Goal: Task Accomplishment & Management: Use online tool/utility

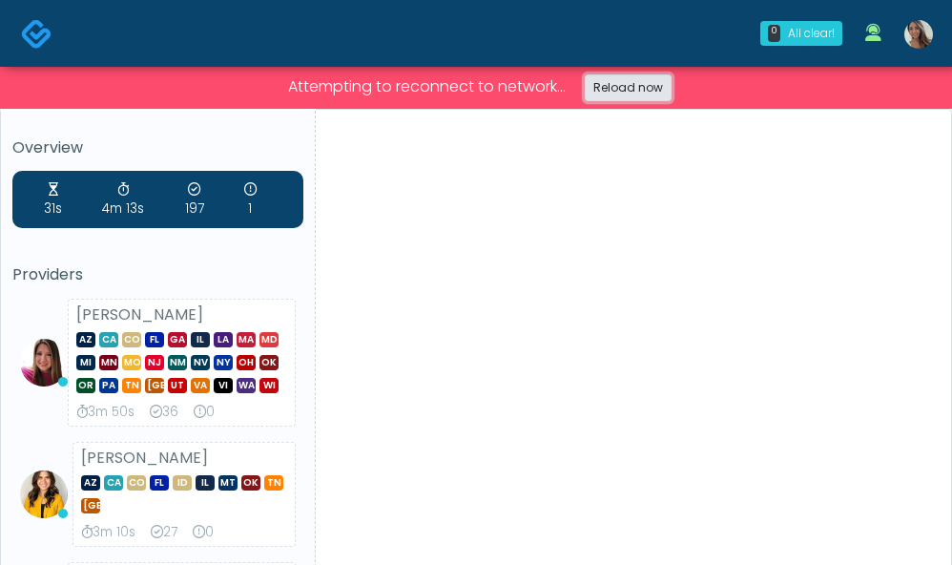
click at [644, 84] on link "Reload now" at bounding box center [628, 87] width 87 height 27
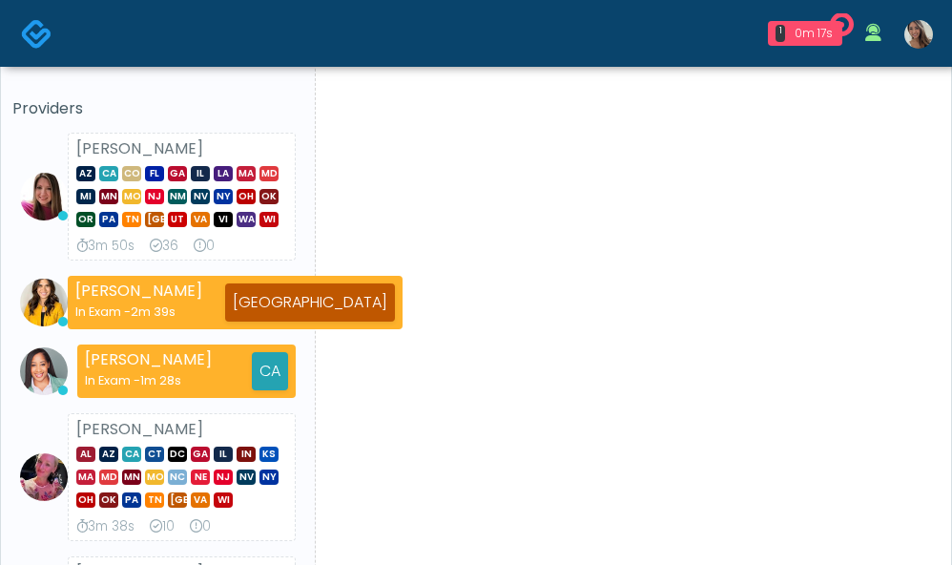
scroll to position [116, 0]
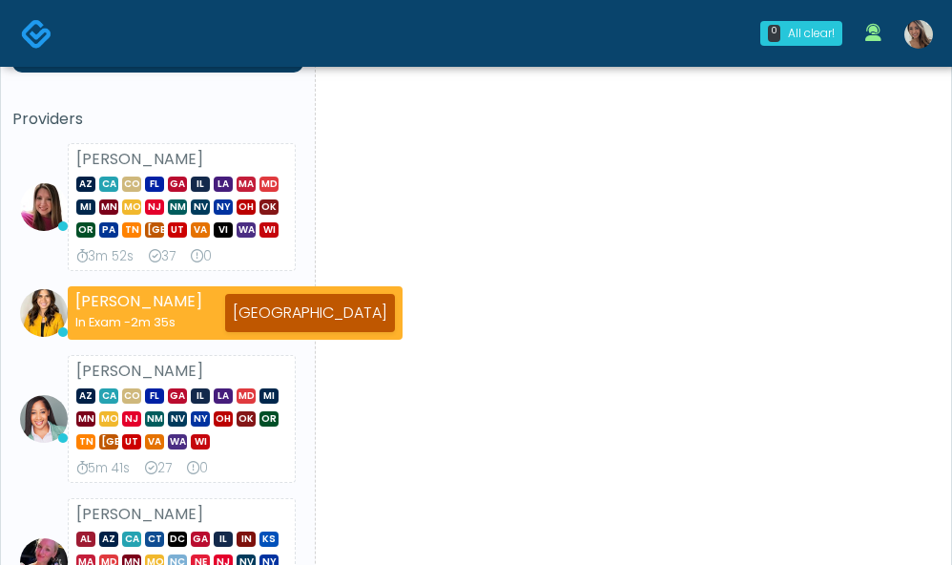
scroll to position [144, 0]
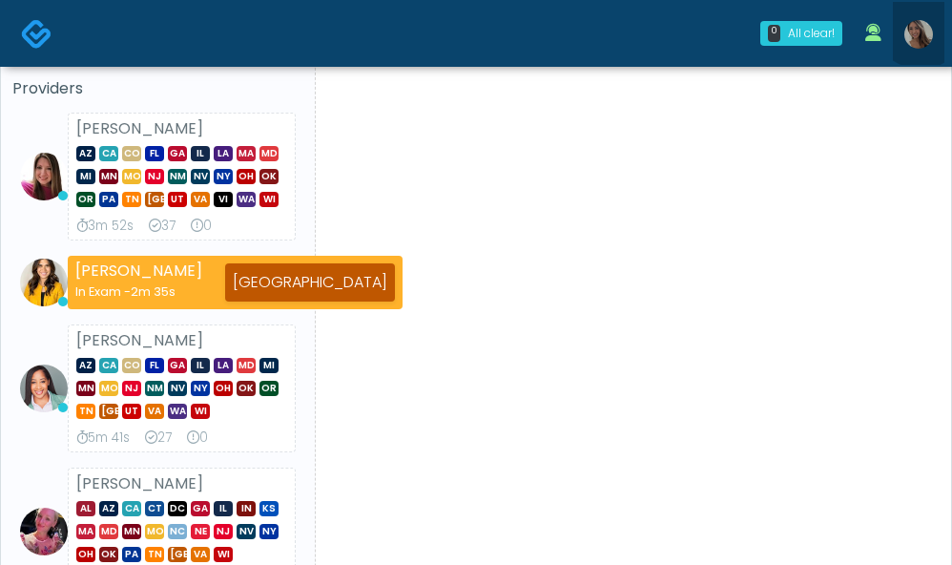
click at [920, 17] on link at bounding box center [918, 33] width 51 height 63
click at [922, 36] on img at bounding box center [918, 34] width 29 height 29
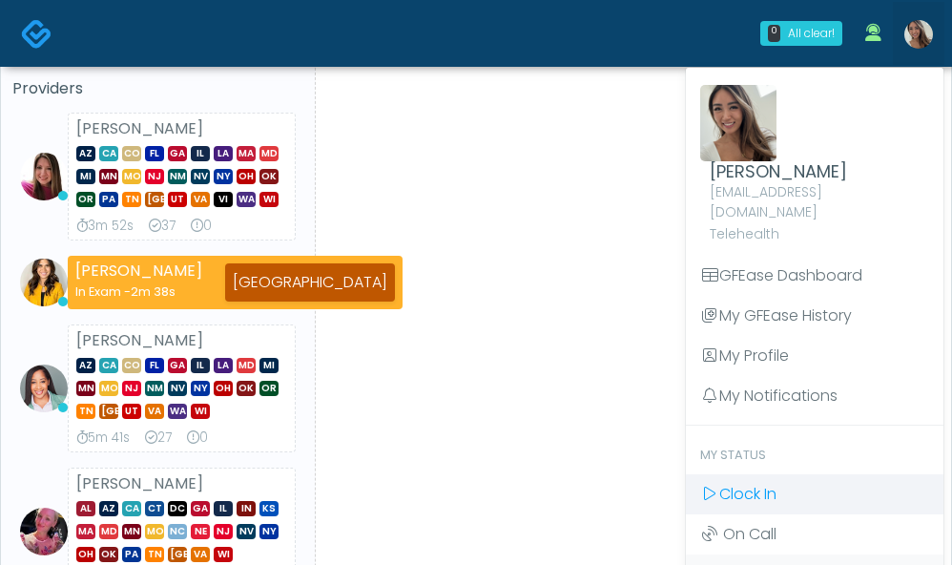
click at [805, 474] on link "Clock In" at bounding box center [814, 494] width 257 height 40
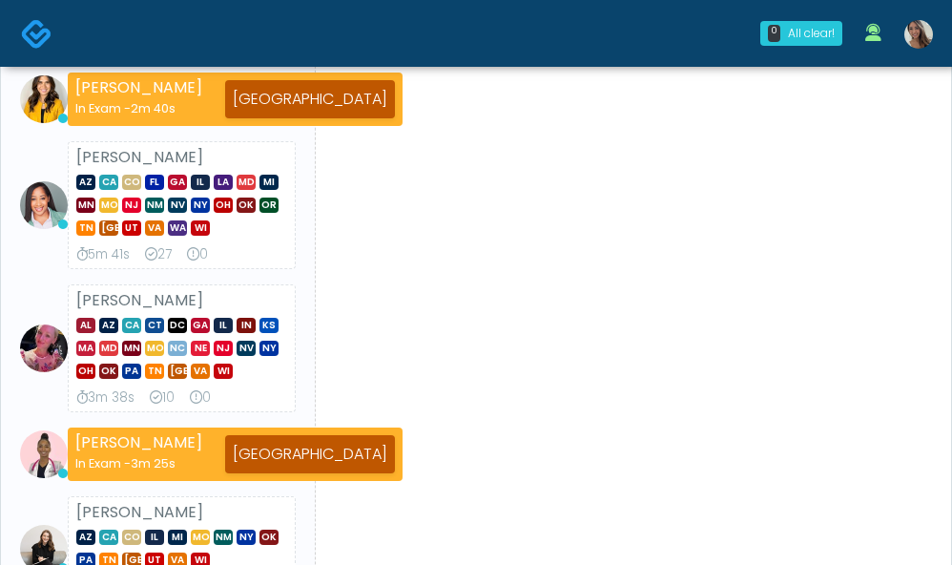
scroll to position [343, 0]
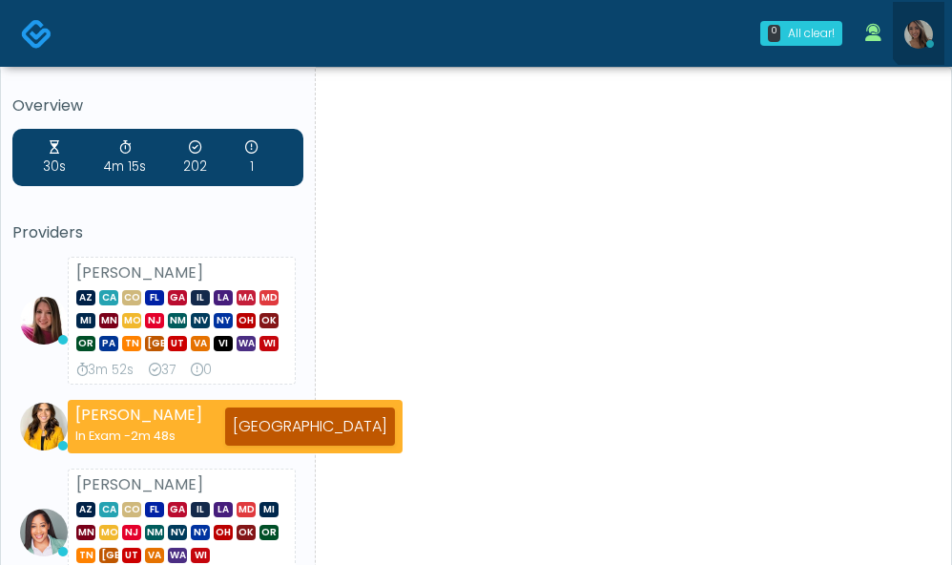
drag, startPoint x: 934, startPoint y: 28, endPoint x: 922, endPoint y: 34, distance: 13.2
click at [934, 28] on link at bounding box center [918, 33] width 51 height 63
click at [930, 34] on img at bounding box center [918, 34] width 29 height 29
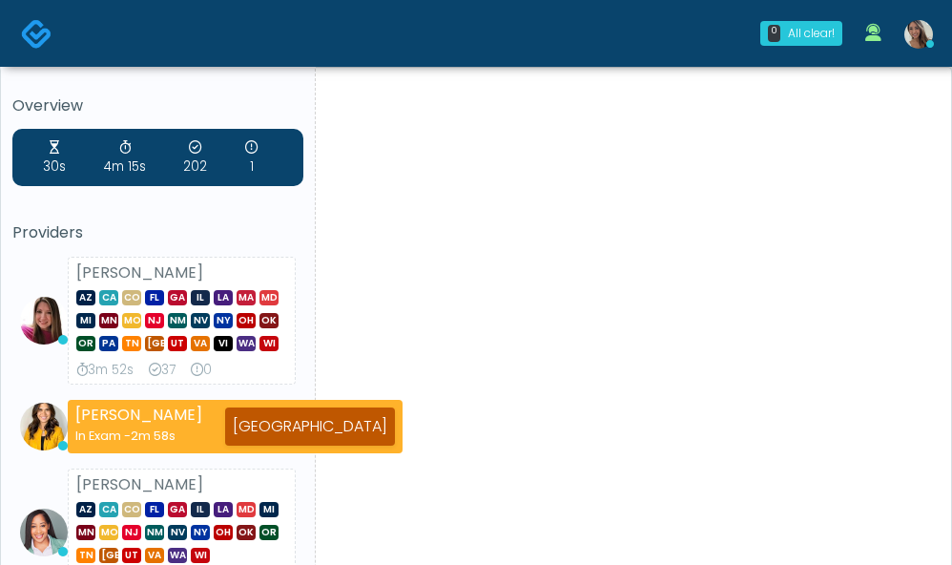
scroll to position [577, 0]
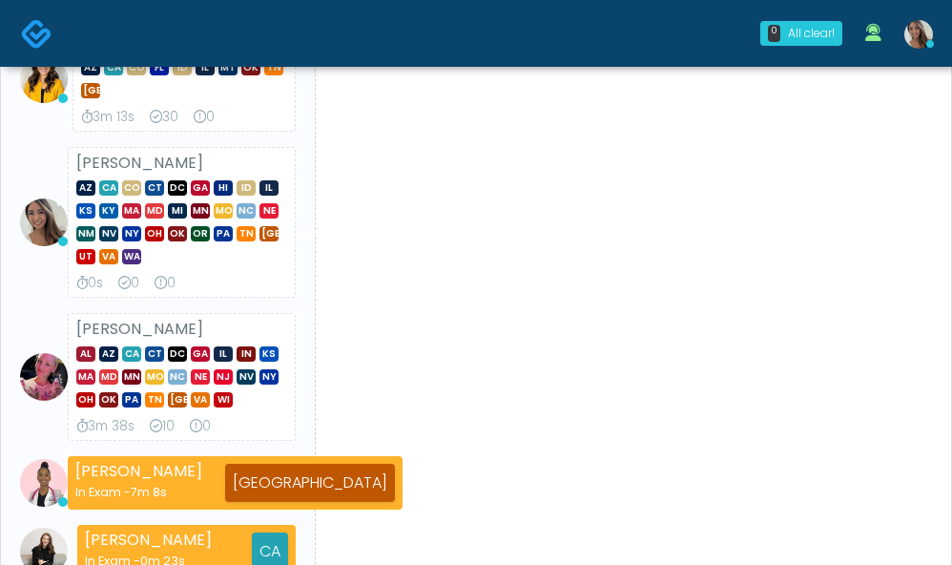
scroll to position [363, 0]
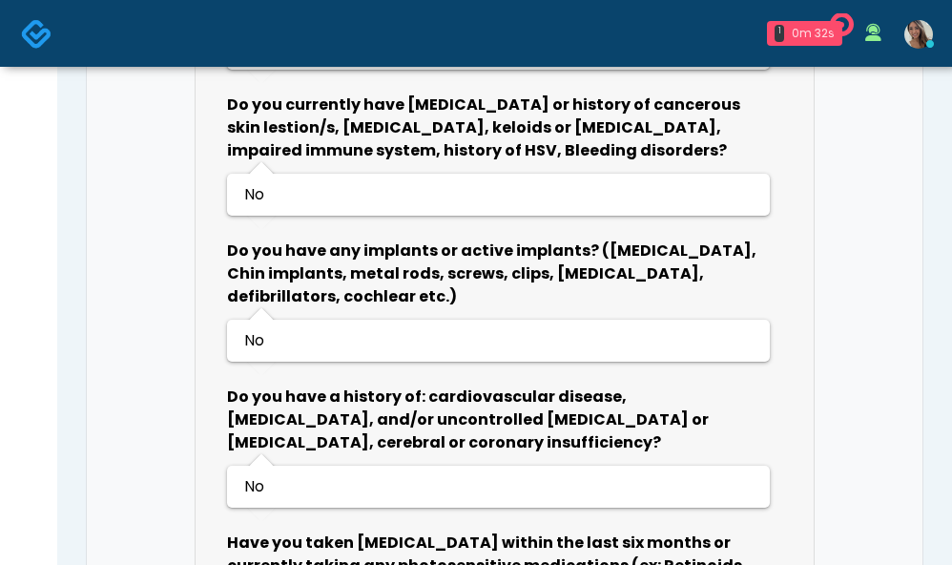
scroll to position [2286, 0]
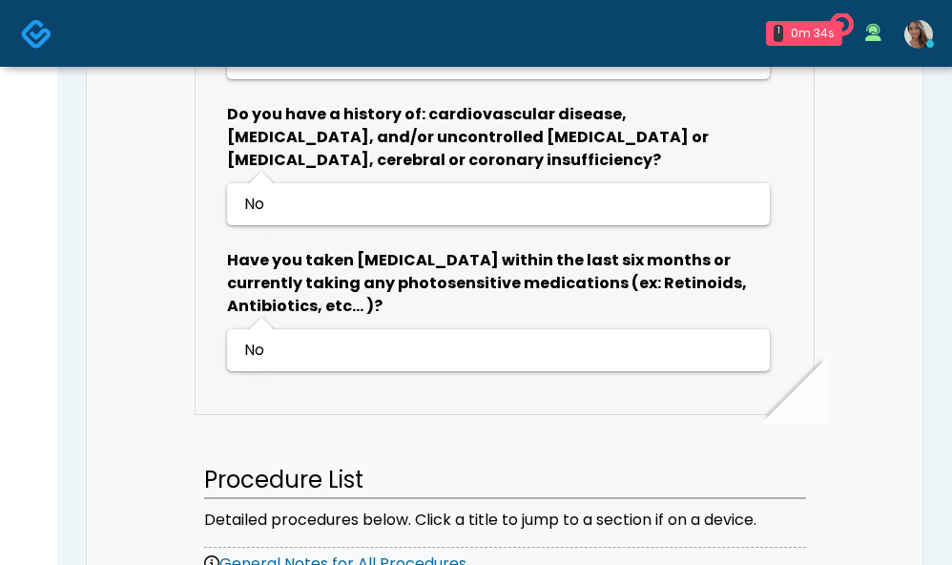
click at [585, 249] on b "Have you taken Accutane within the last six months or currently taking any phot…" at bounding box center [487, 283] width 520 height 68
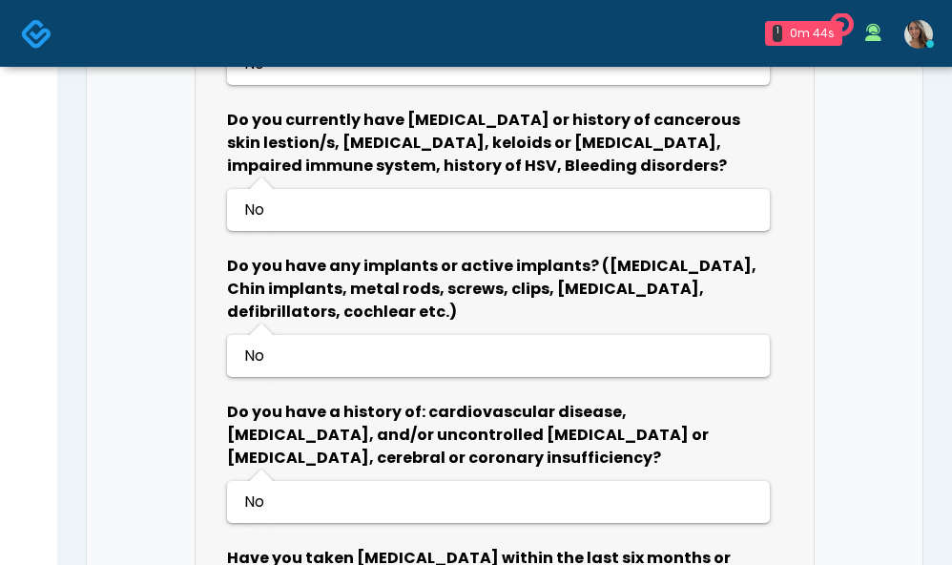
scroll to position [654, 0]
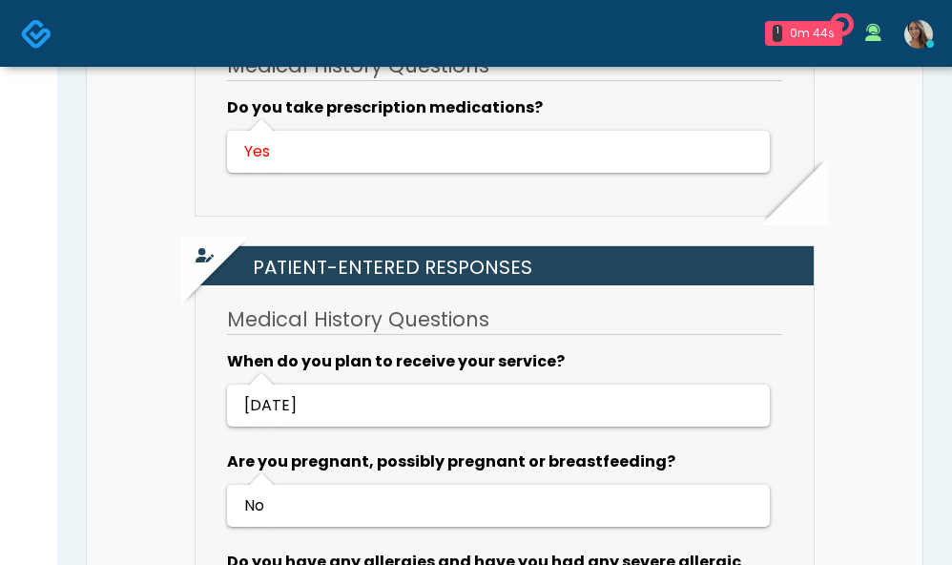
click at [45, 32] on img at bounding box center [36, 33] width 31 height 31
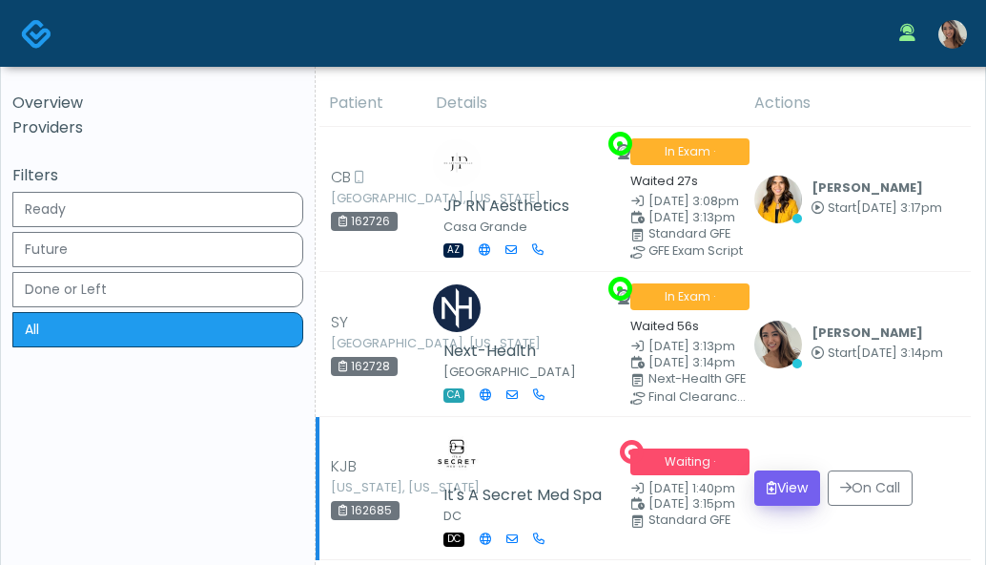
scroll to position [4, 0]
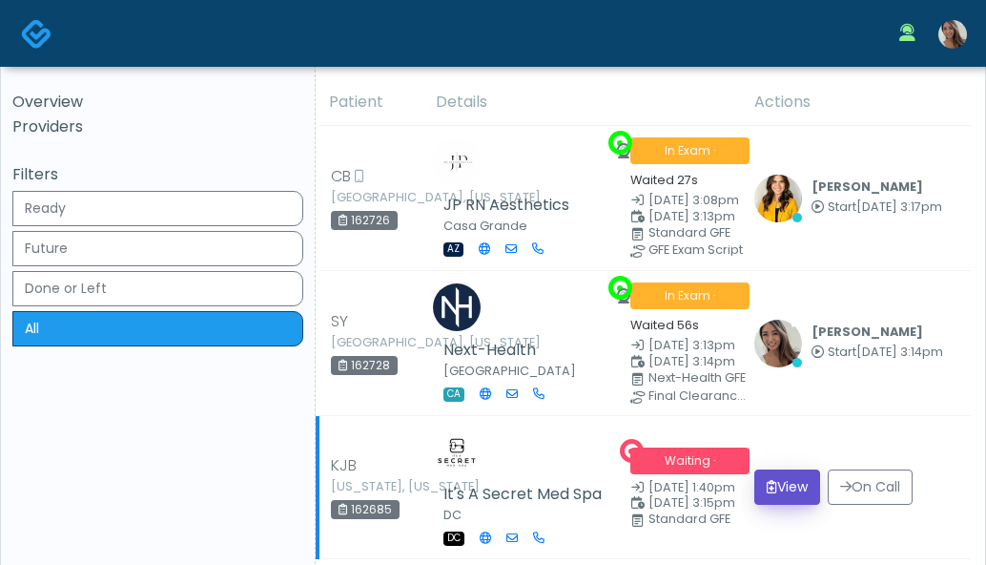
click at [792, 478] on button "View" at bounding box center [787, 486] width 66 height 35
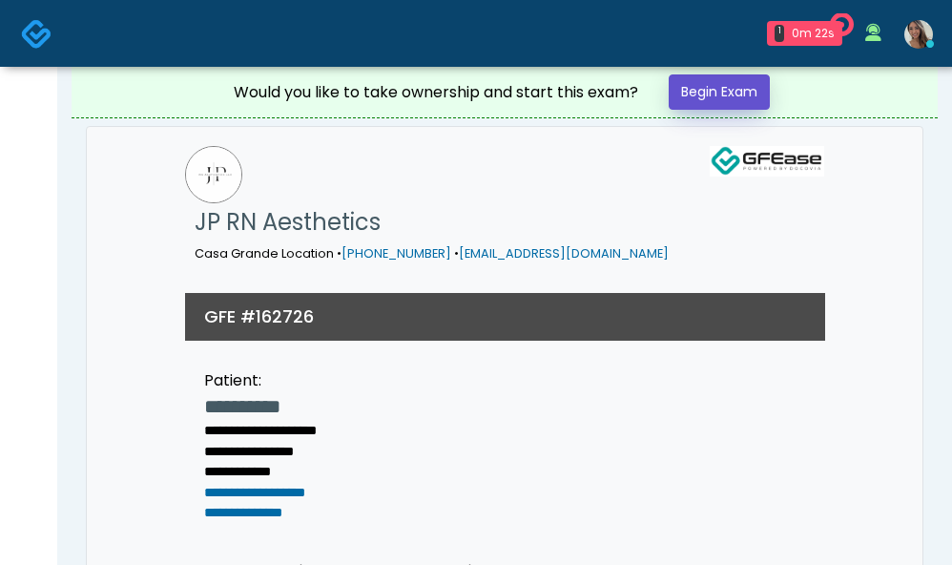
click at [766, 78] on link "Begin Exam" at bounding box center [718, 91] width 101 height 35
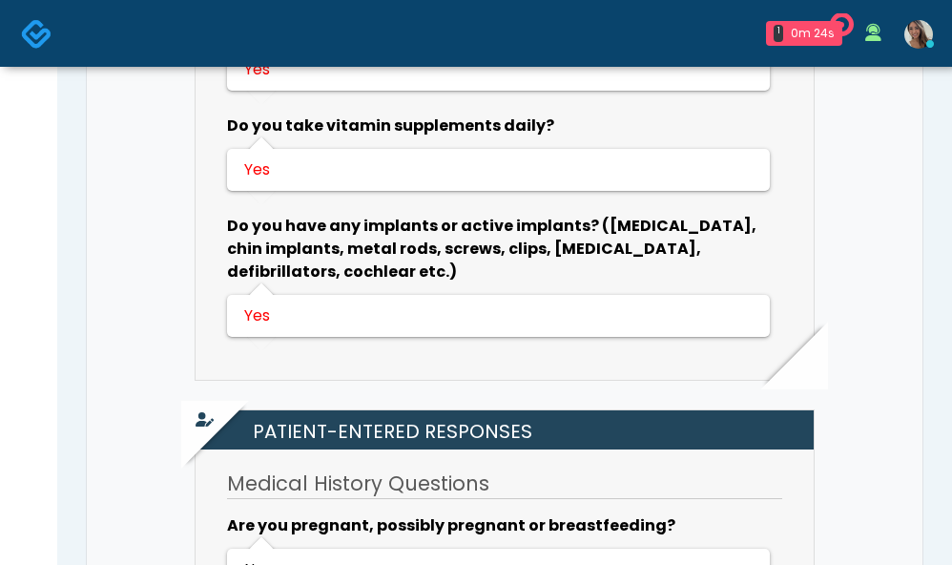
scroll to position [728, 0]
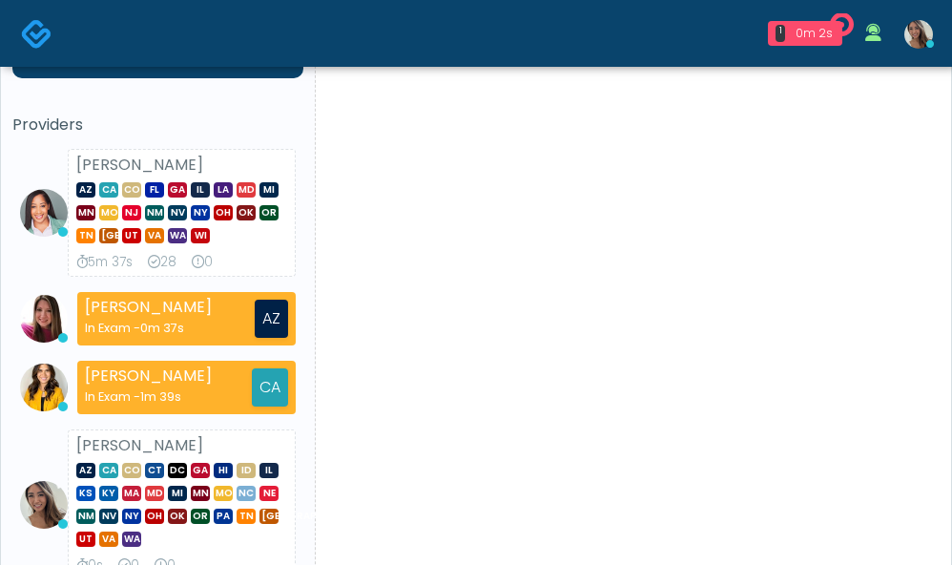
scroll to position [113, 0]
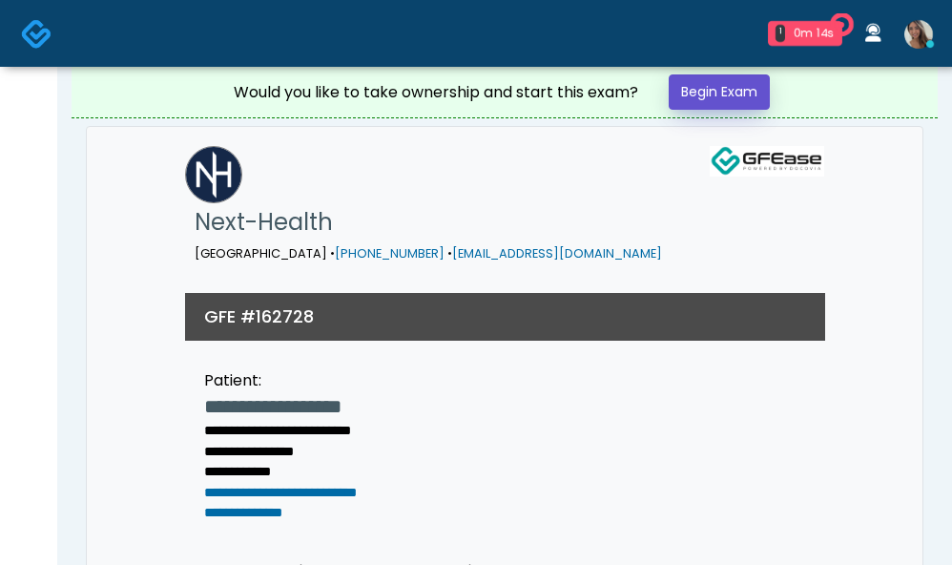
click at [728, 87] on link "Begin Exam" at bounding box center [718, 91] width 101 height 35
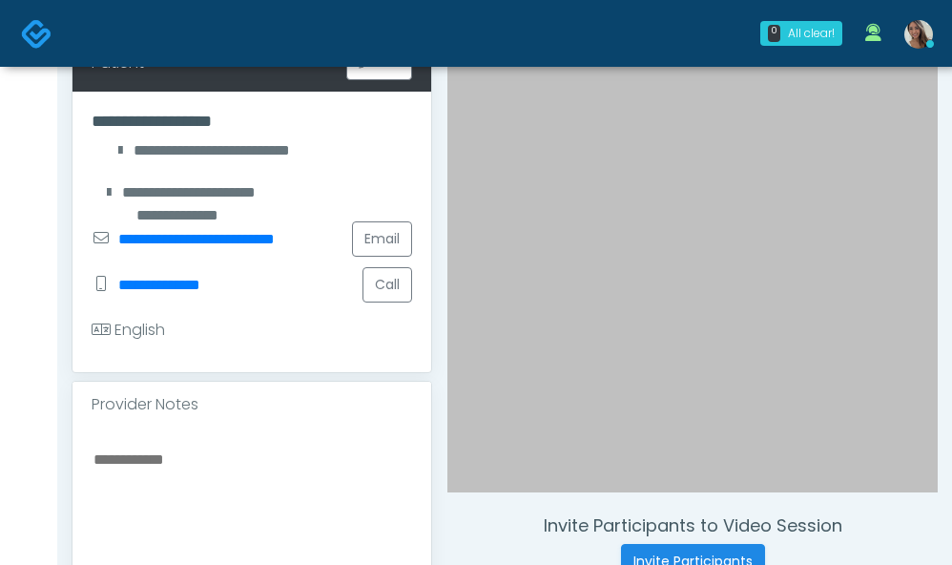
scroll to position [298, 0]
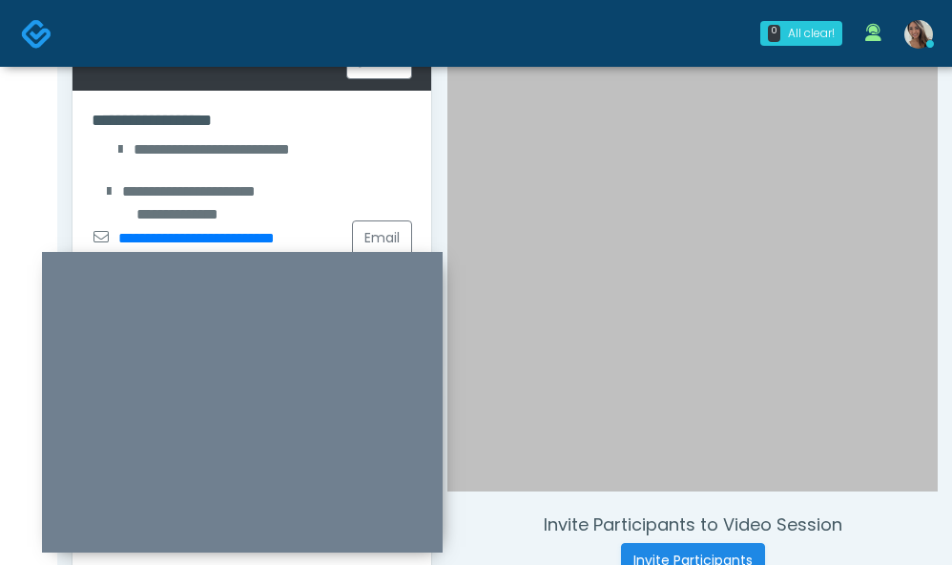
click at [467, 476] on div at bounding box center [692, 172] width 490 height 637
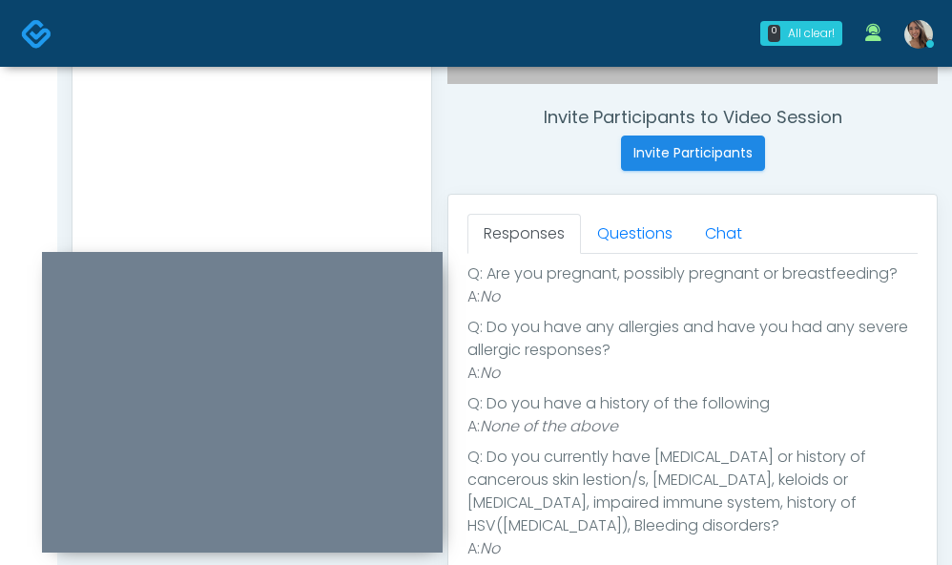
scroll to position [0, 0]
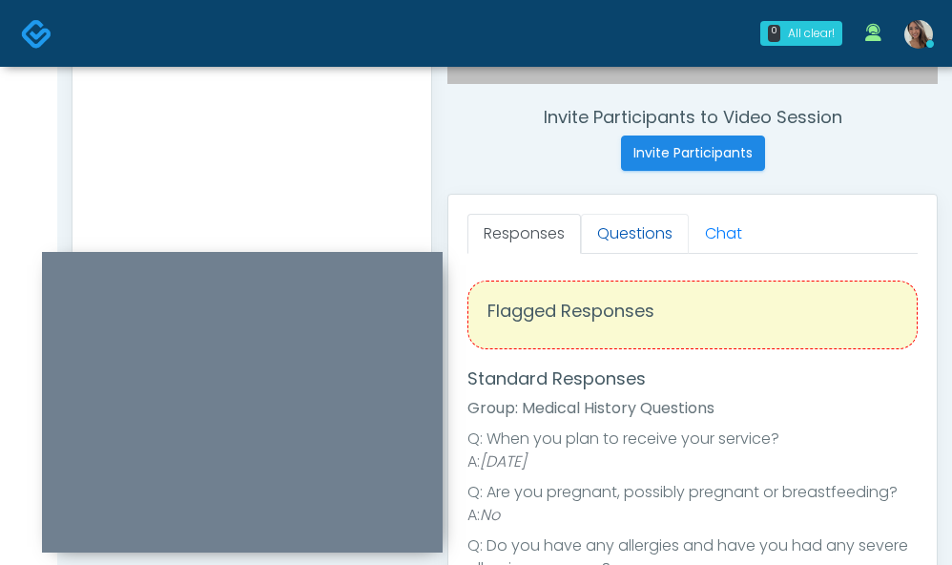
click at [646, 228] on link "Questions" at bounding box center [635, 234] width 108 height 40
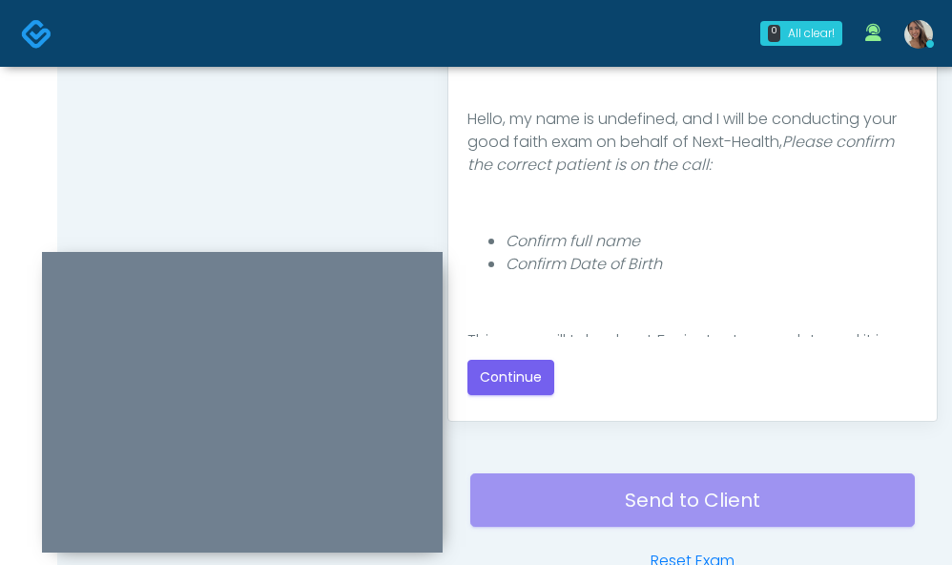
scroll to position [1147, 0]
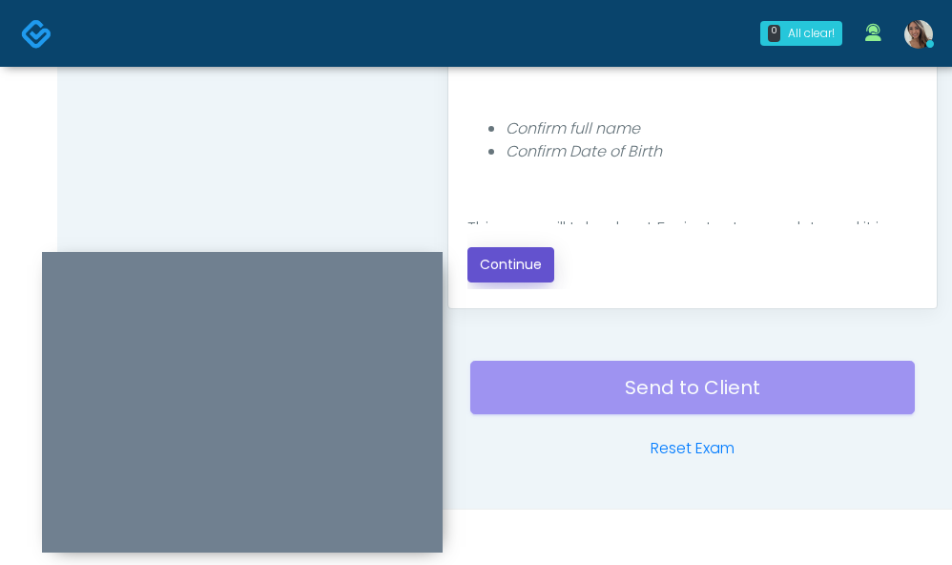
click at [537, 259] on button "Continue" at bounding box center [510, 264] width 87 height 35
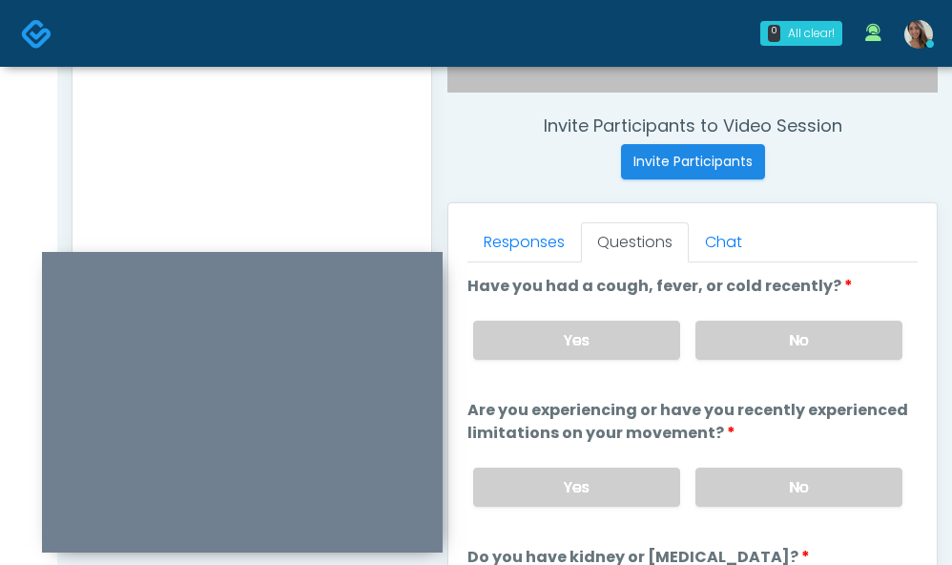
scroll to position [630, 0]
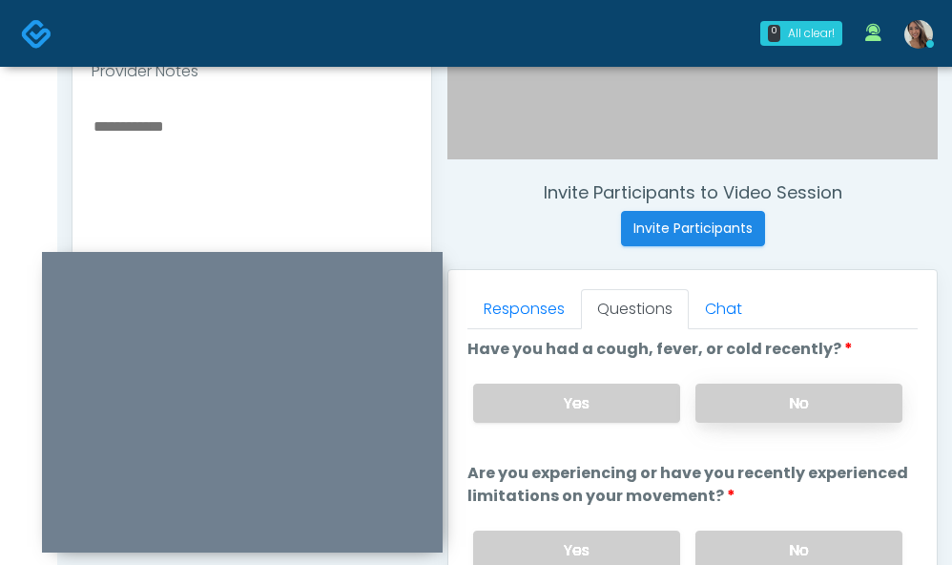
click at [776, 407] on label "No" at bounding box center [798, 402] width 207 height 39
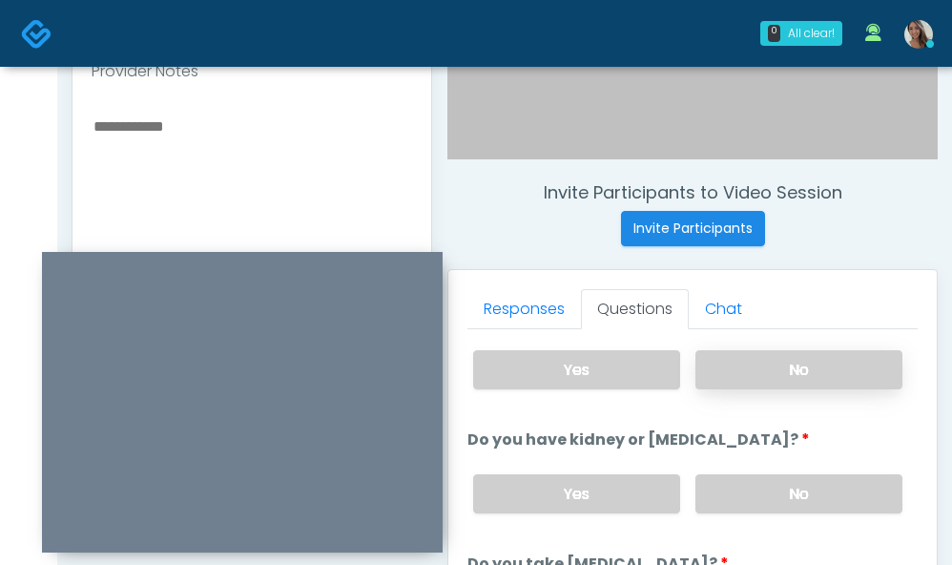
drag, startPoint x: 794, startPoint y: 378, endPoint x: 756, endPoint y: 359, distance: 42.2
click at [794, 378] on label "No" at bounding box center [798, 369] width 207 height 39
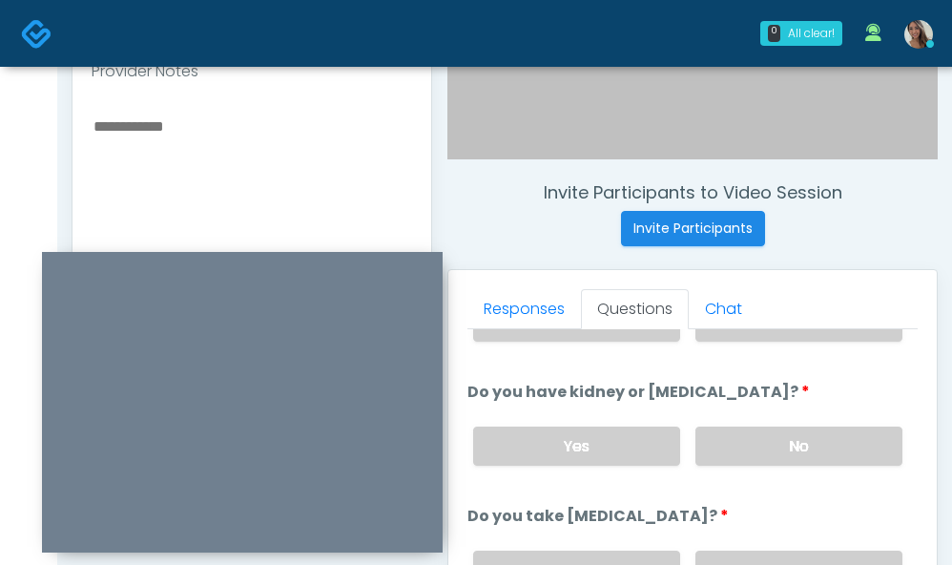
scroll to position [0, 0]
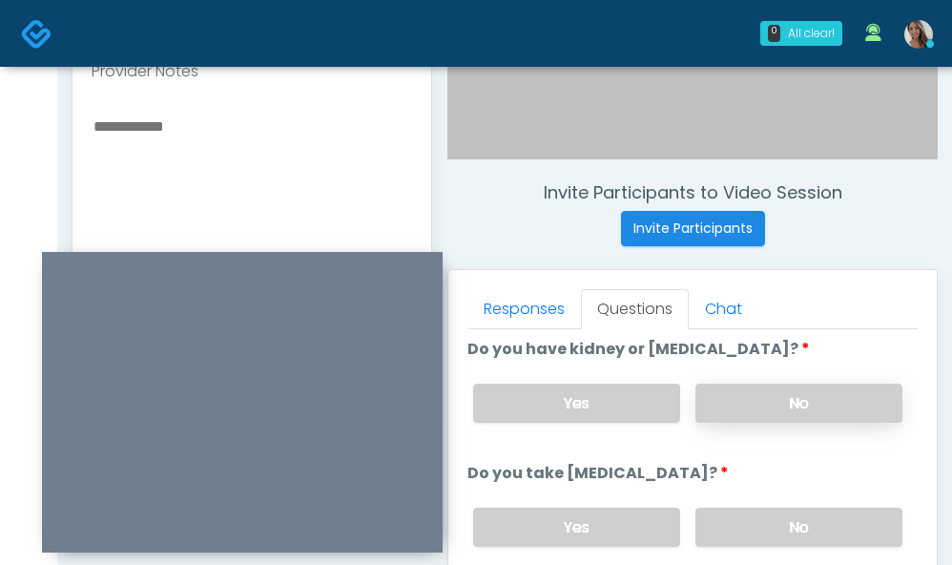
click at [761, 405] on label "No" at bounding box center [798, 402] width 207 height 39
click at [792, 527] on label "No" at bounding box center [798, 526] width 207 height 39
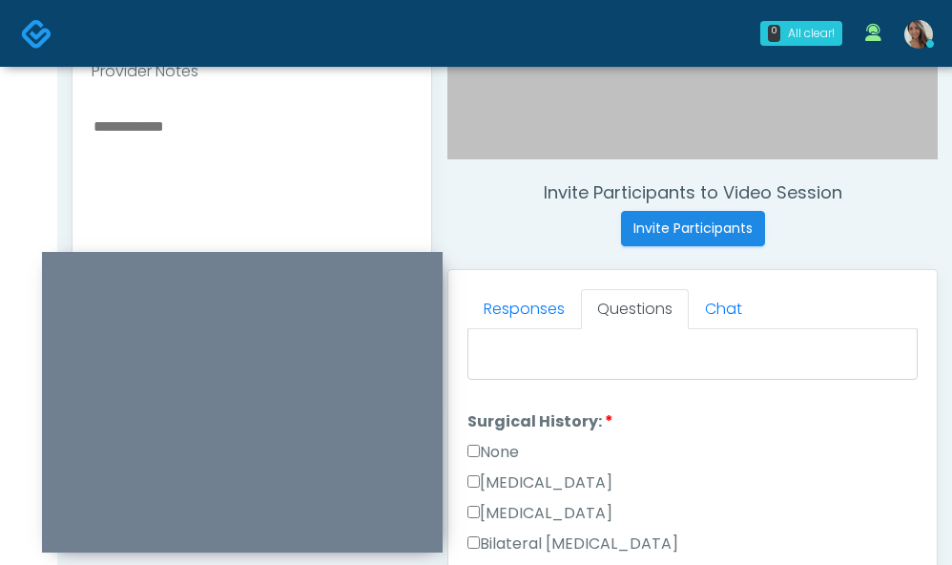
scroll to position [1098, 0]
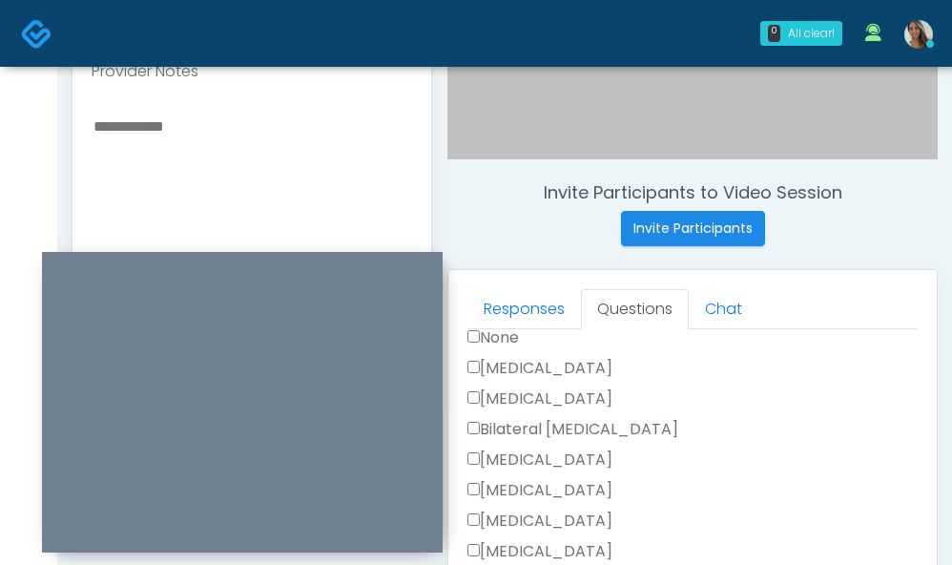
click at [508, 343] on label "None" at bounding box center [492, 337] width 51 height 23
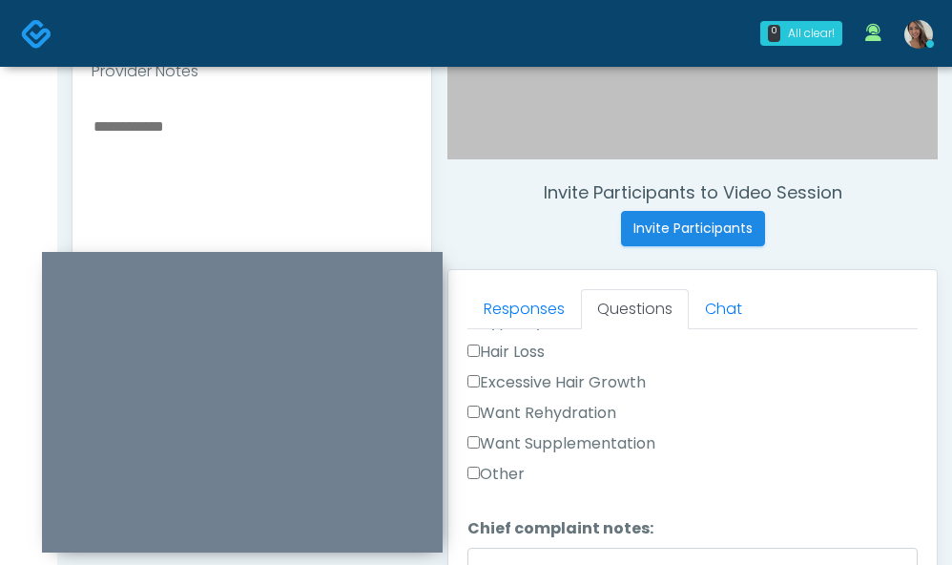
scroll to position [734, 0]
drag, startPoint x: 594, startPoint y: 412, endPoint x: 598, endPoint y: 441, distance: 29.8
click at [594, 412] on label "Want Rehydration" at bounding box center [541, 411] width 149 height 23
click at [599, 453] on label "Want Supplementation" at bounding box center [561, 442] width 188 height 23
click at [605, 444] on label "Want Supplementation" at bounding box center [561, 442] width 188 height 23
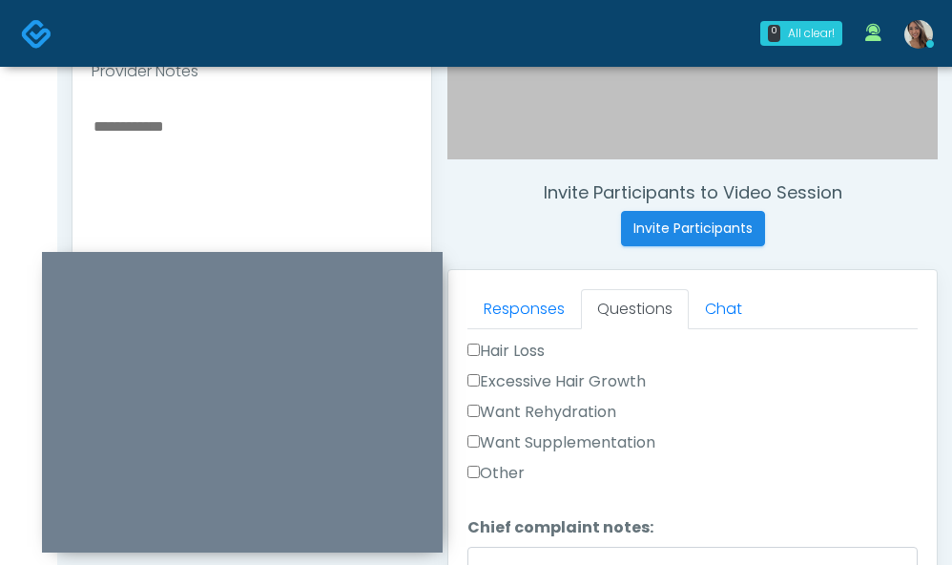
click at [604, 442] on label "Want Supplementation" at bounding box center [561, 442] width 188 height 23
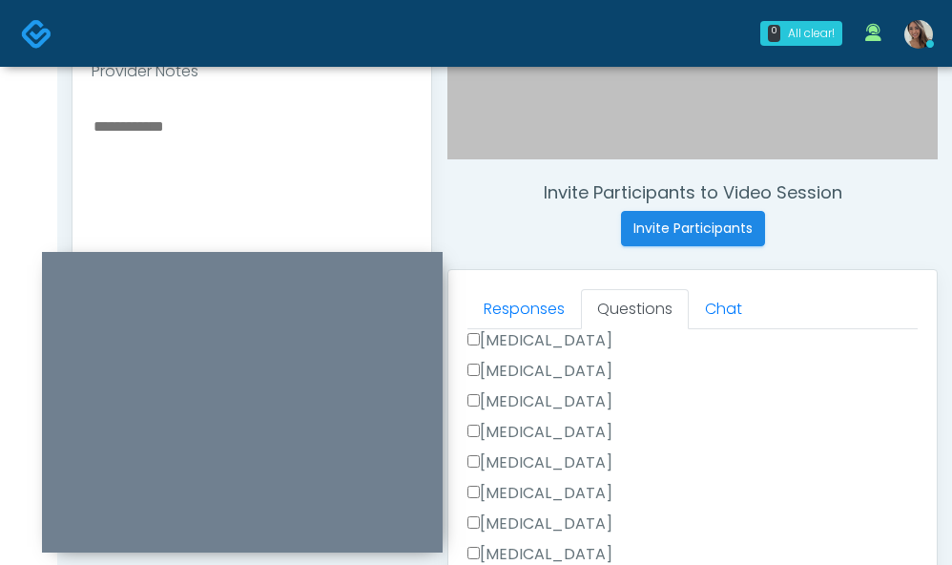
scroll to position [1147, 0]
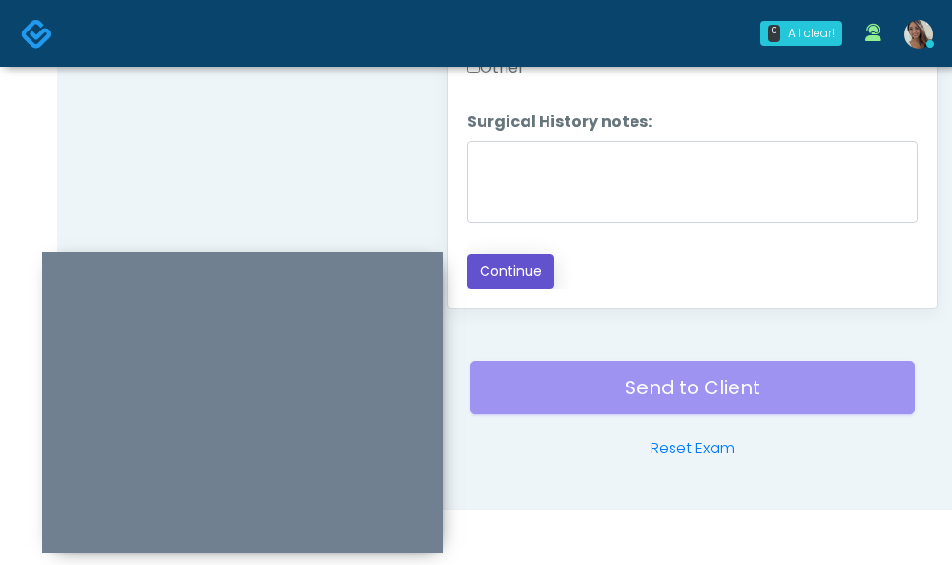
click at [508, 273] on button "Continue" at bounding box center [510, 271] width 87 height 35
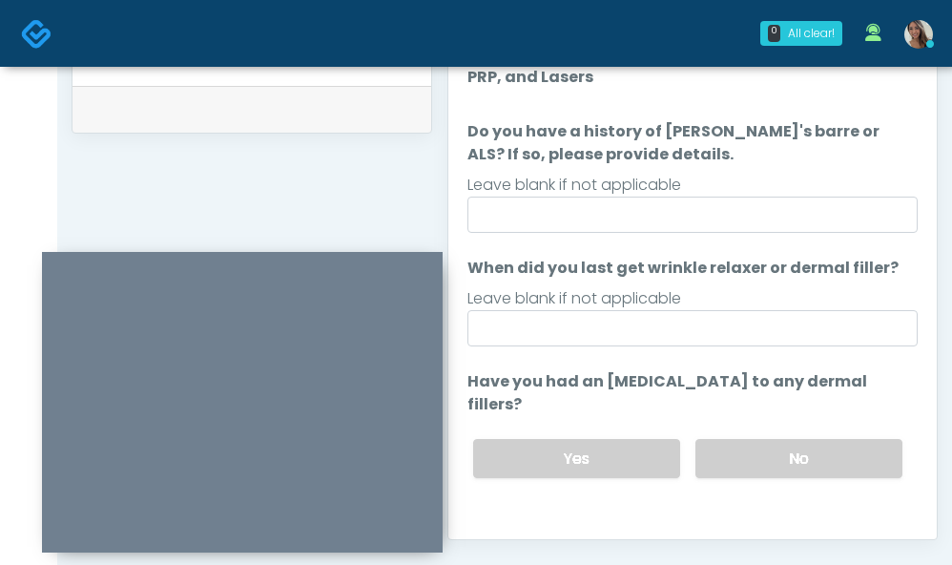
scroll to position [10, 0]
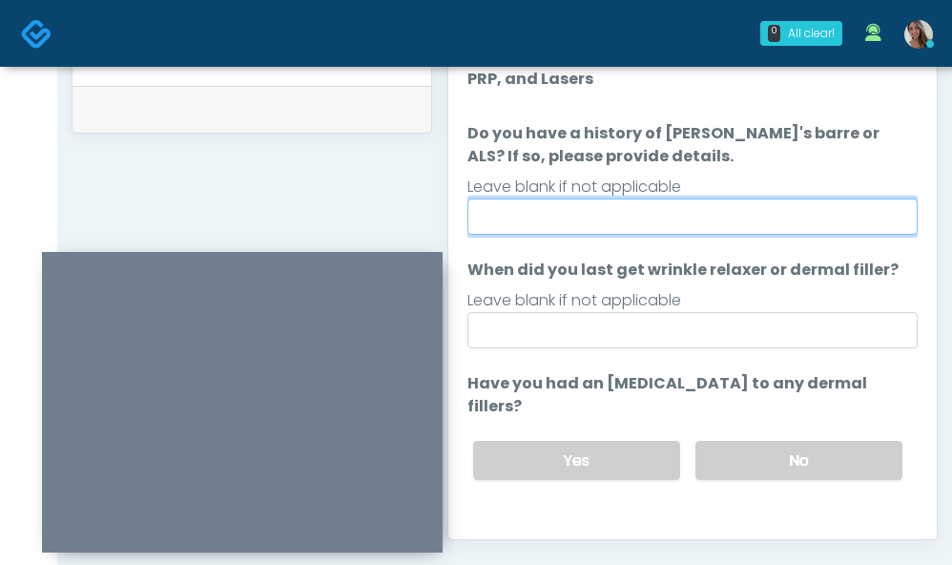
click at [688, 213] on input "Do you have a history of Guillain's barre or ALS? If so, please provide details." at bounding box center [692, 216] width 450 height 36
type input "**"
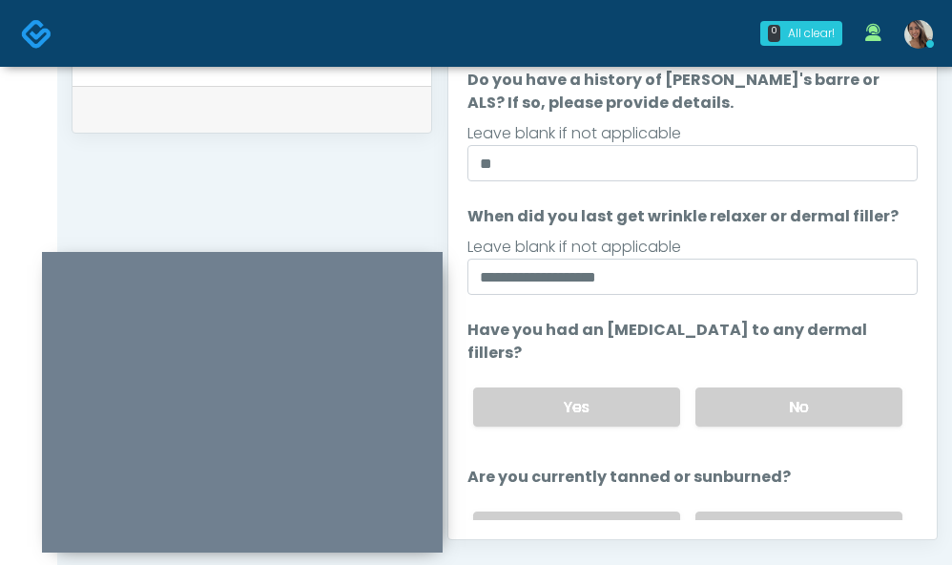
click at [769, 433] on div "Yes No" at bounding box center [688, 407] width 460 height 70
click at [771, 417] on label "No" at bounding box center [798, 406] width 207 height 39
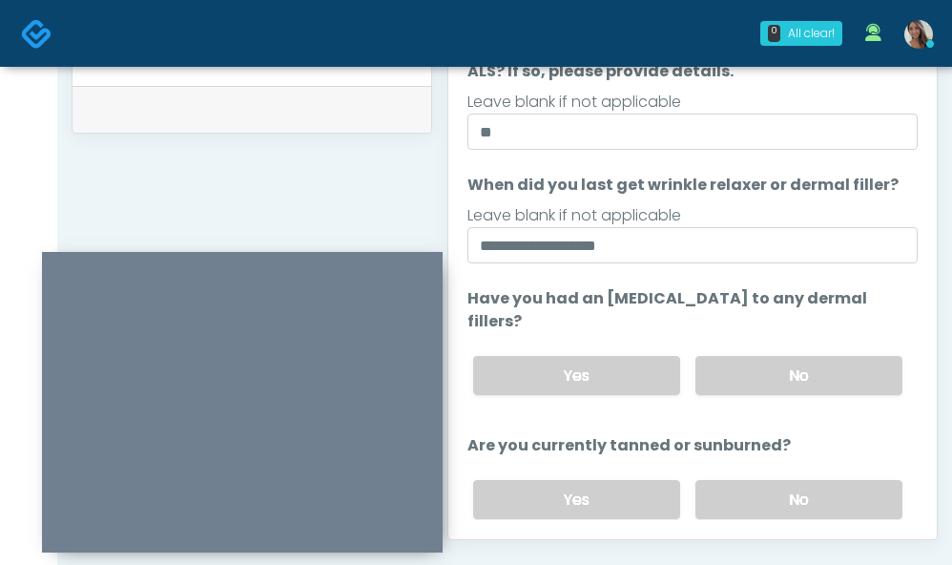
scroll to position [99, 0]
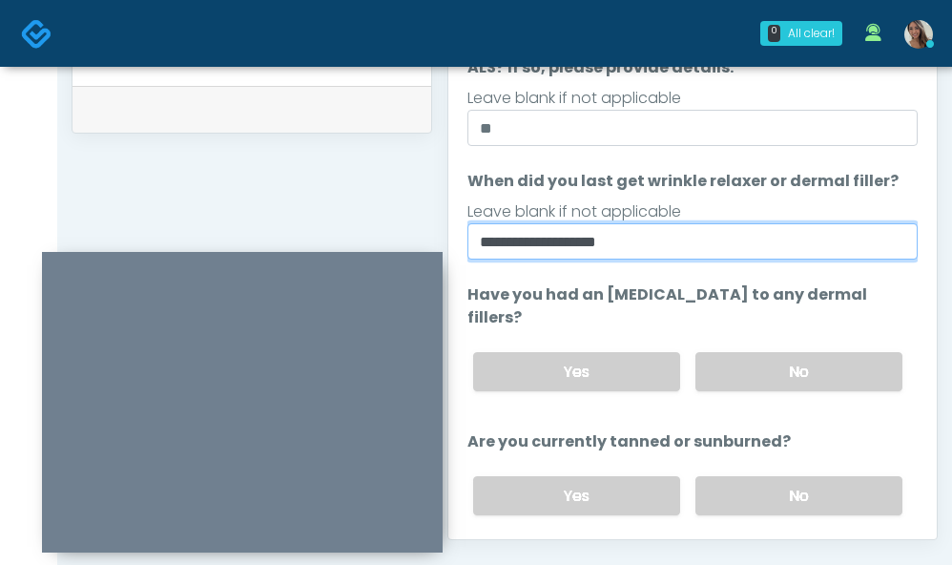
click at [547, 238] on input "**********" at bounding box center [692, 241] width 450 height 36
drag, startPoint x: 543, startPoint y: 240, endPoint x: 528, endPoint y: 241, distance: 14.3
click at [528, 241] on input "**********" at bounding box center [692, 241] width 450 height 36
drag, startPoint x: 519, startPoint y: 242, endPoint x: 386, endPoint y: 246, distance: 132.6
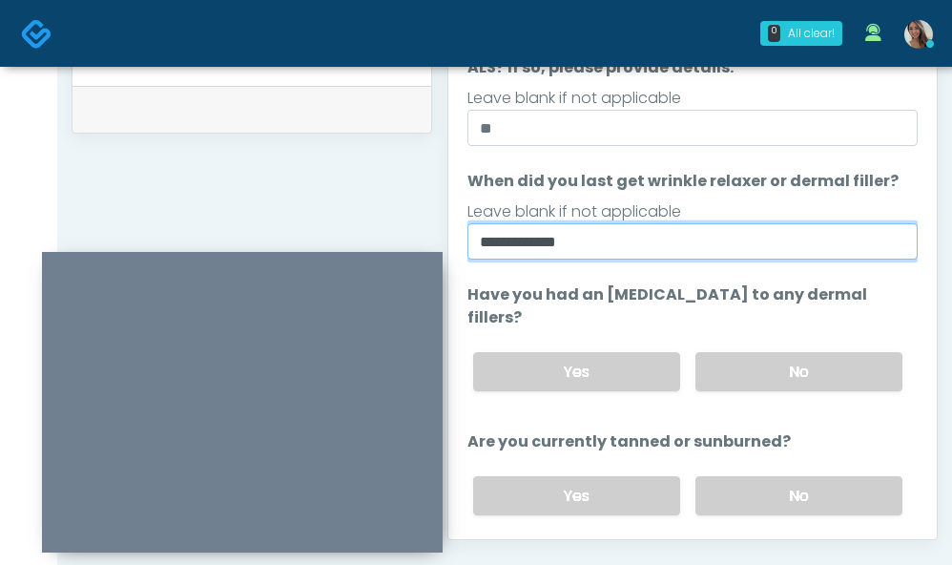
type input "**********"
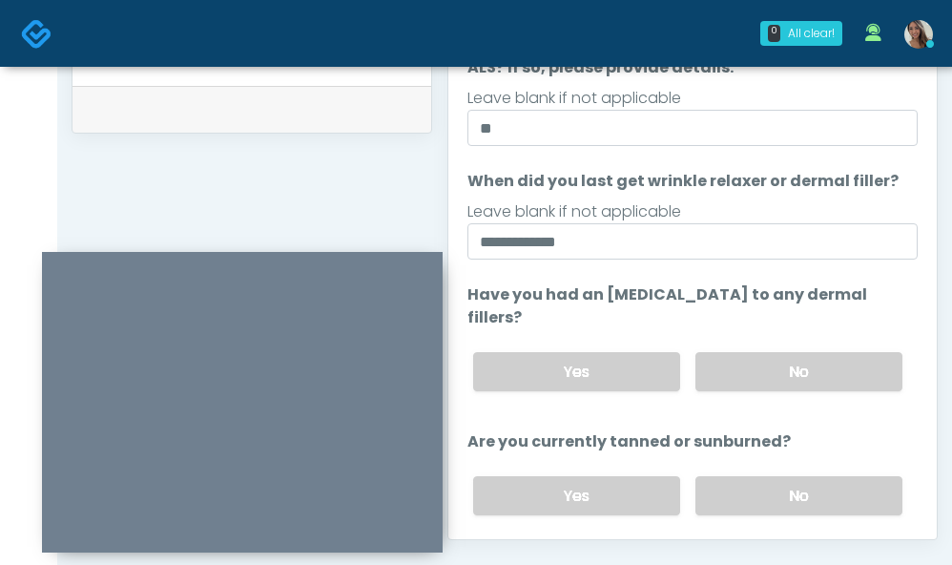
click at [773, 433] on label "Are you currently tanned or sunburned?" at bounding box center [628, 441] width 323 height 23
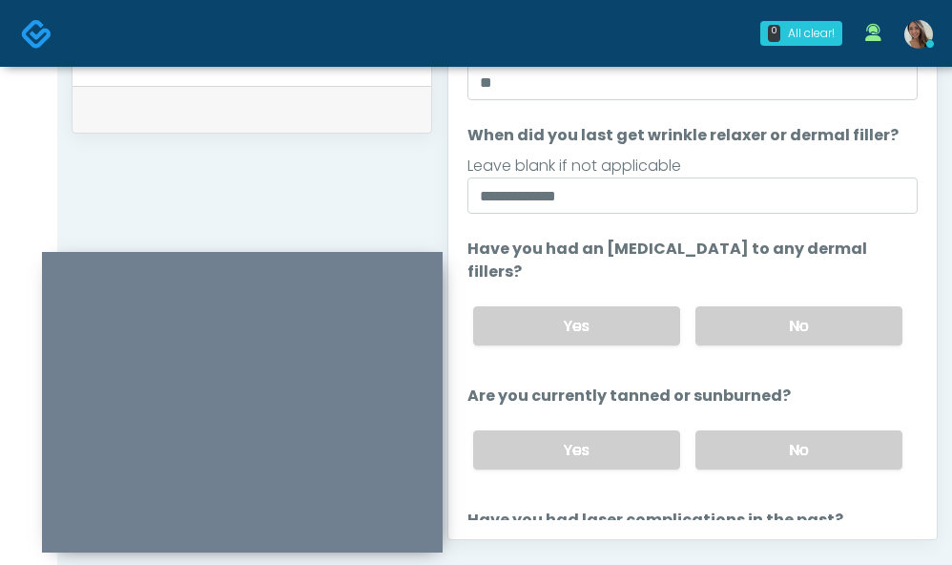
drag, startPoint x: 754, startPoint y: 448, endPoint x: 669, endPoint y: 419, distance: 89.9
click at [755, 450] on label "No" at bounding box center [798, 449] width 207 height 39
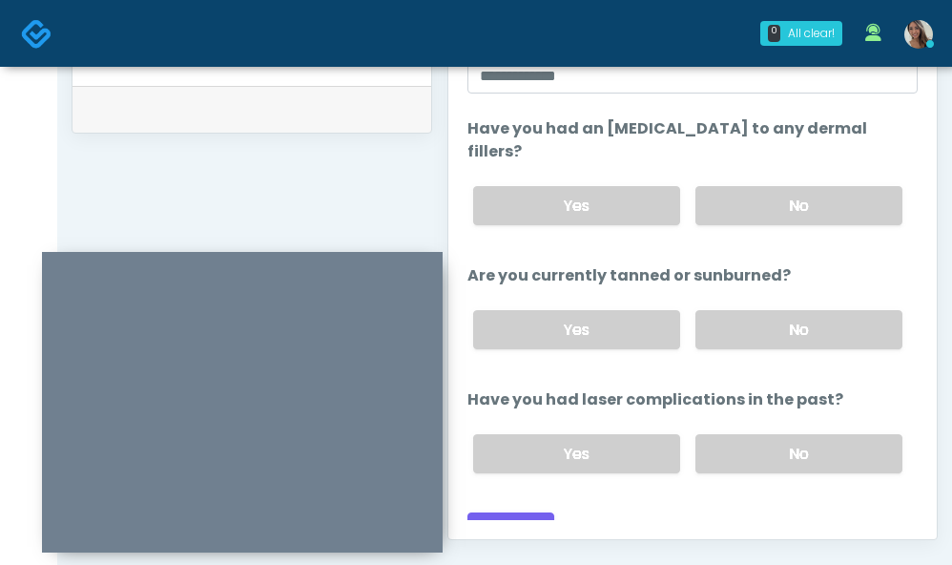
scroll to position [293, 0]
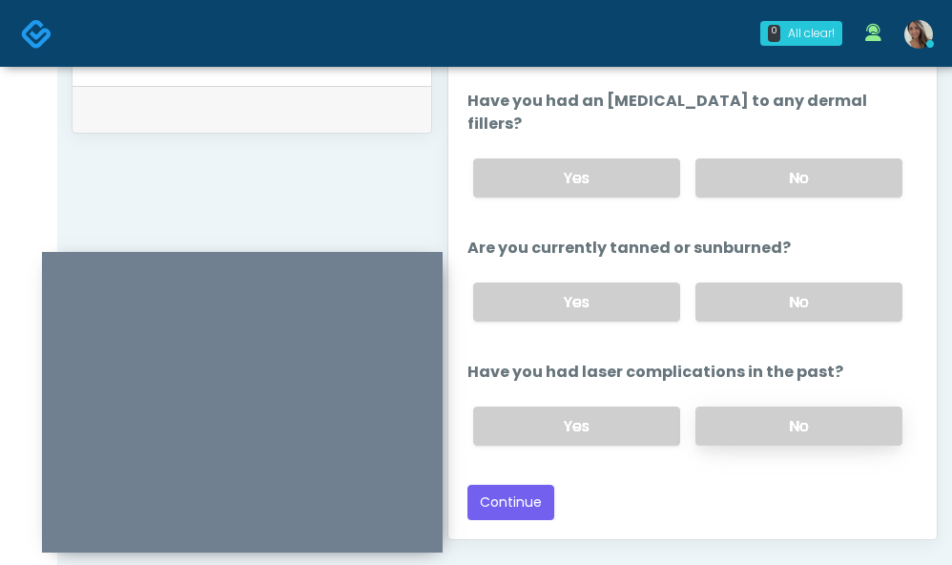
click at [784, 423] on label "No" at bounding box center [798, 425] width 207 height 39
click at [530, 500] on button "Continue" at bounding box center [510, 501] width 87 height 35
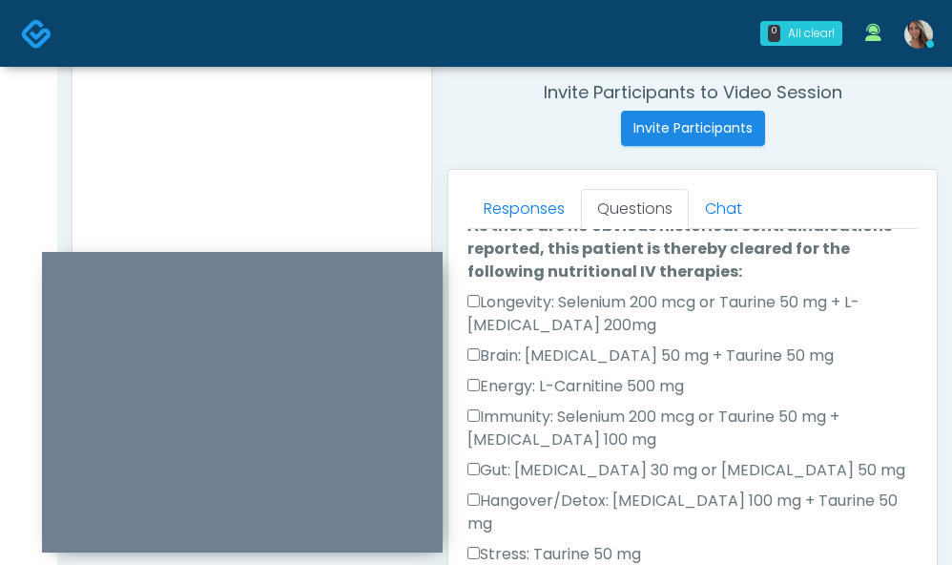
scroll to position [0, 0]
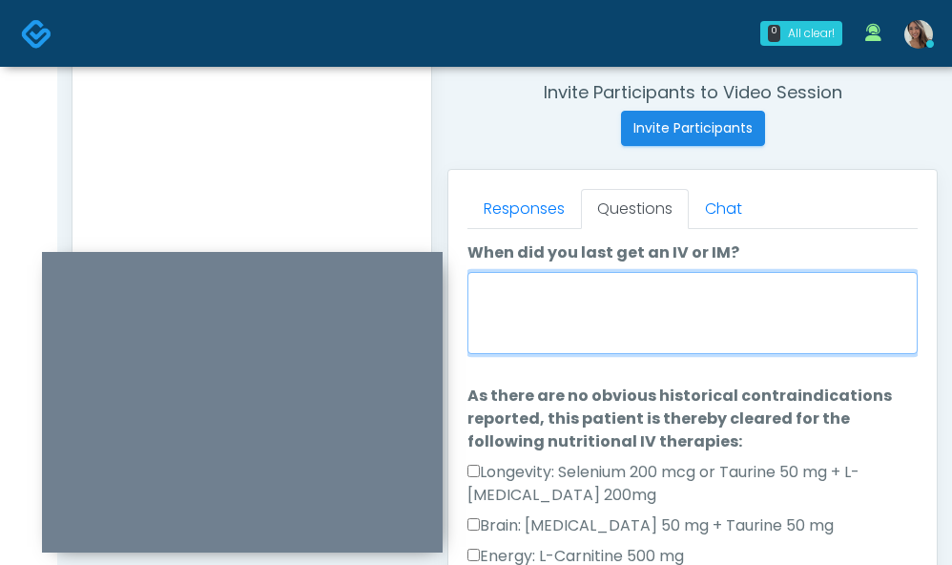
click at [691, 298] on textarea "When did you last get an IV or IM?" at bounding box center [692, 313] width 450 height 82
type textarea "**********"
drag, startPoint x: 463, startPoint y: 273, endPoint x: 394, endPoint y: 274, distance: 69.6
click at [432, 273] on div "Invite Participants to Video Session Invite Participants Responses Questions Ch…" at bounding box center [684, 149] width 505 height 1454
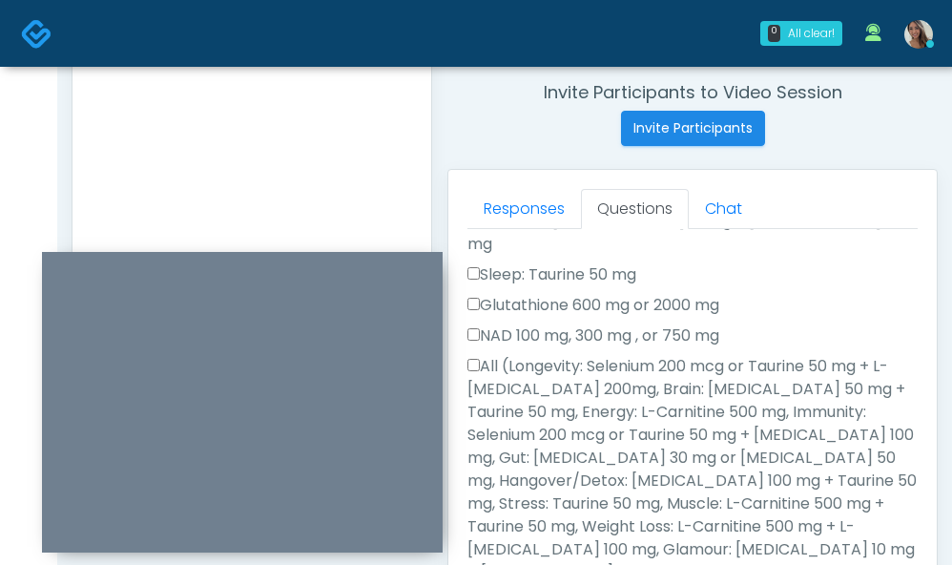
type textarea "**********"
drag, startPoint x: 558, startPoint y: 354, endPoint x: 565, endPoint y: 368, distance: 16.2
click at [558, 355] on label "All (Longevity: Selenium 200 mcg or Taurine 50 mg + L-Arginine 200mg, Brain: Gl…" at bounding box center [692, 492] width 450 height 275
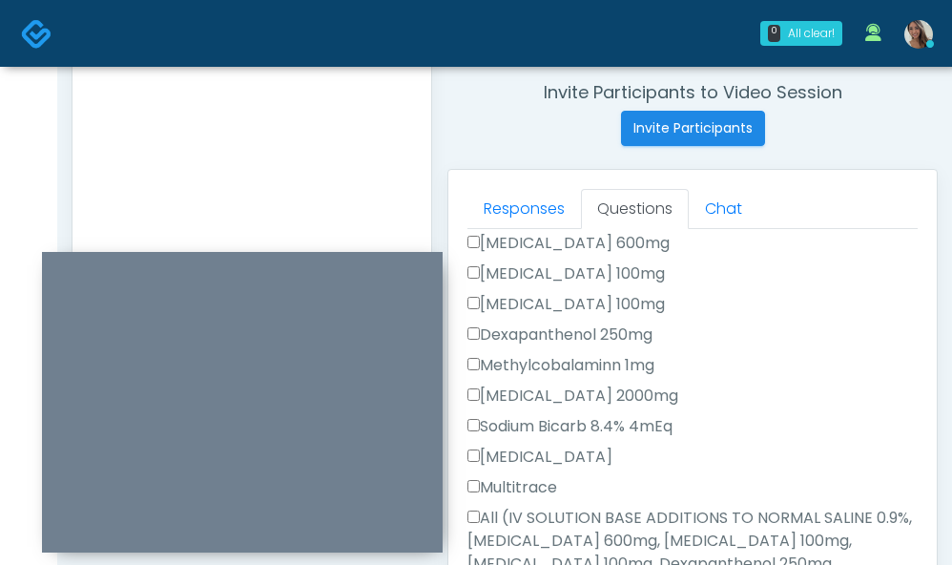
click at [555, 506] on label "All (IV SOLUTION BASE ADDITIONS TO NORMAL SALINE 0.9%, Magnesium Chloride 600mg…" at bounding box center [692, 563] width 450 height 114
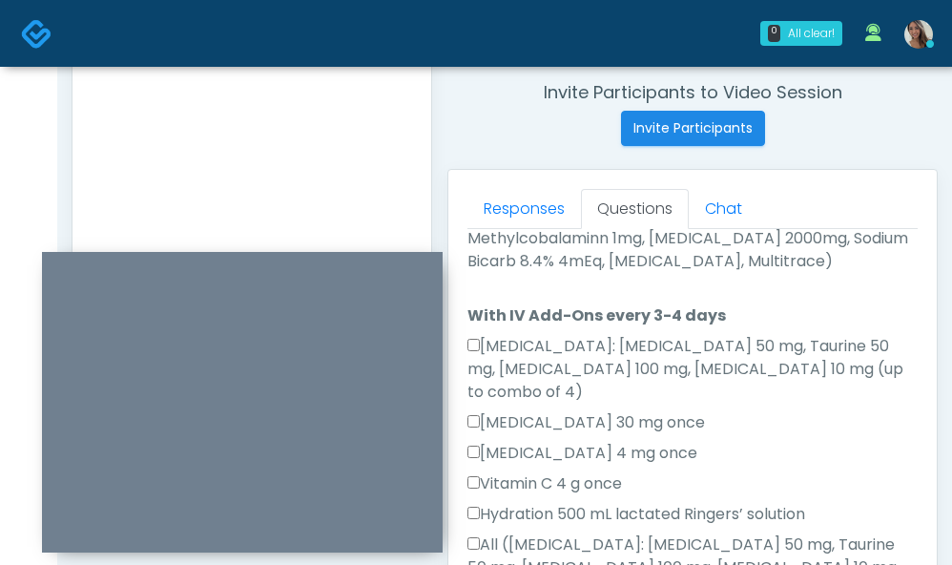
scroll to position [1472, 0]
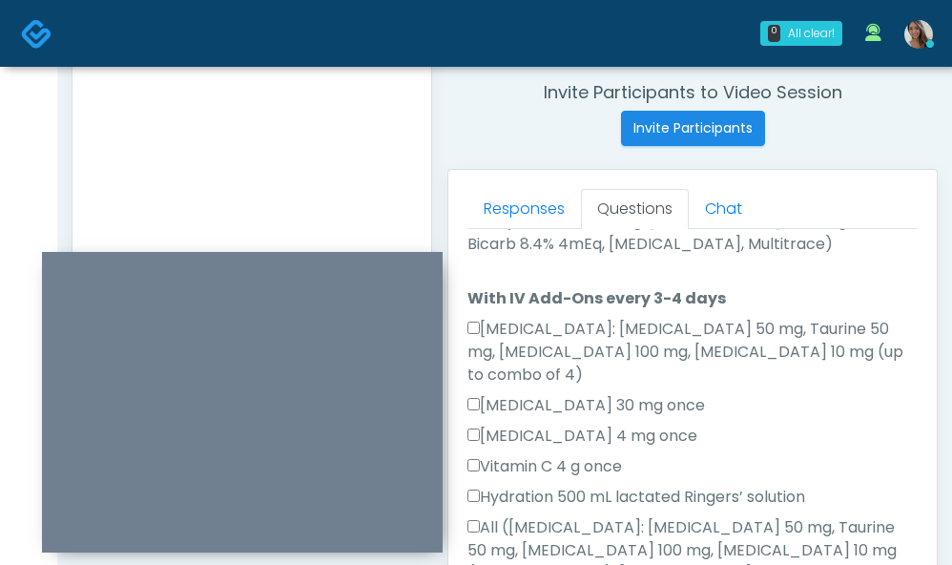
drag, startPoint x: 533, startPoint y: 516, endPoint x: 543, endPoint y: 506, distance: 13.5
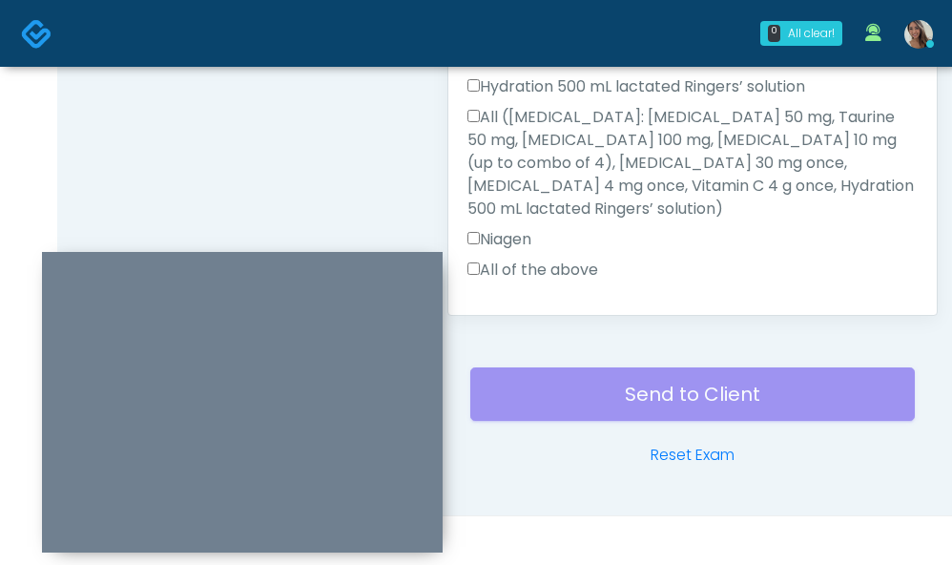
scroll to position [1147, 0]
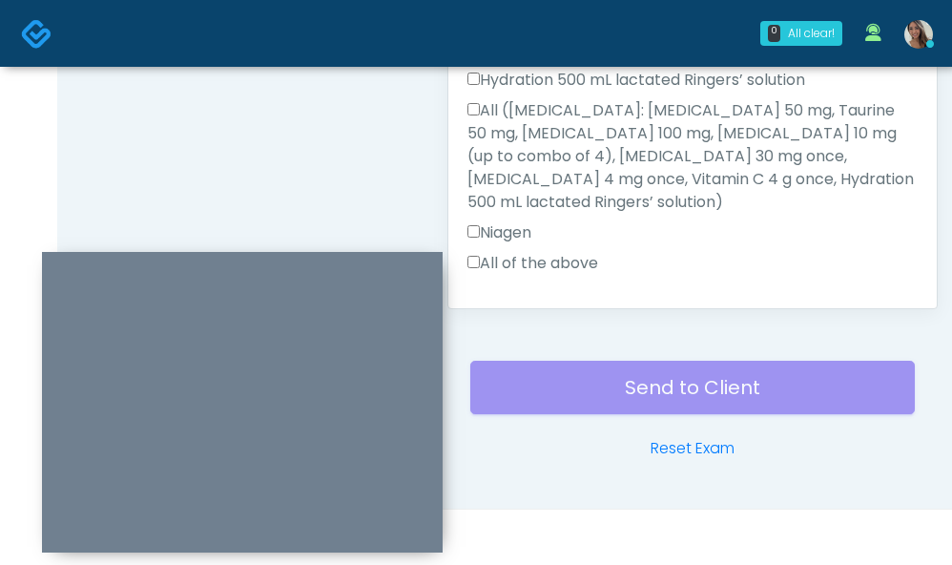
click at [555, 337] on label "MIC, L-Carnitine, Methylcobalamin, Glycine, B-Complex, Lycine, Biotin, Vitamin …" at bounding box center [692, 371] width 450 height 69
click at [537, 437] on button "Continue" at bounding box center [510, 454] width 87 height 35
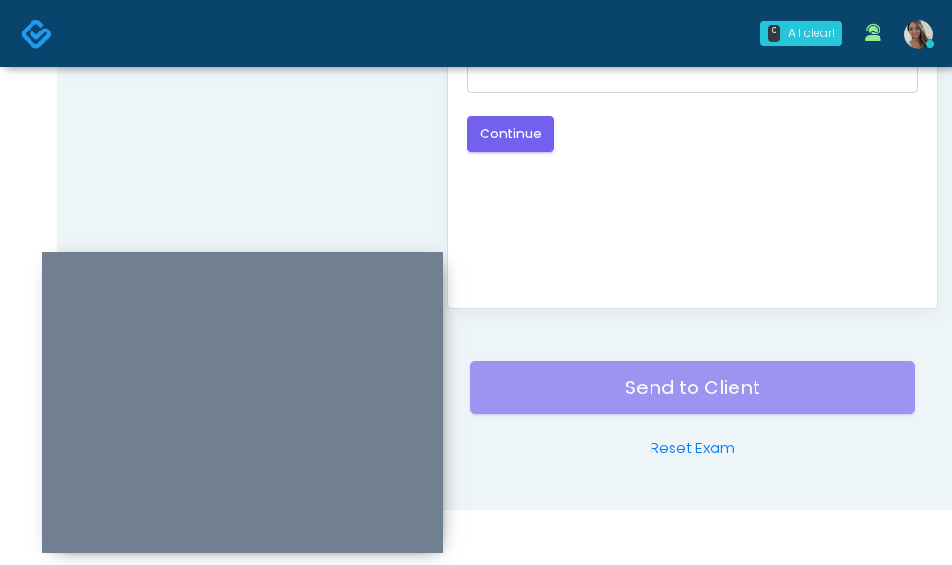
scroll to position [878, 0]
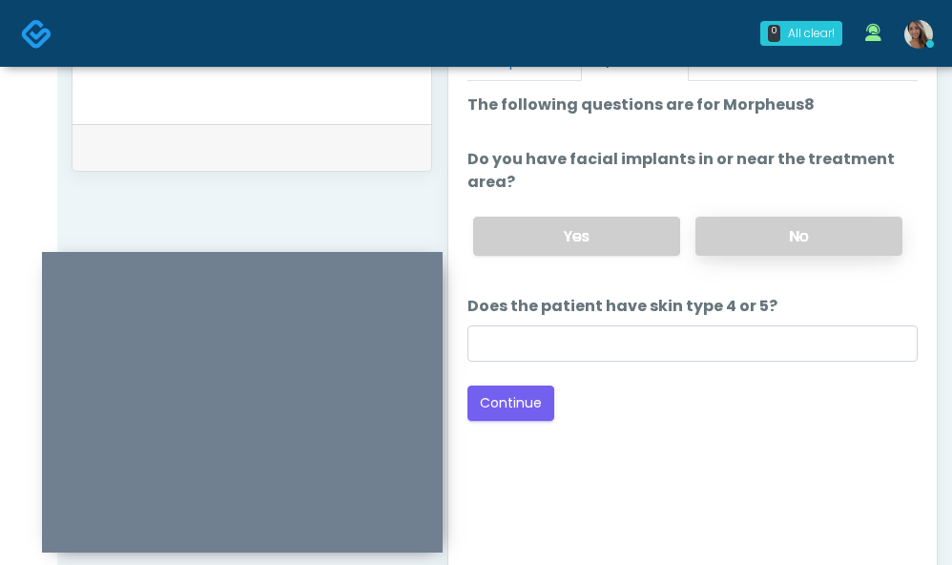
click at [765, 236] on label "No" at bounding box center [798, 235] width 207 height 39
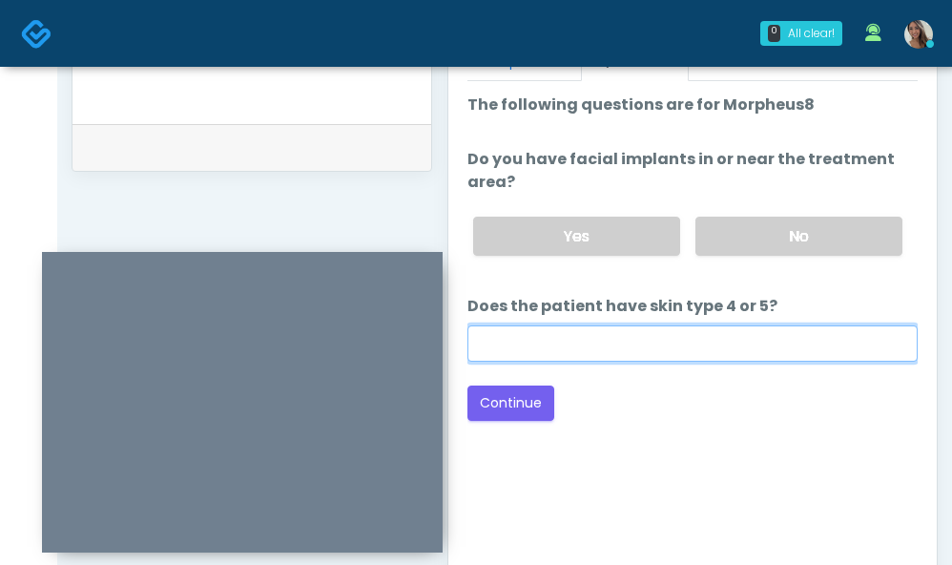
click at [646, 342] on input "Does the patient have skin type 4 or 5?" at bounding box center [692, 343] width 450 height 36
type input "**"
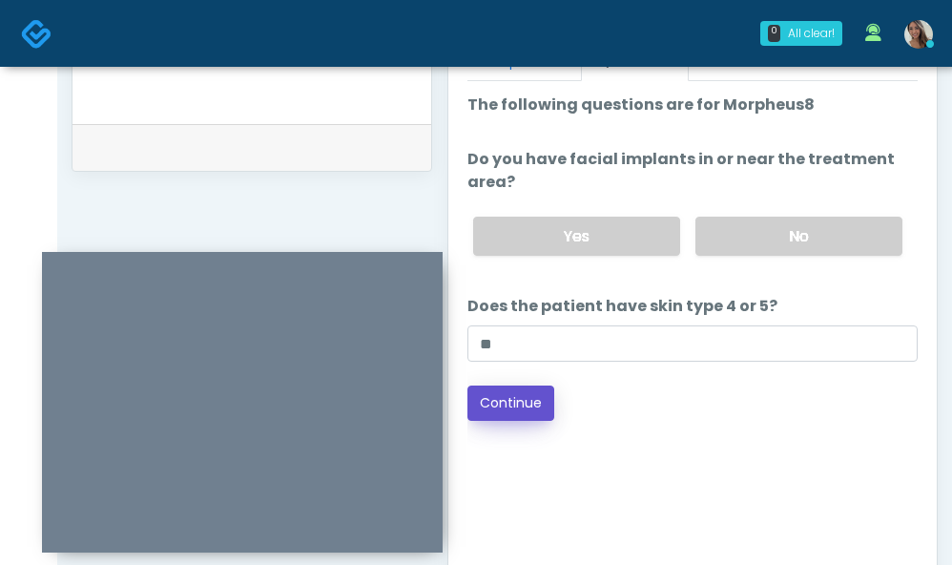
click at [509, 405] on button "Continue" at bounding box center [510, 402] width 87 height 35
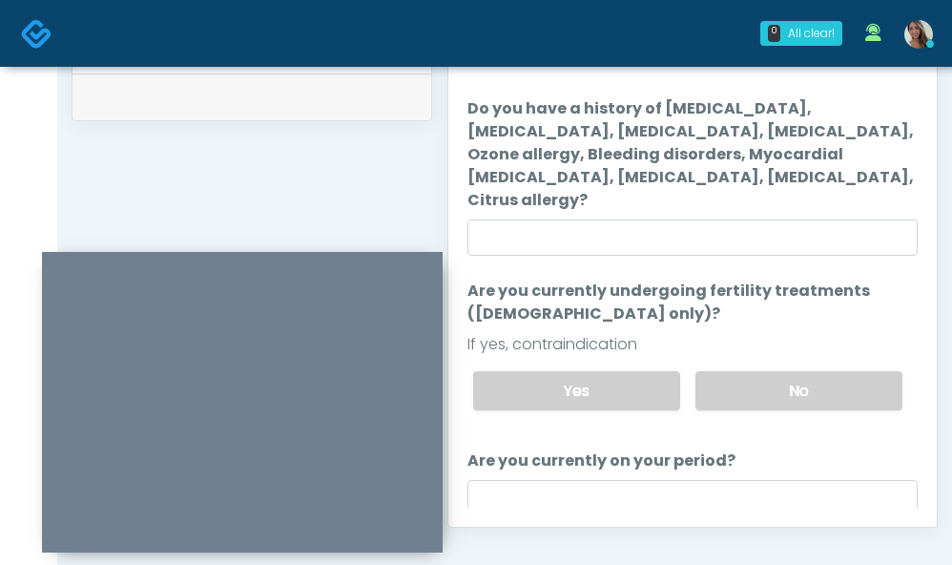
scroll to position [927, 0]
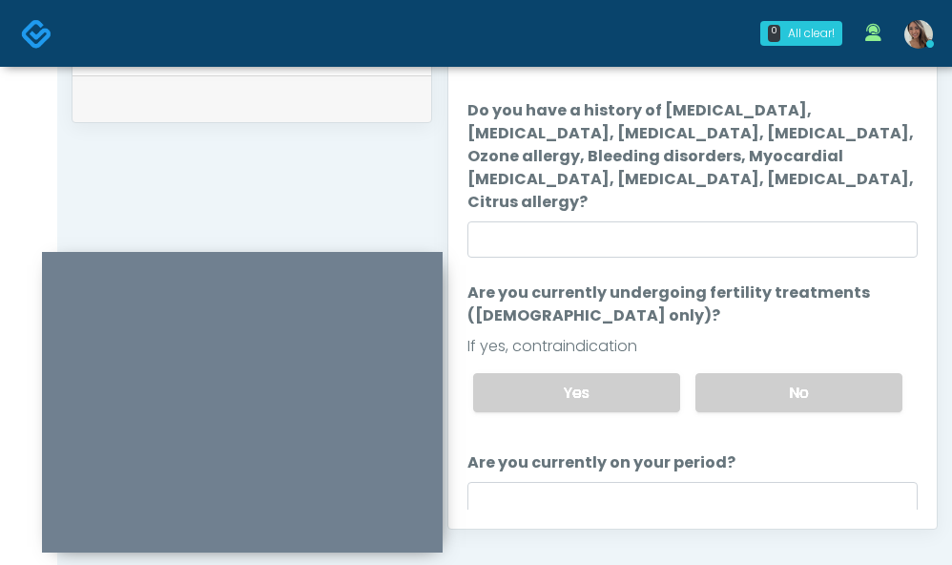
click at [758, 265] on ol "The following questions are for Ozone therapy: The following questions are for …" at bounding box center [692, 343] width 450 height 597
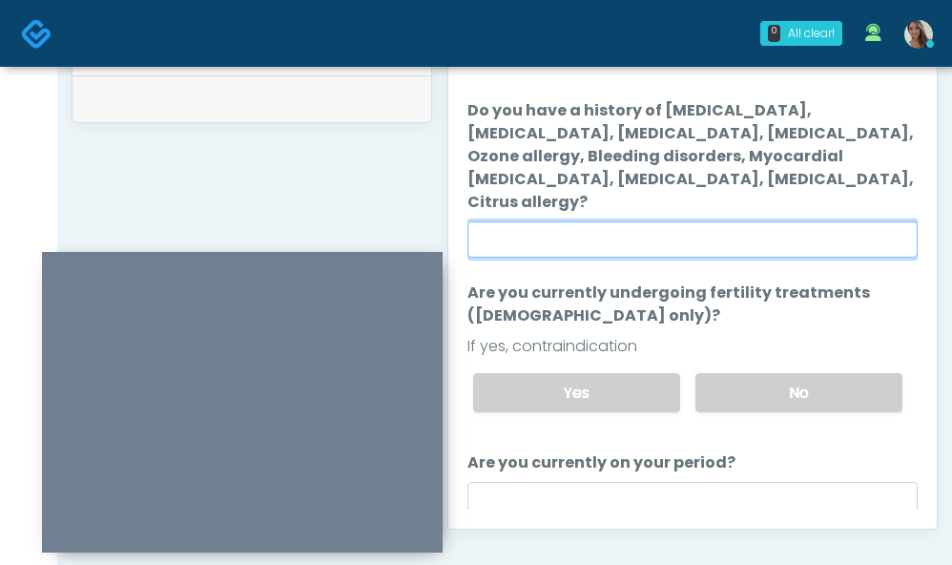
click at [768, 244] on input "Do you have a history of Hyperthyroidism, Hypotension, Hypocalcemia, Hypoglycem…" at bounding box center [692, 239] width 450 height 36
type input "**"
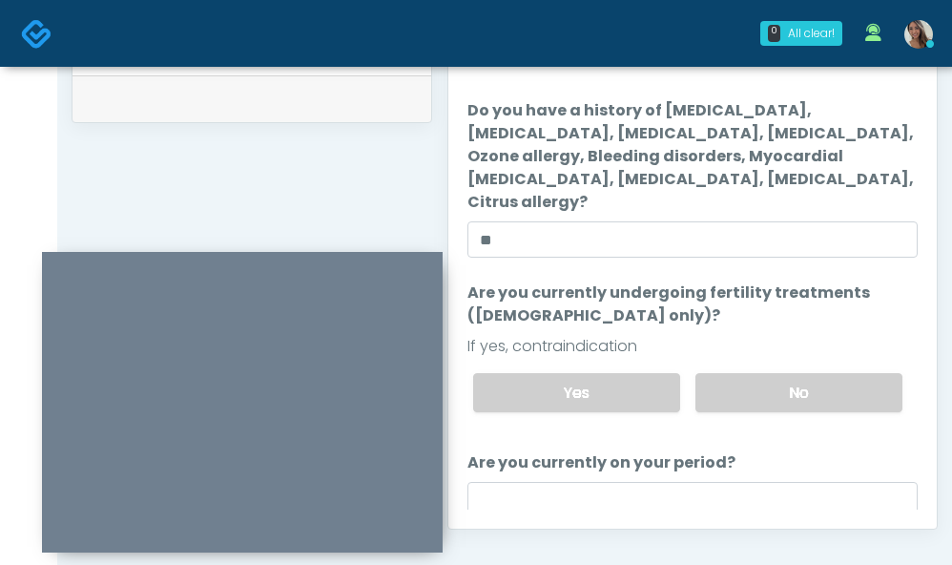
click at [759, 416] on div "Yes No" at bounding box center [688, 393] width 460 height 70
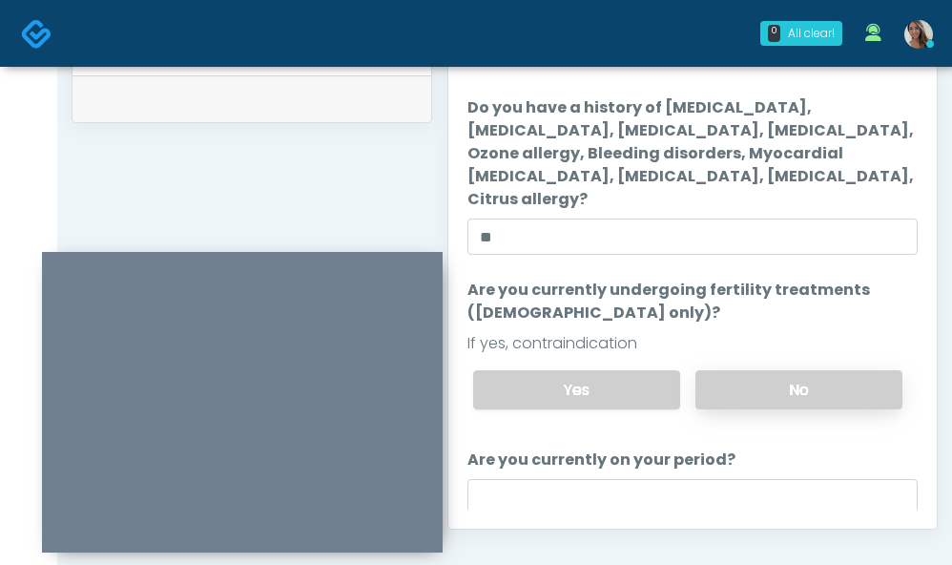
click at [767, 401] on label "No" at bounding box center [798, 389] width 207 height 39
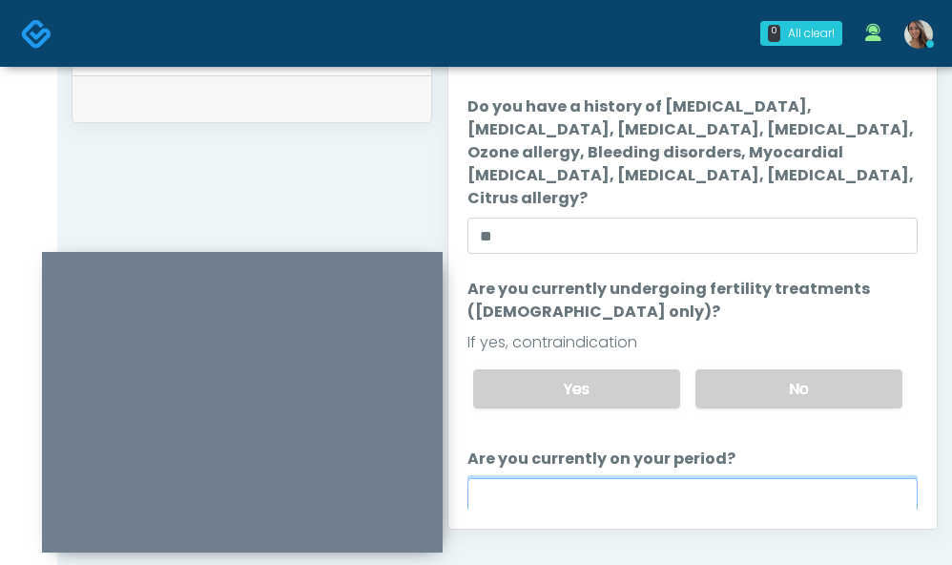
click at [714, 499] on input "Are you currently on your period?" at bounding box center [692, 496] width 450 height 36
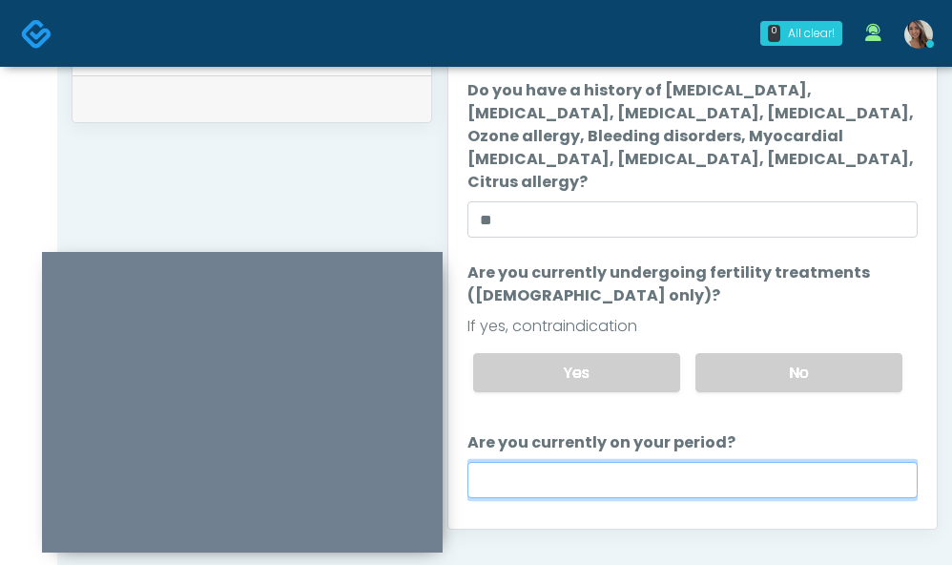
scroll to position [47, 0]
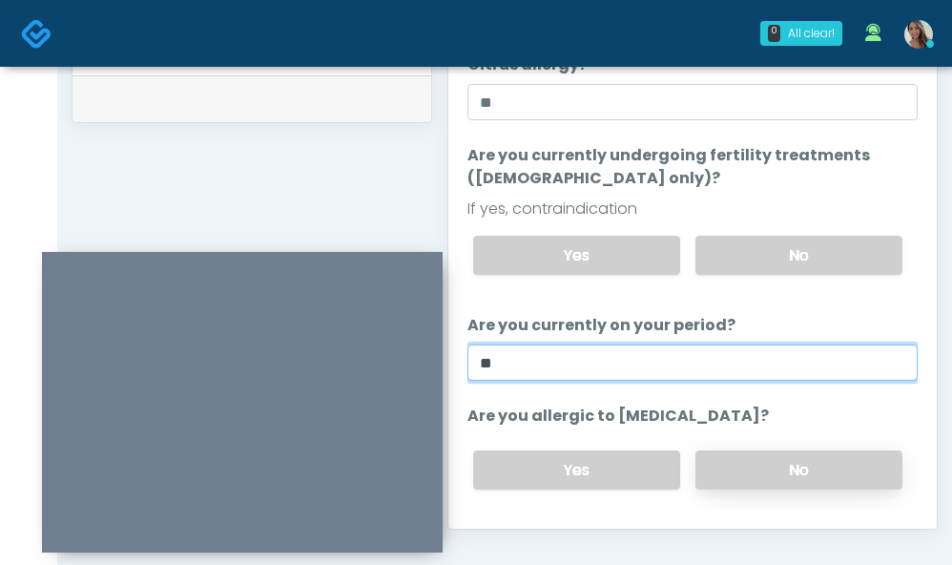
type input "**"
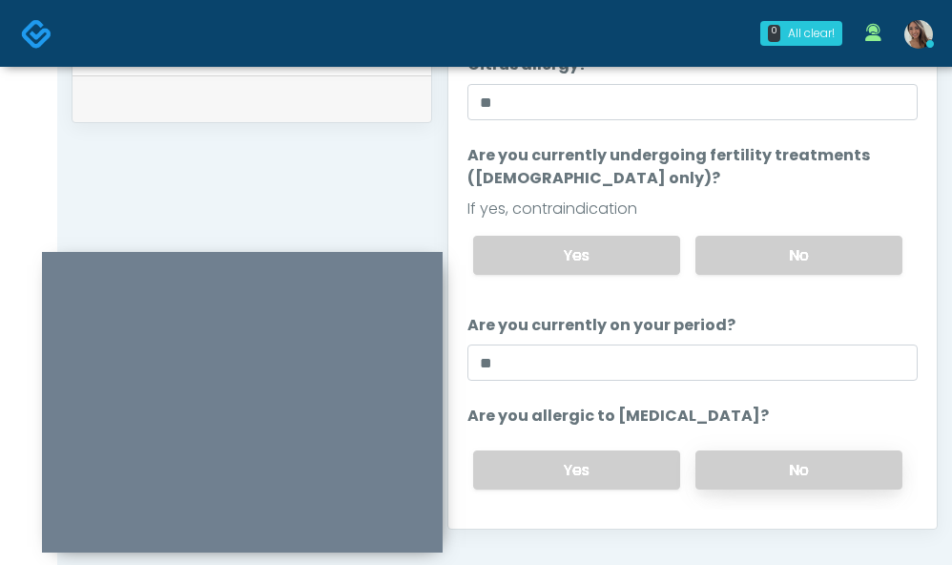
click at [750, 474] on label "No" at bounding box center [798, 469] width 207 height 39
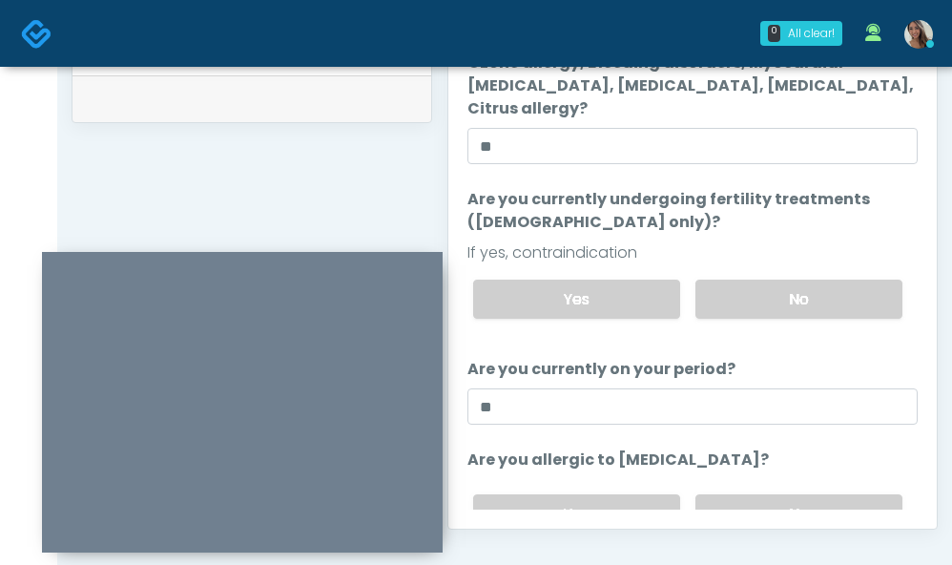
scroll to position [94, 0]
click at [702, 424] on ol "The following questions are for Ozone therapy: The following questions are for …" at bounding box center [692, 248] width 450 height 597
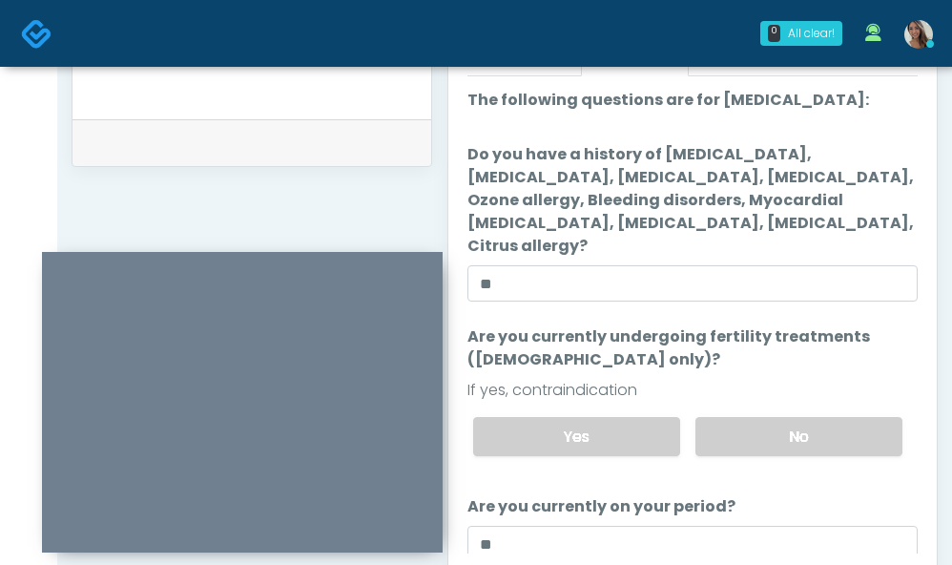
scroll to position [881, 0]
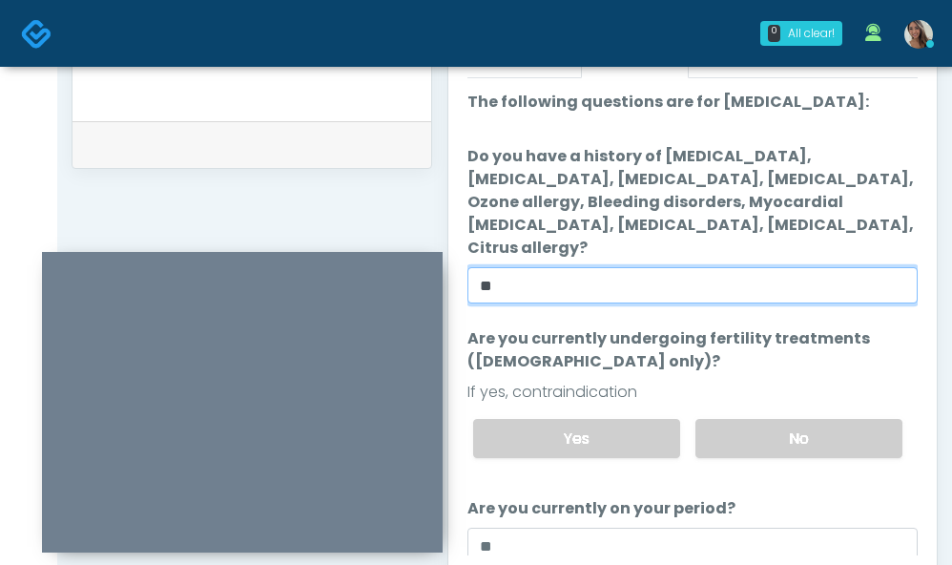
drag, startPoint x: 770, startPoint y: 282, endPoint x: 795, endPoint y: 214, distance: 73.3
click at [769, 281] on input "**" at bounding box center [692, 285] width 450 height 36
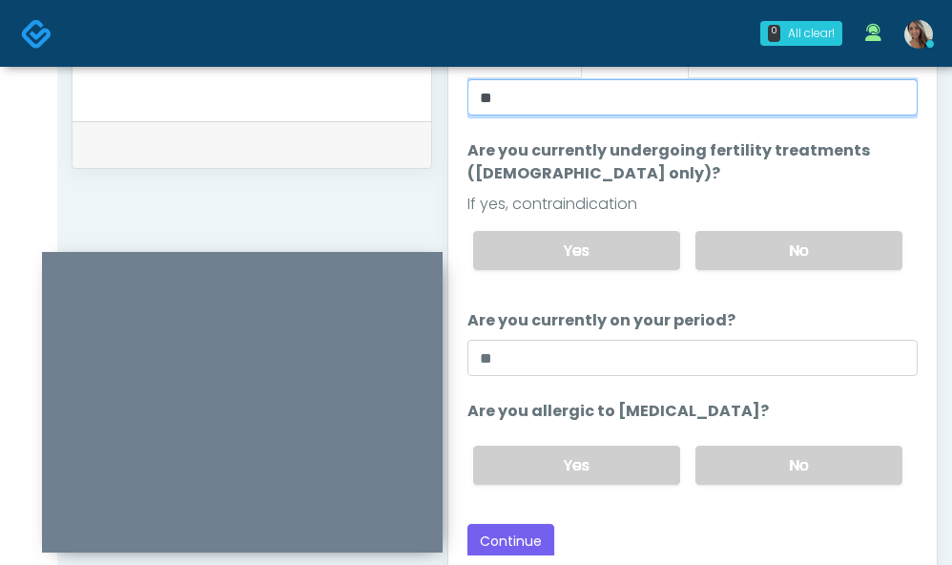
scroll to position [192, 0]
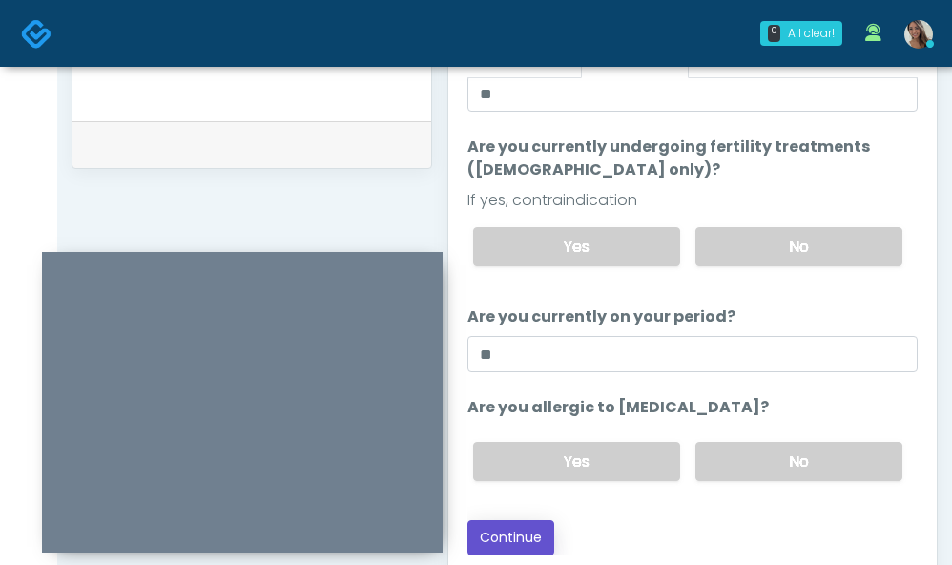
click at [500, 528] on button "Continue" at bounding box center [510, 537] width 87 height 35
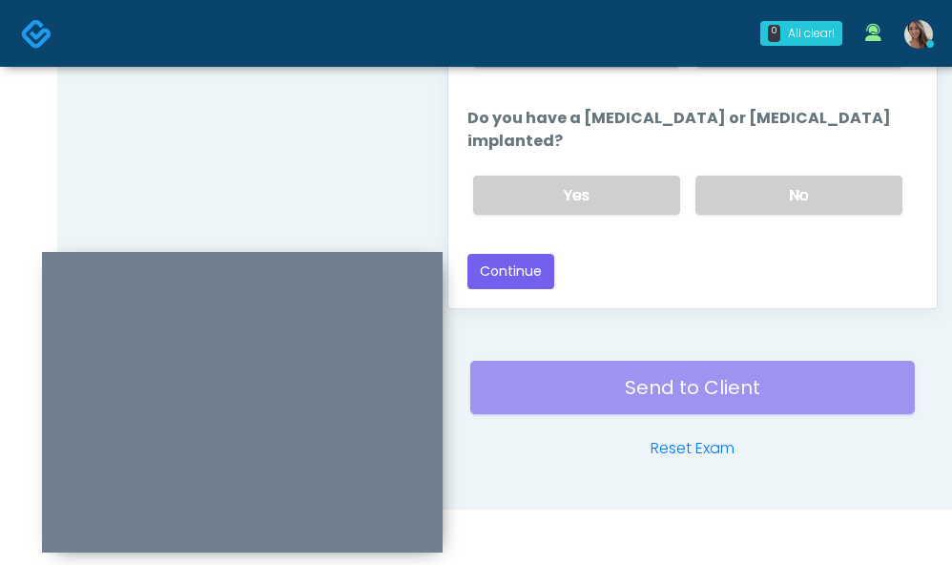
scroll to position [0, 0]
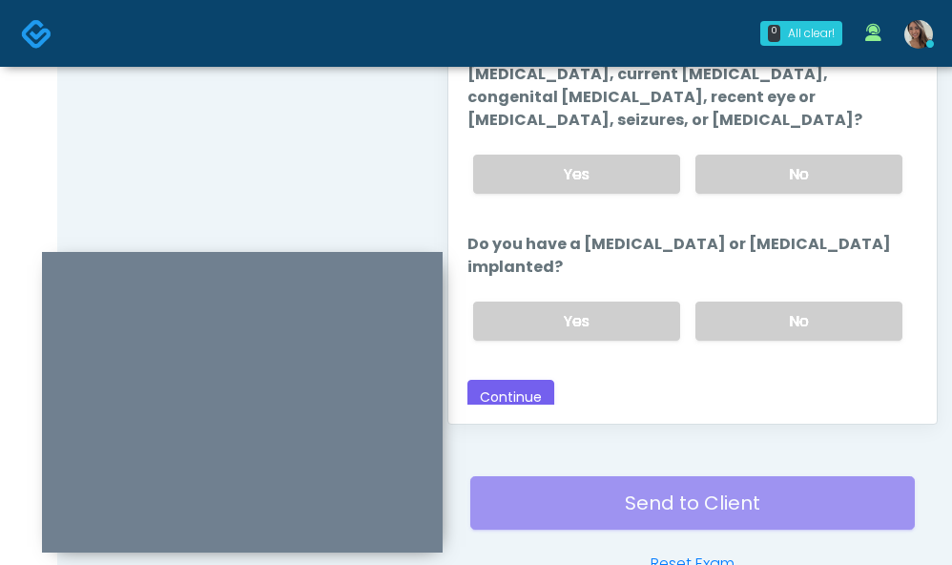
click at [865, 301] on label "No" at bounding box center [798, 320] width 207 height 39
click at [822, 154] on label "No" at bounding box center [798, 173] width 207 height 39
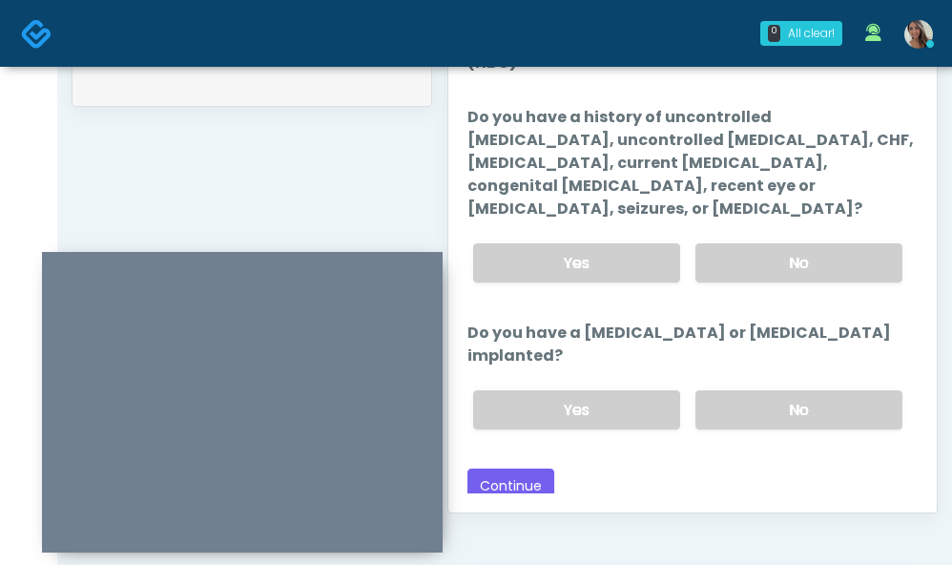
scroll to position [939, 0]
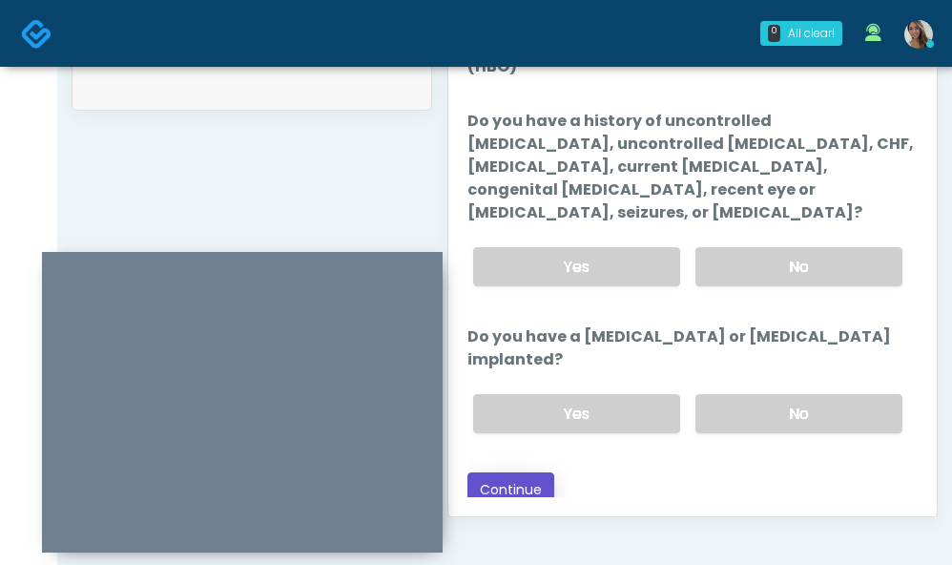
click at [535, 472] on button "Continue" at bounding box center [510, 489] width 87 height 35
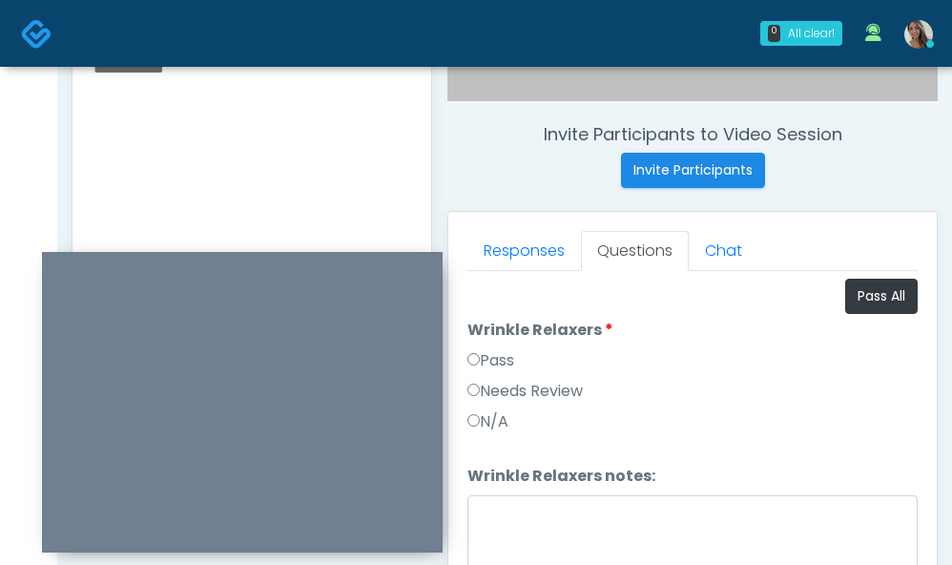
scroll to position [680, 0]
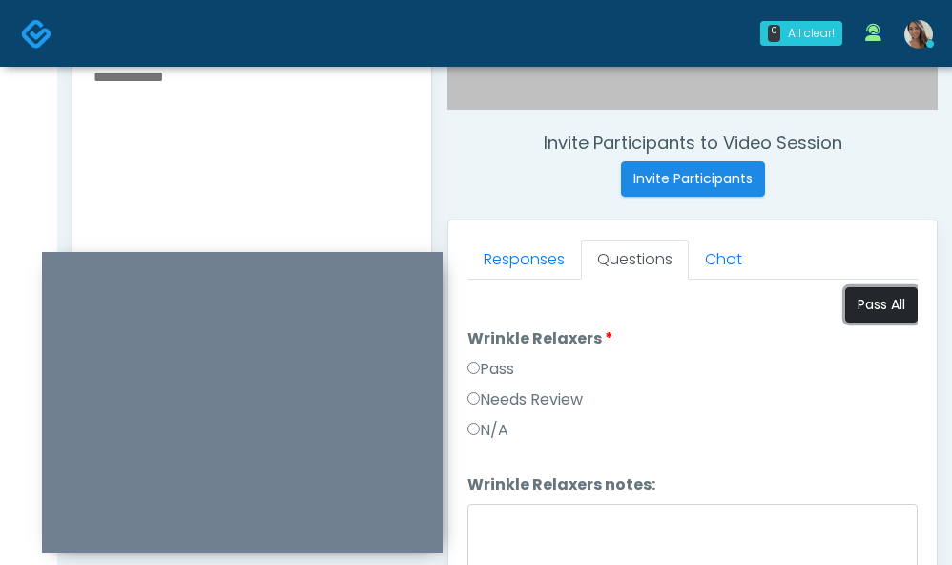
click at [882, 300] on button "Pass All" at bounding box center [881, 304] width 72 height 35
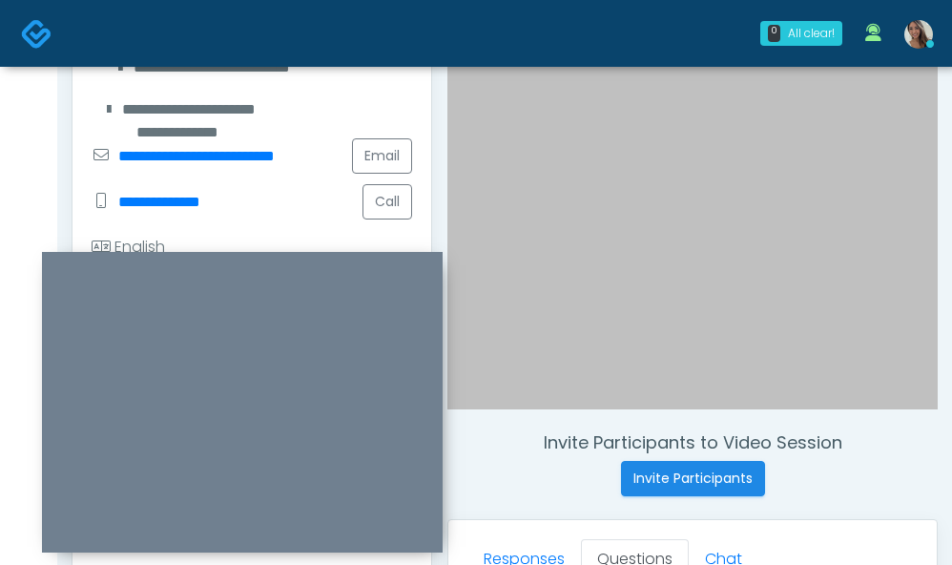
scroll to position [377, 0]
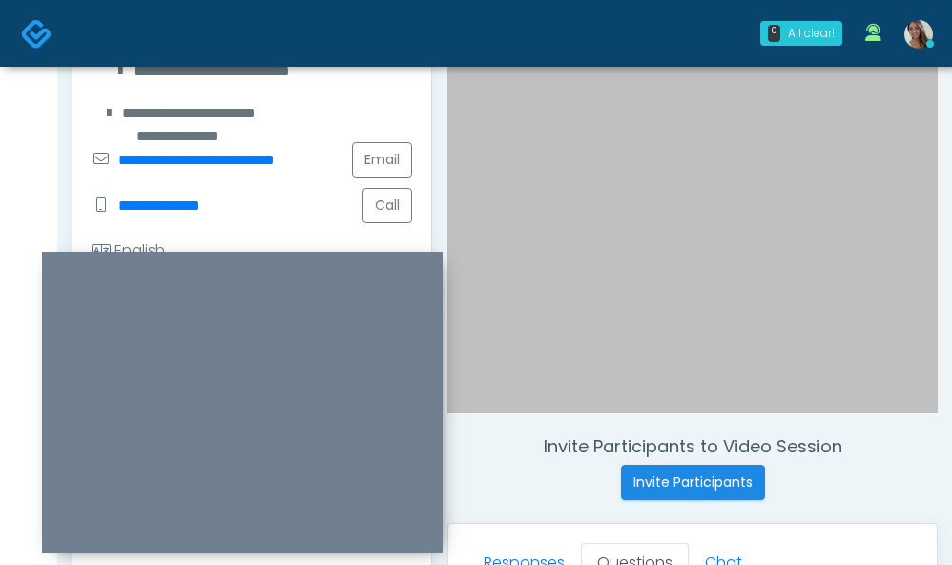
click at [48, 34] on img at bounding box center [36, 33] width 31 height 31
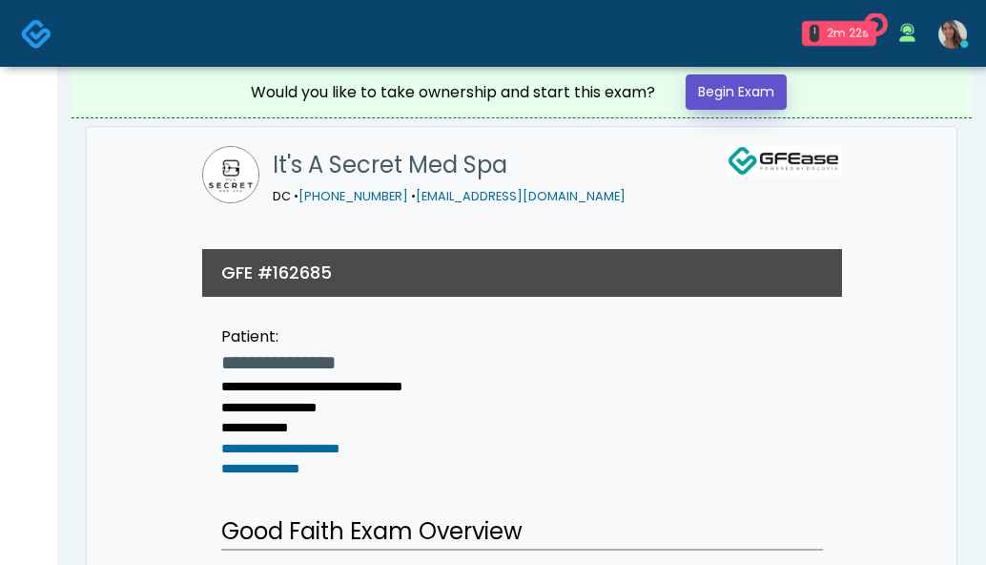
click at [753, 85] on link "Begin Exam" at bounding box center [736, 91] width 101 height 35
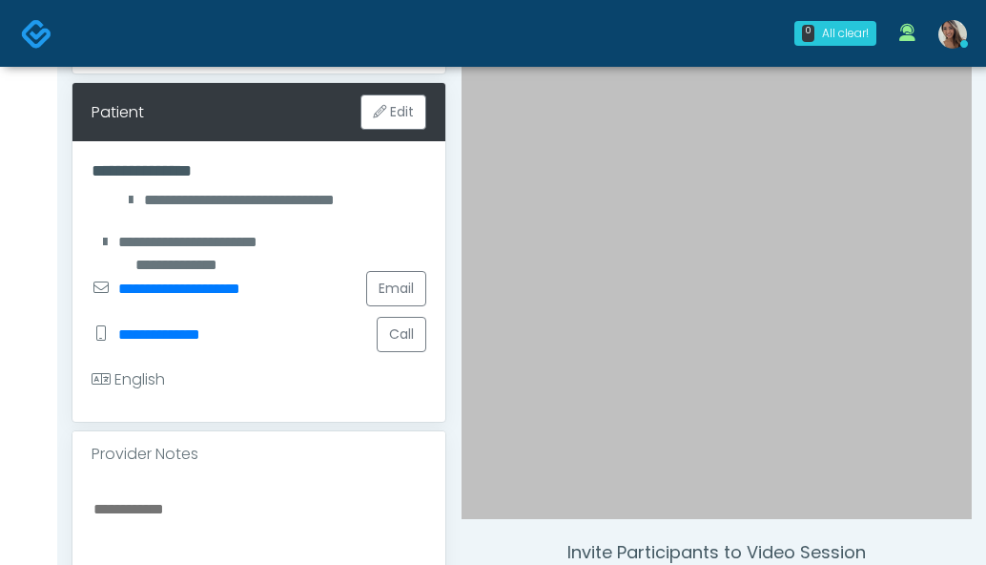
scroll to position [275, 0]
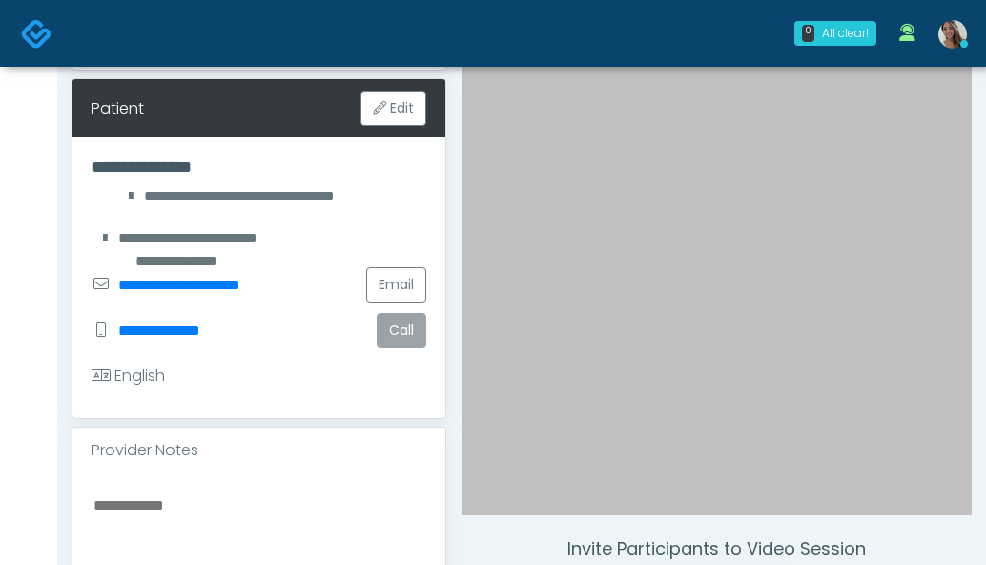
click at [396, 324] on button "Call" at bounding box center [402, 330] width 50 height 35
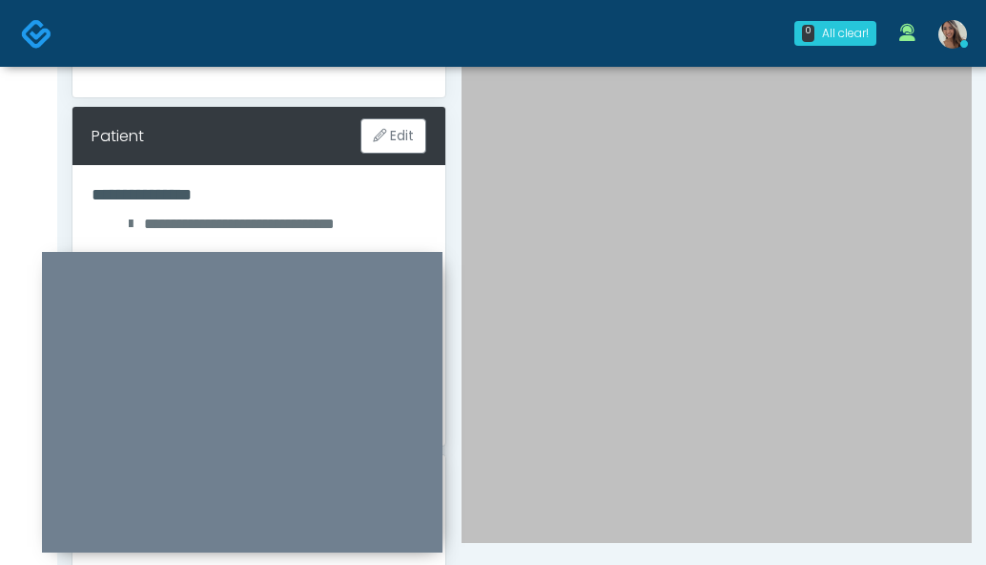
scroll to position [0, 0]
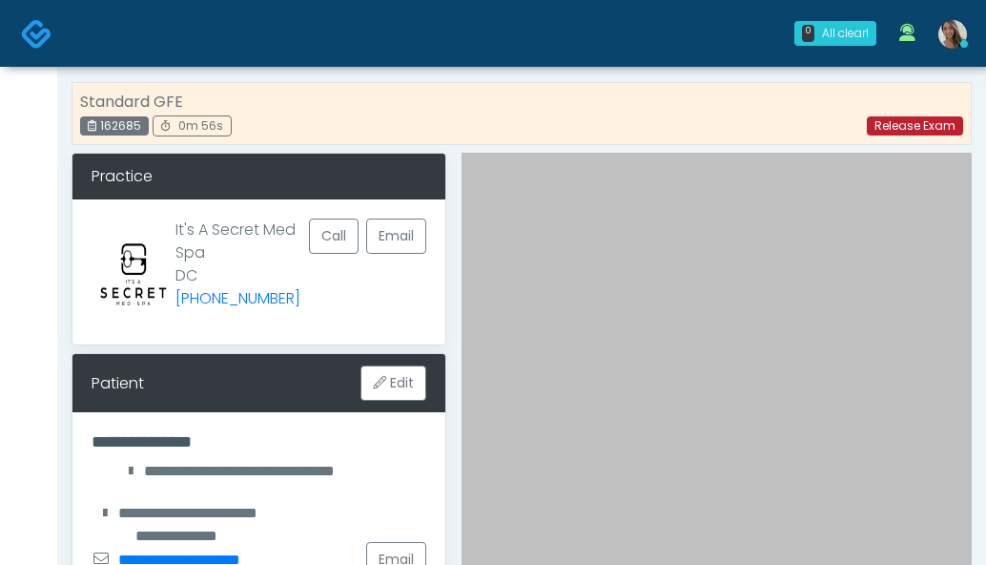
click at [902, 130] on link "Release Exam" at bounding box center [915, 125] width 96 height 19
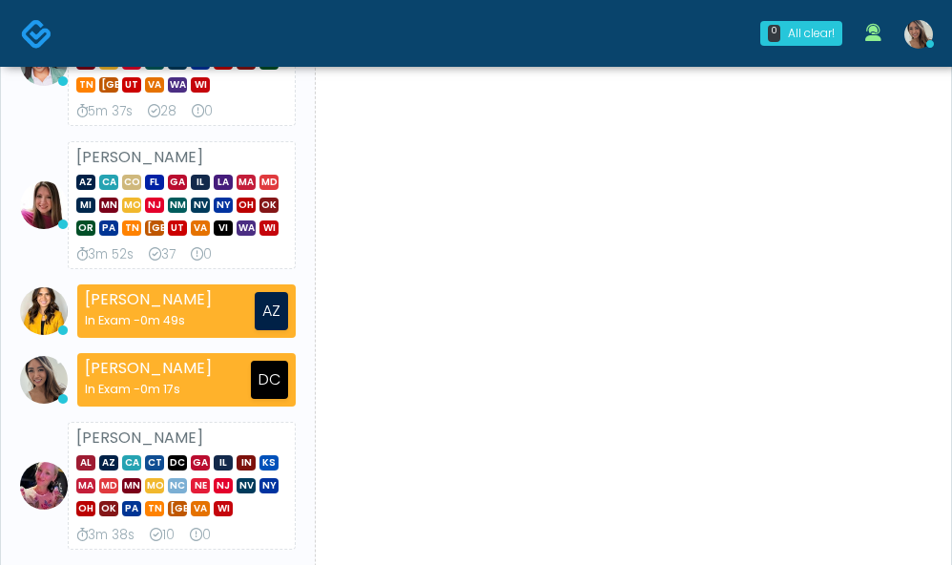
scroll to position [251, 0]
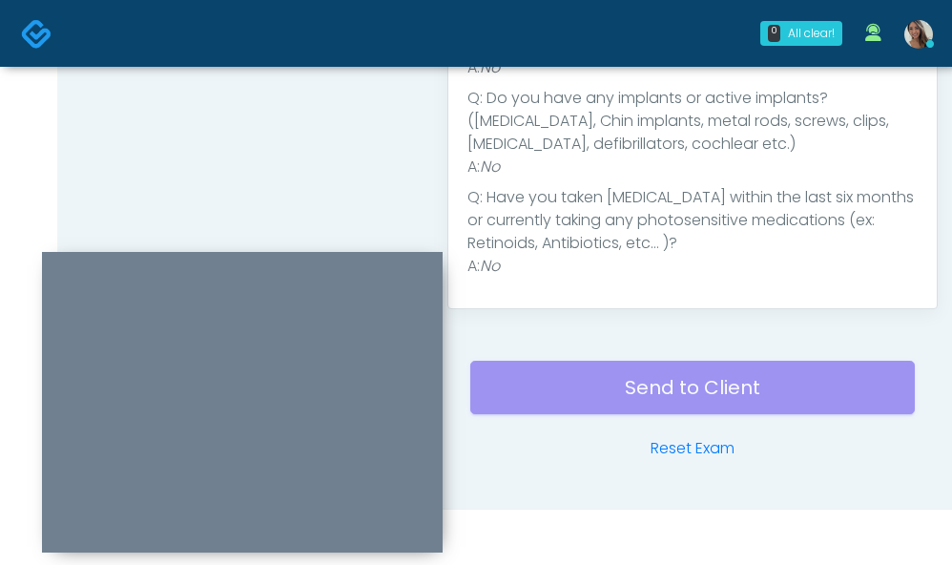
scroll to position [421, 0]
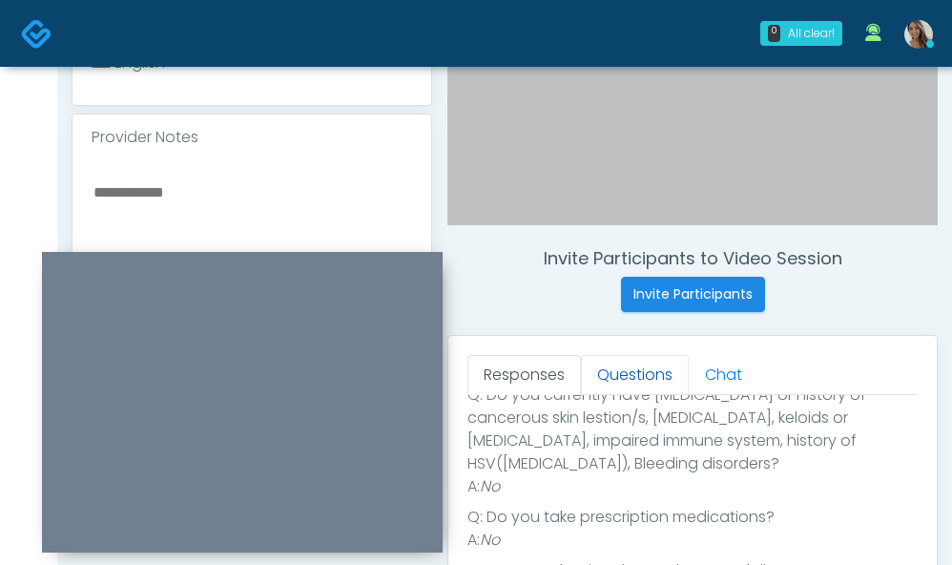
click at [649, 359] on link "Questions" at bounding box center [635, 375] width 108 height 40
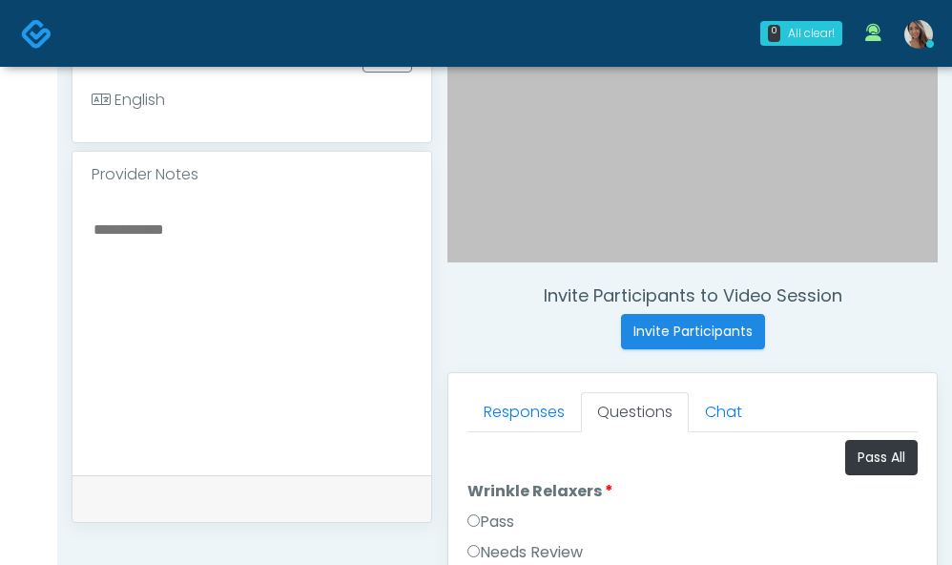
scroll to position [685, 0]
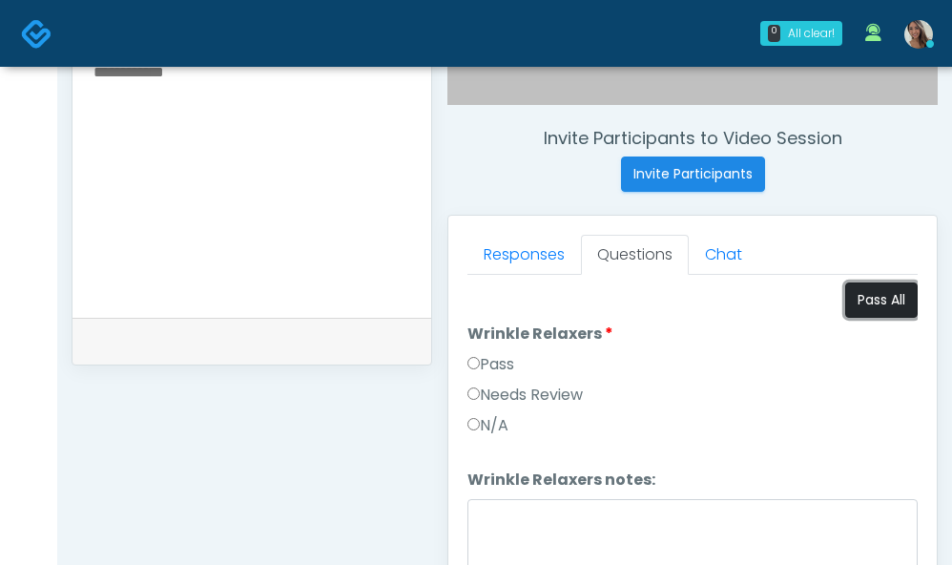
click at [873, 291] on button "Pass All" at bounding box center [881, 299] width 72 height 35
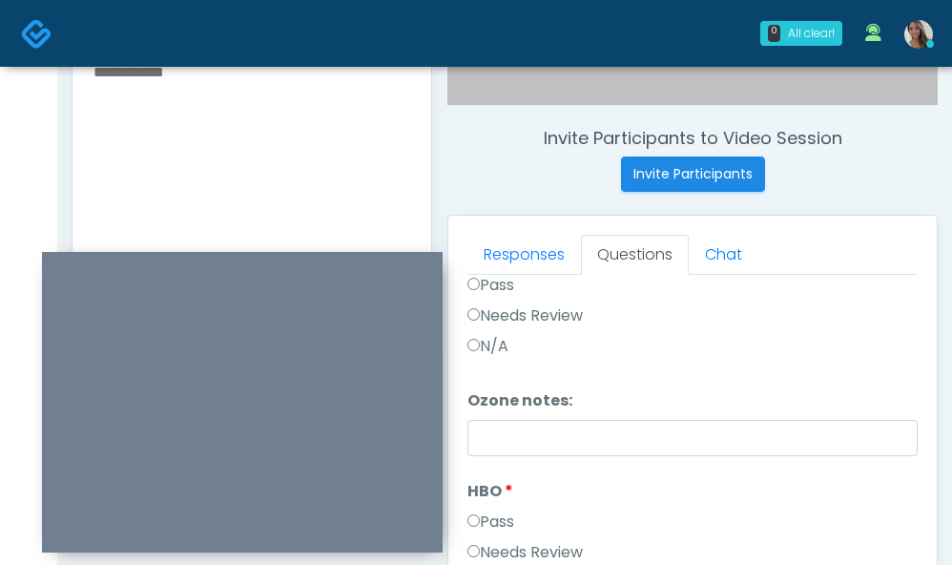
scroll to position [1147, 0]
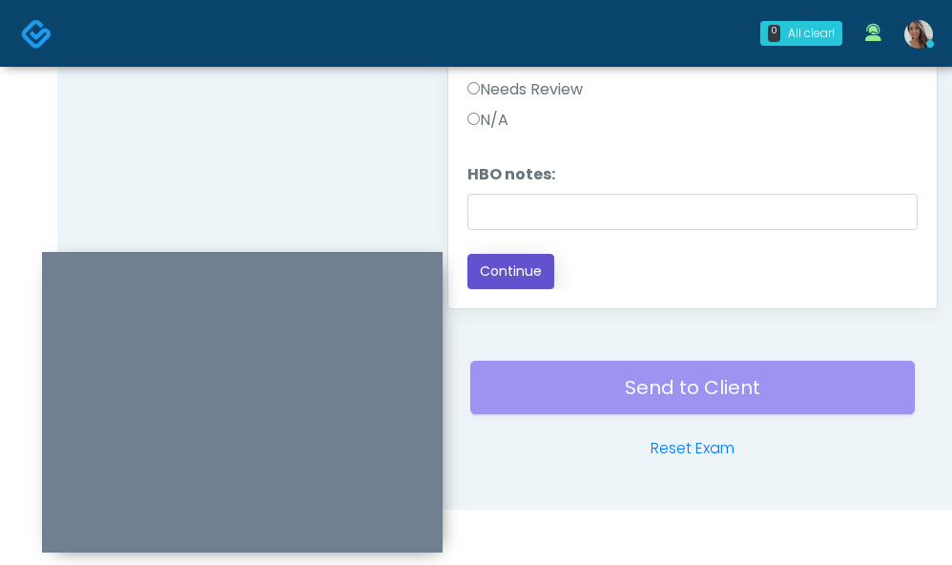
click at [509, 283] on button "Continue" at bounding box center [510, 271] width 87 height 35
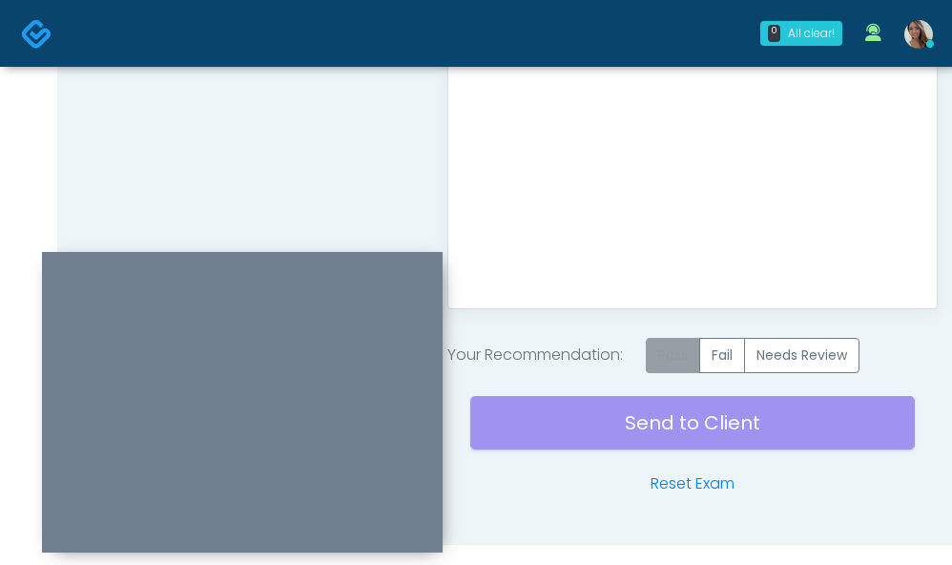
click at [652, 356] on label "Pass" at bounding box center [673, 355] width 54 height 35
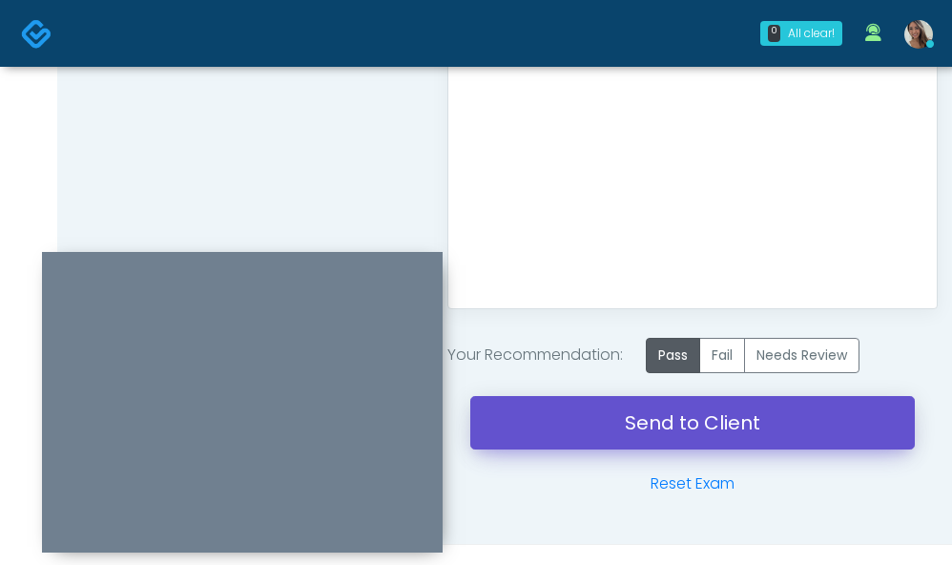
click at [686, 426] on link "Send to Client" at bounding box center [692, 422] width 444 height 53
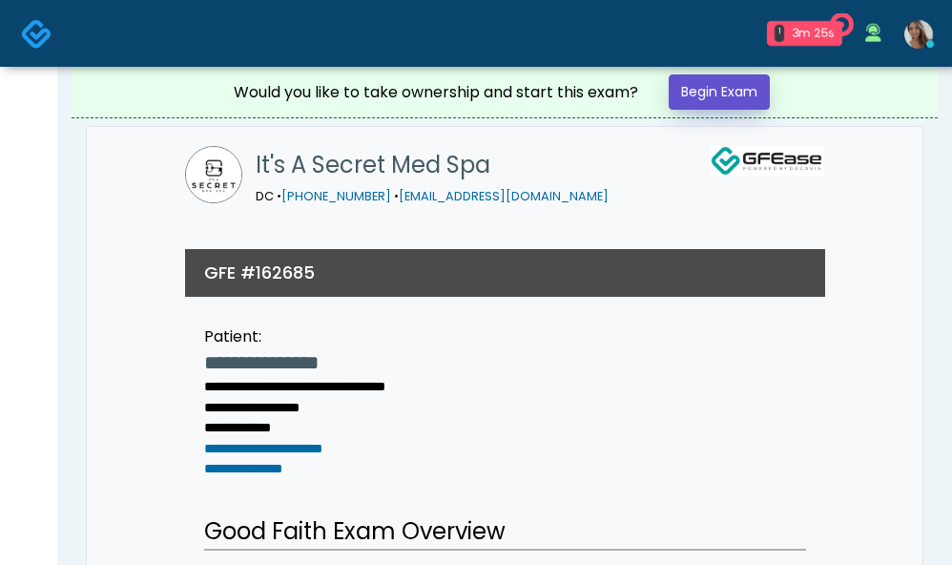
click at [713, 92] on link "Begin Exam" at bounding box center [718, 91] width 101 height 35
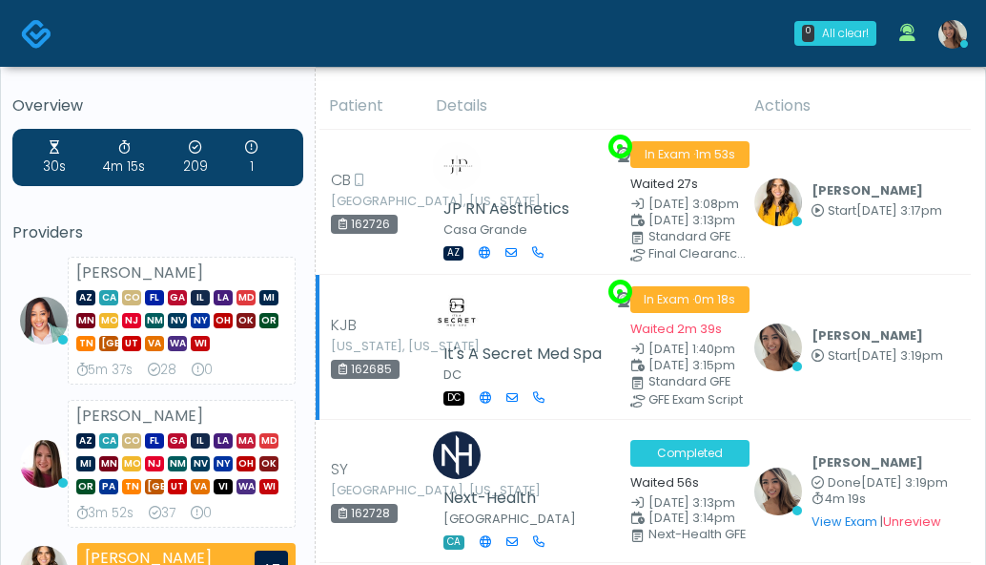
click at [370, 372] on div "162685" at bounding box center [365, 368] width 69 height 19
copy div "162685"
click at [374, 370] on div "162685" at bounding box center [365, 368] width 69 height 19
click at [375, 372] on div "162685" at bounding box center [365, 368] width 69 height 19
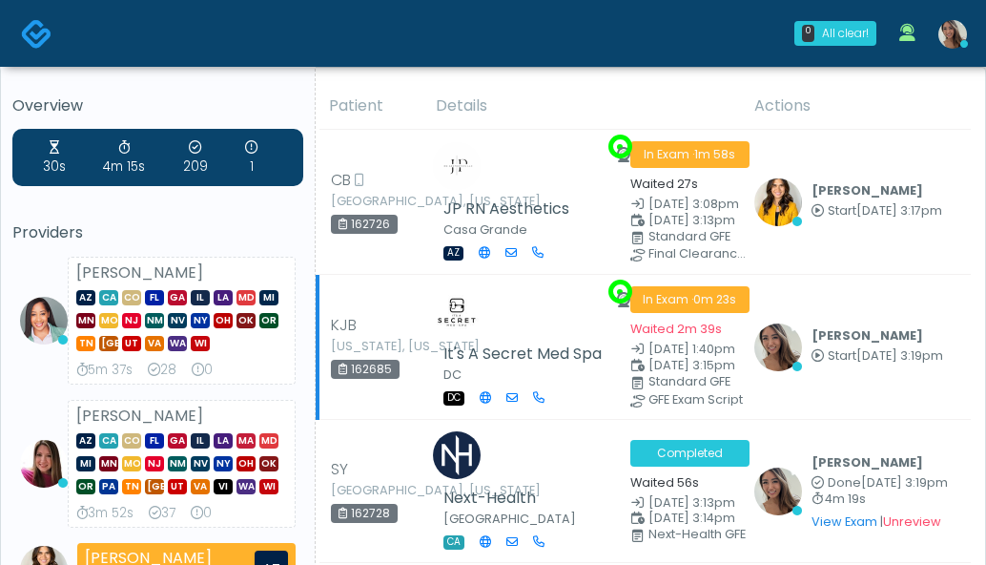
click at [375, 372] on div "162685" at bounding box center [365, 368] width 69 height 19
copy div "162685"
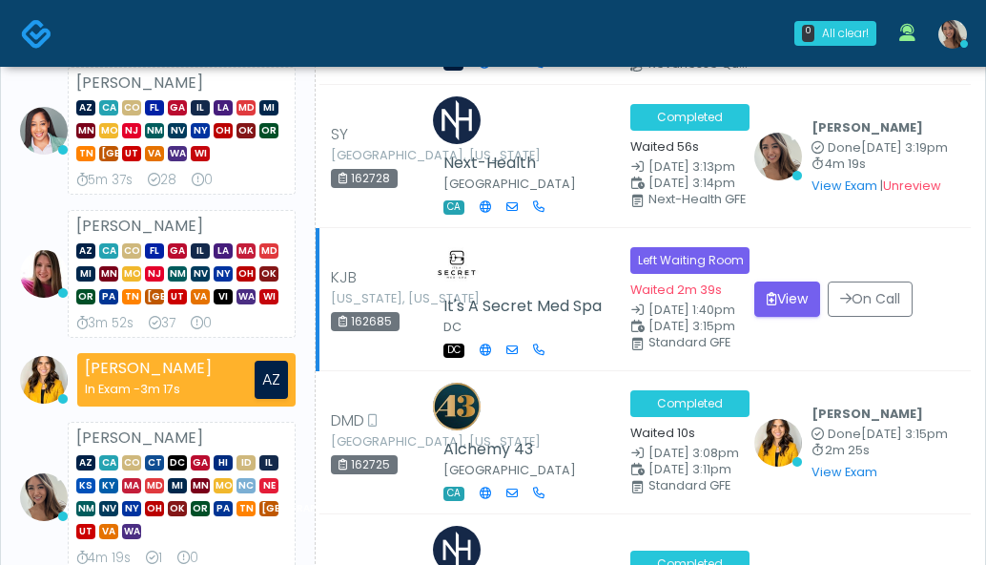
scroll to position [200, 0]
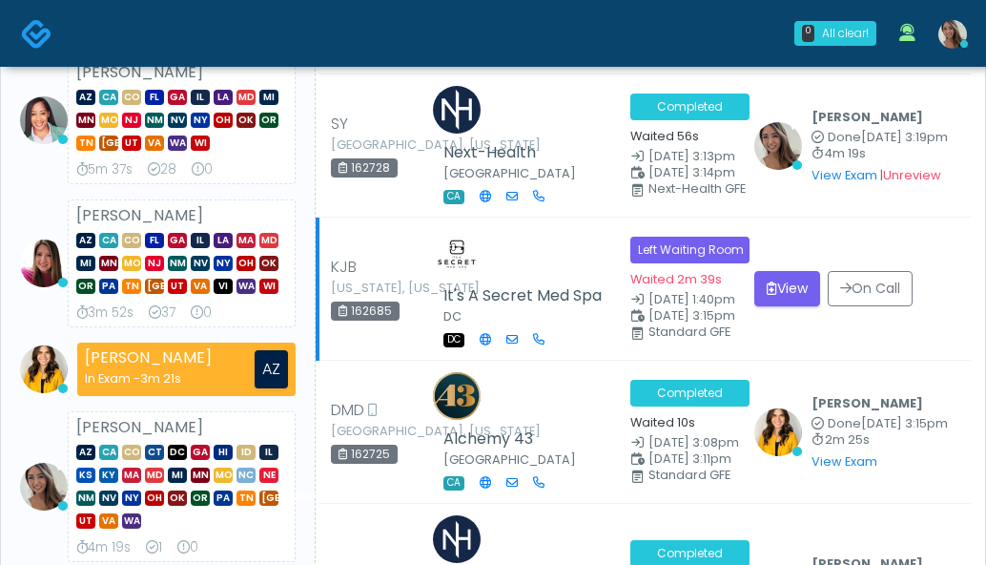
click at [359, 313] on div "162685" at bounding box center [365, 310] width 69 height 19
copy div "162685"
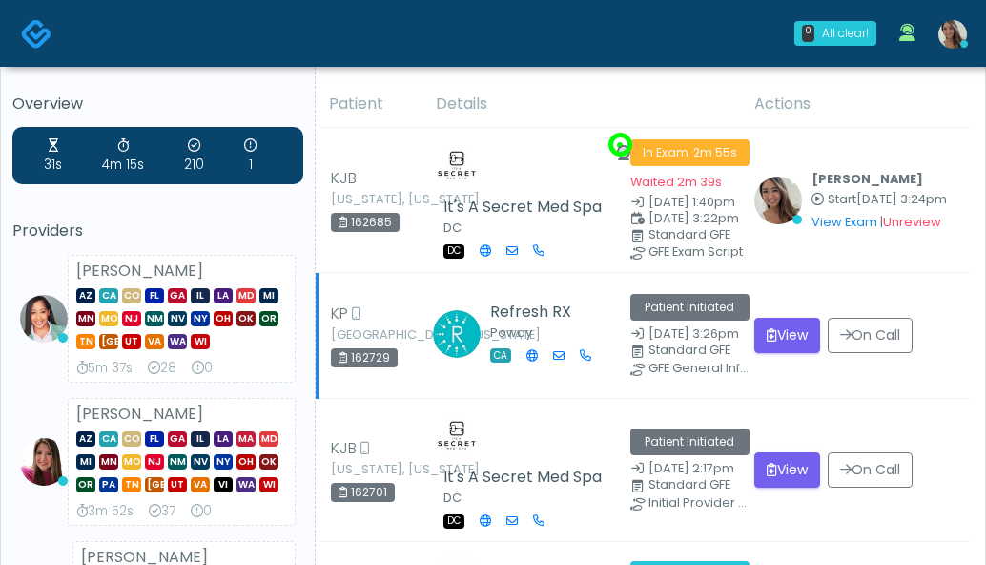
scroll to position [0, 0]
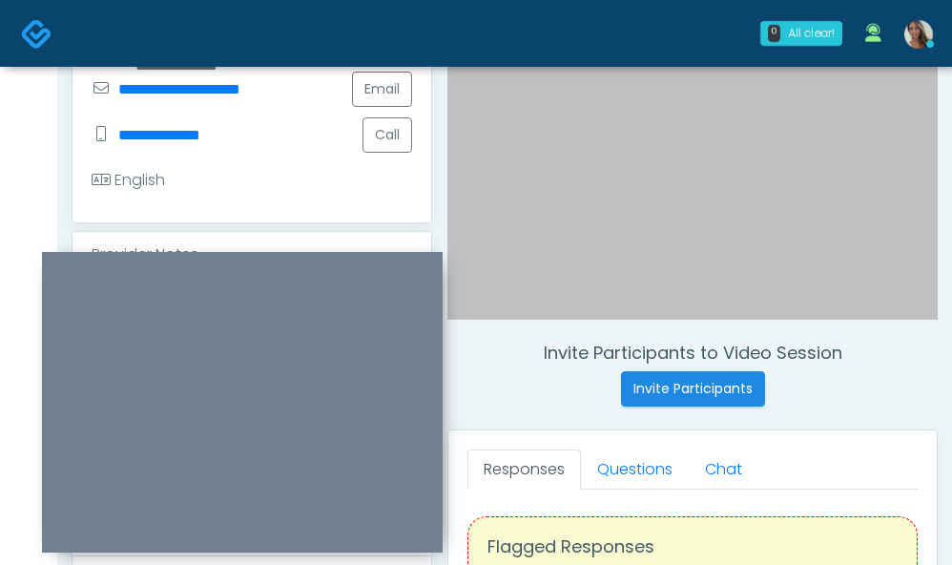
scroll to position [436, 0]
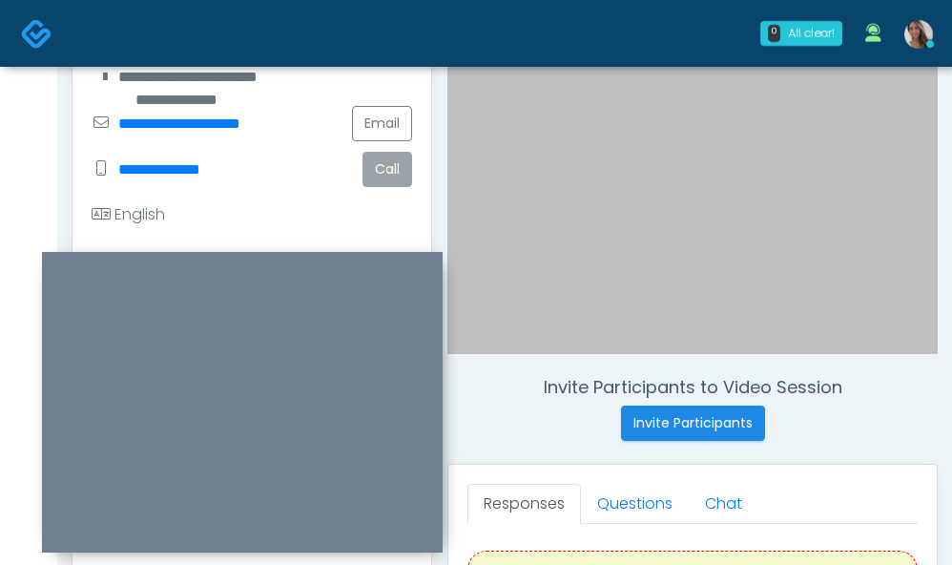
click at [393, 164] on button "Call" at bounding box center [387, 169] width 50 height 35
click at [338, 255] on div at bounding box center [242, 402] width 400 height 300
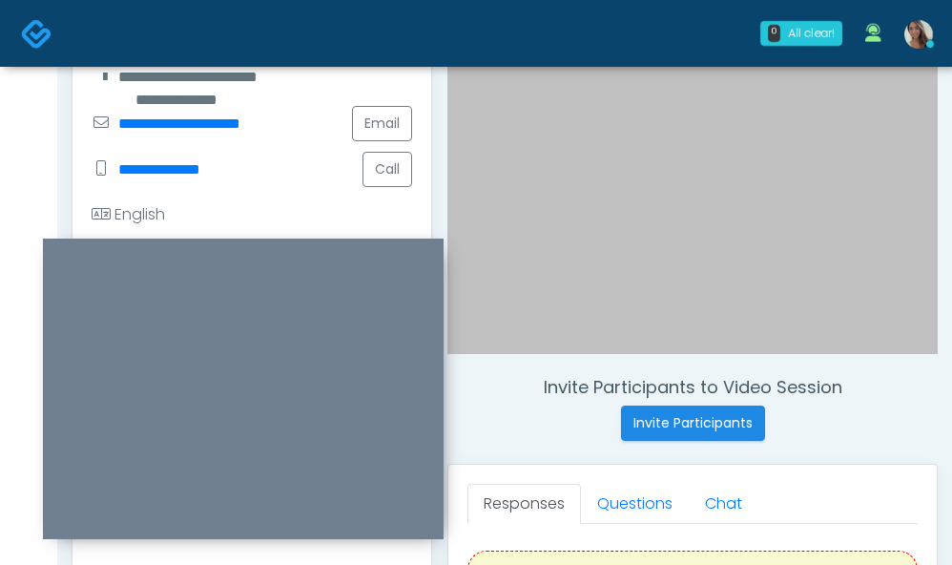
drag, startPoint x: 334, startPoint y: 259, endPoint x: 320, endPoint y: 272, distance: 18.2
click at [332, 254] on div at bounding box center [243, 388] width 400 height 300
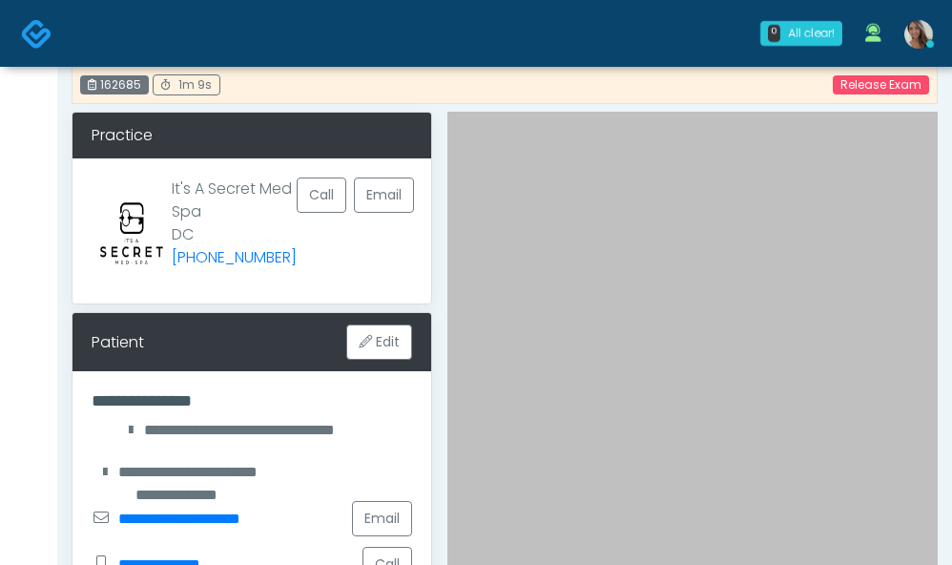
scroll to position [0, 0]
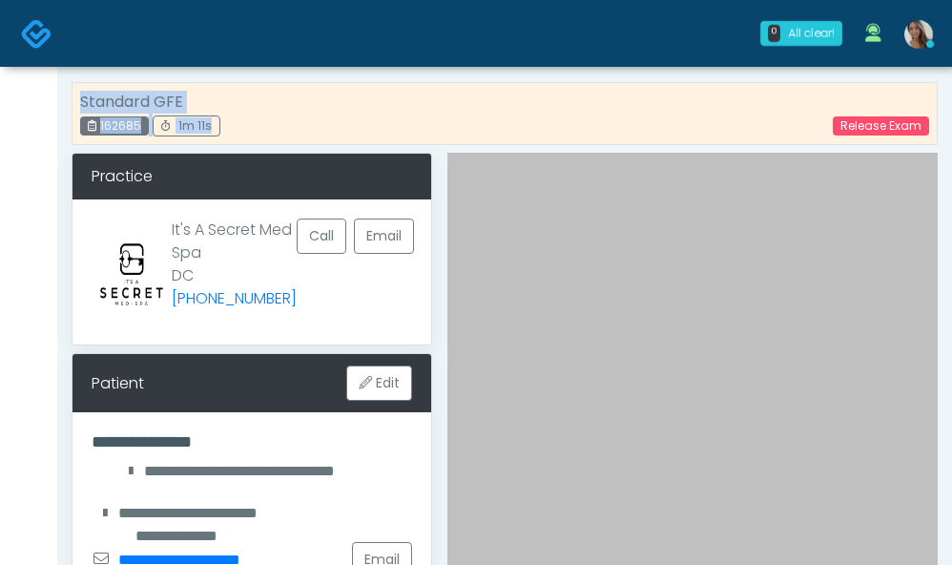
drag, startPoint x: 748, startPoint y: 130, endPoint x: 139, endPoint y: 101, distance: 609.0
click at [307, 119] on div "Standard GFE 162685 1m 11s Release Exam" at bounding box center [505, 113] width 866 height 63
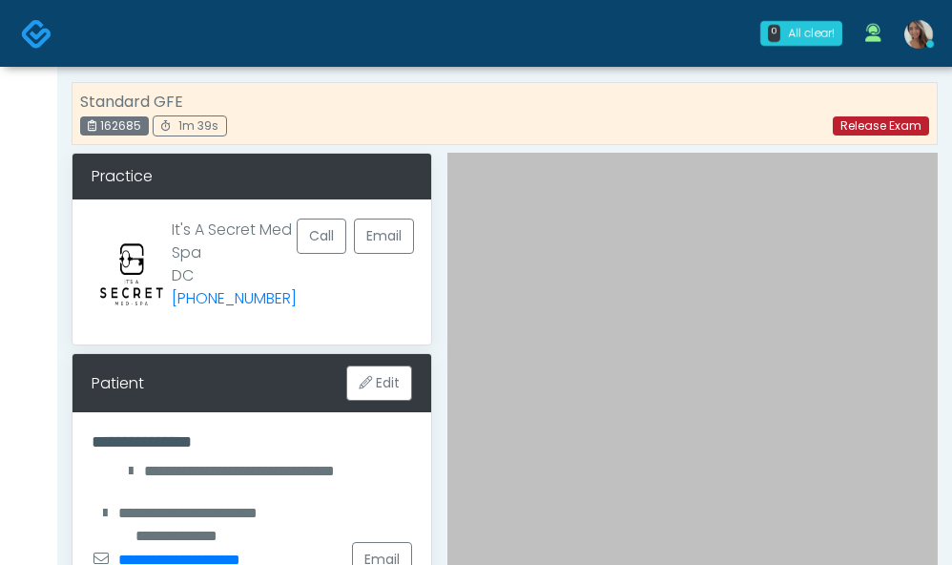
click at [859, 129] on link "Release Exam" at bounding box center [880, 125] width 96 height 19
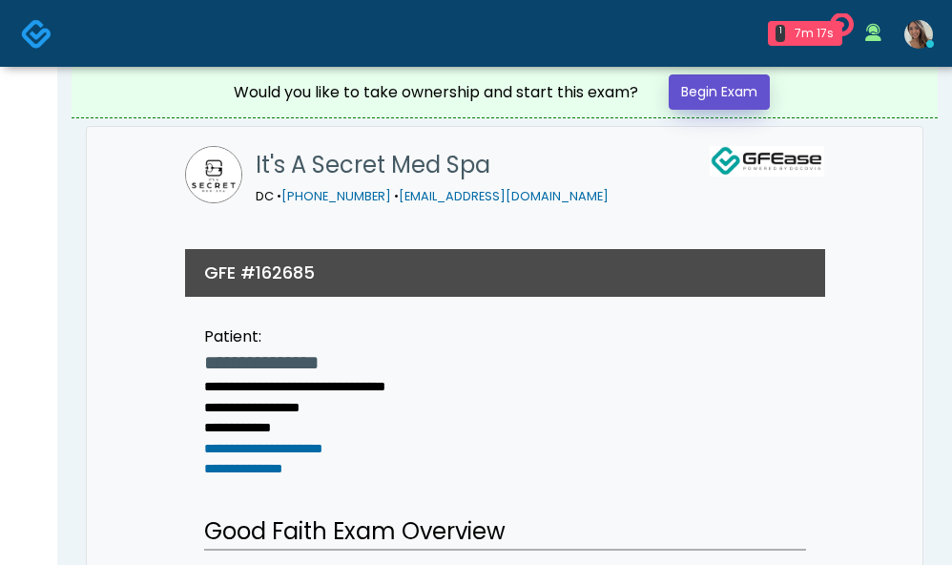
click at [709, 89] on link "Begin Exam" at bounding box center [718, 91] width 101 height 35
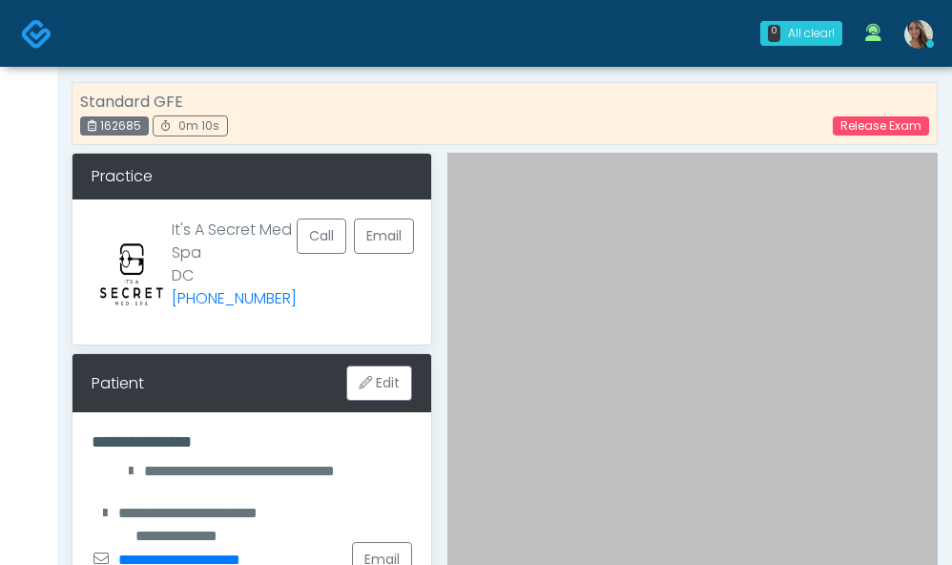
click at [114, 130] on div "162685" at bounding box center [114, 125] width 69 height 19
click at [113, 131] on div "162685" at bounding box center [114, 125] width 69 height 19
click at [126, 133] on div "162685" at bounding box center [114, 125] width 69 height 19
click at [127, 131] on div "162685" at bounding box center [114, 125] width 69 height 19
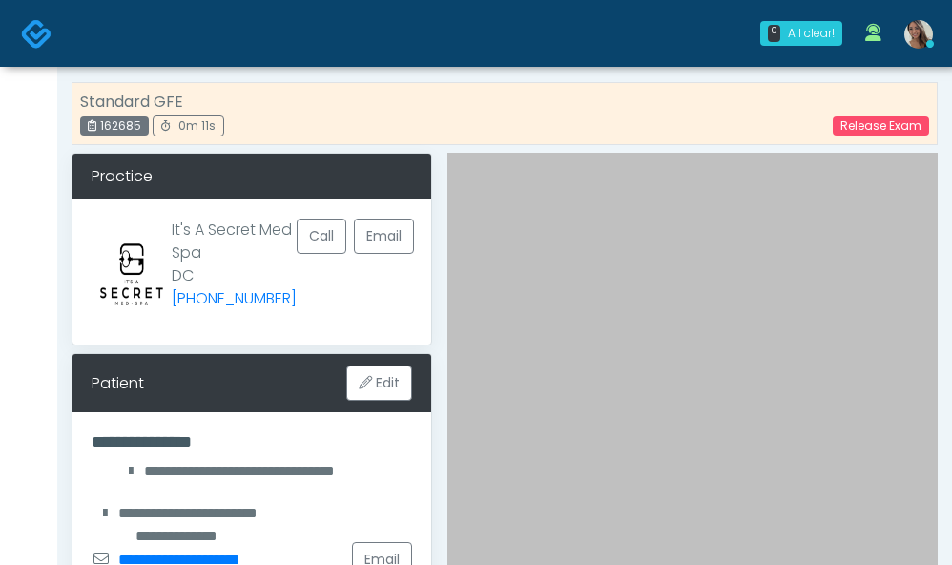
click at [127, 131] on div "162685" at bounding box center [114, 125] width 69 height 19
copy div "162685"
click at [487, 121] on div "Standard GFE 162685 0m 12s Release Exam" at bounding box center [505, 113] width 866 height 63
click at [908, 129] on link "Release Exam" at bounding box center [880, 125] width 96 height 19
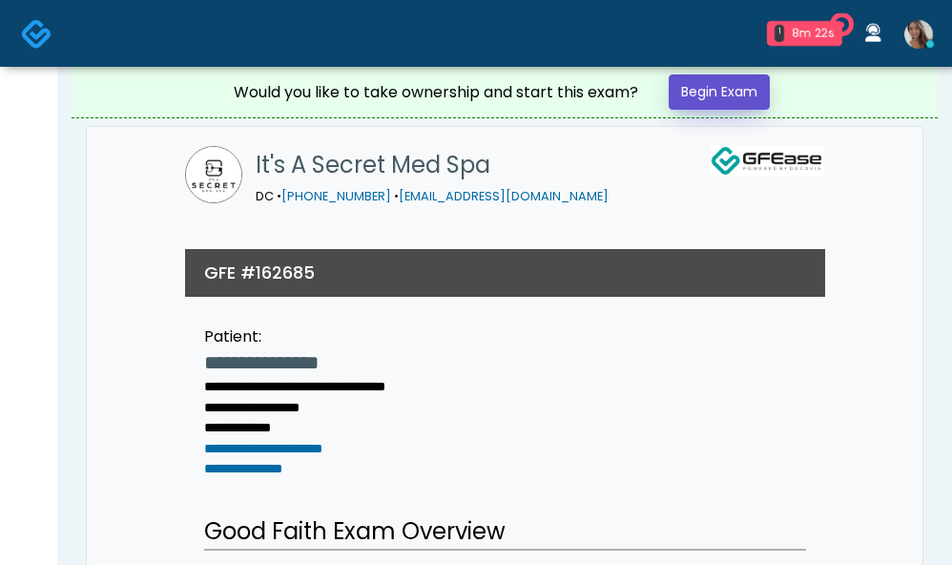
click at [717, 93] on link "Begin Exam" at bounding box center [718, 91] width 101 height 35
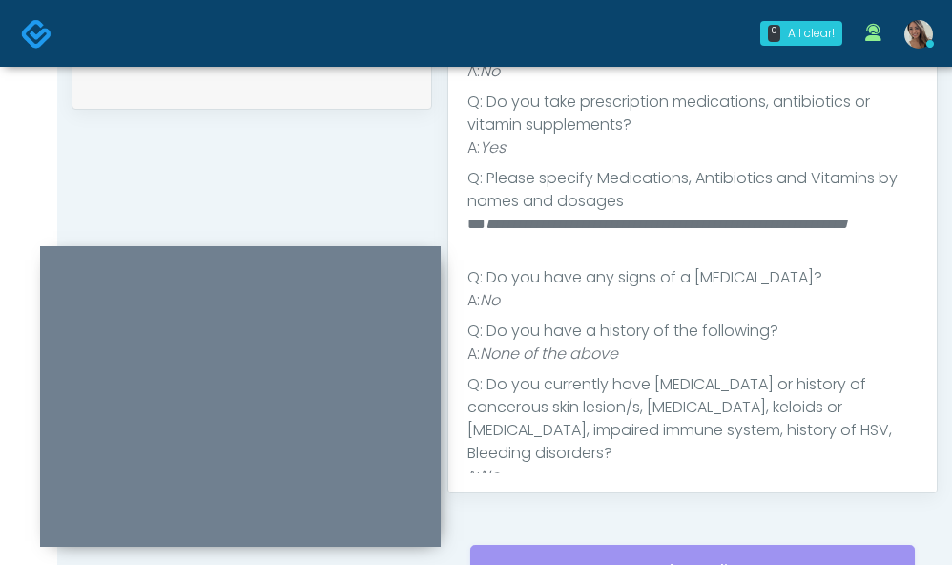
scroll to position [398, 0]
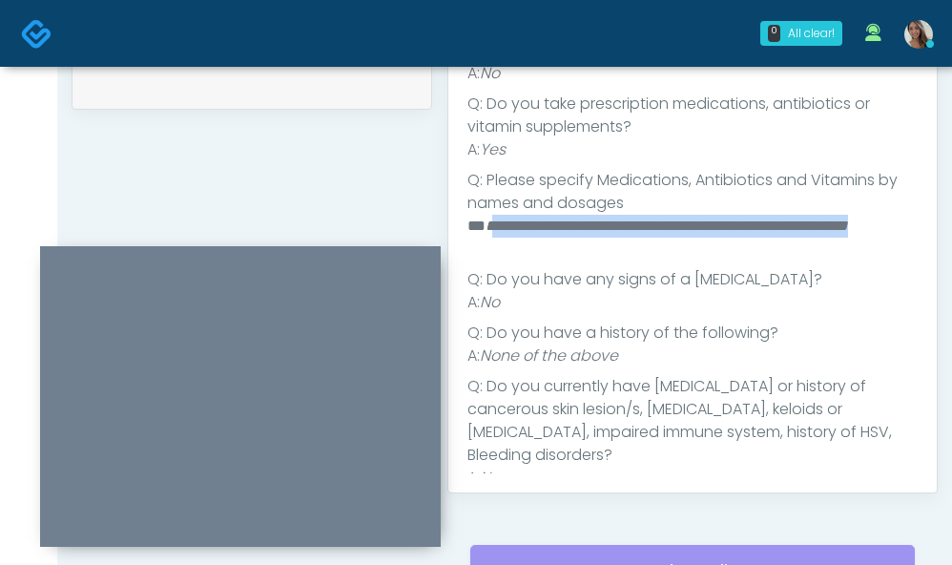
drag, startPoint x: 619, startPoint y: 254, endPoint x: 491, endPoint y: 230, distance: 130.0
click at [492, 231] on li "**********" at bounding box center [685, 238] width 436 height 46
click at [489, 228] on em "**********" at bounding box center [666, 225] width 362 height 14
drag, startPoint x: 655, startPoint y: 249, endPoint x: 504, endPoint y: 214, distance: 154.7
click at [496, 211] on ul "**********" at bounding box center [692, 276] width 450 height 778
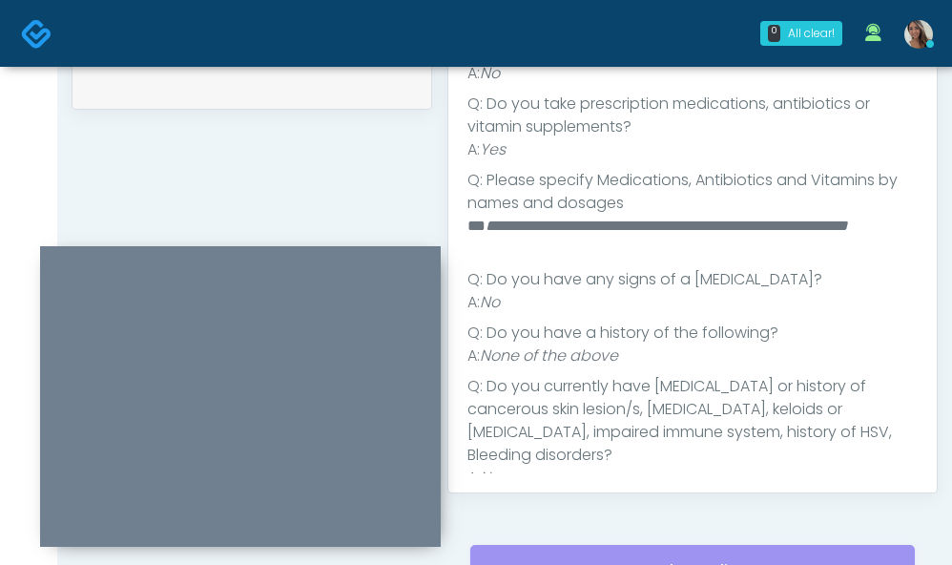
click at [647, 254] on li "**********" at bounding box center [685, 238] width 436 height 46
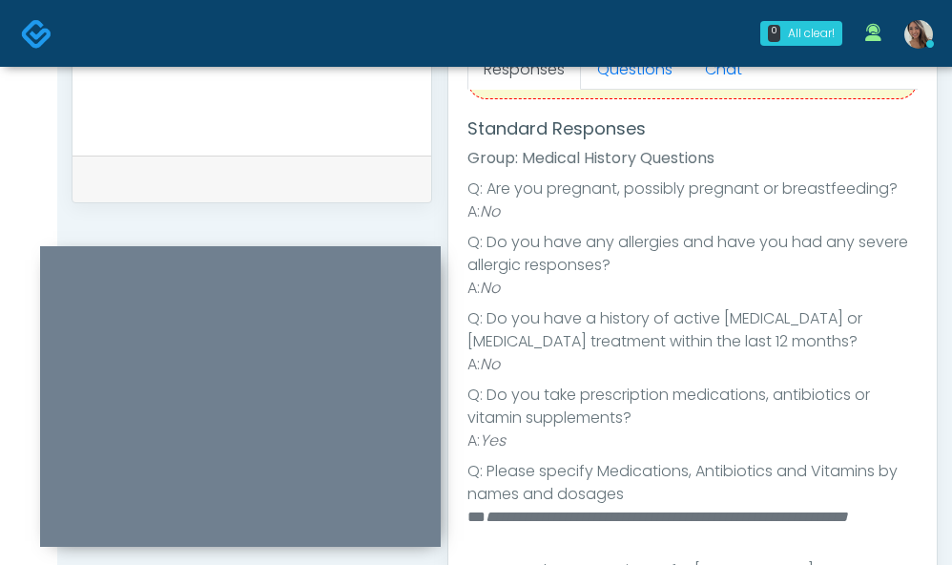
scroll to position [0, 0]
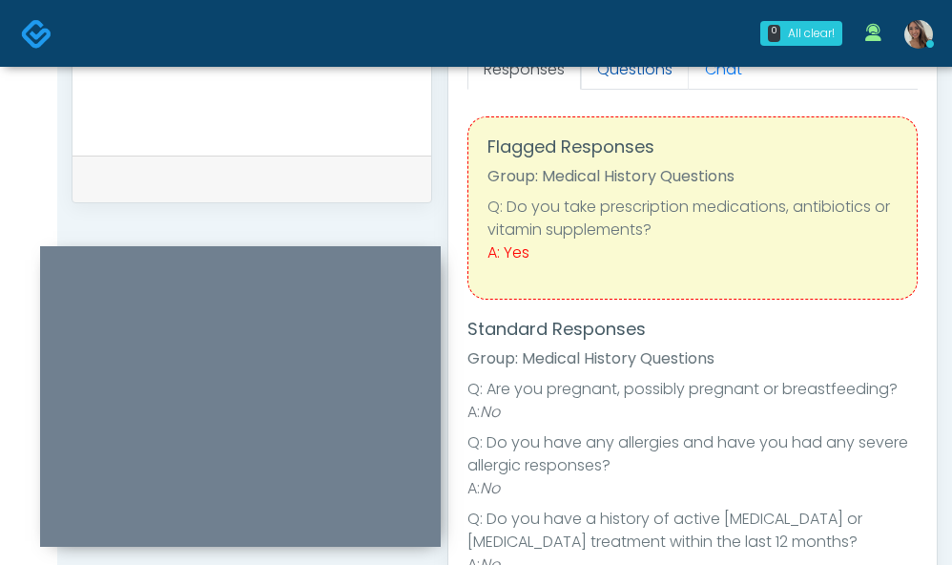
click at [639, 80] on link "Questions" at bounding box center [635, 70] width 108 height 40
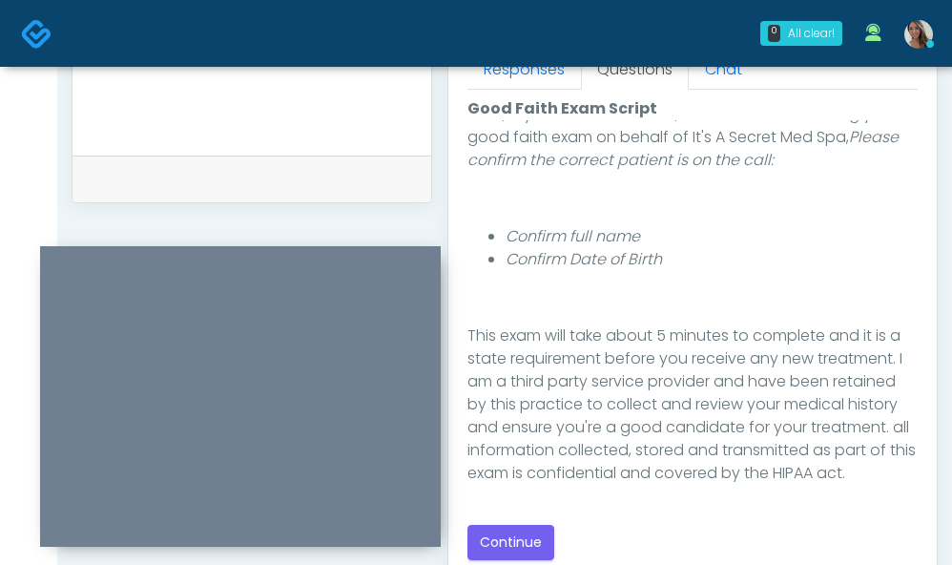
scroll to position [336, 0]
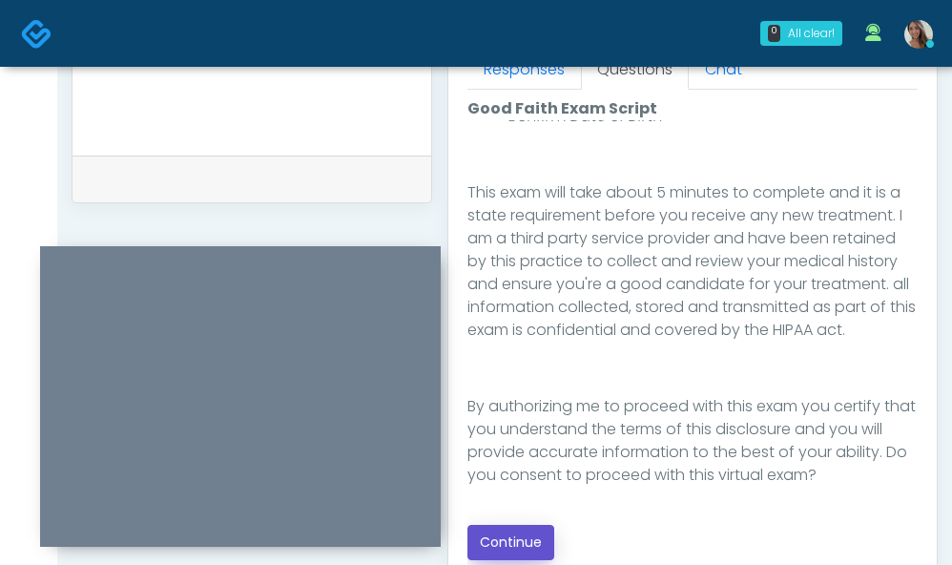
drag, startPoint x: 498, startPoint y: 548, endPoint x: 411, endPoint y: 223, distance: 336.5
click at [498, 548] on button "Continue" at bounding box center [510, 541] width 87 height 35
click at [341, 130] on form at bounding box center [252, 16] width 320 height 239
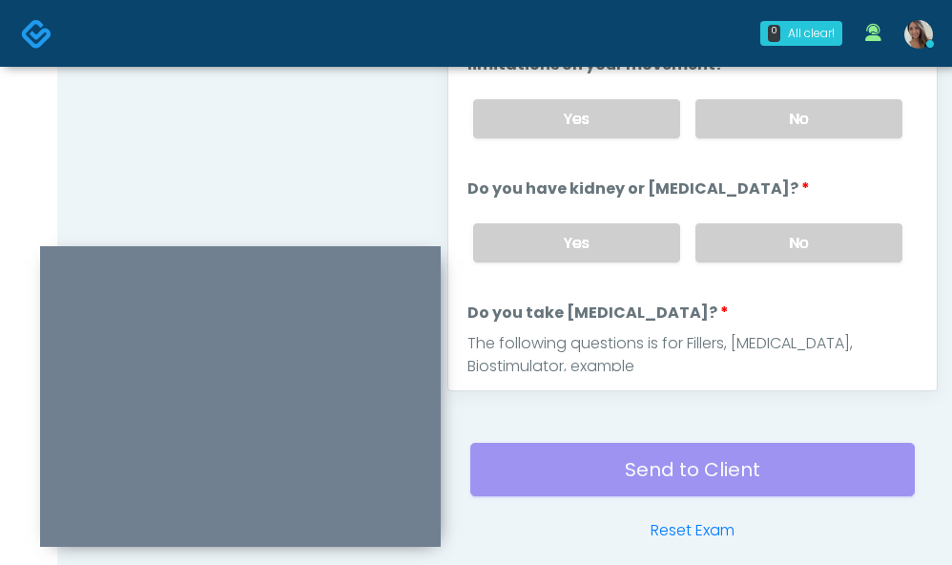
scroll to position [861, 0]
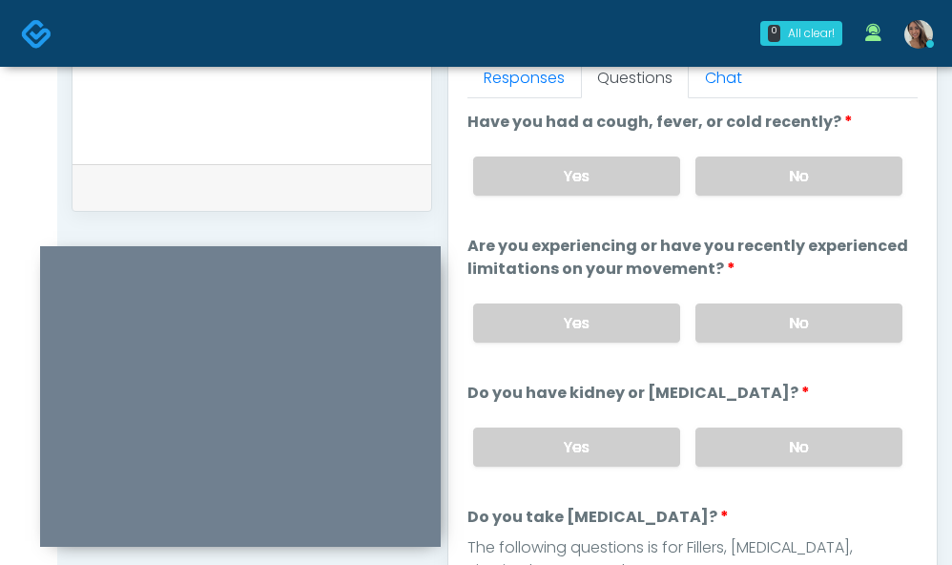
click at [806, 185] on label "No" at bounding box center [798, 175] width 207 height 39
click at [782, 339] on label "No" at bounding box center [798, 322] width 207 height 39
click at [781, 479] on div "Yes No" at bounding box center [688, 447] width 460 height 70
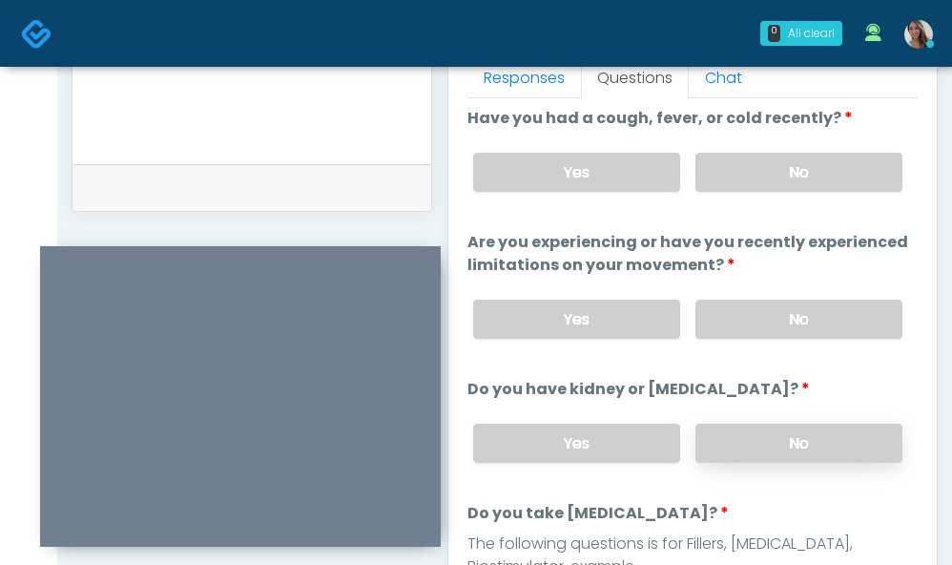
click at [785, 434] on label "No" at bounding box center [798, 442] width 207 height 39
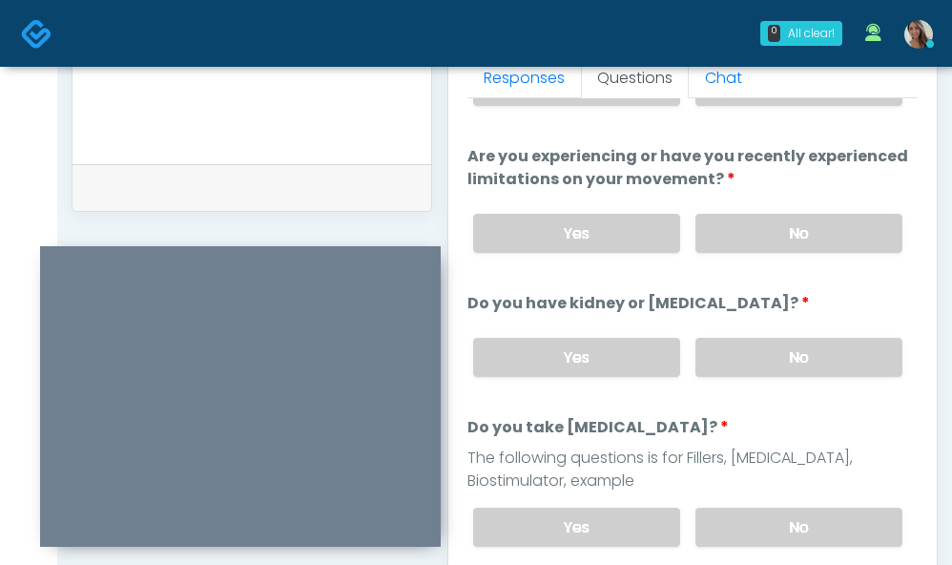
scroll to position [233, 0]
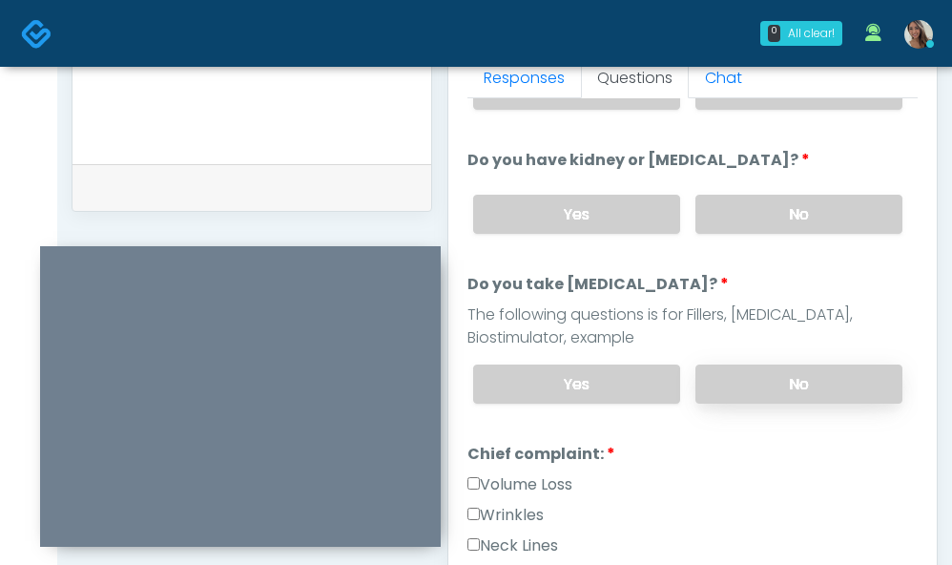
click at [791, 393] on label "No" at bounding box center [798, 383] width 207 height 39
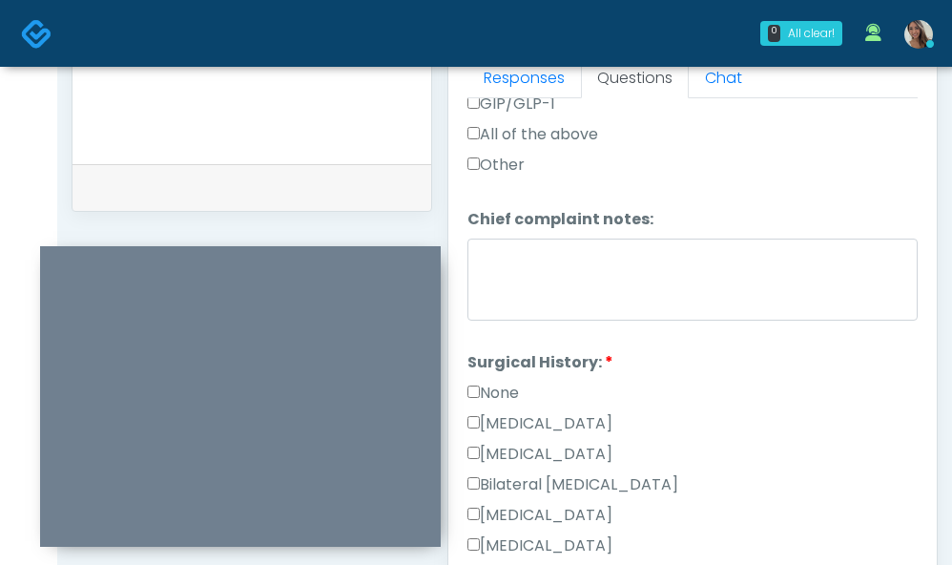
scroll to position [917, 0]
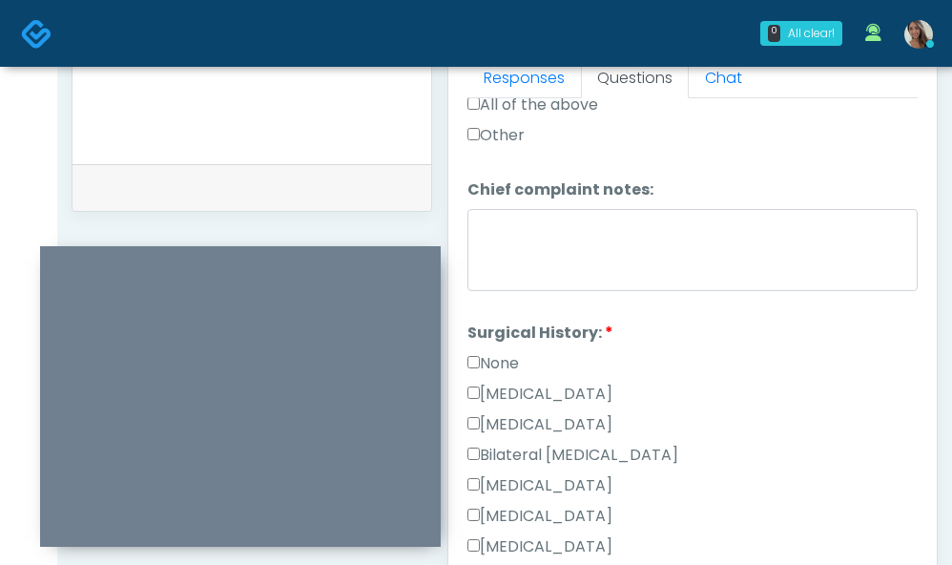
click at [506, 357] on label "None" at bounding box center [492, 363] width 51 height 23
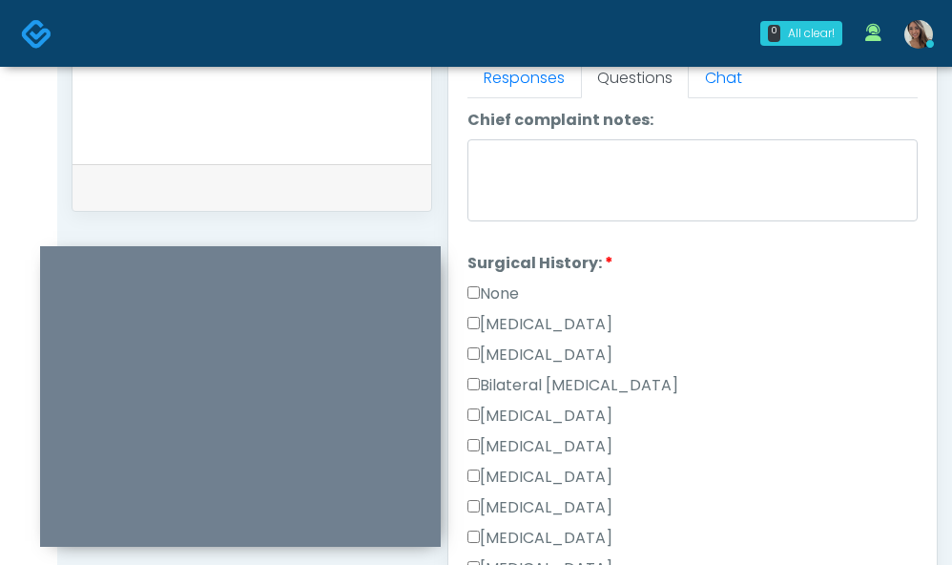
scroll to position [956, 0]
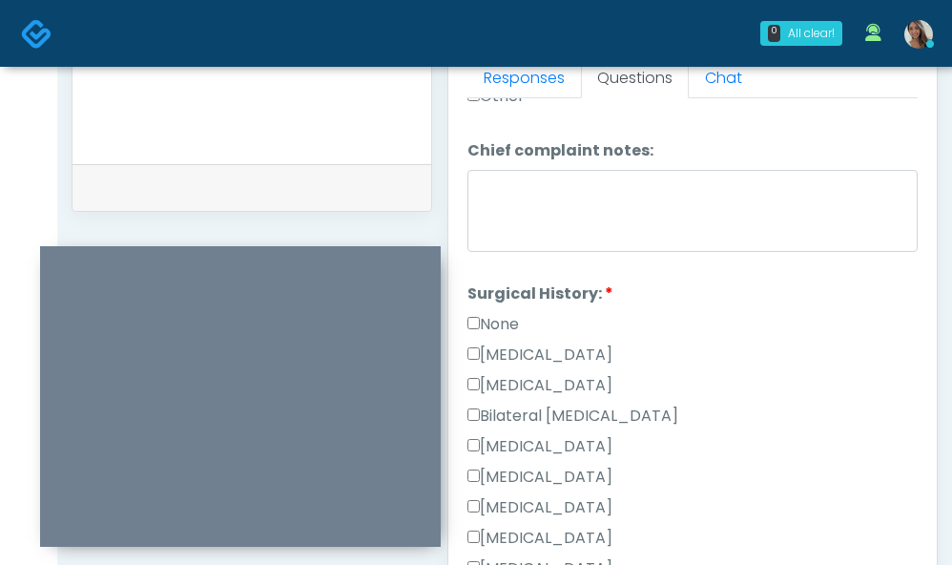
click at [503, 338] on div "None" at bounding box center [692, 328] width 450 height 31
click at [506, 328] on label "None" at bounding box center [492, 324] width 51 height 23
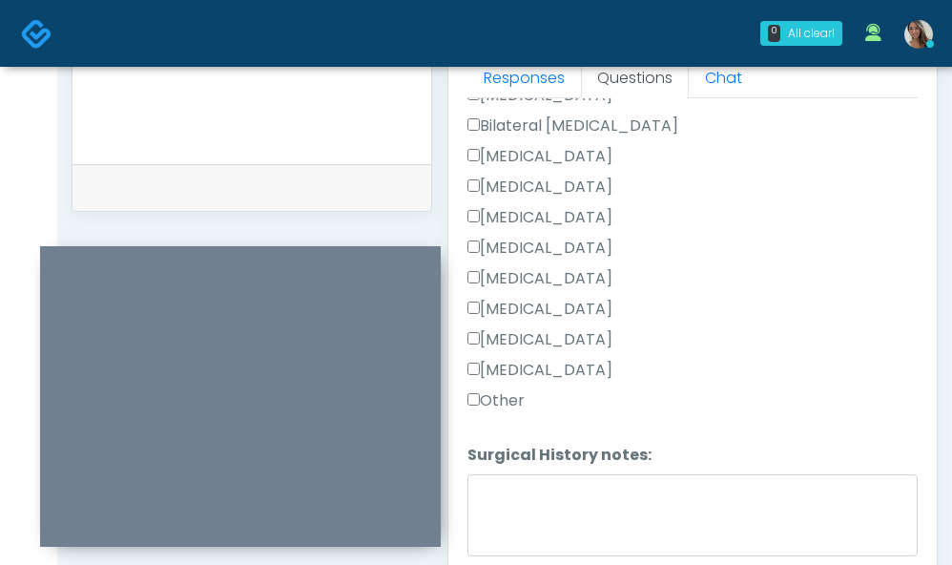
scroll to position [1247, 0]
click at [550, 398] on div "Other" at bounding box center [692, 403] width 450 height 31
click at [507, 394] on label "Other" at bounding box center [495, 399] width 57 height 23
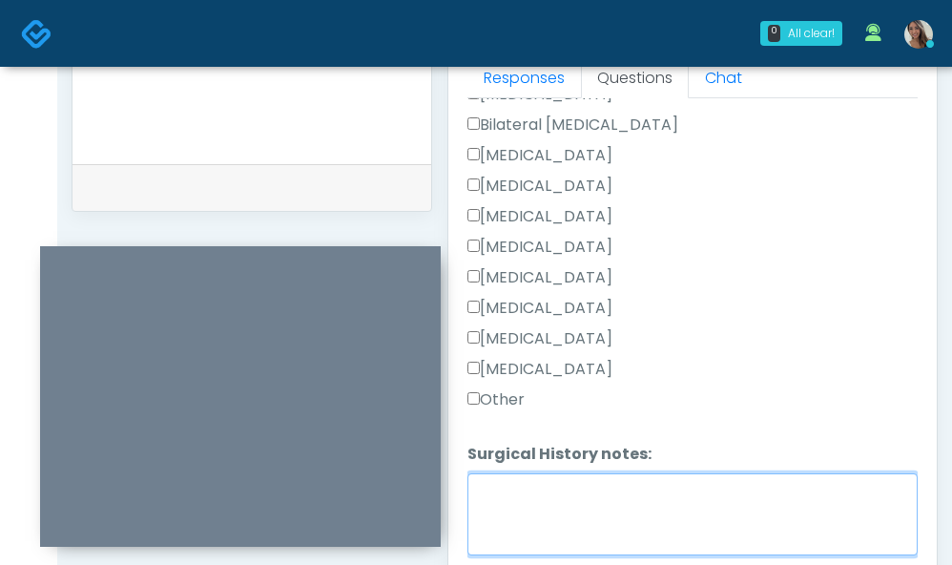
click at [589, 513] on textarea "Surgical History notes:" at bounding box center [692, 514] width 450 height 82
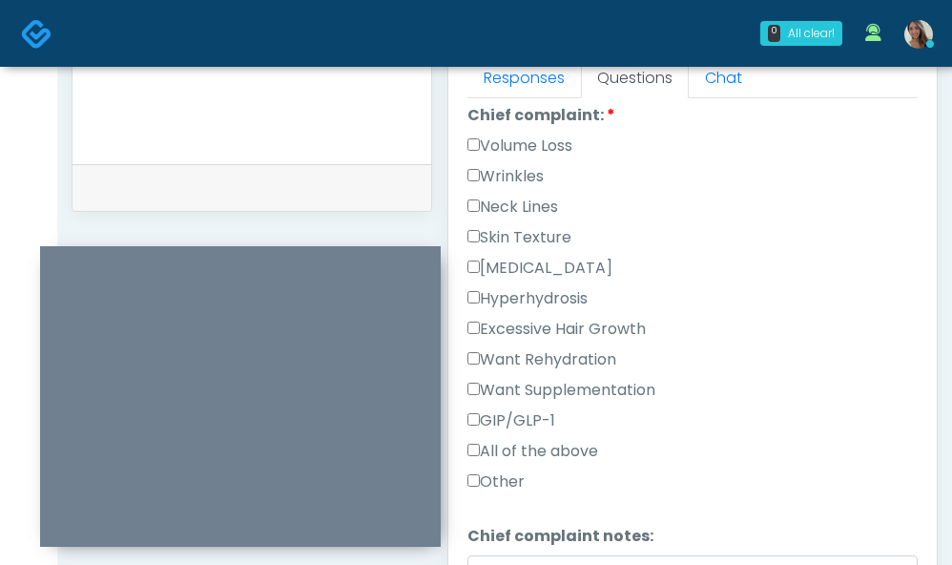
scroll to position [605, 0]
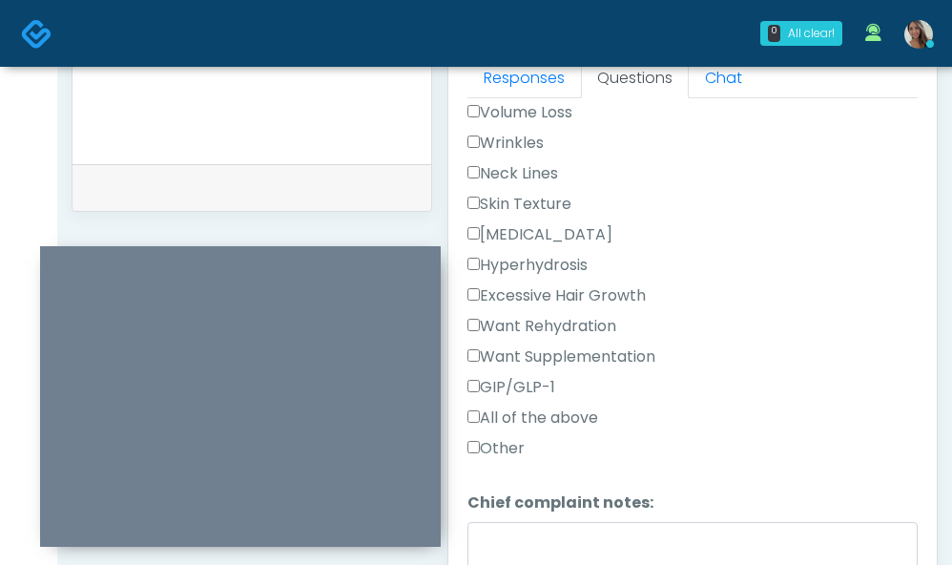
type textarea "*****"
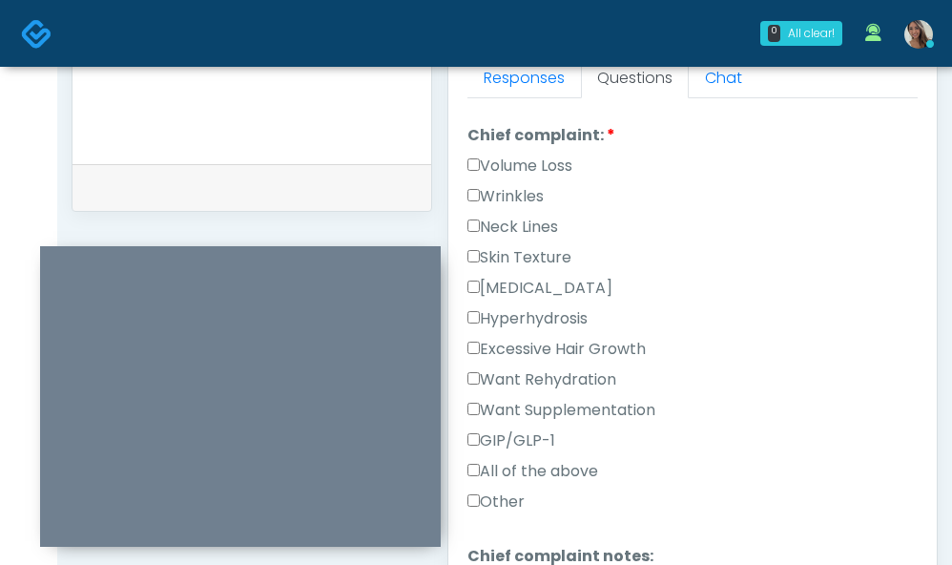
scroll to position [548, 0]
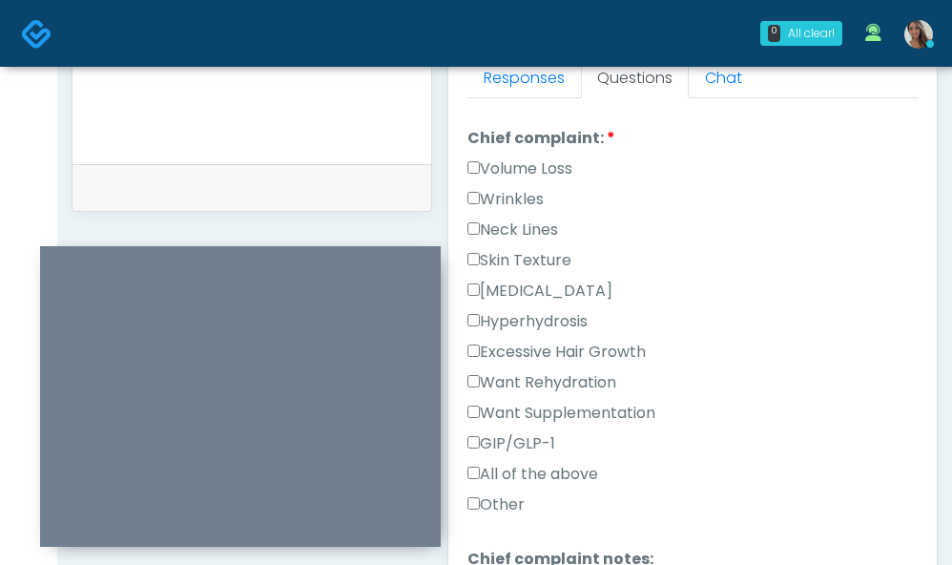
click at [535, 416] on label "Want Supplementation" at bounding box center [561, 412] width 188 height 23
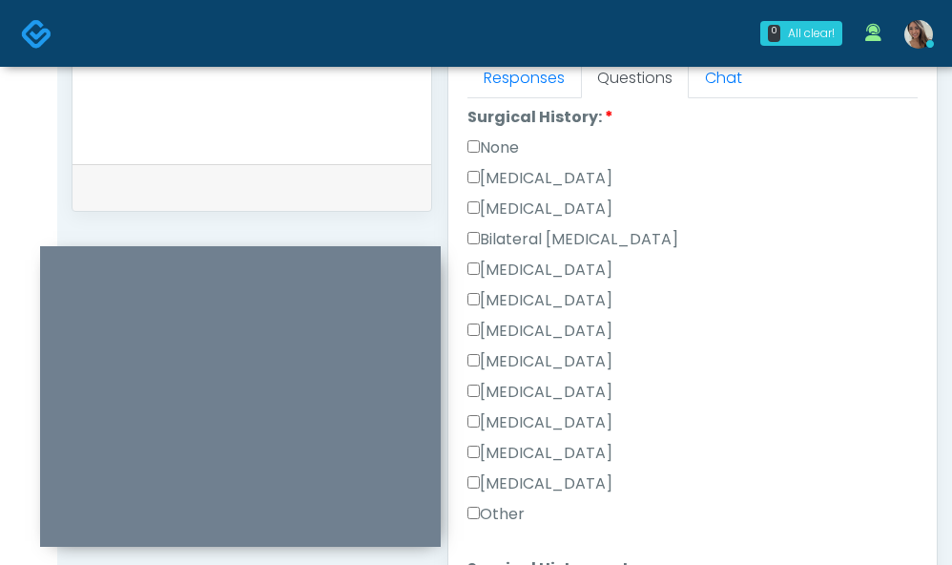
scroll to position [1293, 0]
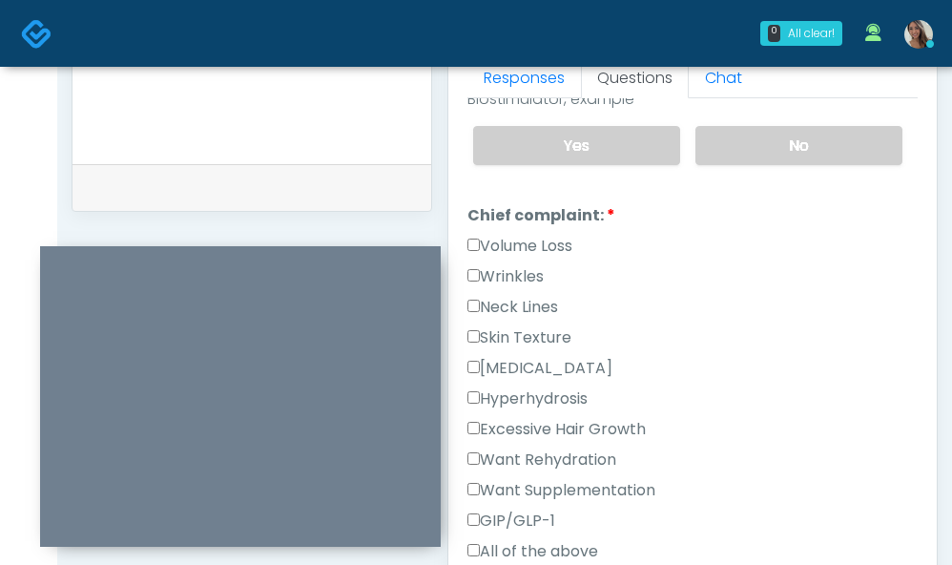
click at [548, 339] on label "Skin Texture" at bounding box center [519, 337] width 104 height 23
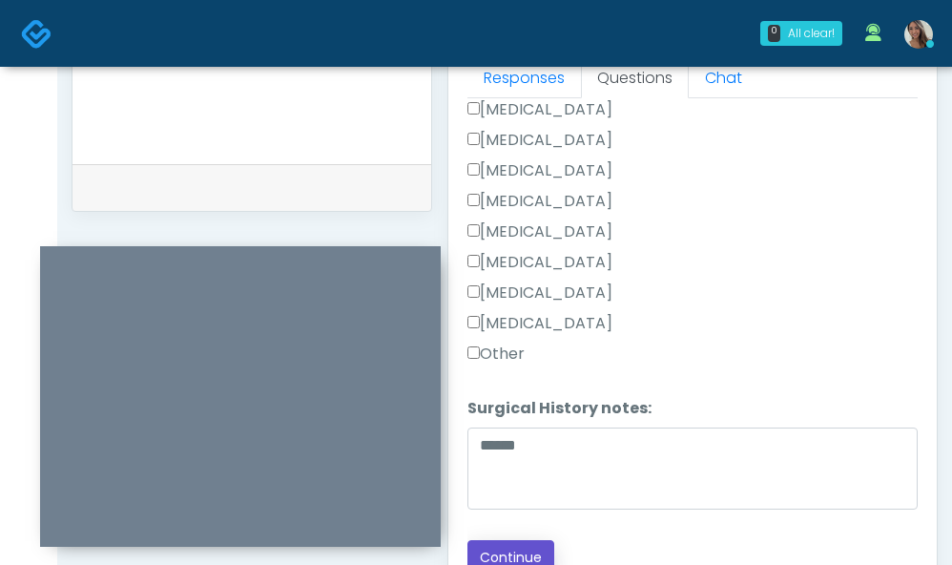
click at [524, 558] on button "Continue" at bounding box center [510, 557] width 87 height 35
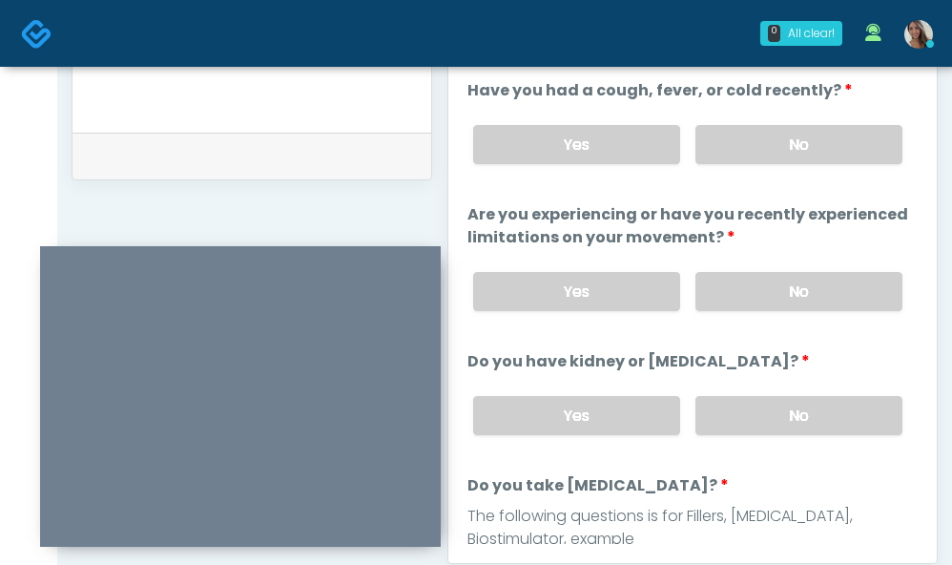
scroll to position [694, 0]
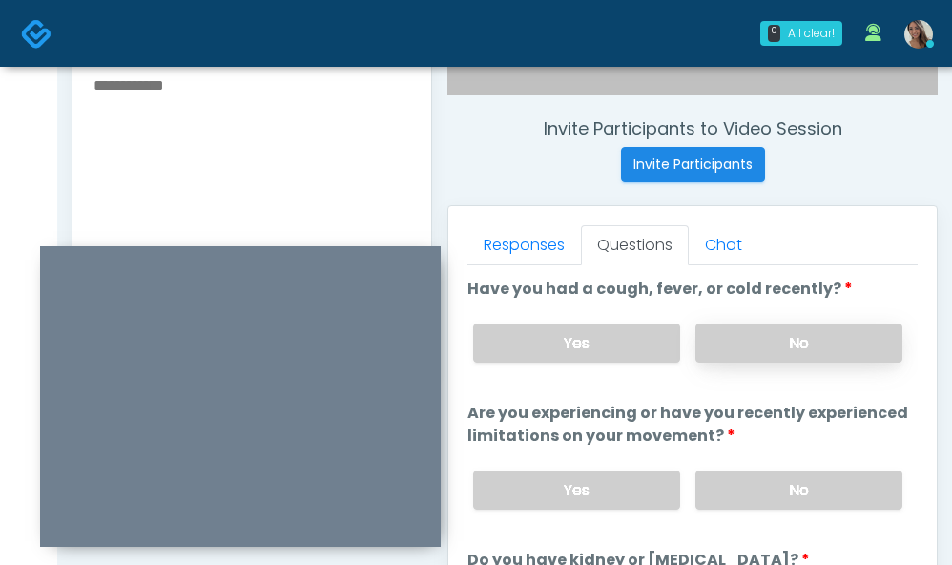
click at [806, 350] on label "No" at bounding box center [798, 342] width 207 height 39
click at [802, 468] on div "Yes No" at bounding box center [688, 490] width 460 height 70
click at [801, 497] on label "No" at bounding box center [798, 489] width 207 height 39
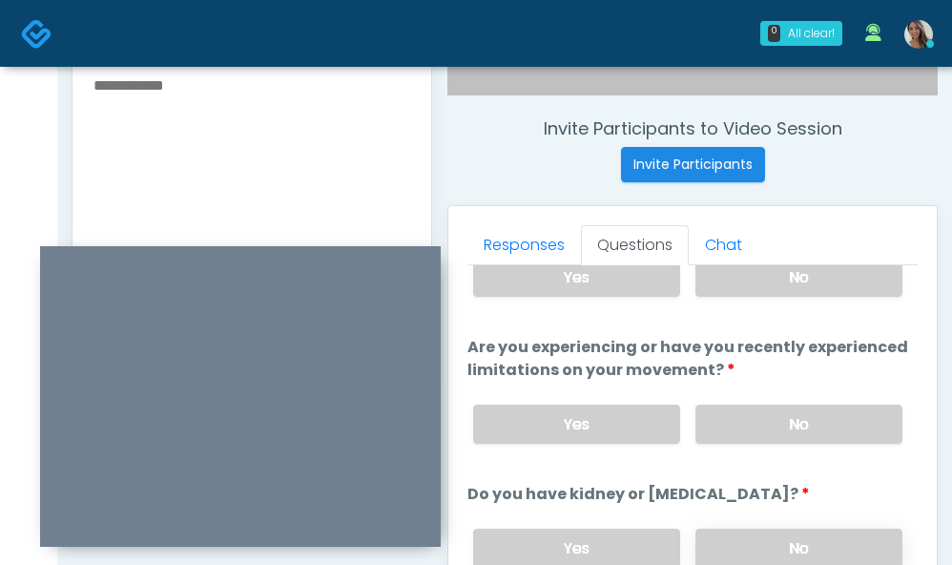
drag, startPoint x: 787, startPoint y: 522, endPoint x: 791, endPoint y: 549, distance: 28.1
click at [787, 522] on div "Yes No" at bounding box center [688, 548] width 460 height 70
click at [791, 549] on label "No" at bounding box center [798, 547] width 207 height 39
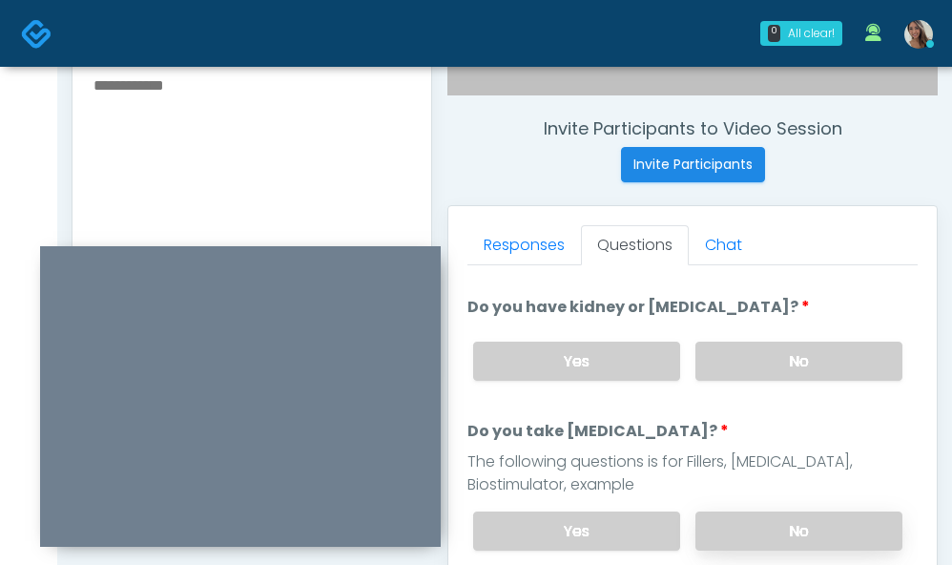
click at [788, 554] on div "Yes No" at bounding box center [688, 531] width 460 height 70
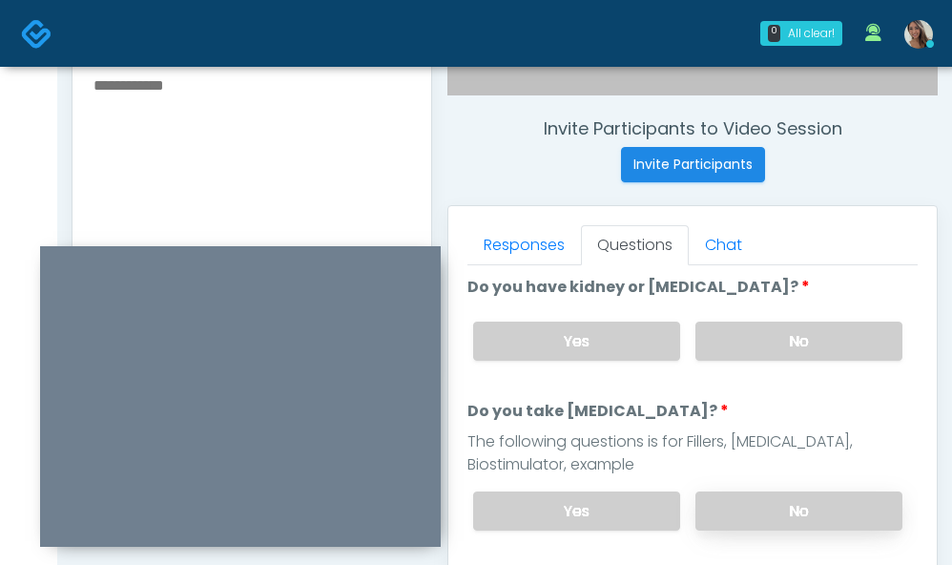
click at [780, 516] on label "No" at bounding box center [798, 510] width 207 height 39
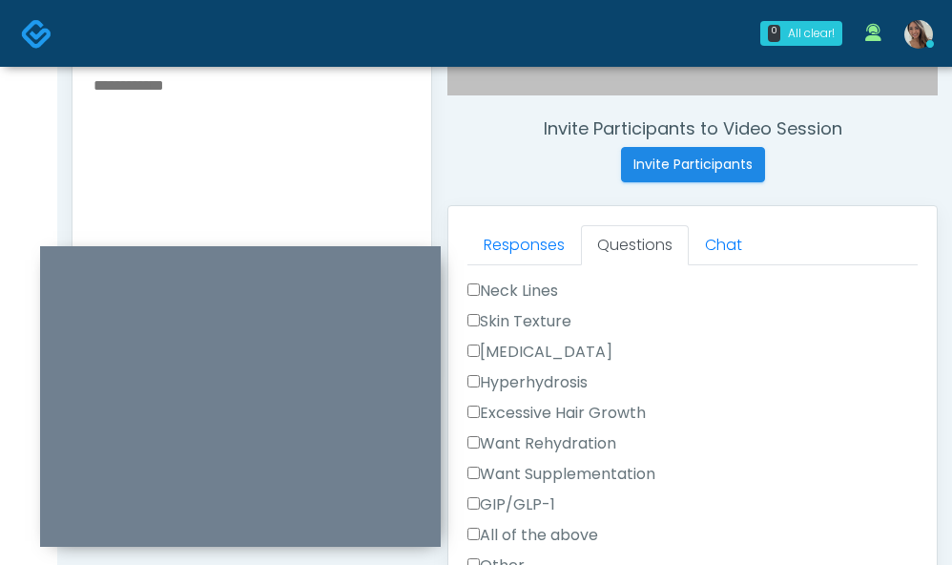
scroll to position [652, 0]
click at [611, 479] on label "Want Supplementation" at bounding box center [561, 475] width 188 height 23
click at [547, 324] on label "Skin Texture" at bounding box center [519, 323] width 104 height 23
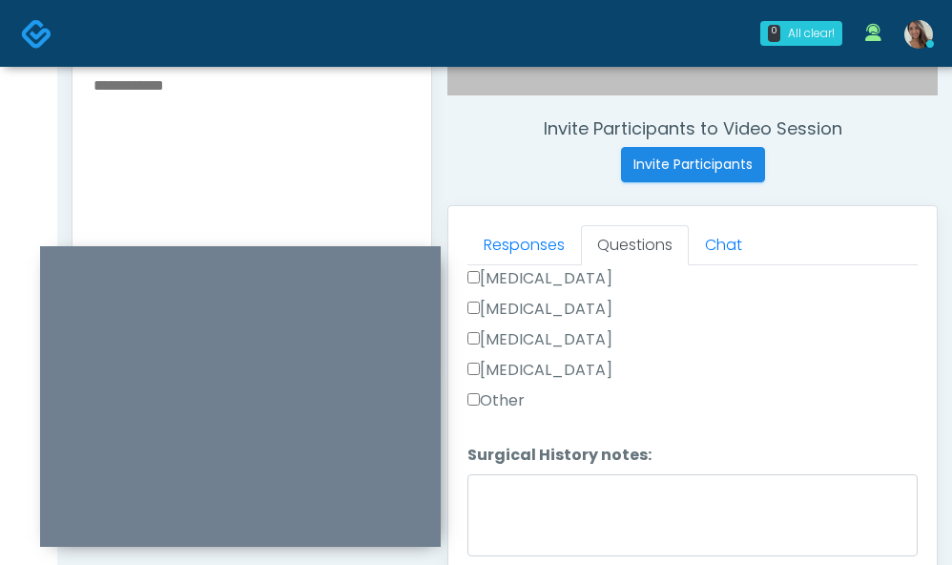
scroll to position [1394, 0]
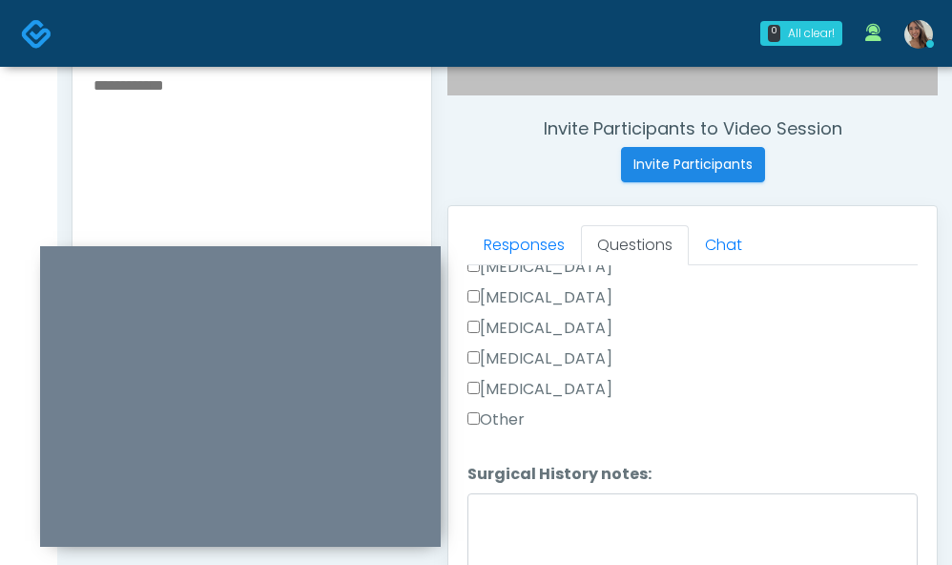
click at [512, 408] on label "Other" at bounding box center [495, 419] width 57 height 23
click at [550, 527] on textarea "Surgical History notes:" at bounding box center [692, 534] width 450 height 82
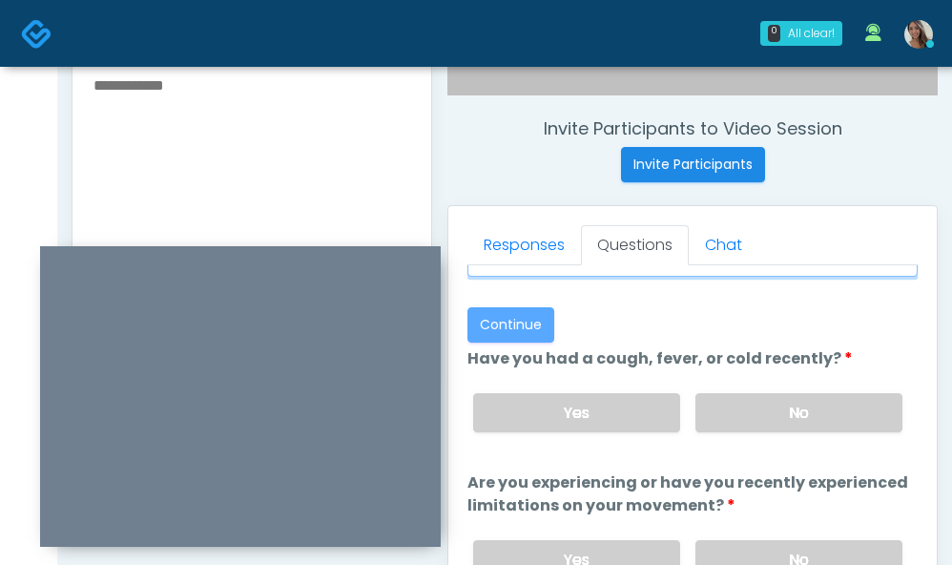
scroll to position [1669, 0]
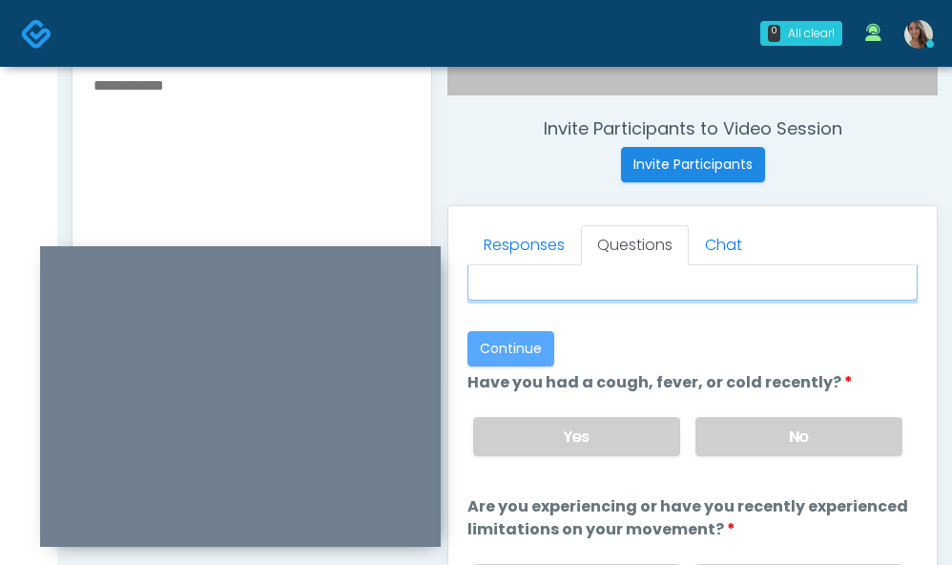
type textarea "*****"
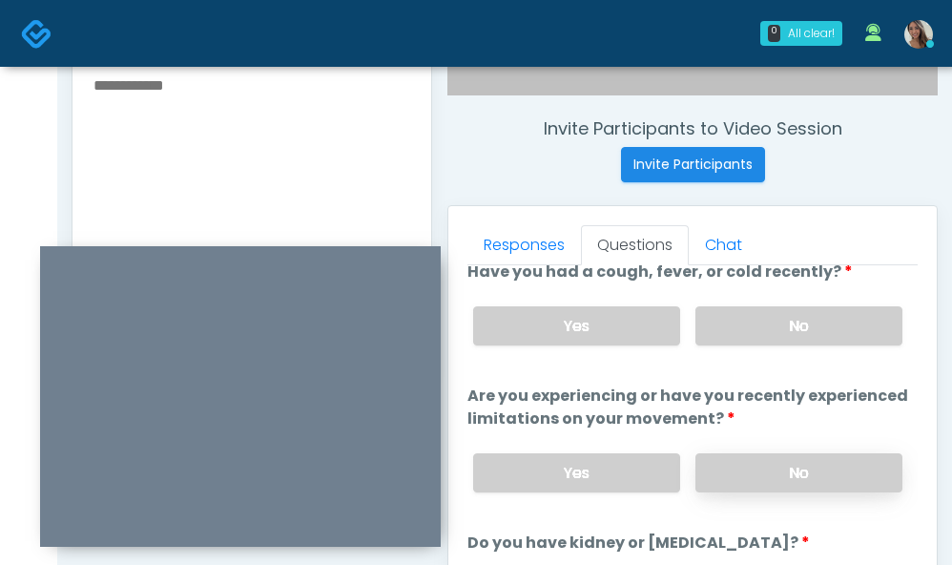
click at [753, 459] on label "No" at bounding box center [798, 472] width 207 height 39
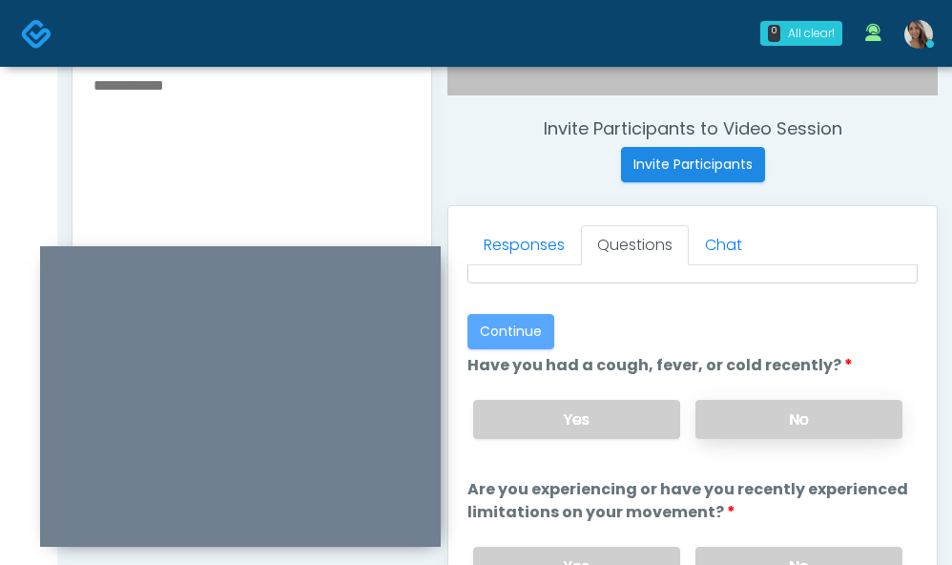
scroll to position [1687, 0]
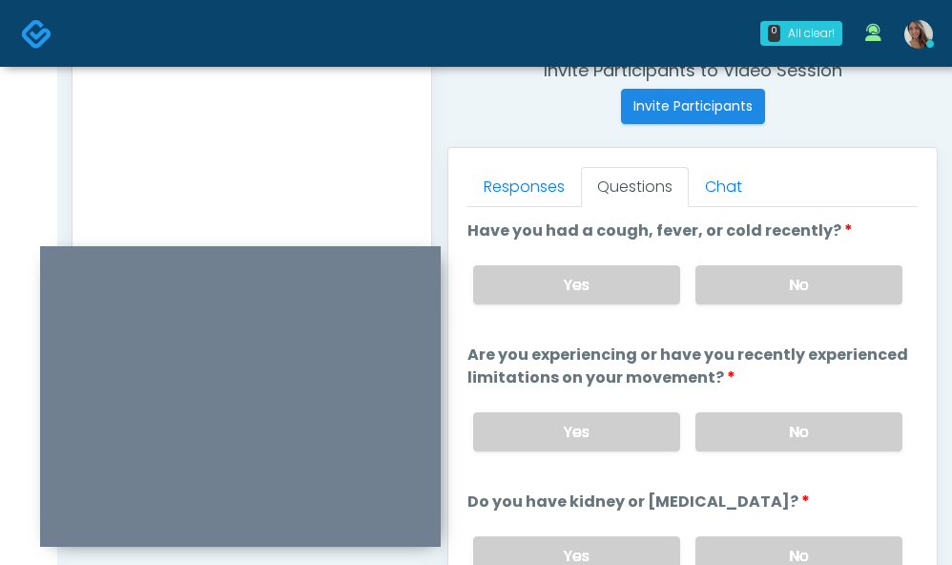
scroll to position [654, 0]
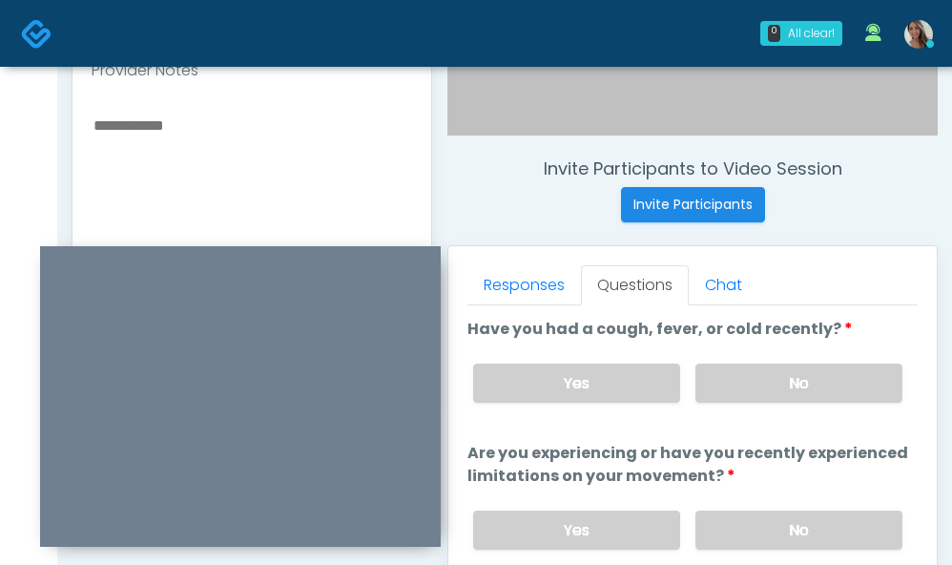
drag, startPoint x: 210, startPoint y: 179, endPoint x: 199, endPoint y: 161, distance: 20.9
click at [210, 179] on textarea at bounding box center [252, 229] width 320 height 233
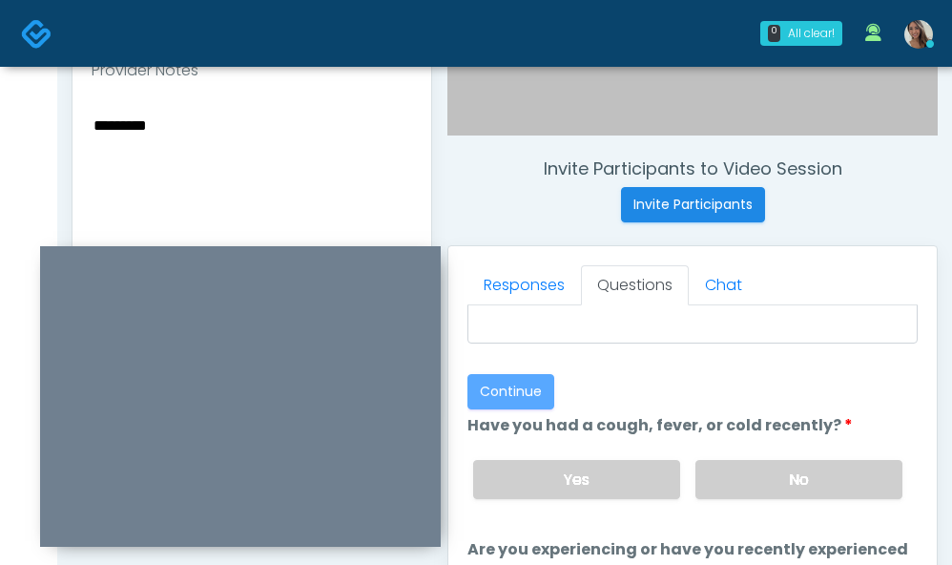
scroll to position [1670, 0]
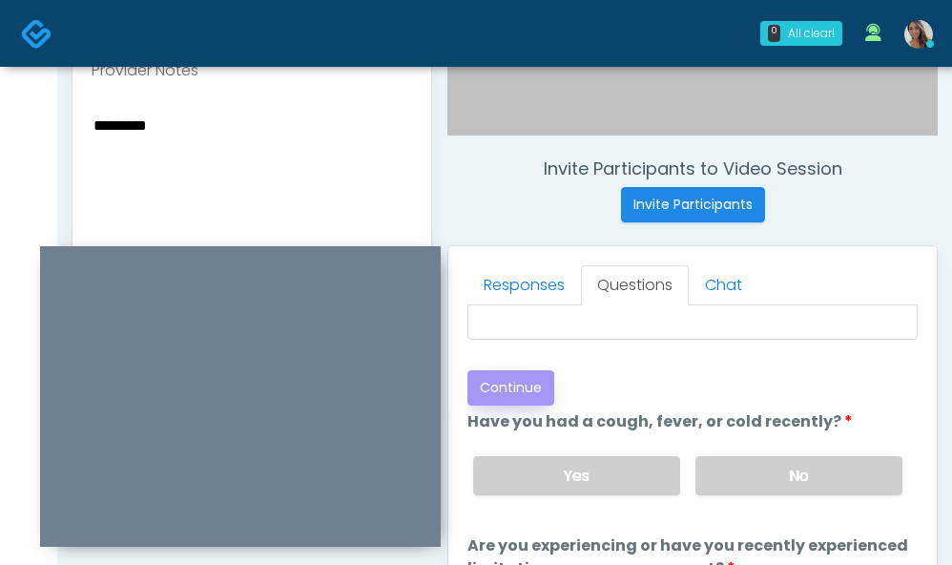
type textarea "********"
drag, startPoint x: 459, startPoint y: 379, endPoint x: 530, endPoint y: 387, distance: 72.0
click at [459, 379] on div "Responses Questions Chat Good Faith Exam Script Good Faith Exam Script INTRODUC…" at bounding box center [692, 523] width 488 height 555
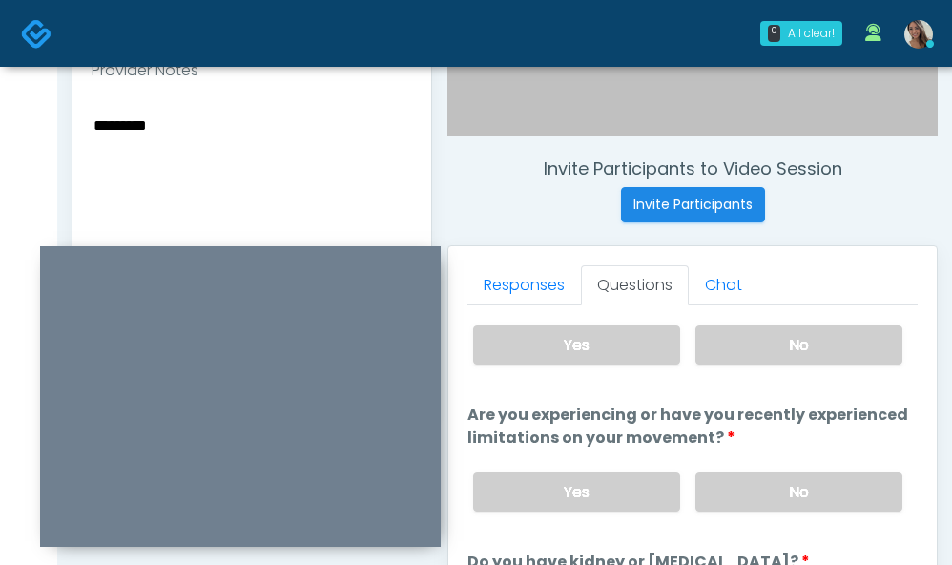
scroll to position [1846, 0]
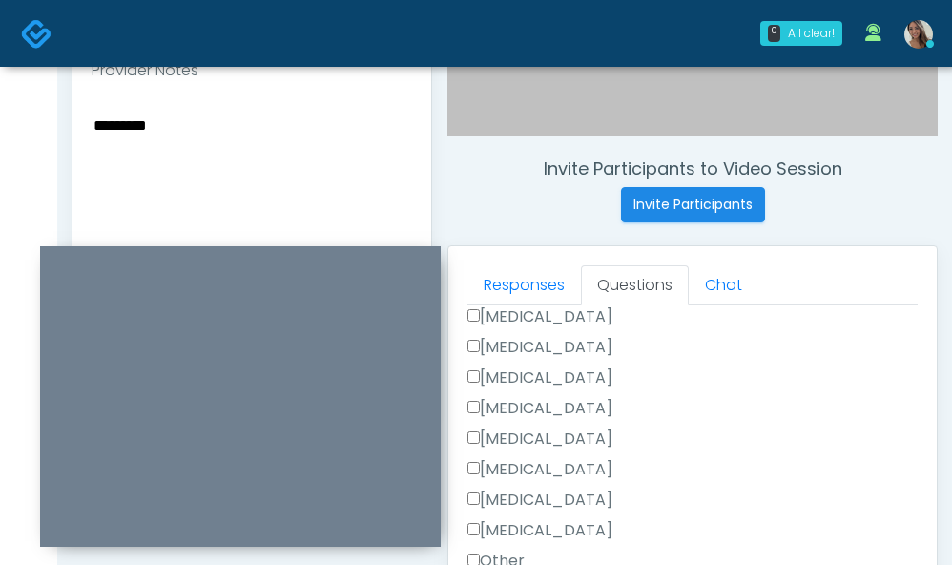
scroll to position [1147, 0]
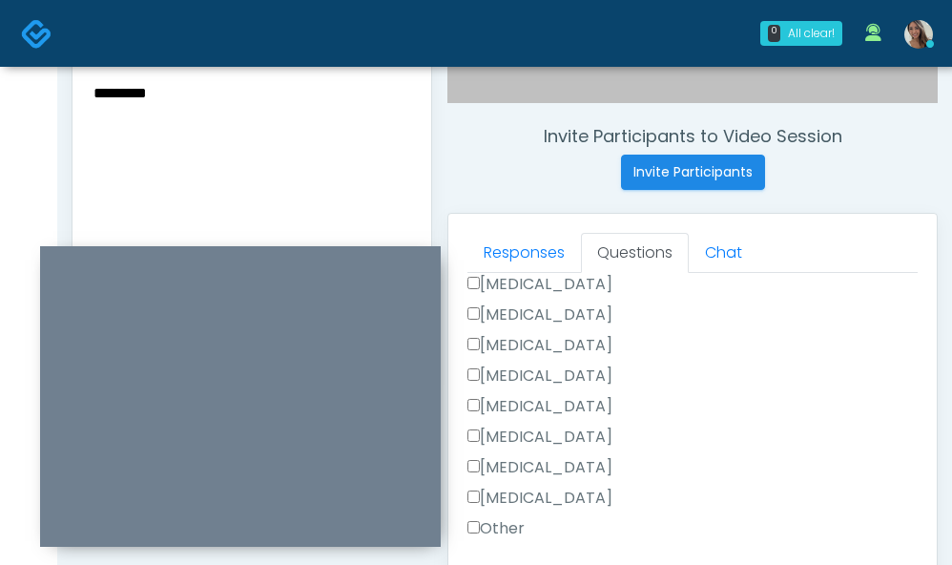
scroll to position [704, 0]
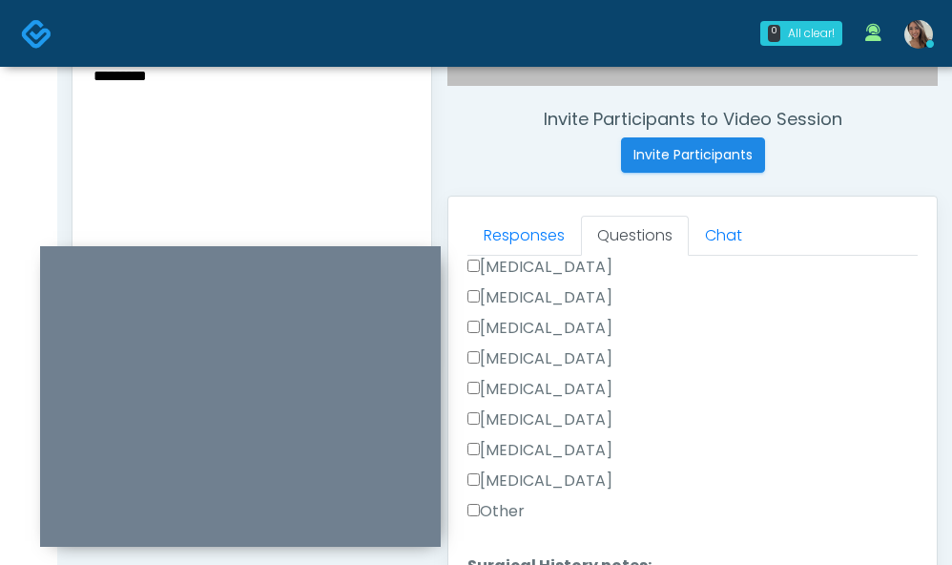
type textarea "*****"
click at [250, 164] on textarea "********" at bounding box center [252, 179] width 320 height 233
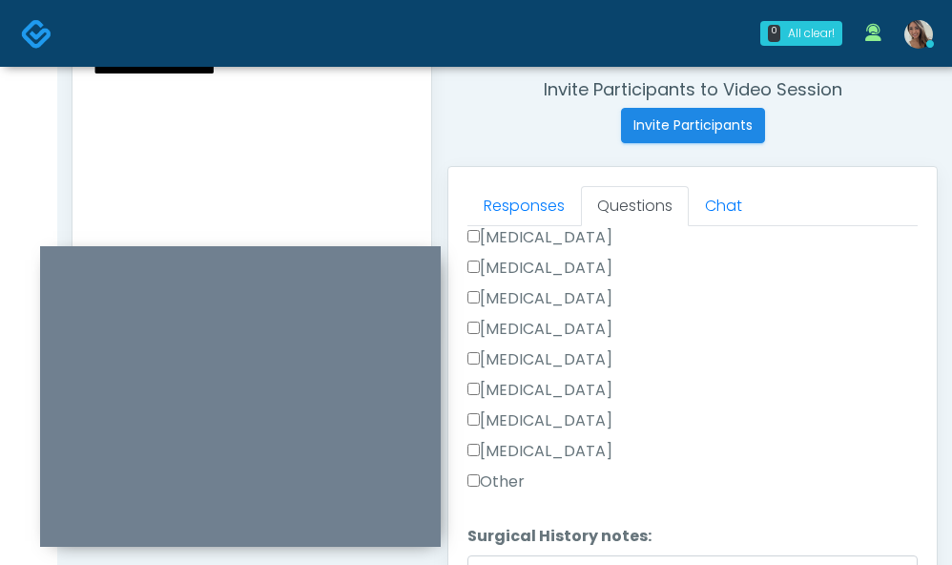
scroll to position [734, 0]
drag, startPoint x: 516, startPoint y: 480, endPoint x: 541, endPoint y: 464, distance: 29.1
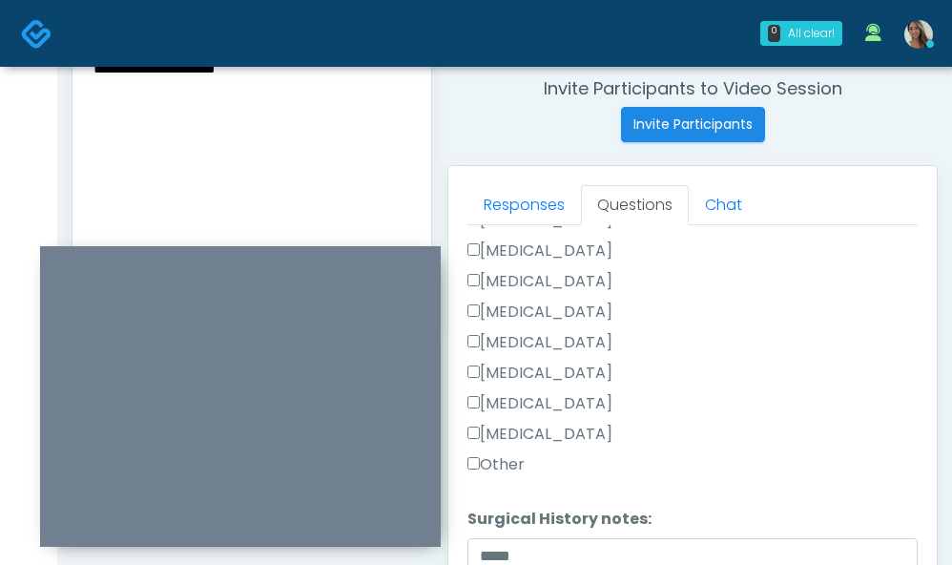
click at [498, 470] on label "Other" at bounding box center [495, 464] width 57 height 23
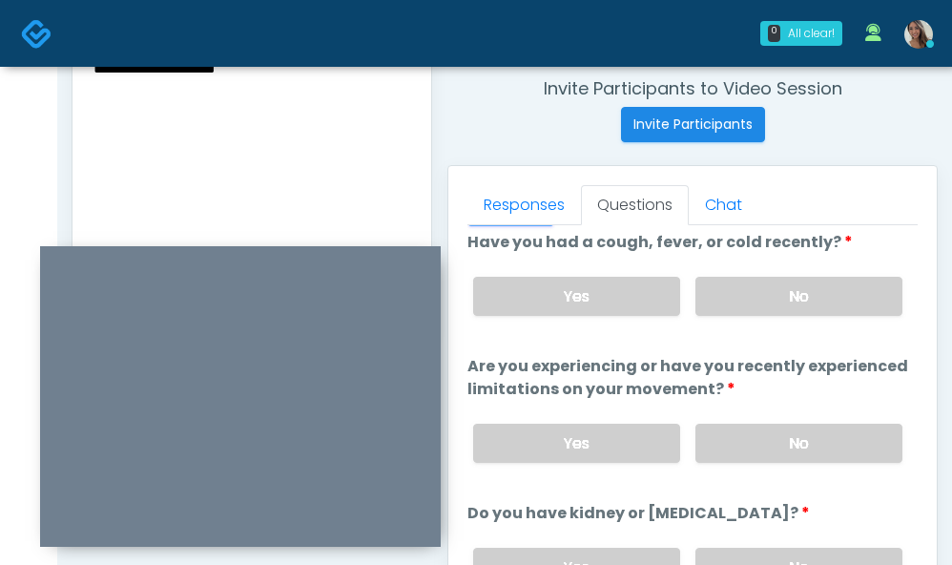
scroll to position [1767, 0]
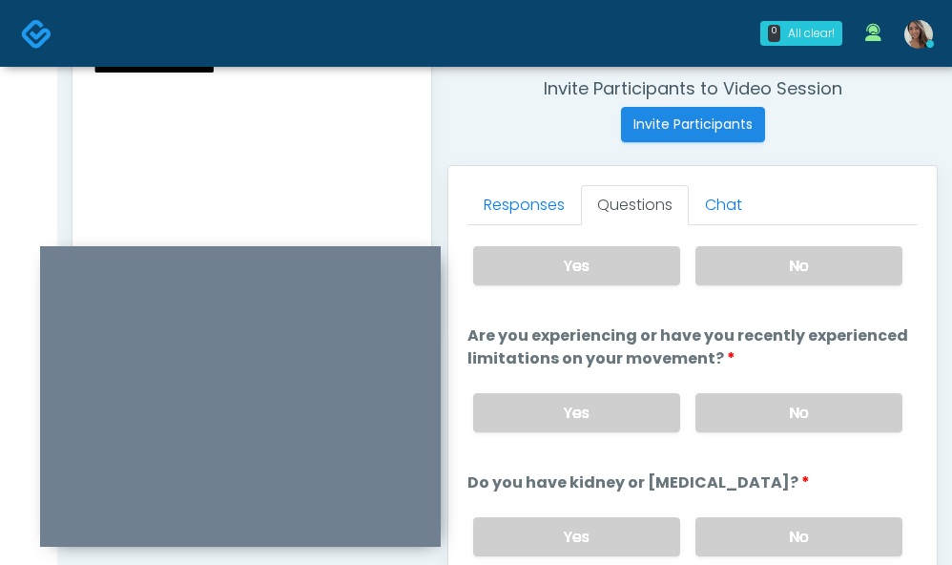
scroll to position [1800, 0]
drag, startPoint x: 279, startPoint y: 77, endPoint x: 289, endPoint y: 103, distance: 27.5
click at [279, 79] on textarea "**********" at bounding box center [252, 148] width 320 height 233
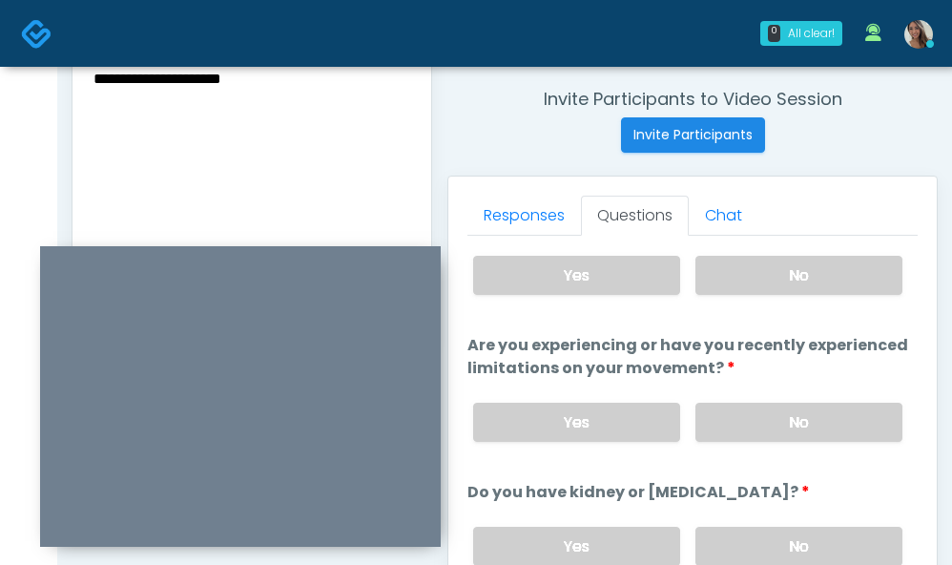
scroll to position [692, 0]
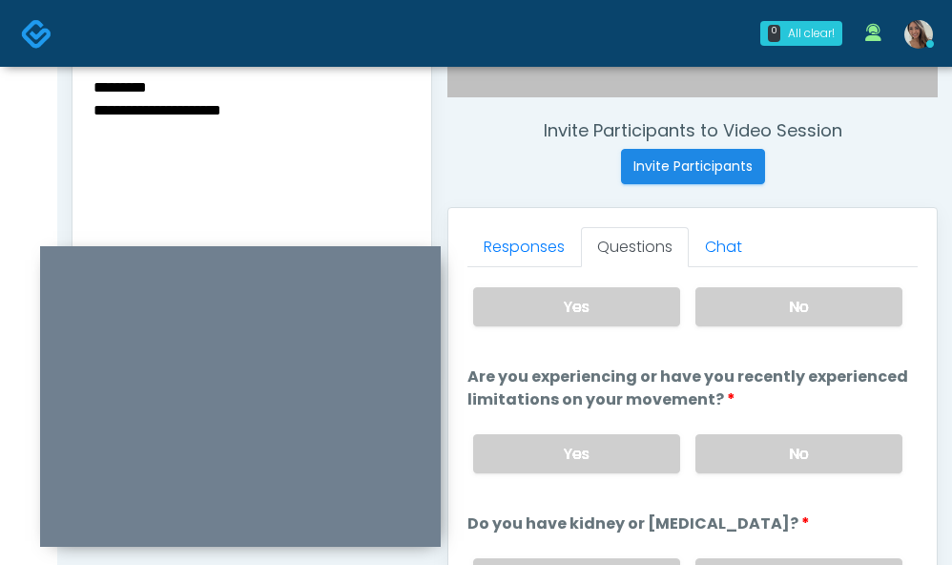
click at [264, 106] on textarea "**********" at bounding box center [252, 190] width 320 height 233
click at [187, 109] on textarea "**********" at bounding box center [252, 190] width 320 height 233
click at [189, 144] on textarea "**********" at bounding box center [252, 190] width 320 height 233
click at [202, 145] on textarea "**********" at bounding box center [252, 190] width 320 height 233
click at [112, 157] on textarea "**********" at bounding box center [252, 190] width 320 height 233
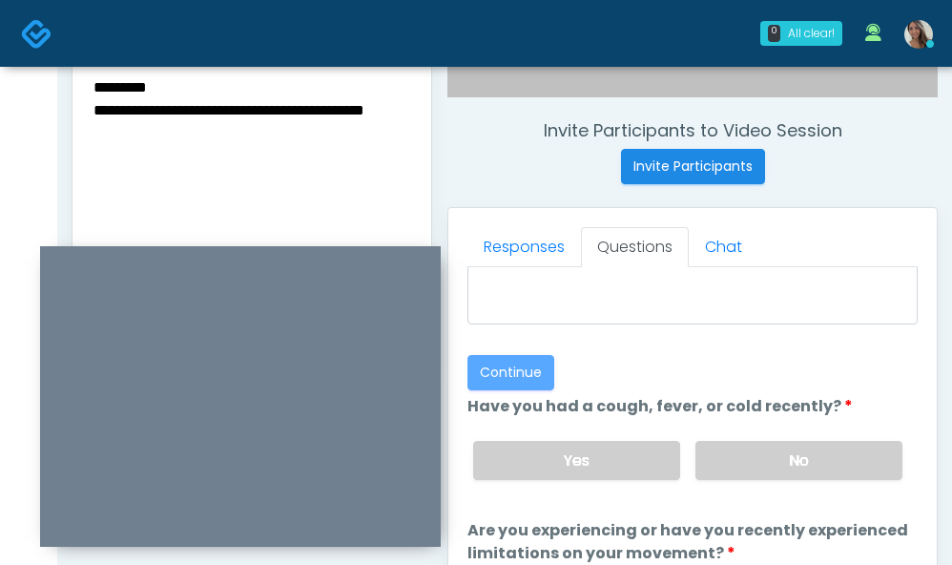
scroll to position [1531, 0]
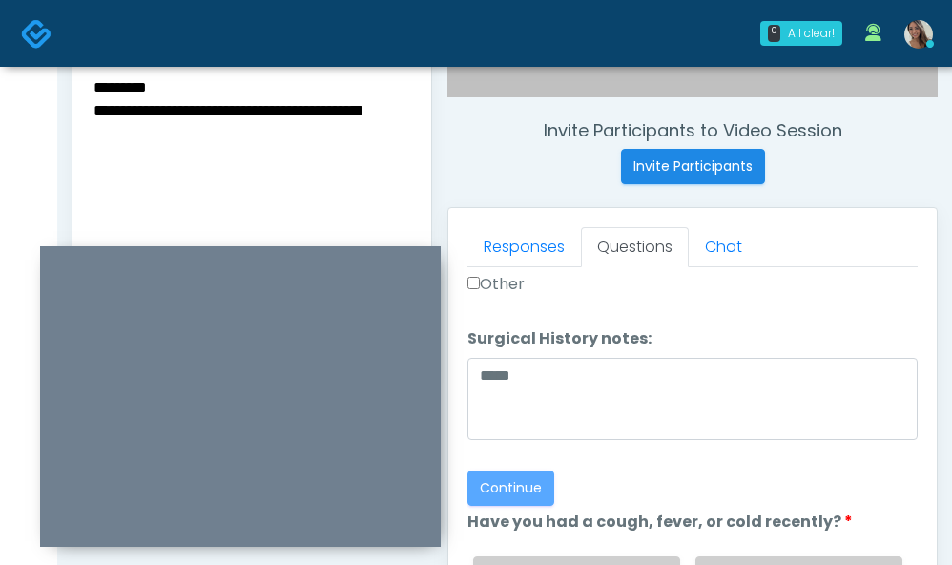
click at [302, 113] on textarea "**********" at bounding box center [252, 190] width 320 height 233
click at [279, 141] on textarea "**********" at bounding box center [252, 190] width 320 height 233
type textarea "**********"
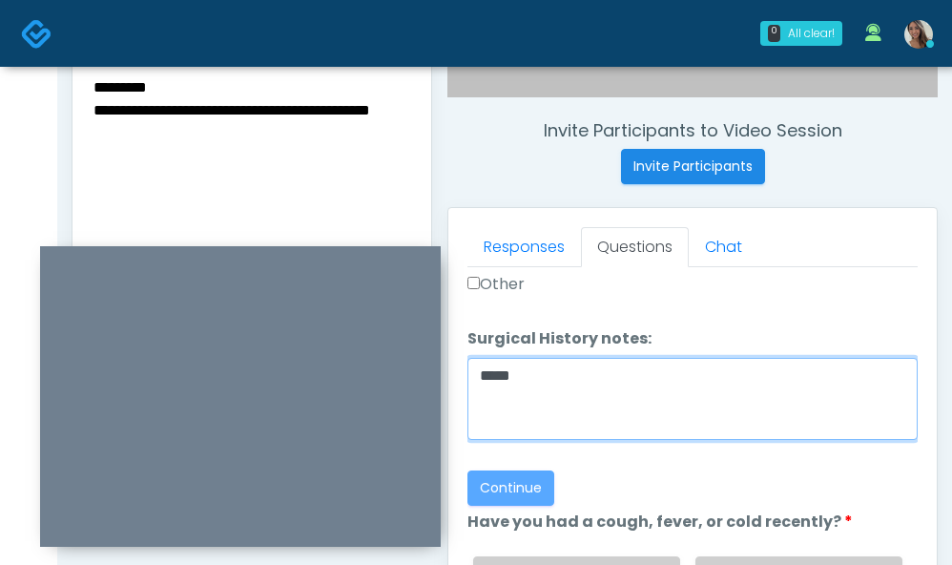
click at [624, 393] on textarea "*****" at bounding box center [692, 399] width 450 height 82
type textarea "*****"
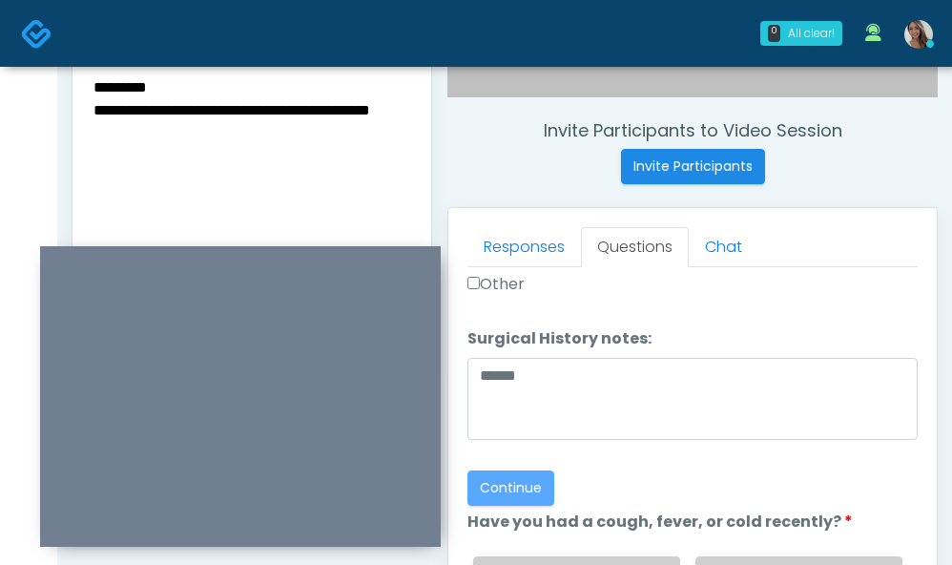
click at [198, 147] on textarea "**********" at bounding box center [252, 190] width 320 height 233
click at [212, 135] on textarea "**********" at bounding box center [252, 190] width 320 height 233
click at [194, 163] on textarea "**********" at bounding box center [252, 190] width 320 height 233
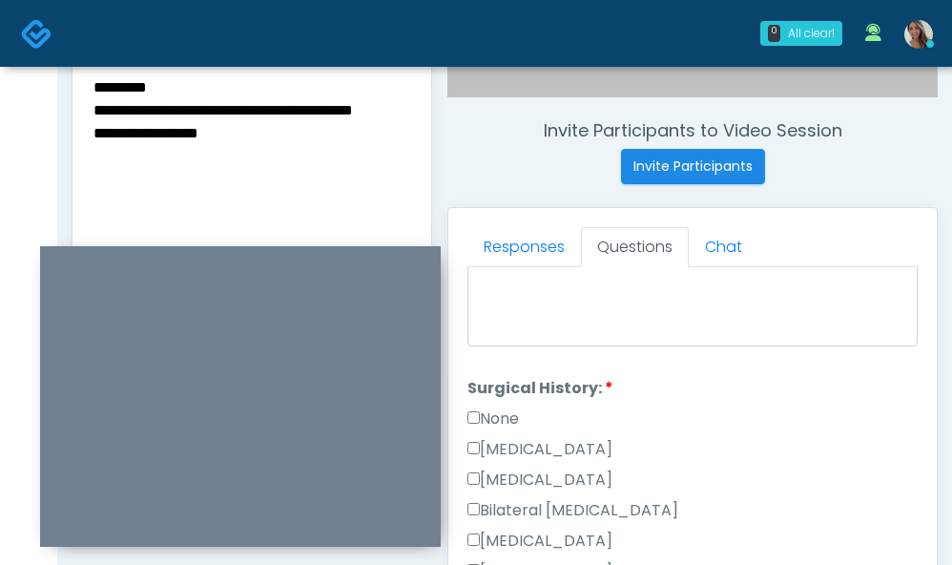
scroll to position [3055, 0]
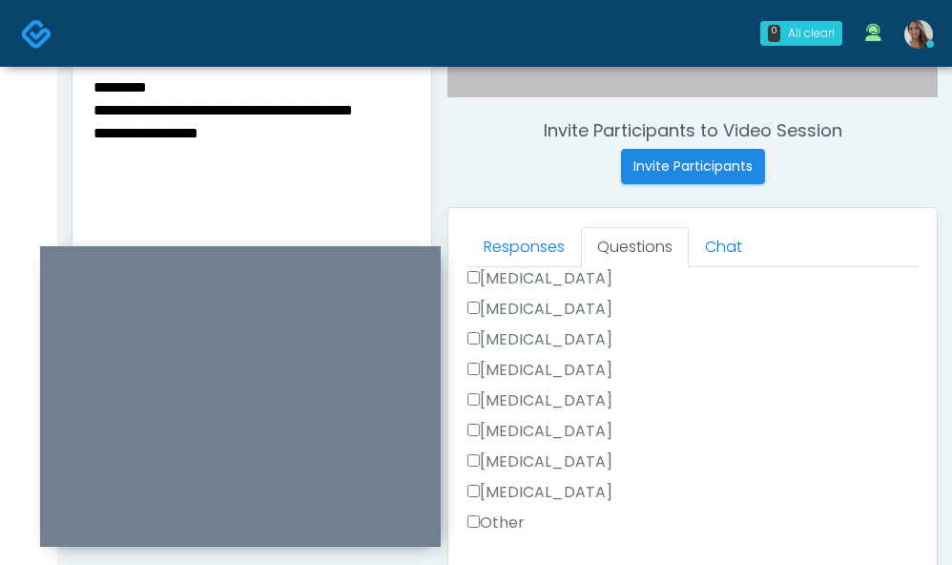
type textarea "**********"
drag, startPoint x: 172, startPoint y: 139, endPoint x: 49, endPoint y: 86, distance: 134.1
click at [49, 86] on div "0 All clear! All clear! Jennifer Ekeh AZ CA CO FL GA IL LA MD MI MN MO NJ NM NV…" at bounding box center [476, 164] width 952 height 1712
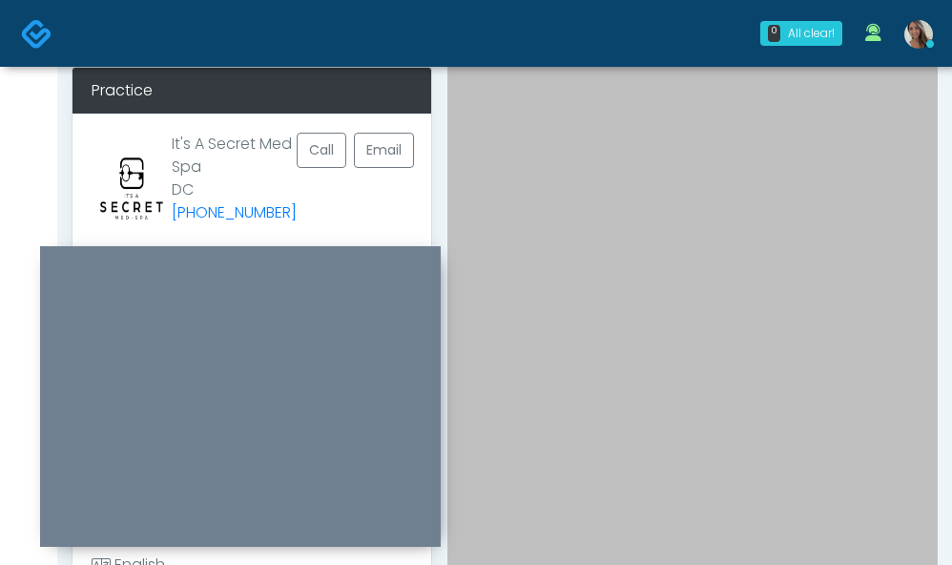
scroll to position [0, 0]
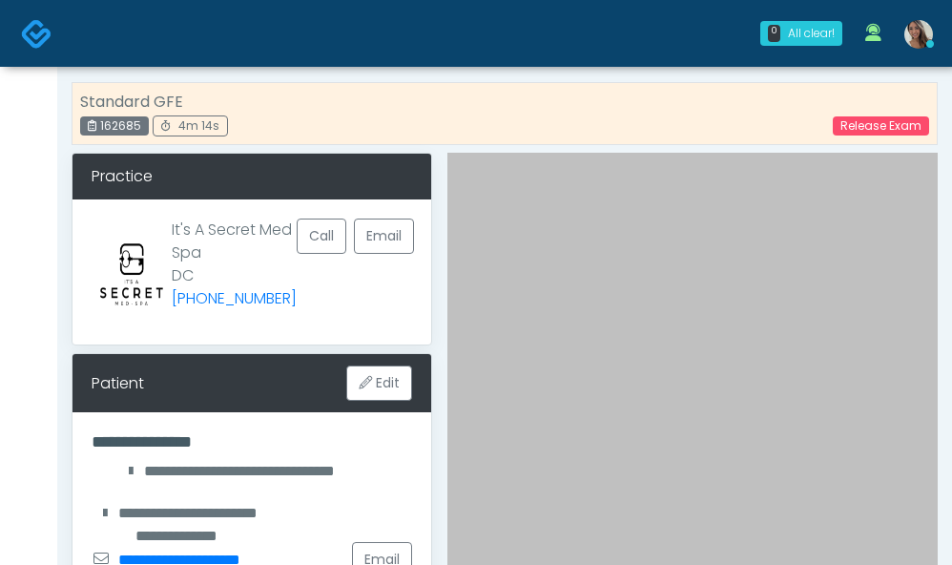
click at [29, 31] on img at bounding box center [36, 33] width 31 height 31
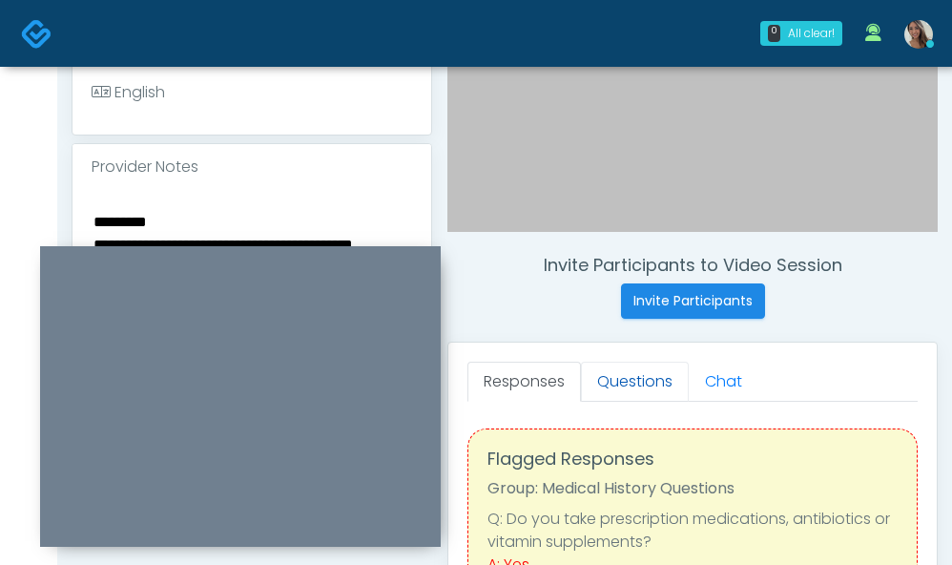
click at [654, 382] on link "Questions" at bounding box center [635, 381] width 108 height 40
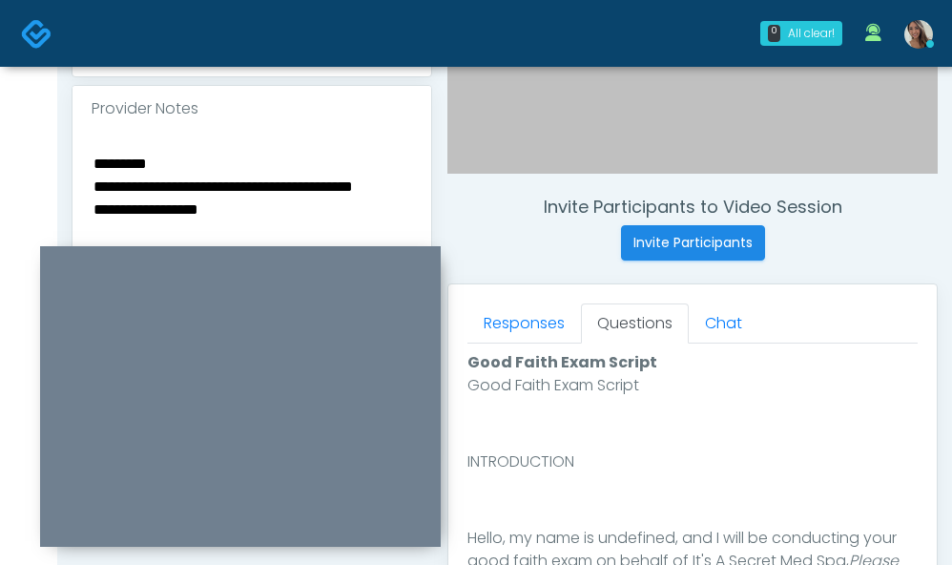
scroll to position [1067, 0]
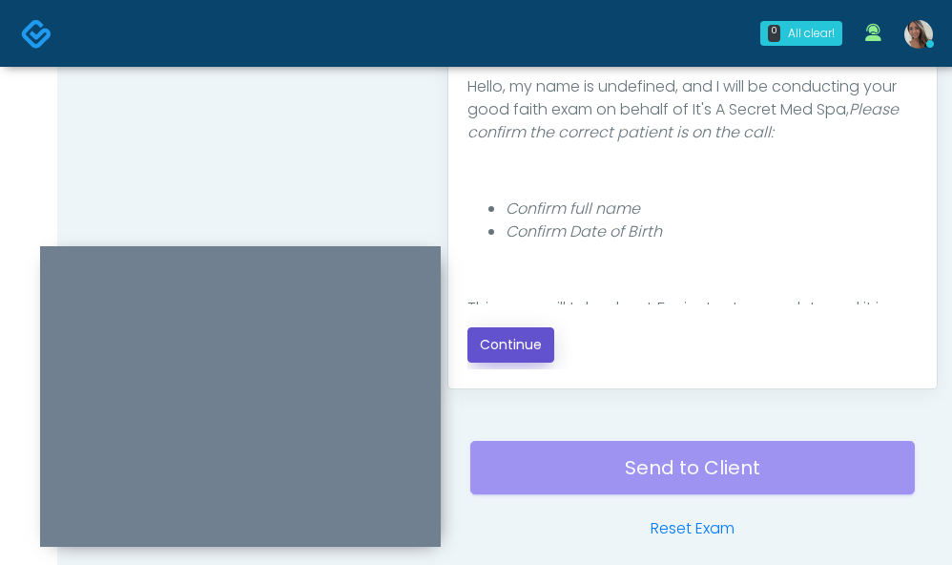
click at [513, 347] on button "Continue" at bounding box center [510, 344] width 87 height 35
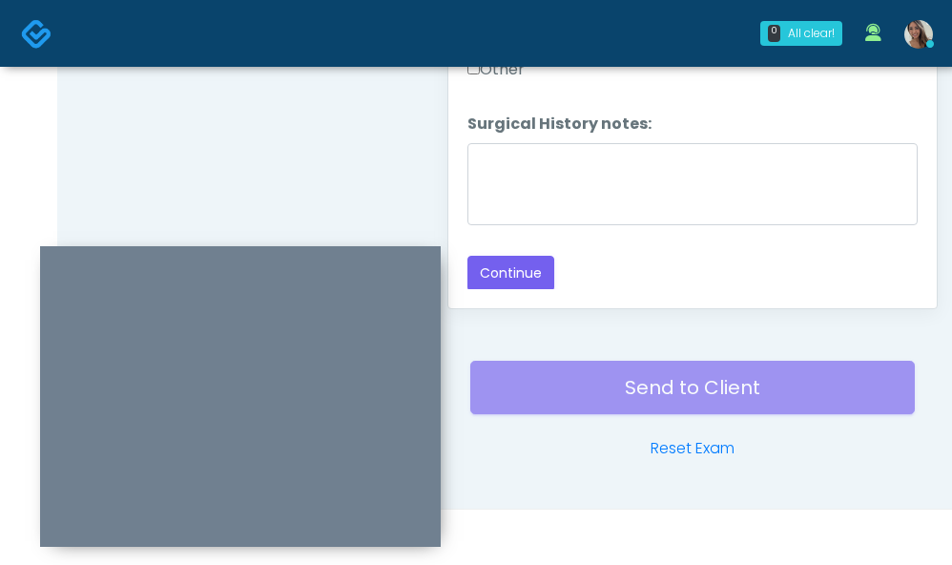
scroll to position [1293, 0]
click at [507, 76] on label "Other" at bounding box center [495, 67] width 57 height 23
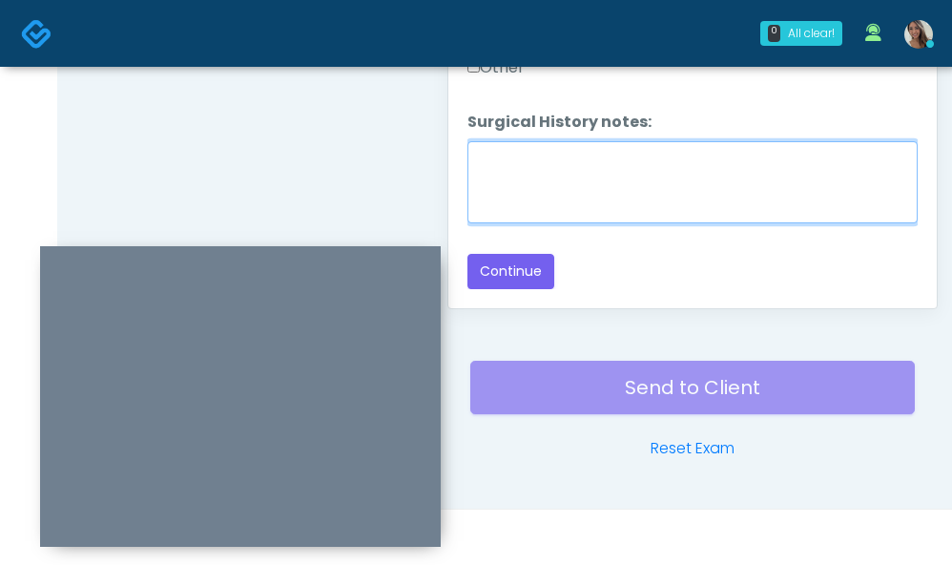
click at [521, 168] on textarea "Surgical History notes:" at bounding box center [692, 182] width 450 height 82
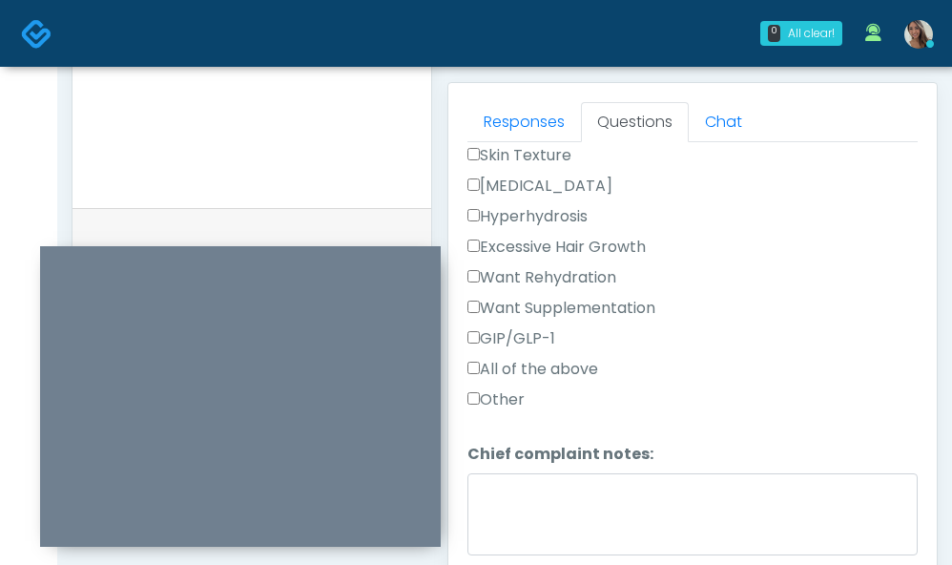
scroll to position [674, 0]
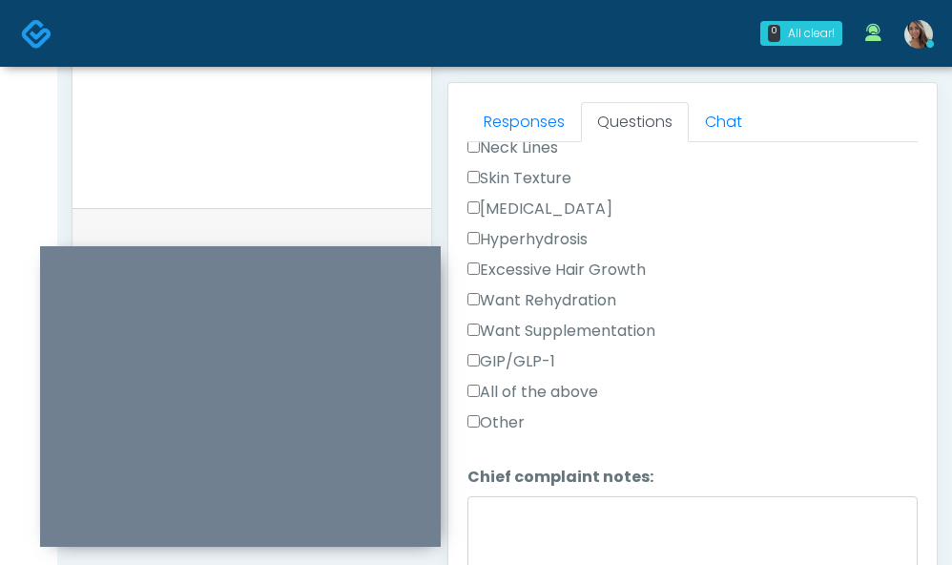
type textarea "*****"
click at [559, 324] on label "Want Supplementation" at bounding box center [561, 330] width 188 height 23
click at [536, 170] on label "Skin Texture" at bounding box center [519, 178] width 104 height 23
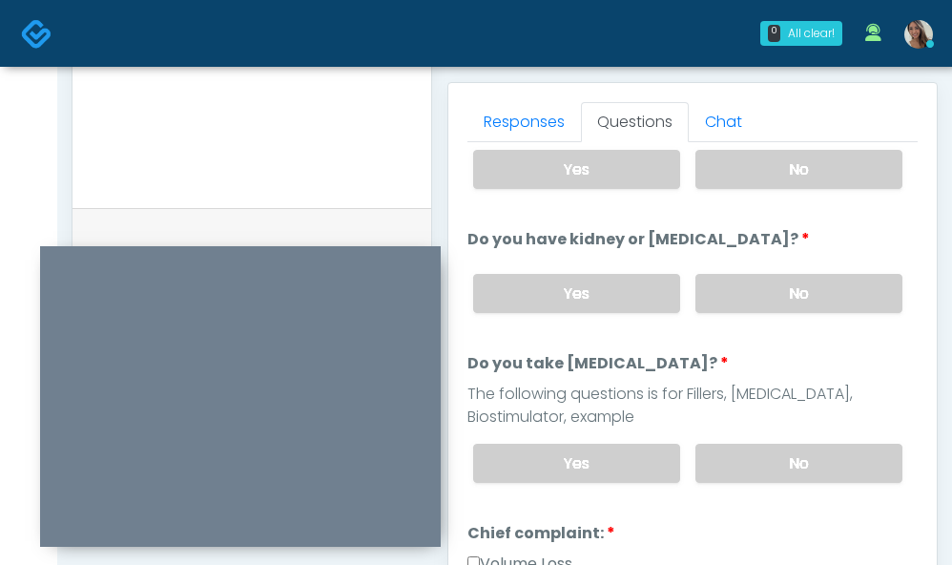
drag, startPoint x: 808, startPoint y: 457, endPoint x: 814, endPoint y: 398, distance: 59.5
click at [809, 456] on label "No" at bounding box center [798, 462] width 207 height 39
click at [803, 311] on label "No" at bounding box center [798, 293] width 207 height 39
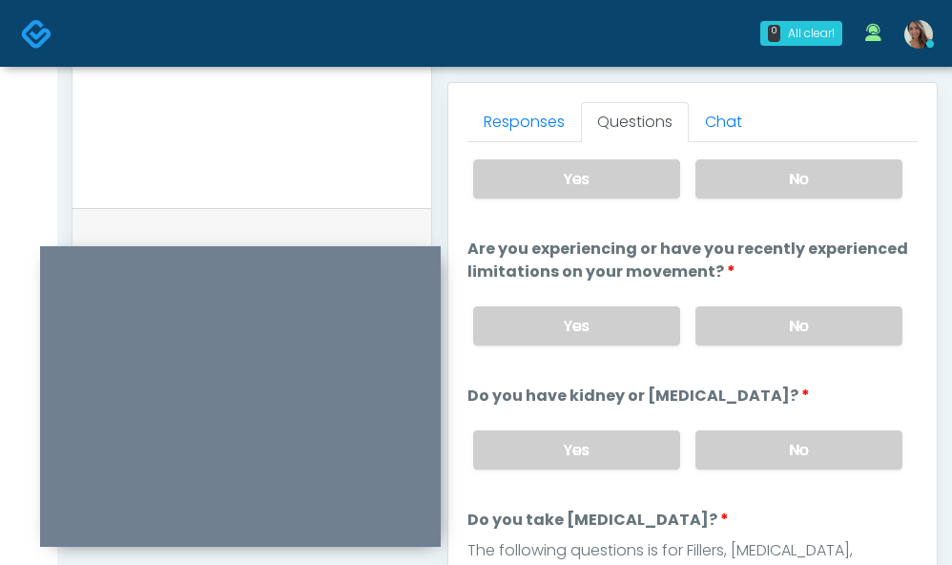
scroll to position [0, 0]
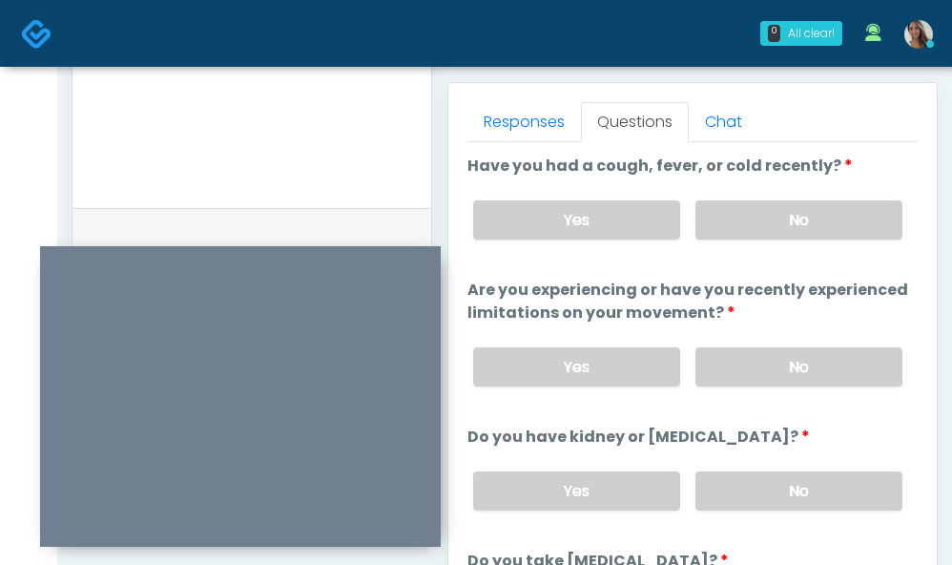
drag, startPoint x: 793, startPoint y: 343, endPoint x: 817, endPoint y: 277, distance: 70.9
click at [793, 343] on div "Yes No" at bounding box center [688, 367] width 460 height 70
click at [822, 201] on label "No" at bounding box center [798, 219] width 207 height 39
click at [770, 383] on label "No" at bounding box center [798, 366] width 207 height 39
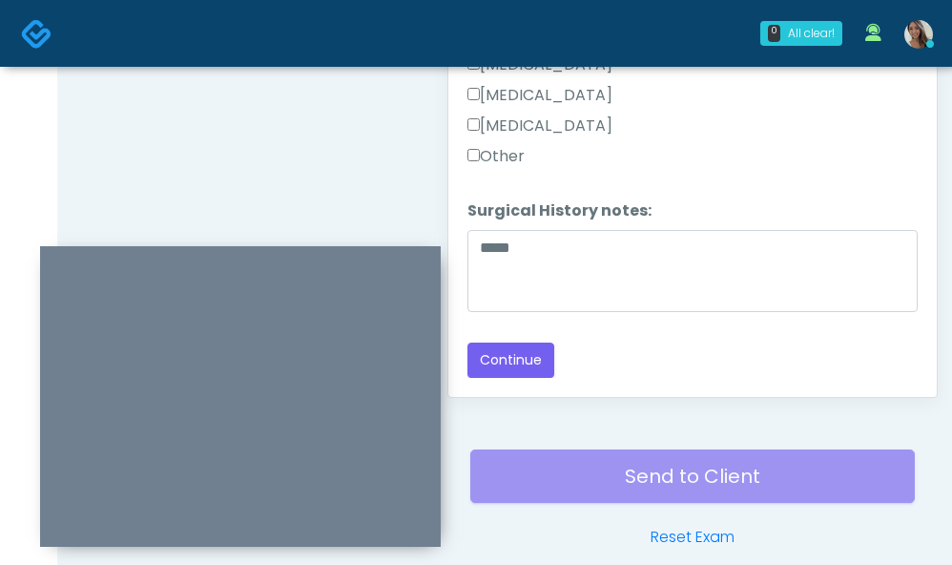
scroll to position [1061, 0]
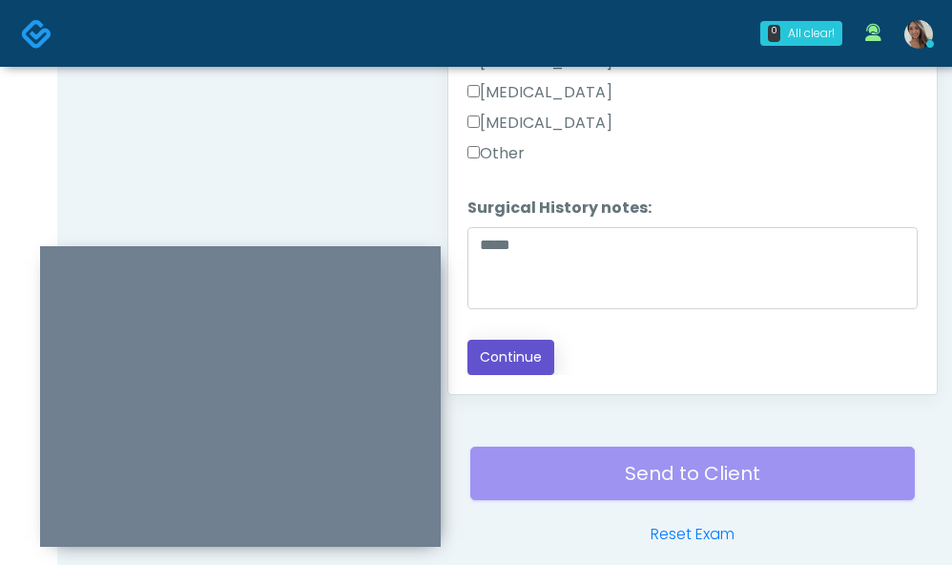
click at [521, 364] on button "Continue" at bounding box center [510, 356] width 87 height 35
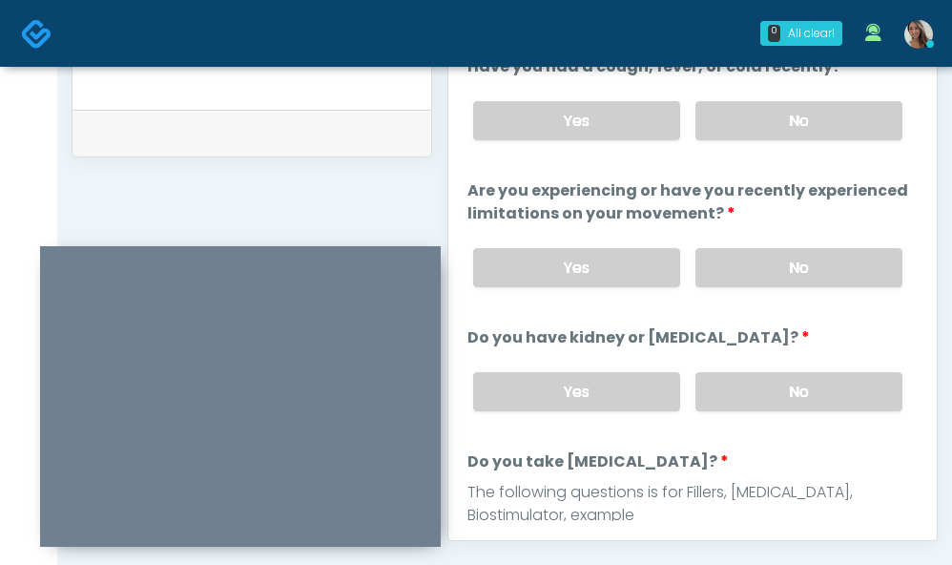
scroll to position [0, 0]
click at [829, 129] on label "No" at bounding box center [798, 121] width 207 height 39
click at [811, 271] on label "No" at bounding box center [798, 268] width 207 height 39
click at [803, 387] on label "No" at bounding box center [798, 392] width 207 height 39
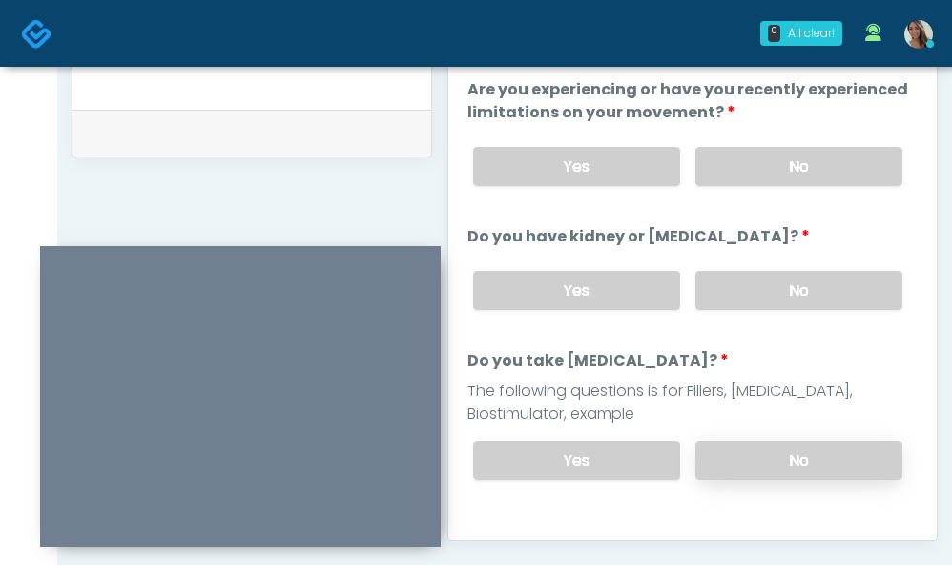
click at [729, 445] on label "No" at bounding box center [798, 460] width 207 height 39
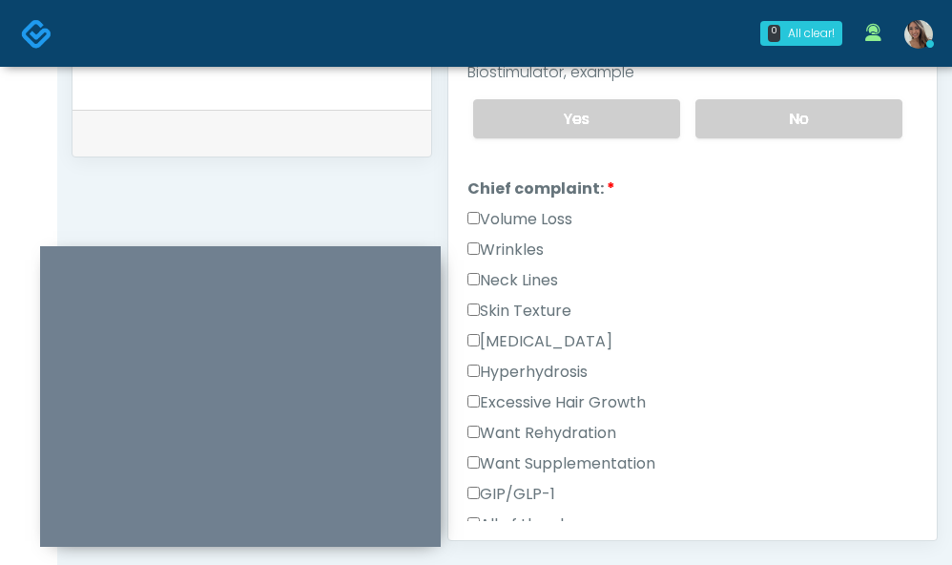
scroll to position [483, 0]
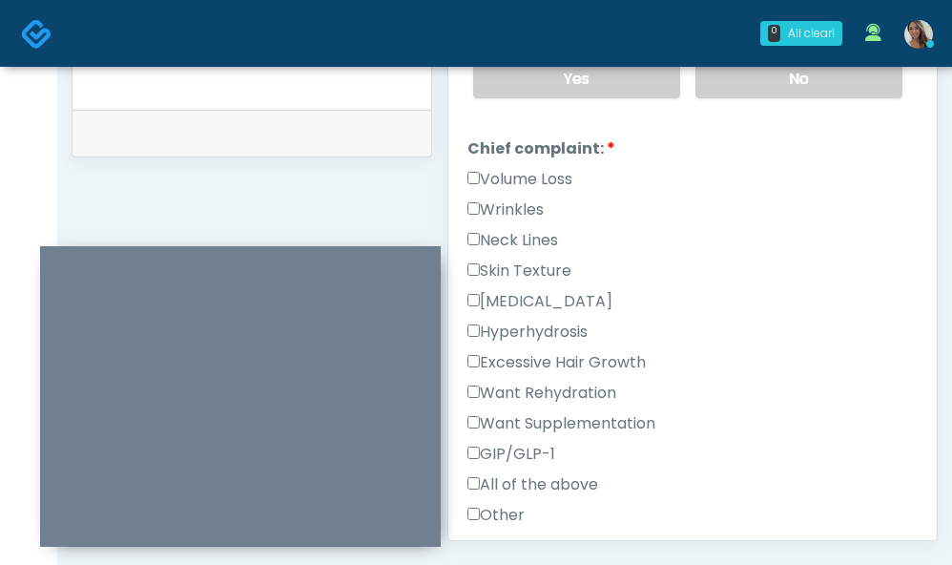
click at [526, 273] on label "Skin Texture" at bounding box center [519, 270] width 104 height 23
click at [565, 419] on label "Want Supplementation" at bounding box center [561, 423] width 188 height 23
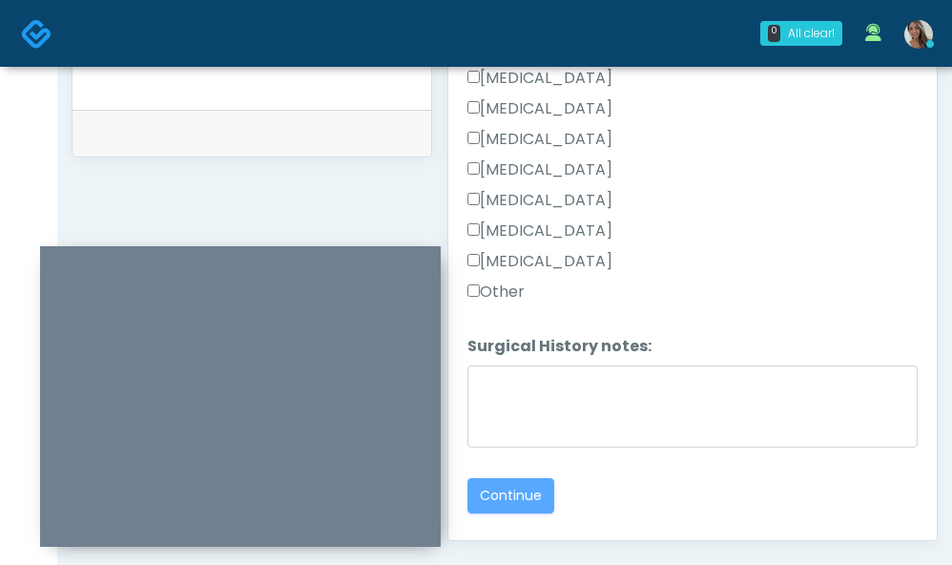
scroll to position [1313, 0]
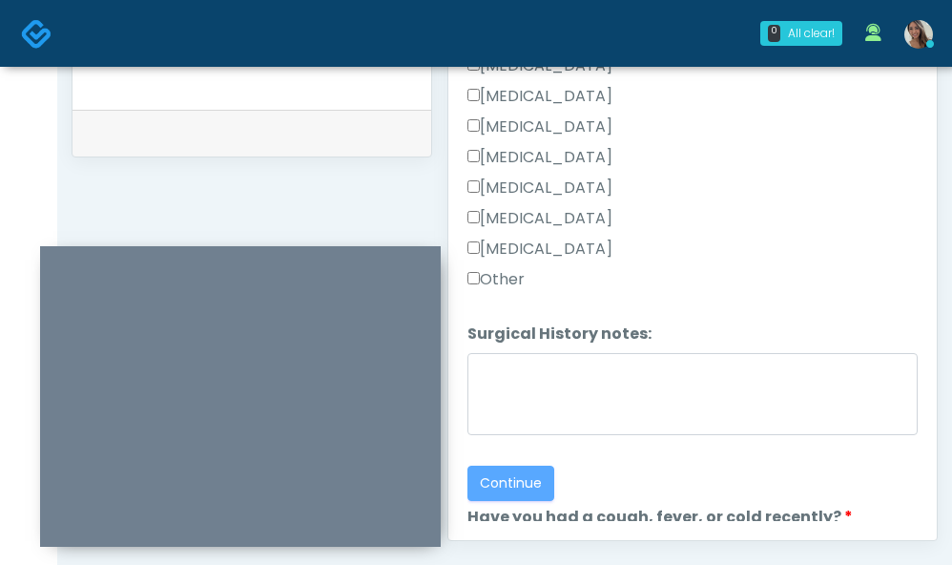
click at [516, 286] on label "Other" at bounding box center [495, 279] width 57 height 23
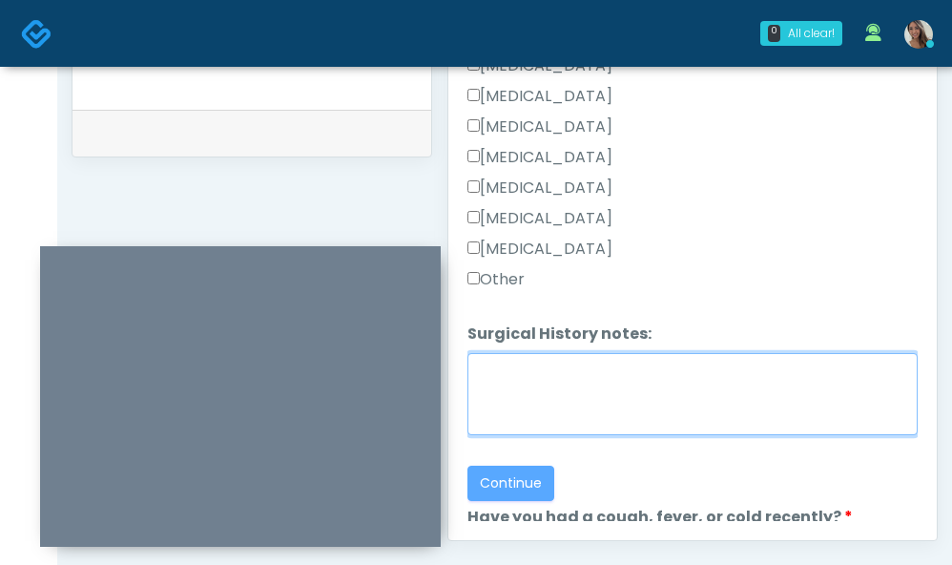
click at [579, 417] on textarea "Surgical History notes:" at bounding box center [692, 394] width 450 height 82
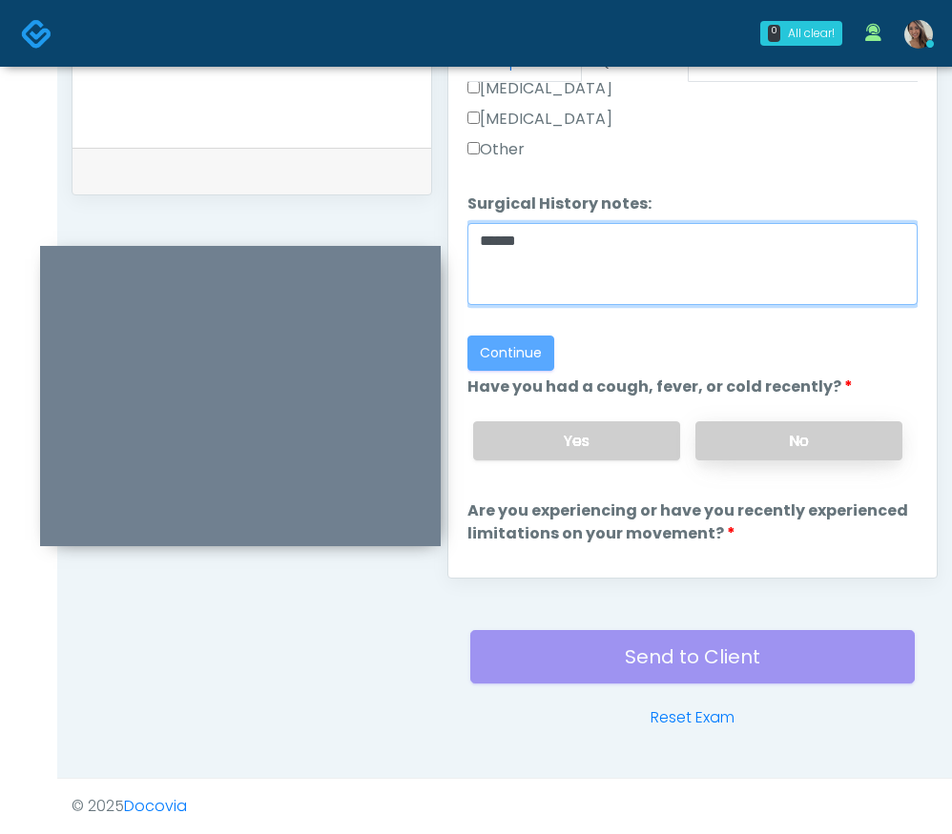
scroll to position [1479, 0]
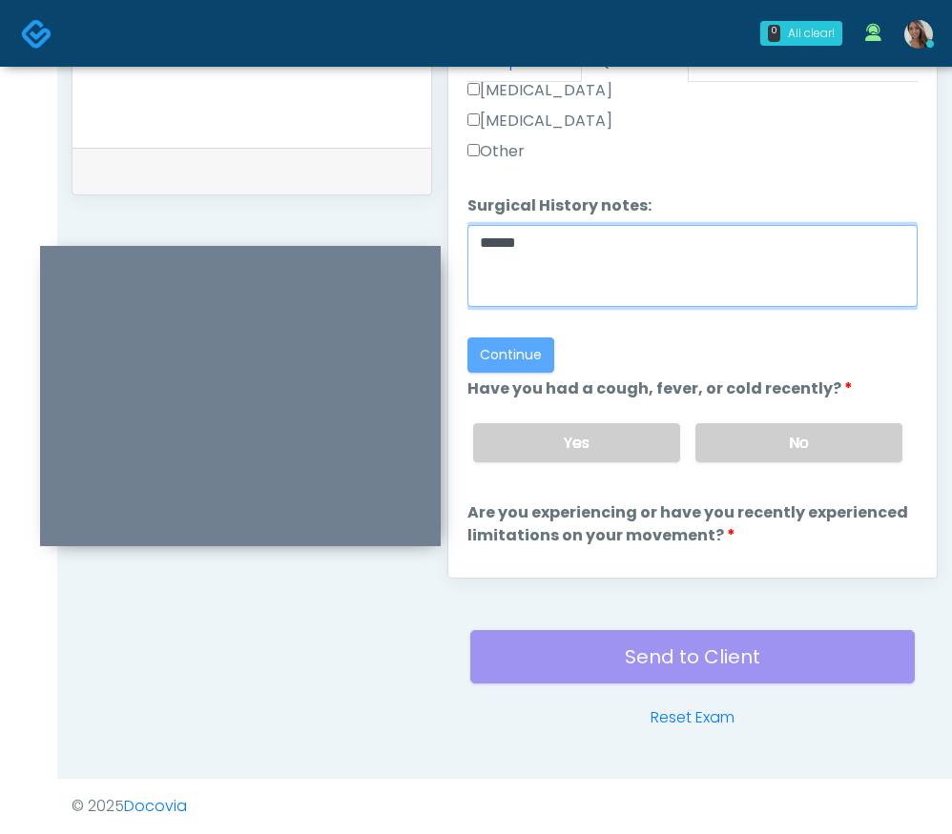
type textarea "*****"
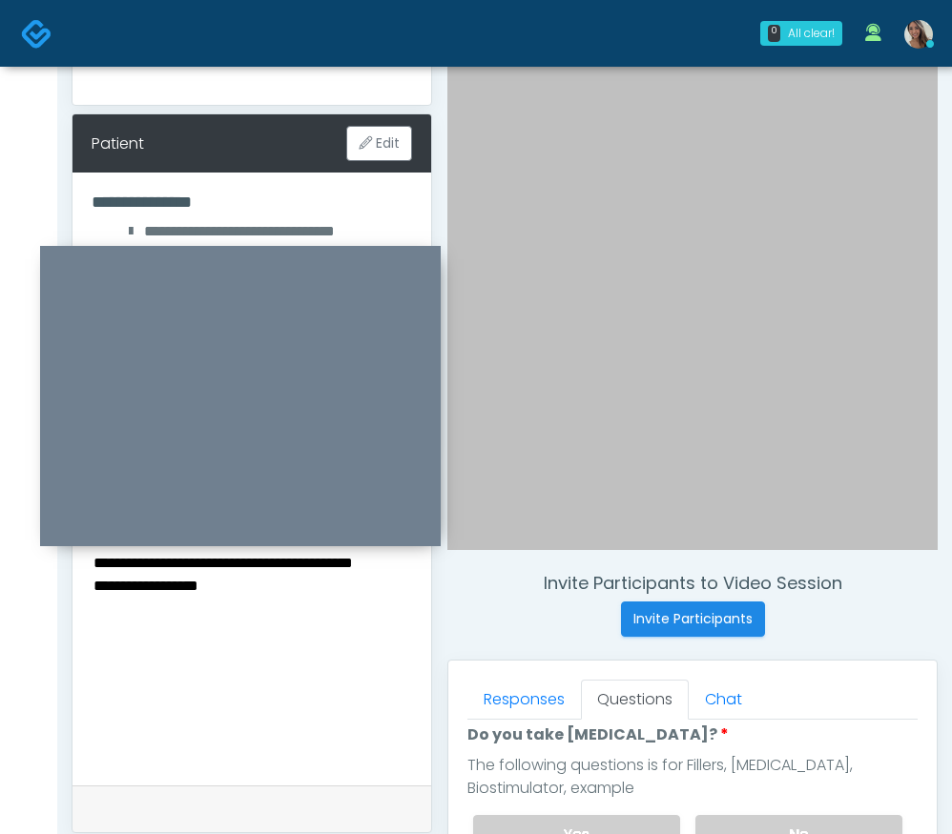
scroll to position [0, 0]
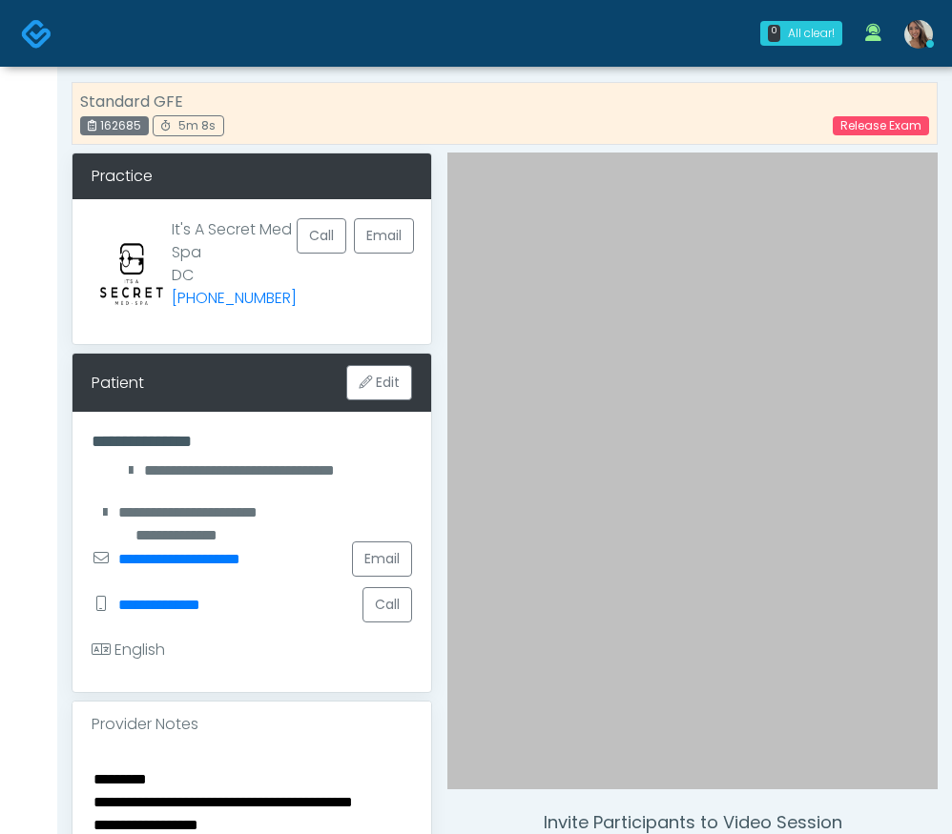
click at [119, 119] on div "162685" at bounding box center [114, 125] width 69 height 19
copy div "162685"
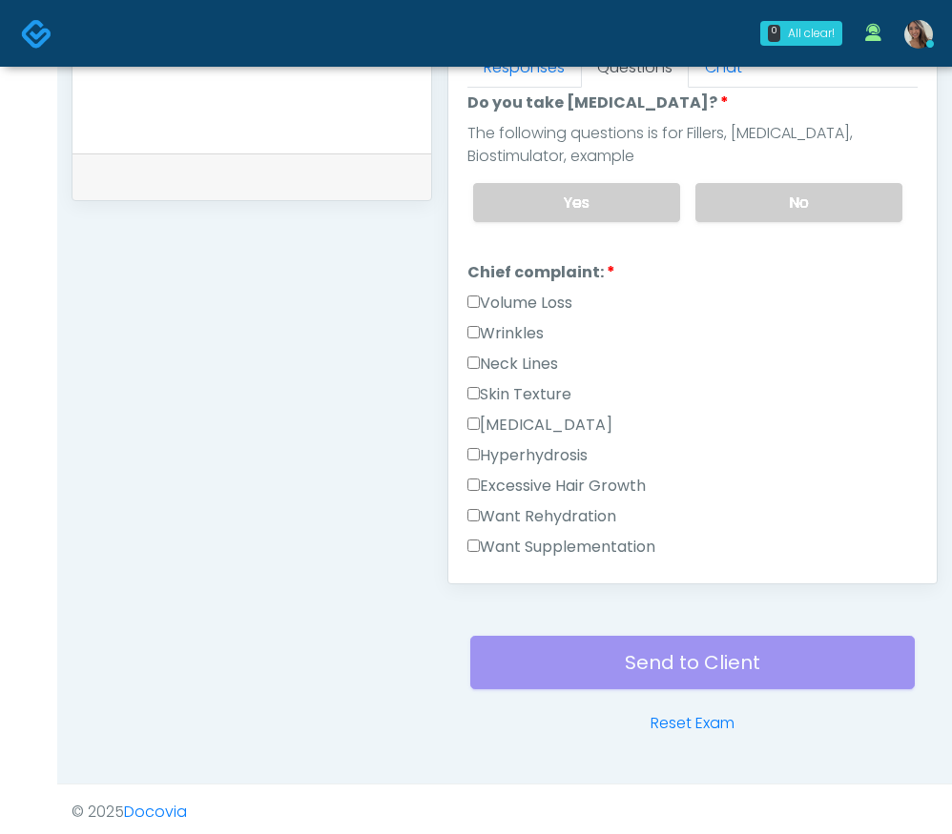
scroll to position [877, 0]
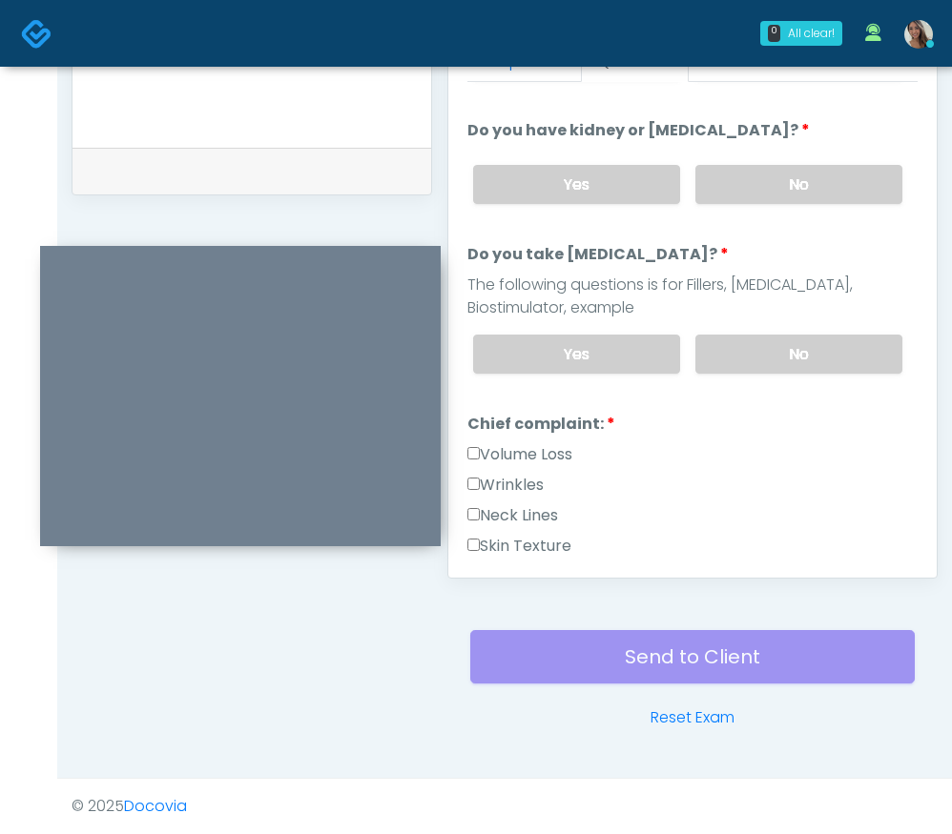
click at [501, 484] on label "Wrinkles" at bounding box center [505, 485] width 76 height 23
drag, startPoint x: 518, startPoint y: 482, endPoint x: 548, endPoint y: 478, distance: 30.8
click at [518, 482] on label "Wrinkles" at bounding box center [505, 485] width 76 height 23
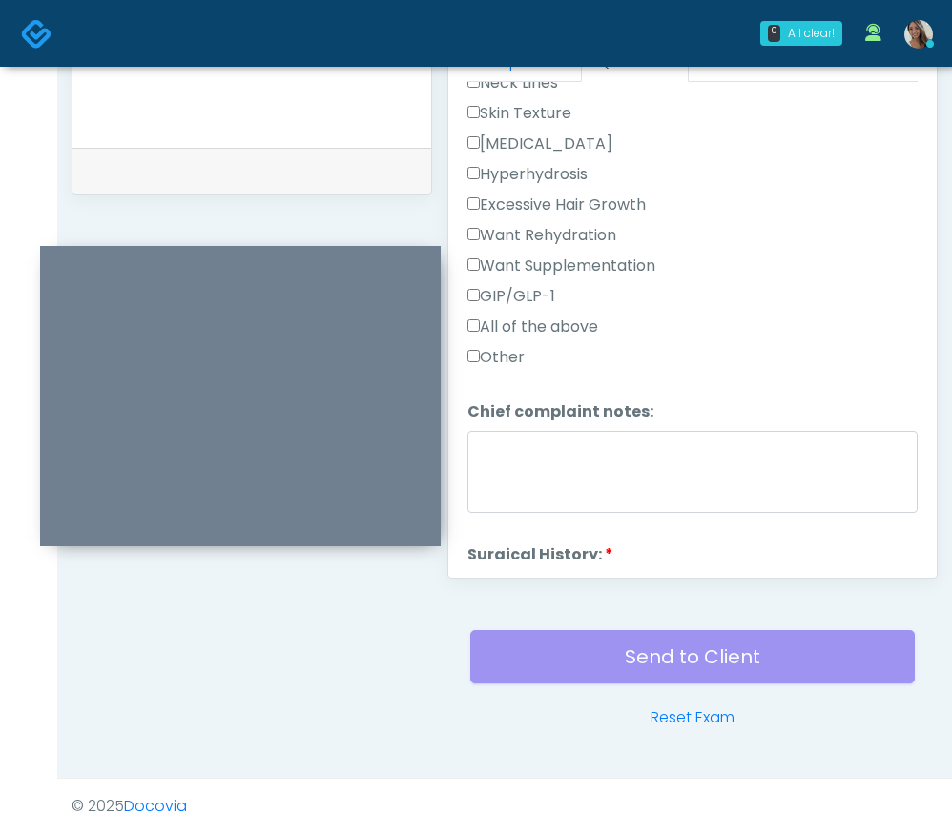
scroll to position [3055, 0]
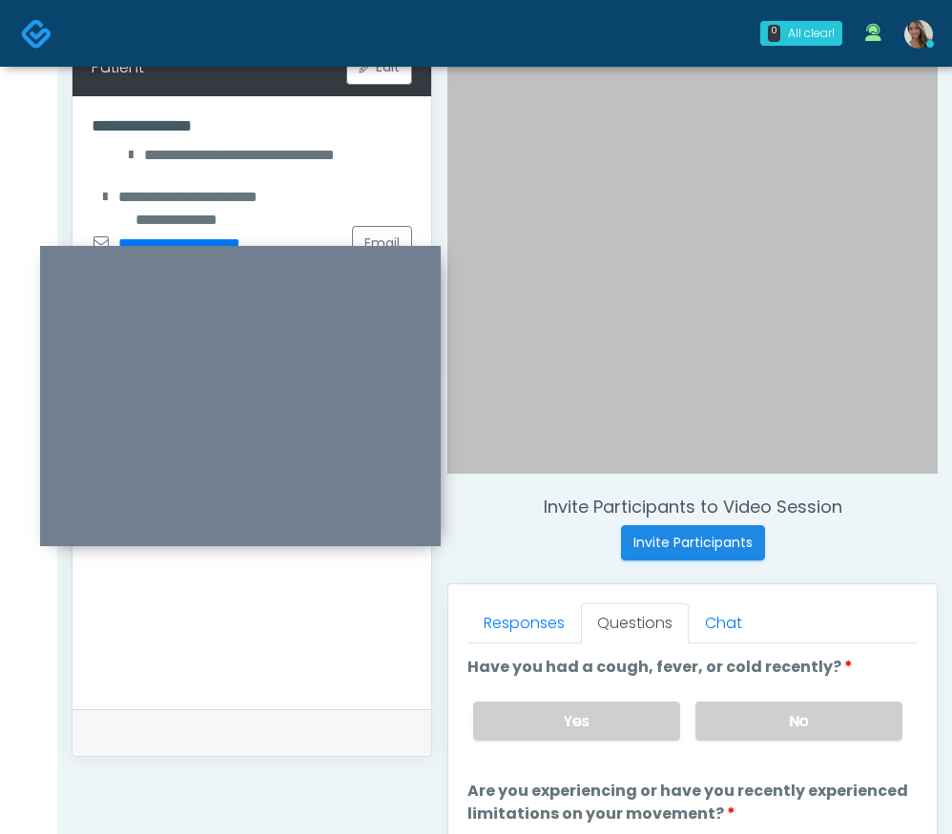
scroll to position [0, 0]
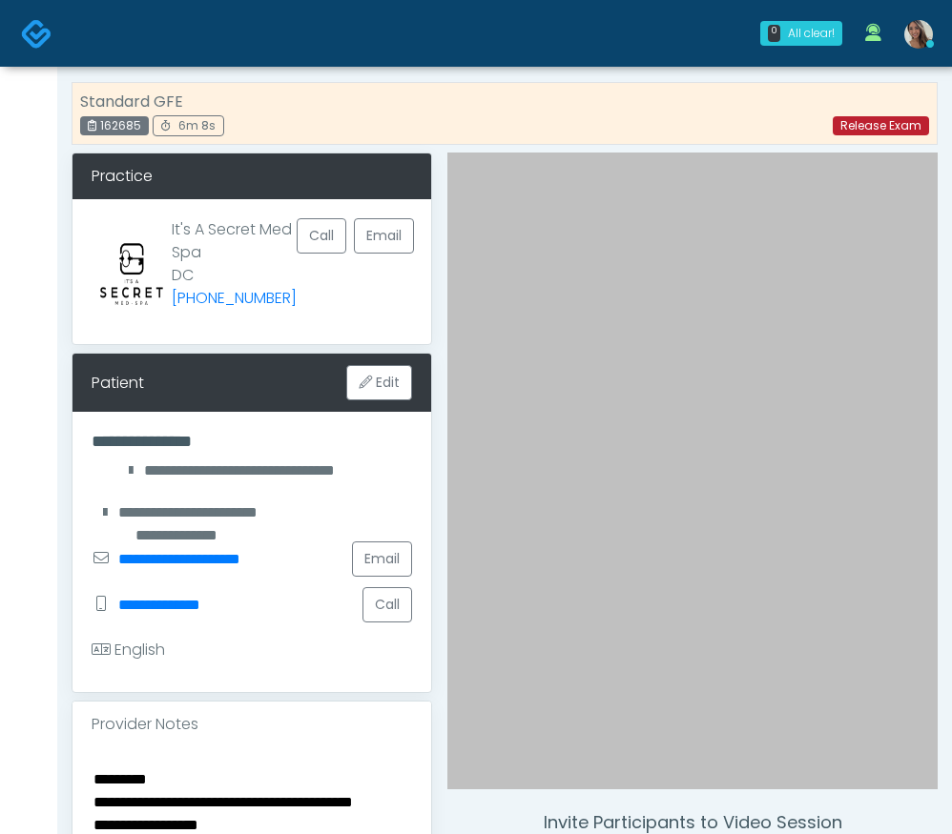
click at [876, 128] on link "Release Exam" at bounding box center [880, 125] width 96 height 19
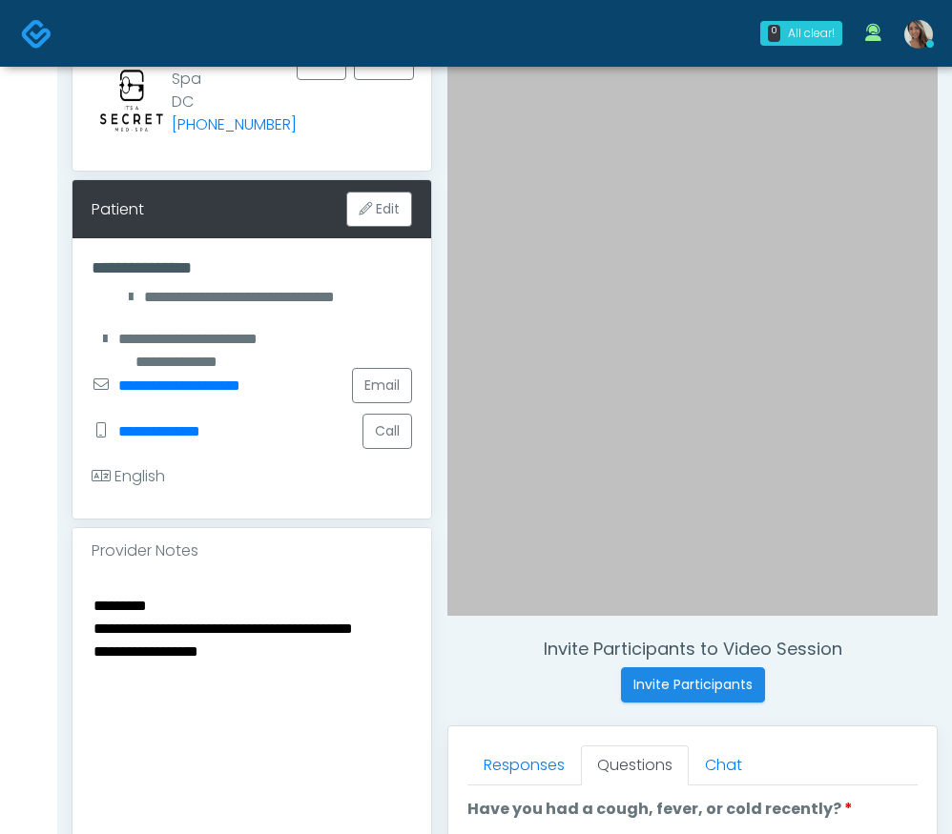
scroll to position [175, 0]
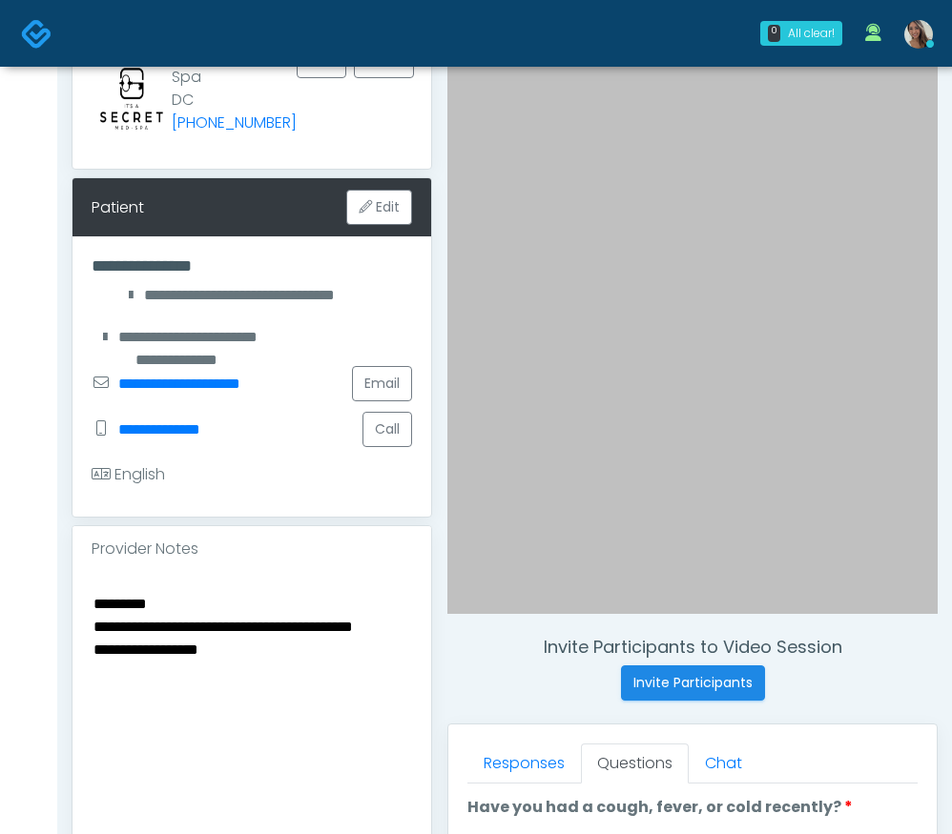
drag, startPoint x: 202, startPoint y: 686, endPoint x: 0, endPoint y: 581, distance: 227.7
click at [2, 564] on div "0 All clear! All clear! Jennifer Ekeh AZ CA CO FL GA IL LA MD MI MN MO NJ NM NV…" at bounding box center [476, 681] width 952 height 1712
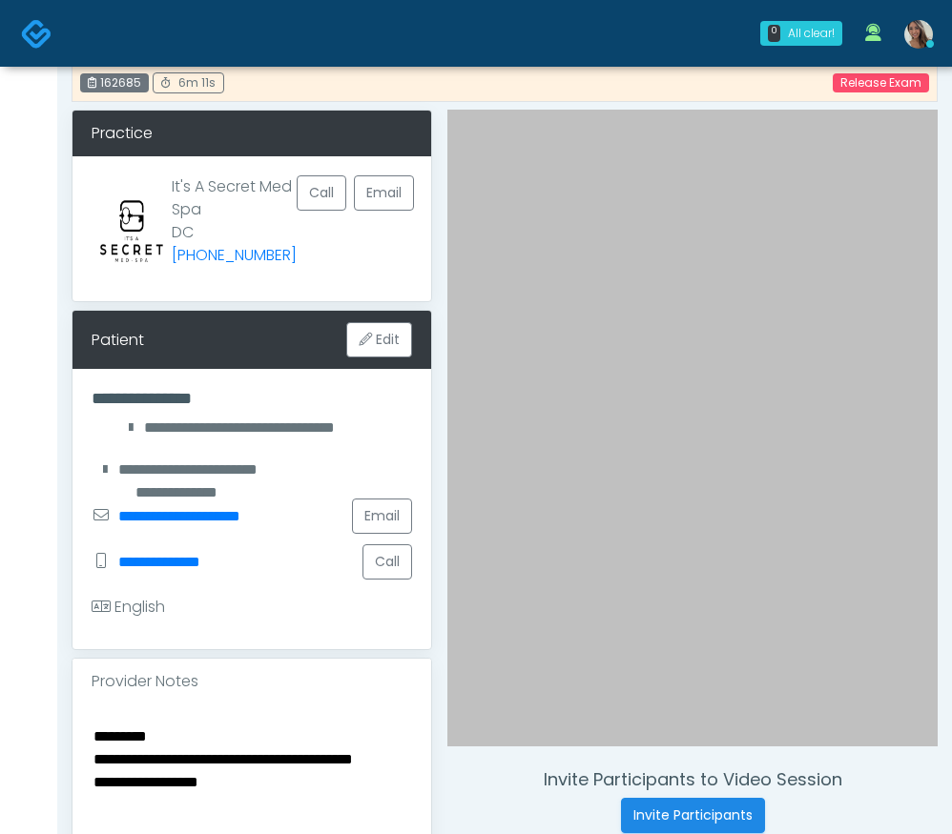
scroll to position [0, 0]
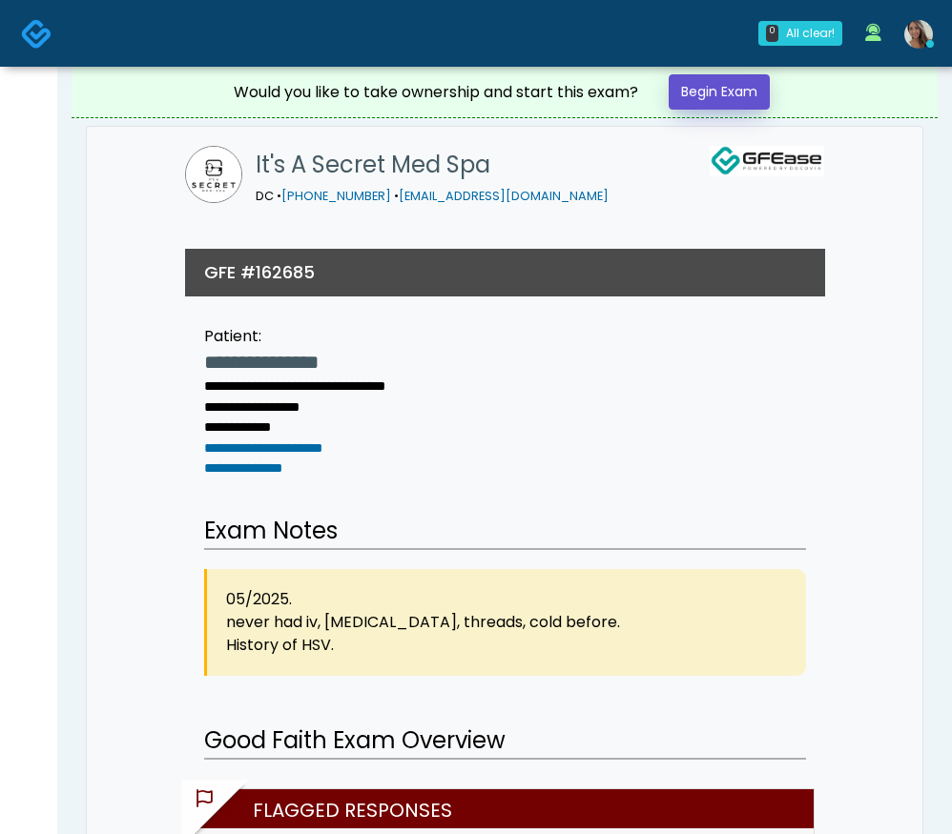
click at [738, 91] on link "Begin Exam" at bounding box center [718, 91] width 101 height 35
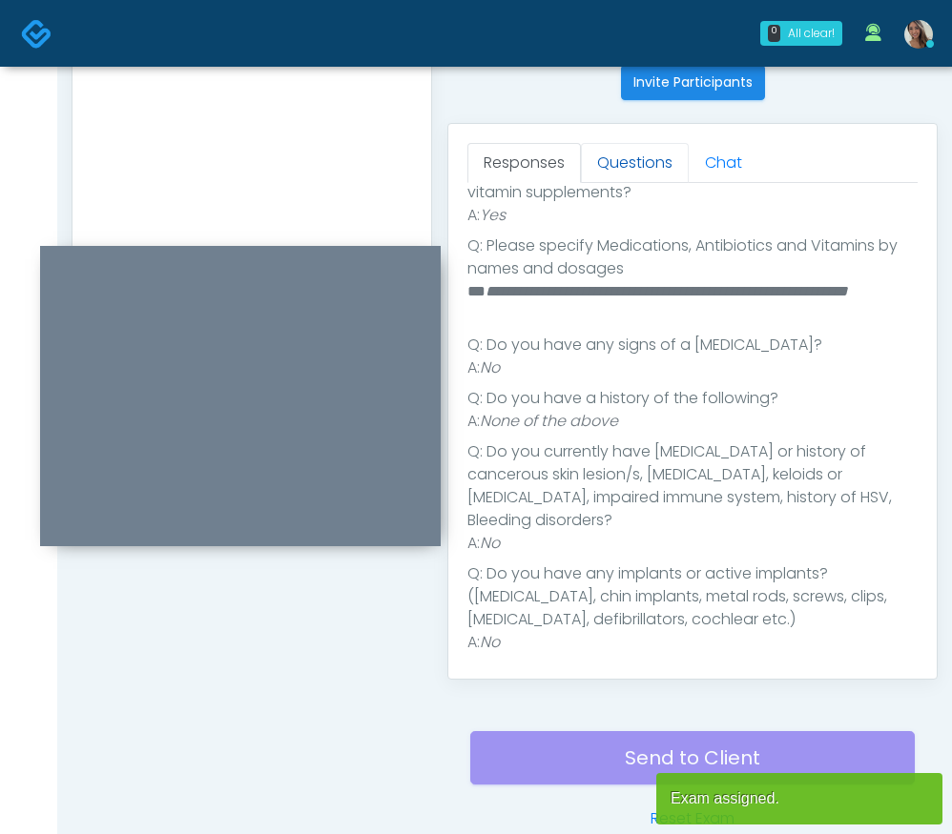
scroll to position [513, 0]
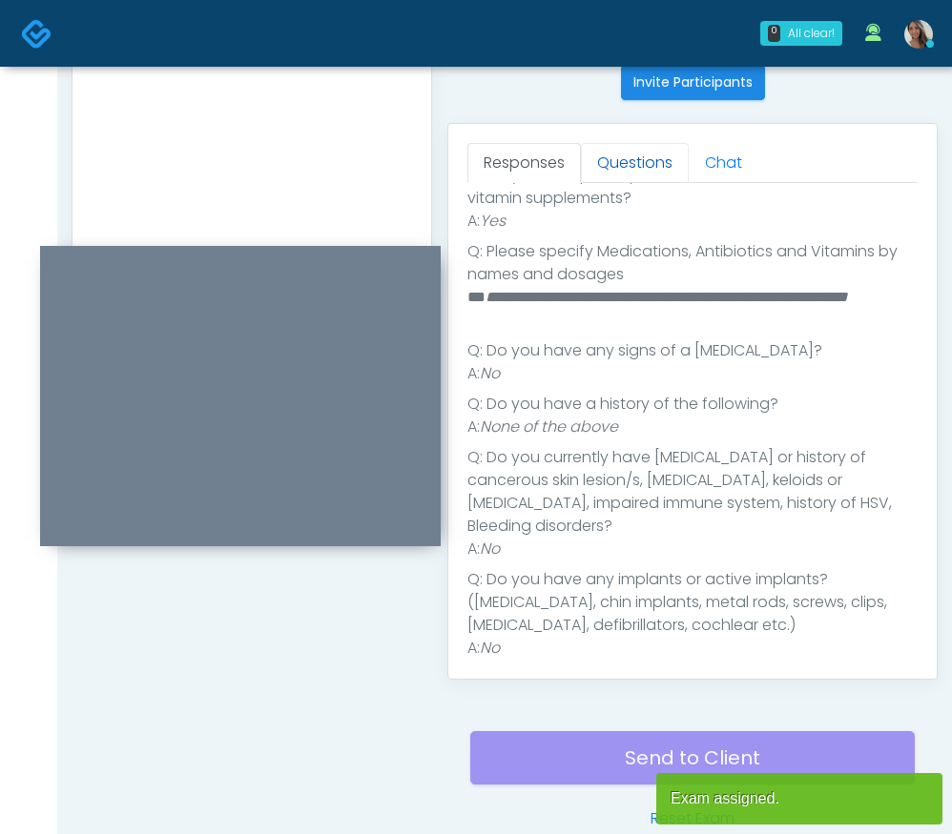
click at [655, 152] on link "Questions" at bounding box center [635, 163] width 108 height 40
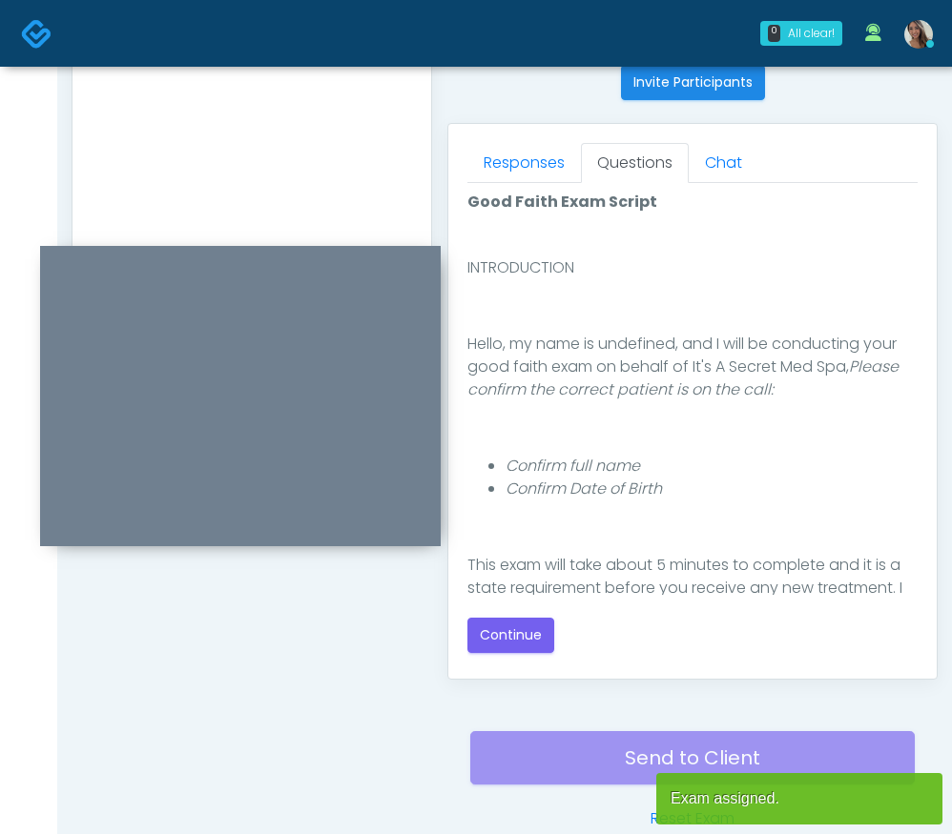
scroll to position [336, 0]
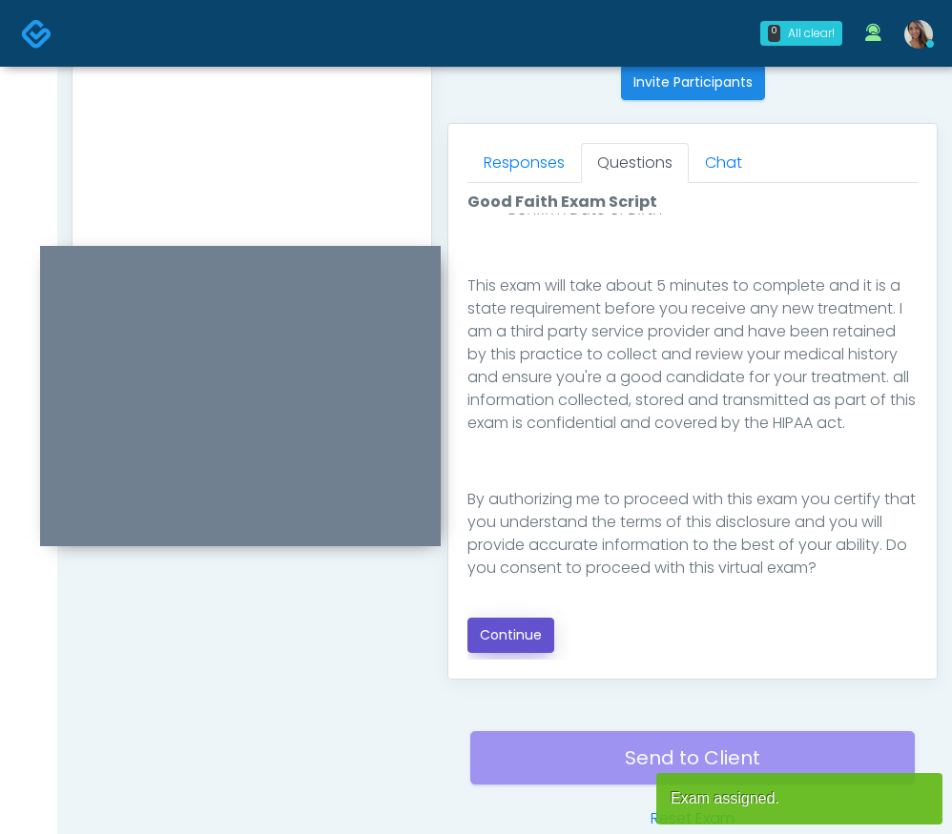
click at [529, 628] on button "Continue" at bounding box center [510, 635] width 87 height 35
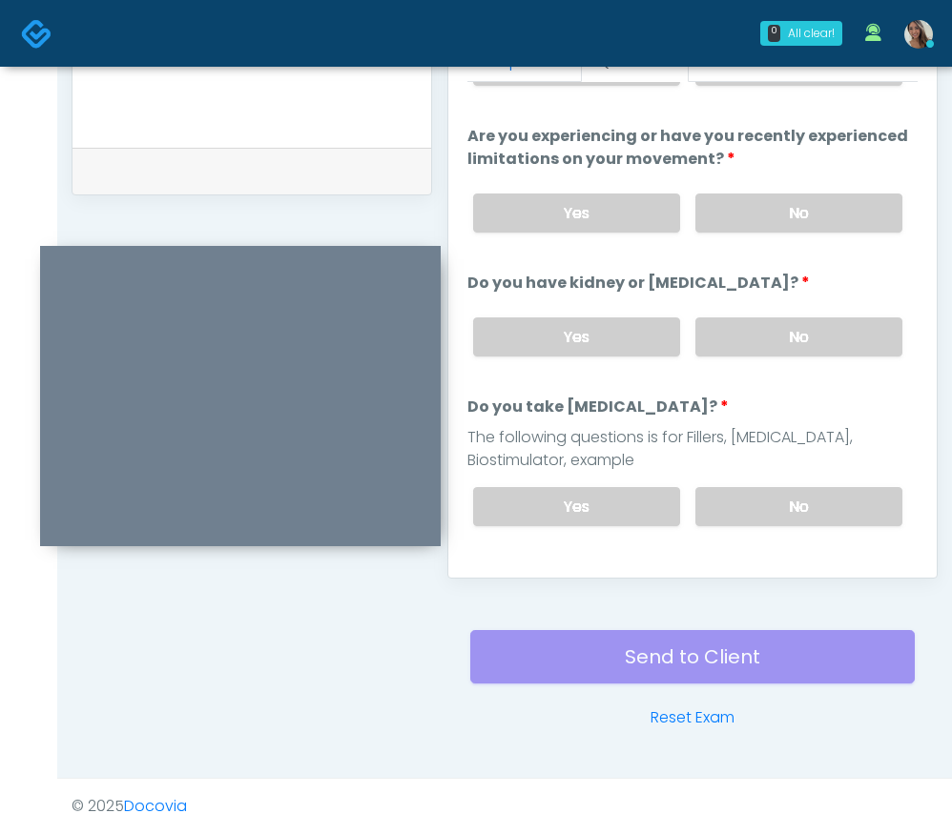
scroll to position [0, 0]
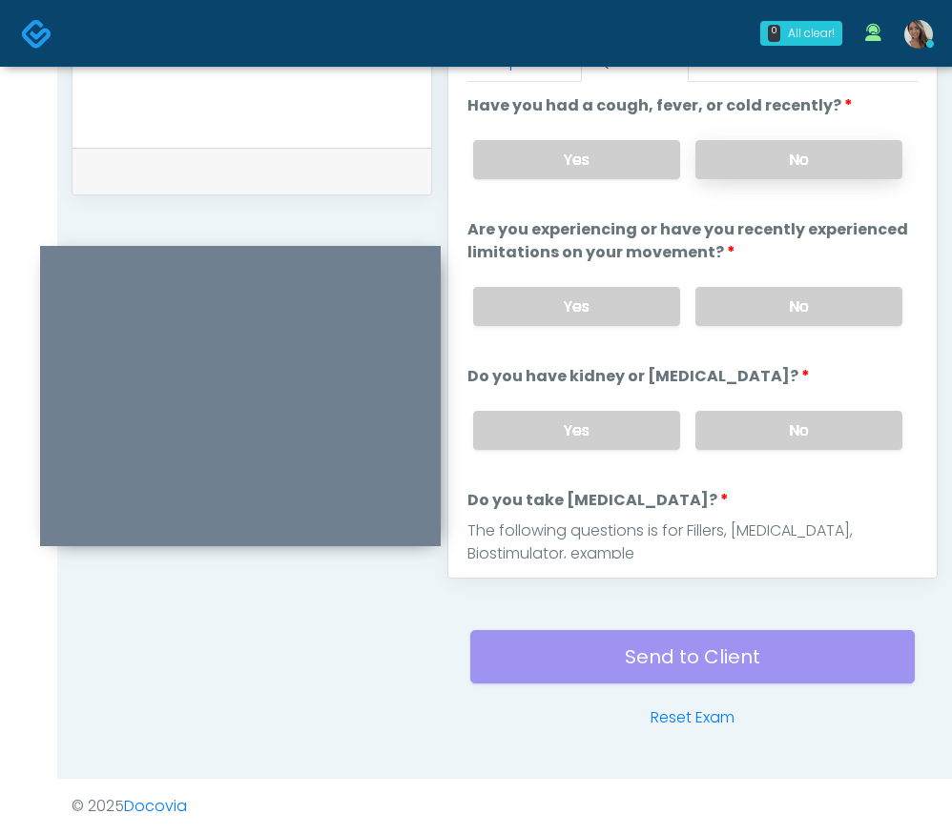
click at [814, 160] on label "No" at bounding box center [798, 159] width 207 height 39
click at [782, 294] on label "No" at bounding box center [798, 306] width 207 height 39
click at [786, 437] on label "No" at bounding box center [798, 430] width 207 height 39
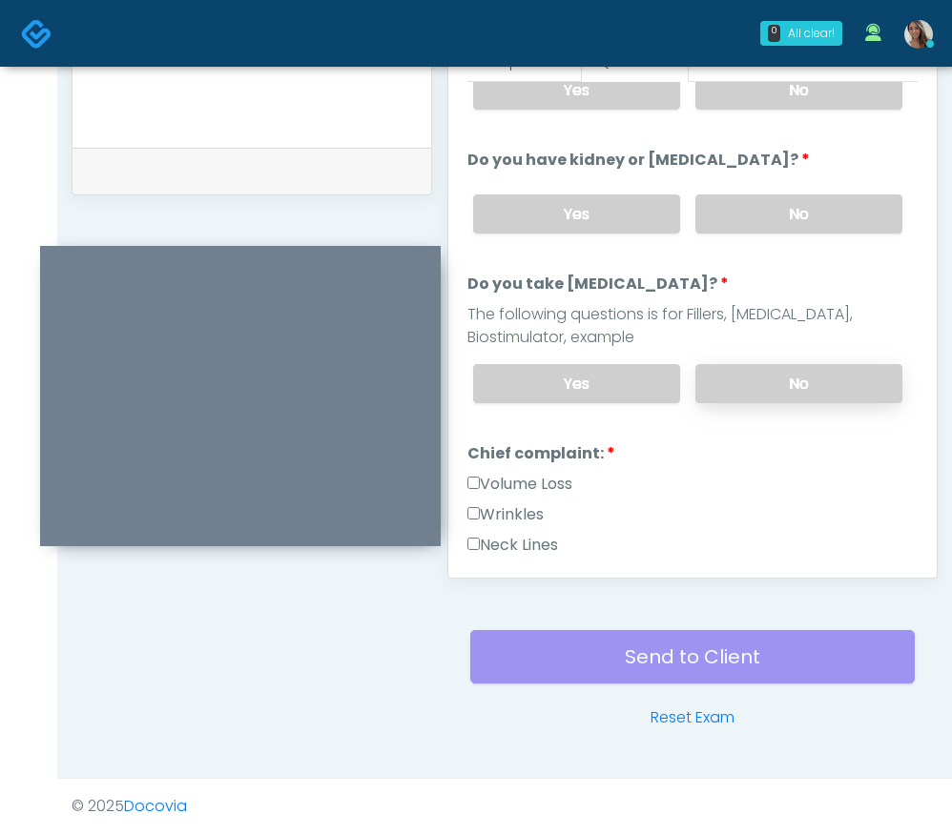
click at [780, 380] on label "No" at bounding box center [798, 383] width 207 height 39
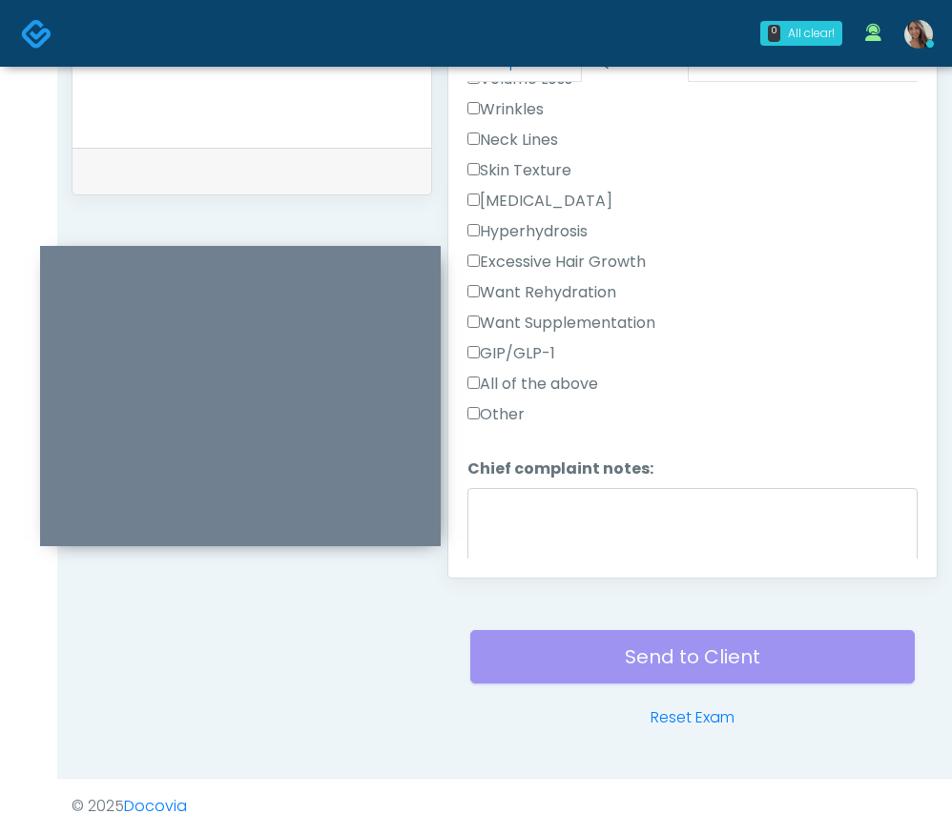
scroll to position [640, 0]
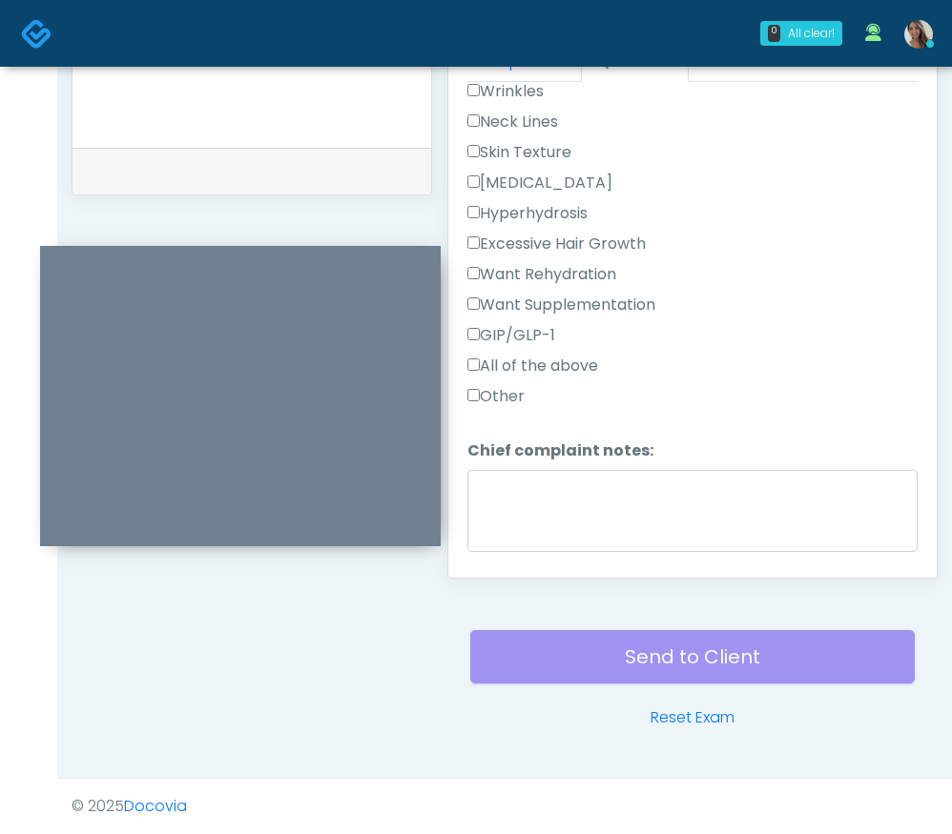
click at [537, 301] on label "Want Supplementation" at bounding box center [561, 305] width 188 height 23
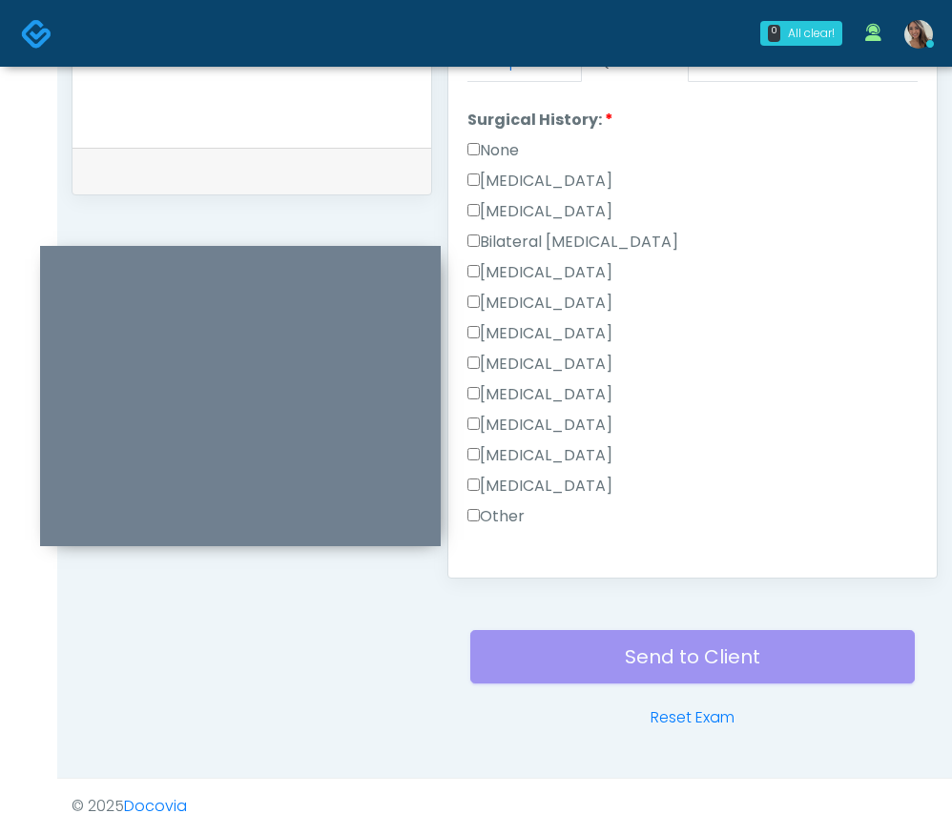
scroll to position [1293, 0]
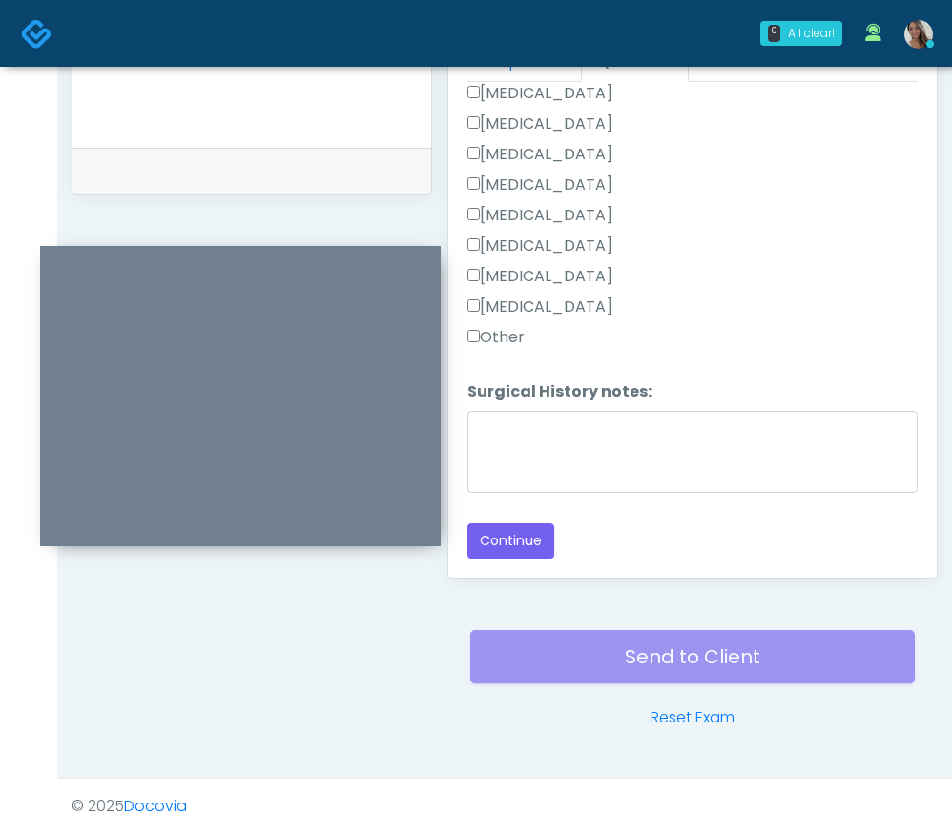
drag, startPoint x: 511, startPoint y: 331, endPoint x: 522, endPoint y: 385, distance: 55.4
click at [510, 333] on label "Other" at bounding box center [495, 337] width 57 height 23
click at [537, 465] on textarea "Surgical History notes:" at bounding box center [692, 452] width 450 height 82
type textarea "*****"
click at [513, 526] on button "Continue" at bounding box center [510, 541] width 87 height 35
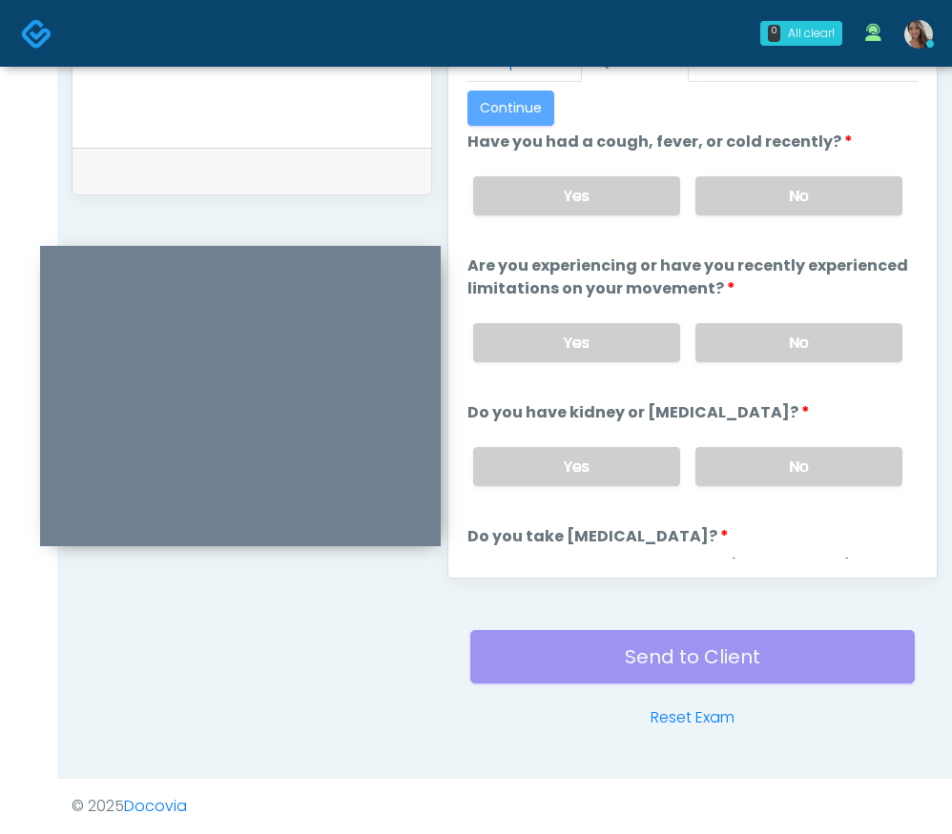
scroll to position [1469, 0]
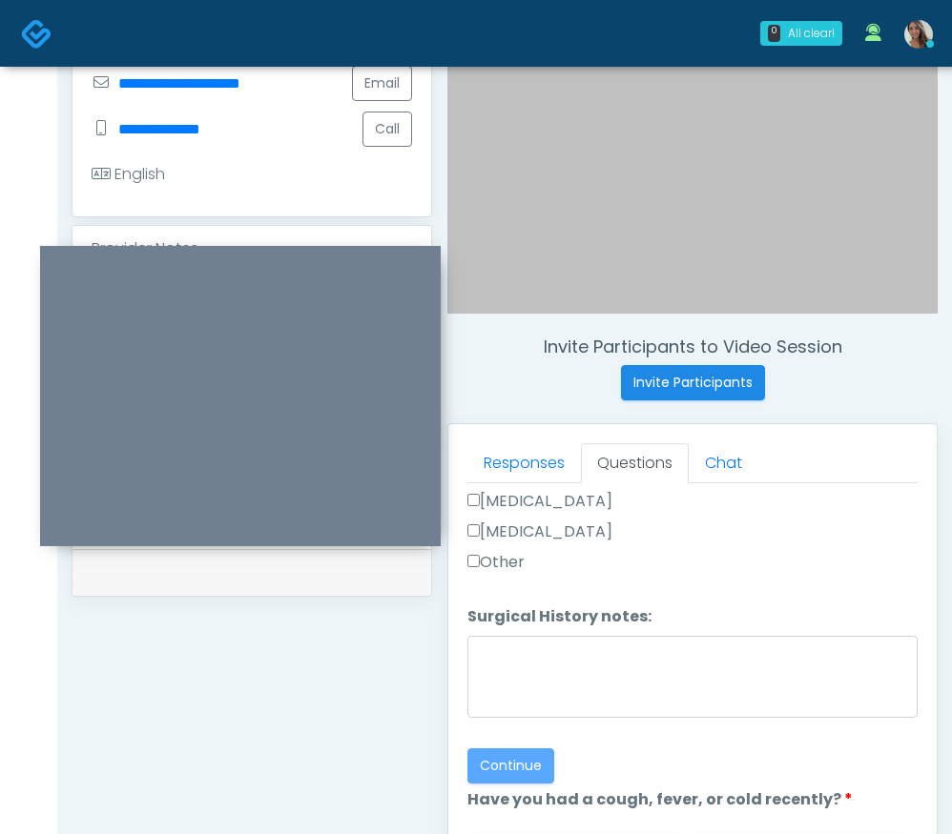
click at [237, 206] on div "**********" at bounding box center [251, 76] width 359 height 280
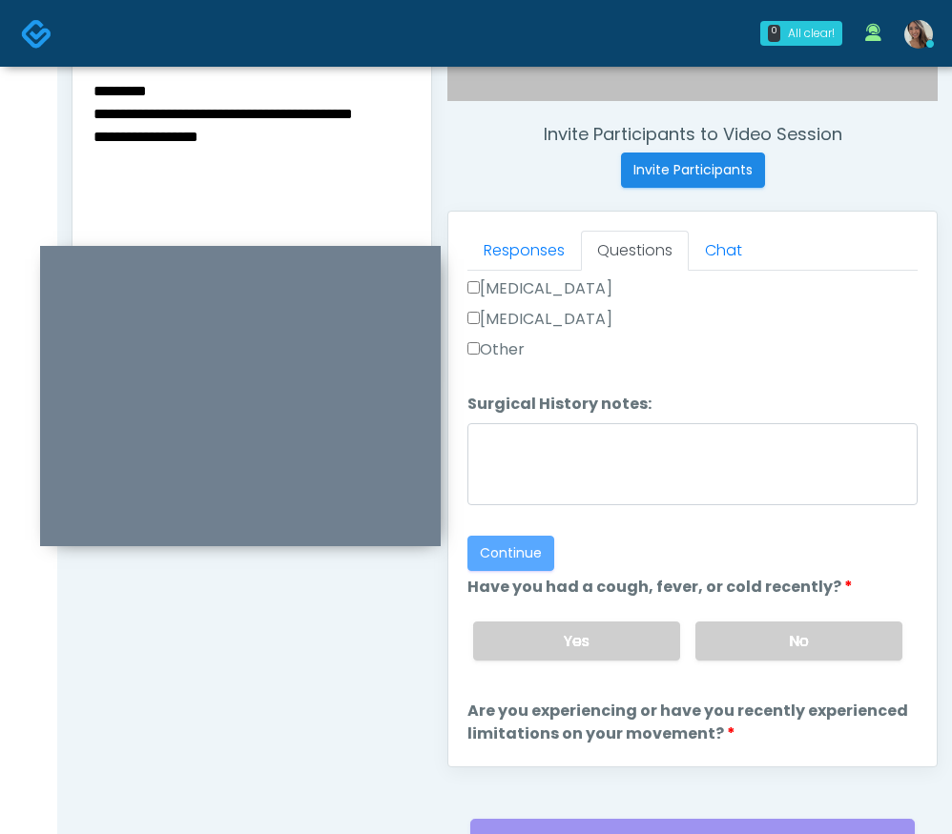
scroll to position [699, 0]
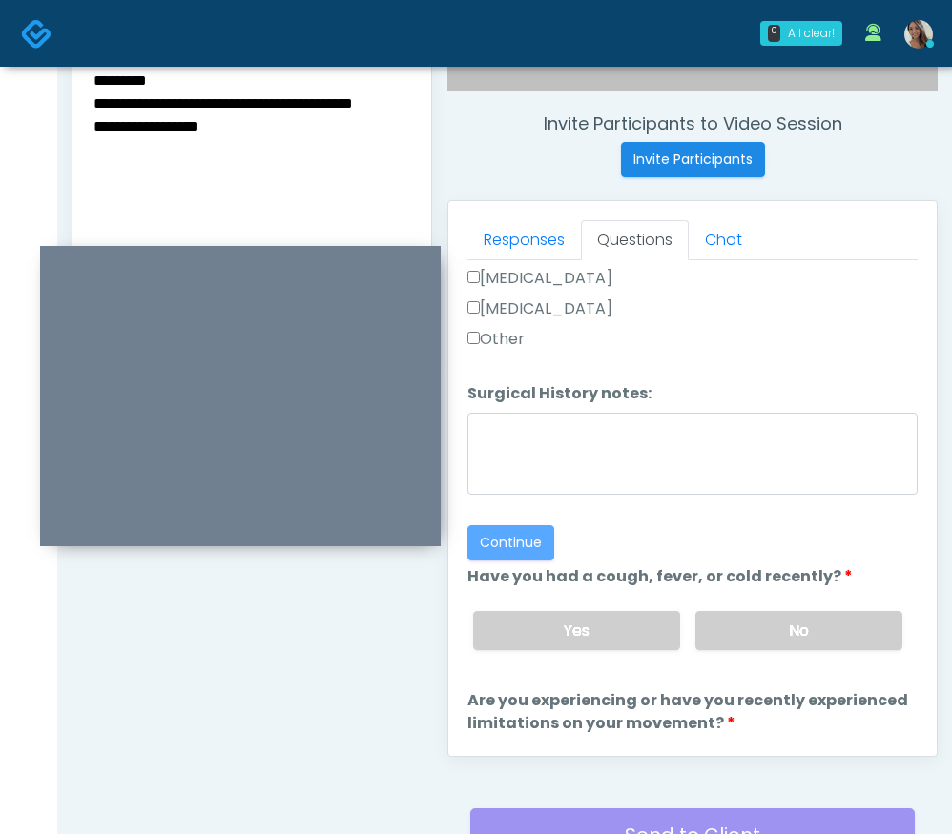
drag, startPoint x: 201, startPoint y: 126, endPoint x: 16, endPoint y: 70, distance: 193.4
click at [16, 70] on div "0 All clear! All clear! Jennifer Ekeh AZ CA CO FL GA IL LA MD MI MN MO NJ NM NV…" at bounding box center [476, 157] width 952 height 1712
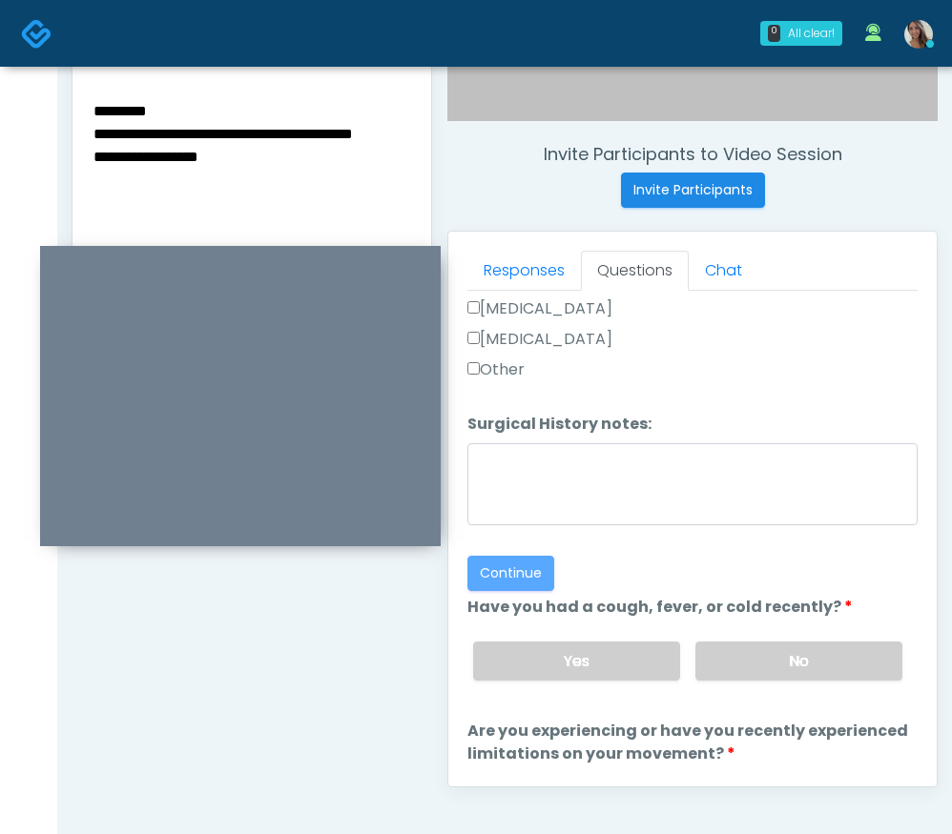
scroll to position [660, 0]
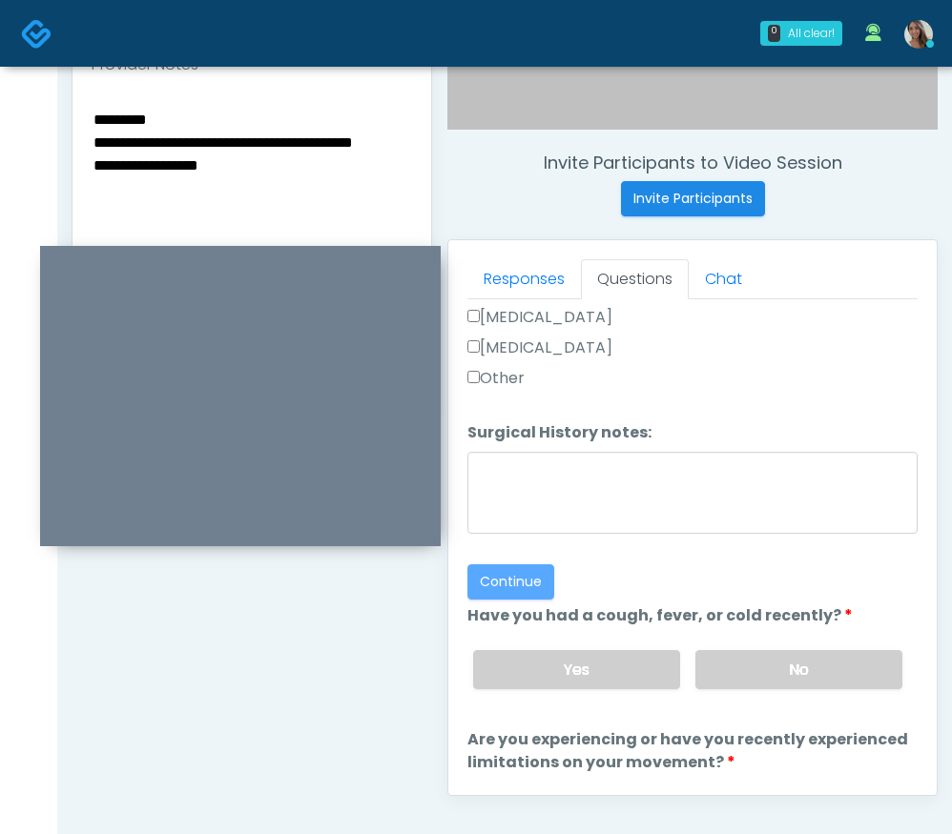
click at [283, 195] on textarea "**********" at bounding box center [252, 223] width 320 height 233
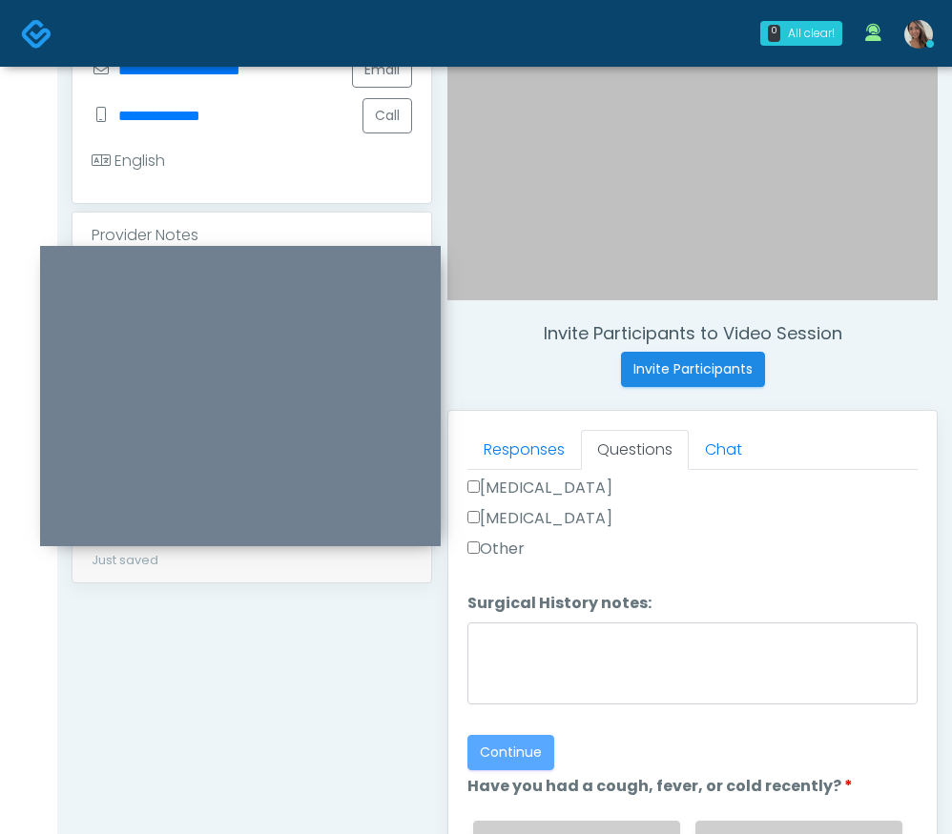
scroll to position [453, 0]
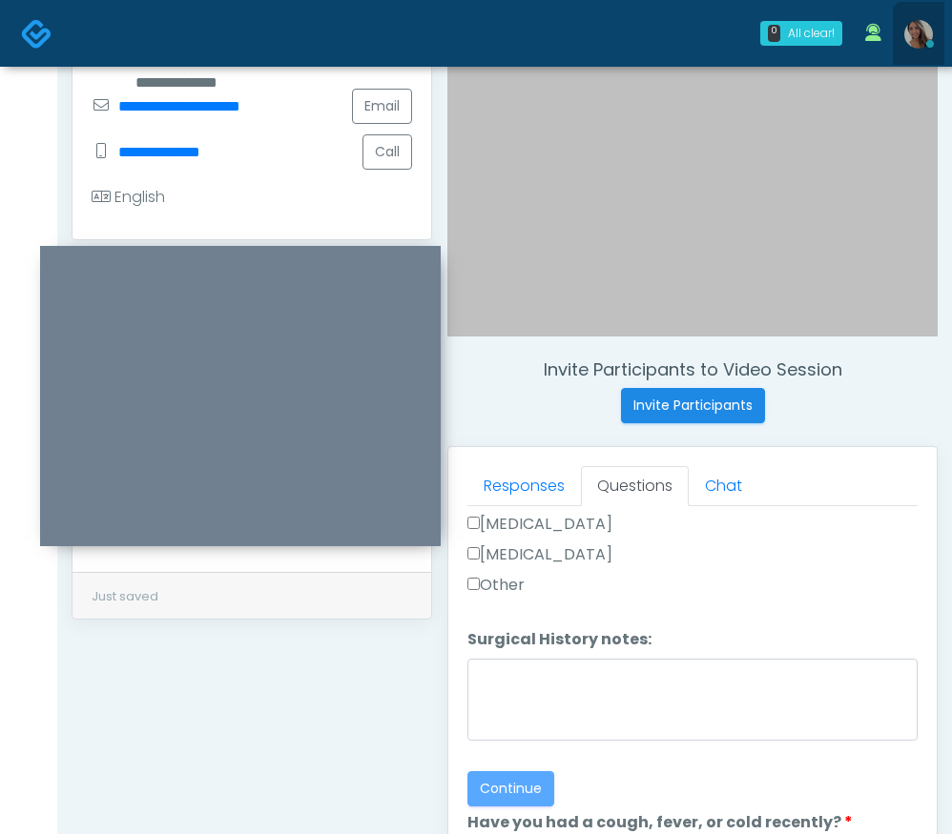
click at [934, 38] on link at bounding box center [918, 33] width 51 height 63
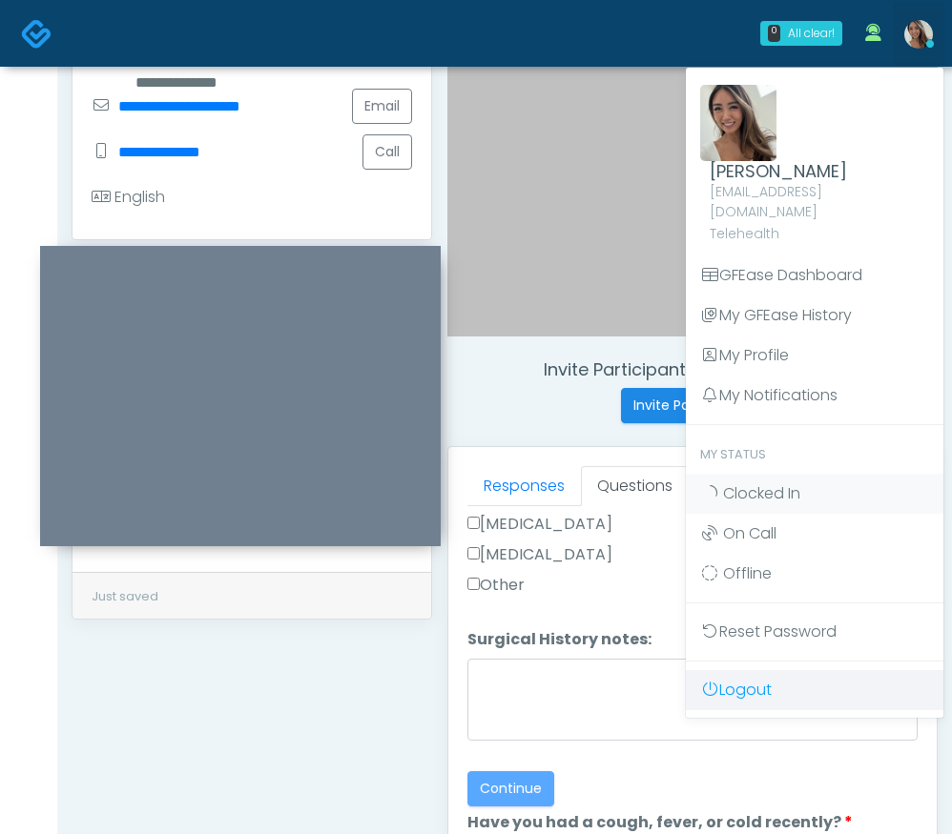
click at [749, 681] on link "Logout" at bounding box center [814, 690] width 257 height 40
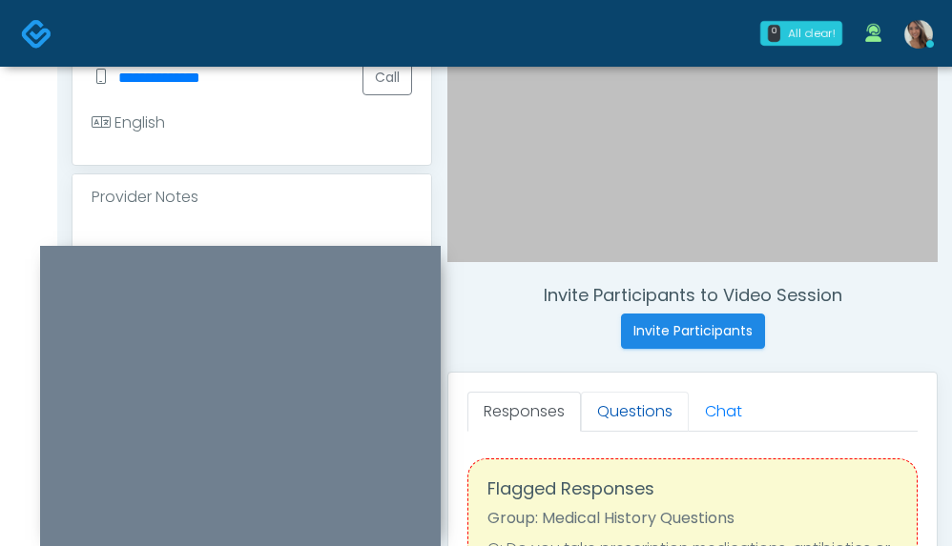
click at [640, 401] on link "Questions" at bounding box center [635, 412] width 108 height 40
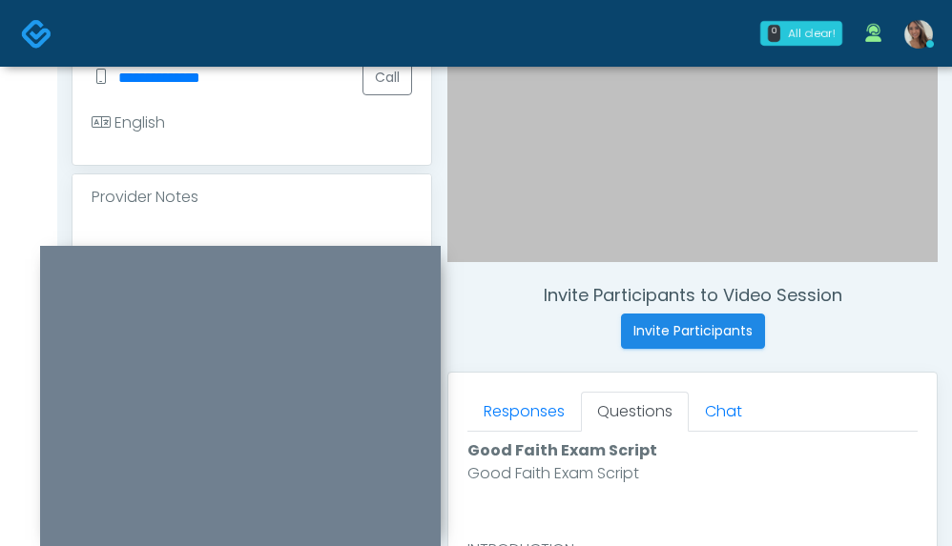
drag, startPoint x: 640, startPoint y: 408, endPoint x: 648, endPoint y: 422, distance: 16.7
click at [640, 409] on link "Questions" at bounding box center [635, 412] width 108 height 40
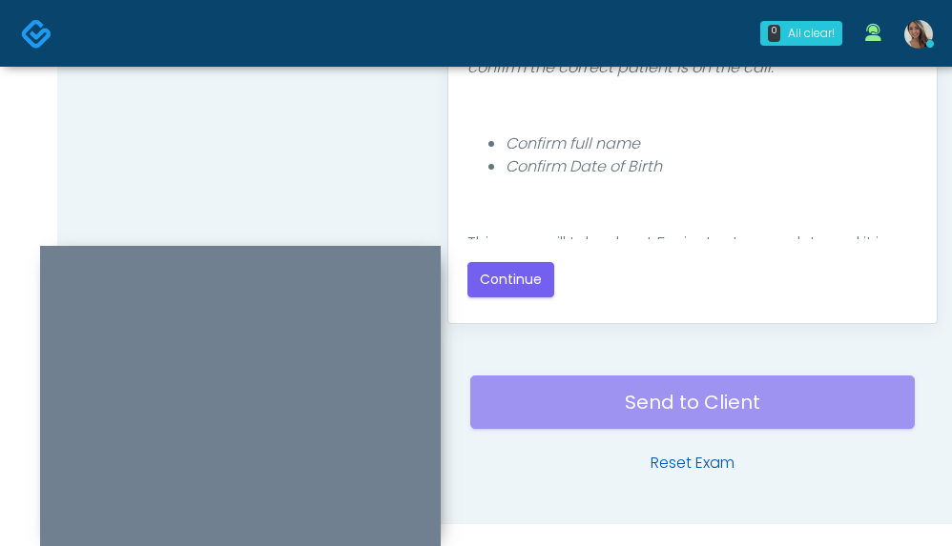
scroll to position [1165, 0]
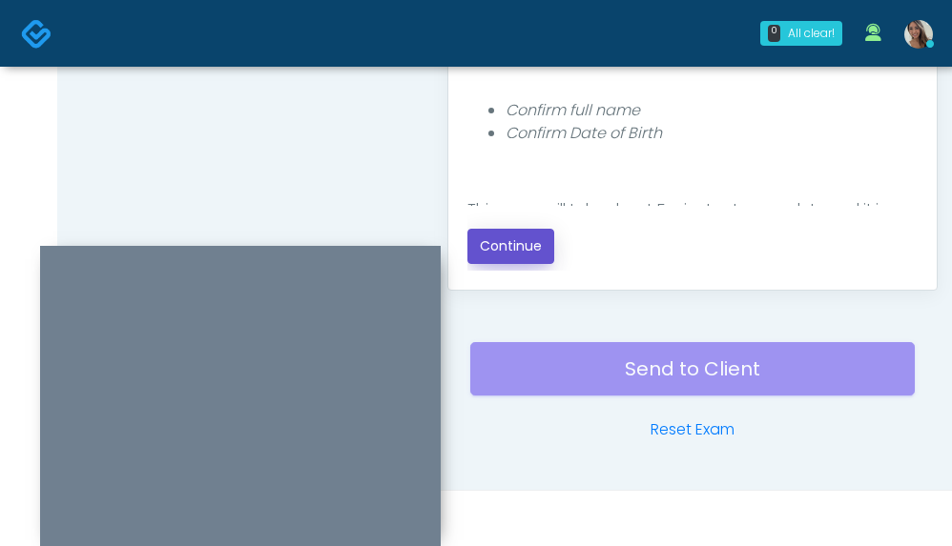
click at [535, 257] on button "Continue" at bounding box center [510, 246] width 87 height 35
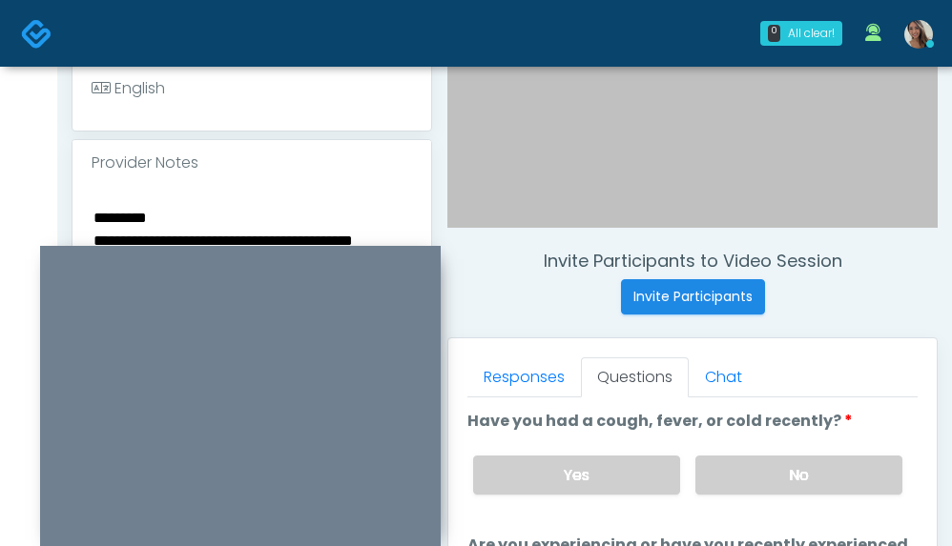
scroll to position [817, 0]
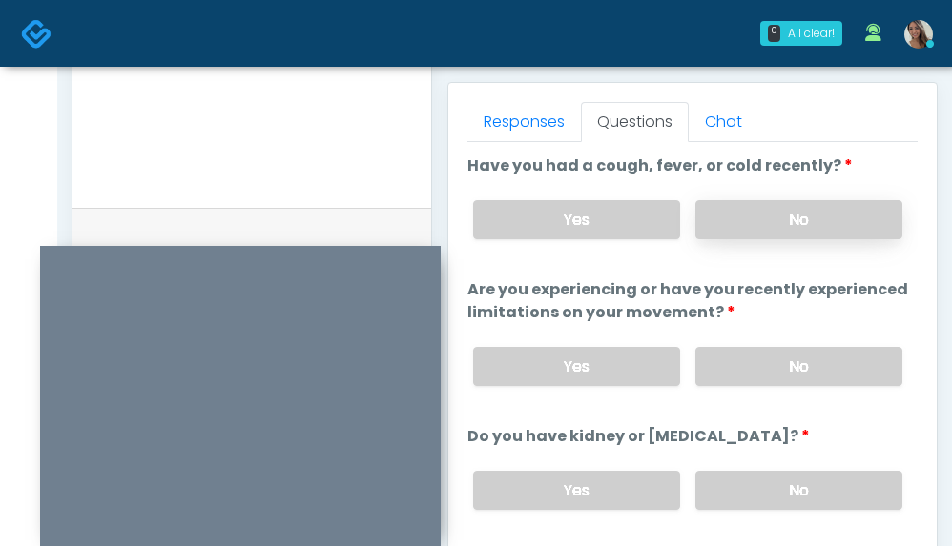
click at [818, 217] on label "No" at bounding box center [798, 219] width 207 height 39
click at [797, 360] on label "No" at bounding box center [798, 366] width 207 height 39
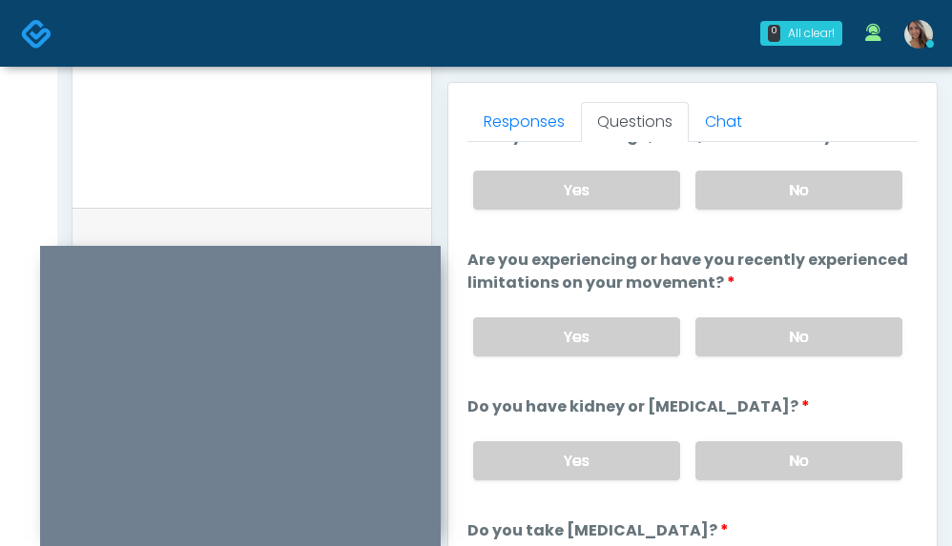
scroll to position [199, 0]
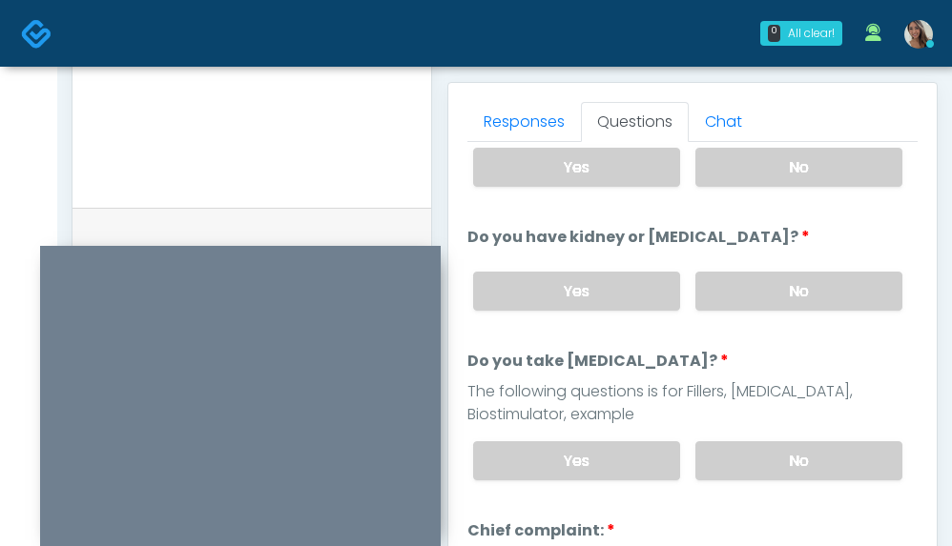
click at [779, 257] on div "Yes No" at bounding box center [688, 292] width 460 height 70
click at [779, 288] on label "No" at bounding box center [798, 291] width 207 height 39
click at [783, 443] on label "No" at bounding box center [798, 460] width 207 height 39
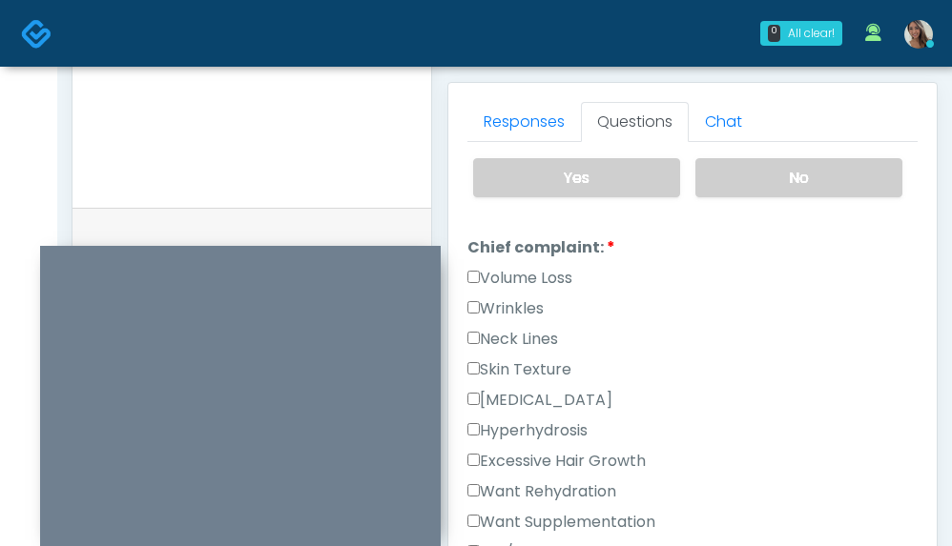
scroll to position [484, 0]
click at [535, 372] on label "Skin Texture" at bounding box center [519, 368] width 104 height 23
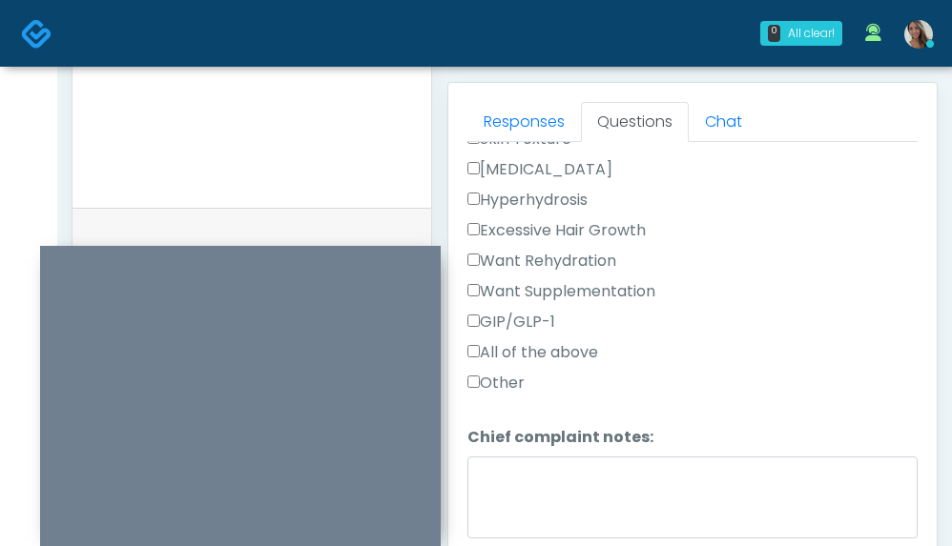
scroll to position [983, 0]
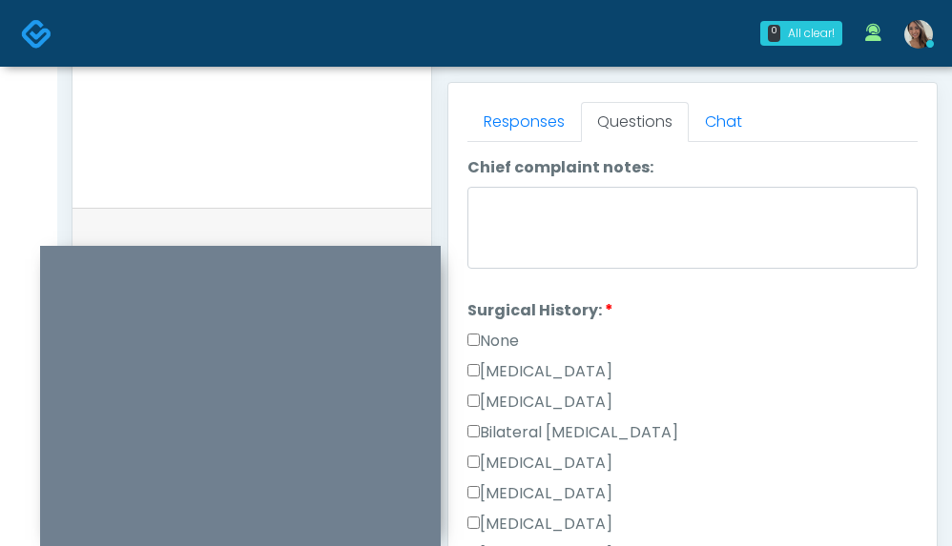
click at [491, 340] on label "None" at bounding box center [492, 341] width 51 height 23
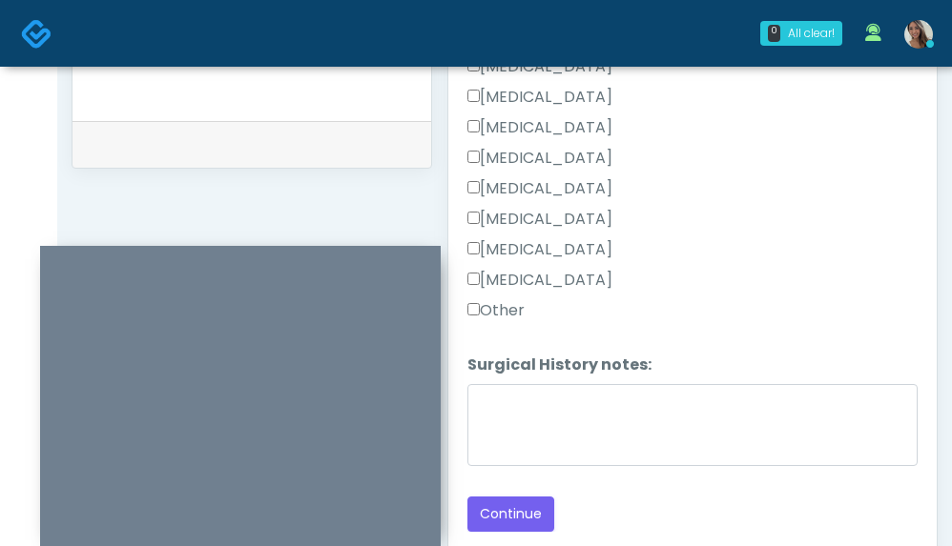
scroll to position [1050, 0]
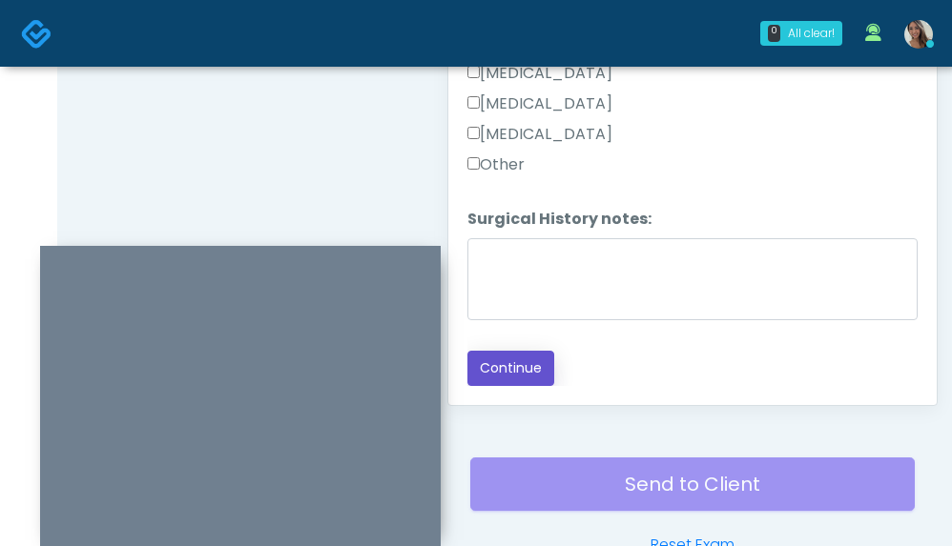
click at [518, 362] on button "Continue" at bounding box center [510, 368] width 87 height 35
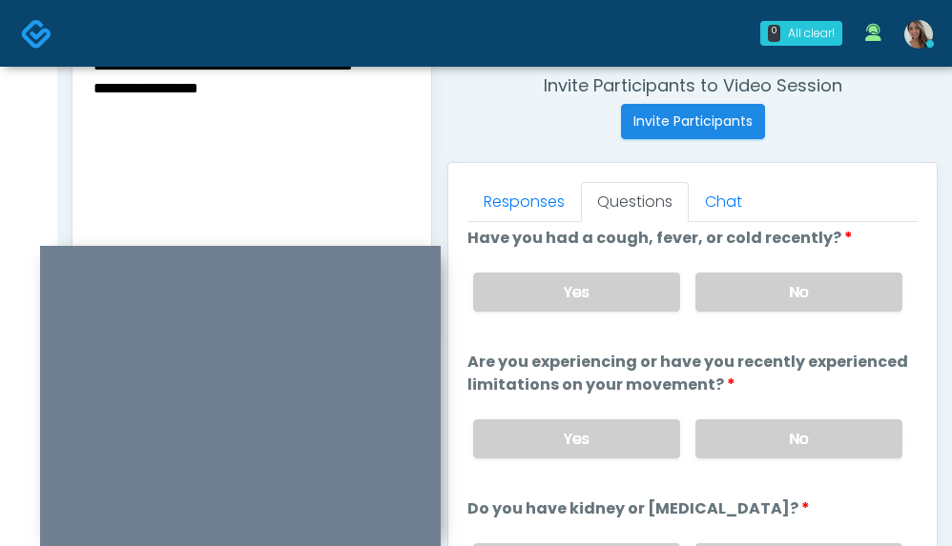
scroll to position [0, 0]
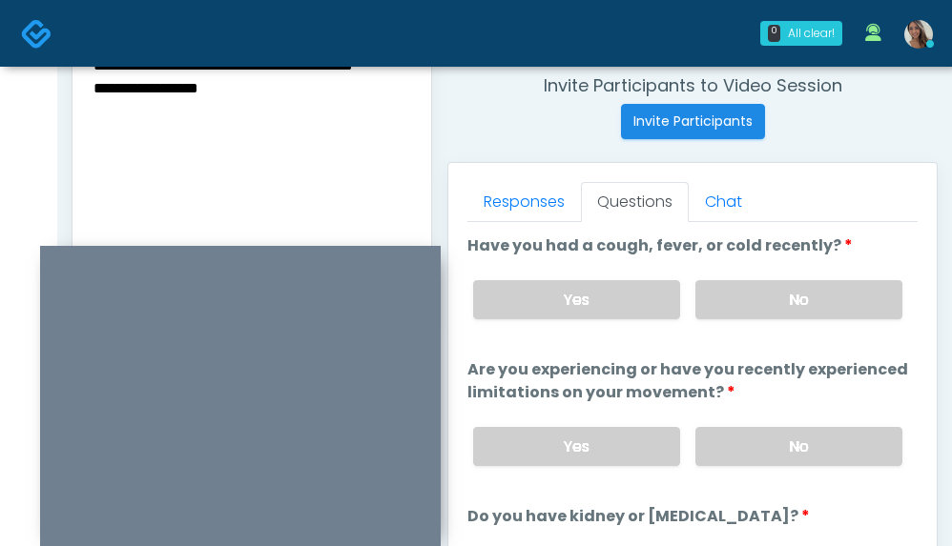
drag, startPoint x: 778, startPoint y: 315, endPoint x: 783, endPoint y: 415, distance: 100.2
click at [778, 315] on label "No" at bounding box center [798, 299] width 207 height 39
click at [787, 462] on label "No" at bounding box center [798, 446] width 207 height 39
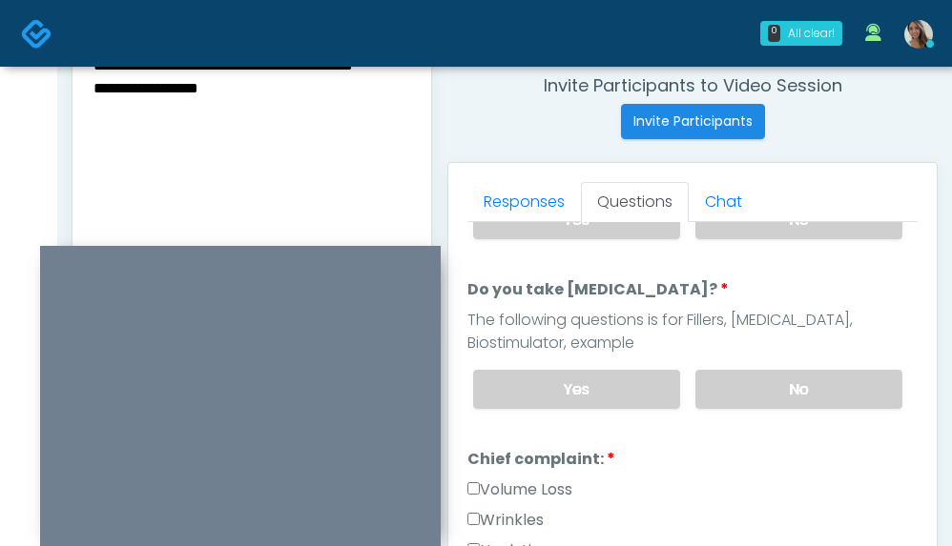
click at [774, 237] on label "No" at bounding box center [798, 219] width 207 height 39
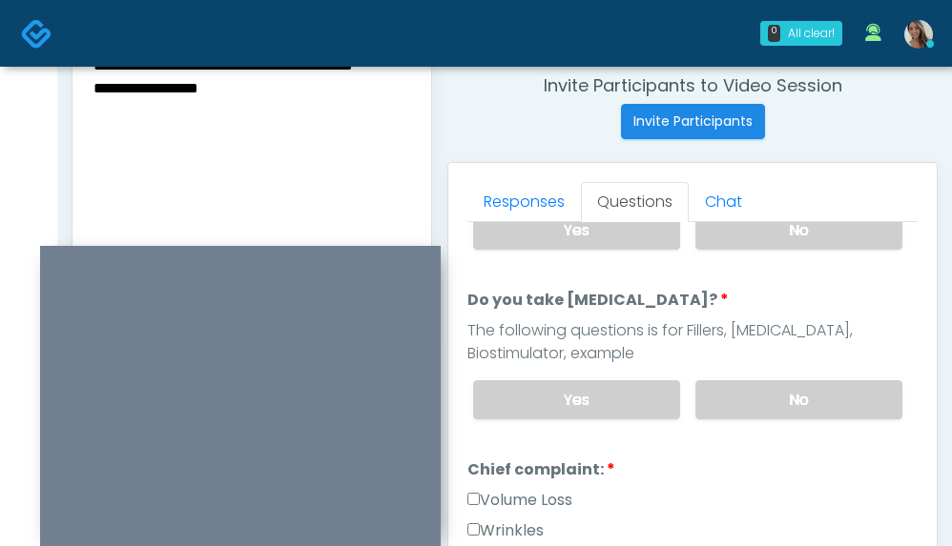
click at [763, 410] on label "No" at bounding box center [798, 399] width 207 height 39
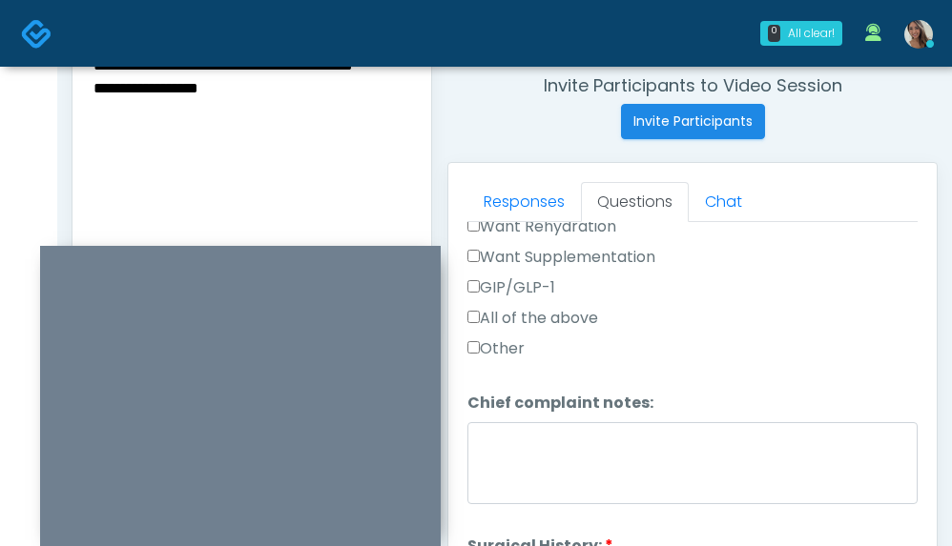
click at [538, 326] on label "All of the above" at bounding box center [532, 318] width 131 height 23
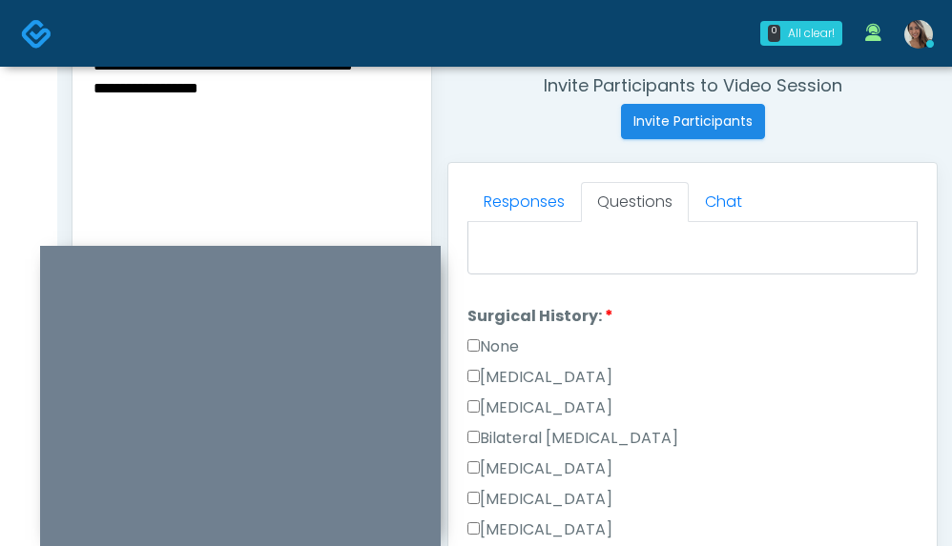
click at [497, 350] on label "None" at bounding box center [492, 347] width 51 height 23
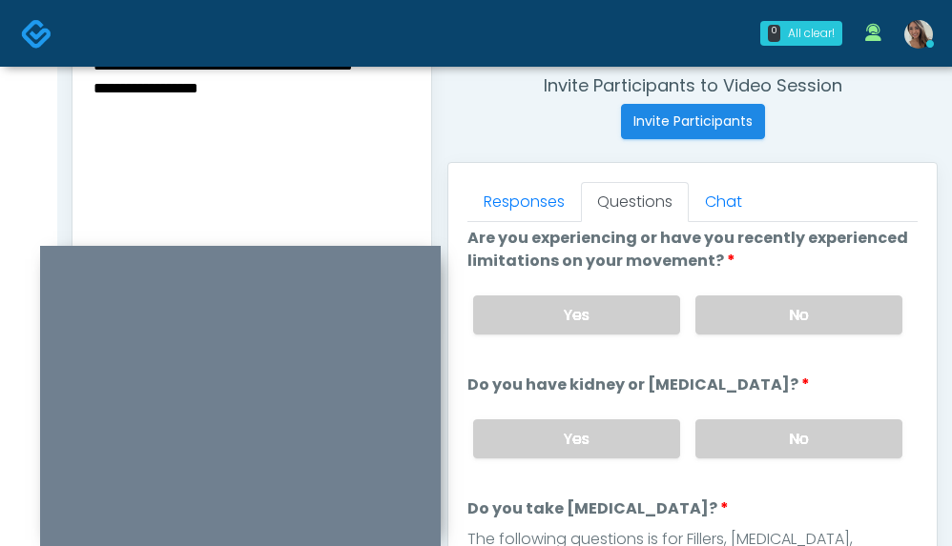
scroll to position [1750, 0]
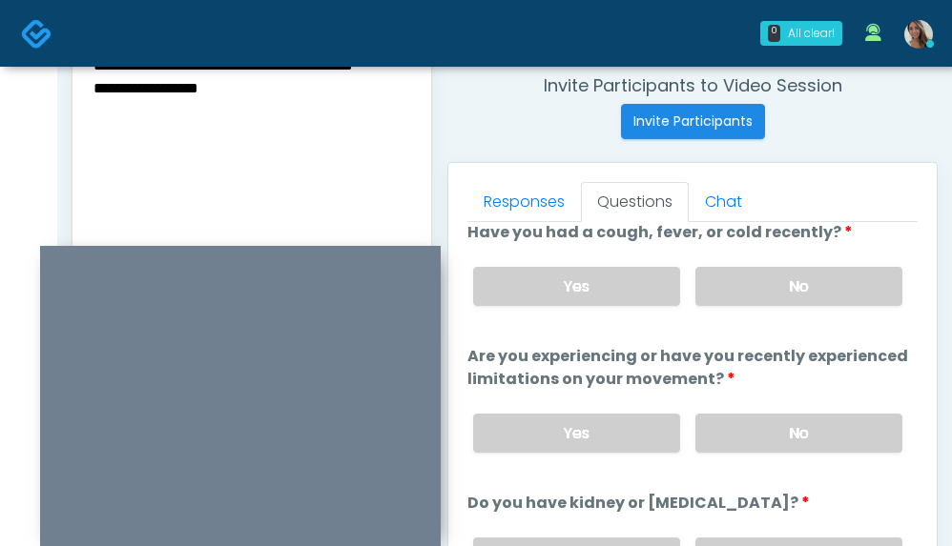
scroll to position [1781, 0]
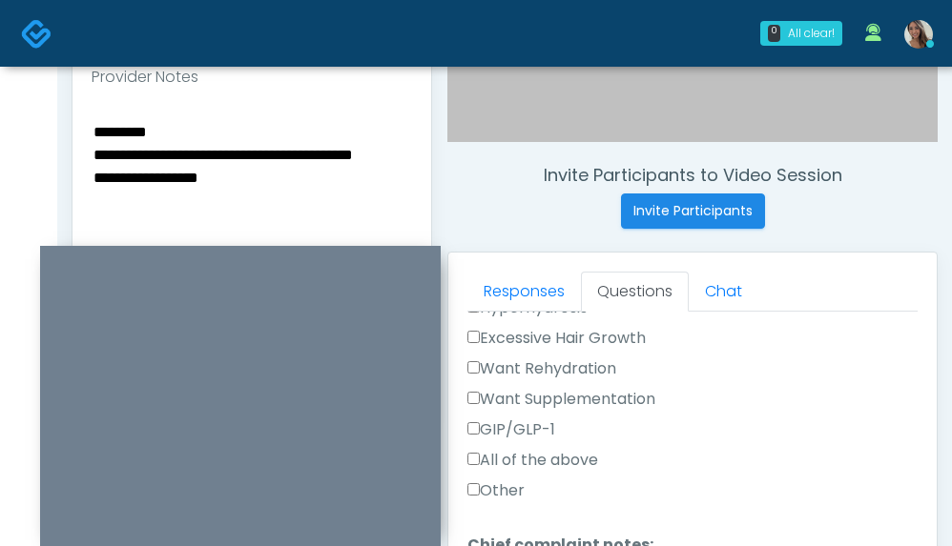
scroll to position [667, 0]
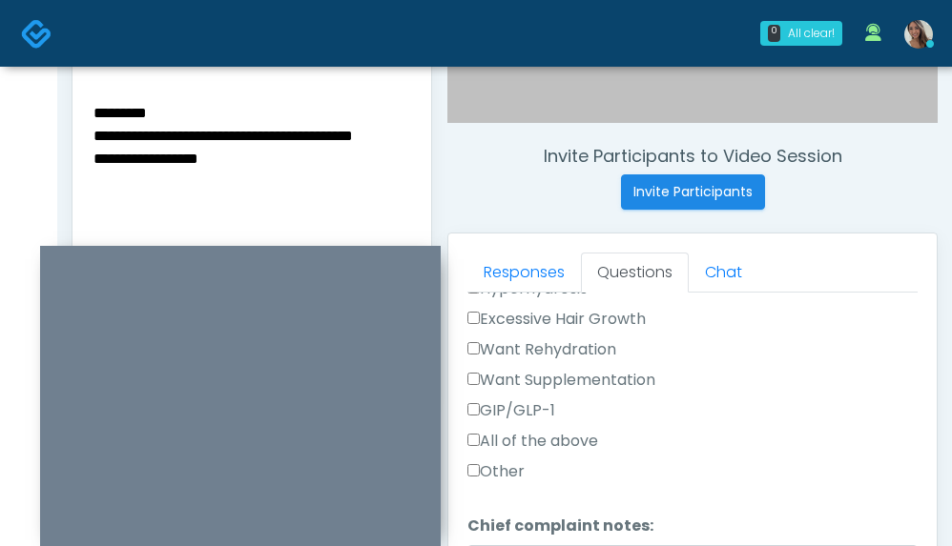
drag, startPoint x: 250, startPoint y: 195, endPoint x: 72, endPoint y: 89, distance: 207.4
click at [73, 90] on div "**********" at bounding box center [251, 219] width 359 height 277
click at [381, 200] on textarea "**********" at bounding box center [252, 216] width 320 height 233
click at [155, 108] on textarea "**********" at bounding box center [252, 216] width 320 height 233
click at [318, 172] on textarea "**********" at bounding box center [252, 216] width 320 height 233
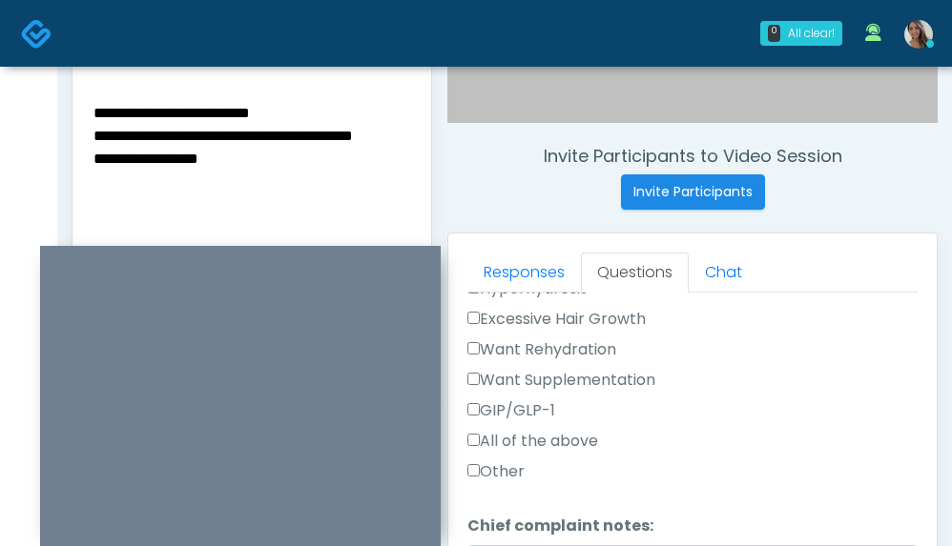
click at [324, 134] on textarea "**********" at bounding box center [252, 216] width 320 height 233
drag, startPoint x: 269, startPoint y: 132, endPoint x: 71, endPoint y: 101, distance: 200.7
click at [72, 101] on div "**********" at bounding box center [252, 220] width 360 height 372
click at [176, 154] on textarea "**********" at bounding box center [252, 216] width 320 height 233
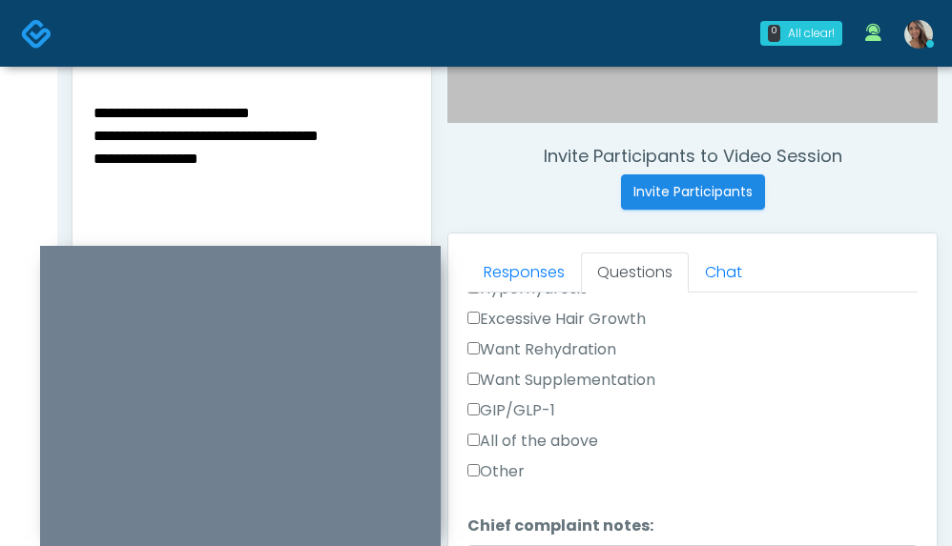
click at [208, 140] on textarea "**********" at bounding box center [252, 216] width 320 height 233
drag, startPoint x: 251, startPoint y: 192, endPoint x: 240, endPoint y: 204, distance: 16.2
click at [251, 192] on textarea "**********" at bounding box center [252, 216] width 320 height 233
type textarea "**********"
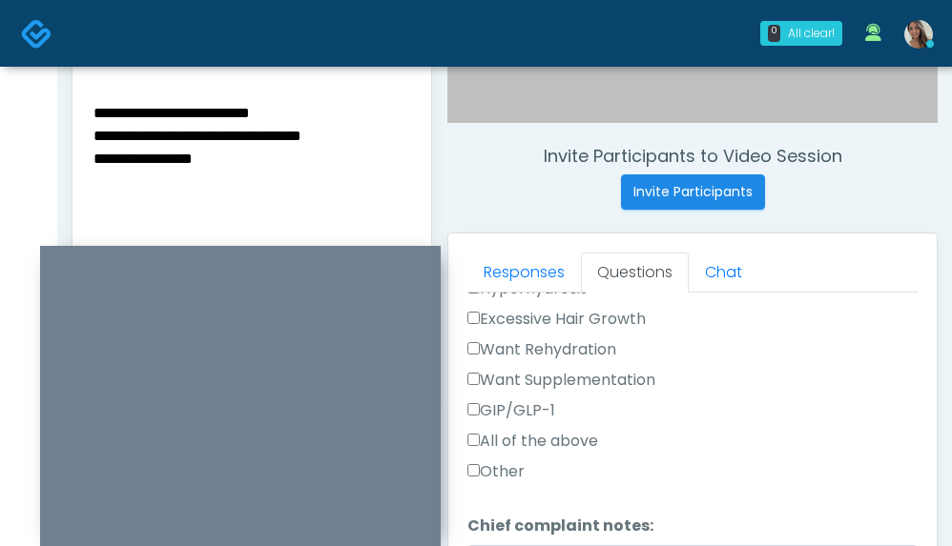
click at [836, 189] on div "Invite Participants to Video Session Invite Participants" at bounding box center [692, 178] width 490 height 64
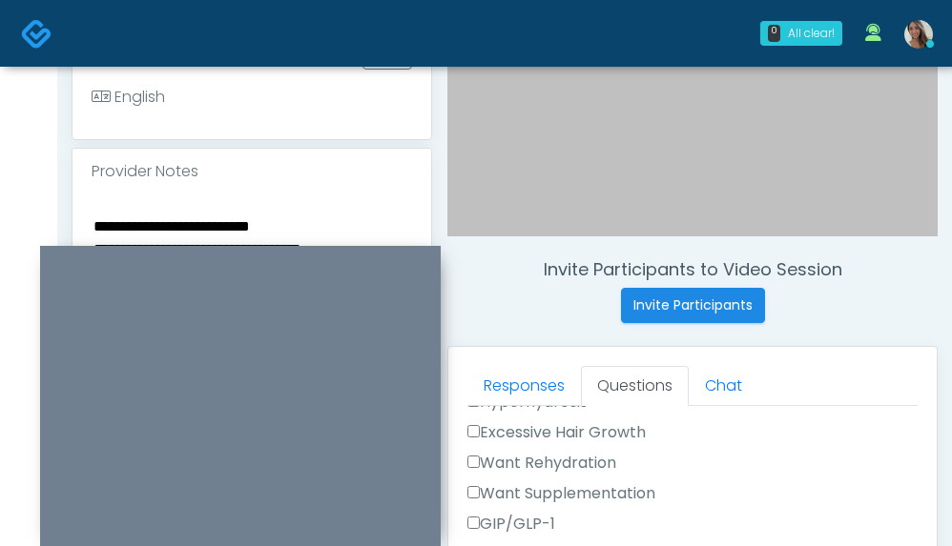
scroll to position [0, 0]
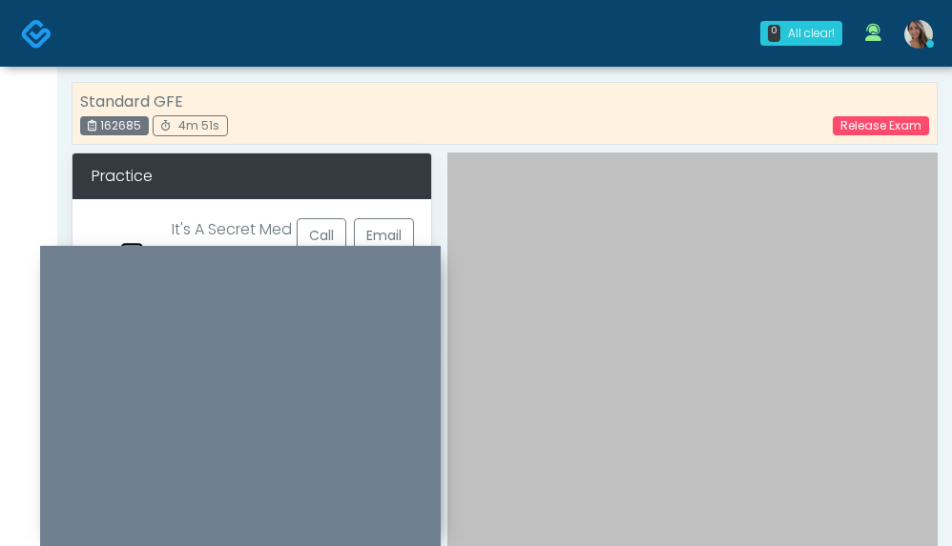
drag, startPoint x: 35, startPoint y: 25, endPoint x: 61, endPoint y: 60, distance: 43.7
click at [35, 25] on img at bounding box center [36, 33] width 31 height 31
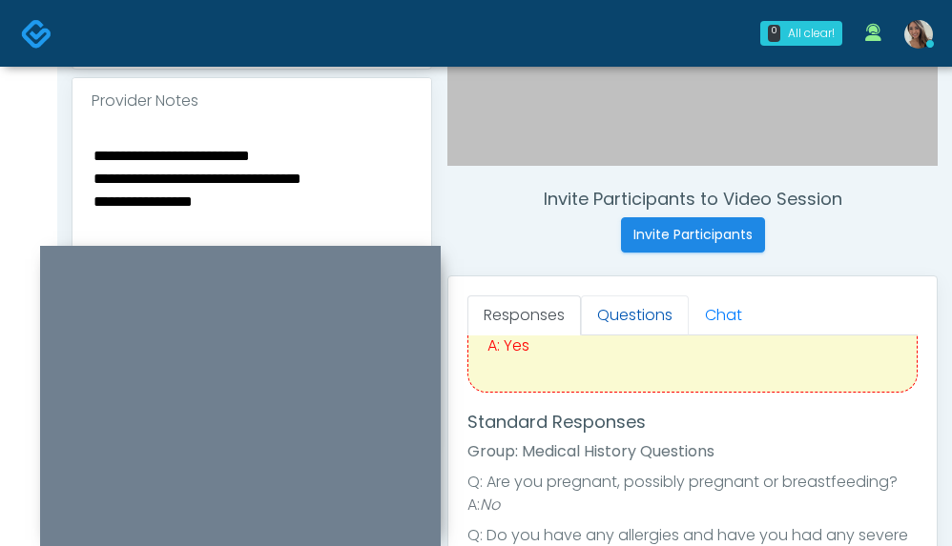
scroll to position [193, 0]
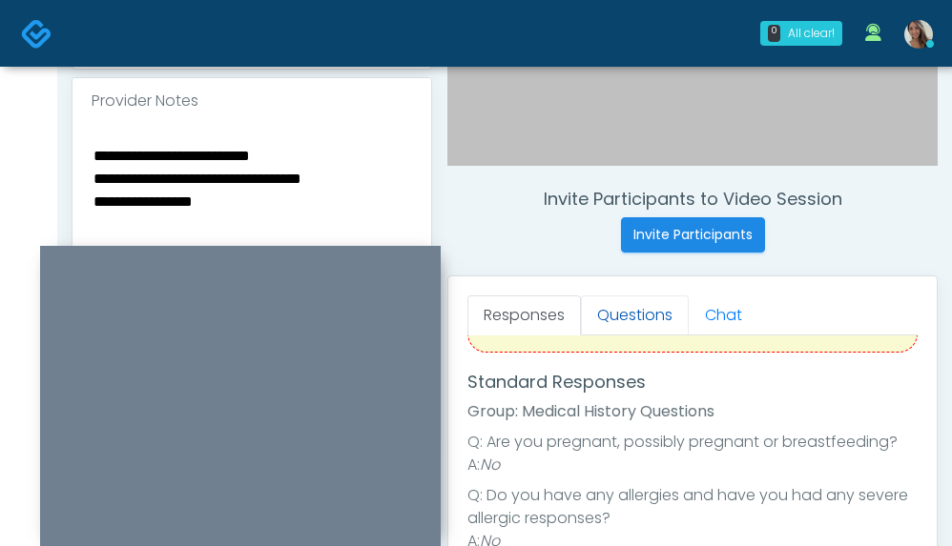
click at [677, 311] on link "Questions" at bounding box center [635, 316] width 108 height 40
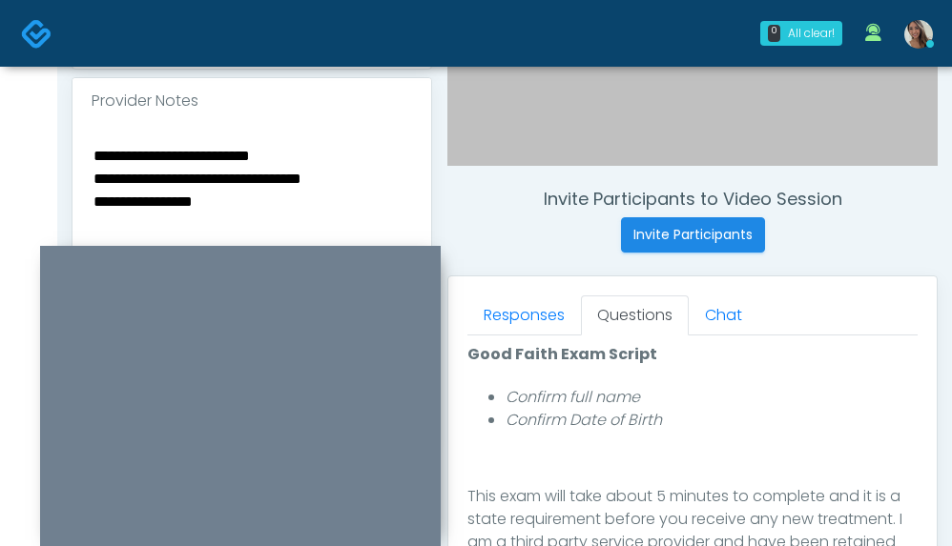
scroll to position [336, 0]
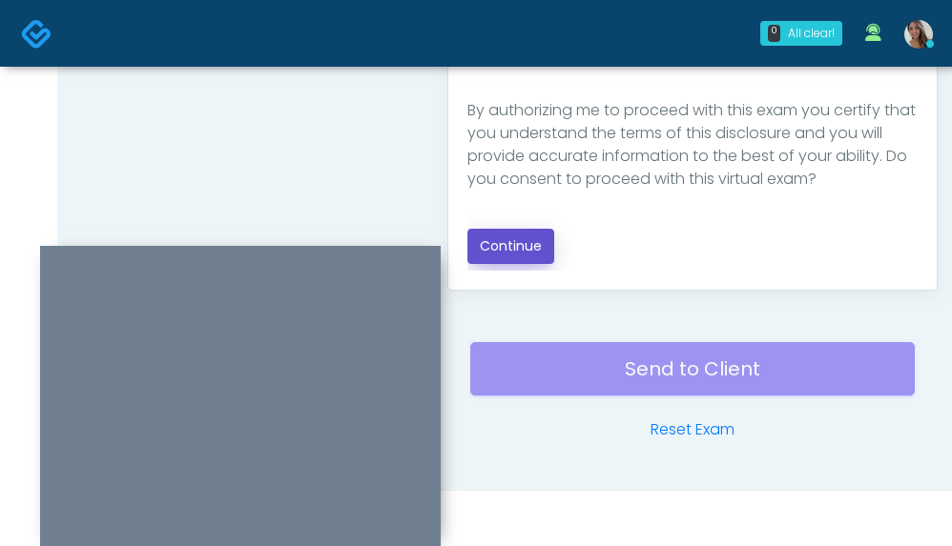
click at [524, 259] on button "Continue" at bounding box center [510, 246] width 87 height 35
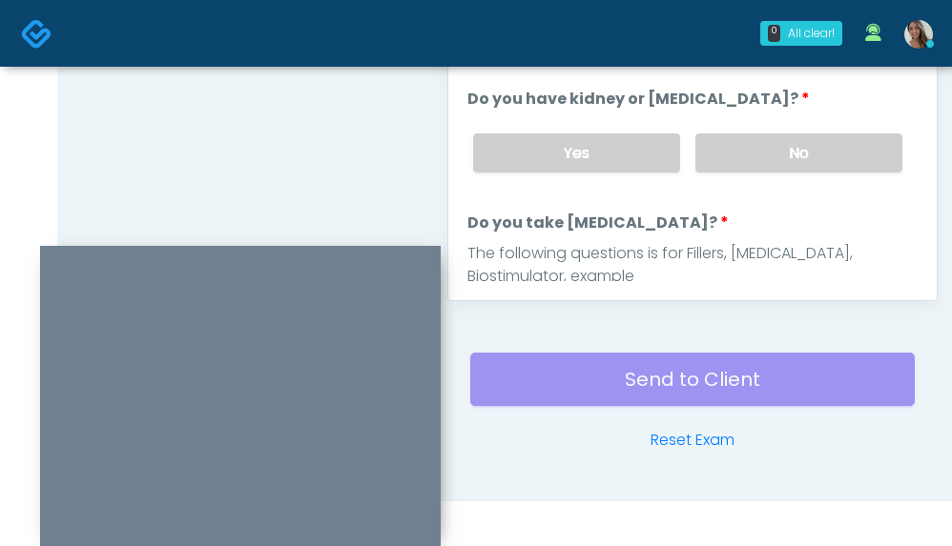
scroll to position [597, 0]
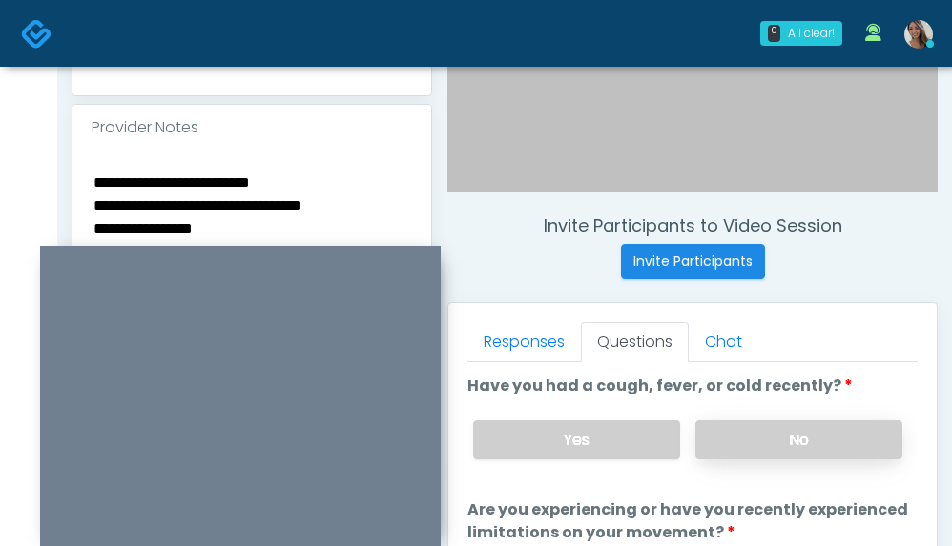
click at [782, 426] on label "No" at bounding box center [798, 440] width 207 height 39
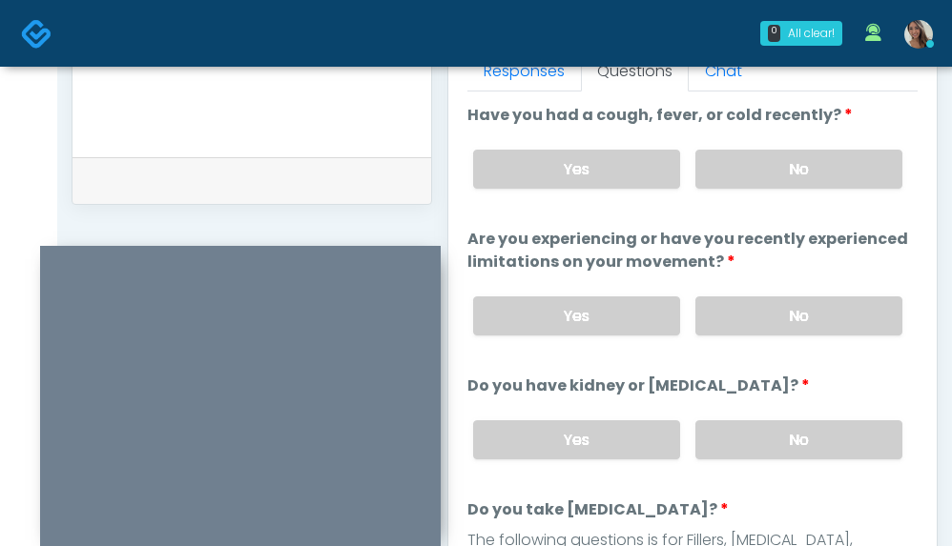
scroll to position [870, 0]
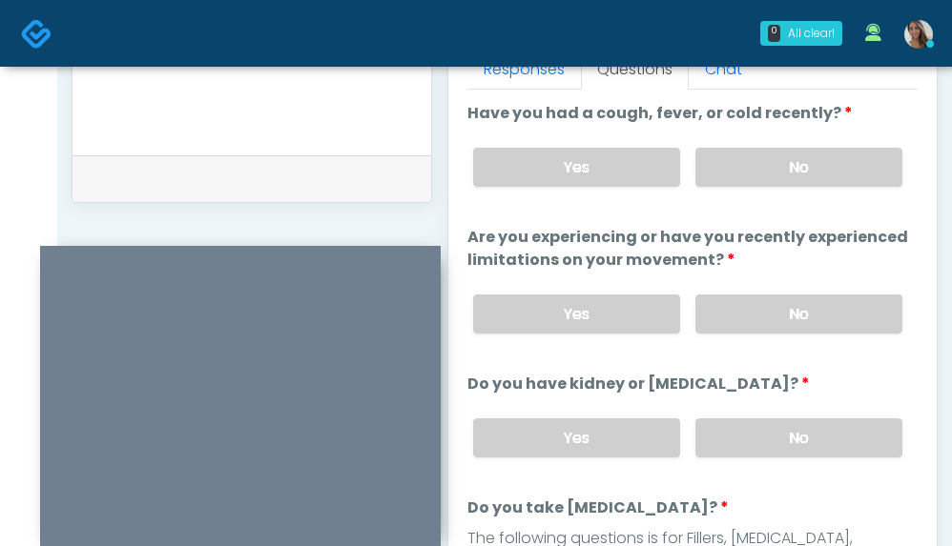
click at [810, 306] on label "No" at bounding box center [798, 314] width 207 height 39
click at [808, 438] on label "No" at bounding box center [798, 438] width 207 height 39
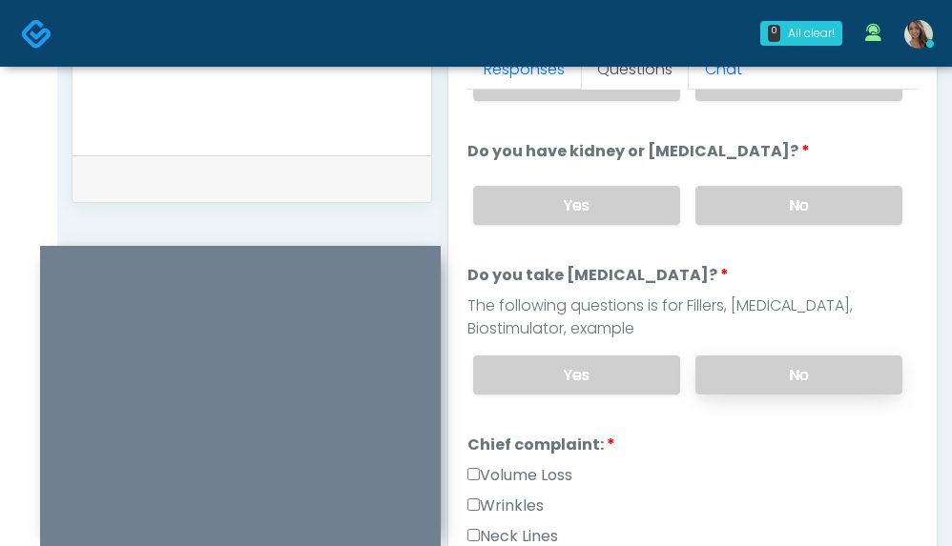
click at [786, 361] on label "No" at bounding box center [798, 375] width 207 height 39
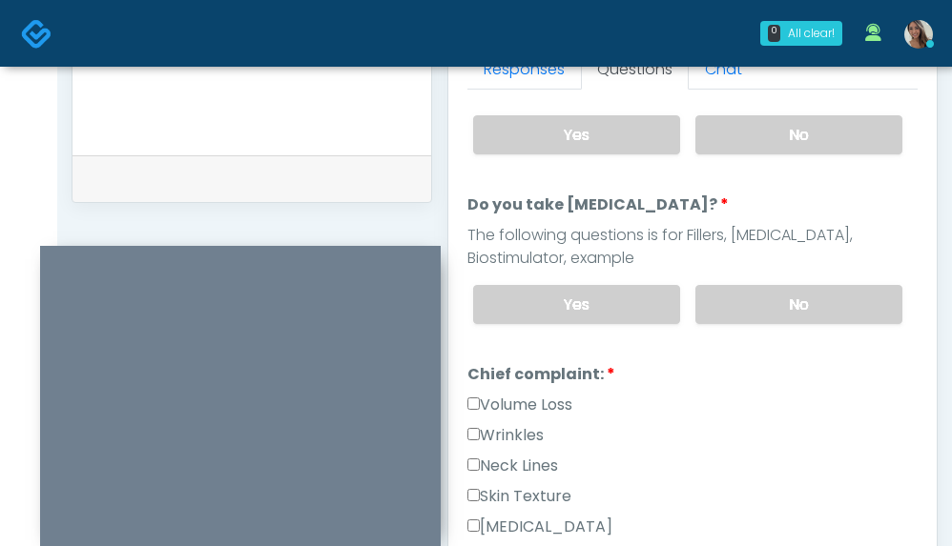
scroll to position [452, 0]
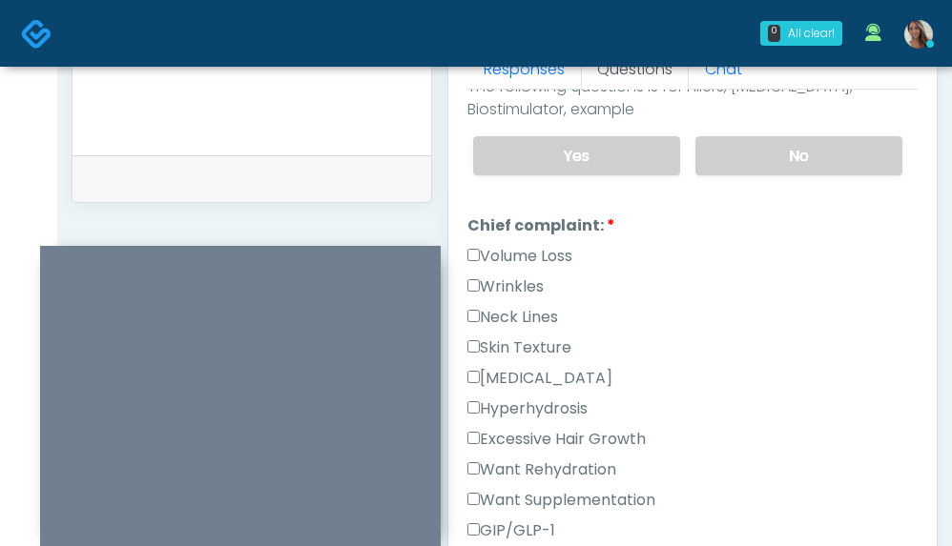
click at [535, 340] on label "Skin Texture" at bounding box center [519, 348] width 104 height 23
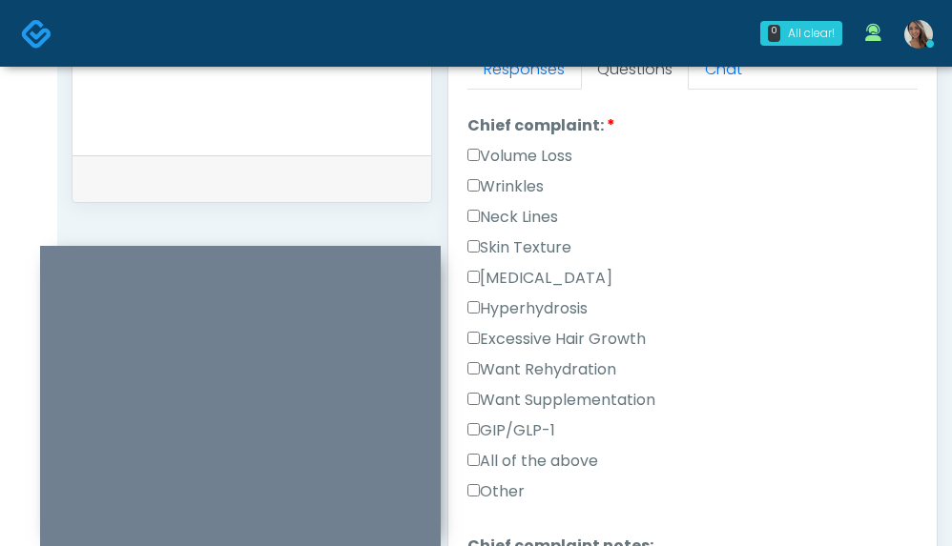
scroll to position [943, 0]
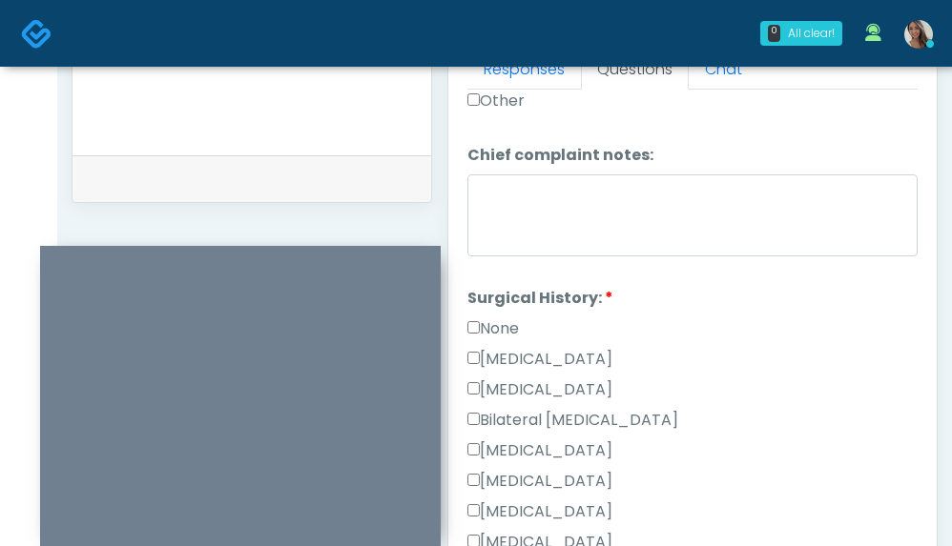
click at [516, 330] on label "None" at bounding box center [492, 329] width 51 height 23
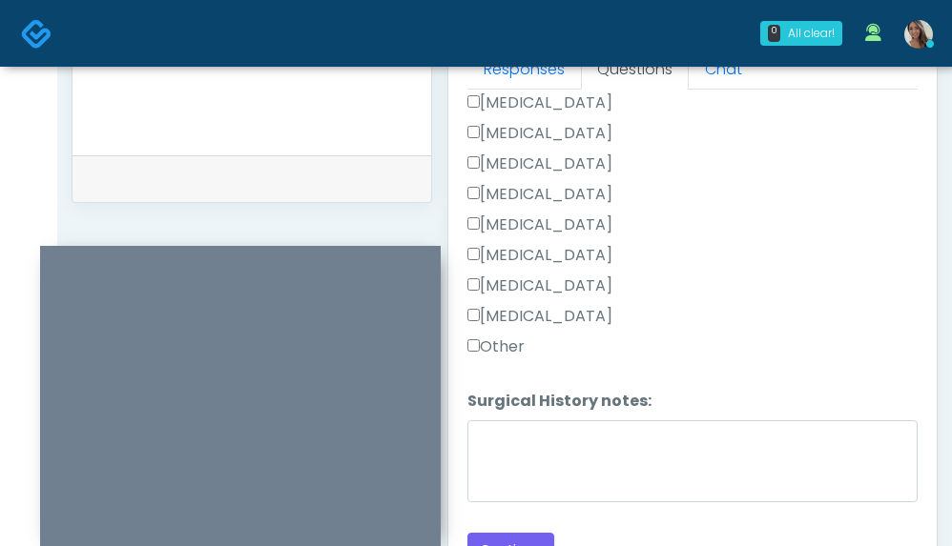
scroll to position [1293, 0]
click at [532, 542] on button "Continue" at bounding box center [510, 548] width 87 height 35
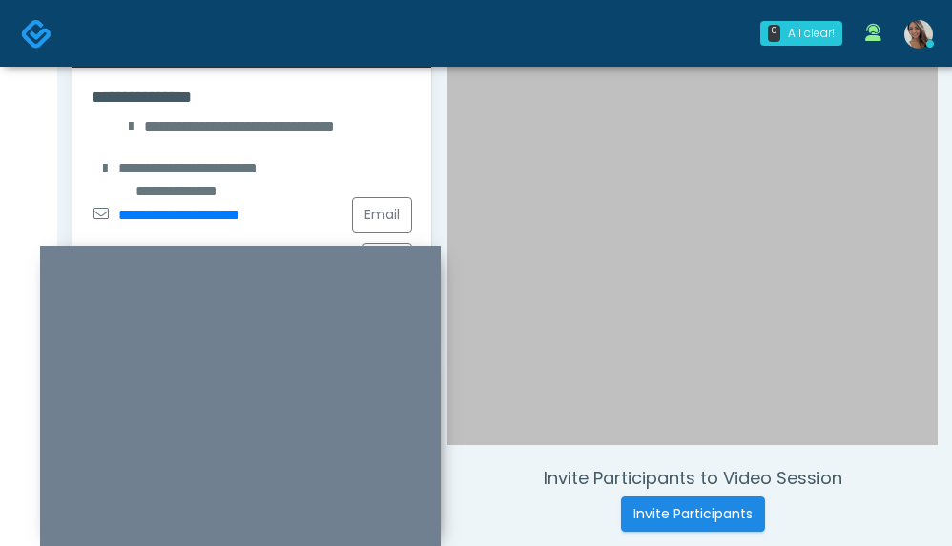
scroll to position [1165, 0]
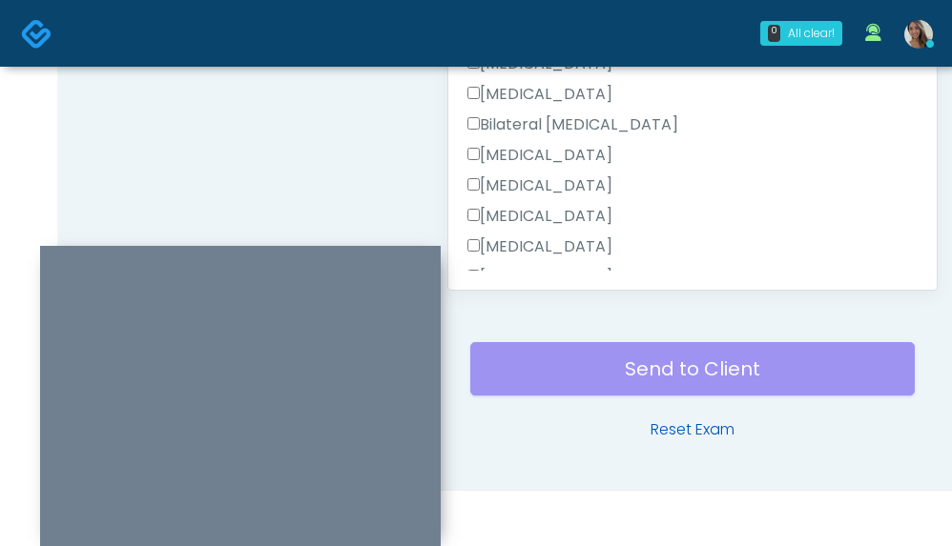
click at [708, 435] on link "Reset Exam" at bounding box center [692, 430] width 84 height 23
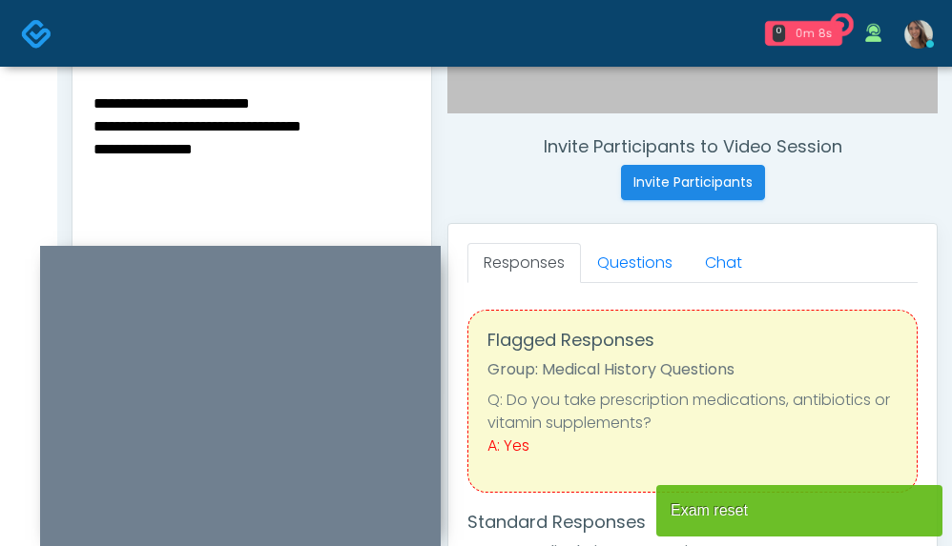
scroll to position [714, 0]
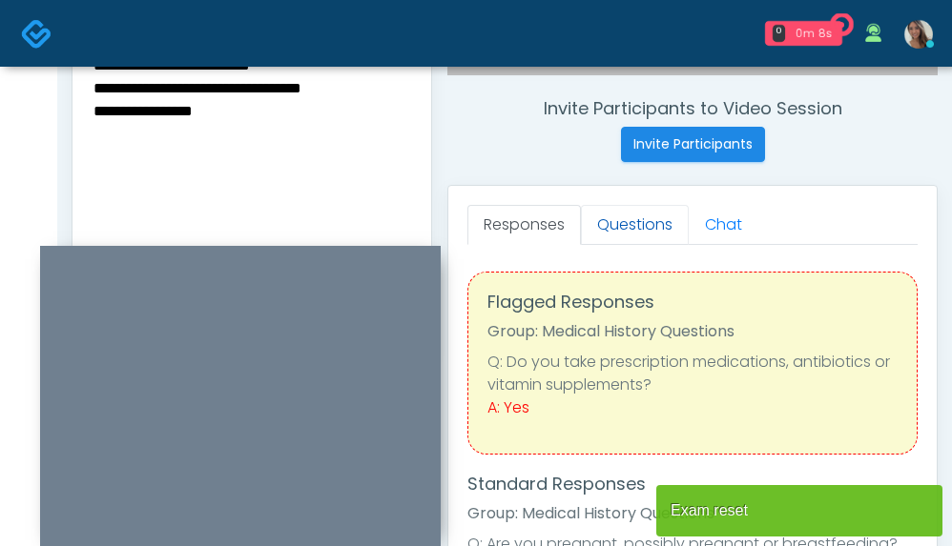
click at [651, 228] on link "Questions" at bounding box center [635, 225] width 108 height 40
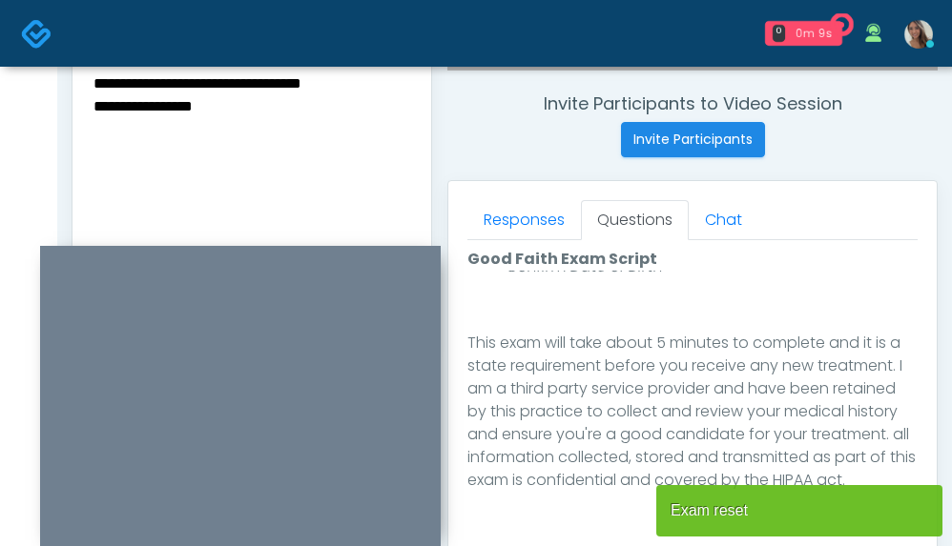
scroll to position [1165, 0]
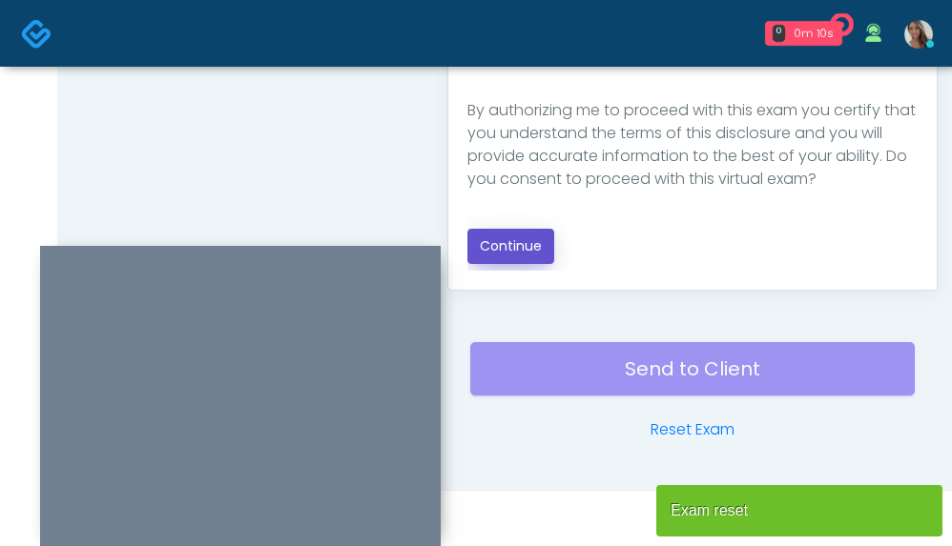
drag, startPoint x: 527, startPoint y: 250, endPoint x: 484, endPoint y: 246, distance: 43.1
click at [527, 250] on button "Continue" at bounding box center [510, 246] width 87 height 35
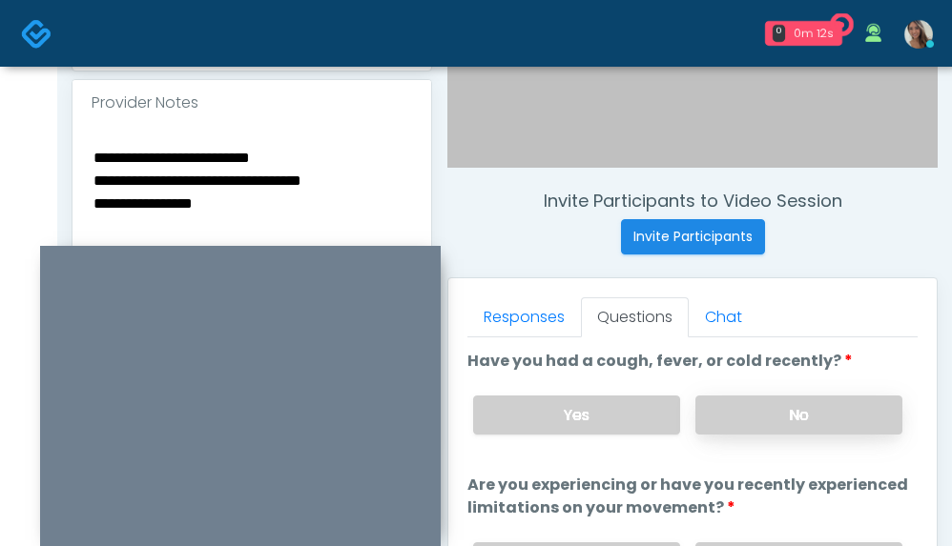
click at [779, 405] on label "No" at bounding box center [798, 415] width 207 height 39
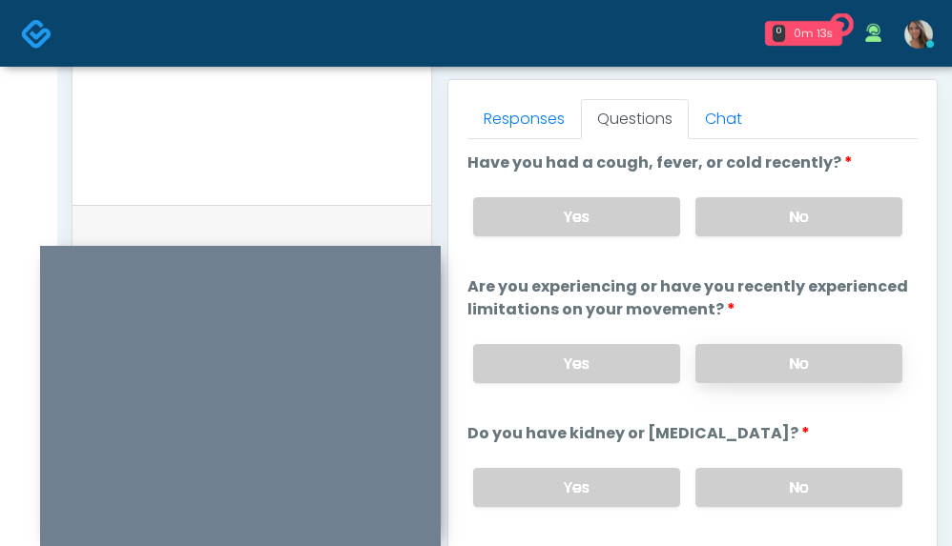
scroll to position [858, 0]
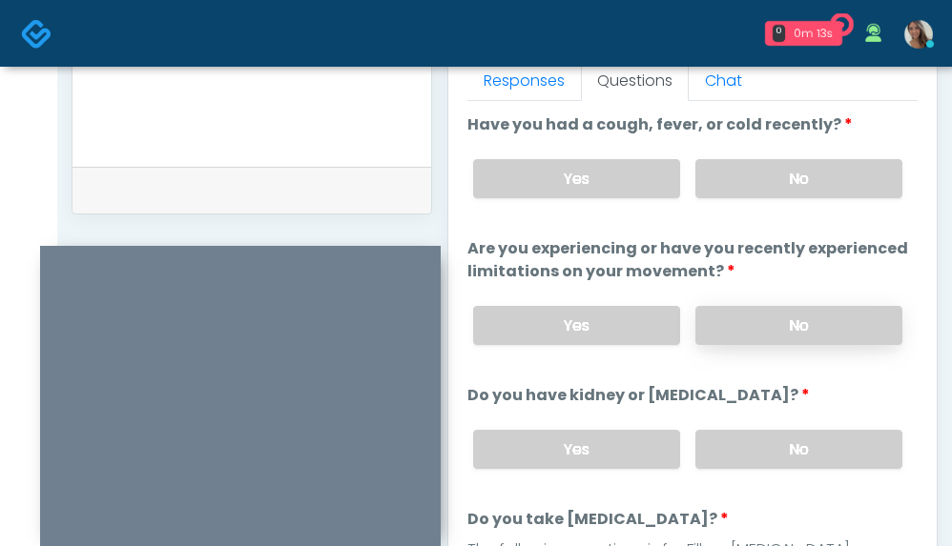
click at [783, 311] on label "No" at bounding box center [798, 325] width 207 height 39
click at [770, 443] on label "No" at bounding box center [798, 449] width 207 height 39
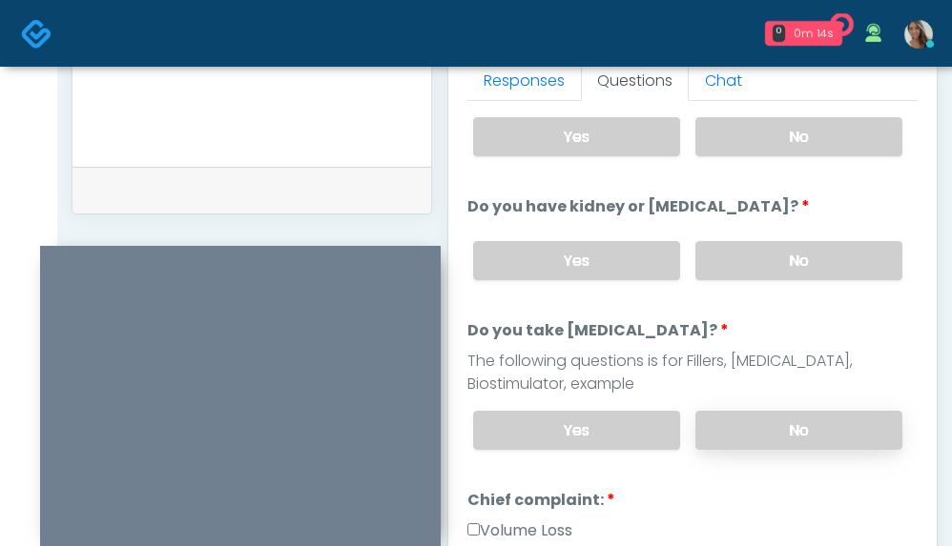
click at [770, 426] on label "No" at bounding box center [798, 430] width 207 height 39
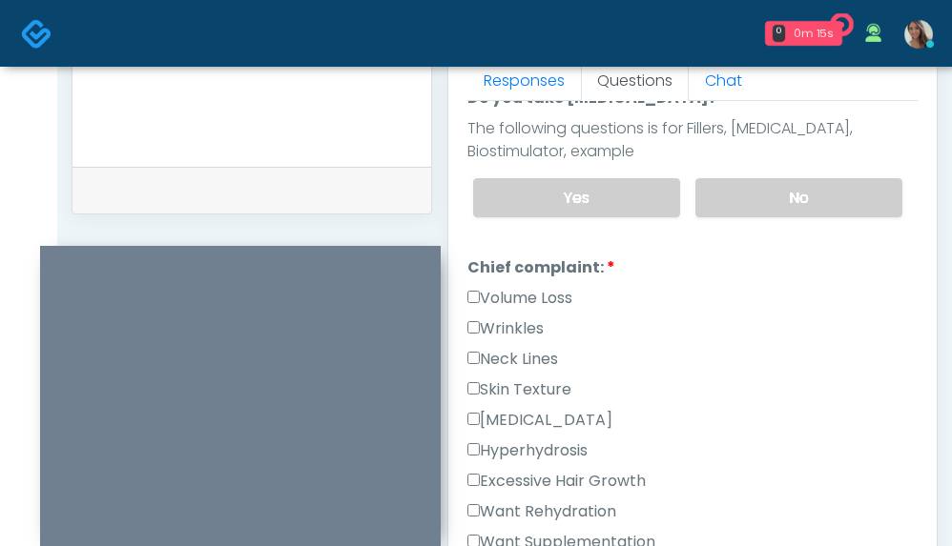
click at [494, 377] on div "Neck Lines" at bounding box center [692, 363] width 450 height 31
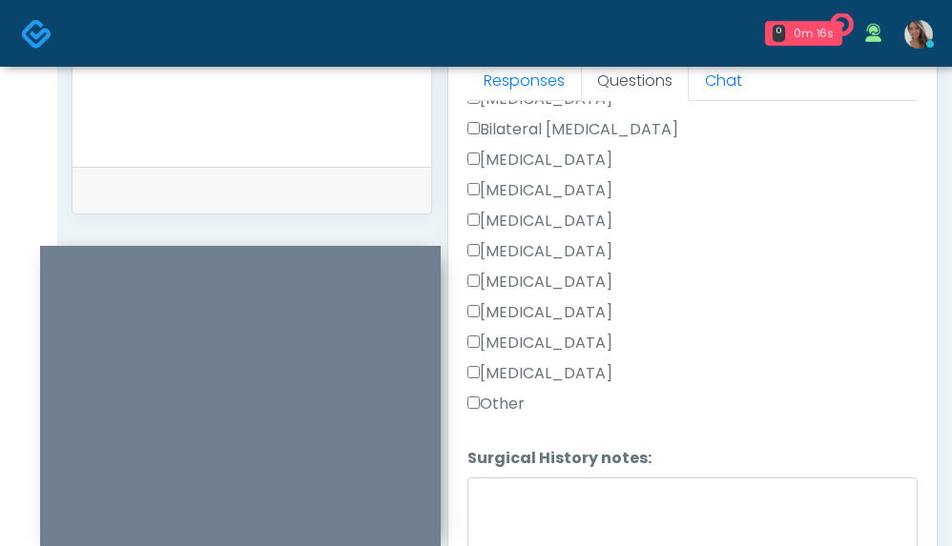
click at [509, 362] on label "Tonsillectomy" at bounding box center [539, 373] width 145 height 23
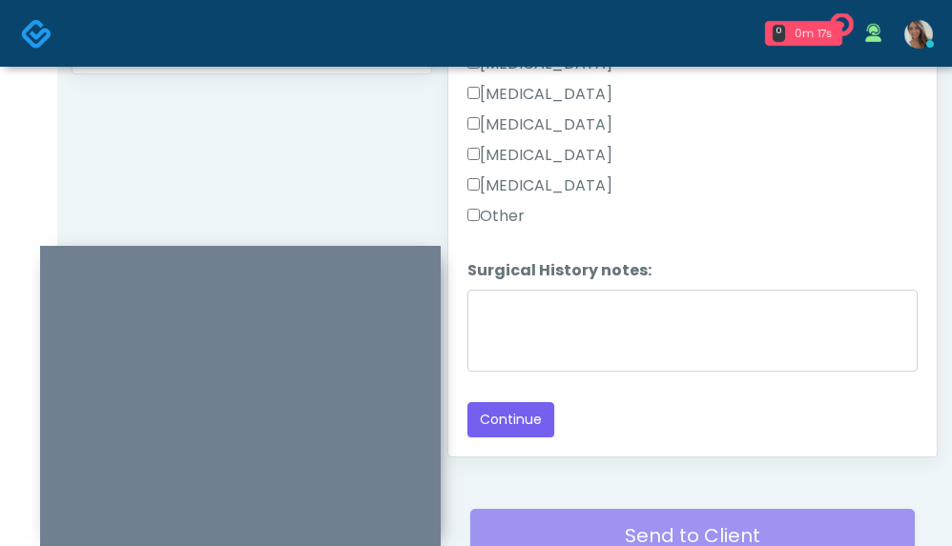
scroll to position [1056, 0]
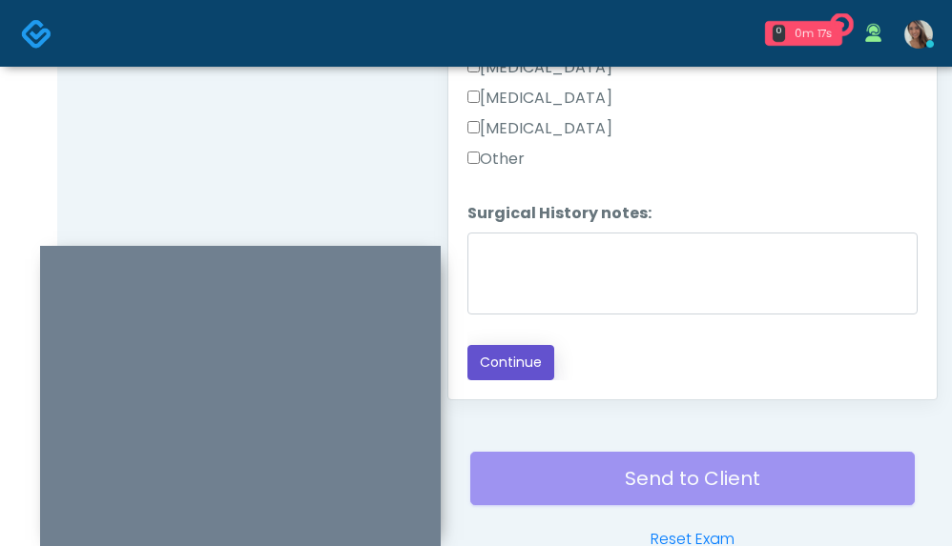
click at [547, 369] on button "Continue" at bounding box center [510, 362] width 87 height 35
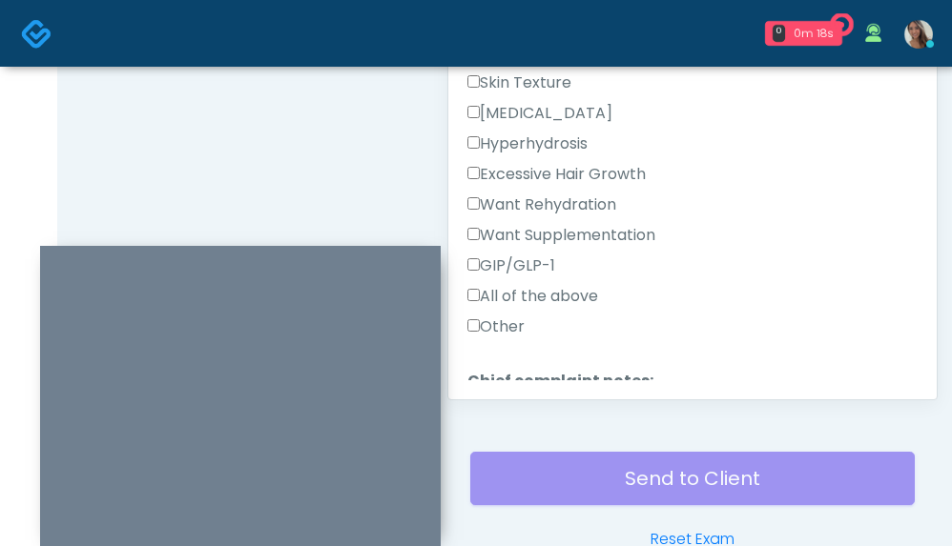
click at [527, 260] on label "GIP/GLP-1" at bounding box center [511, 266] width 88 height 23
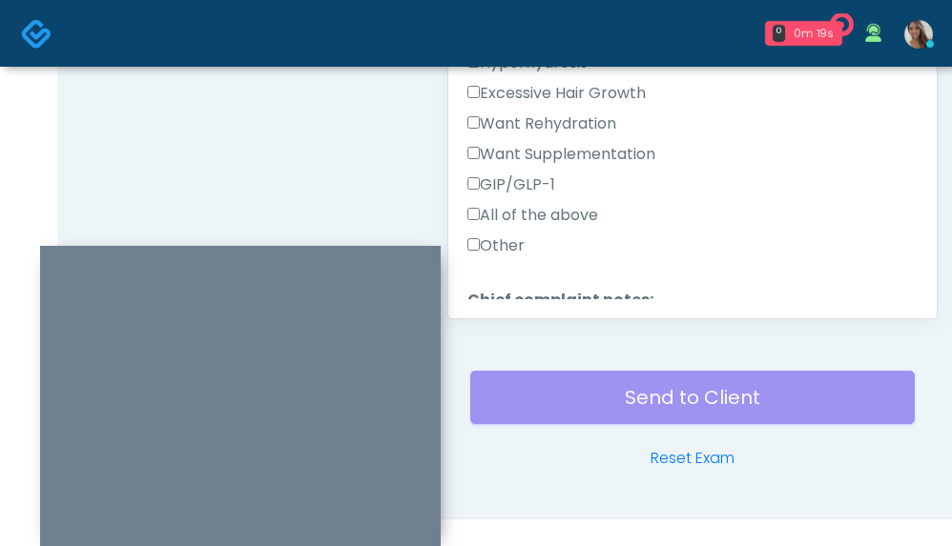
scroll to position [1145, 0]
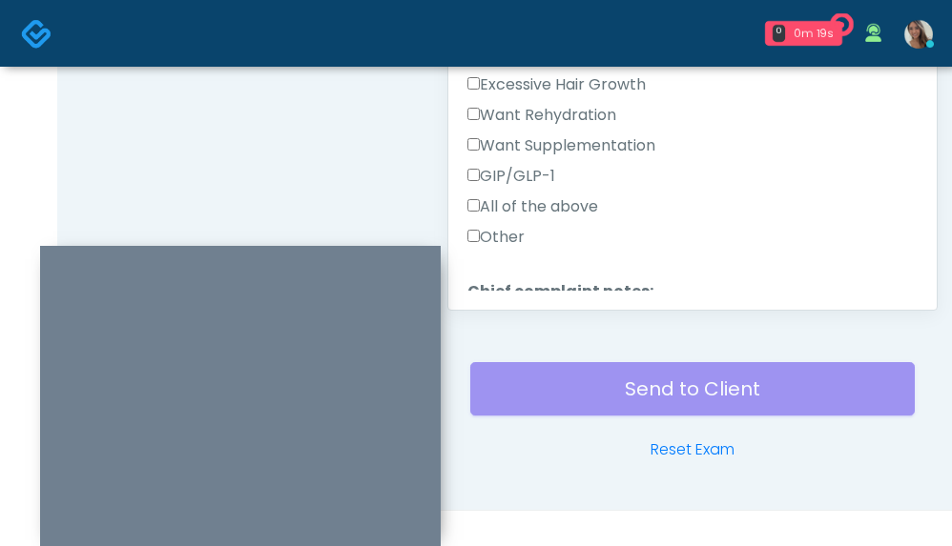
click at [538, 168] on label "GIP/GLP-1" at bounding box center [511, 176] width 88 height 23
click at [547, 154] on label "Want Supplementation" at bounding box center [561, 145] width 188 height 23
click at [536, 168] on label "GIP/GLP-1" at bounding box center [511, 176] width 88 height 23
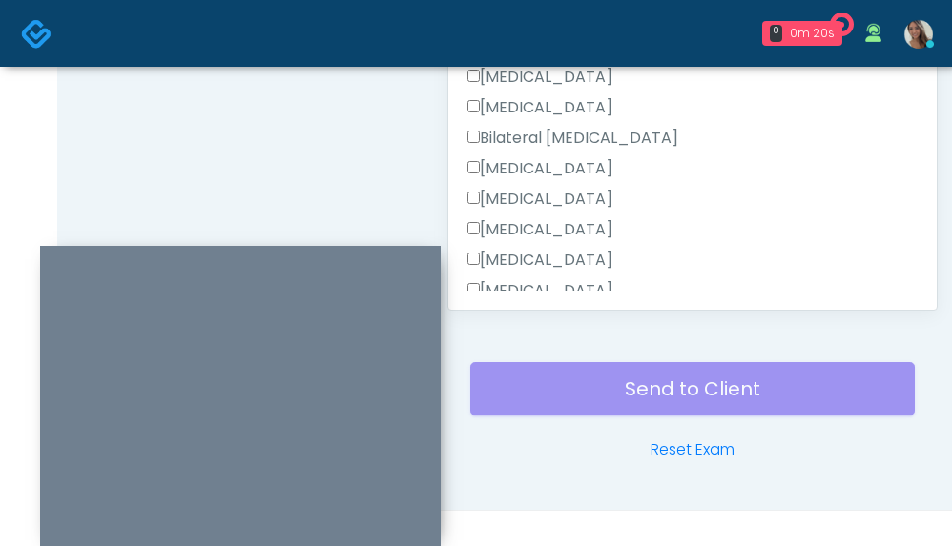
scroll to position [1293, 0]
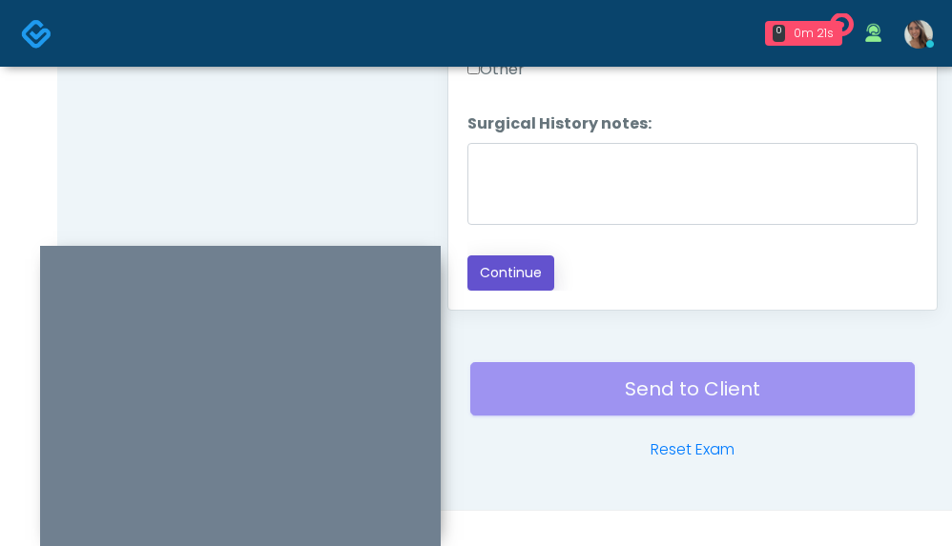
click at [496, 263] on button "Continue" at bounding box center [510, 273] width 87 height 35
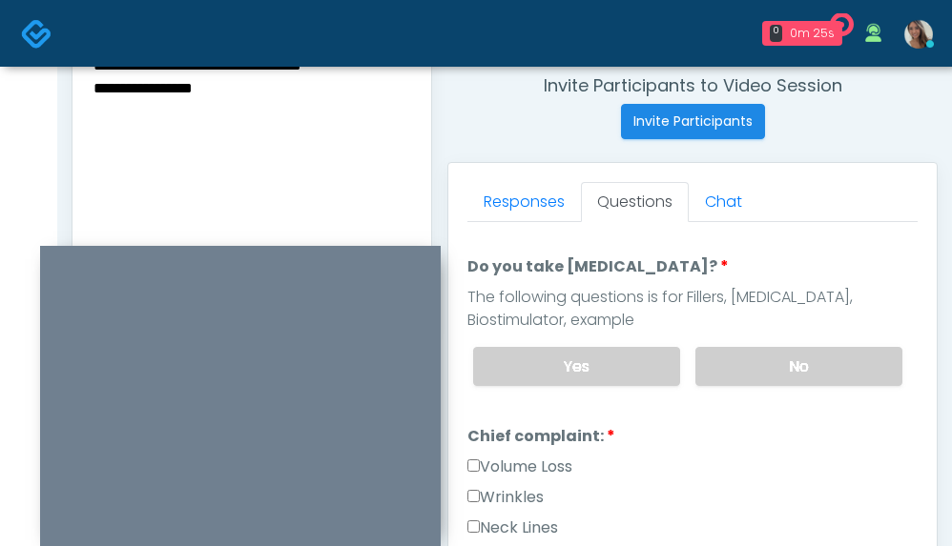
scroll to position [0, 0]
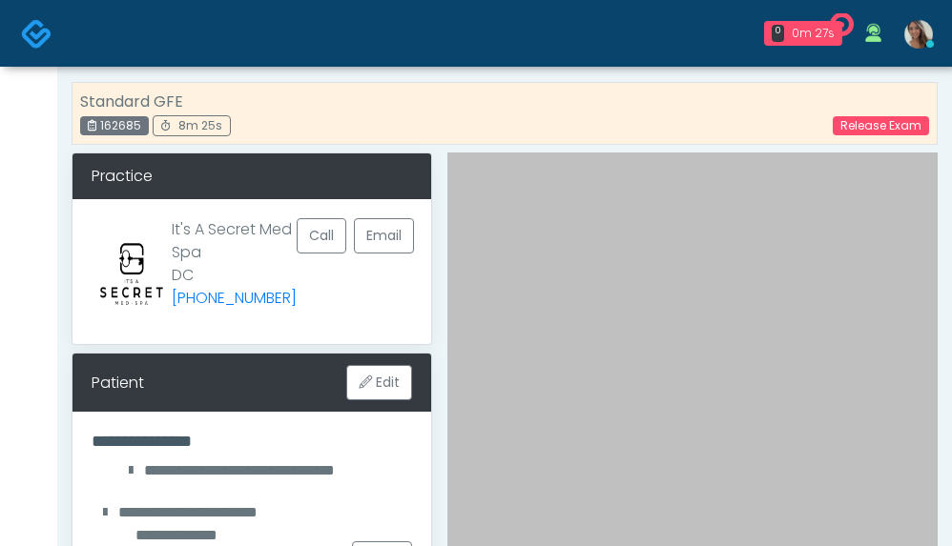
click at [40, 42] on img at bounding box center [36, 33] width 31 height 31
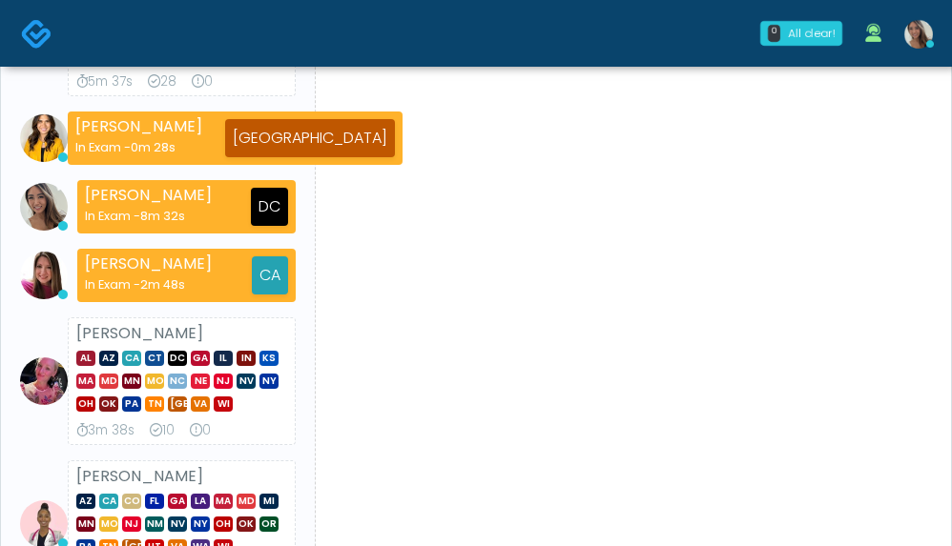
scroll to position [502, 0]
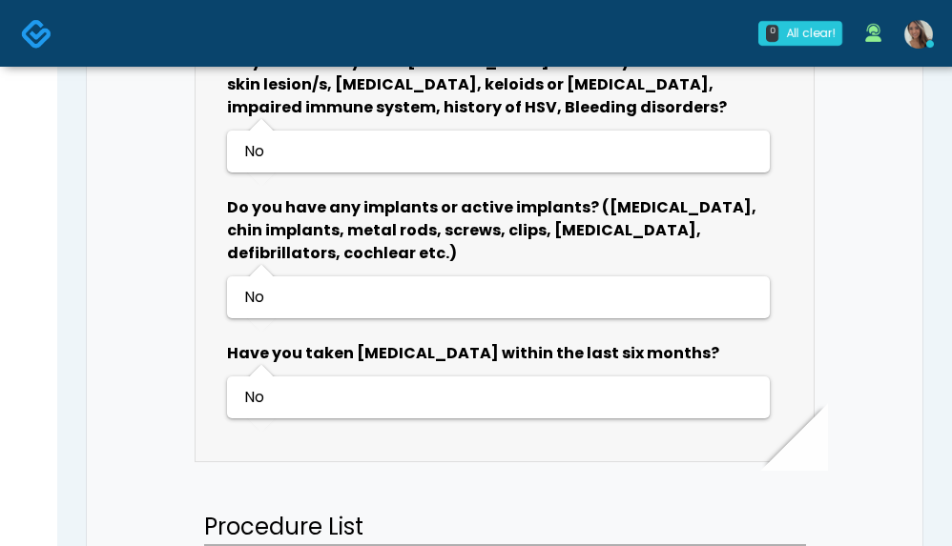
scroll to position [2273, 0]
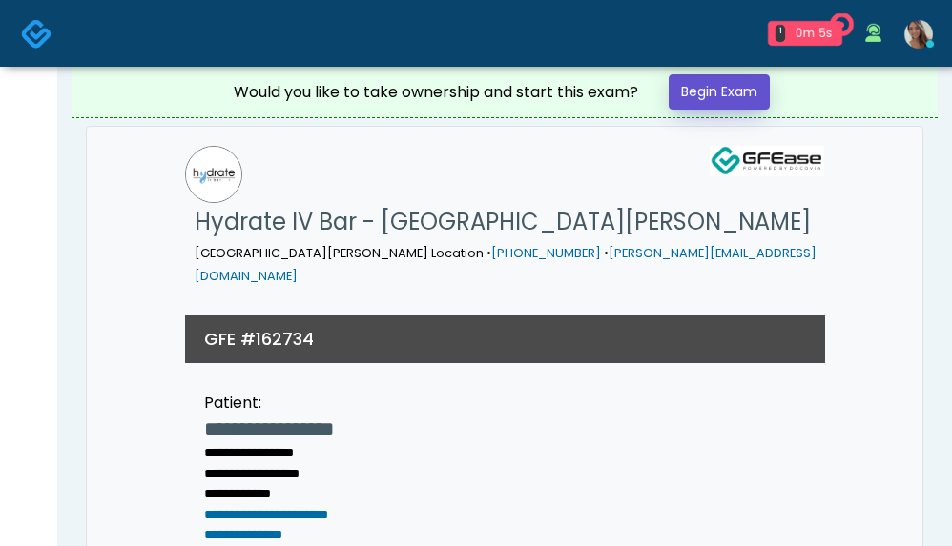
click at [720, 83] on link "Begin Exam" at bounding box center [718, 91] width 101 height 35
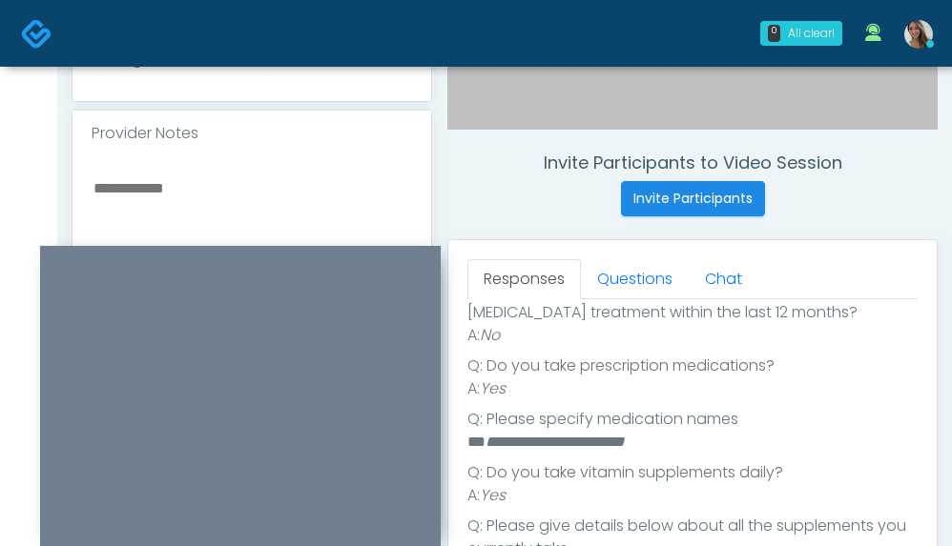
scroll to position [471, 0]
click at [230, 186] on textarea at bounding box center [252, 291] width 320 height 233
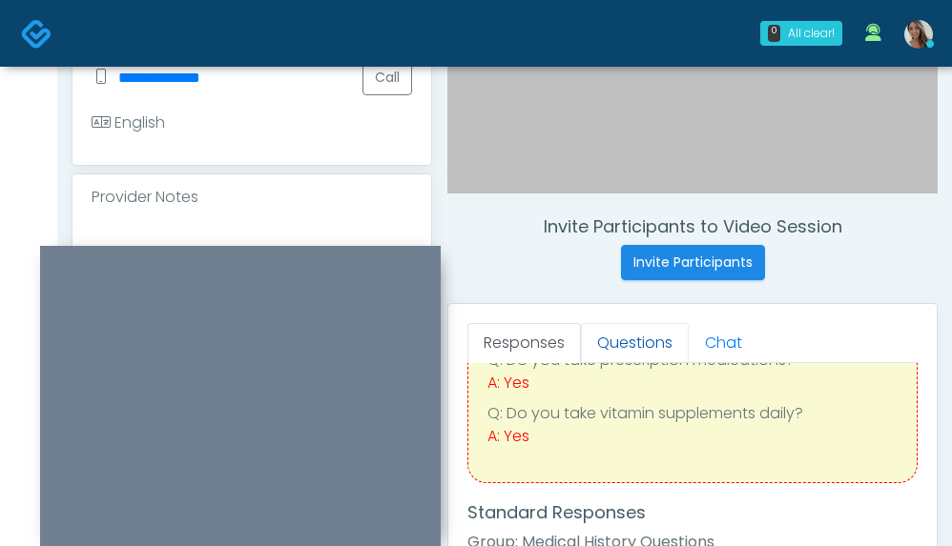
scroll to position [97, 0]
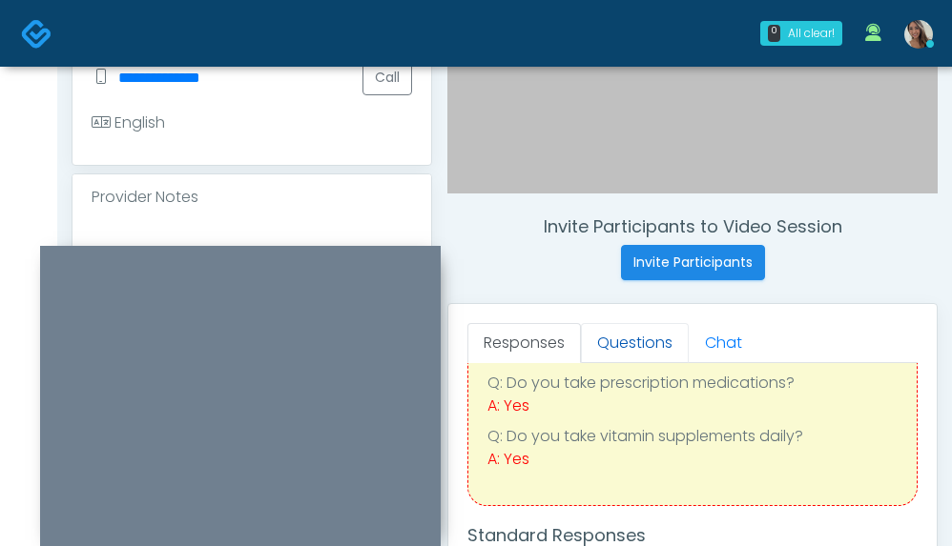
click at [644, 332] on link "Questions" at bounding box center [635, 343] width 108 height 40
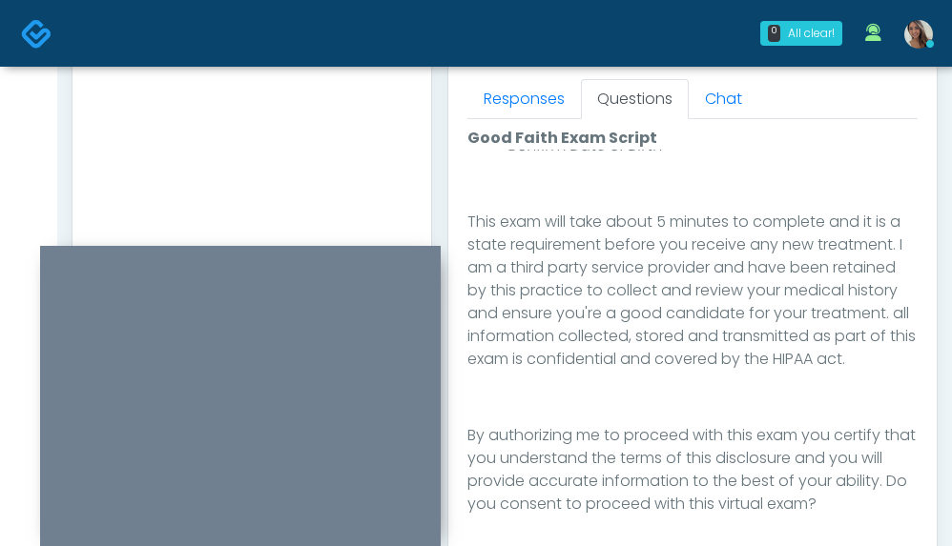
scroll to position [1146, 0]
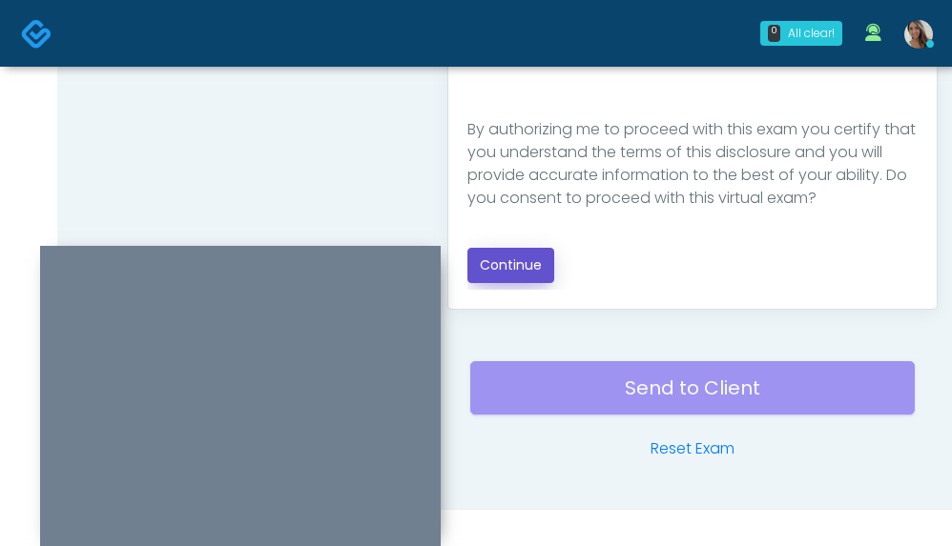
click at [508, 264] on button "Continue" at bounding box center [510, 265] width 87 height 35
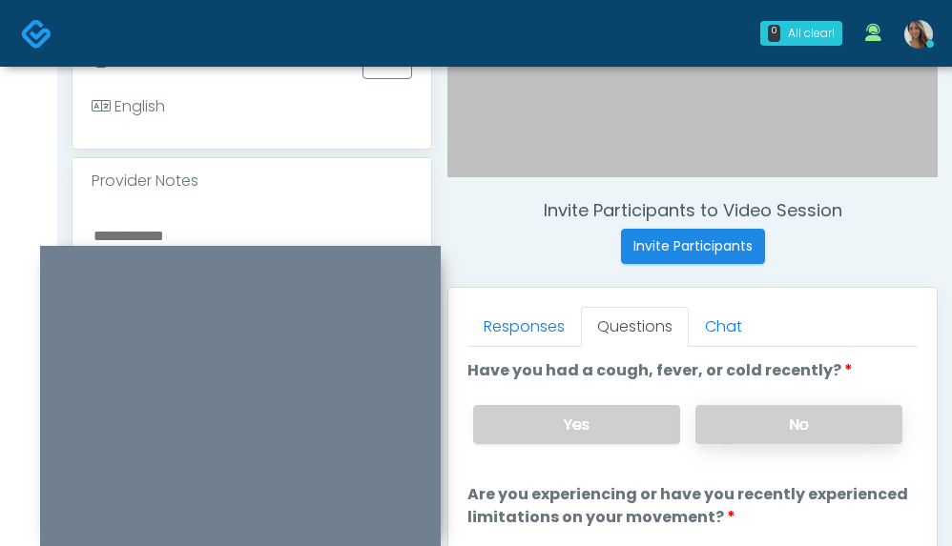
click at [820, 418] on label "No" at bounding box center [798, 424] width 207 height 39
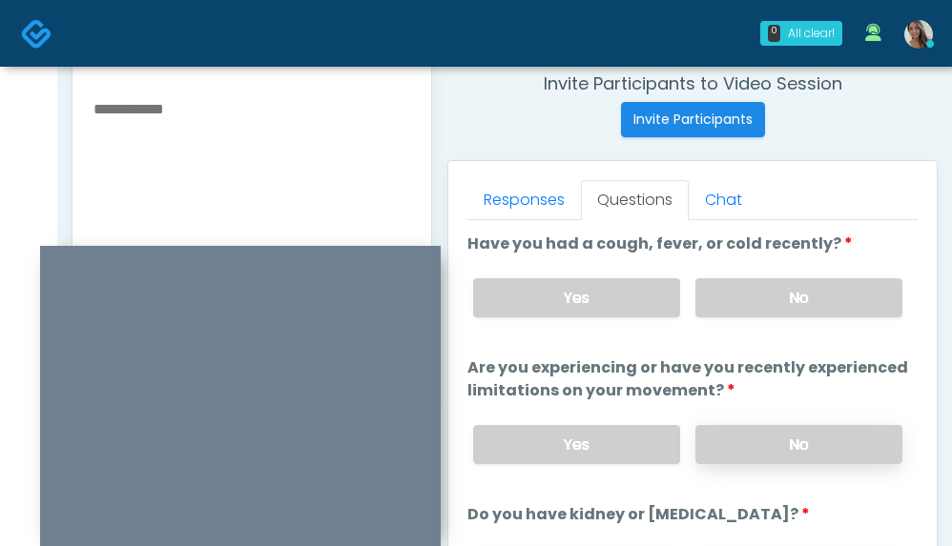
scroll to position [746, 0]
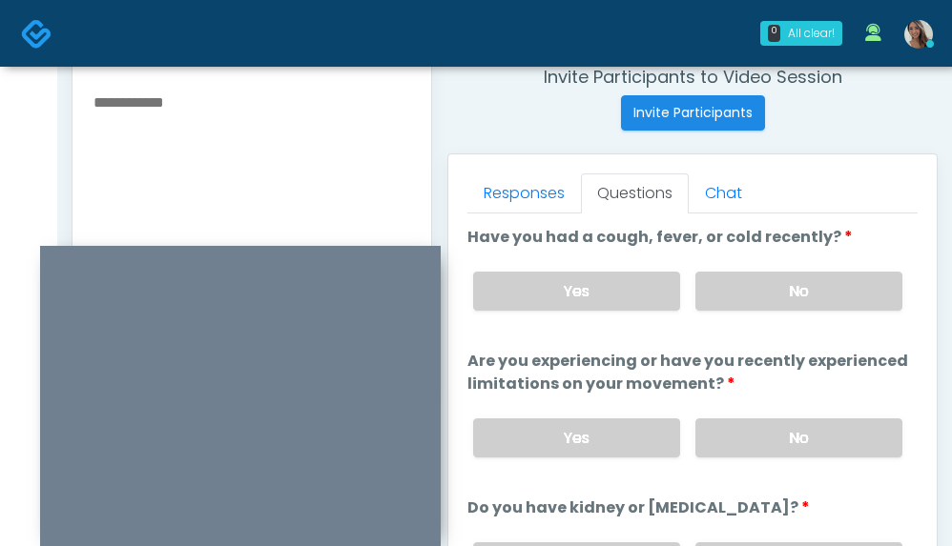
click at [806, 433] on label "No" at bounding box center [798, 438] width 207 height 39
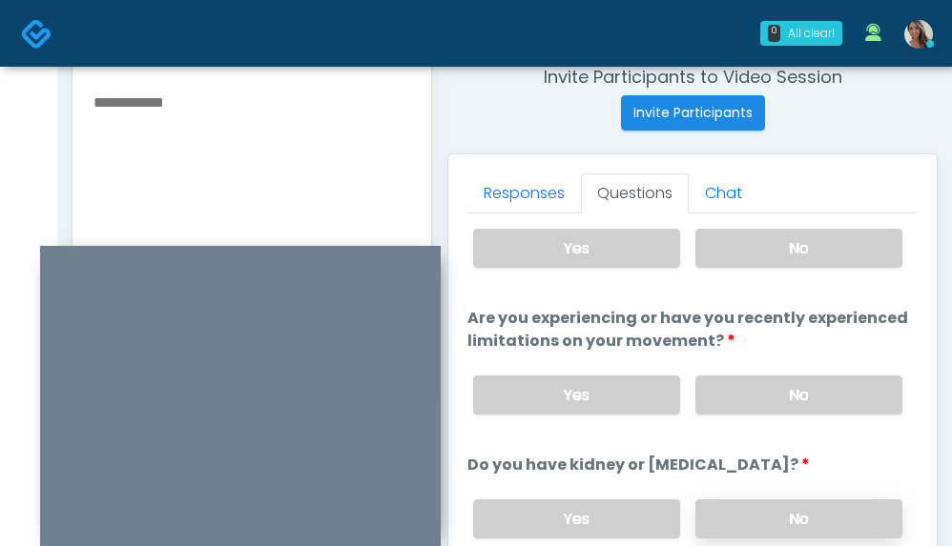
scroll to position [46, 0]
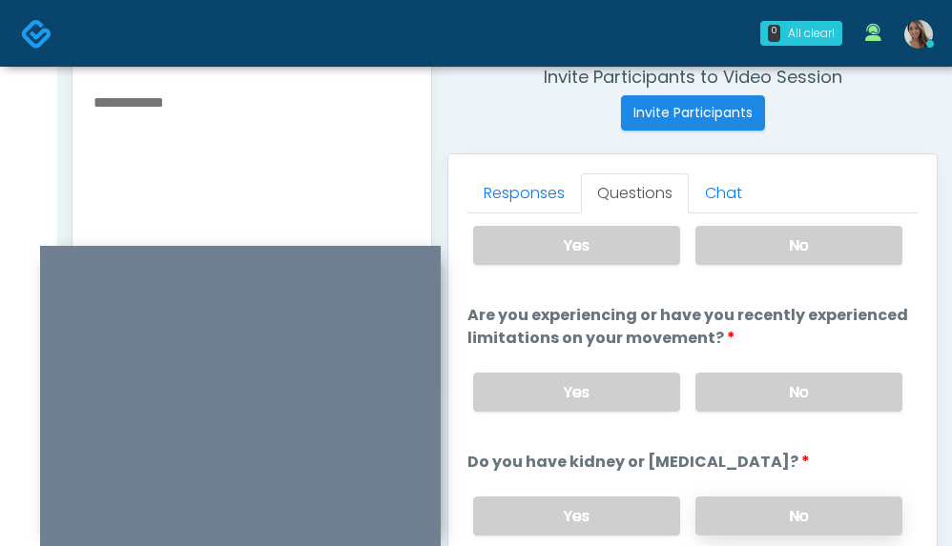
click at [790, 509] on label "No" at bounding box center [798, 516] width 207 height 39
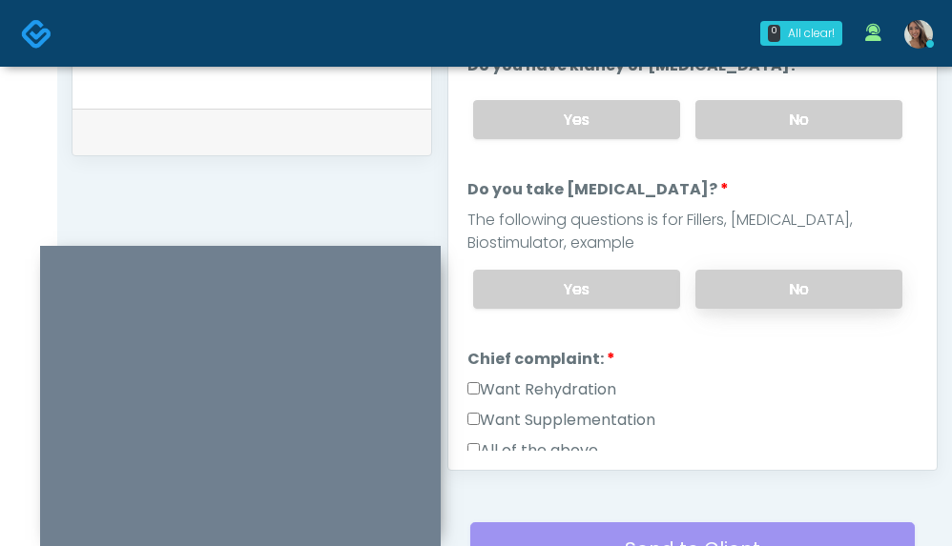
scroll to position [204, 0]
drag, startPoint x: 772, startPoint y: 279, endPoint x: 747, endPoint y: 305, distance: 36.4
click at [772, 279] on label "No" at bounding box center [798, 288] width 207 height 39
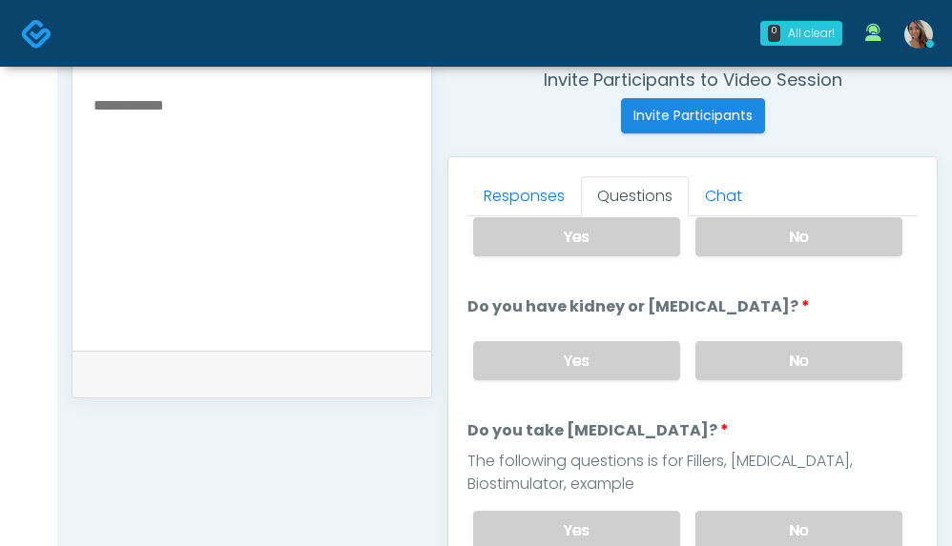
scroll to position [770, 0]
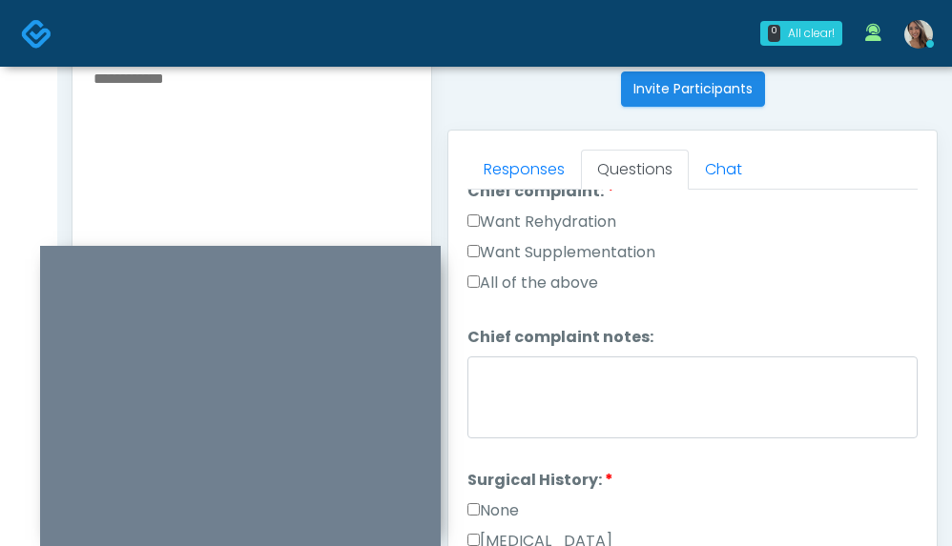
drag, startPoint x: 565, startPoint y: 249, endPoint x: 561, endPoint y: 222, distance: 27.0
click at [565, 248] on label "Want Supplementation" at bounding box center [561, 252] width 188 height 23
click at [560, 219] on label "Want Rehydration" at bounding box center [541, 222] width 149 height 23
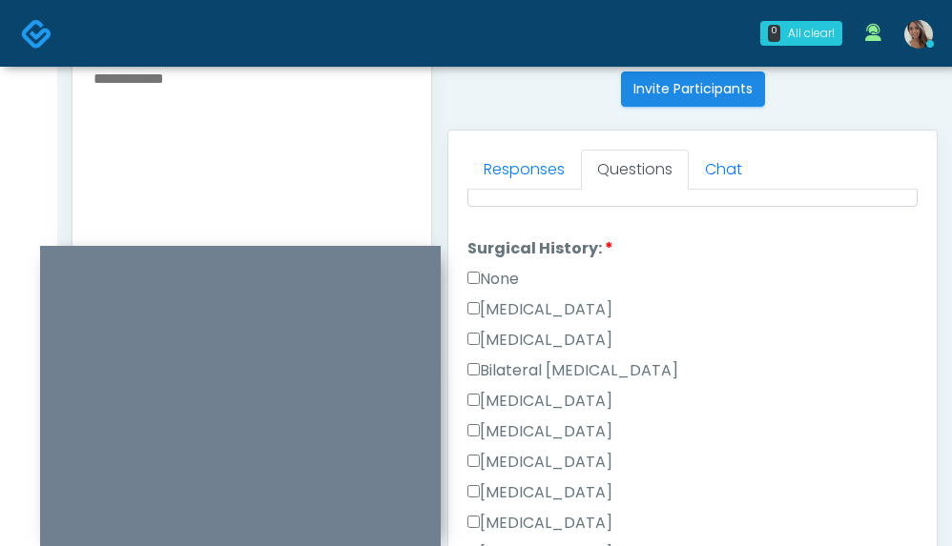
click at [487, 265] on li "Surgical History: Surgical History: None Cesarean Section Hysterectomy Bilatera…" at bounding box center [692, 466] width 450 height 458
click at [490, 270] on label "None" at bounding box center [492, 279] width 51 height 23
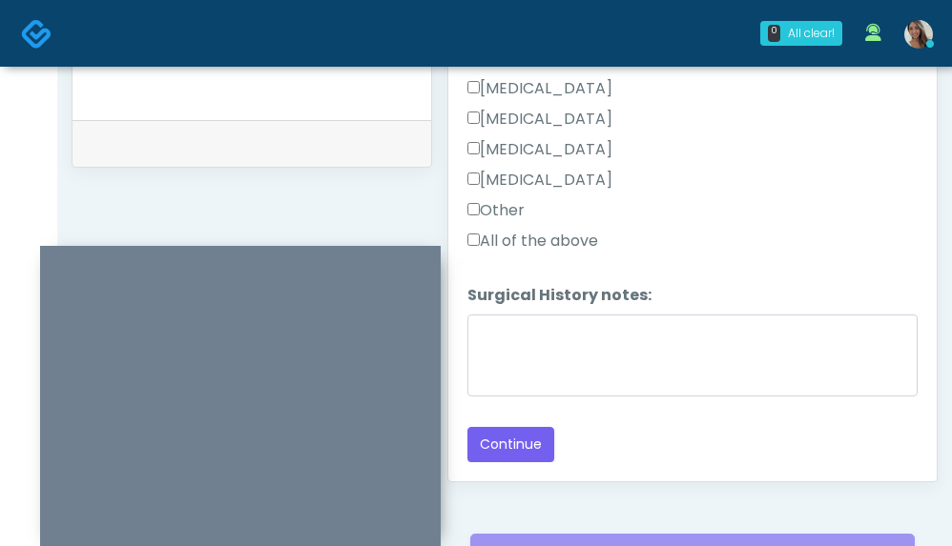
scroll to position [993, 0]
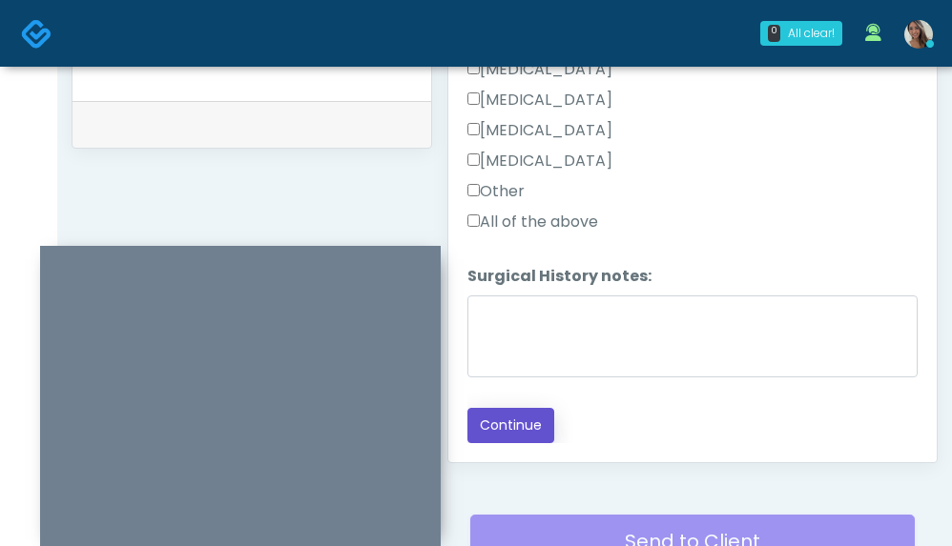
click at [506, 415] on button "Continue" at bounding box center [510, 425] width 87 height 35
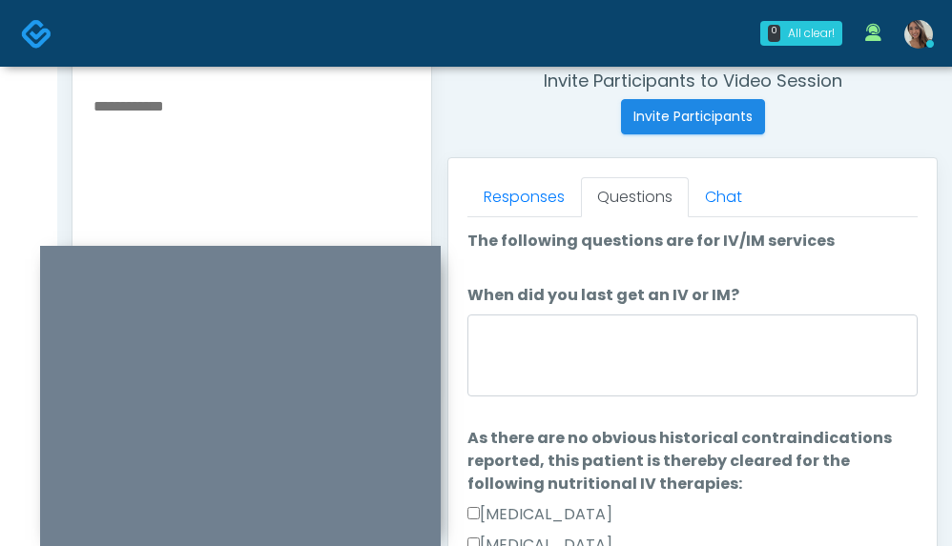
scroll to position [735, 0]
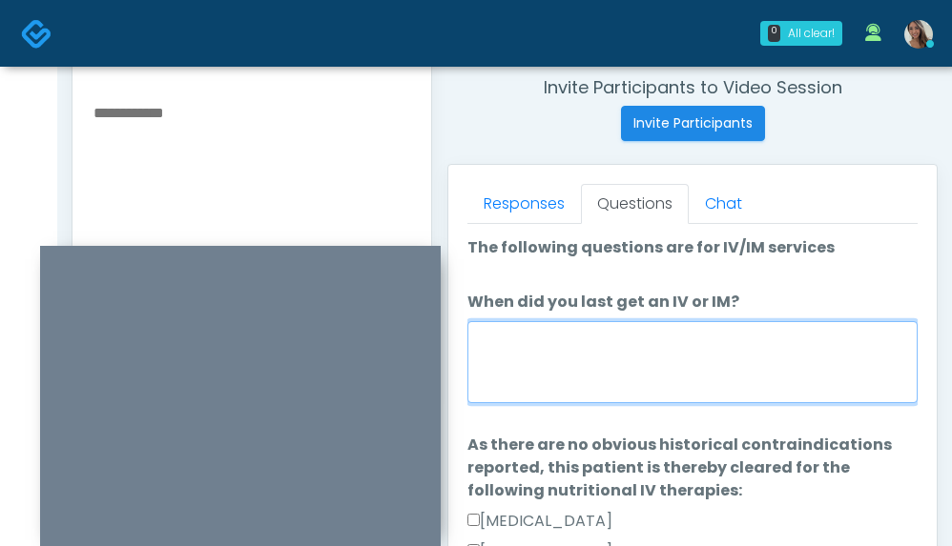
click at [631, 383] on textarea "When did you last get an IV or IM?" at bounding box center [692, 362] width 450 height 82
click at [330, 54] on div "0 All clear! All clear! Jennifer Ekeh AZ CA CO FL GA IL LA MD MI MN MO NJ NM NV…" at bounding box center [476, 121] width 952 height 1712
type textarea "**********"
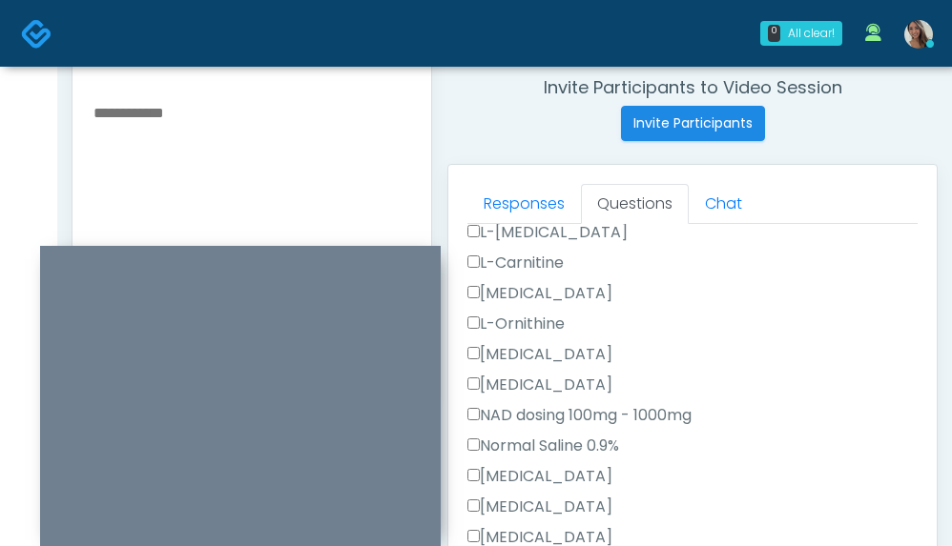
scroll to position [504, 0]
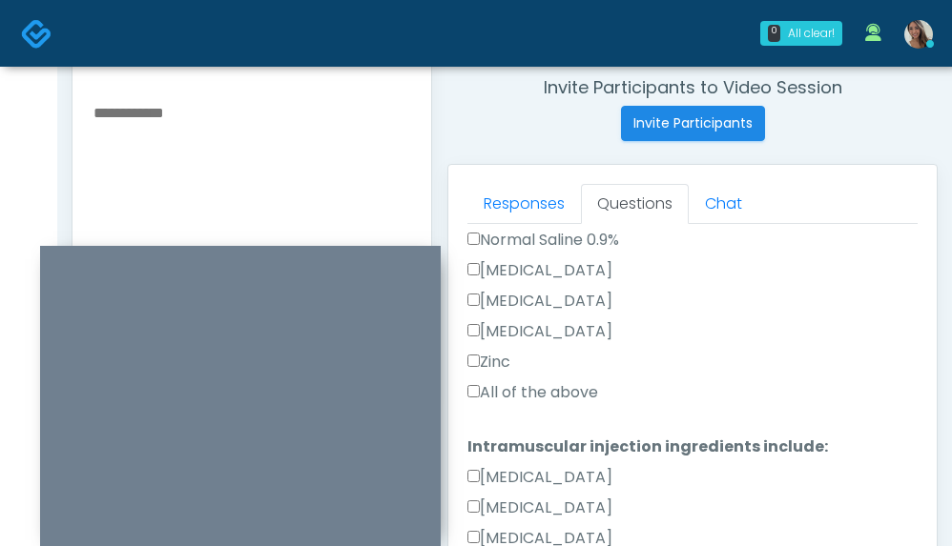
click at [553, 401] on label "All of the above" at bounding box center [532, 392] width 131 height 23
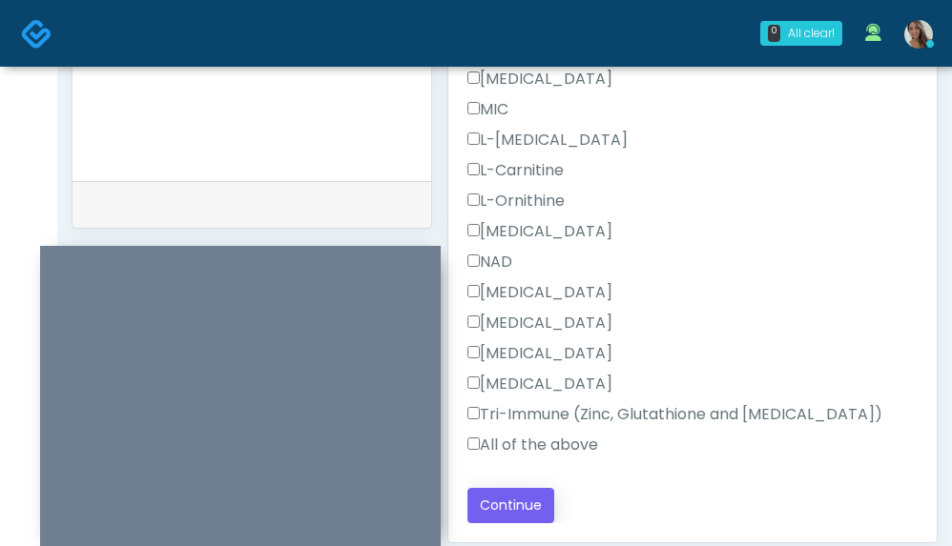
scroll to position [968, 0]
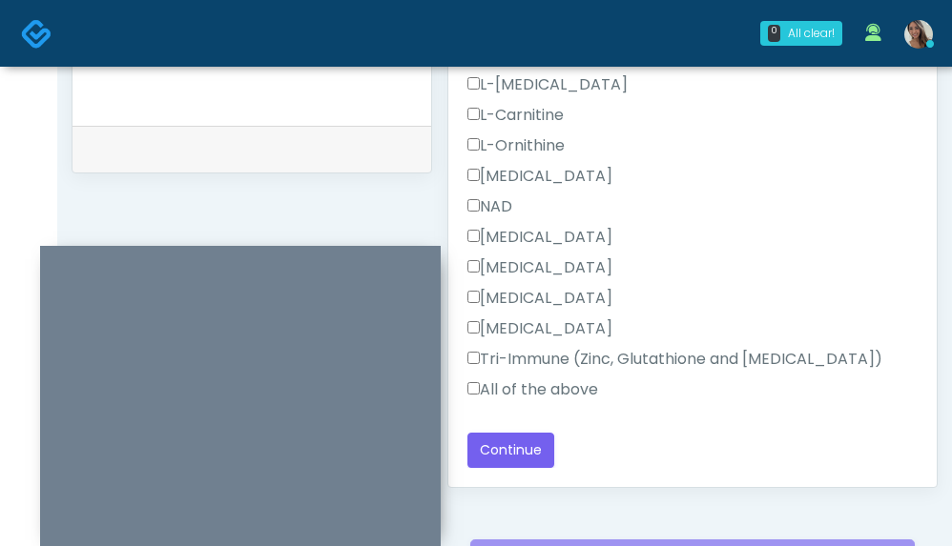
click at [544, 391] on label "All of the above" at bounding box center [532, 390] width 131 height 23
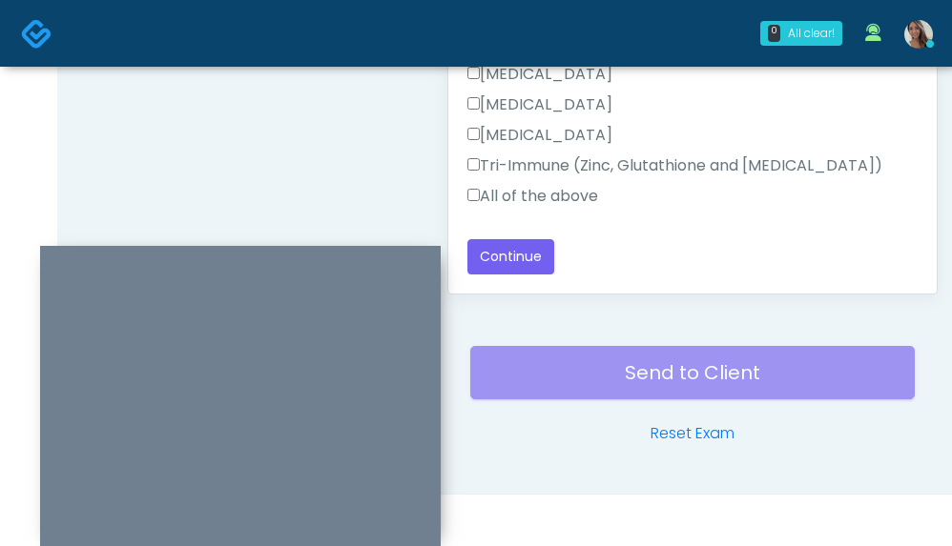
scroll to position [1165, 0]
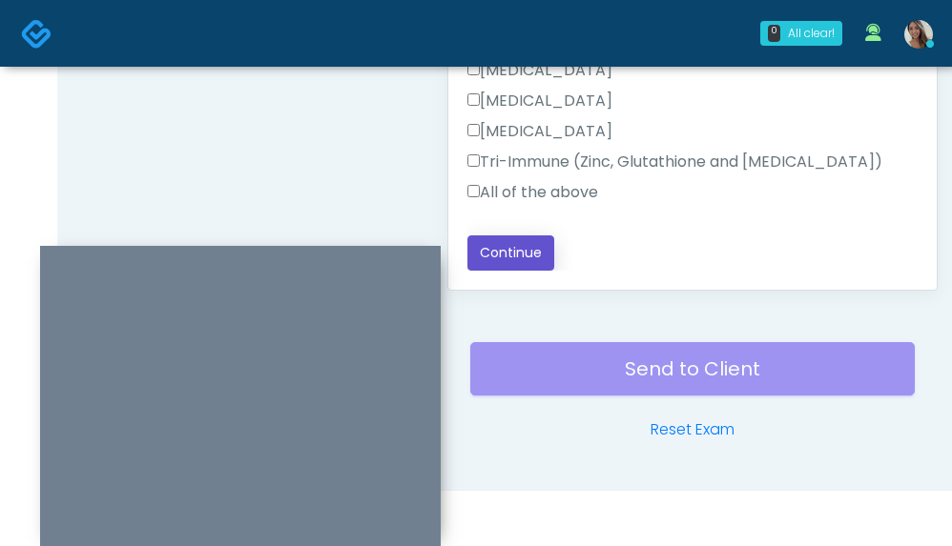
click at [528, 255] on button "Continue" at bounding box center [510, 253] width 87 height 35
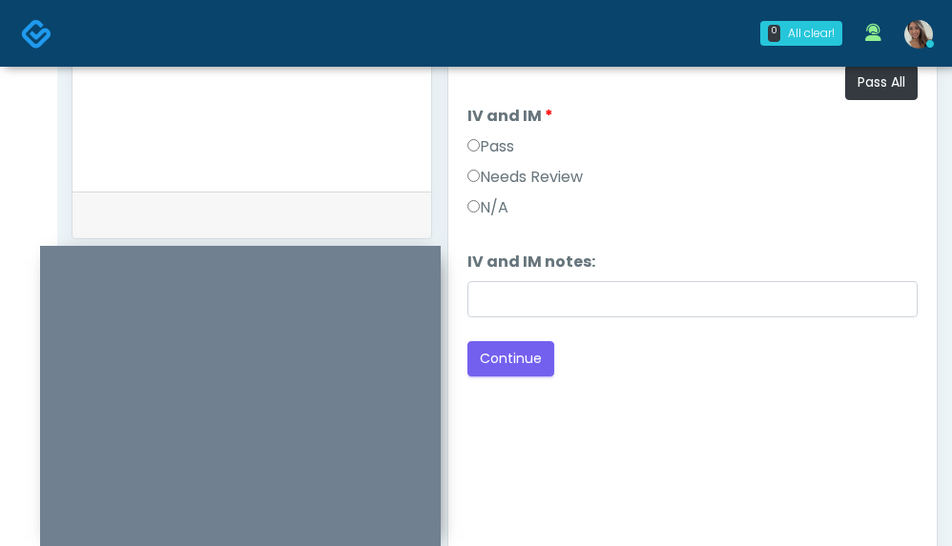
scroll to position [879, 0]
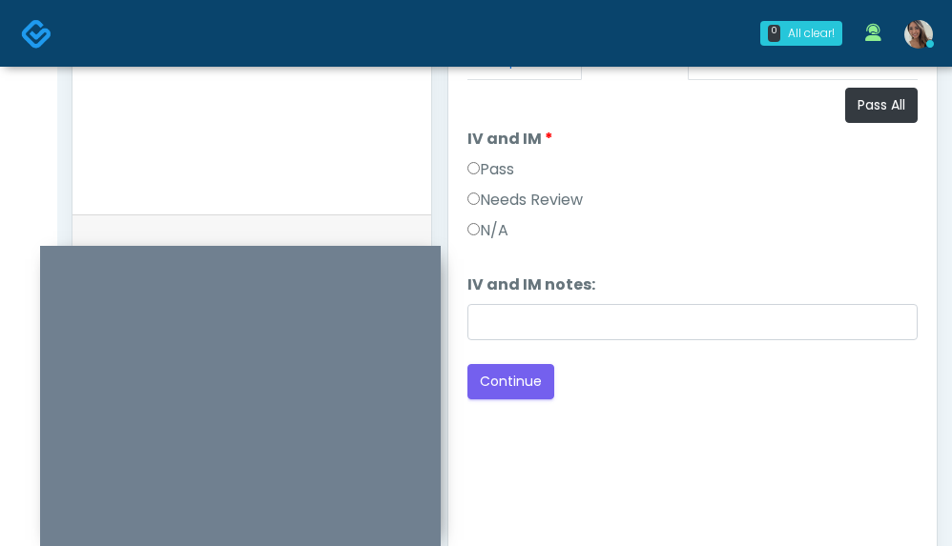
click at [491, 171] on label "Pass" at bounding box center [490, 169] width 47 height 23
click at [521, 382] on button "Continue" at bounding box center [510, 381] width 87 height 35
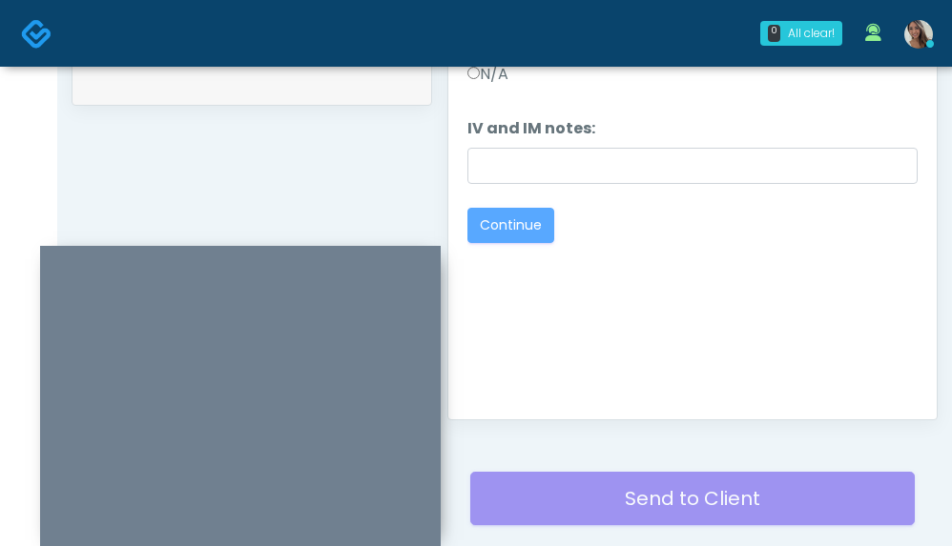
scroll to position [1117, 0]
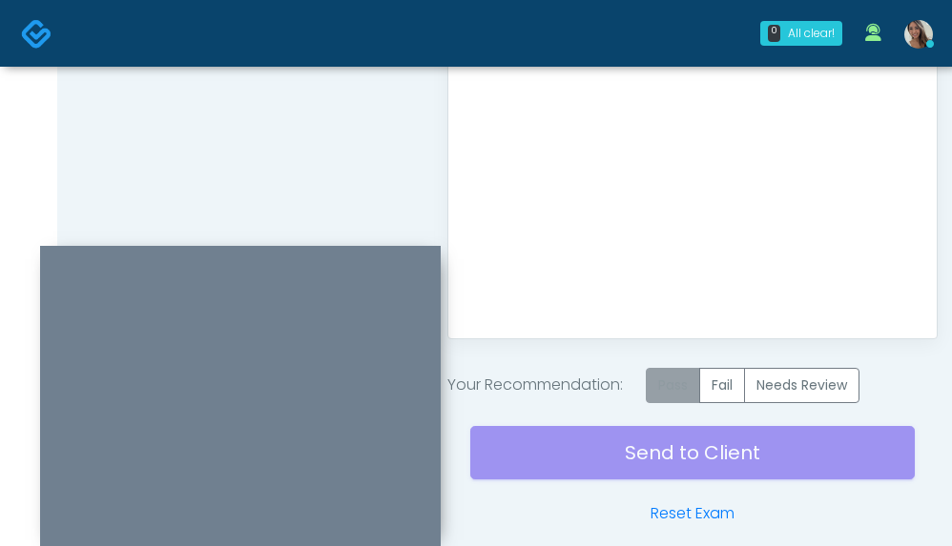
click at [677, 387] on label "Pass" at bounding box center [673, 385] width 54 height 35
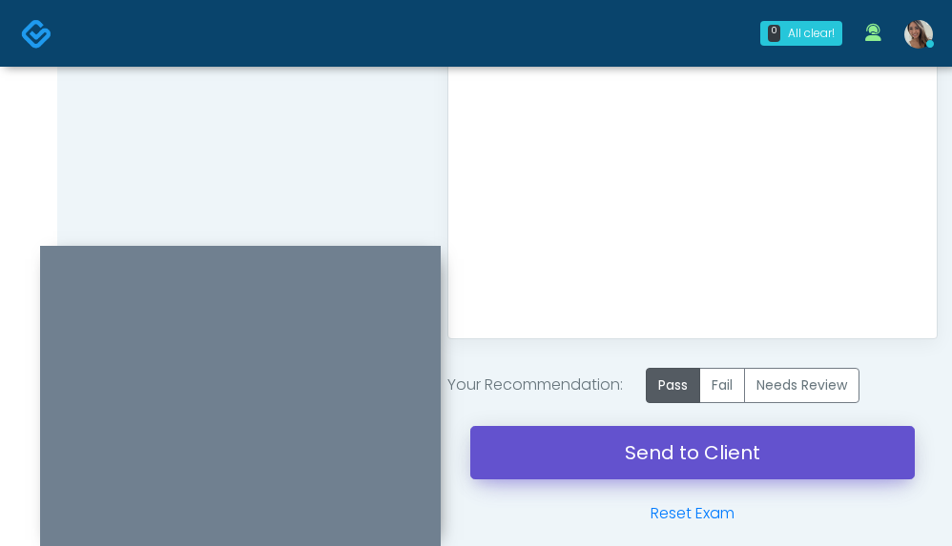
click at [646, 458] on link "Send to Client" at bounding box center [692, 452] width 444 height 53
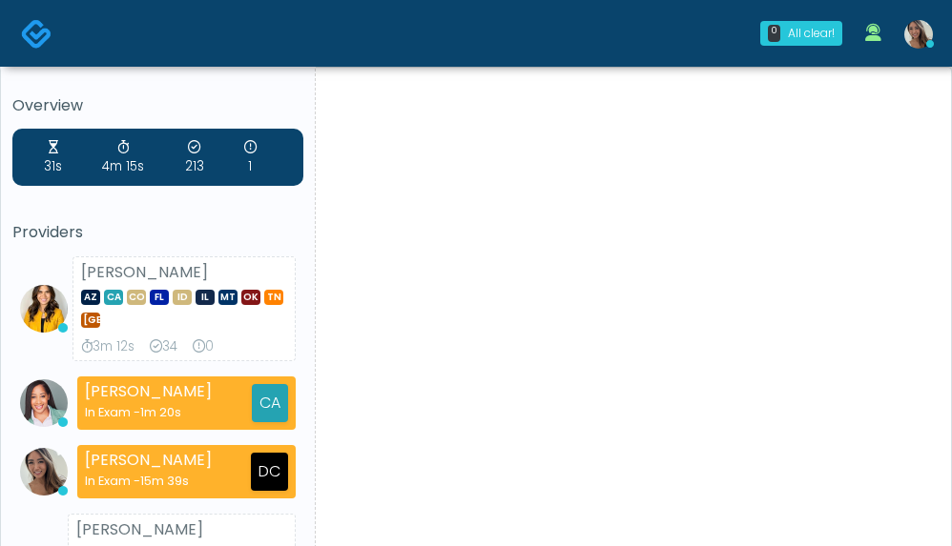
scroll to position [53, 0]
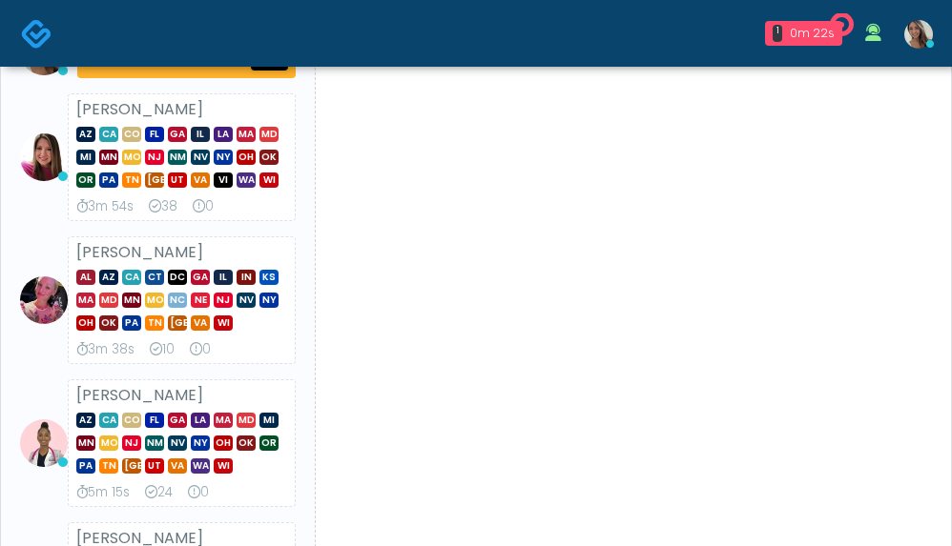
scroll to position [77, 0]
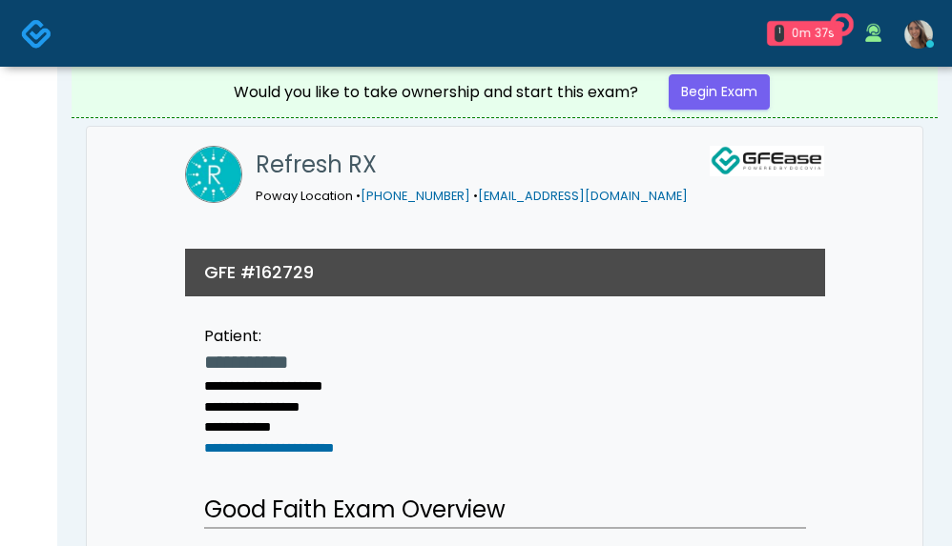
click at [39, 27] on img at bounding box center [36, 33] width 31 height 31
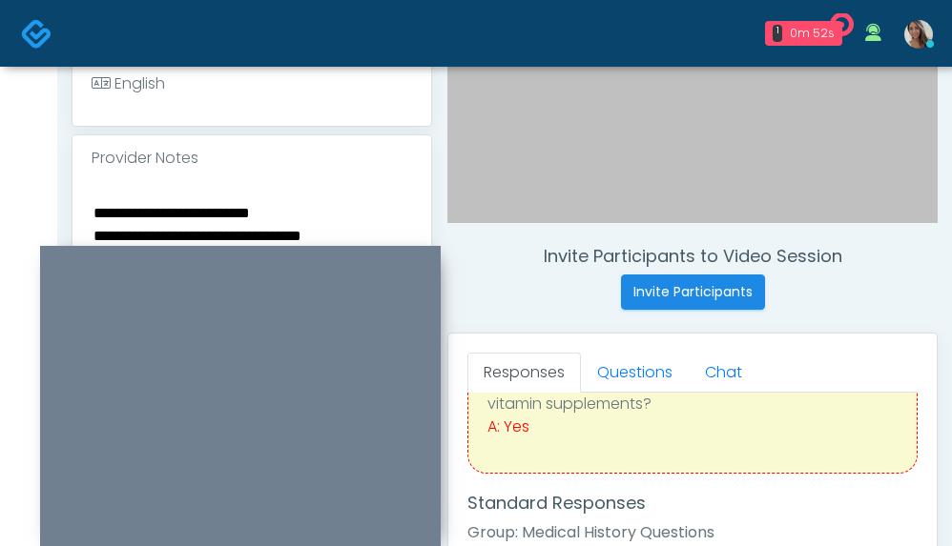
scroll to position [504, 0]
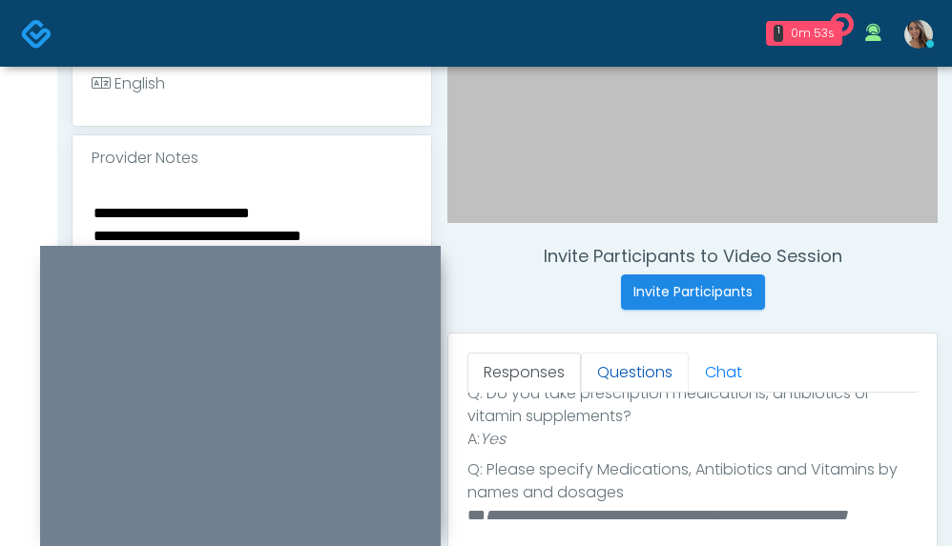
click at [647, 358] on link "Questions" at bounding box center [635, 373] width 108 height 40
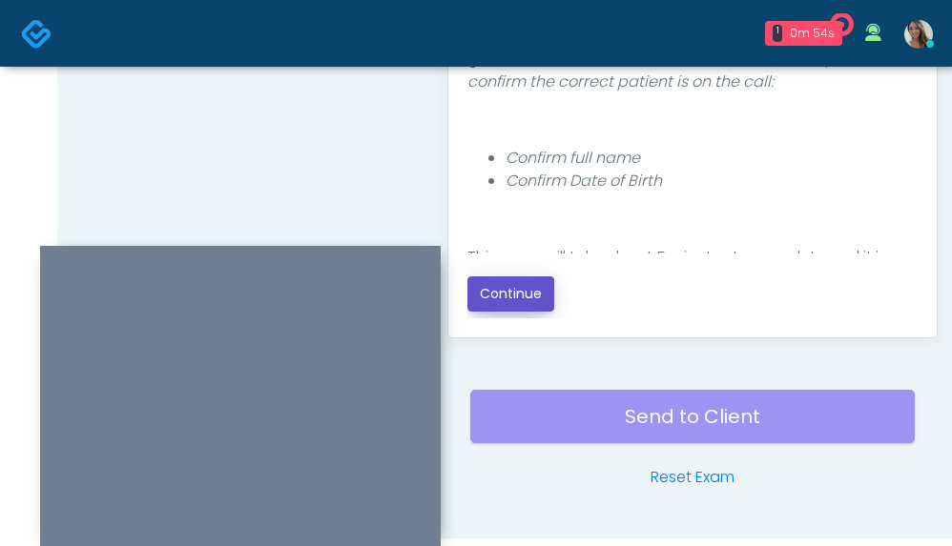
click at [546, 288] on button "Continue" at bounding box center [510, 294] width 87 height 35
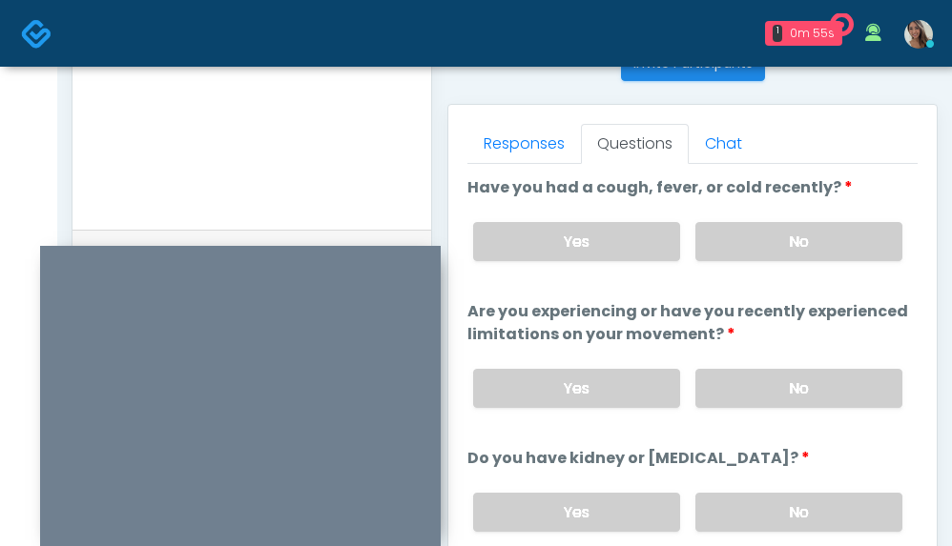
scroll to position [683, 0]
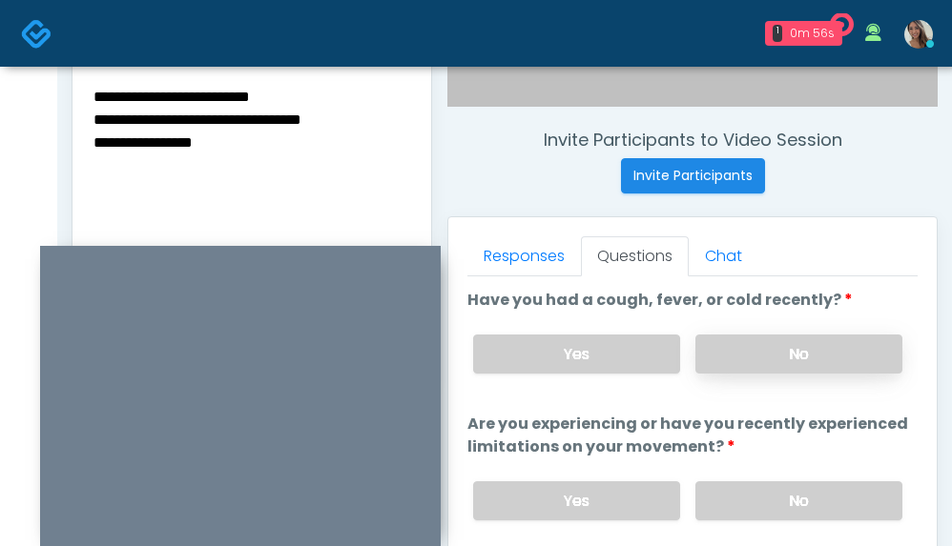
click at [816, 332] on div "Yes No" at bounding box center [688, 354] width 460 height 70
click at [800, 373] on label "No" at bounding box center [798, 354] width 207 height 39
drag, startPoint x: 808, startPoint y: 498, endPoint x: 800, endPoint y: 491, distance: 10.1
click at [808, 499] on label "No" at bounding box center [798, 501] width 207 height 39
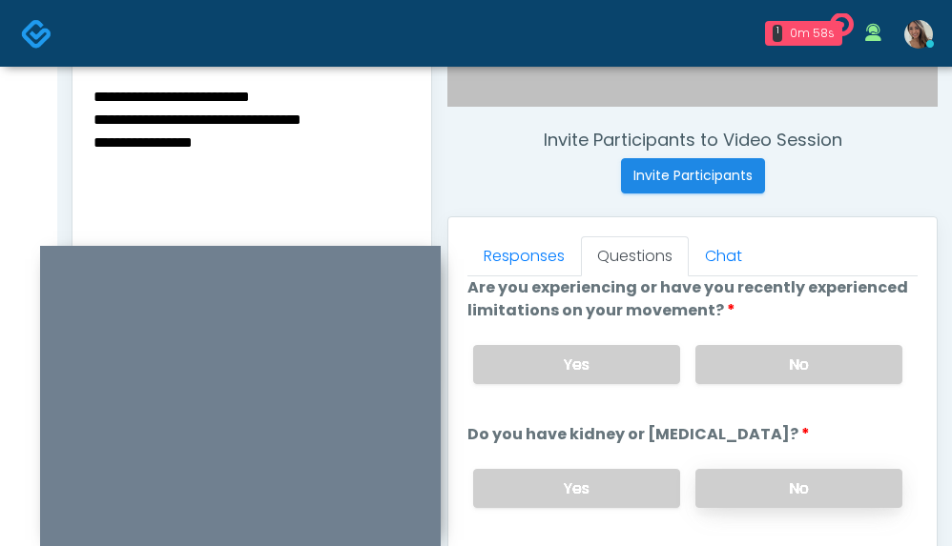
click at [773, 504] on label "No" at bounding box center [798, 488] width 207 height 39
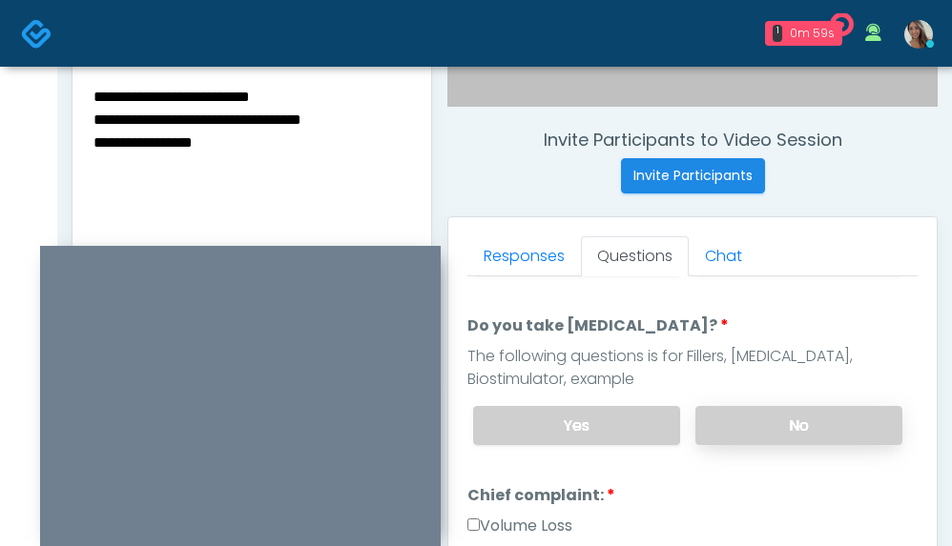
click at [745, 421] on label "No" at bounding box center [798, 425] width 207 height 39
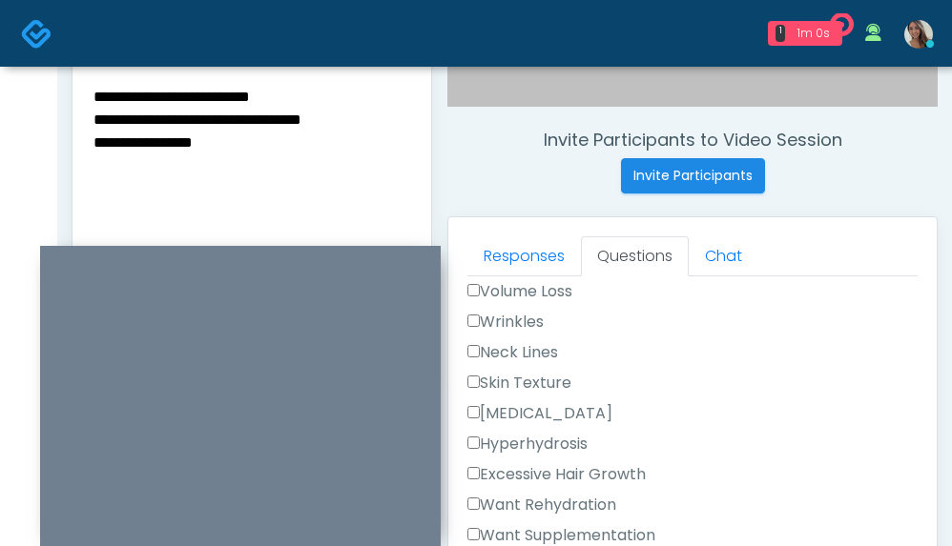
scroll to position [606, 0]
click at [520, 371] on label "Skin Texture" at bounding box center [519, 381] width 104 height 23
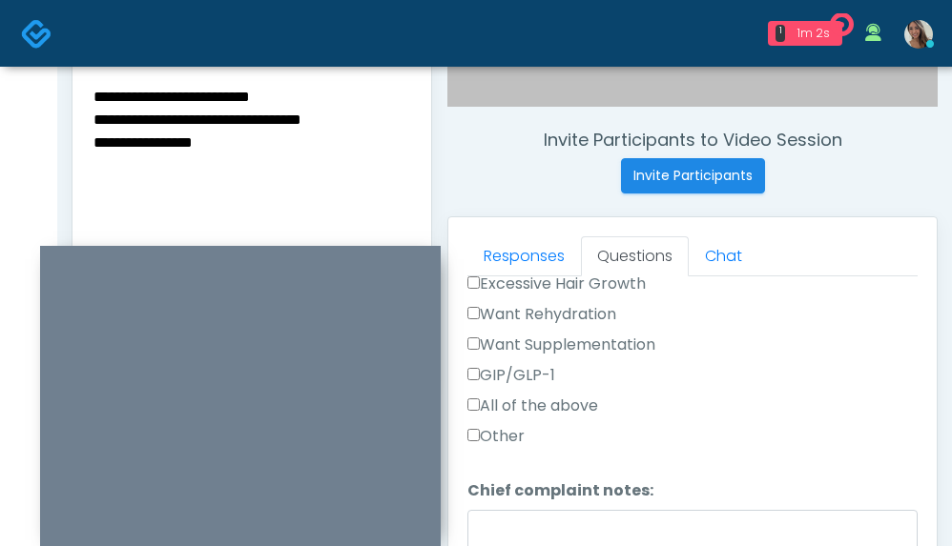
click at [553, 349] on label "Want Supplementation" at bounding box center [561, 345] width 188 height 23
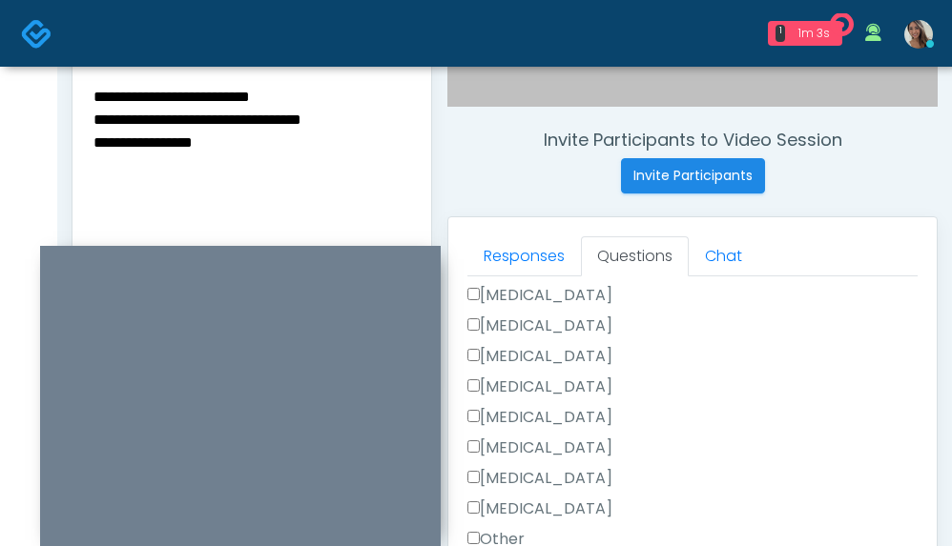
scroll to position [1293, 0]
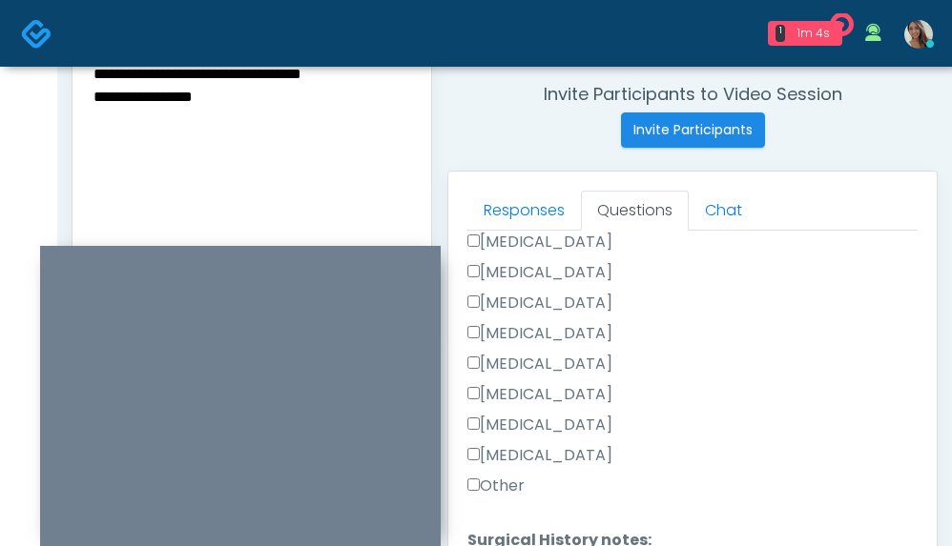
click at [504, 482] on label "Other" at bounding box center [495, 486] width 57 height 23
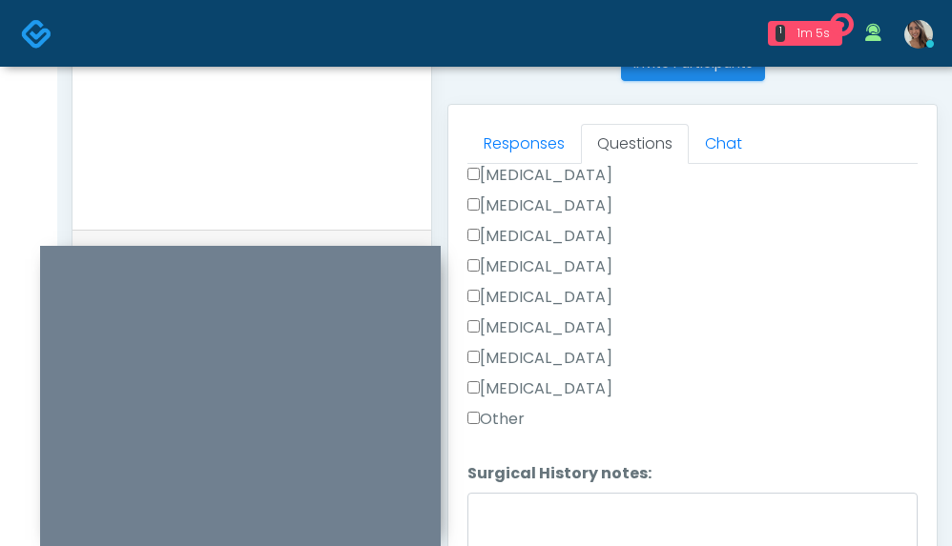
scroll to position [965, 0]
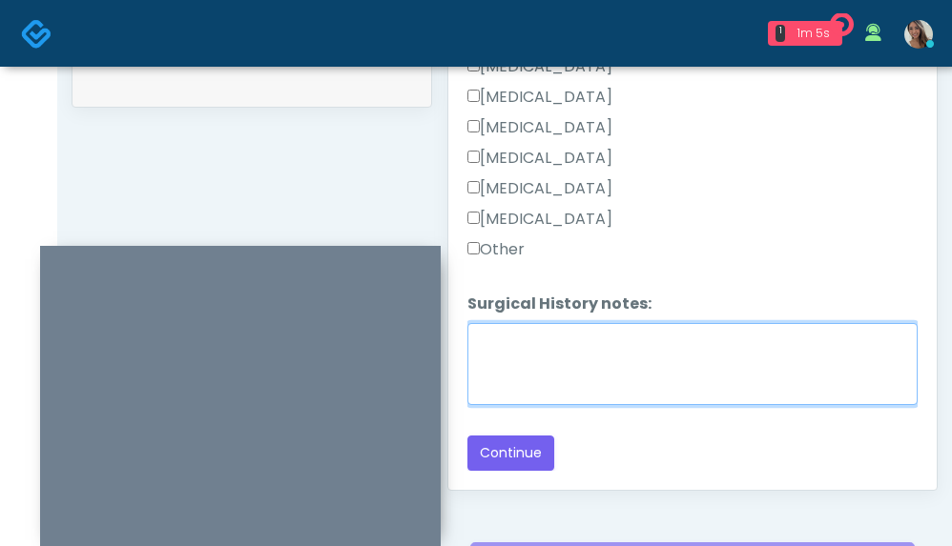
click at [566, 380] on textarea "Surgical History notes:" at bounding box center [692, 364] width 450 height 82
type textarea "*****"
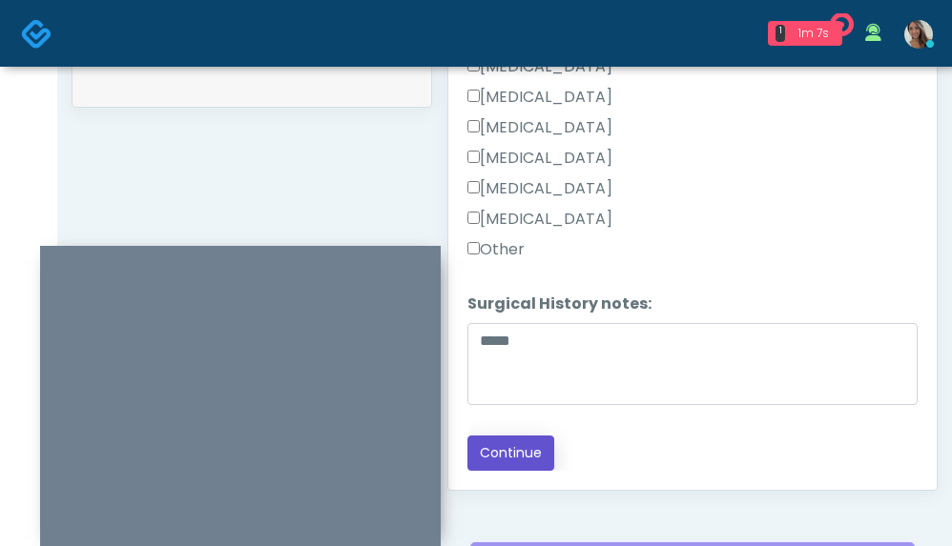
click at [511, 461] on button "Continue" at bounding box center [510, 453] width 87 height 35
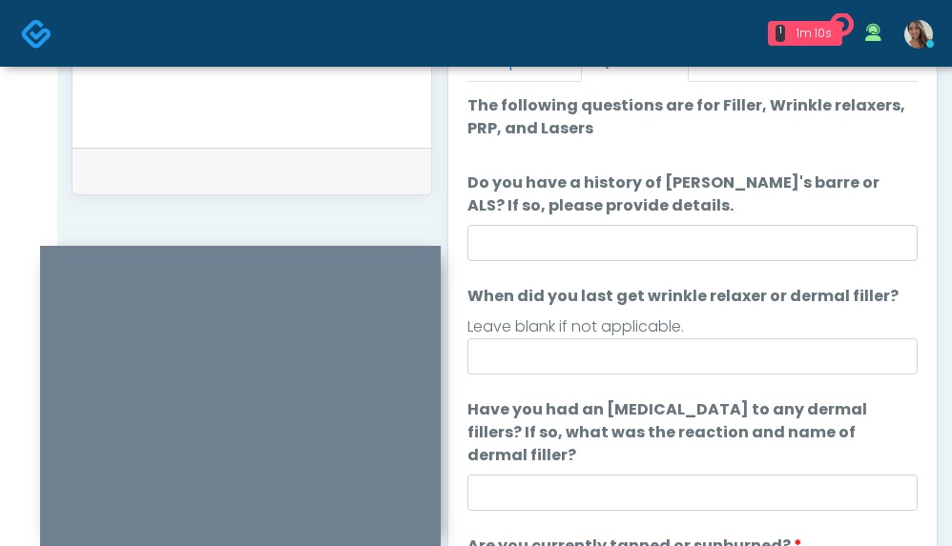
scroll to position [875, 0]
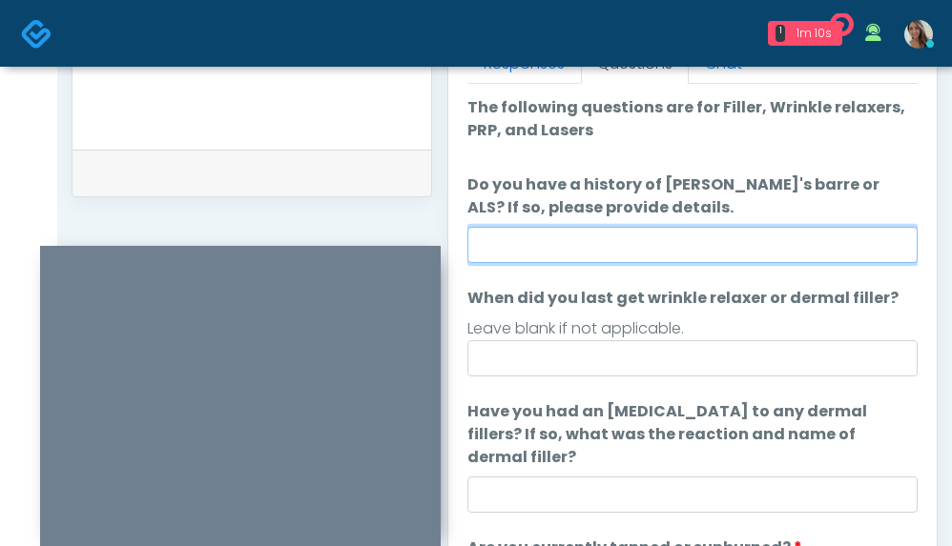
click at [648, 258] on input "Do you have a history of Guillain's barre or ALS? If so, please provide details." at bounding box center [692, 245] width 450 height 36
type input "**"
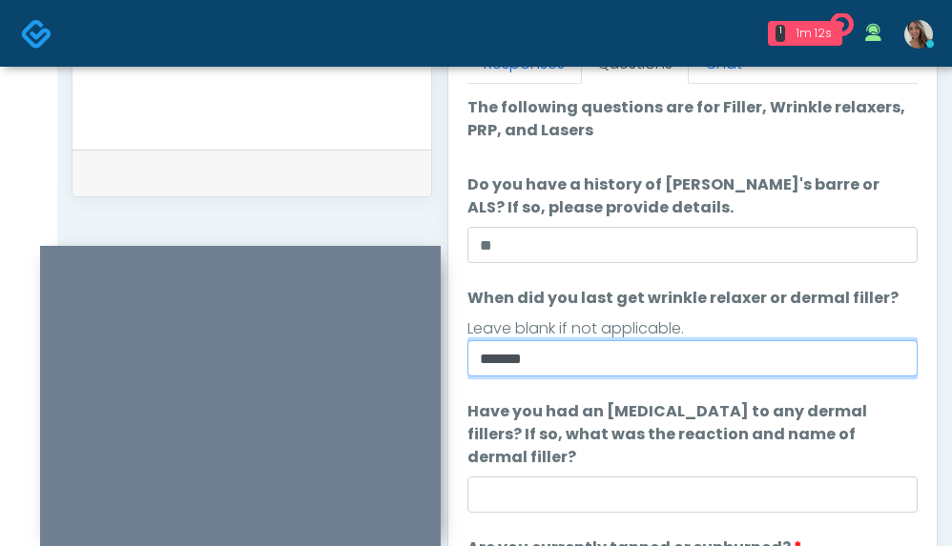
type input "*******"
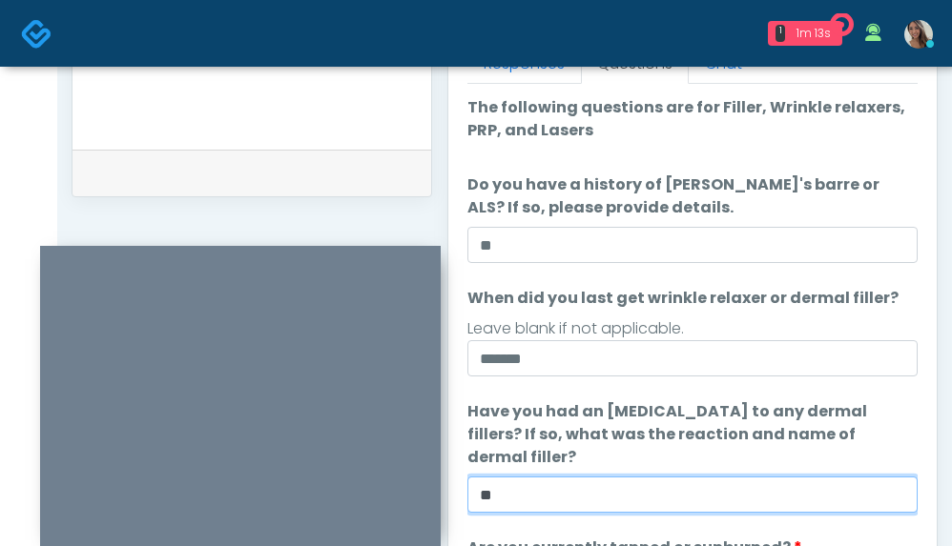
type input "**"
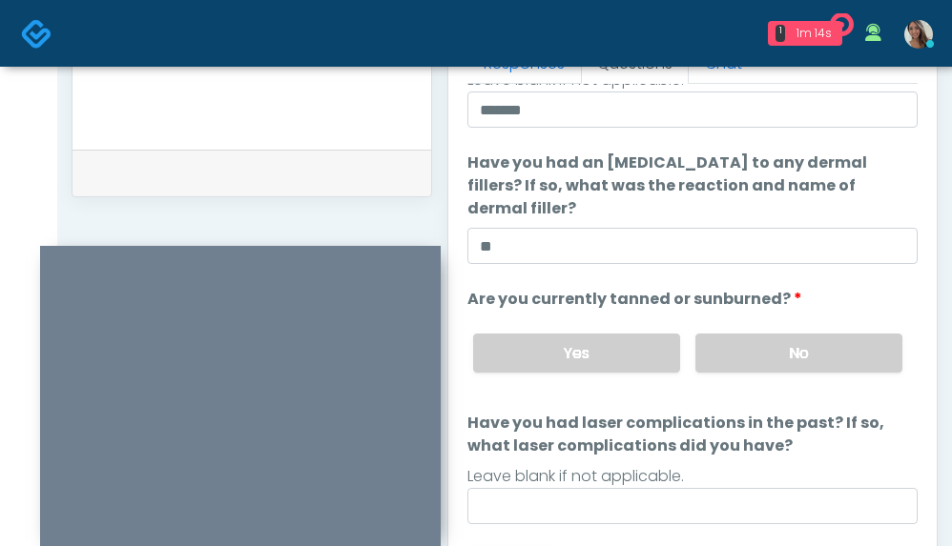
scroll to position [250, 0]
click at [743, 329] on div "Yes No" at bounding box center [688, 353] width 460 height 70
click at [754, 358] on label "No" at bounding box center [798, 352] width 207 height 39
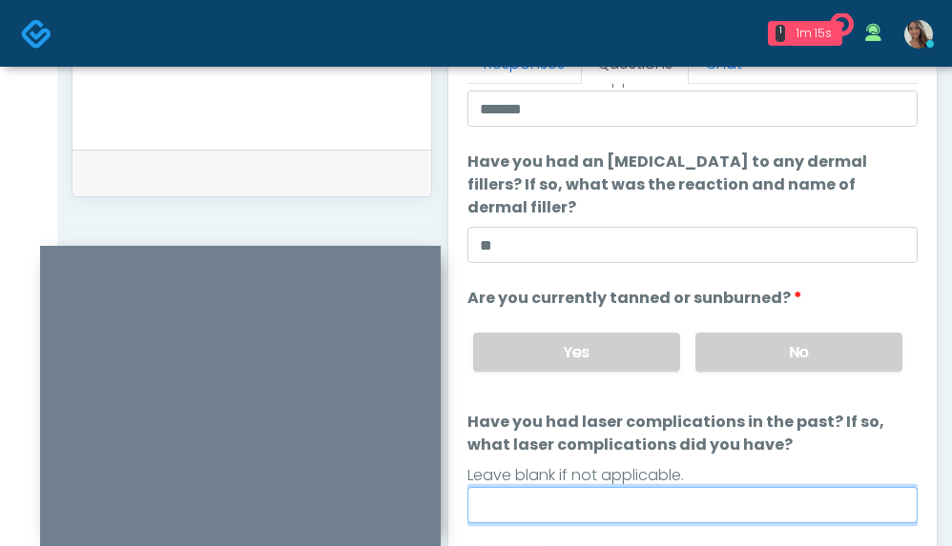
click at [623, 509] on input "Have you had laser complications in the past? If so, what laser complications d…" at bounding box center [692, 505] width 450 height 36
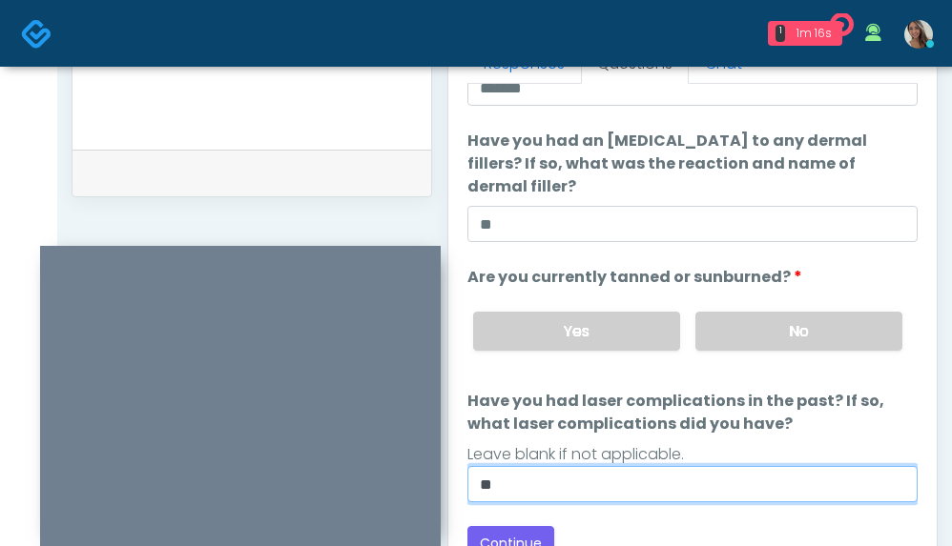
scroll to position [272, 0]
type input "**"
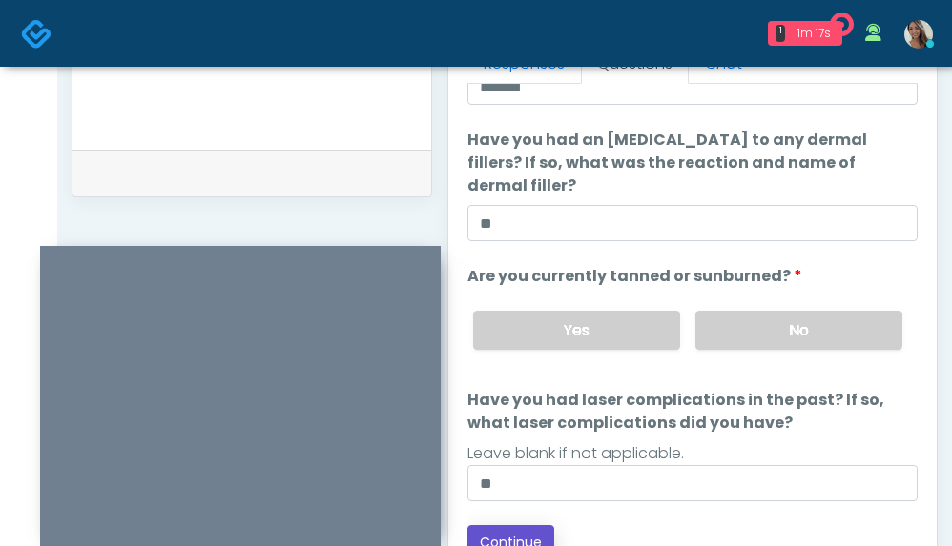
click at [503, 536] on button "Continue" at bounding box center [510, 542] width 87 height 35
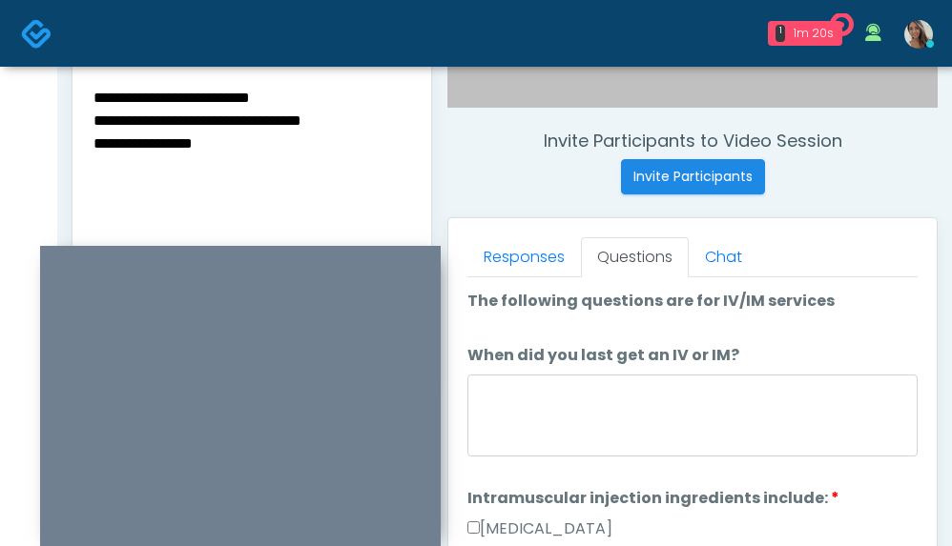
scroll to position [676, 0]
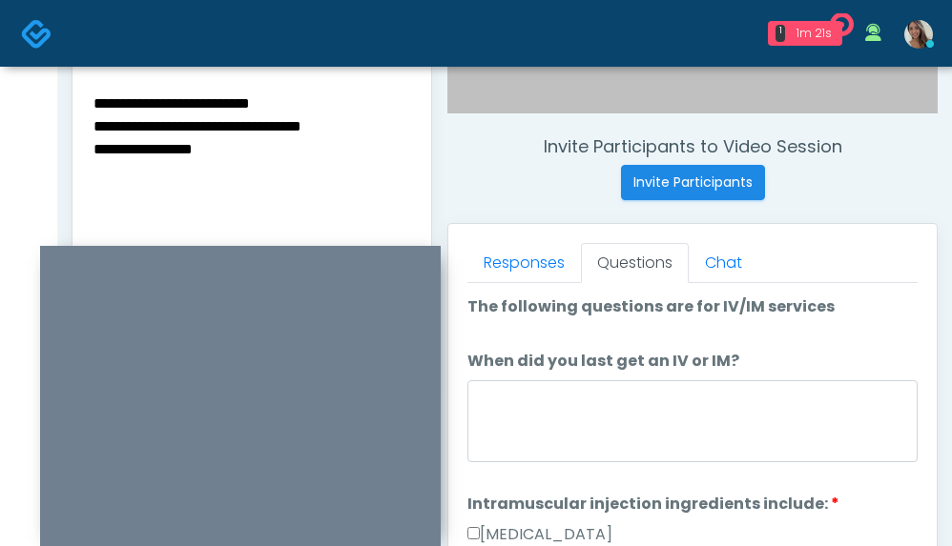
drag, startPoint x: 158, startPoint y: 105, endPoint x: 47, endPoint y: 105, distance: 111.6
click at [50, 104] on div "1 1m 21s Refresh RX Waiting - 1m 21s CA View Erika Felder AZ CA CO FL ID" at bounding box center [476, 180] width 952 height 1712
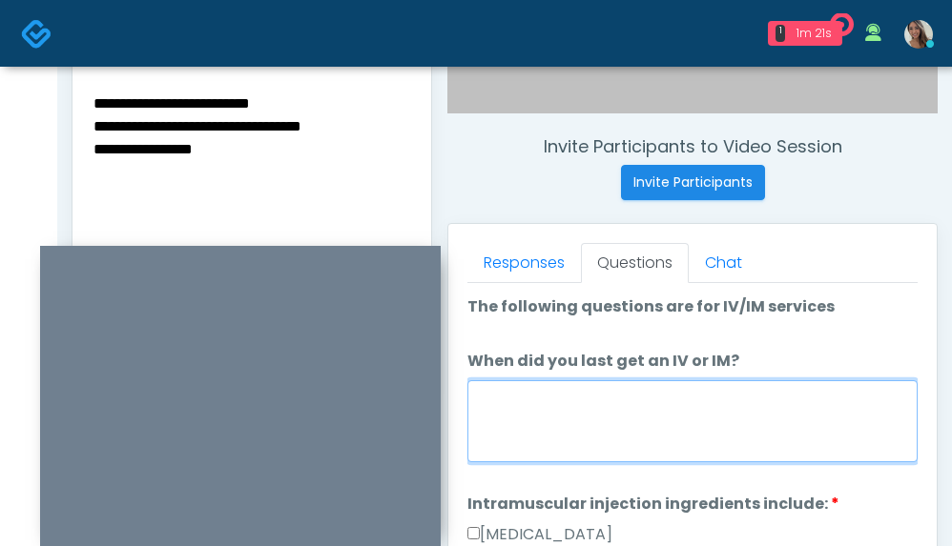
click at [516, 417] on textarea "When did you last get an IV or IM?" at bounding box center [692, 421] width 450 height 82
paste textarea "*******"
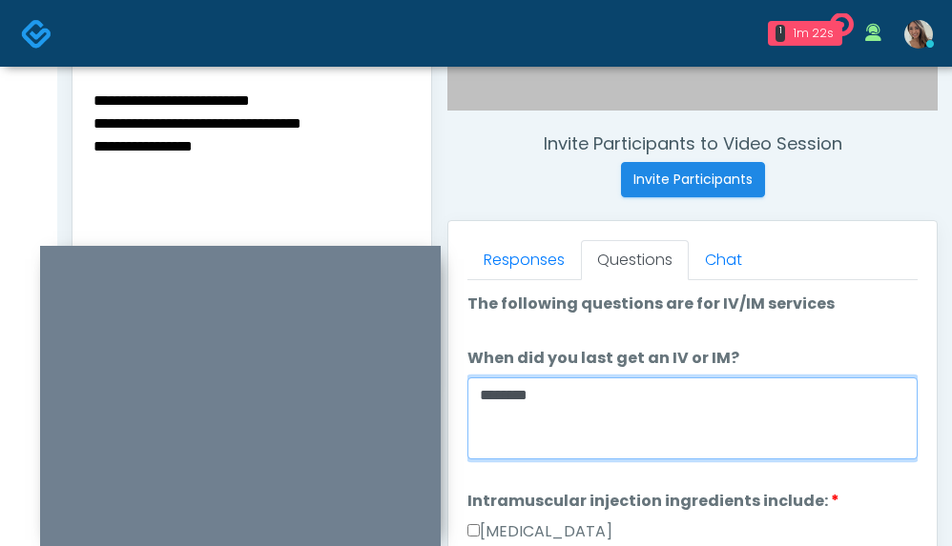
scroll to position [680, 0]
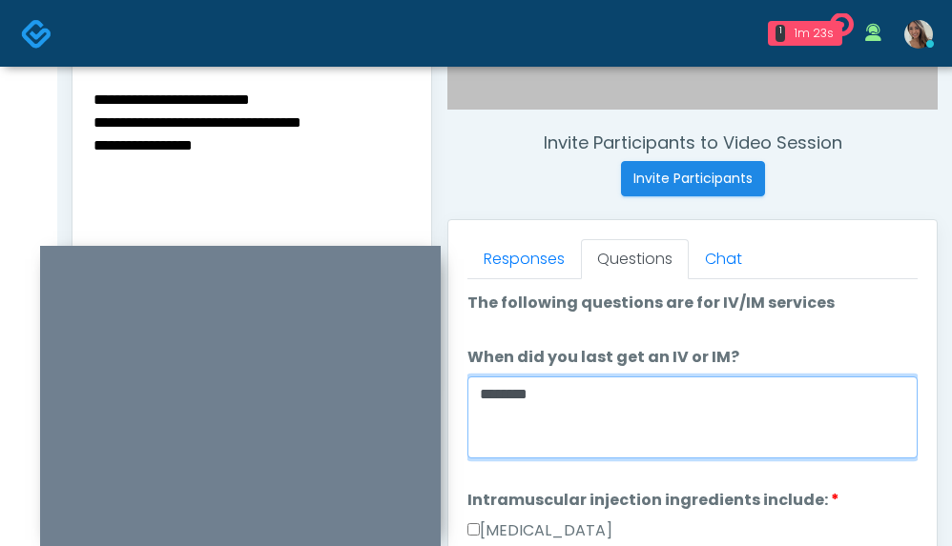
drag, startPoint x: 476, startPoint y: 380, endPoint x: 419, endPoint y: 371, distance: 57.9
click at [257, 96] on div "**********" at bounding box center [505, 200] width 866 height 1454
type textarea "*******"
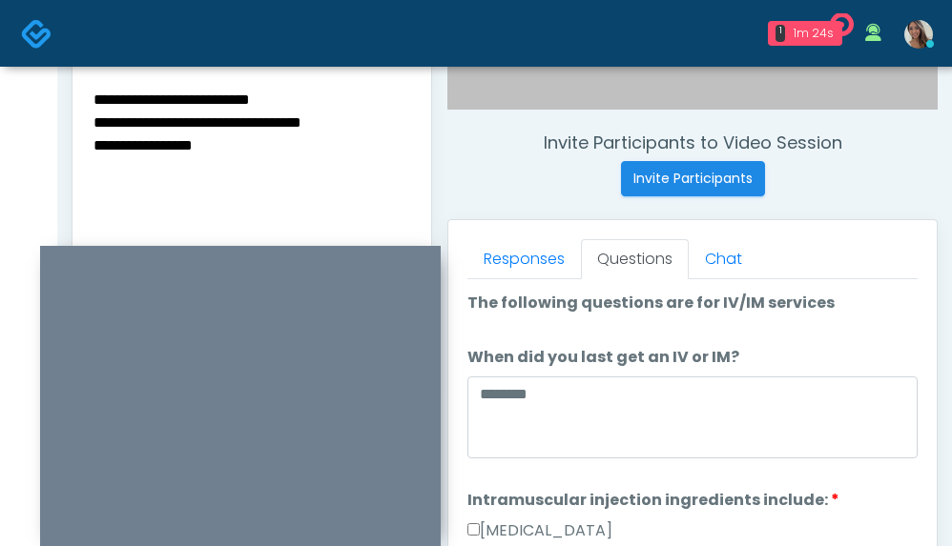
drag, startPoint x: 245, startPoint y: 157, endPoint x: 267, endPoint y: 141, distance: 27.3
click at [245, 156] on textarea "**********" at bounding box center [252, 203] width 320 height 233
drag, startPoint x: 268, startPoint y: 141, endPoint x: 14, endPoint y: 80, distance: 260.9
click at [14, 80] on div "1 1m 25s Refresh RX Waiting - 1m 25s CA View Erika Felder AZ CA CO FL ID" at bounding box center [476, 176] width 952 height 1712
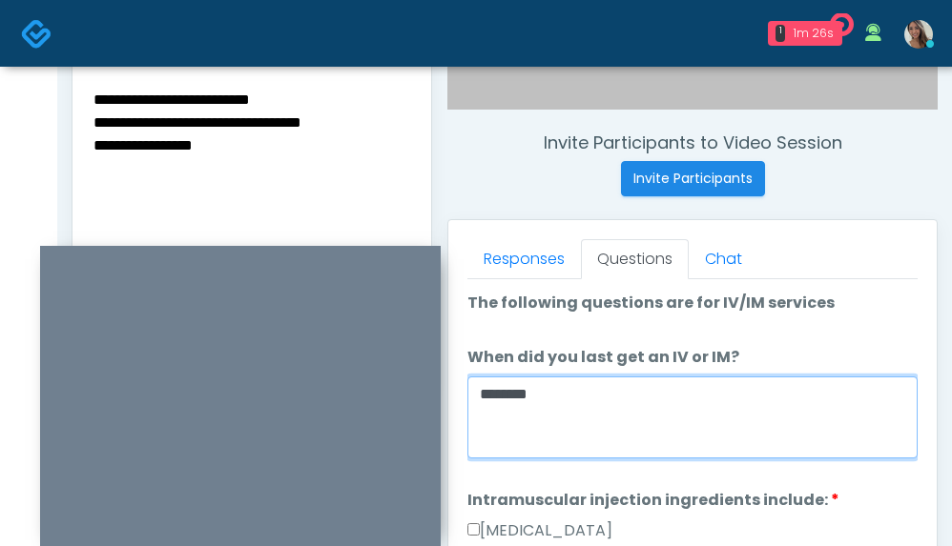
drag, startPoint x: 588, startPoint y: 426, endPoint x: 436, endPoint y: 383, distance: 158.5
click at [298, 62] on div "1 1m 26s Refresh RX Waiting - 1m 26s CA View Erika Felder AZ CA CO FL ID" at bounding box center [476, 176] width 952 height 1712
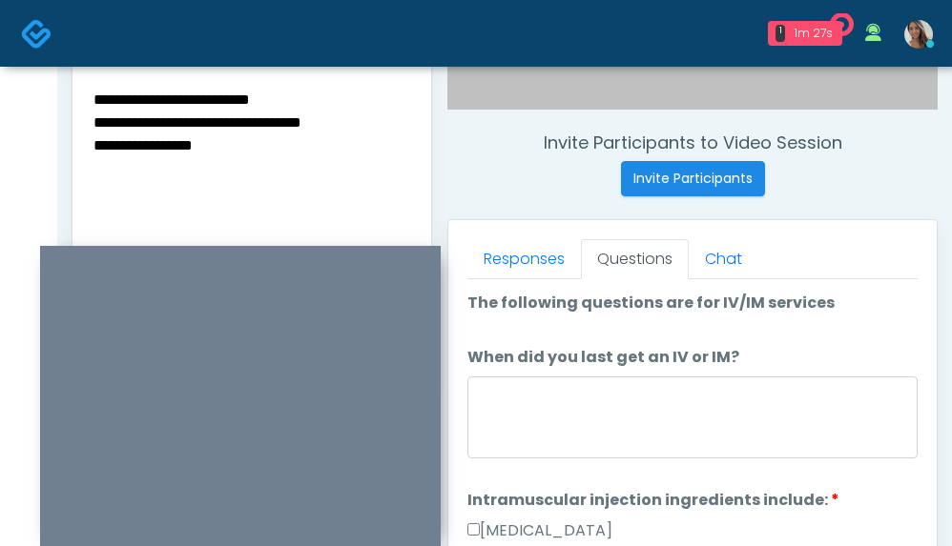
drag, startPoint x: 239, startPoint y: 151, endPoint x: 11, endPoint y: 86, distance: 236.9
click at [11, 86] on div "1 1m 27s Refresh RX Waiting - 1m 27s CA View Erika Felder AZ CA CO FL ID" at bounding box center [476, 176] width 952 height 1712
click at [222, 123] on textarea "**********" at bounding box center [252, 203] width 320 height 233
drag, startPoint x: 373, startPoint y: 123, endPoint x: 39, endPoint y: 75, distance: 337.1
click at [39, 74] on div "1 1m 28s Refresh RX Waiting - 1m 28s CA View Erika Felder AZ CA CO FL ID" at bounding box center [476, 176] width 952 height 1712
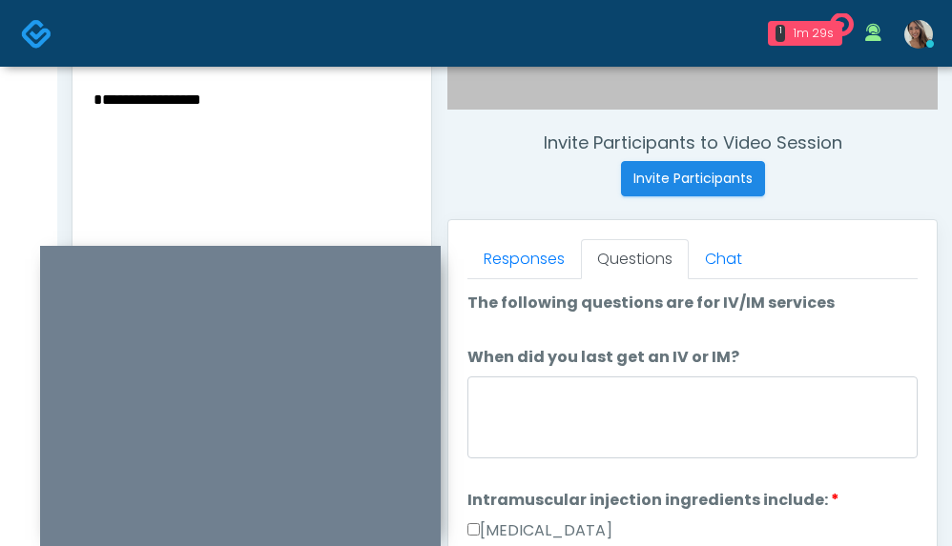
click at [98, 120] on textarea "**********" at bounding box center [252, 203] width 320 height 233
type textarea "**********"
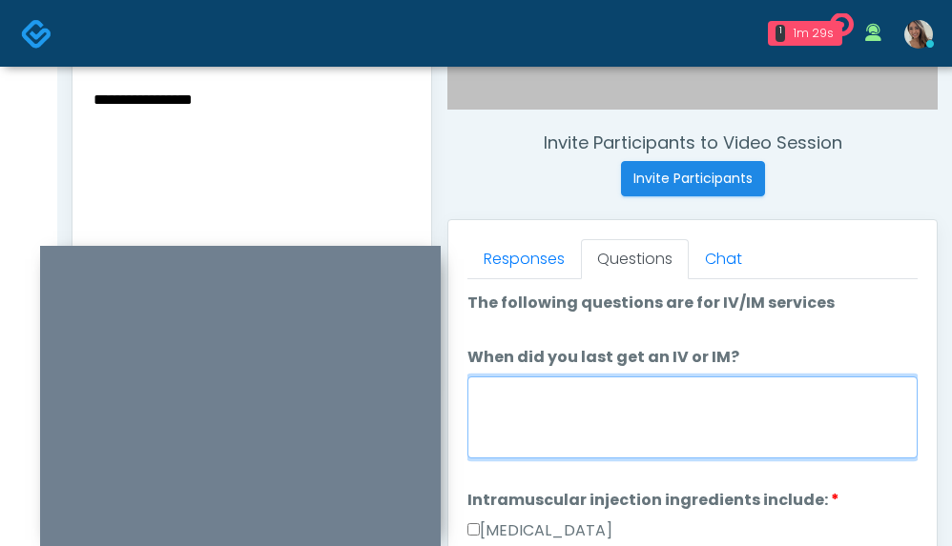
click at [597, 427] on textarea "When did you last get an IV or IM?" at bounding box center [692, 418] width 450 height 82
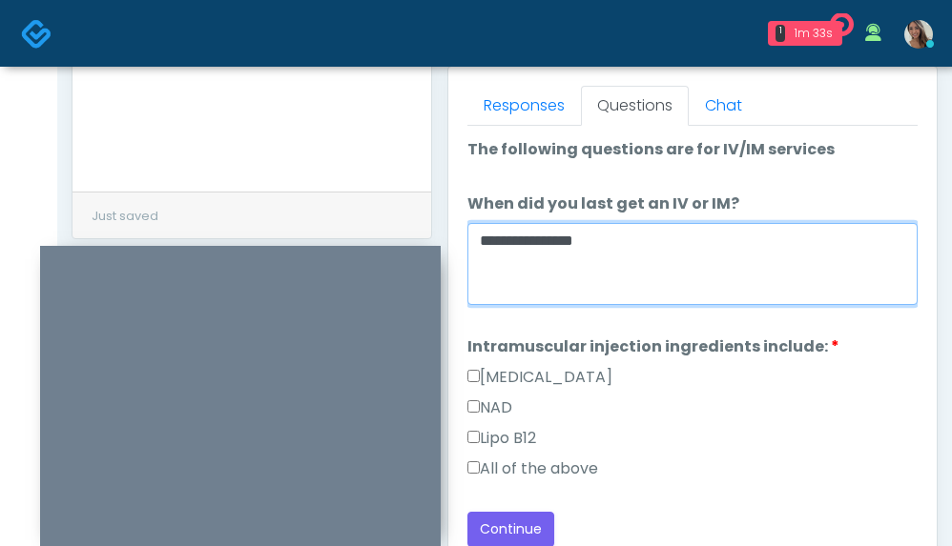
scroll to position [851, 0]
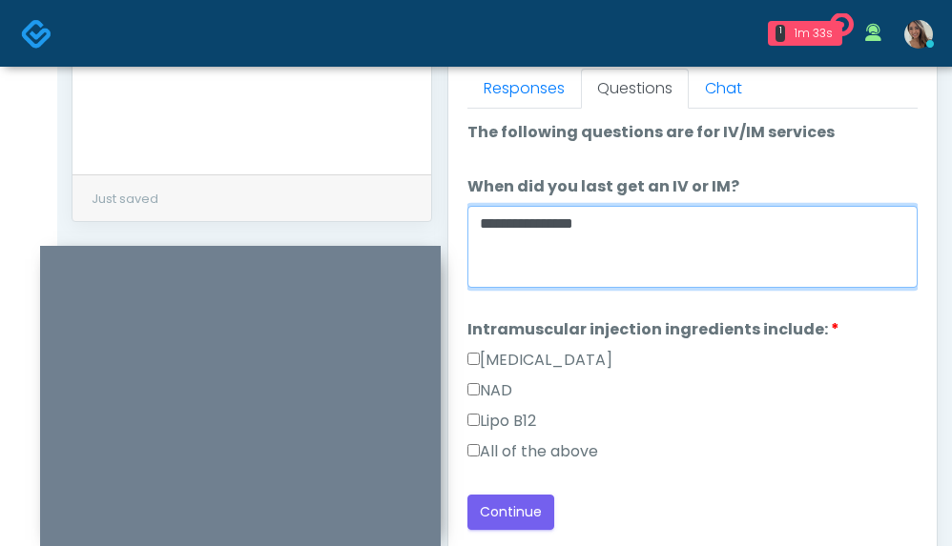
type textarea "**********"
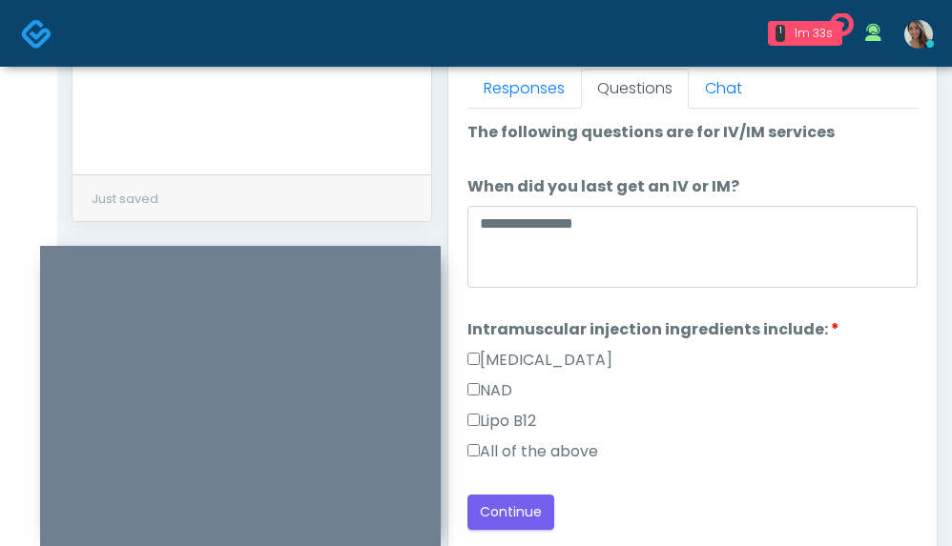
drag, startPoint x: 509, startPoint y: 441, endPoint x: 503, endPoint y: 457, distance: 17.2
click at [508, 441] on label "All of the above" at bounding box center [532, 452] width 131 height 23
click at [512, 483] on div "**********" at bounding box center [692, 325] width 450 height 409
click at [510, 495] on button "Continue" at bounding box center [510, 512] width 87 height 35
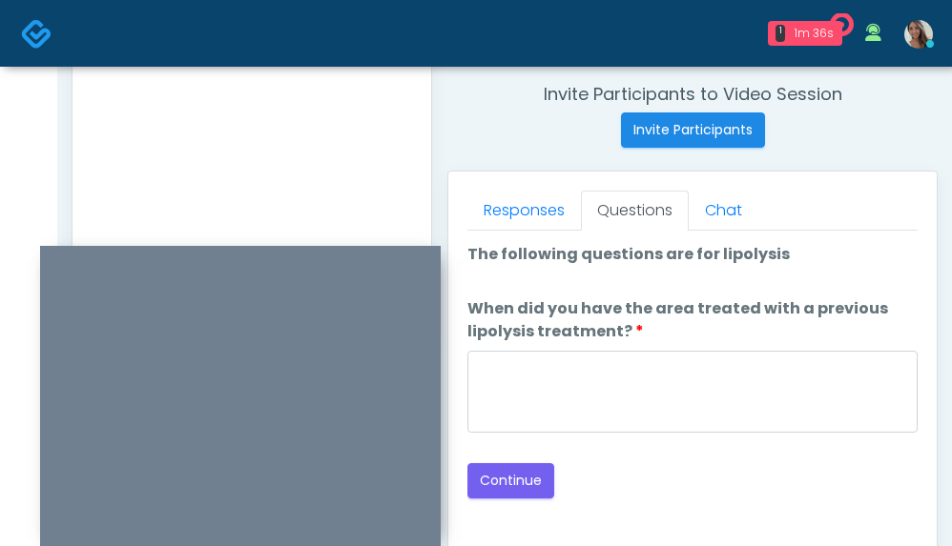
scroll to position [741, 0]
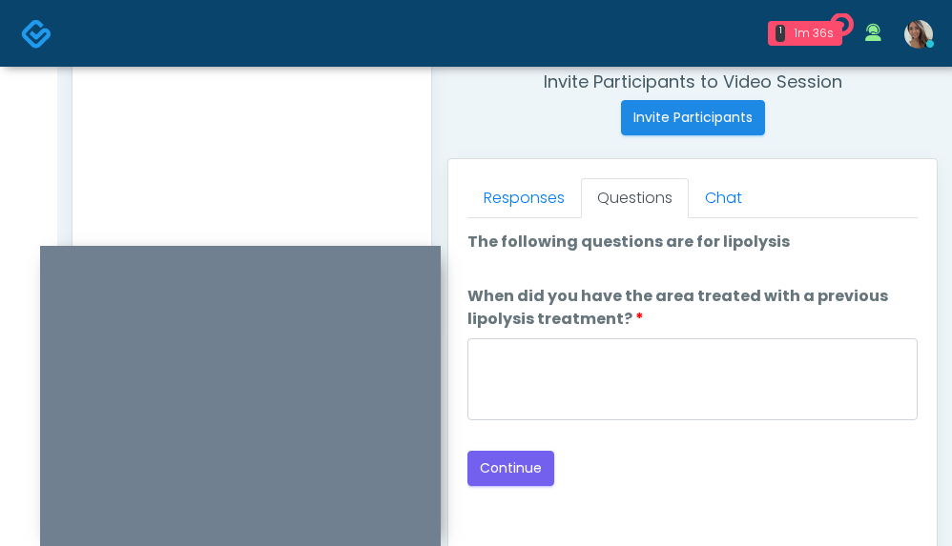
click at [577, 430] on div "Loading... Connecting to your agent... Please wait while we prepare your person…" at bounding box center [692, 359] width 450 height 256
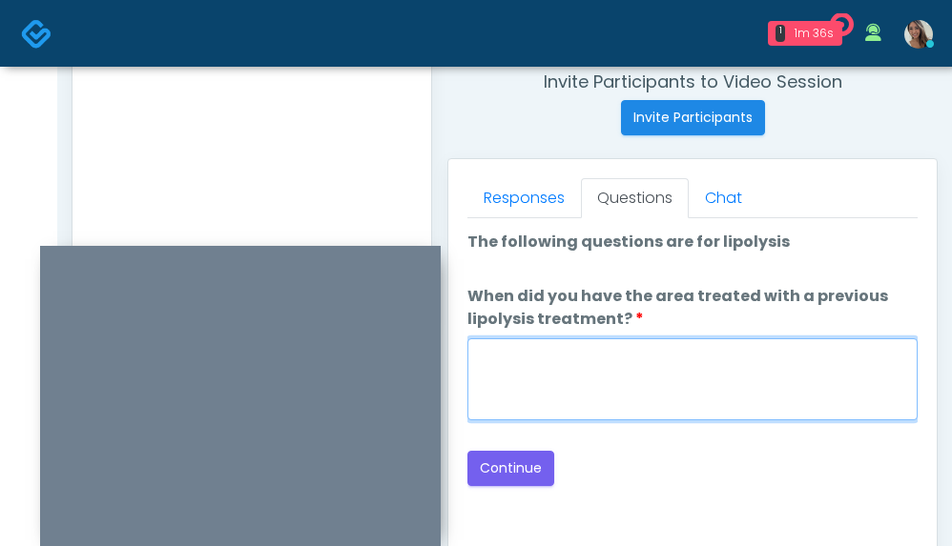
click at [564, 381] on textarea "When did you have the area treated with a previous lipolysis treatment?" at bounding box center [692, 380] width 450 height 82
paste textarea "**********"
type textarea "**********"
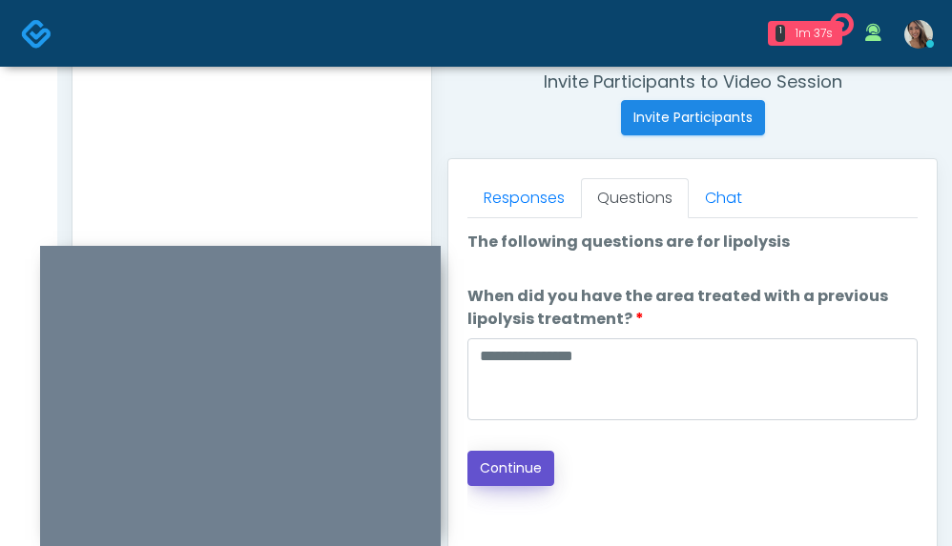
click at [503, 462] on button "Continue" at bounding box center [510, 468] width 87 height 35
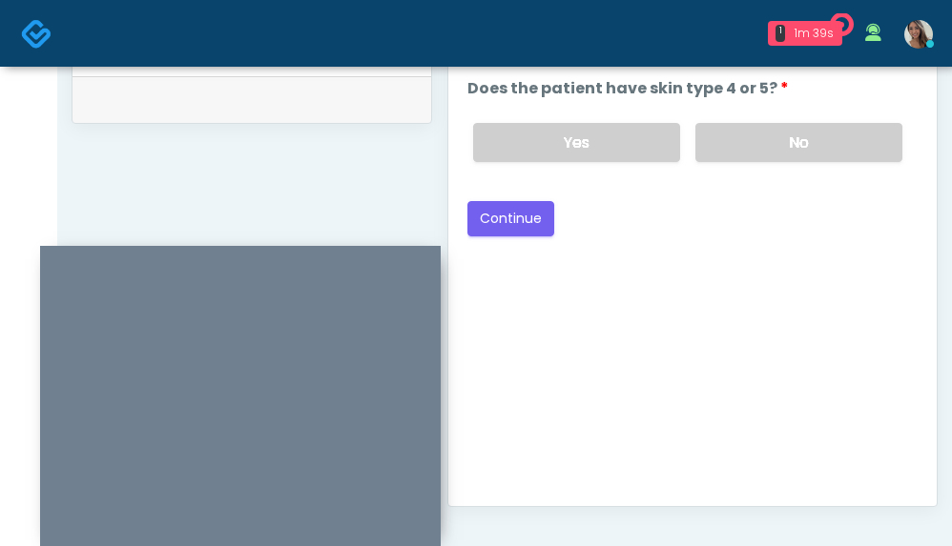
scroll to position [933, 0]
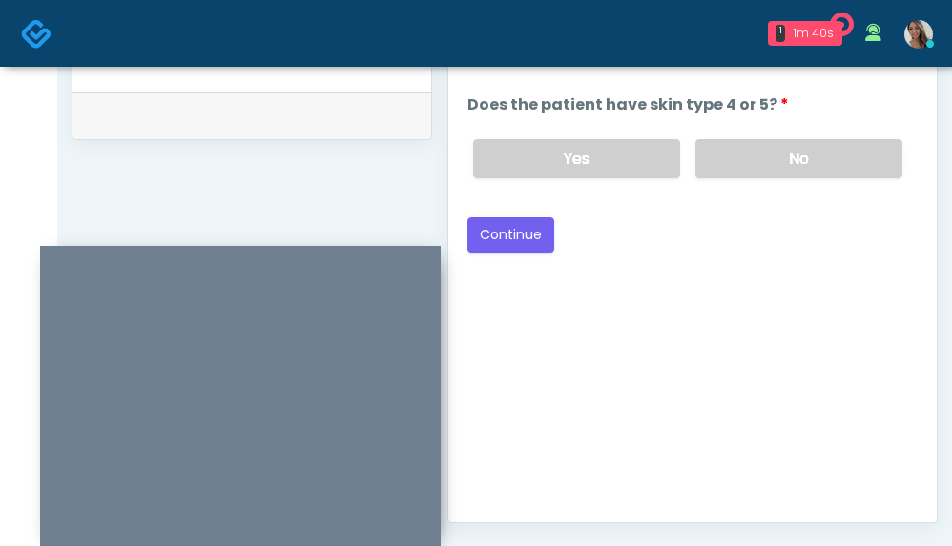
drag, startPoint x: 782, startPoint y: 149, endPoint x: 662, endPoint y: 206, distance: 133.1
click at [782, 149] on label "No" at bounding box center [798, 158] width 207 height 39
click at [477, 236] on button "Continue" at bounding box center [510, 234] width 87 height 35
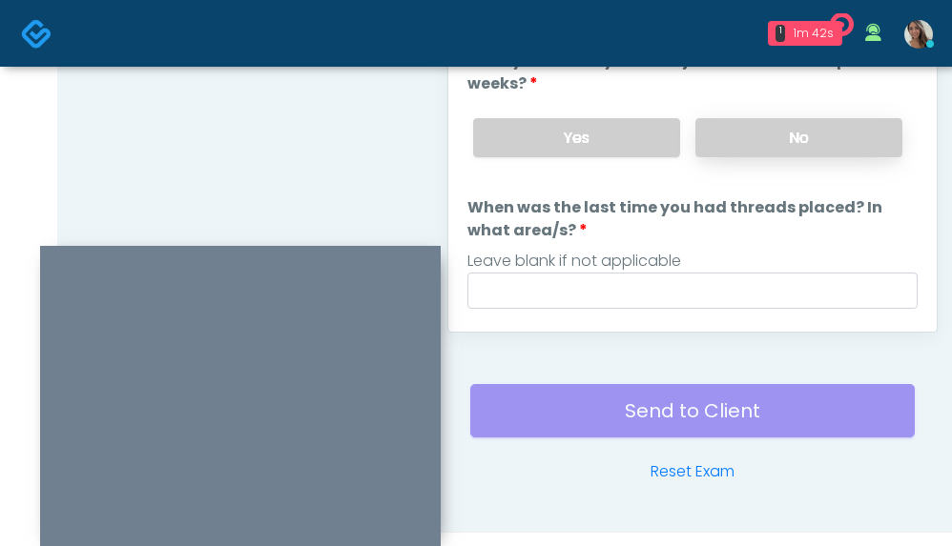
click at [779, 149] on label "No" at bounding box center [798, 137] width 207 height 39
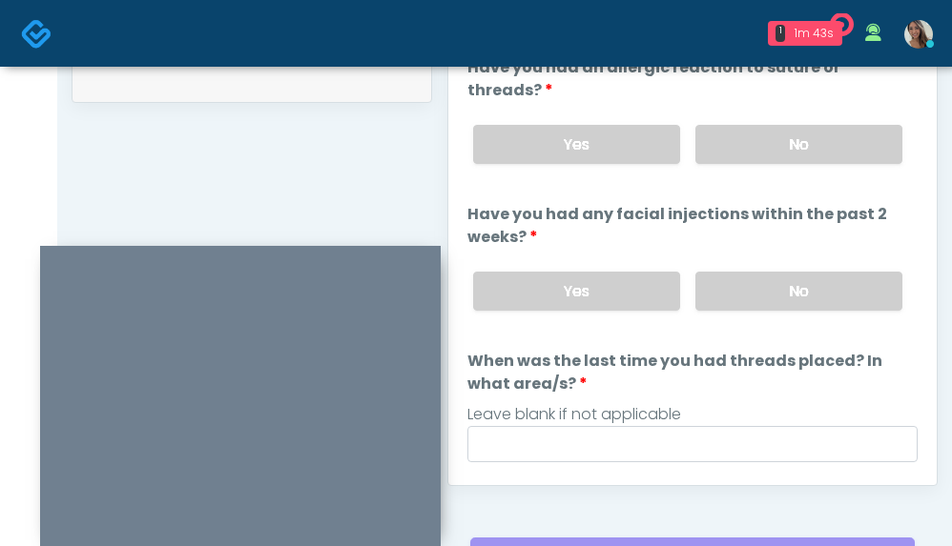
scroll to position [900, 0]
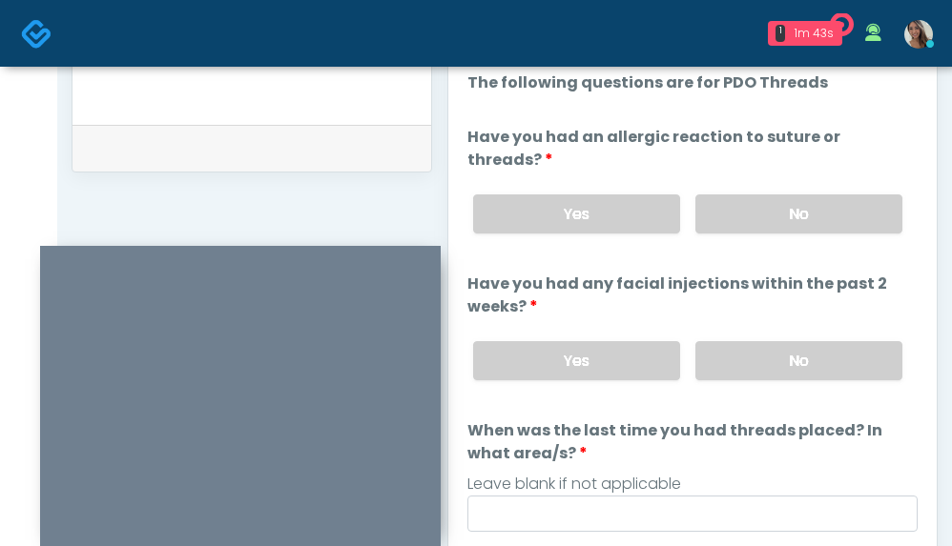
click at [783, 236] on div "Yes No" at bounding box center [688, 214] width 460 height 70
click at [812, 201] on label "No" at bounding box center [798, 214] width 207 height 39
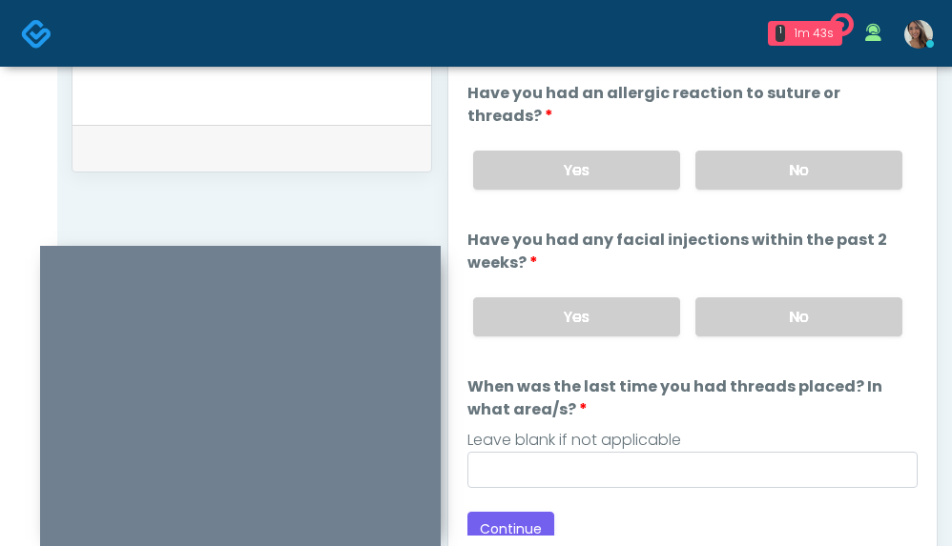
scroll to position [55, 0]
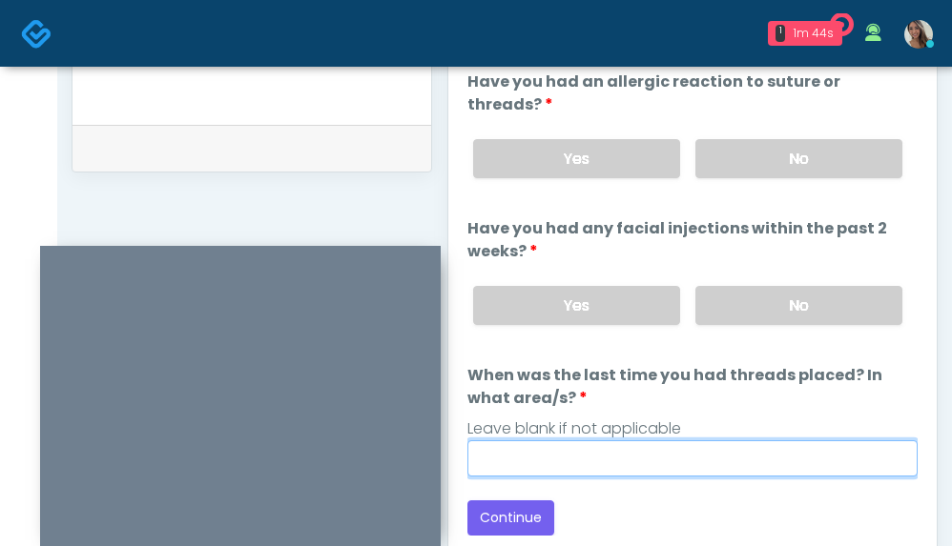
click at [624, 461] on input "When was the last time you had threads placed? In what area/s?" at bounding box center [692, 459] width 450 height 36
paste input "**********"
type input "**********"
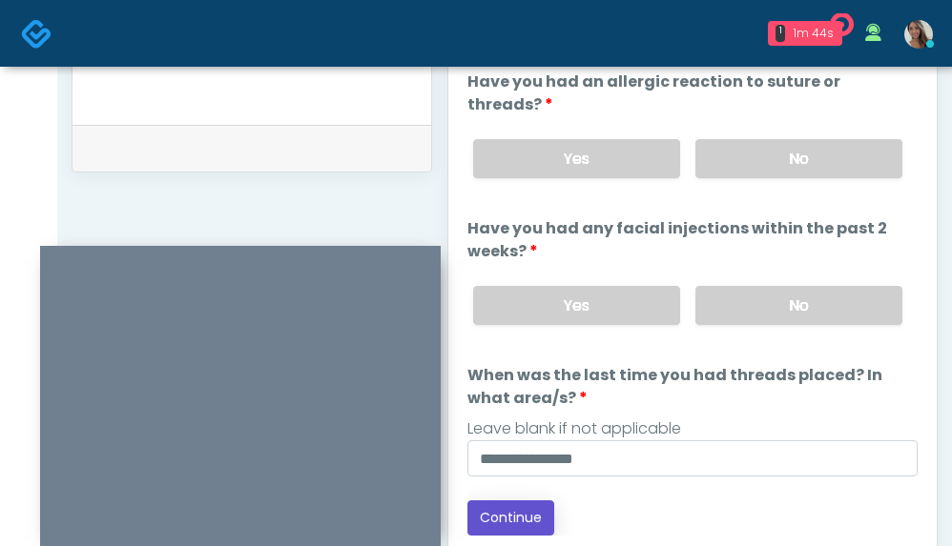
click at [491, 510] on button "Continue" at bounding box center [510, 518] width 87 height 35
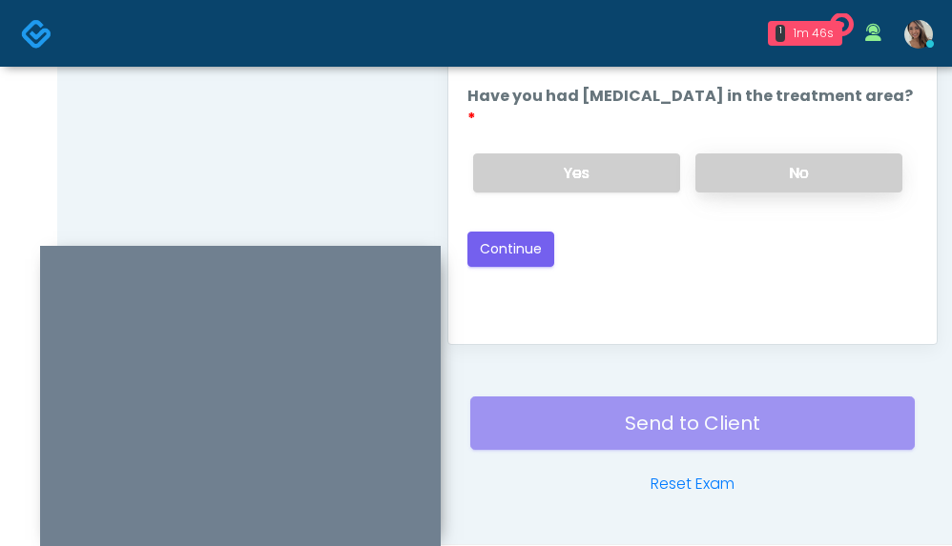
scroll to position [1108, 0]
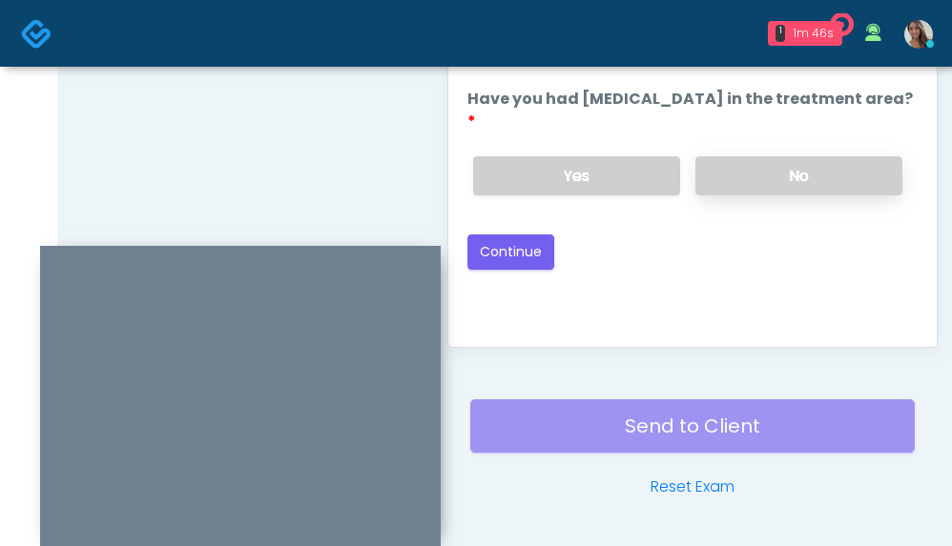
click at [816, 156] on label "No" at bounding box center [798, 175] width 207 height 39
click at [525, 235] on button "Continue" at bounding box center [510, 252] width 87 height 35
click at [529, 235] on button "Continue" at bounding box center [510, 252] width 87 height 35
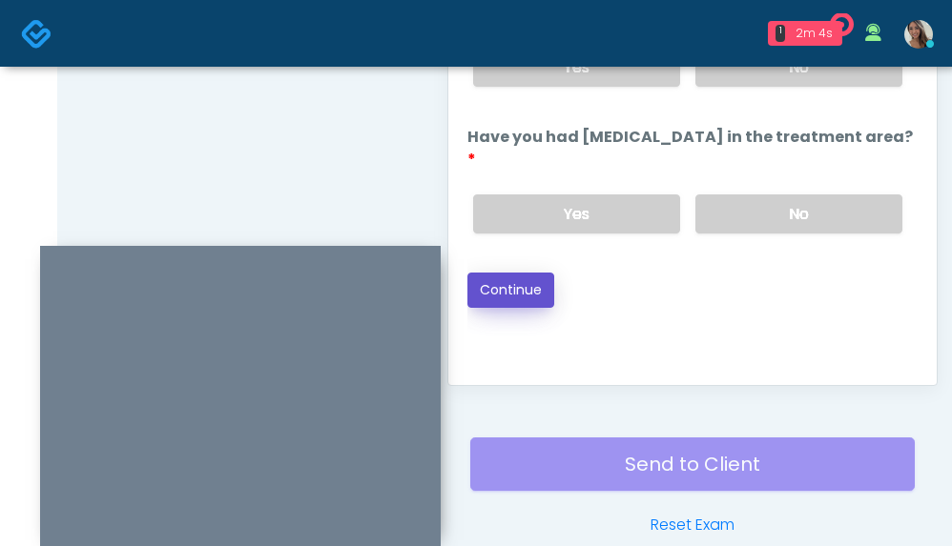
click at [539, 273] on button "Continue" at bounding box center [510, 290] width 87 height 35
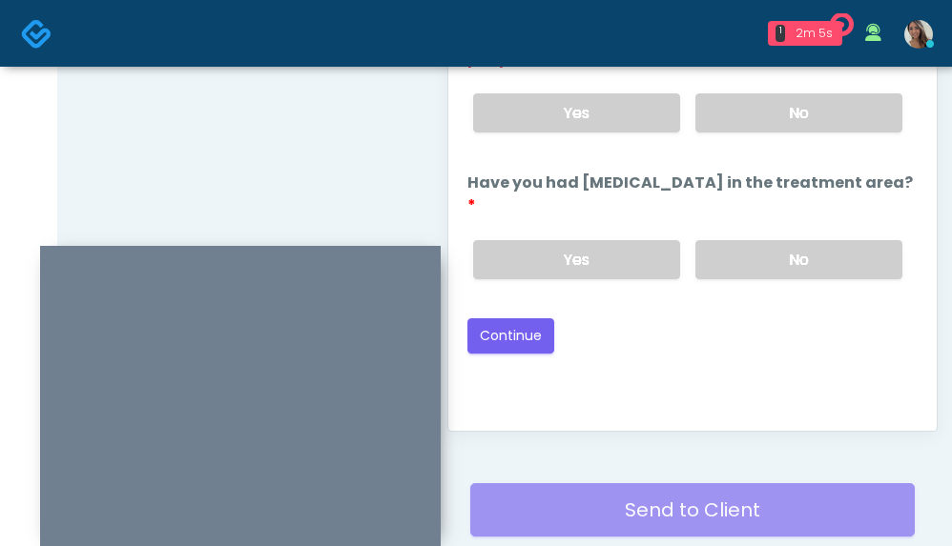
scroll to position [1020, 0]
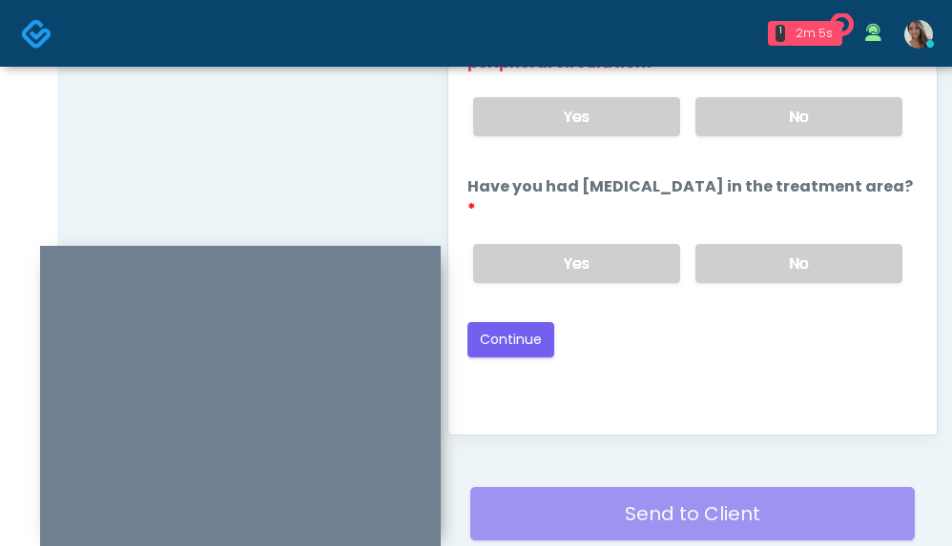
click at [797, 94] on div "Yes No" at bounding box center [688, 117] width 460 height 70
click at [775, 112] on label "No" at bounding box center [798, 116] width 207 height 39
click at [531, 322] on button "Continue" at bounding box center [510, 339] width 87 height 35
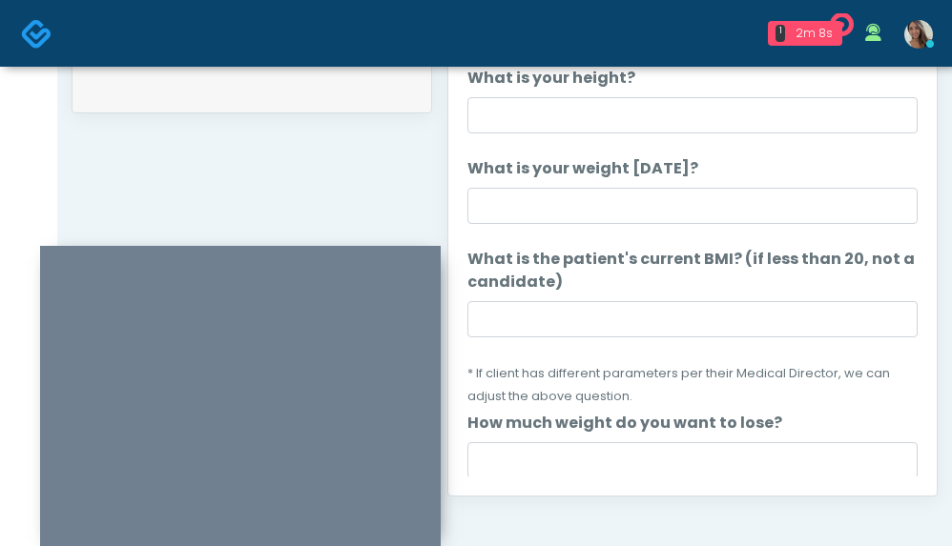
scroll to position [948, 0]
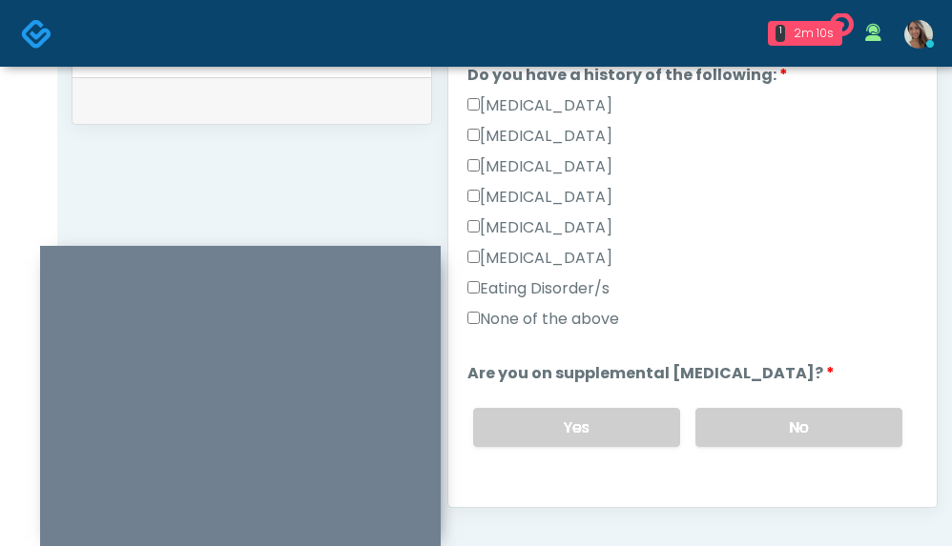
click at [562, 319] on label "None of the above" at bounding box center [543, 319] width 152 height 23
click at [751, 410] on label "No" at bounding box center [798, 427] width 207 height 39
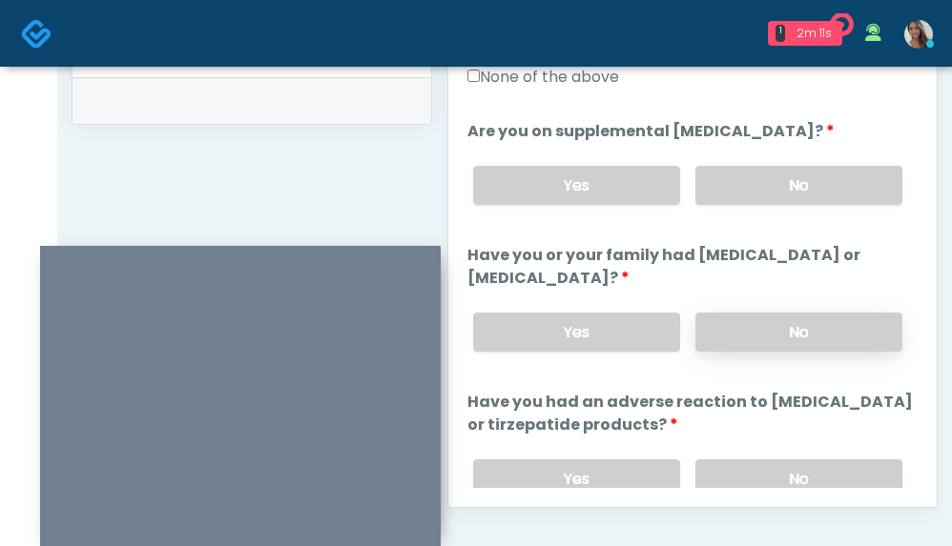
click at [751, 337] on label "No" at bounding box center [798, 332] width 207 height 39
click at [738, 470] on label "No" at bounding box center [798, 479] width 207 height 39
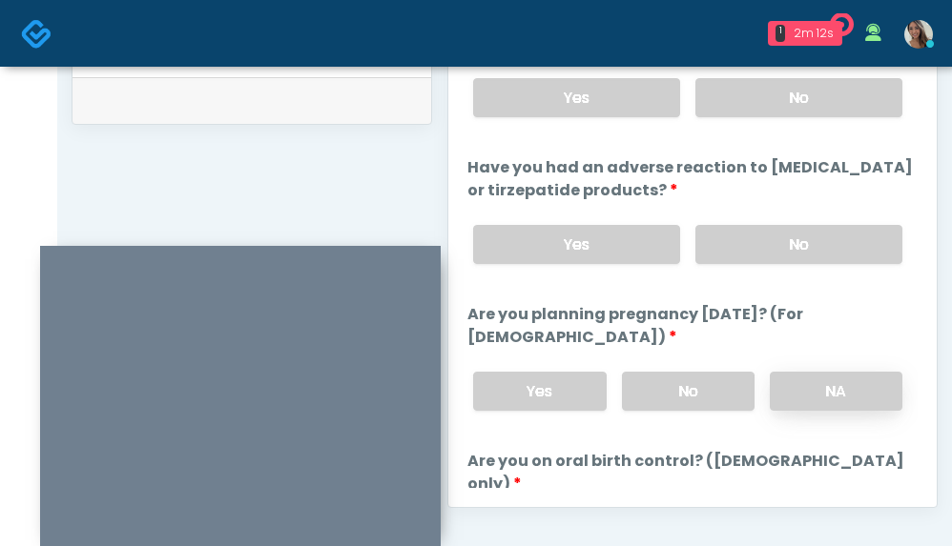
click at [773, 396] on label "NA" at bounding box center [836, 391] width 133 height 39
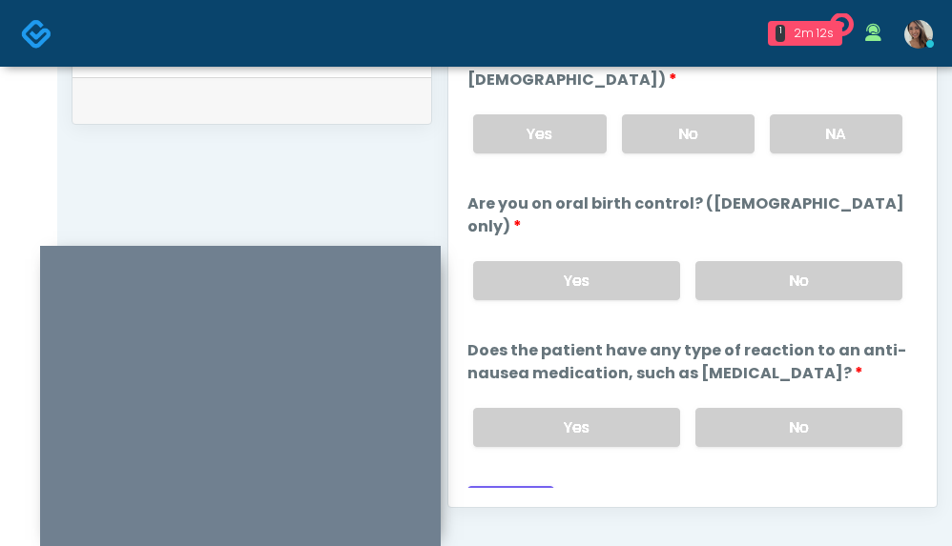
scroll to position [1185, 0]
click at [737, 260] on label "No" at bounding box center [798, 279] width 207 height 39
click at [711, 407] on label "No" at bounding box center [798, 426] width 207 height 39
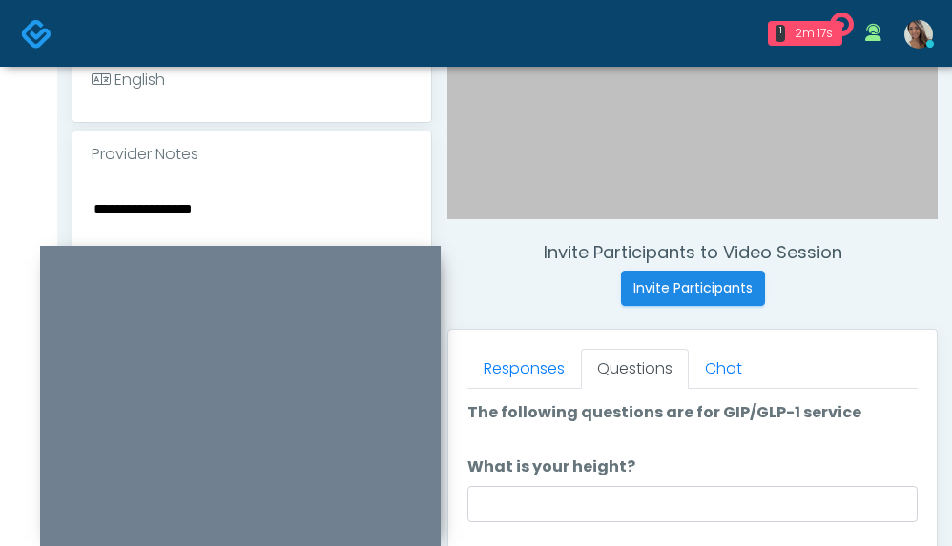
scroll to position [533, 0]
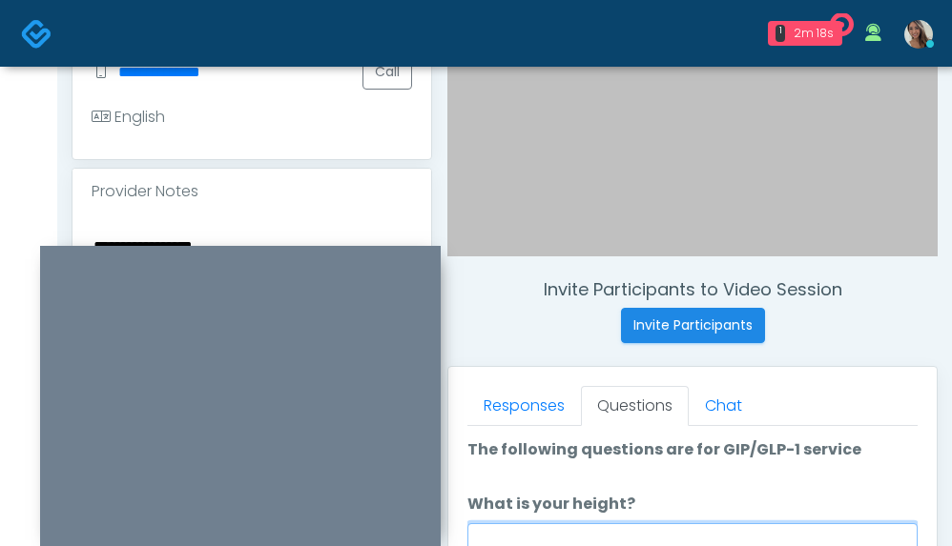
click at [597, 532] on input "What is your height?" at bounding box center [692, 542] width 450 height 36
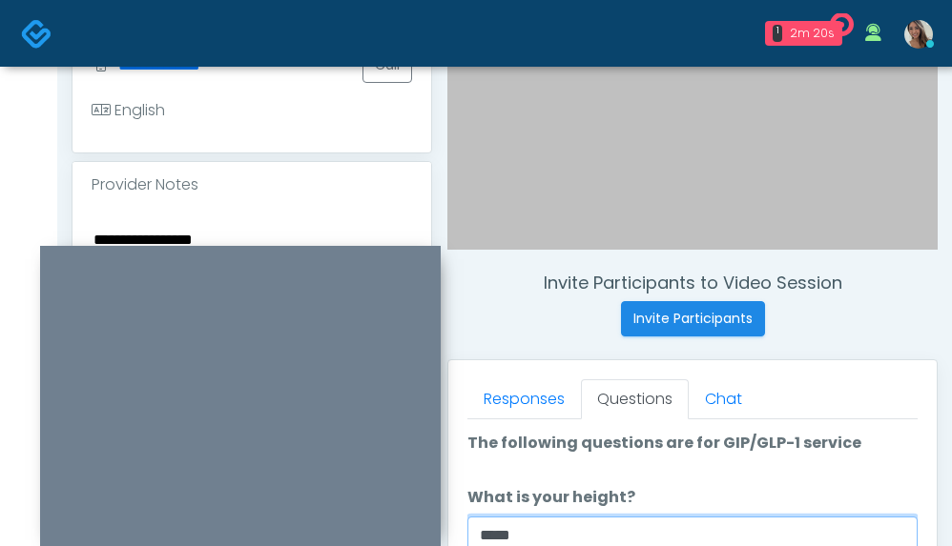
type input "*****"
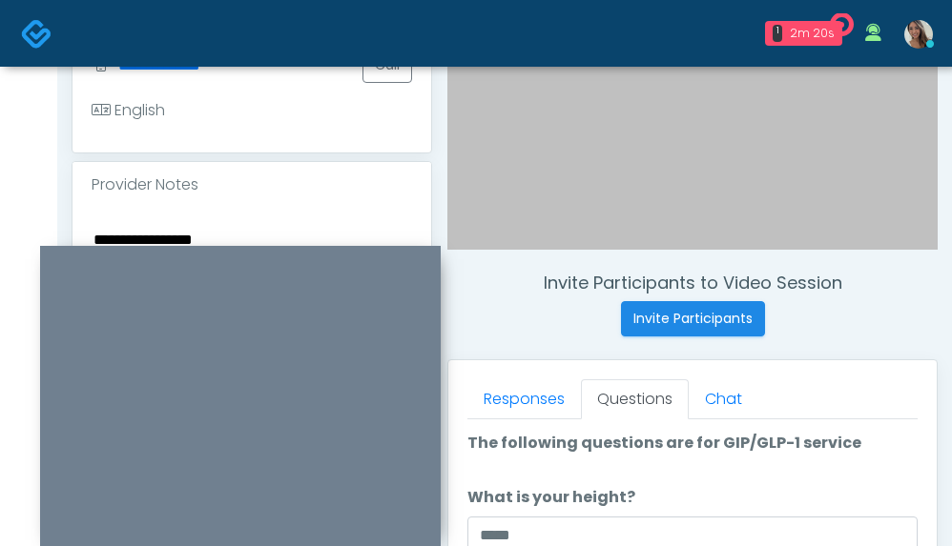
scroll to position [893, 0]
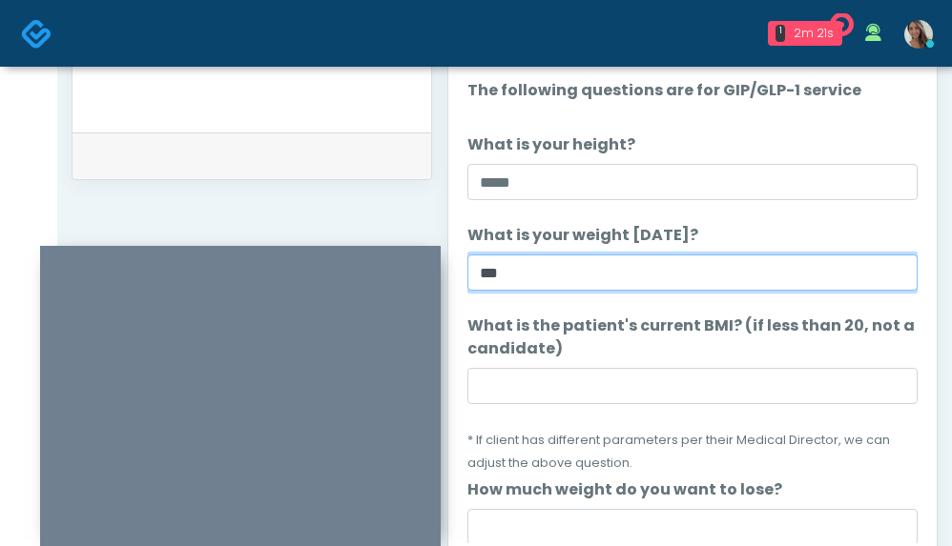
type input "***"
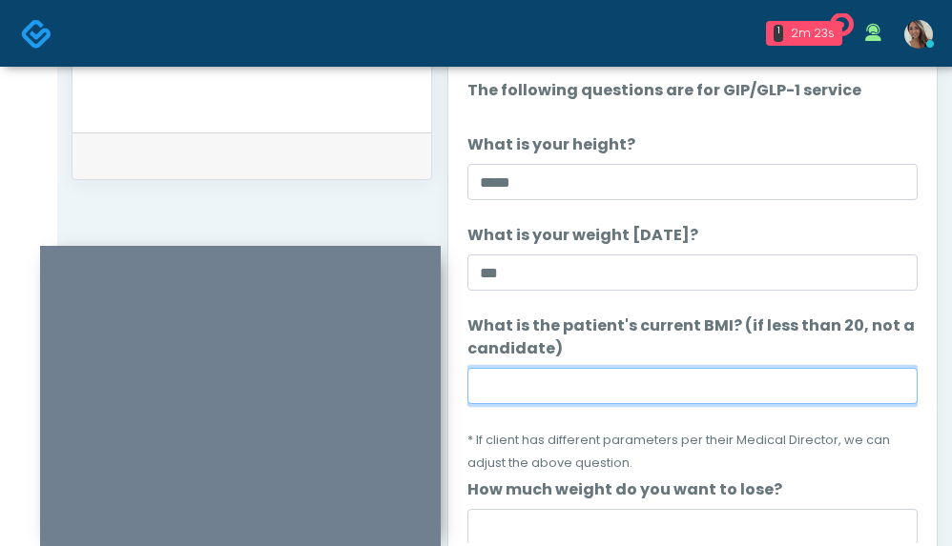
click at [526, 374] on input "What is the patient's current BMI? (if less than 20, not a candidate)" at bounding box center [692, 386] width 450 height 36
paste input "****"
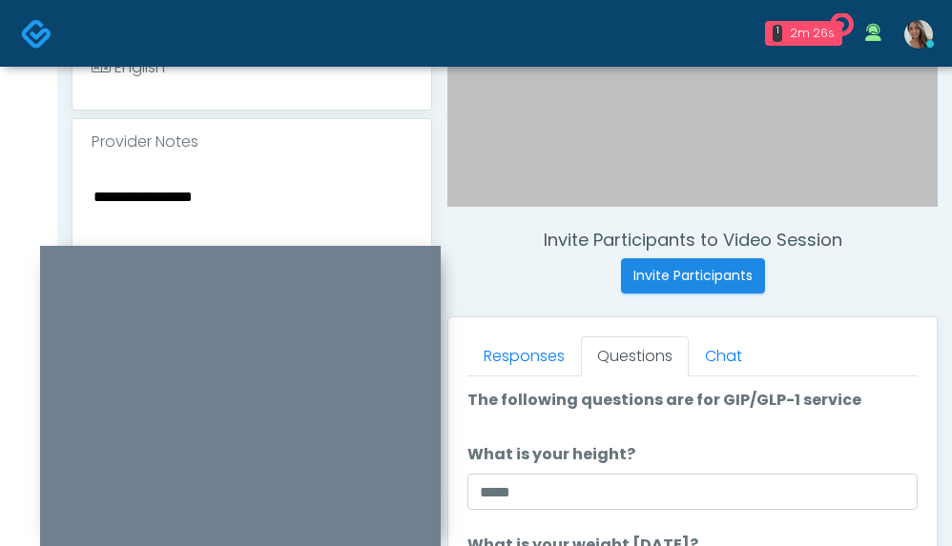
scroll to position [580, 0]
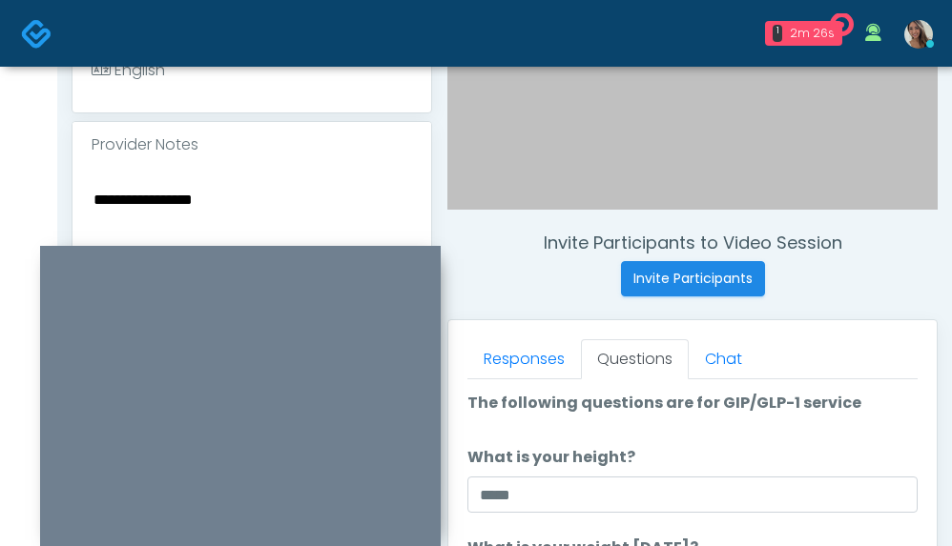
type input "****"
click at [218, 168] on div "**********" at bounding box center [251, 306] width 359 height 277
click at [245, 213] on textarea "**********" at bounding box center [252, 303] width 320 height 233
paste textarea "*****"
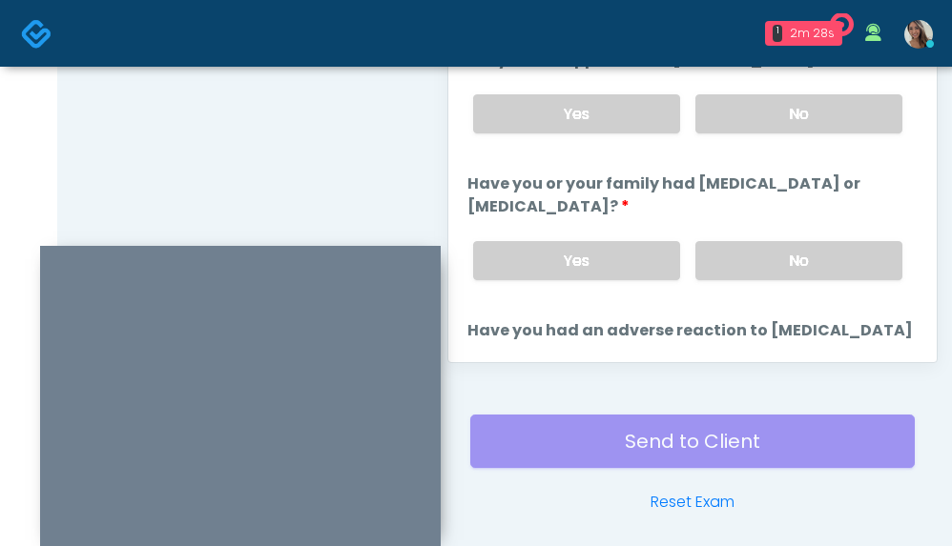
scroll to position [1195, 0]
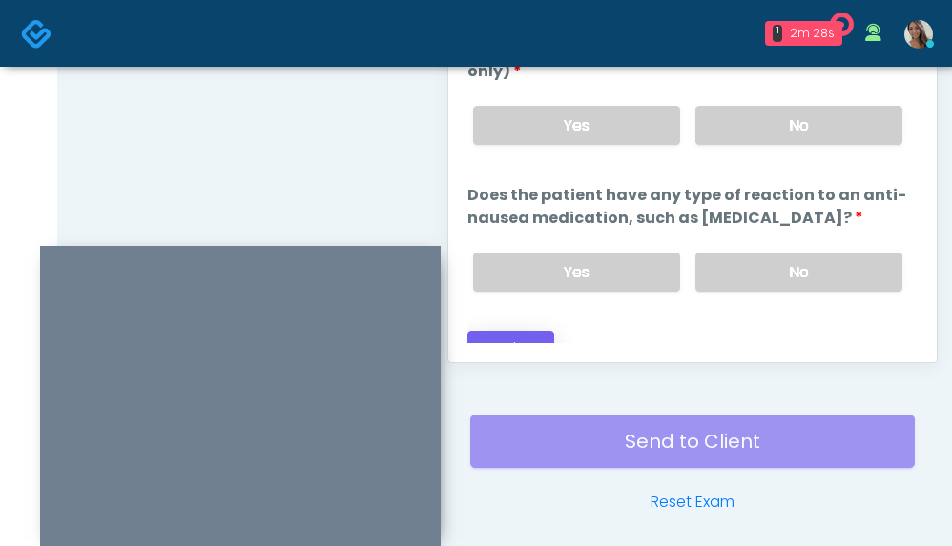
type textarea "**********"
click at [519, 331] on button "Continue" at bounding box center [510, 348] width 87 height 35
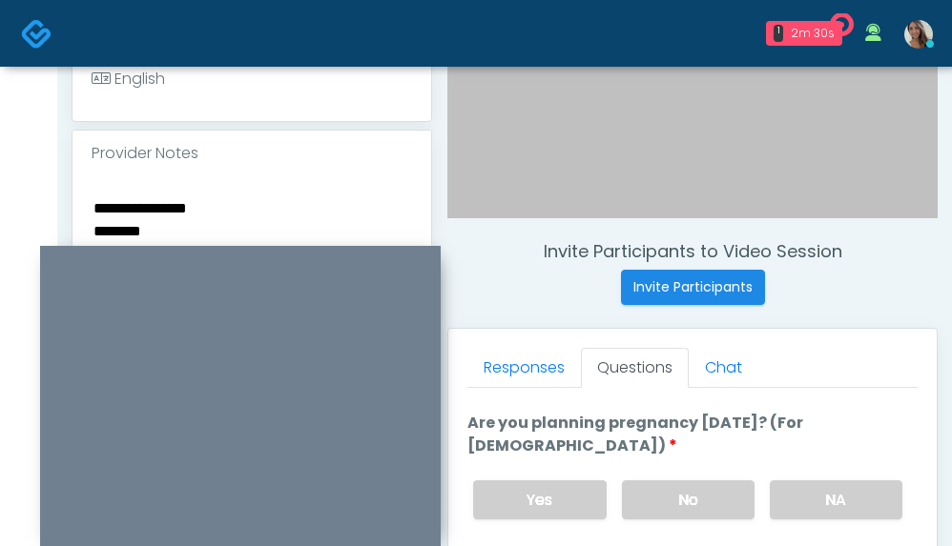
click at [184, 211] on textarea "**********" at bounding box center [252, 311] width 320 height 233
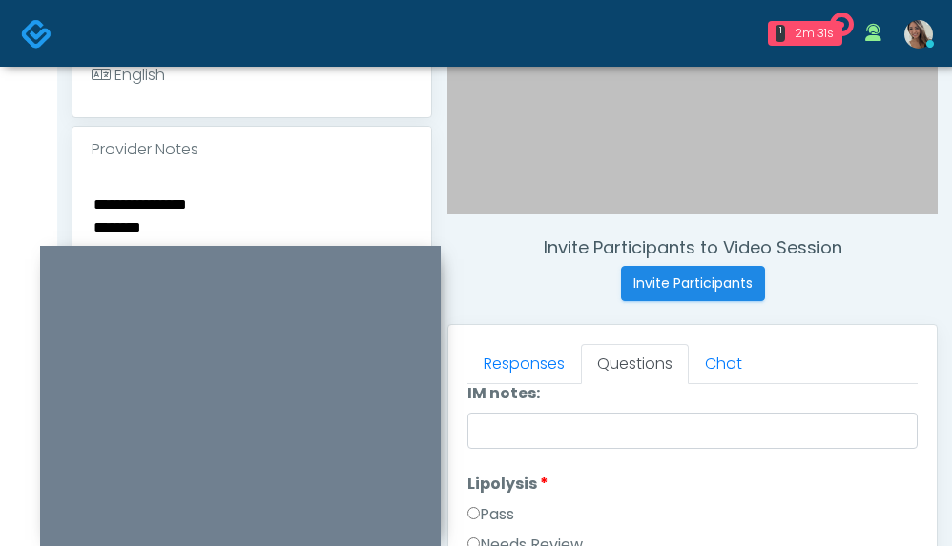
scroll to position [577, 0]
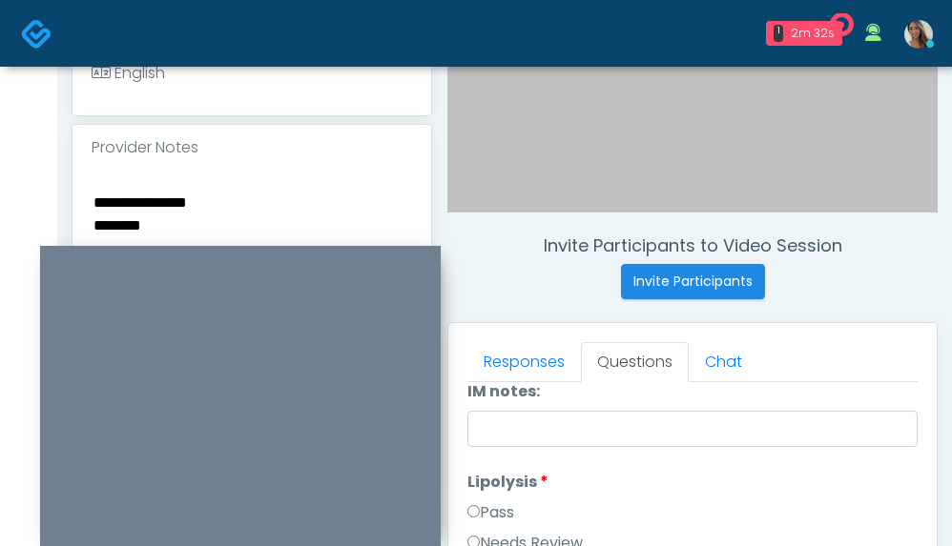
click at [176, 205] on textarea "**********" at bounding box center [252, 306] width 320 height 233
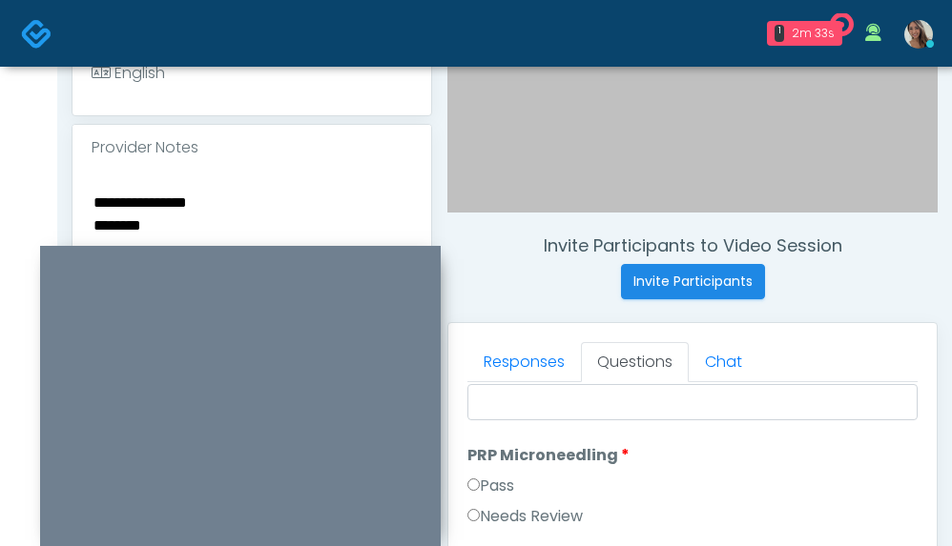
scroll to position [0, 0]
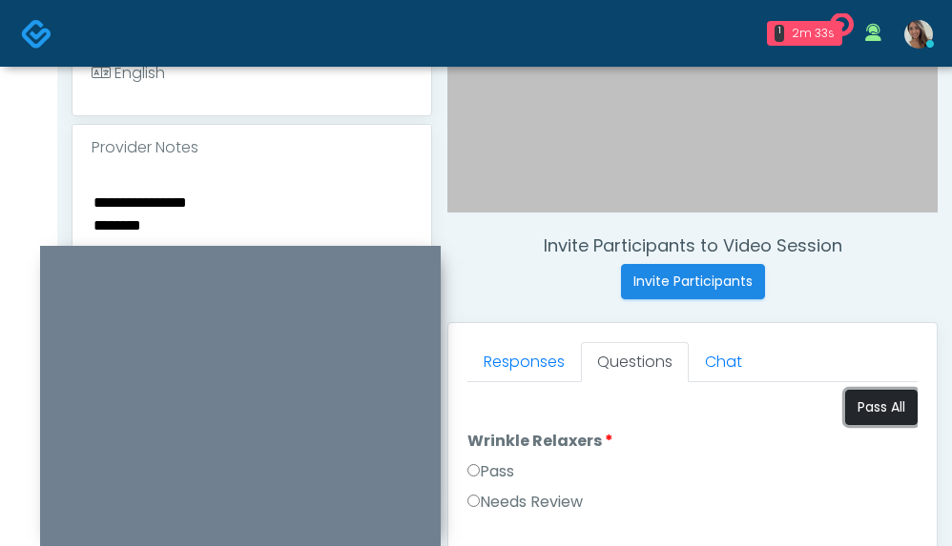
click at [861, 407] on button "Pass All" at bounding box center [881, 407] width 72 height 35
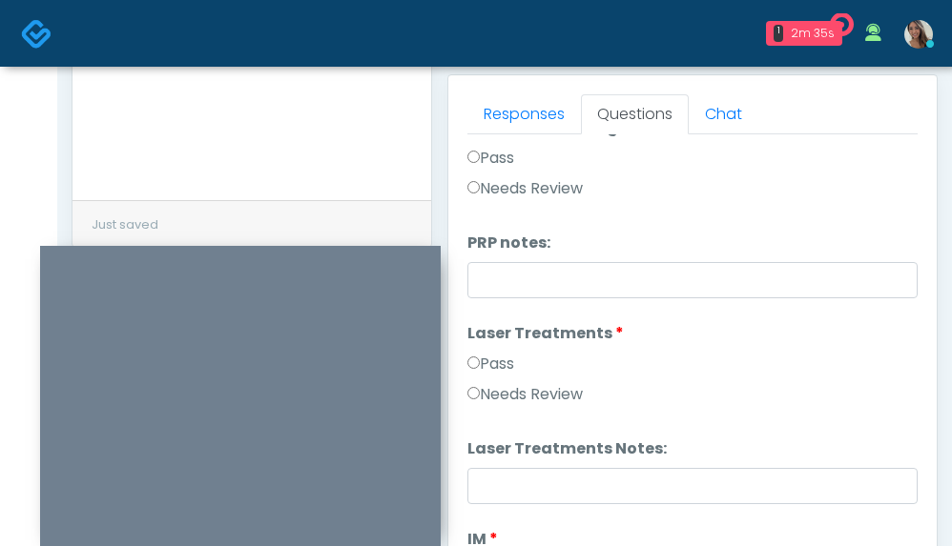
scroll to position [823, 0]
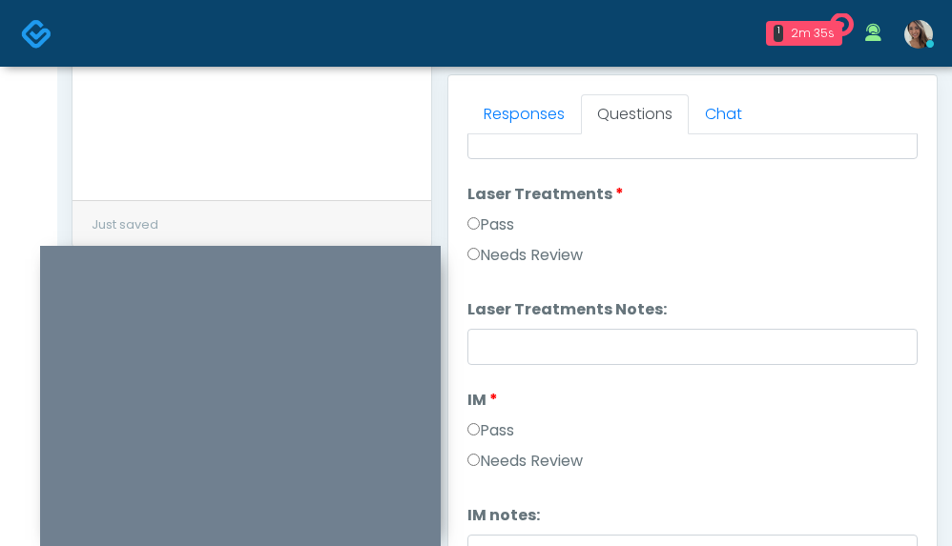
click at [536, 252] on label "Needs Review" at bounding box center [524, 255] width 115 height 23
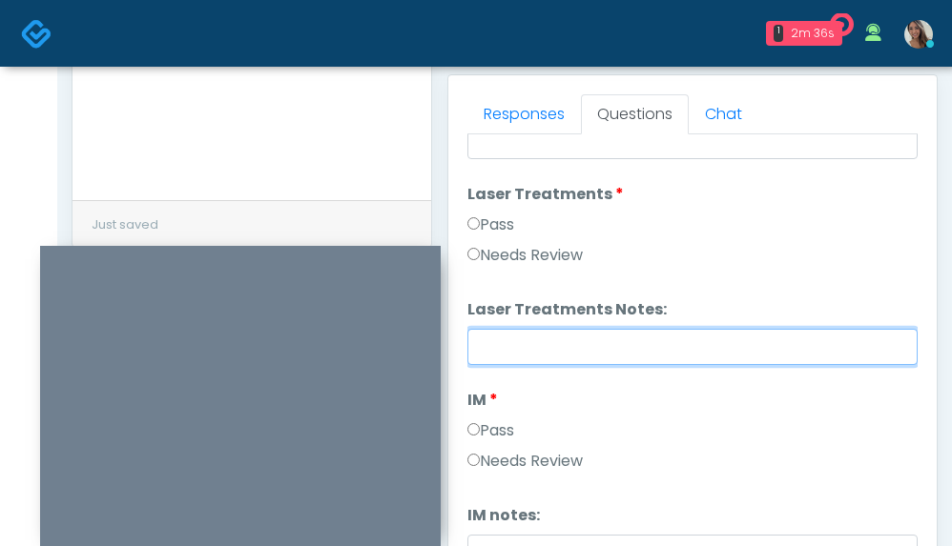
click at [526, 361] on input "Laser Treatments Notes:" at bounding box center [692, 347] width 450 height 36
paste input "**********"
type input "**********"
click at [638, 349] on input "**********" at bounding box center [692, 347] width 450 height 36
click at [637, 349] on input "**********" at bounding box center [692, 347] width 450 height 36
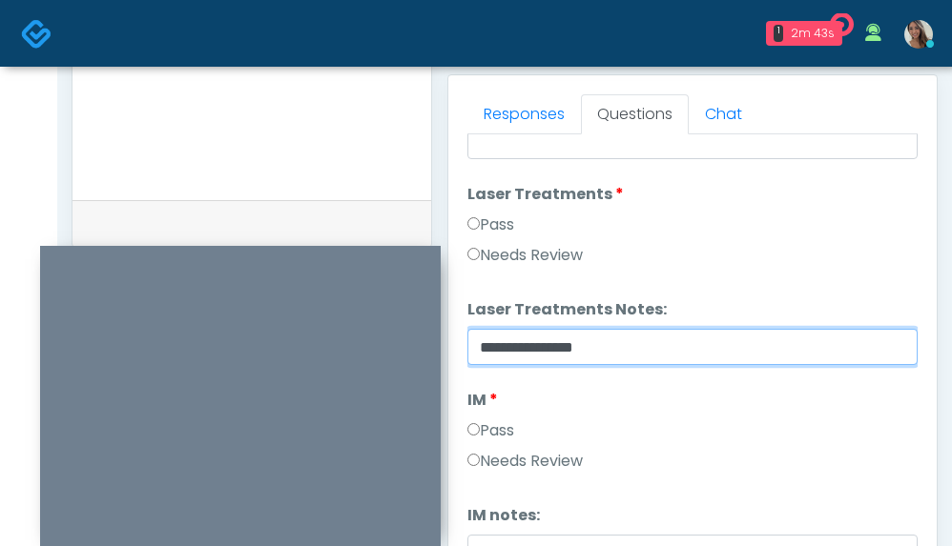
click at [637, 349] on input "**********" at bounding box center [692, 347] width 450 height 36
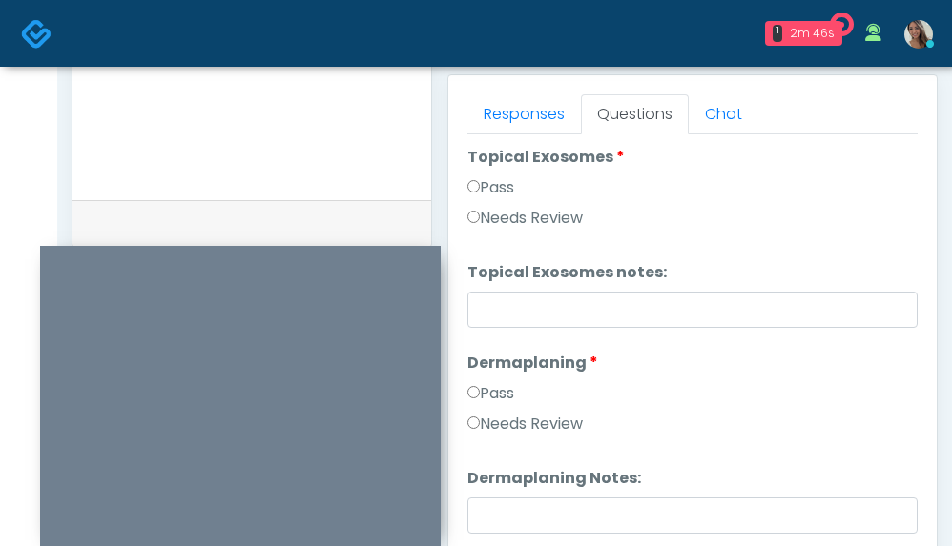
scroll to position [2718, 0]
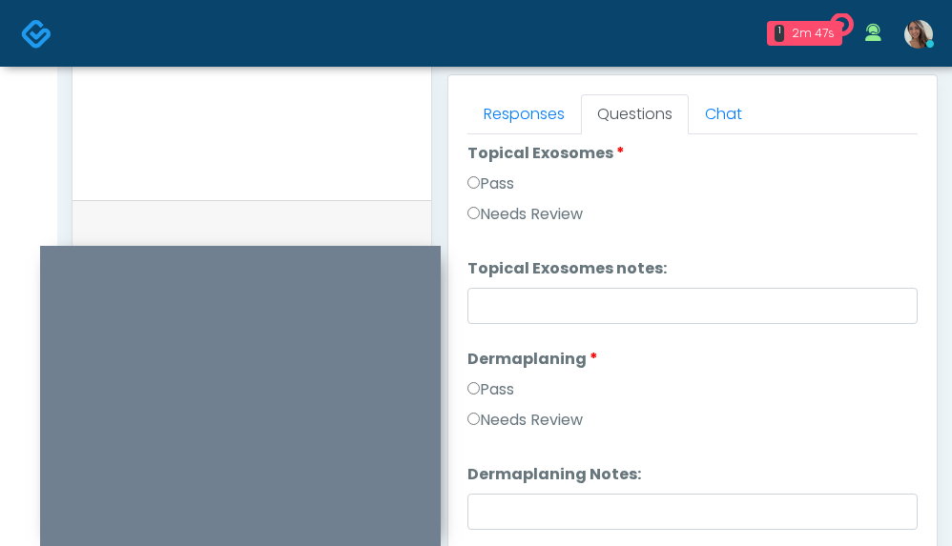
click at [556, 410] on label "Needs Review" at bounding box center [524, 420] width 115 height 23
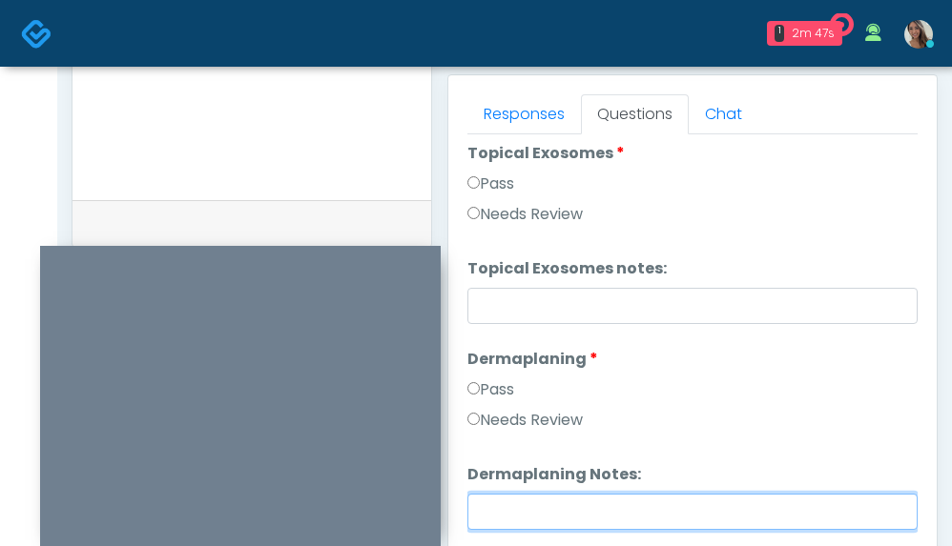
click at [532, 494] on input "Dermaplaning Notes:" at bounding box center [692, 512] width 450 height 36
paste input "**********"
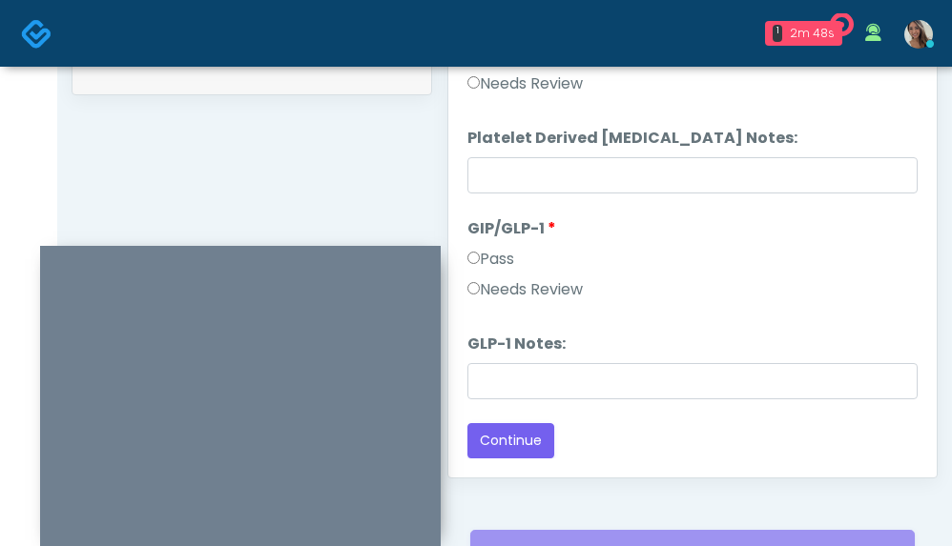
scroll to position [1165, 0]
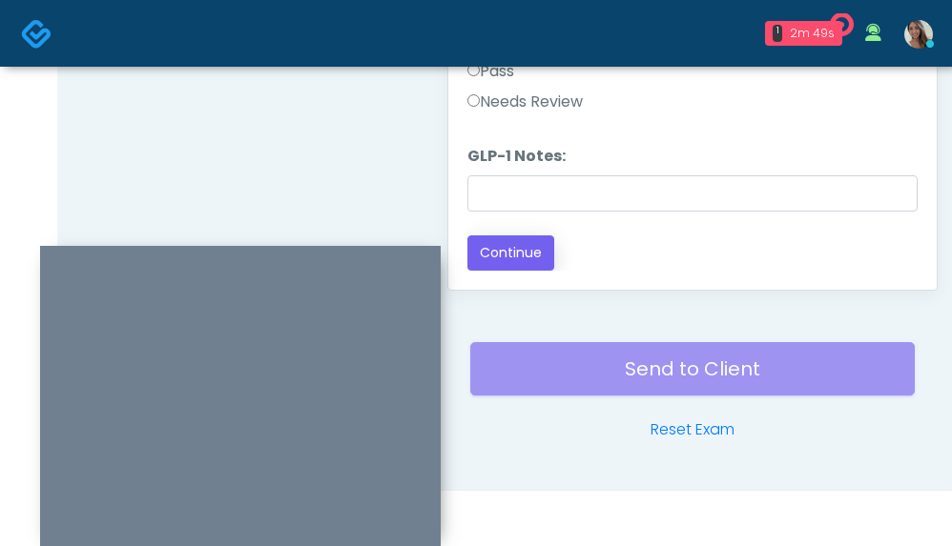
type input "**********"
click at [528, 248] on button "Continue" at bounding box center [510, 253] width 87 height 35
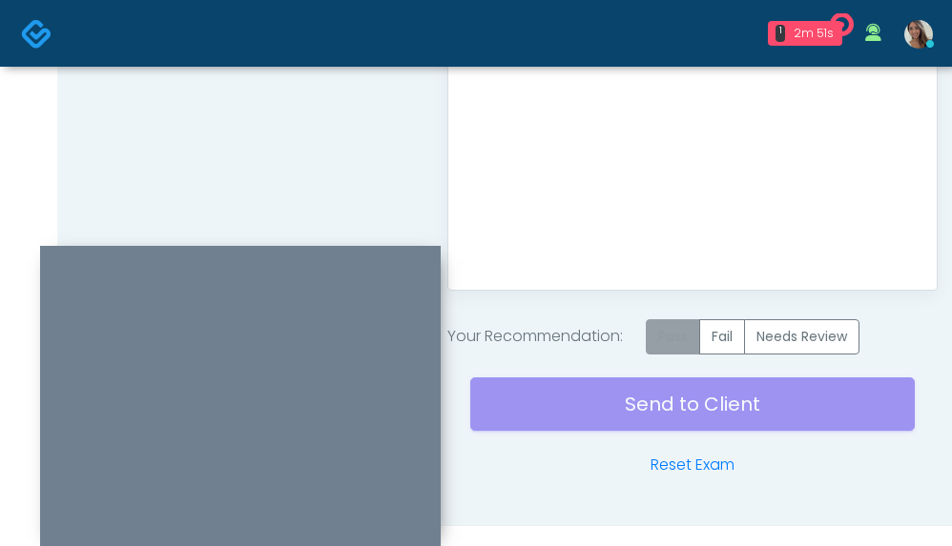
click at [655, 341] on label "Pass" at bounding box center [673, 336] width 54 height 35
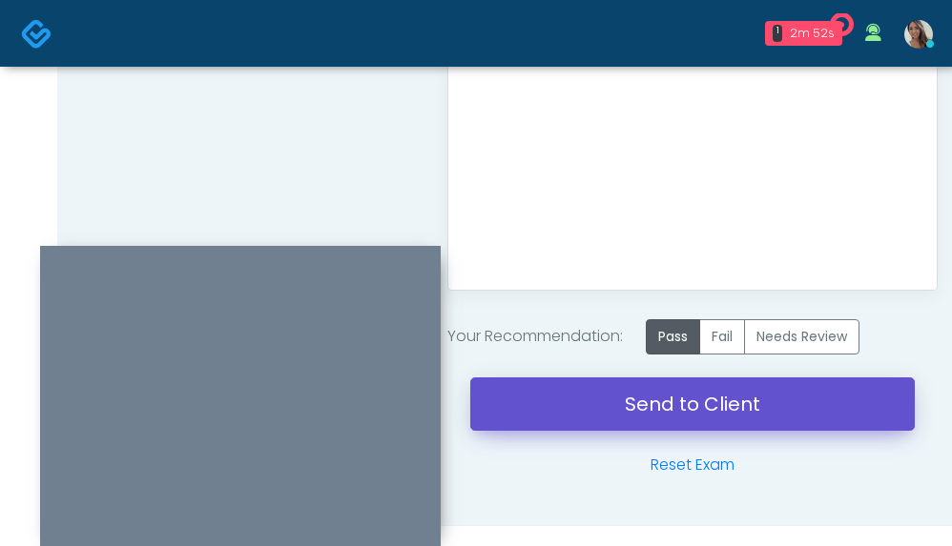
click at [679, 397] on link "Send to Client" at bounding box center [692, 404] width 444 height 53
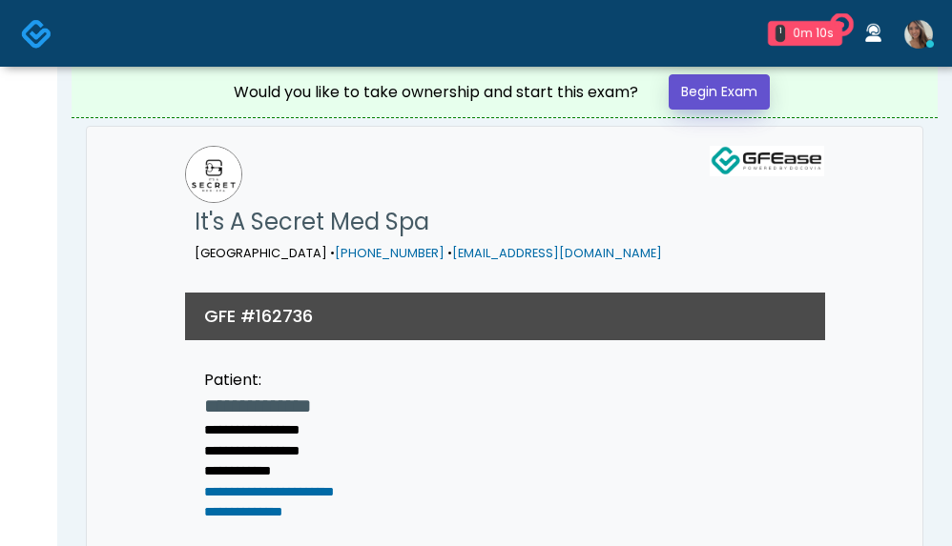
click at [749, 88] on link "Begin Exam" at bounding box center [718, 91] width 101 height 35
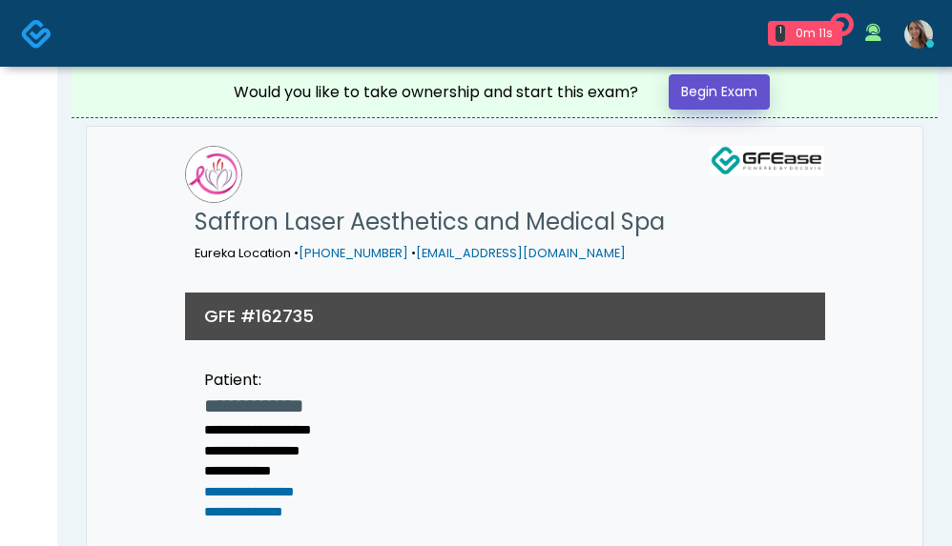
click at [730, 92] on link "Begin Exam" at bounding box center [718, 91] width 101 height 35
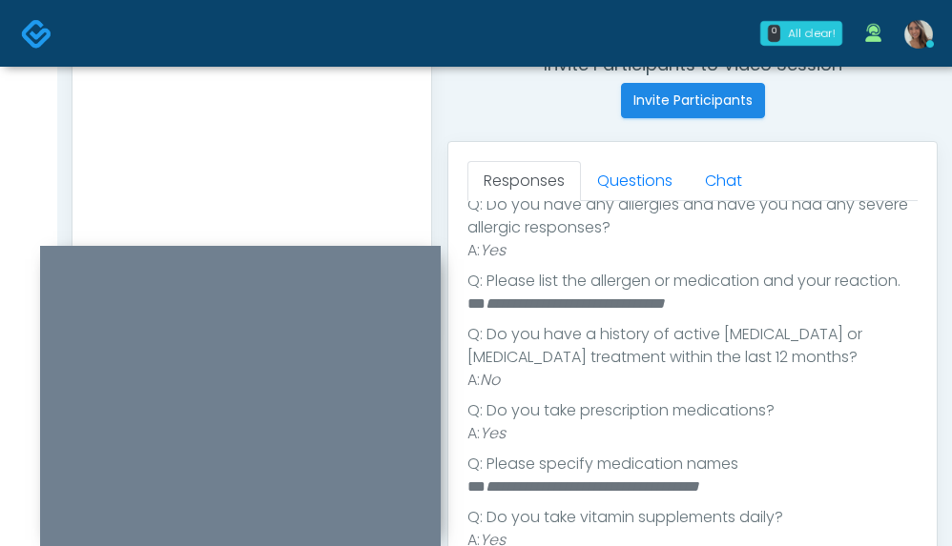
scroll to position [459, 0]
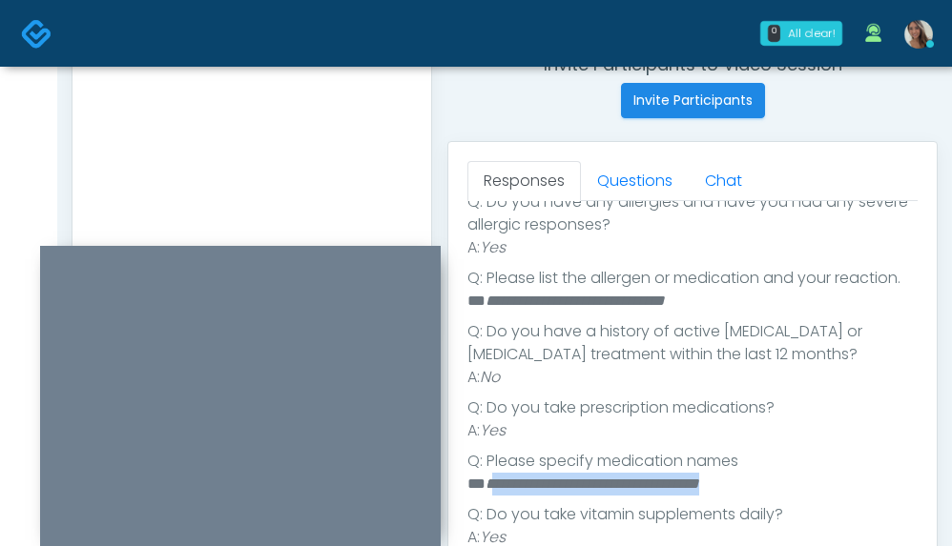
drag, startPoint x: 498, startPoint y: 504, endPoint x: 782, endPoint y: 515, distance: 284.4
click at [782, 496] on li "**********" at bounding box center [685, 484] width 436 height 23
click at [546, 491] on em "**********" at bounding box center [592, 484] width 214 height 14
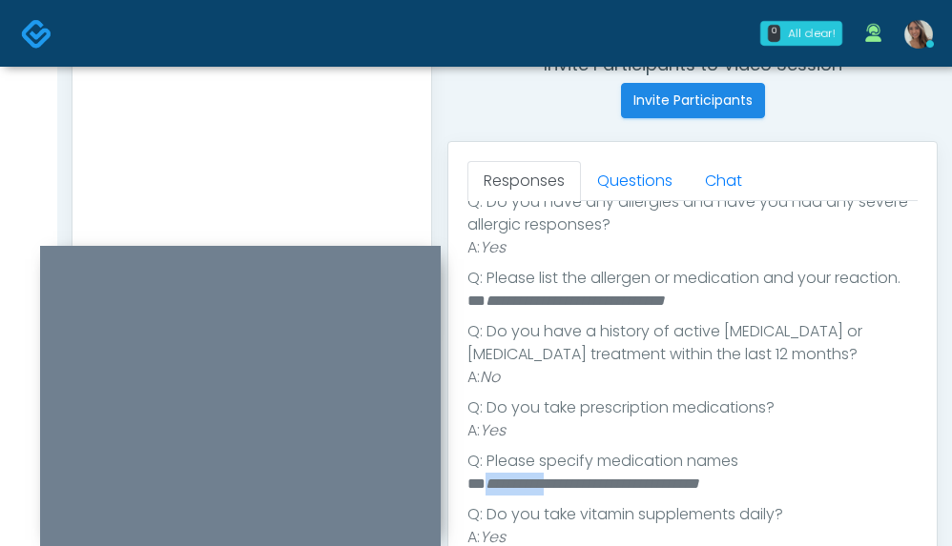
copy em "**********"
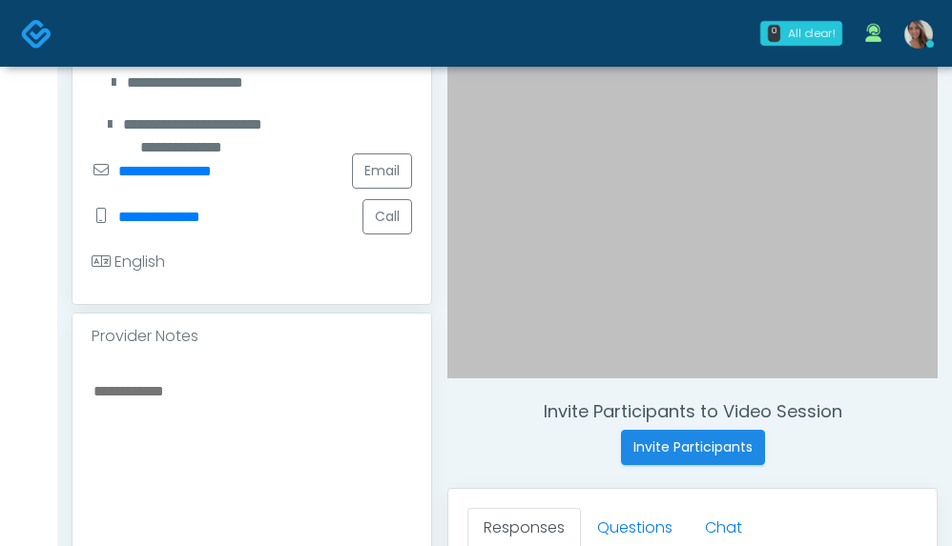
scroll to position [494, 0]
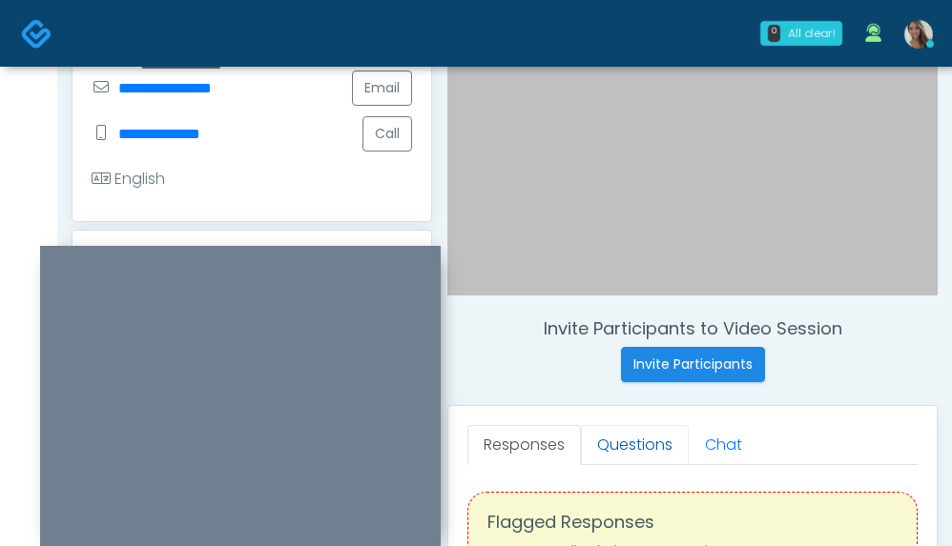
click at [624, 445] on link "Questions" at bounding box center [635, 445] width 108 height 40
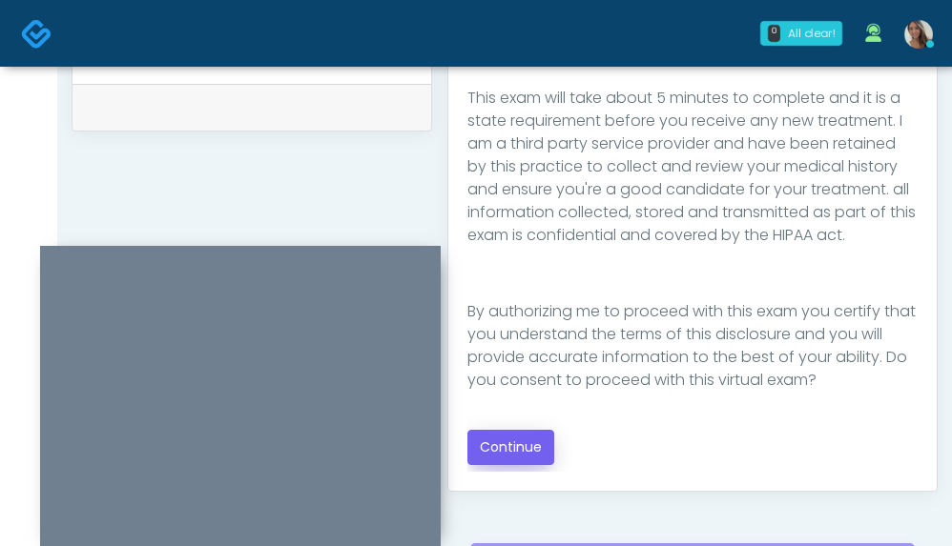
scroll to position [965, 0]
click at [542, 437] on button "Continue" at bounding box center [510, 446] width 87 height 35
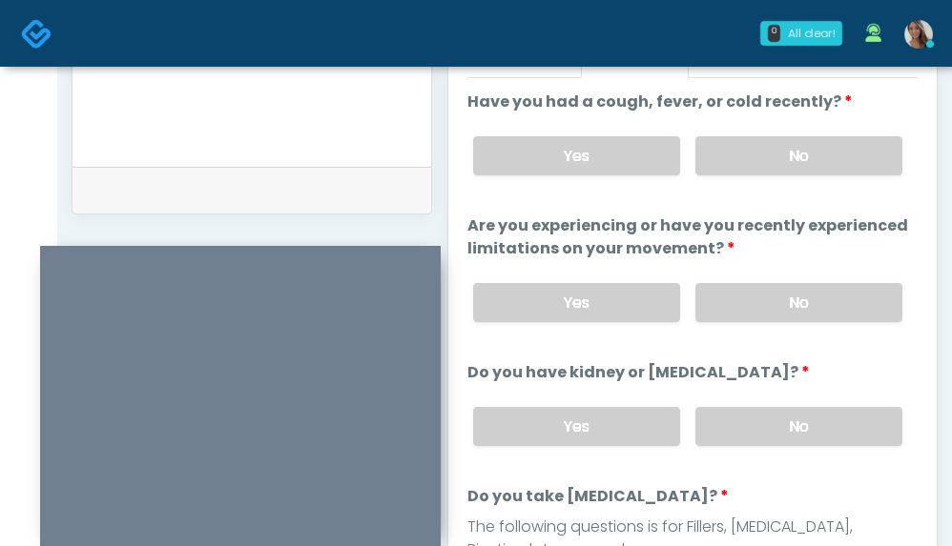
scroll to position [826, 0]
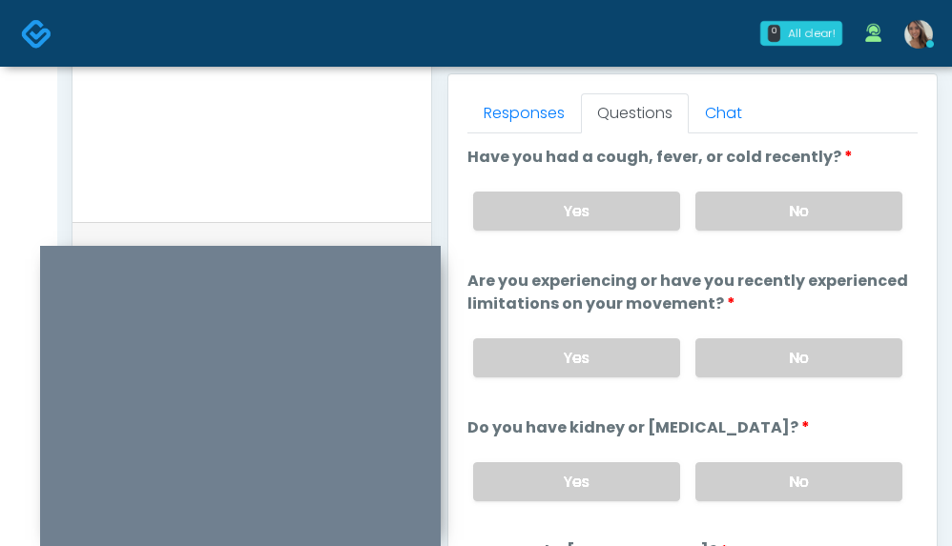
click at [820, 242] on div "Yes No" at bounding box center [688, 211] width 460 height 70
click at [822, 232] on div "Yes No" at bounding box center [688, 211] width 460 height 70
click at [829, 221] on label "No" at bounding box center [798, 211] width 207 height 39
click at [770, 355] on label "No" at bounding box center [798, 358] width 207 height 39
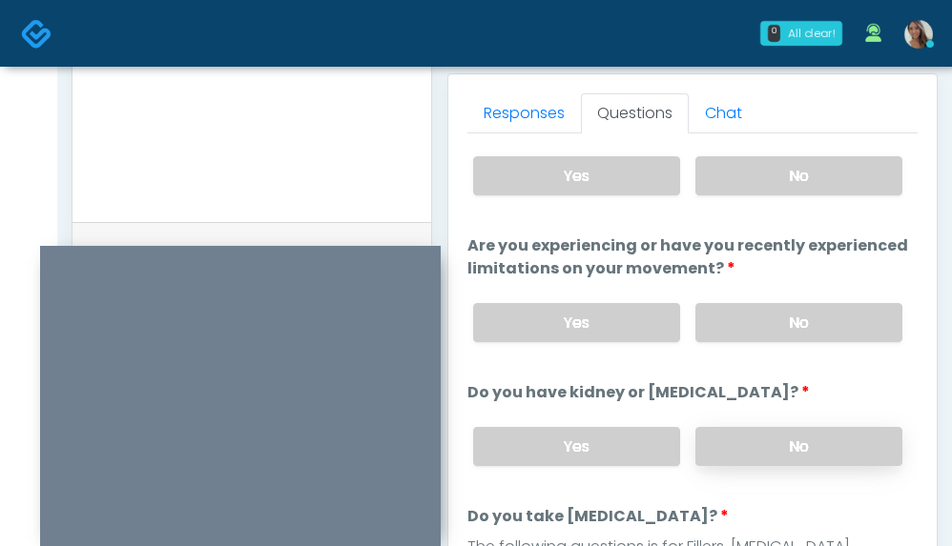
click at [771, 458] on label "No" at bounding box center [798, 446] width 207 height 39
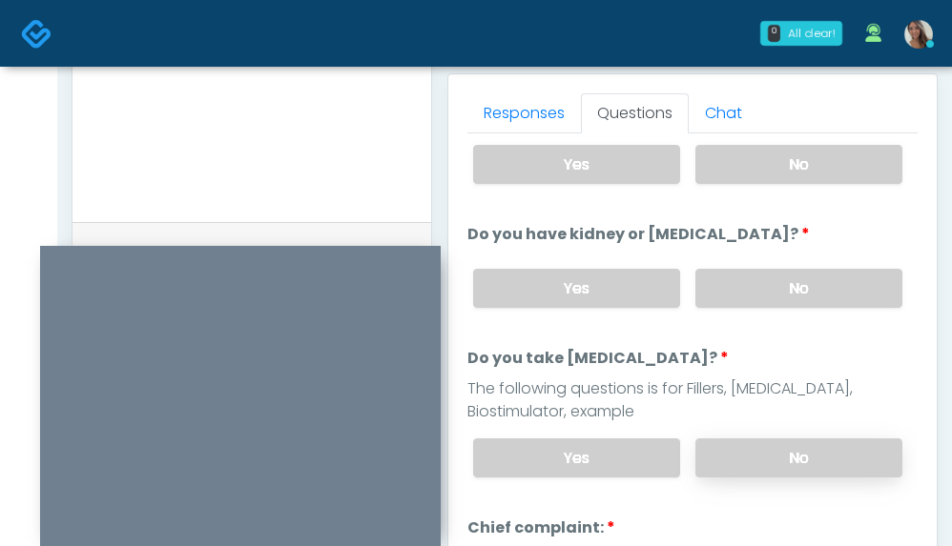
click at [779, 454] on label "No" at bounding box center [798, 458] width 207 height 39
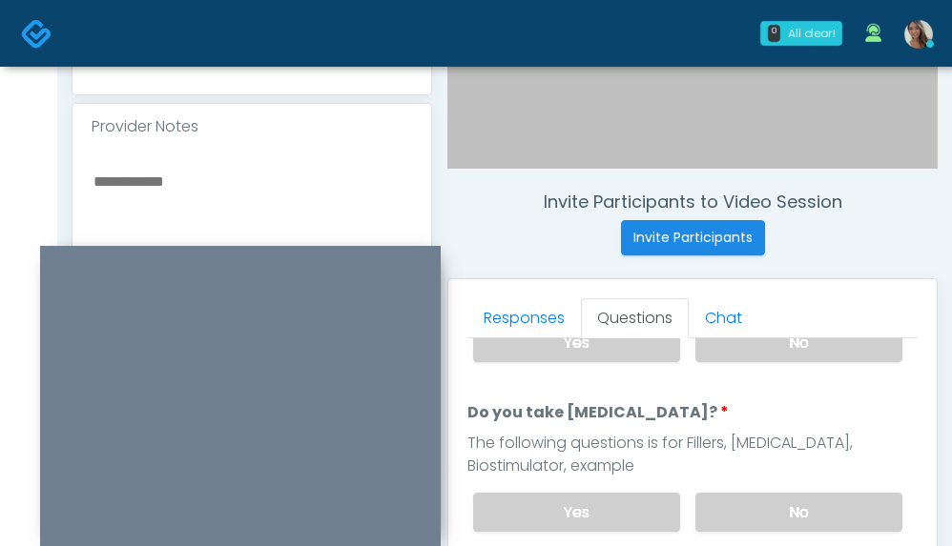
scroll to position [612, 0]
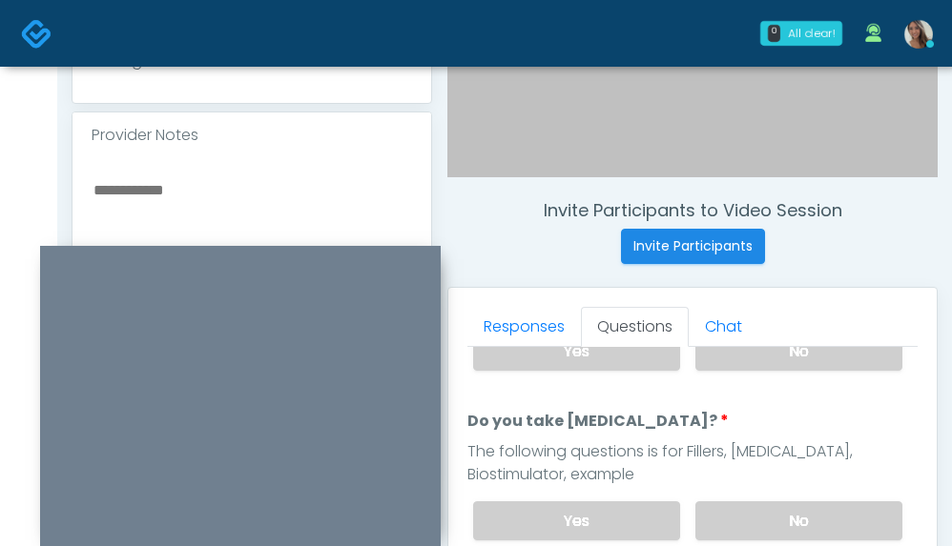
click at [267, 210] on textarea at bounding box center [252, 293] width 320 height 233
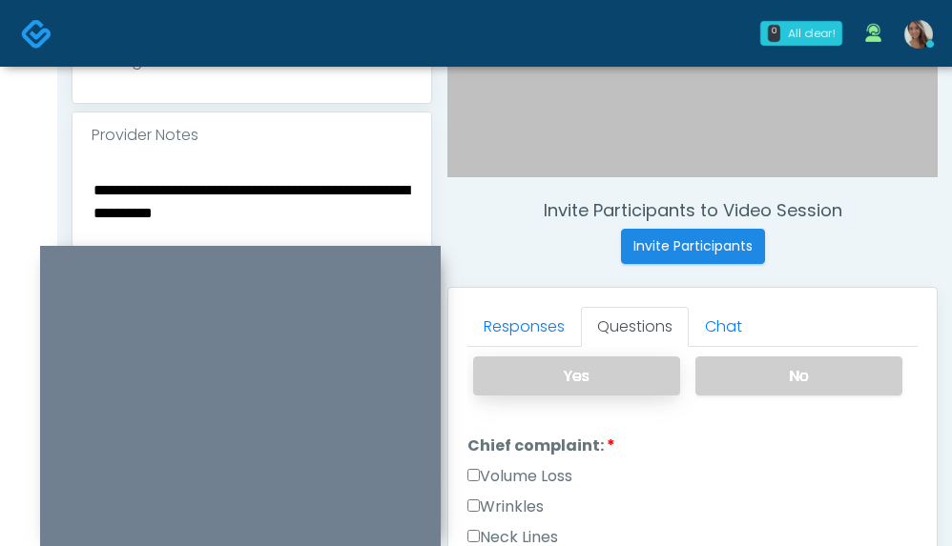
type textarea "**********"
click at [590, 379] on label "Yes" at bounding box center [576, 376] width 207 height 39
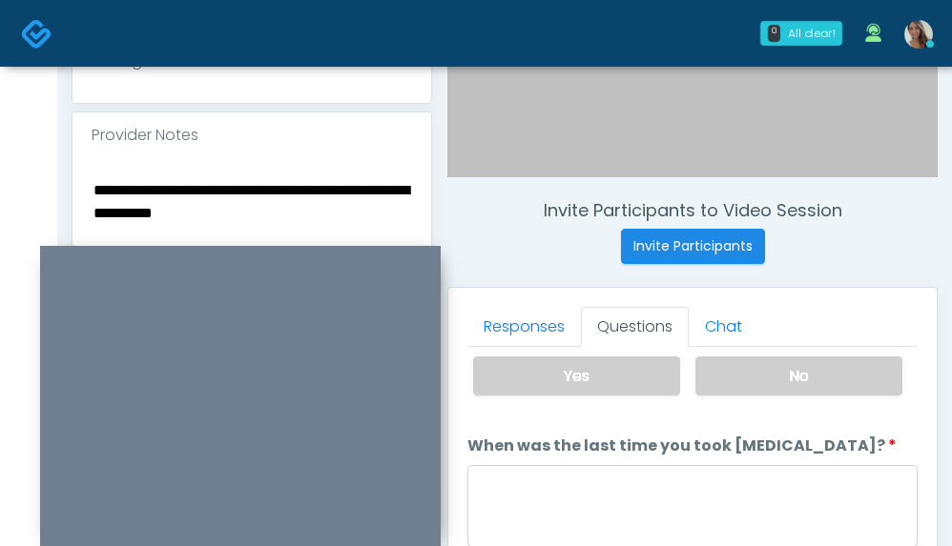
scroll to position [924, 0]
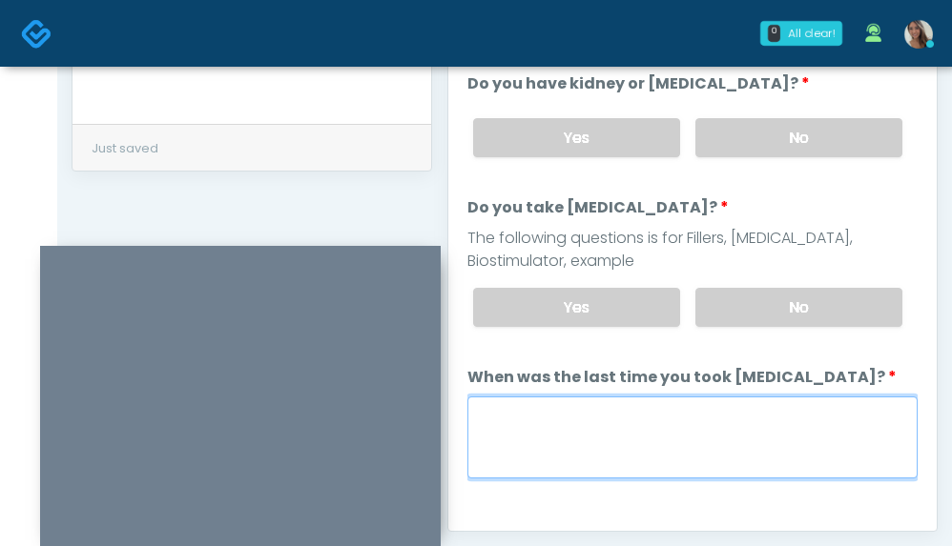
click at [640, 421] on textarea "When was the last time you took blood thinners?" at bounding box center [692, 438] width 450 height 82
paste textarea "**********"
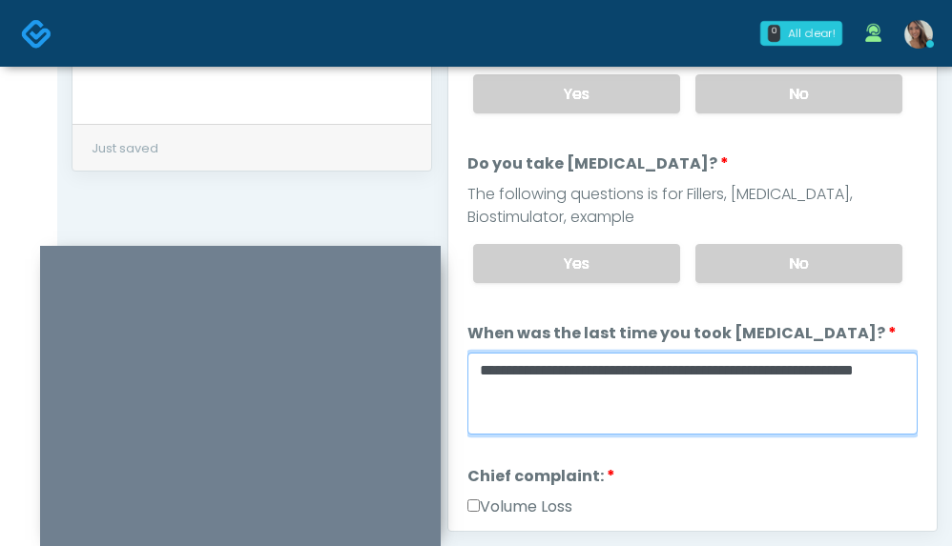
scroll to position [730, 0]
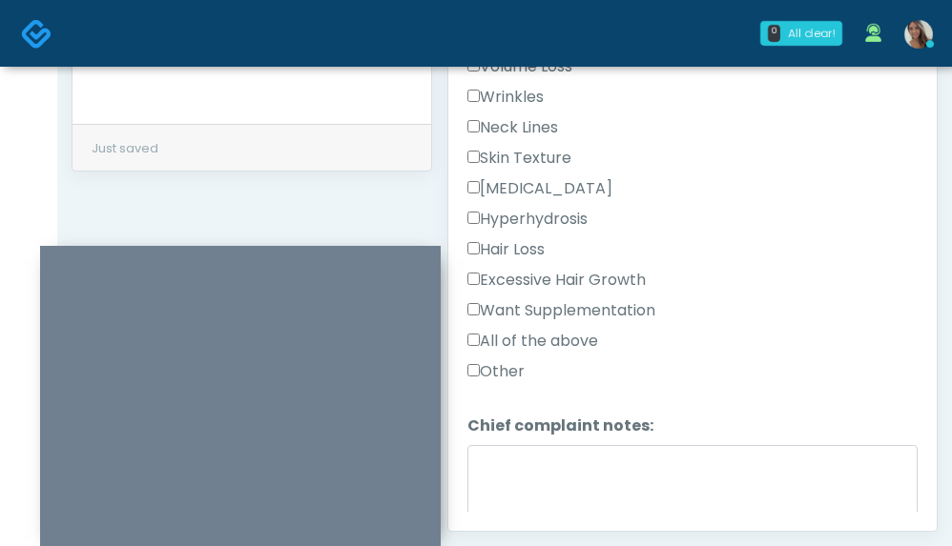
type textarea "**********"
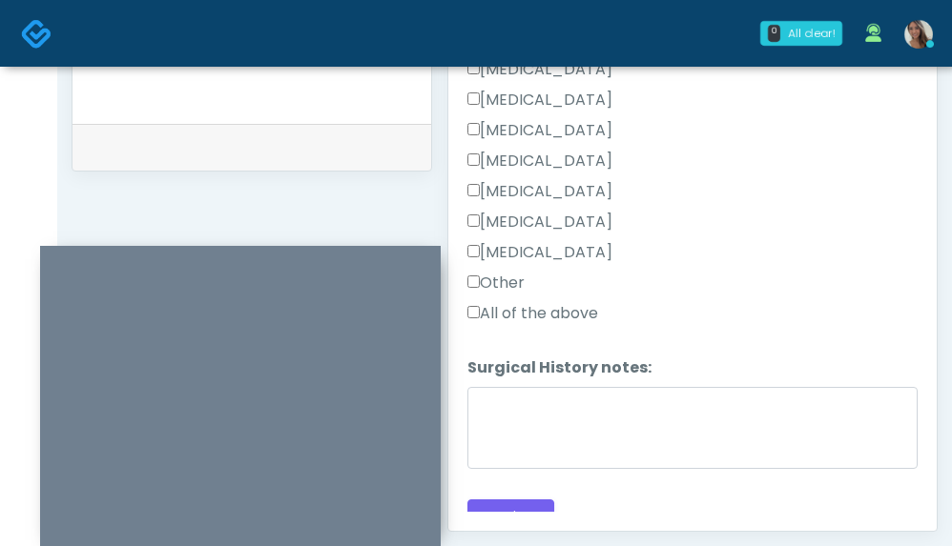
scroll to position [1431, 0]
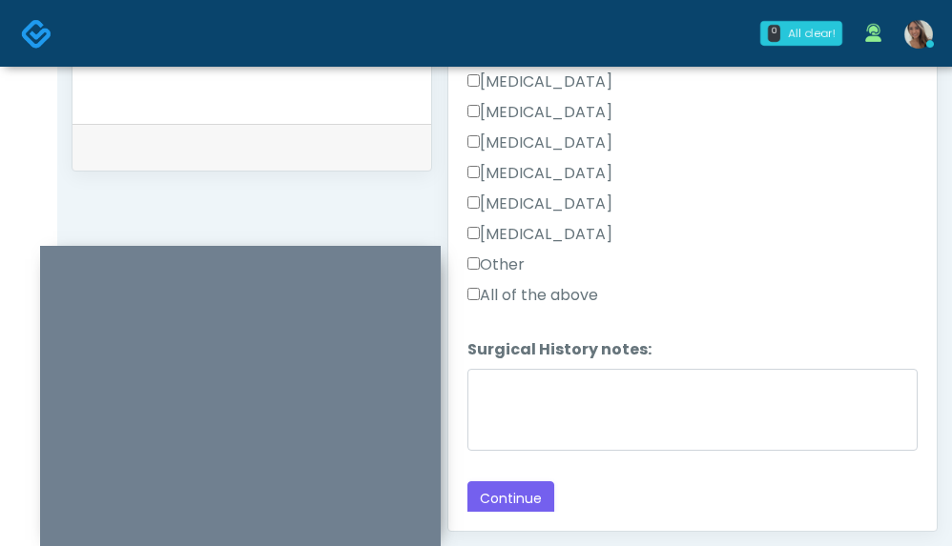
click at [520, 268] on label "Other" at bounding box center [495, 265] width 57 height 23
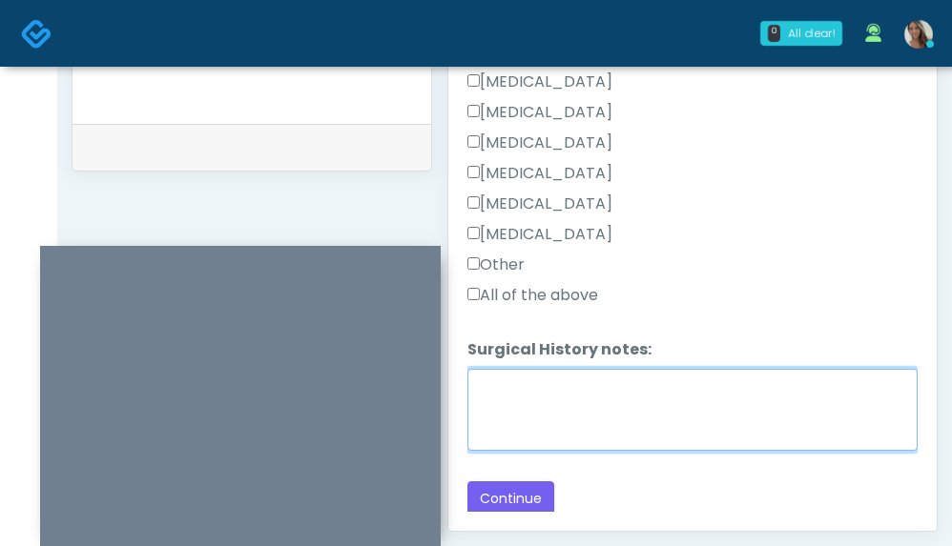
click at [570, 411] on textarea "Surgical History notes:" at bounding box center [692, 410] width 450 height 82
click at [565, 421] on textarea "Surgical History notes:" at bounding box center [692, 410] width 450 height 82
click at [520, 387] on textarea "**********" at bounding box center [692, 410] width 450 height 82
click at [524, 388] on textarea "**********" at bounding box center [692, 410] width 450 height 82
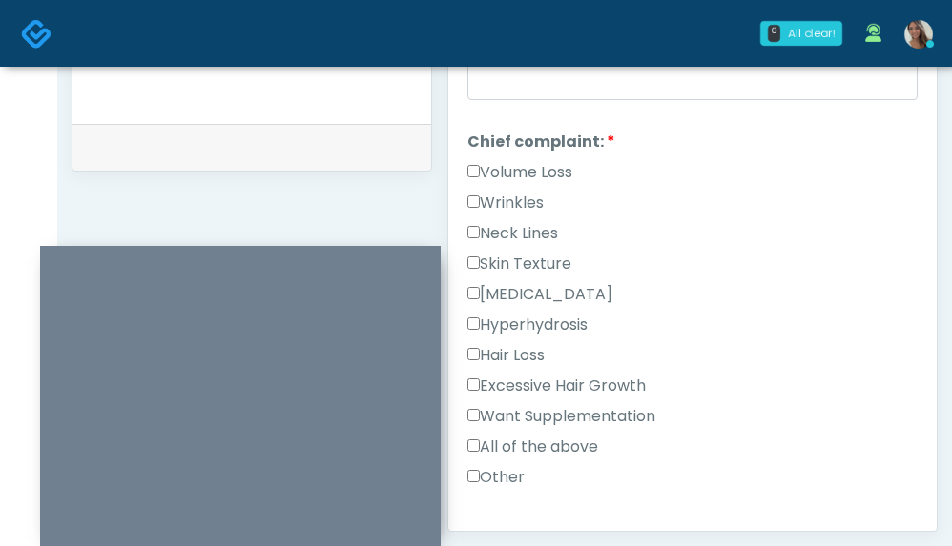
scroll to position [630, 0]
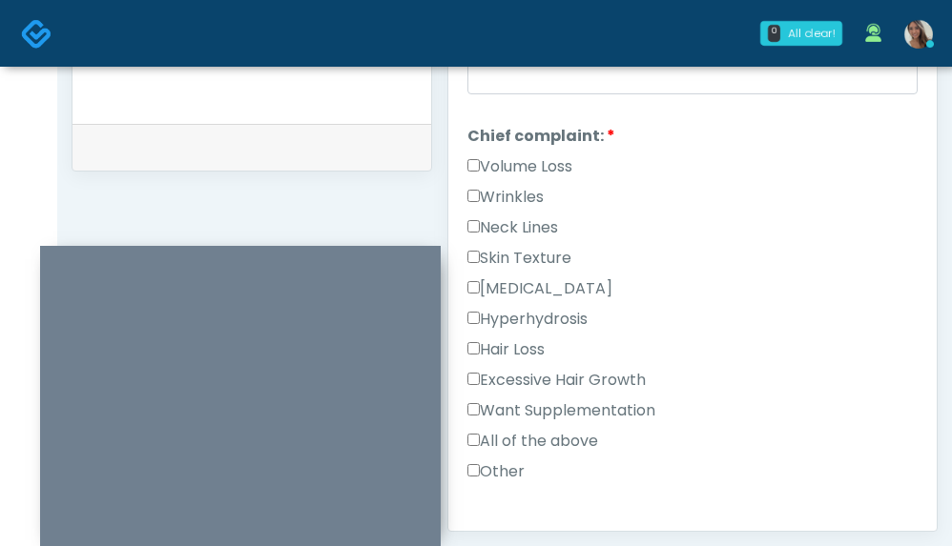
type textarea "**********"
click at [566, 266] on label "Skin Texture" at bounding box center [519, 258] width 104 height 23
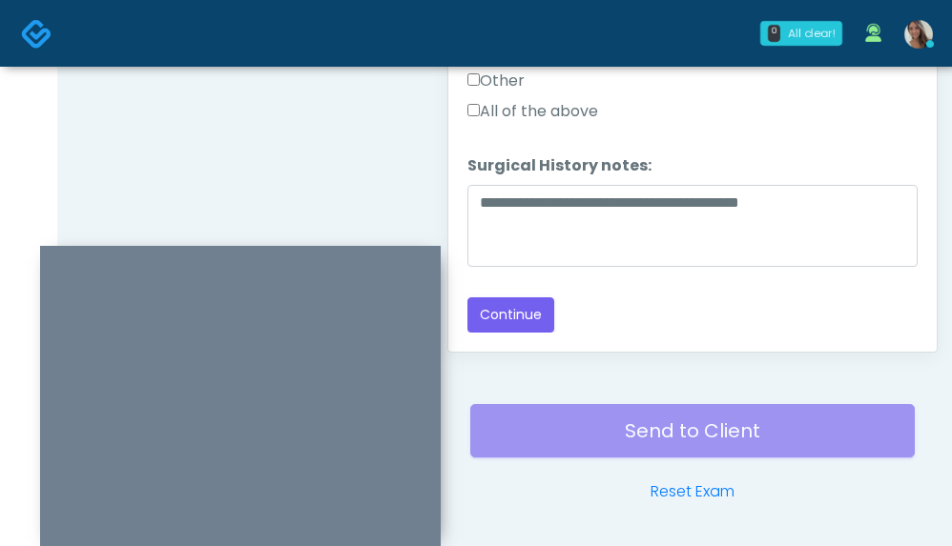
scroll to position [1106, 0]
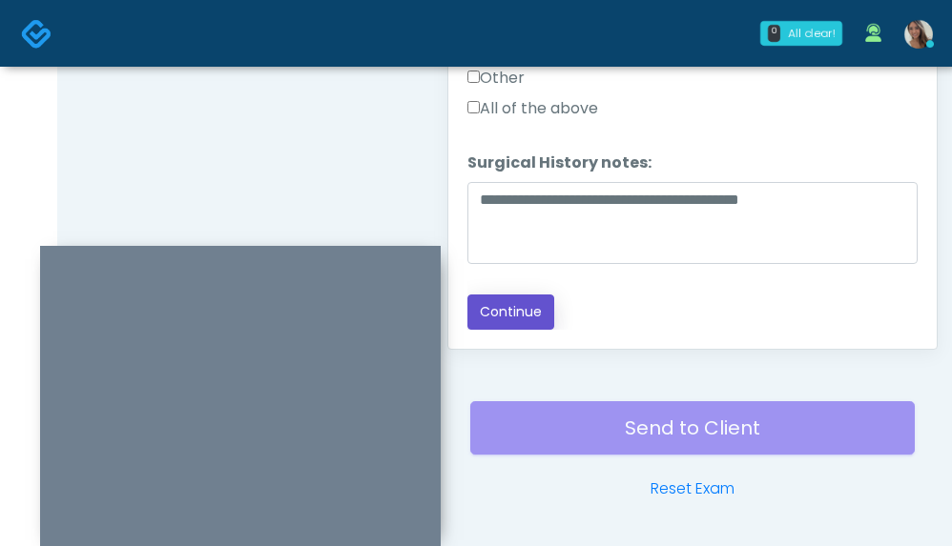
drag, startPoint x: 551, startPoint y: 322, endPoint x: 498, endPoint y: 288, distance: 63.5
click at [550, 322] on button "Continue" at bounding box center [510, 312] width 87 height 35
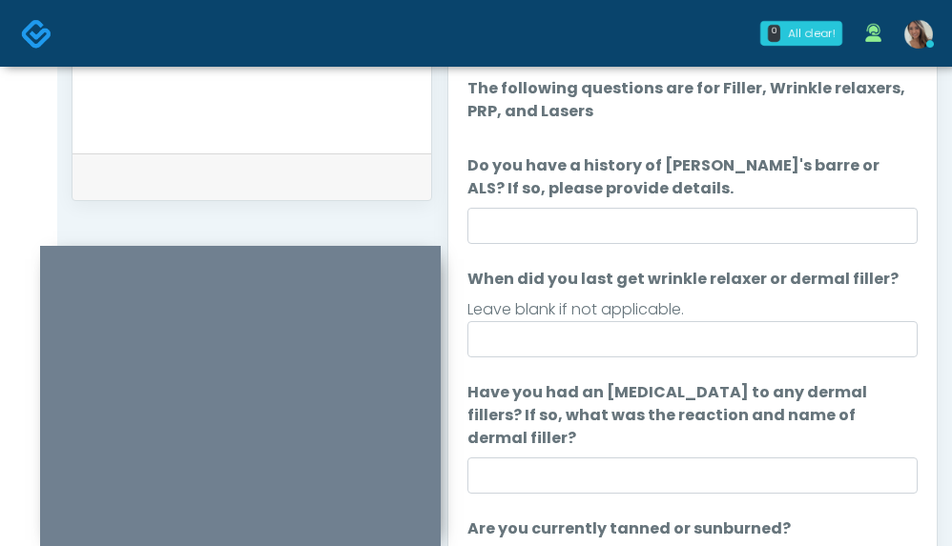
scroll to position [850, 0]
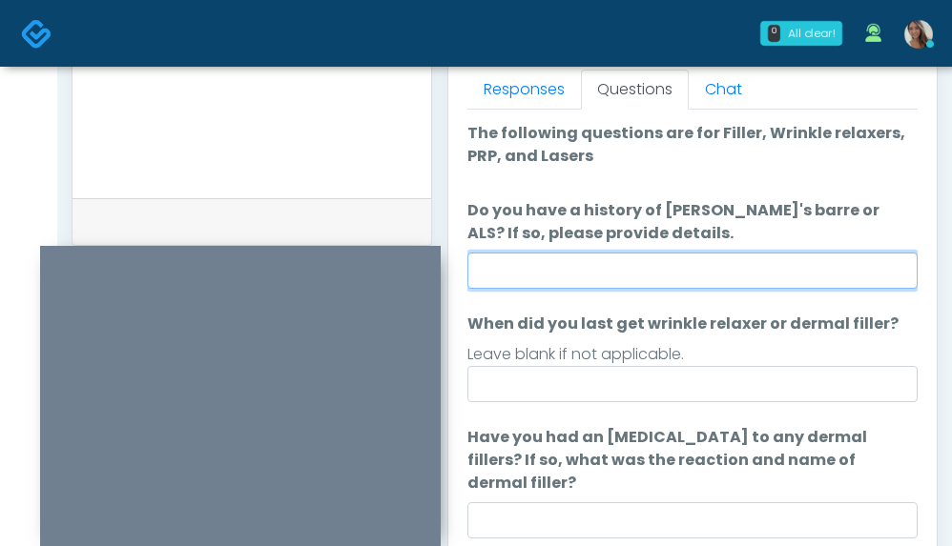
click at [580, 259] on input "Do you have a history of Guillain's barre or ALS? If so, please provide details." at bounding box center [692, 271] width 450 height 36
click at [580, 260] on input "Do you have a history of Guillain's barre or ALS? If so, please provide details." at bounding box center [692, 271] width 450 height 36
type input "**"
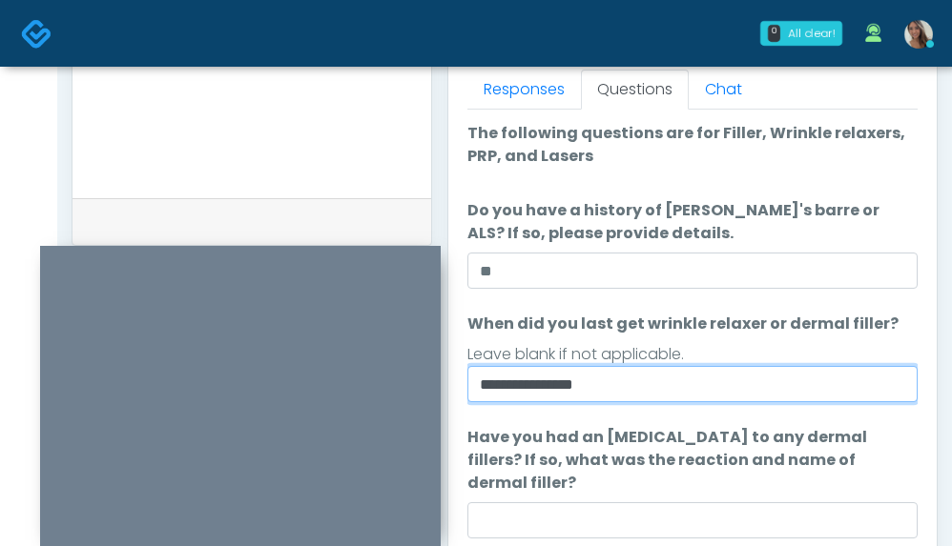
type input "**********"
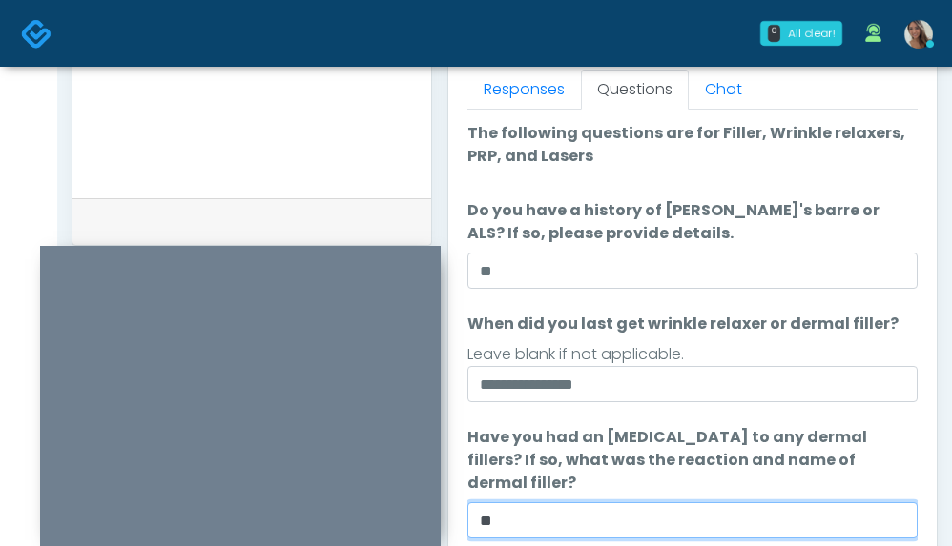
type input "**"
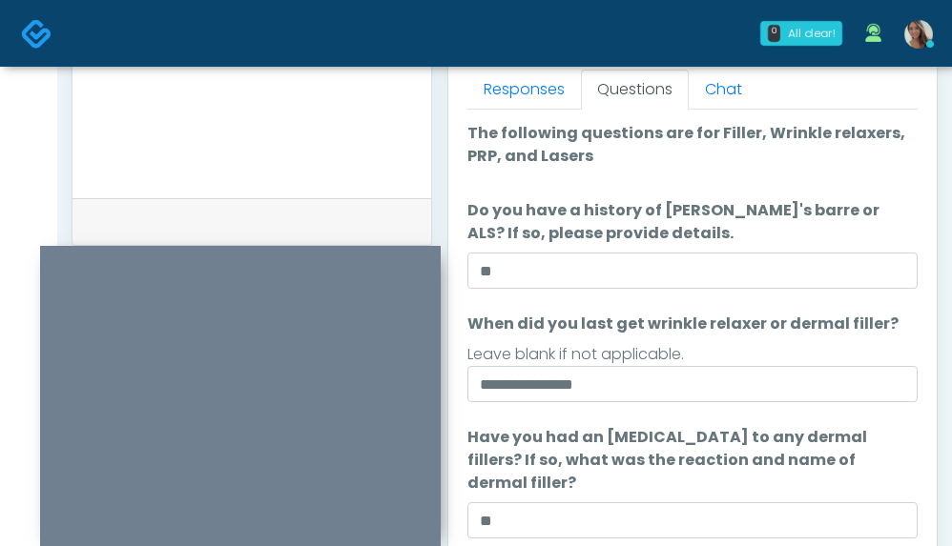
scroll to position [246, 0]
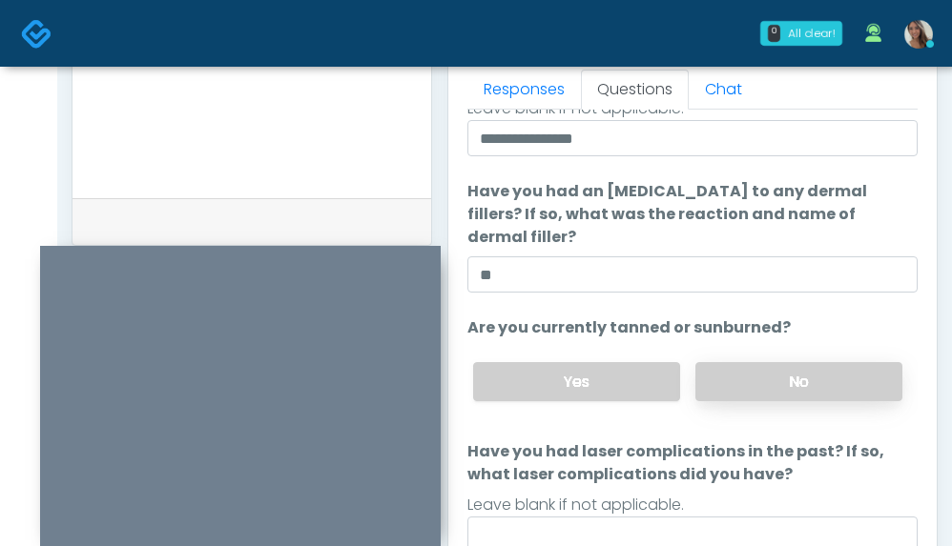
click at [776, 378] on label "No" at bounding box center [798, 381] width 207 height 39
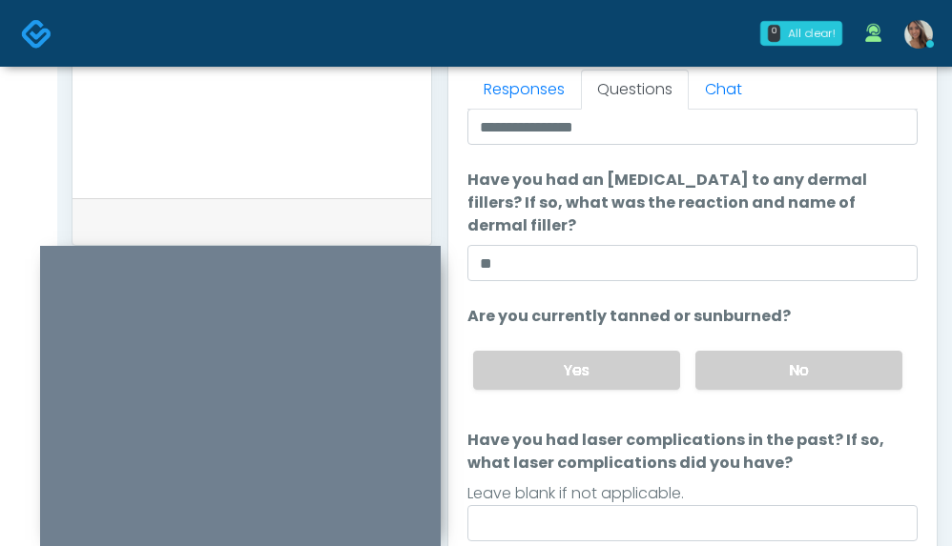
scroll to position [272, 0]
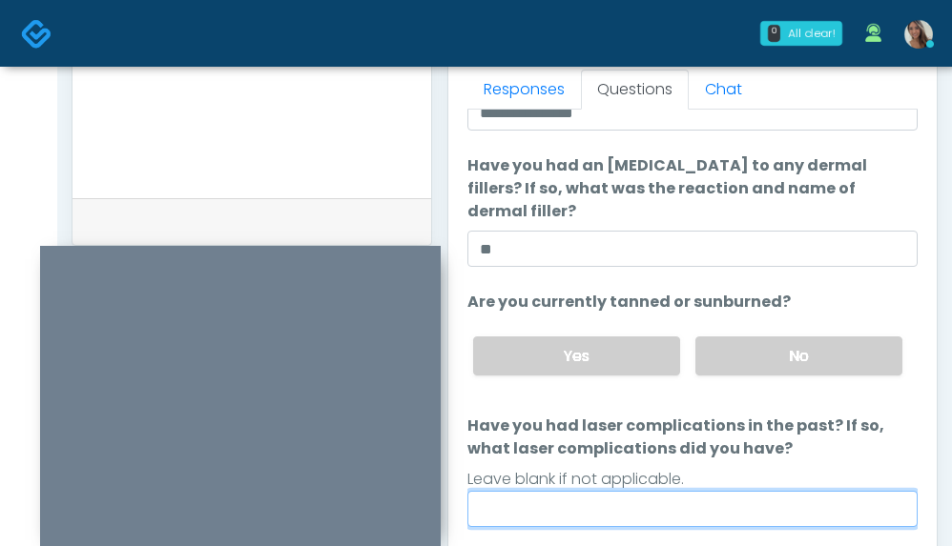
click at [553, 491] on input "Have you had laser complications in the past? If so, what laser complications d…" at bounding box center [692, 509] width 450 height 36
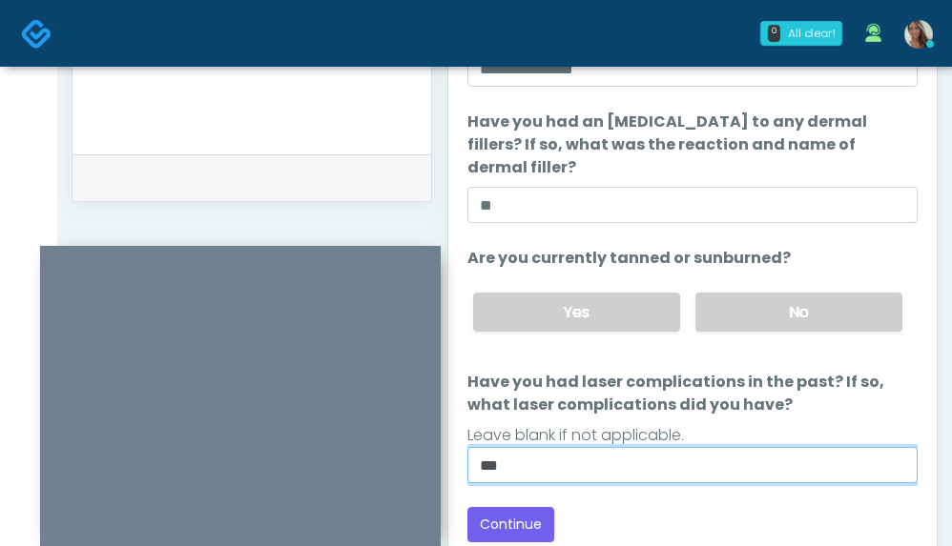
scroll to position [895, 0]
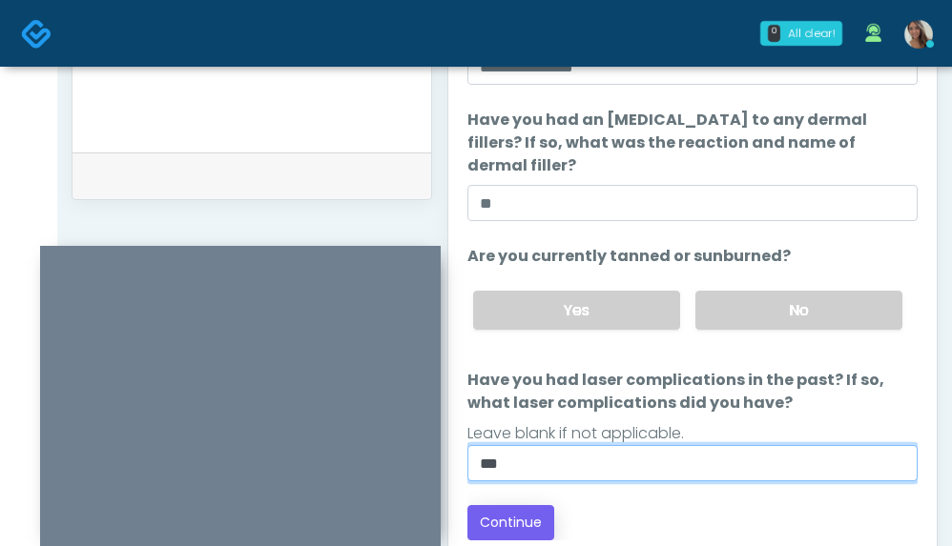
type input "**"
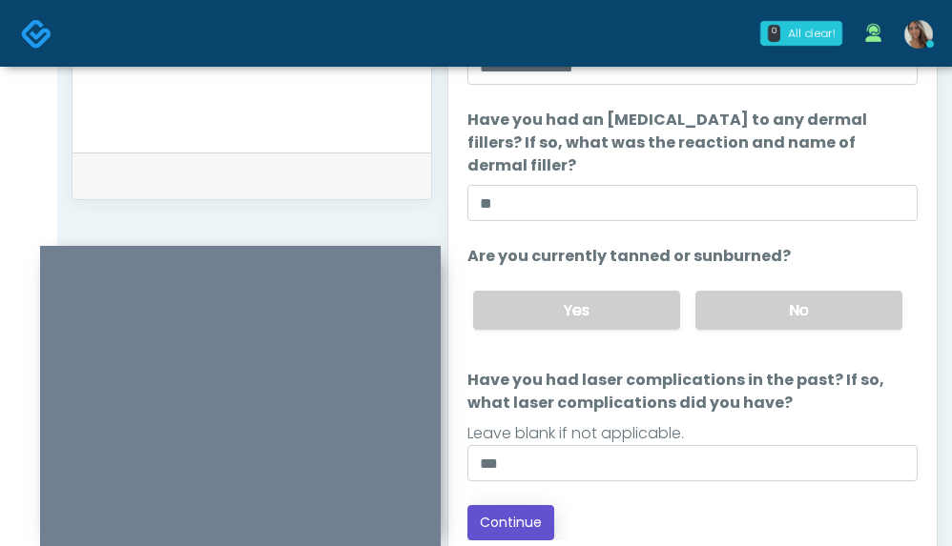
click at [529, 522] on button "Continue" at bounding box center [510, 522] width 87 height 35
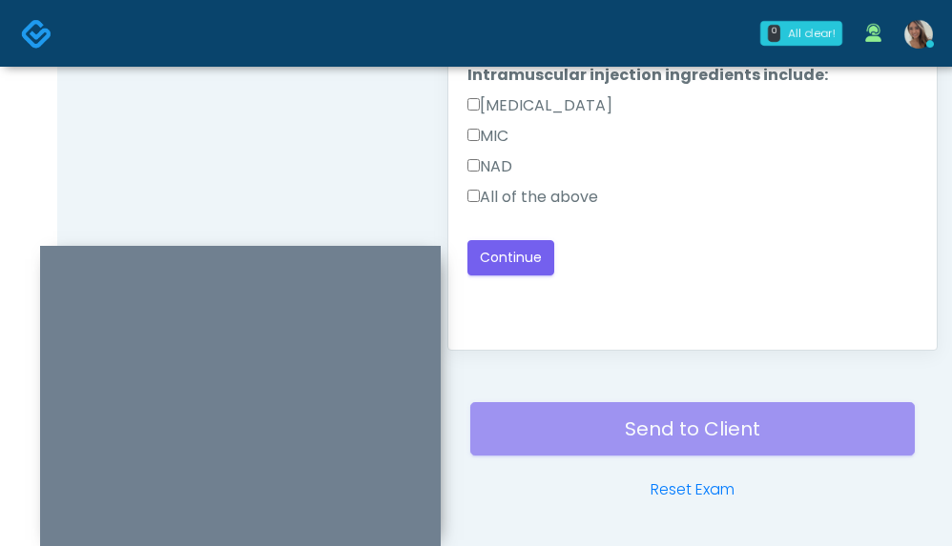
scroll to position [966, 0]
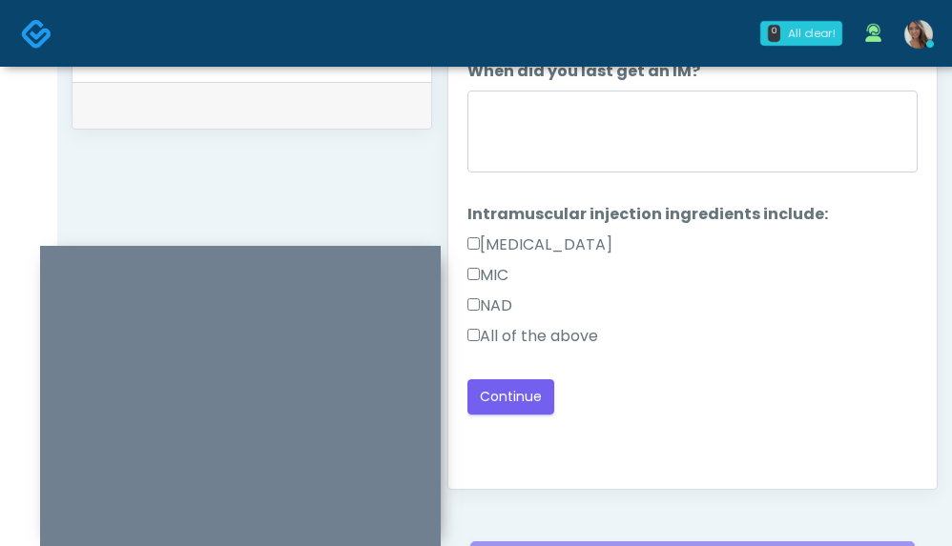
click at [578, 345] on label "All of the above" at bounding box center [532, 336] width 131 height 23
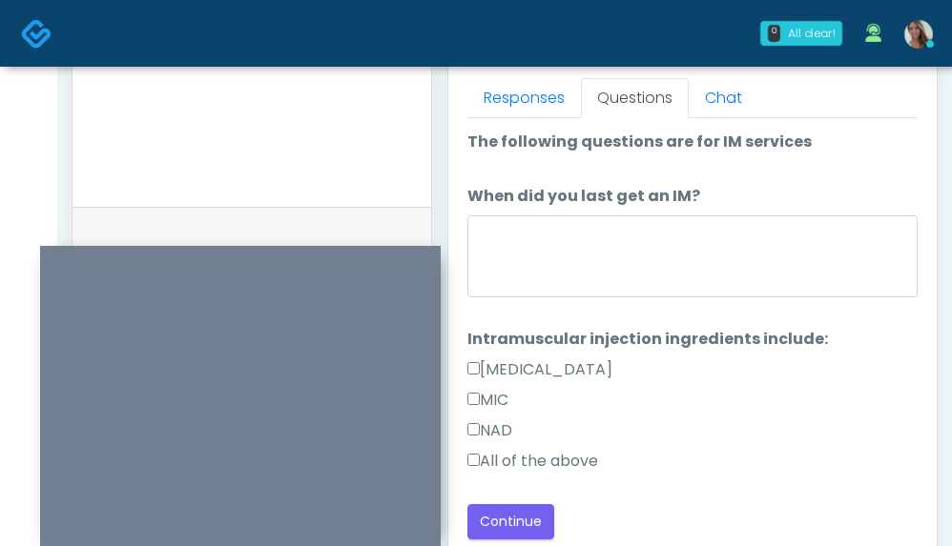
scroll to position [830, 0]
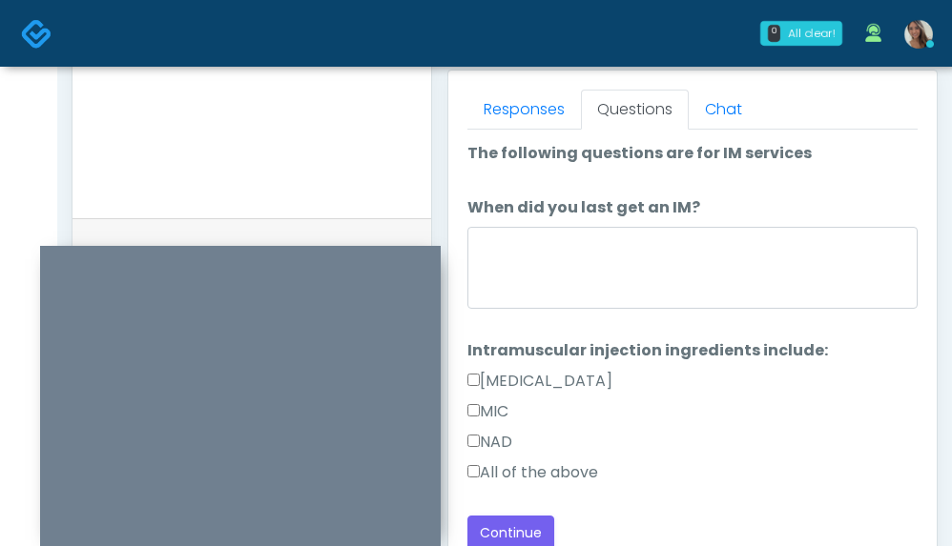
click at [670, 216] on label "When did you last get an IM?" at bounding box center [583, 207] width 233 height 23
click at [670, 227] on textarea "When did you last get an IM?" at bounding box center [692, 268] width 450 height 82
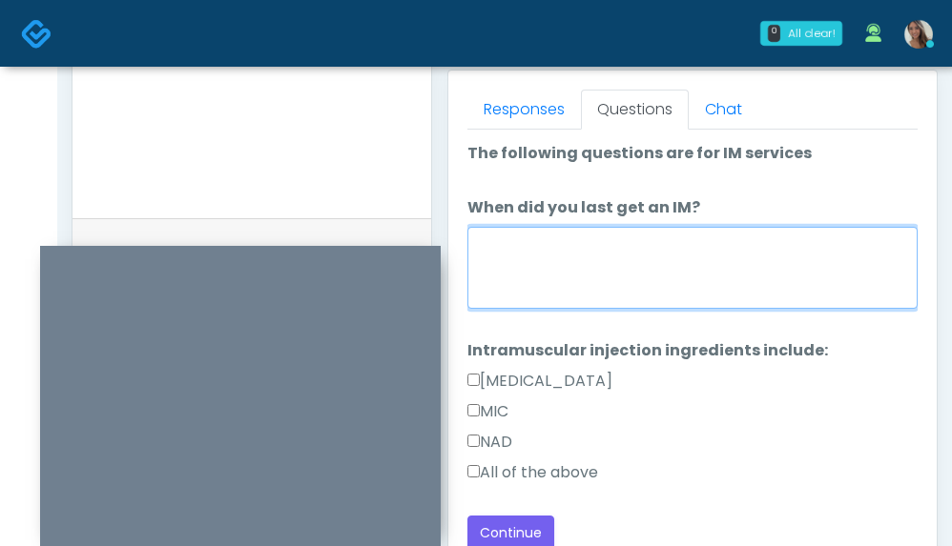
click at [666, 260] on textarea "When did you last get an IM?" at bounding box center [692, 268] width 450 height 82
type textarea "**********"
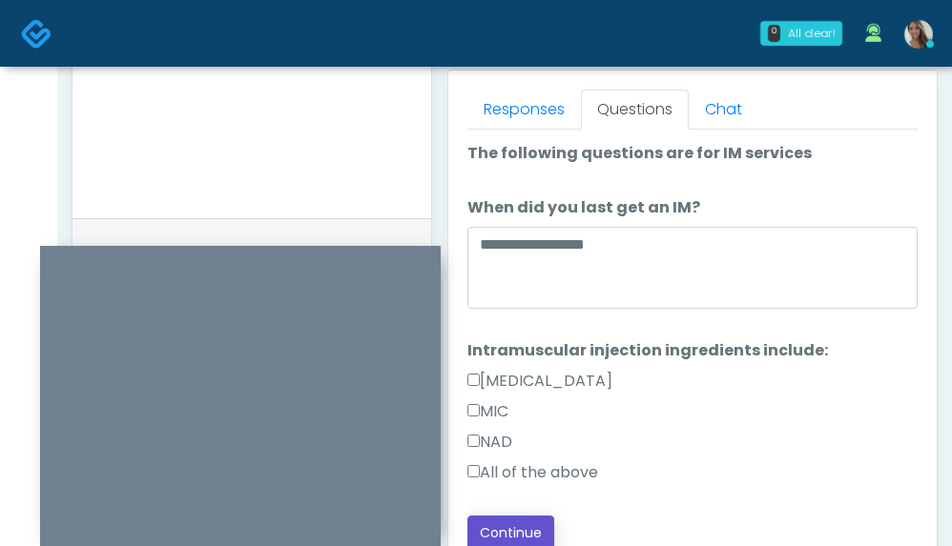
click at [542, 528] on button "Continue" at bounding box center [510, 533] width 87 height 35
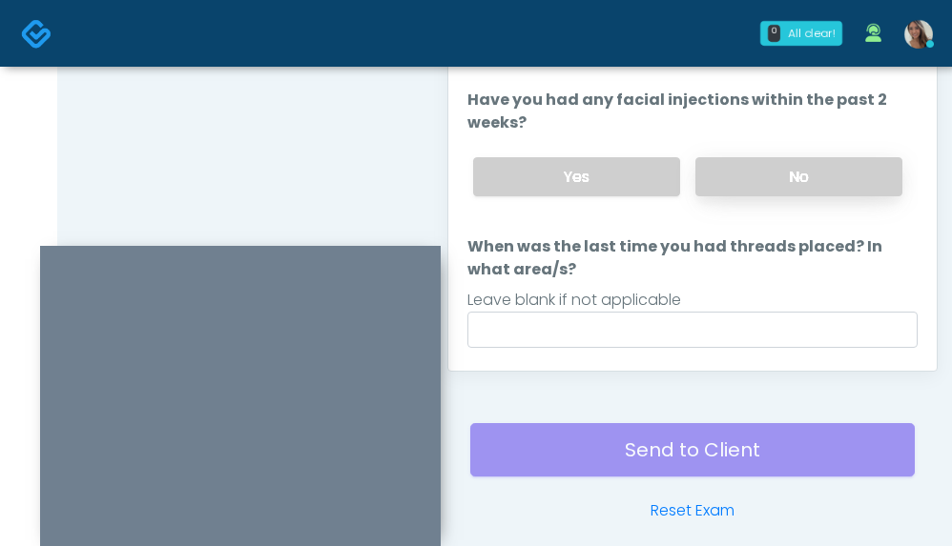
click at [787, 157] on label "No" at bounding box center [798, 176] width 207 height 39
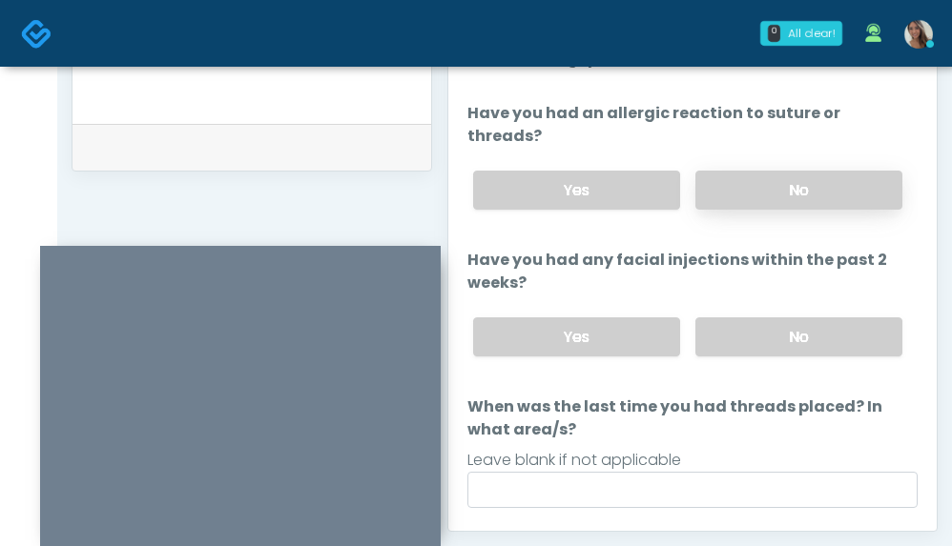
scroll to position [893, 0]
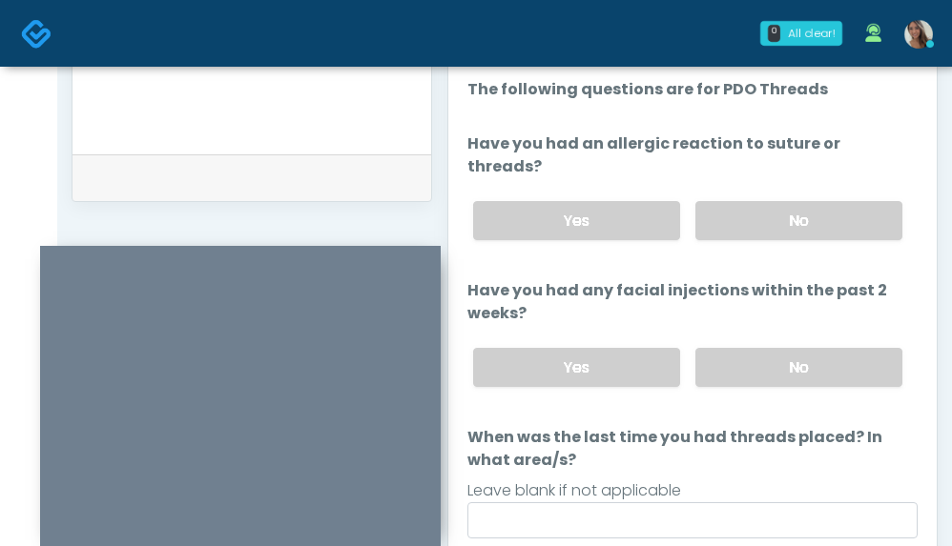
click at [776, 201] on label "No" at bounding box center [798, 220] width 207 height 39
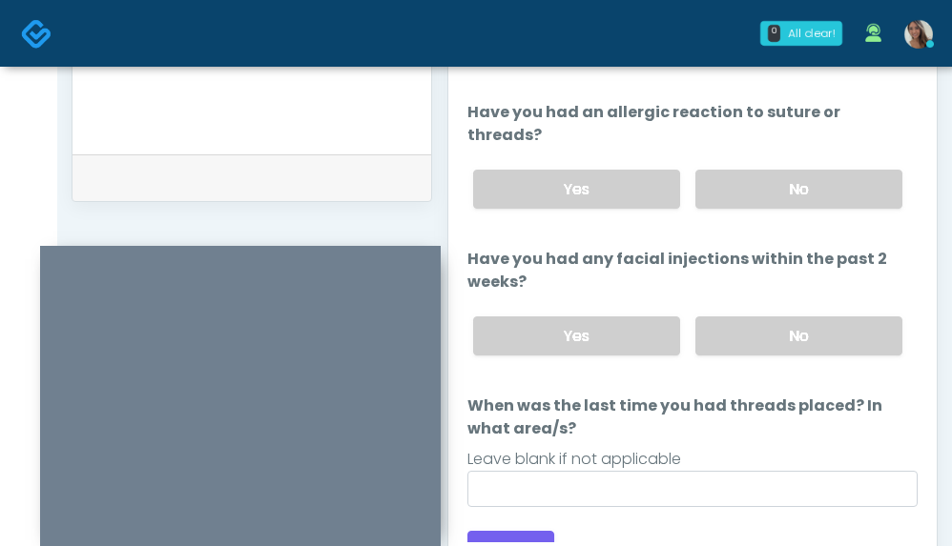
scroll to position [32, 0]
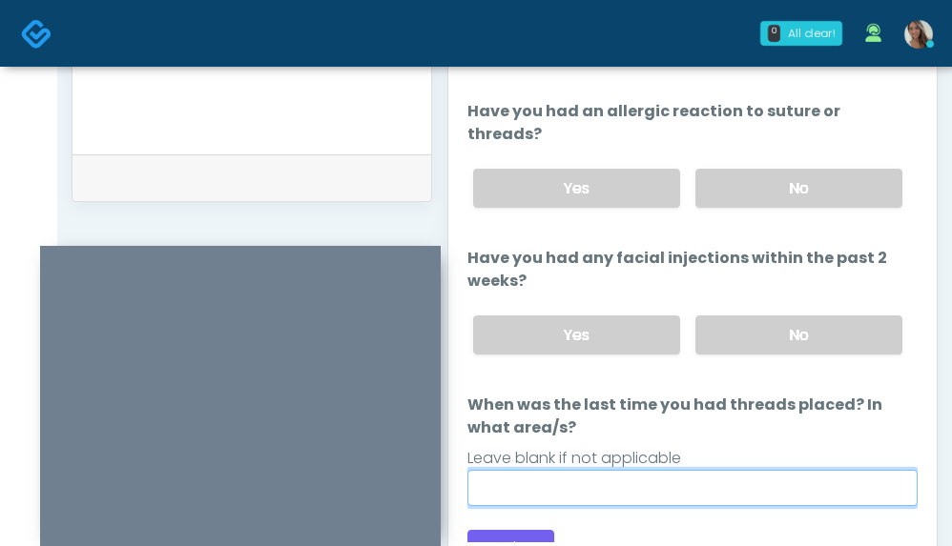
click at [591, 470] on input "When was the last time you had threads placed? In what area/s?" at bounding box center [692, 488] width 450 height 36
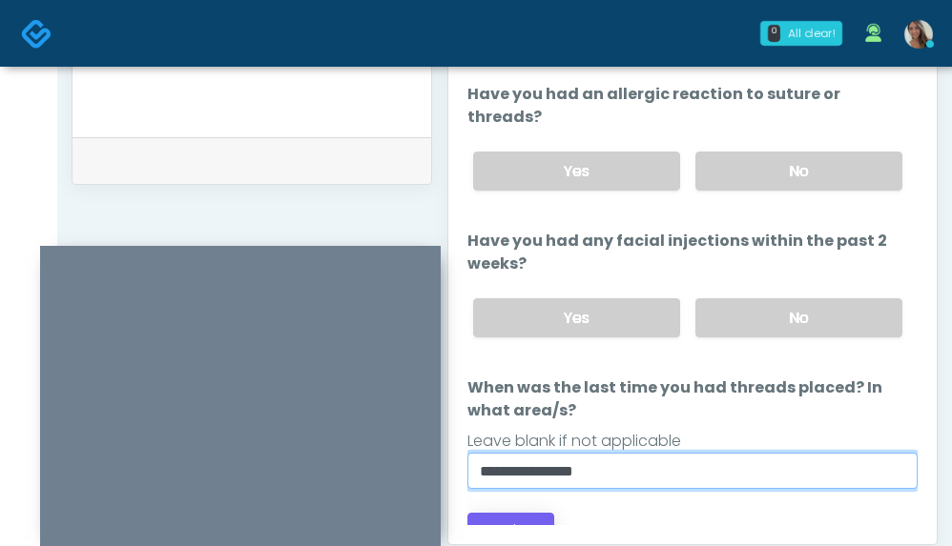
scroll to position [912, 0]
type input "**********"
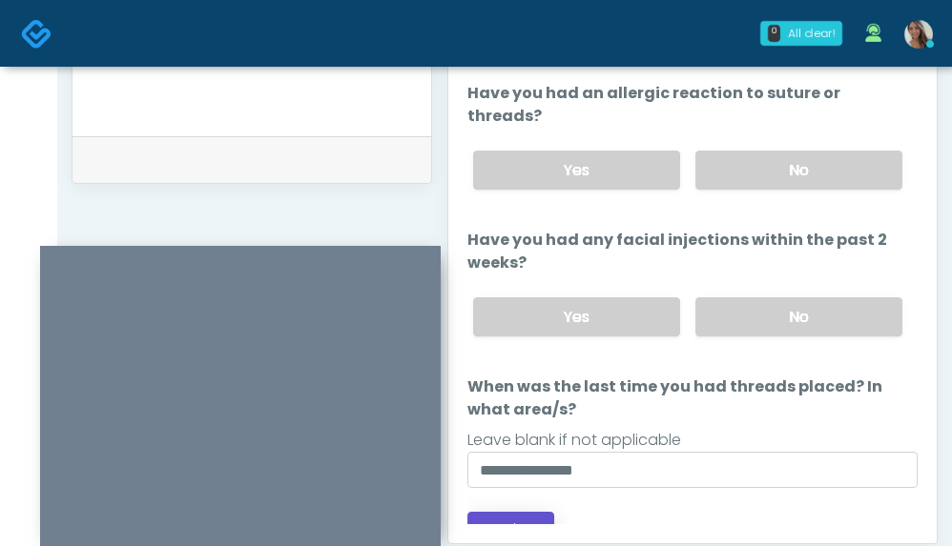
click at [527, 512] on button "Continue" at bounding box center [510, 529] width 87 height 35
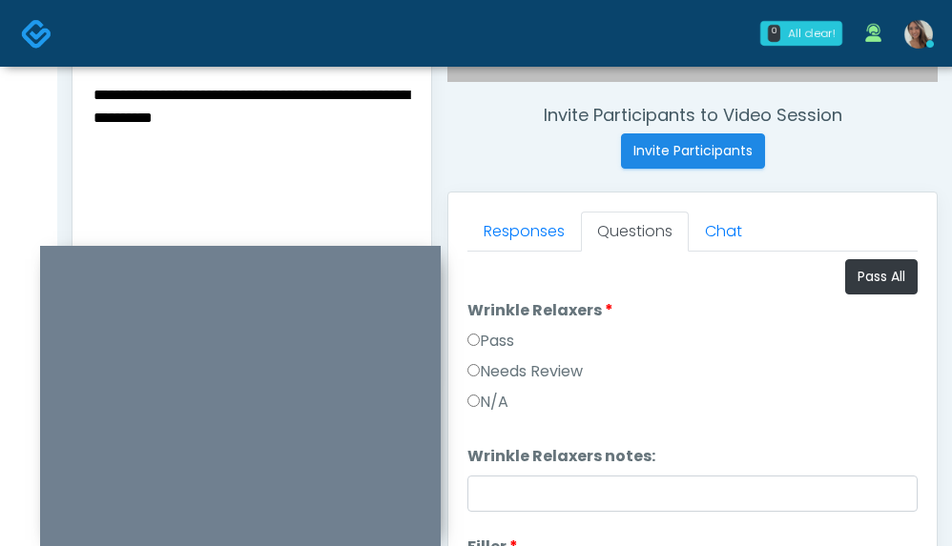
scroll to position [705, 0]
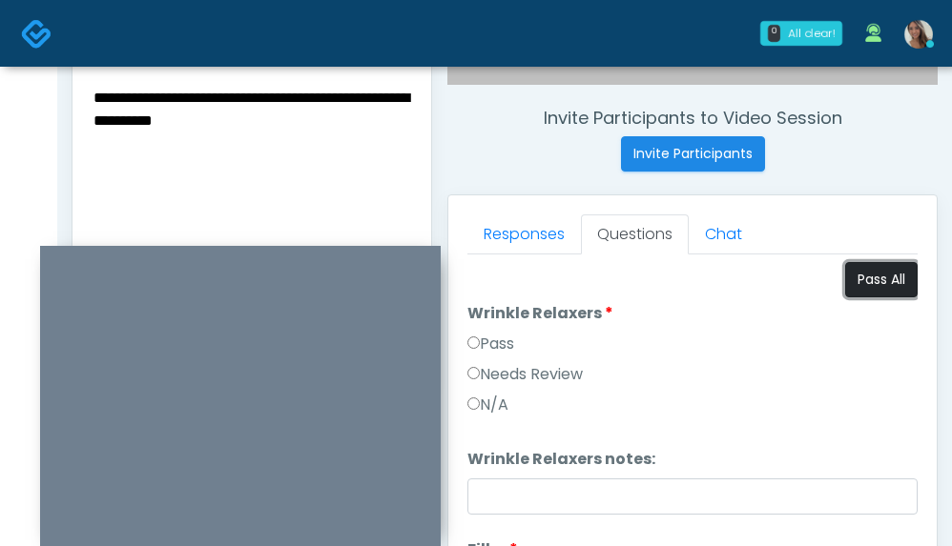
click at [875, 274] on button "Pass All" at bounding box center [881, 279] width 72 height 35
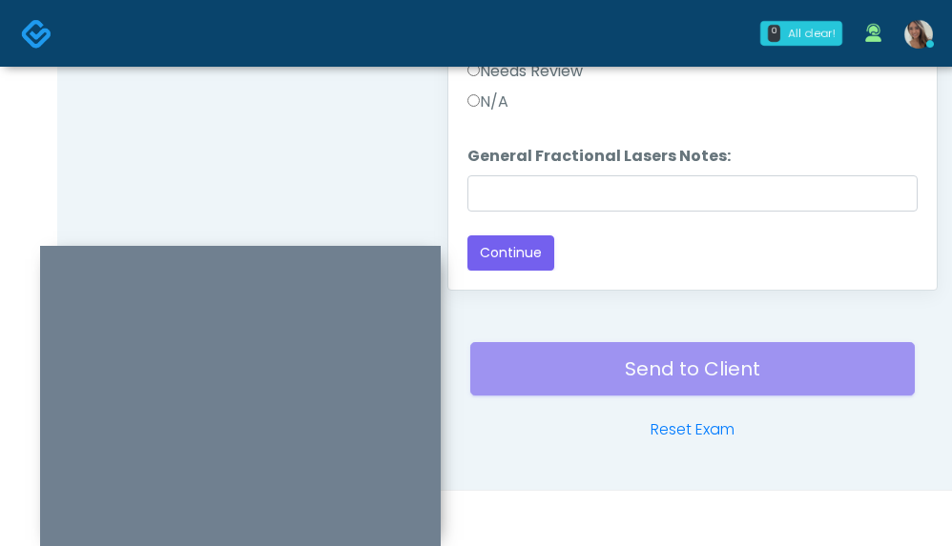
scroll to position [601, 0]
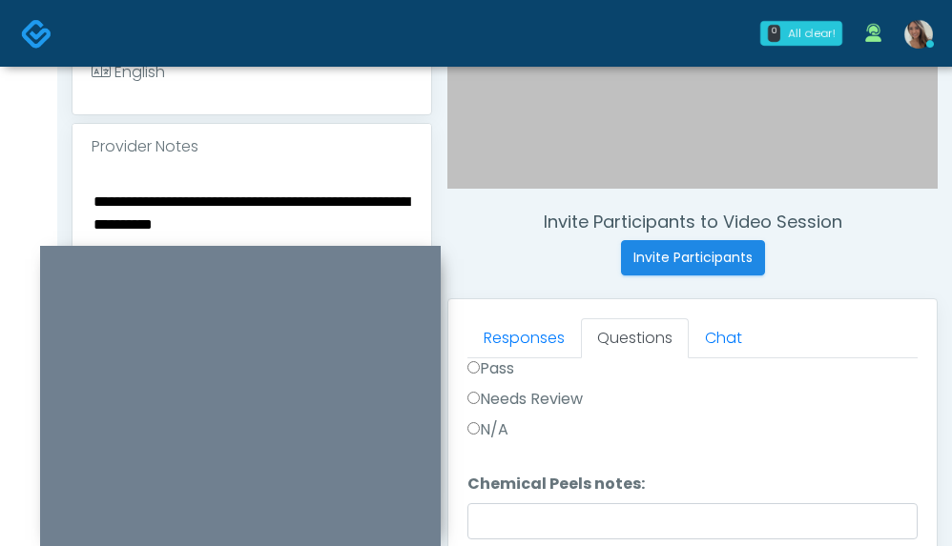
click at [269, 223] on textarea "**********" at bounding box center [252, 305] width 320 height 233
click at [267, 223] on textarea "**********" at bounding box center [252, 305] width 320 height 233
click at [291, 229] on textarea "**********" at bounding box center [252, 305] width 320 height 233
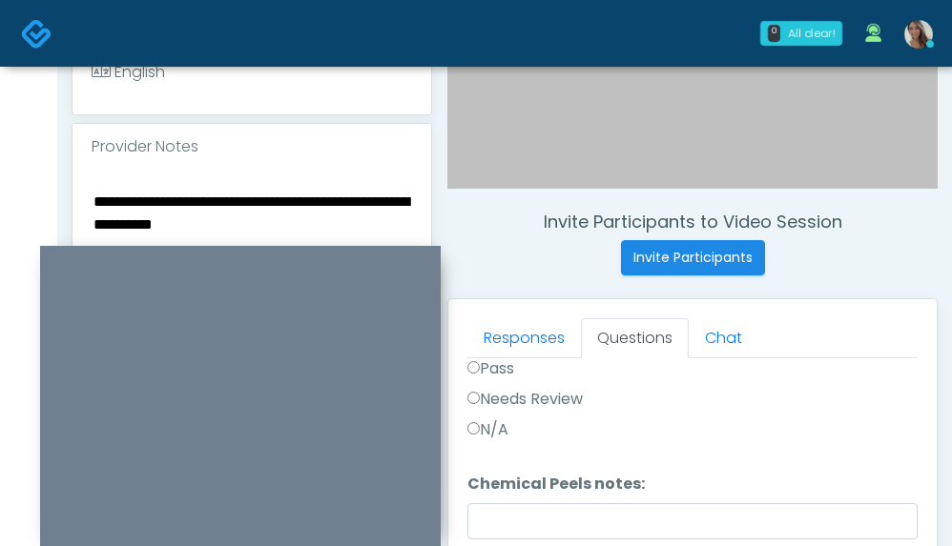
click at [291, 229] on textarea "**********" at bounding box center [252, 305] width 320 height 233
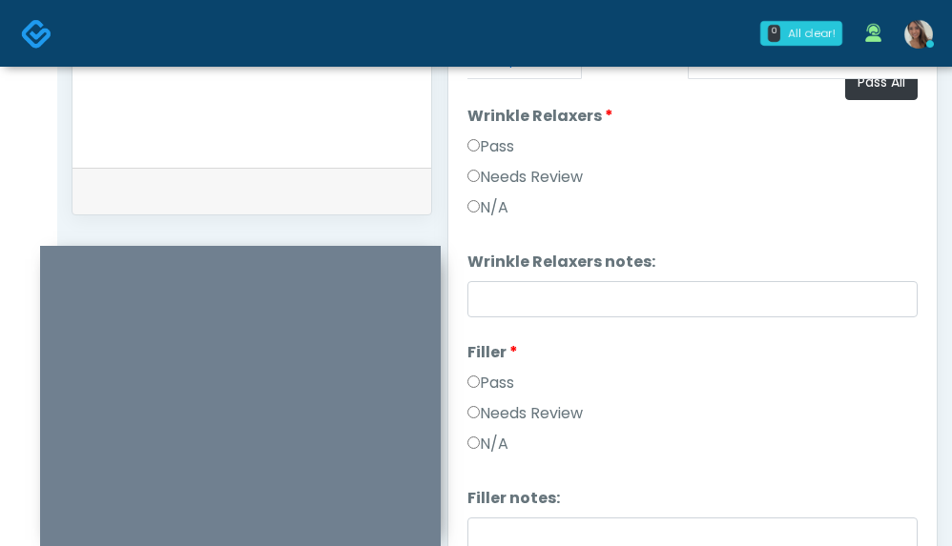
scroll to position [20, 0]
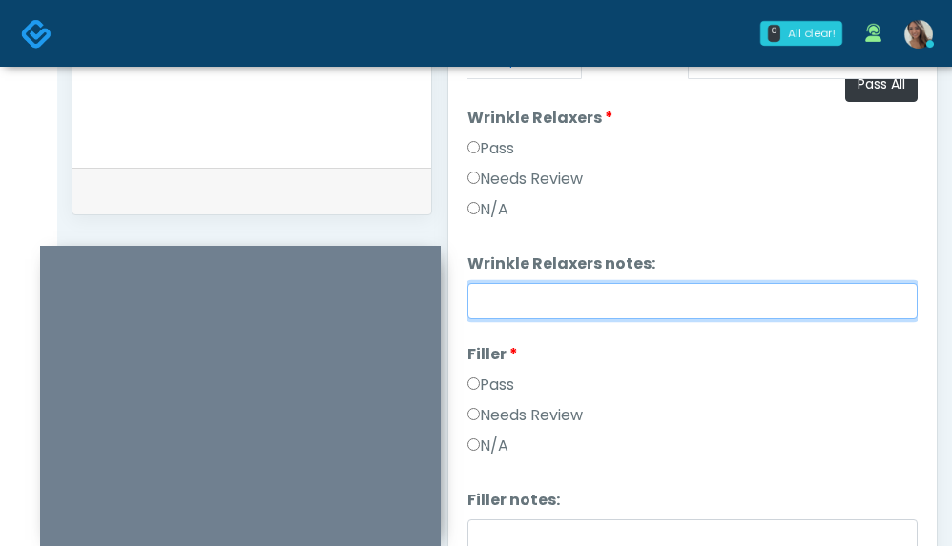
click at [560, 311] on input "Wrinkle Relaxers notes:" at bounding box center [692, 301] width 450 height 36
paste input "**********"
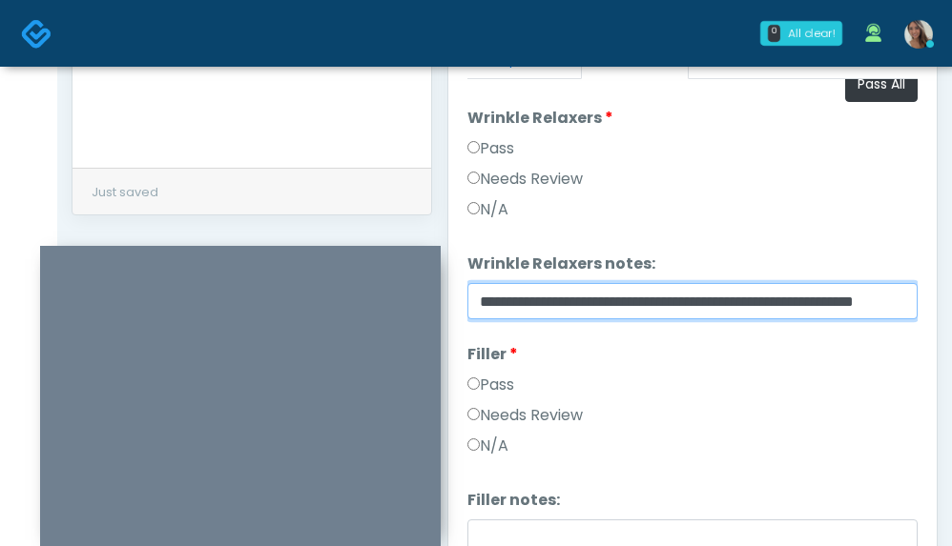
scroll to position [0, 72]
type input "**********"
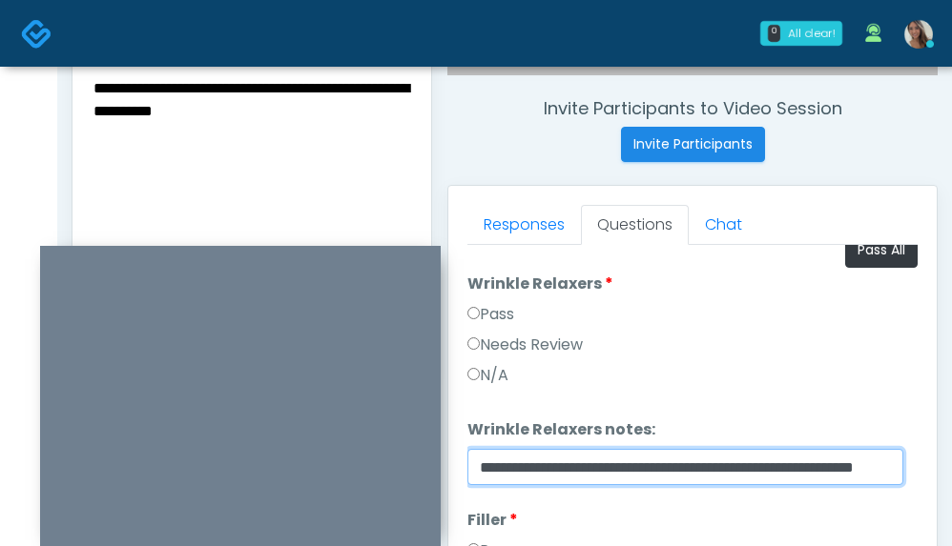
scroll to position [759, 0]
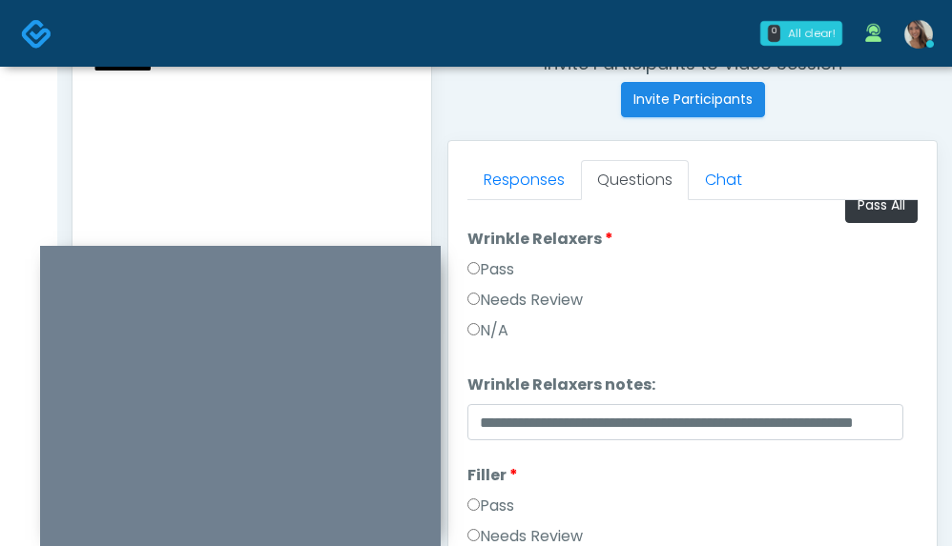
click at [345, 127] on textarea "**********" at bounding box center [252, 147] width 320 height 233
paste textarea "**********"
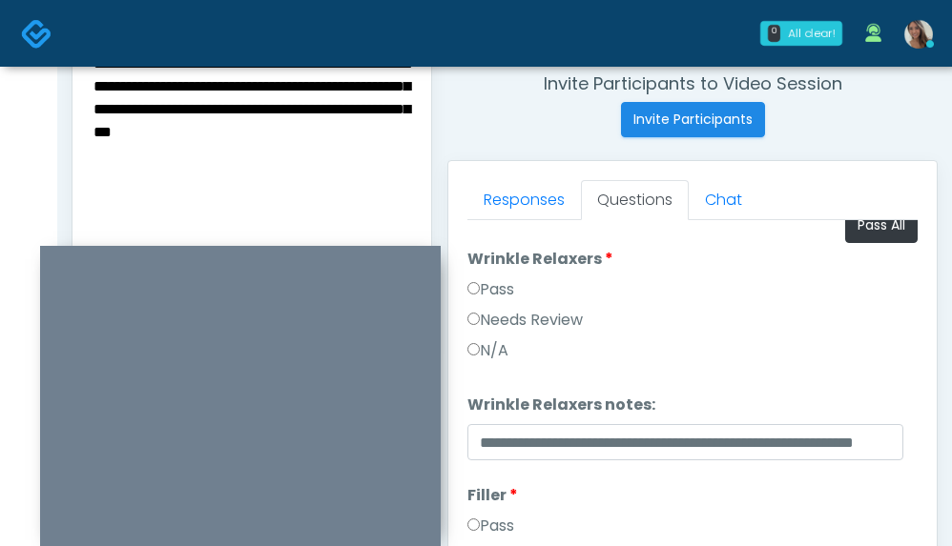
scroll to position [713, 0]
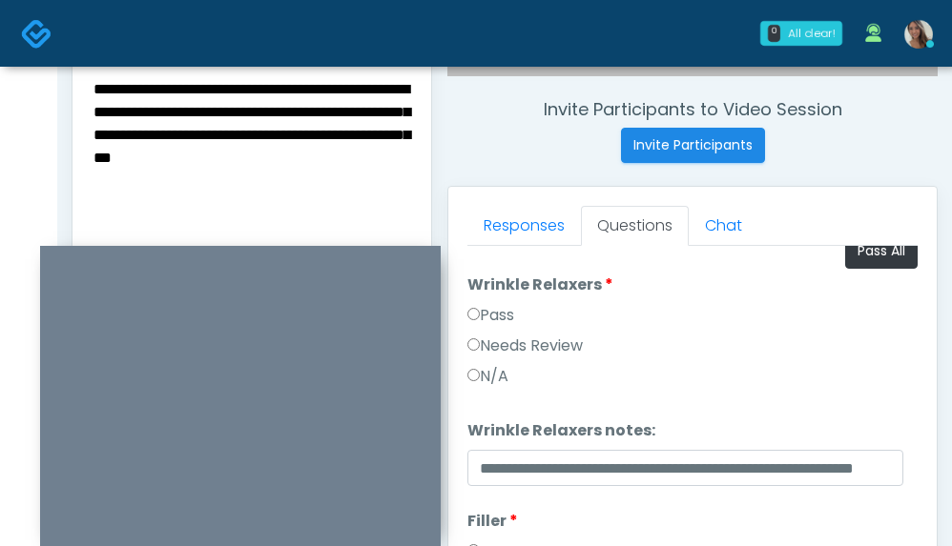
type textarea "**********"
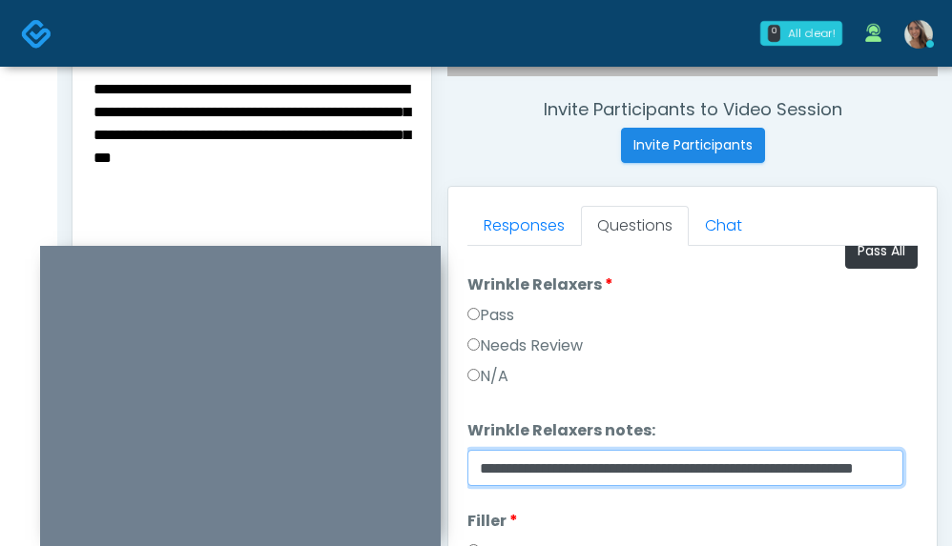
click at [586, 484] on input "**********" at bounding box center [685, 468] width 436 height 36
click at [588, 481] on input "**********" at bounding box center [685, 468] width 436 height 36
paste input "**********"
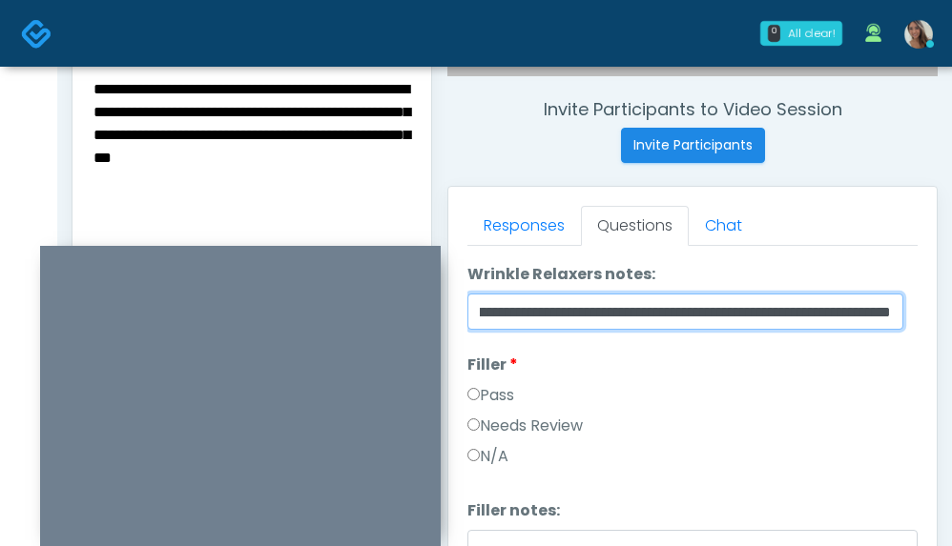
scroll to position [240, 0]
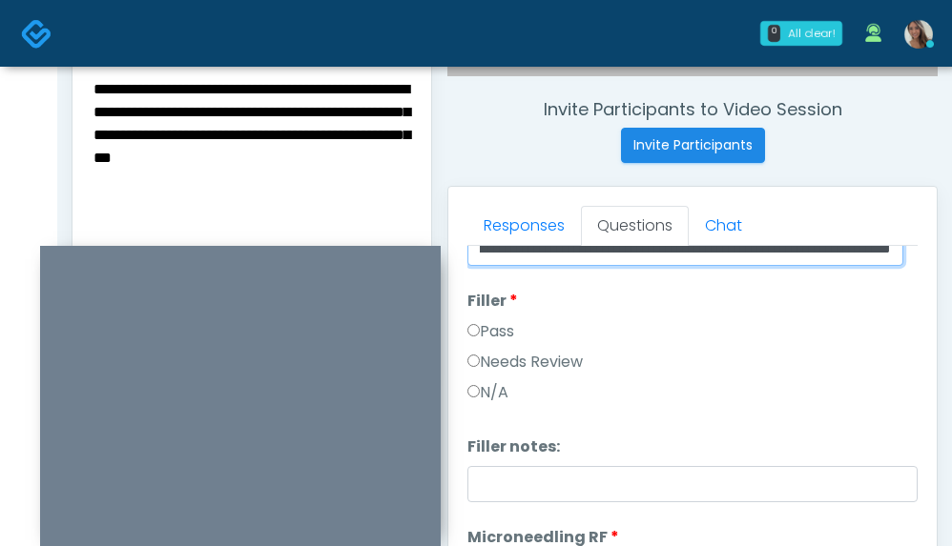
type input "**********"
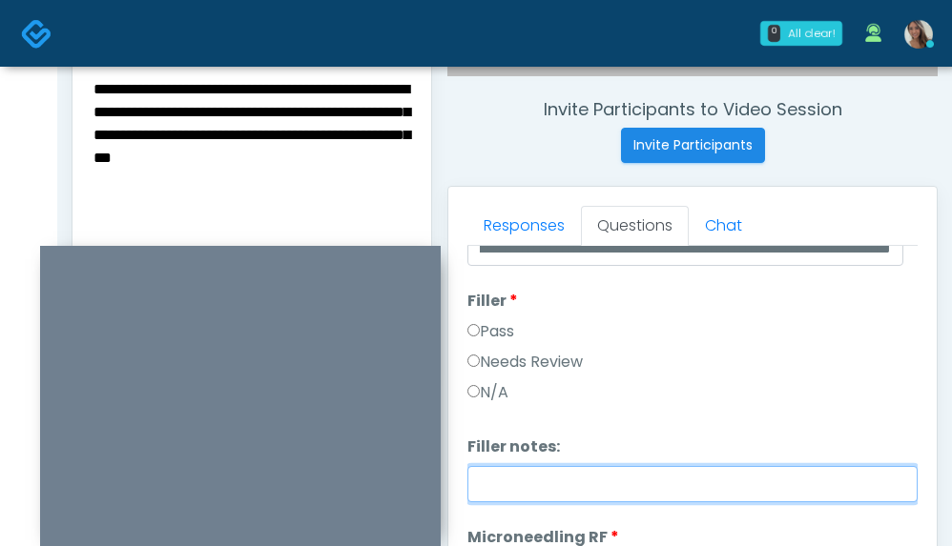
scroll to position [0, 0]
click at [548, 477] on input "Filler notes:" at bounding box center [692, 484] width 450 height 36
paste input "**********"
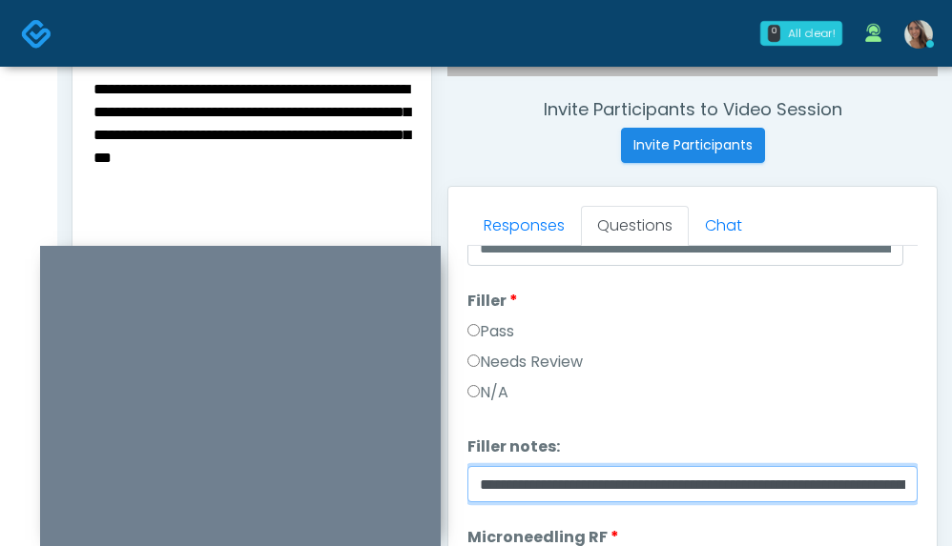
scroll to position [0, 850]
type input "**********"
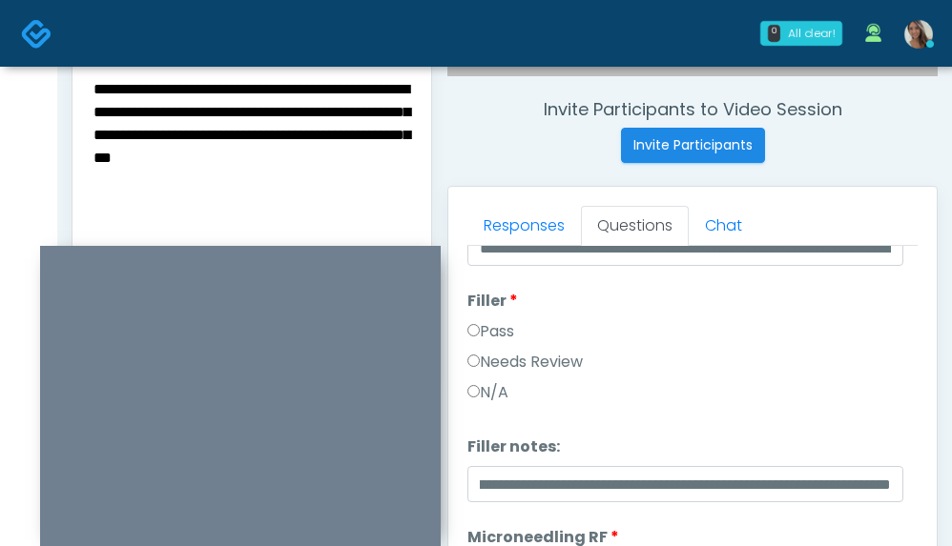
click at [679, 393] on div "N/A" at bounding box center [692, 396] width 450 height 31
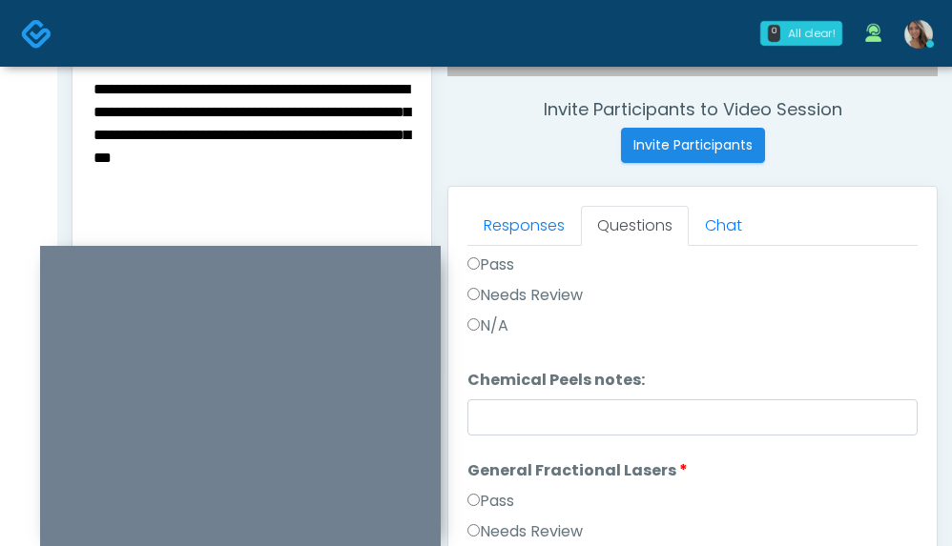
scroll to position [1971, 0]
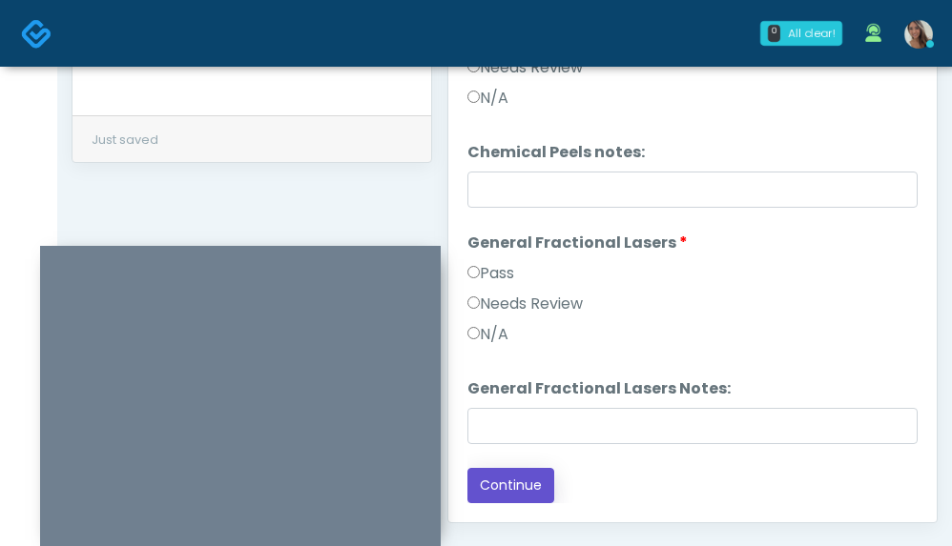
click at [529, 483] on button "Continue" at bounding box center [510, 485] width 87 height 35
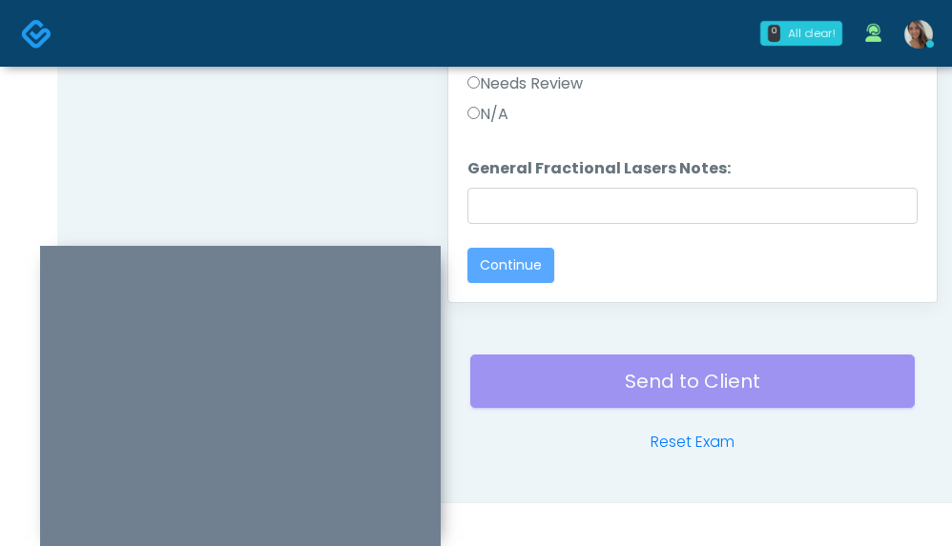
scroll to position [0, 0]
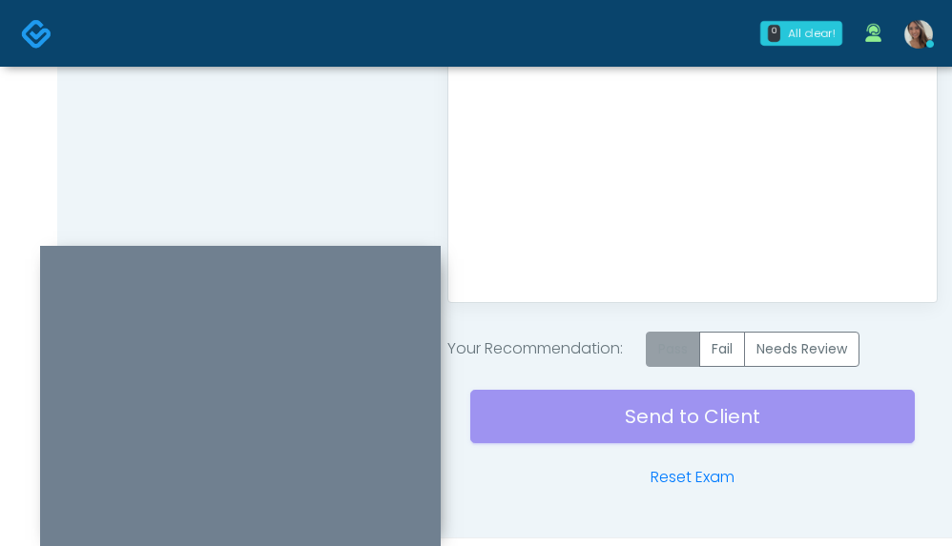
click at [694, 336] on label "Pass" at bounding box center [673, 349] width 54 height 35
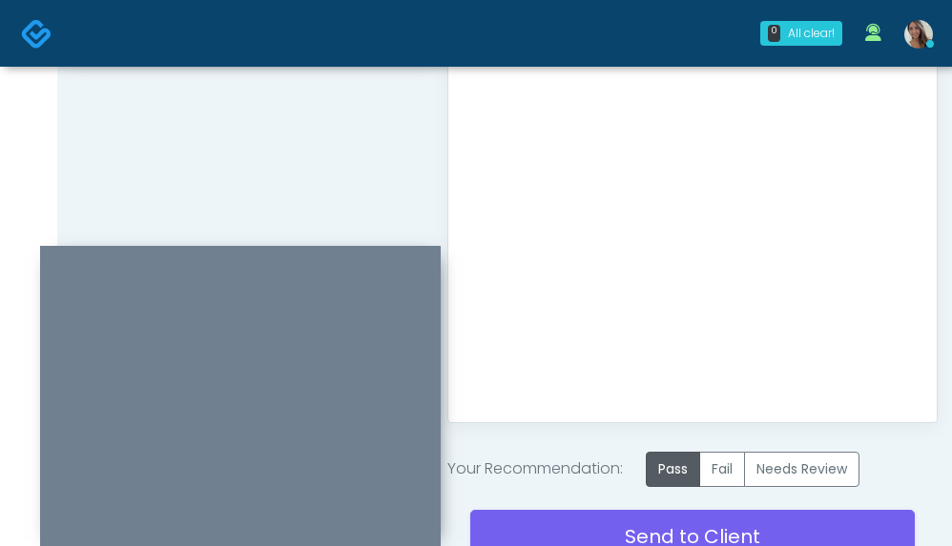
scroll to position [1189, 0]
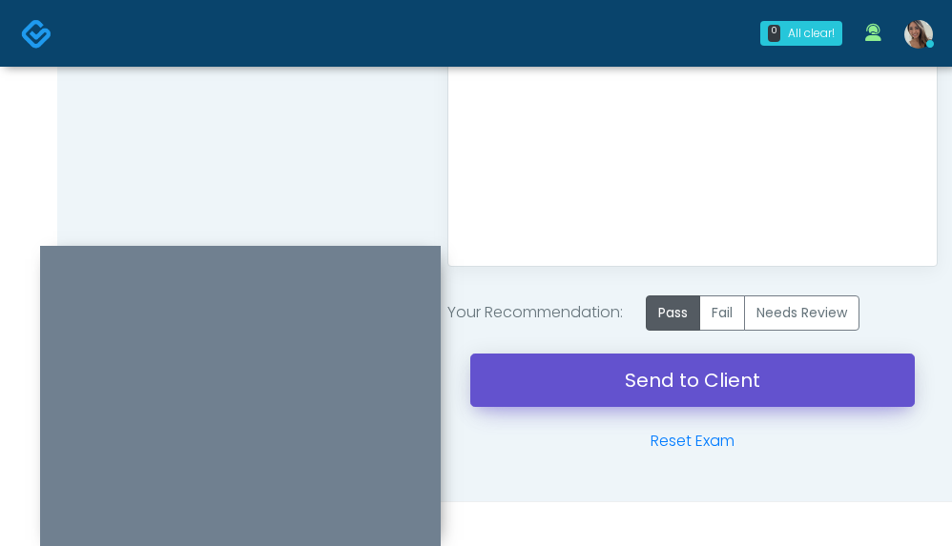
click at [696, 393] on link "Send to Client" at bounding box center [692, 380] width 444 height 53
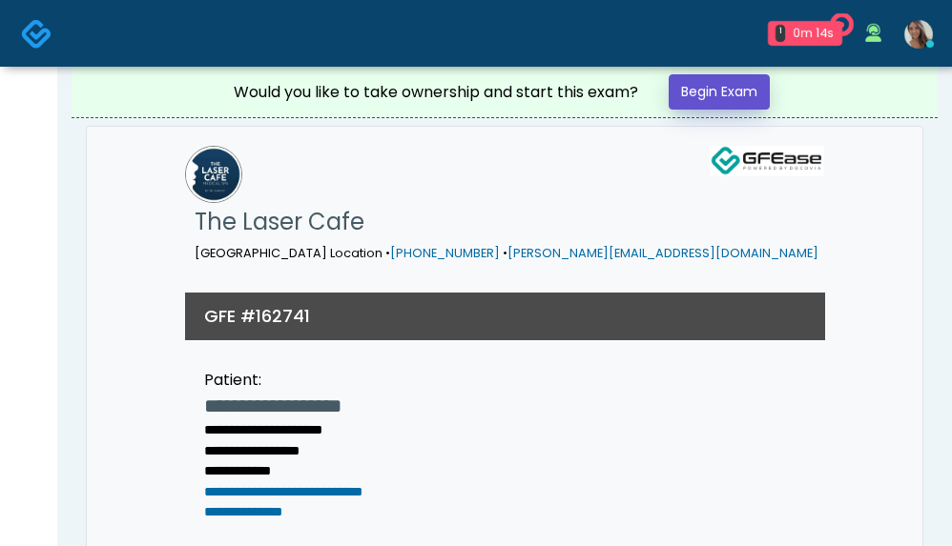
click at [732, 105] on link "Begin Exam" at bounding box center [718, 91] width 101 height 35
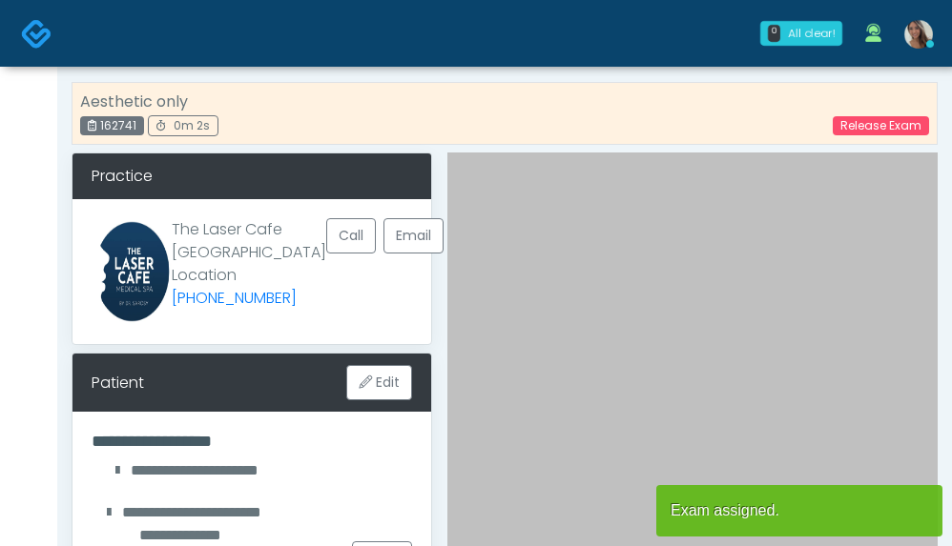
click at [741, 100] on div "Aesthetic only 162741 0m 2s Release Exam" at bounding box center [505, 113] width 866 height 63
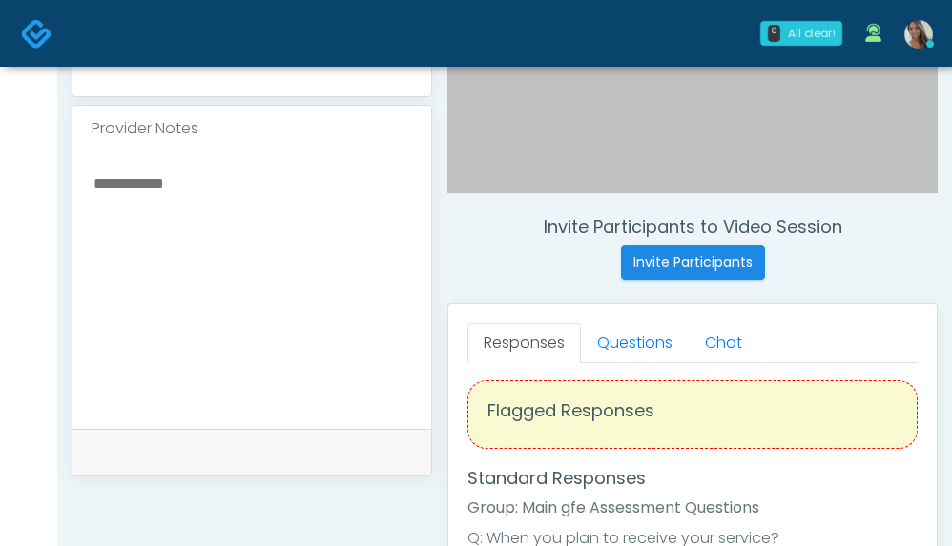
scroll to position [35, 0]
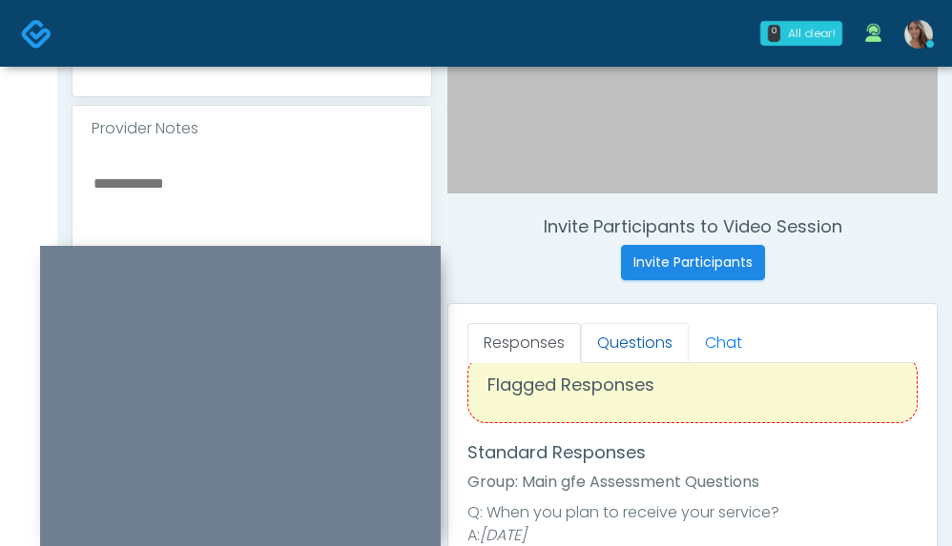
click at [626, 333] on link "Questions" at bounding box center [635, 343] width 108 height 40
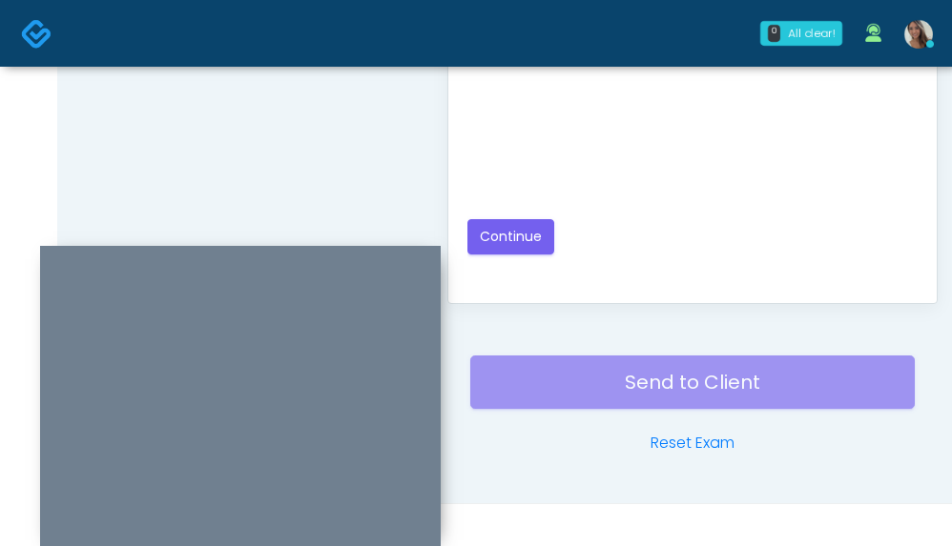
scroll to position [1165, 0]
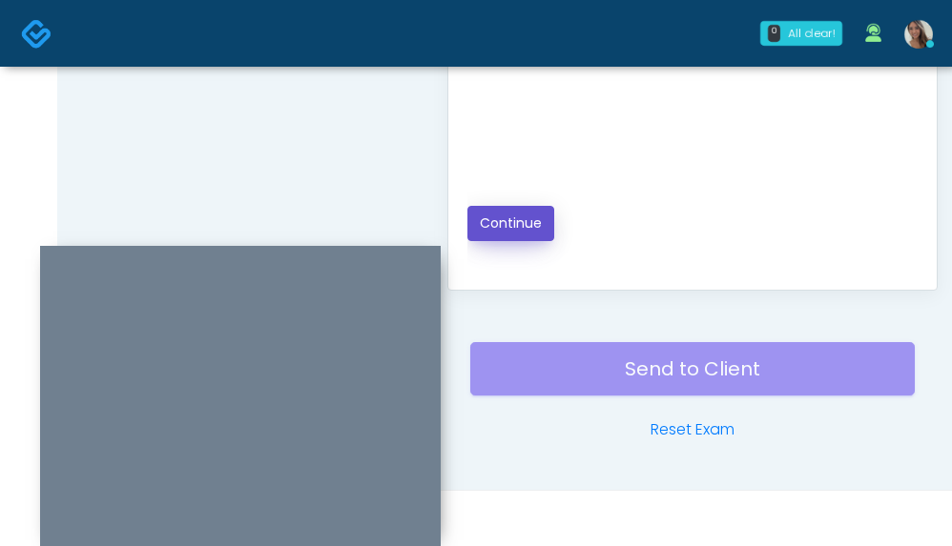
click at [531, 236] on button "Continue" at bounding box center [510, 223] width 87 height 35
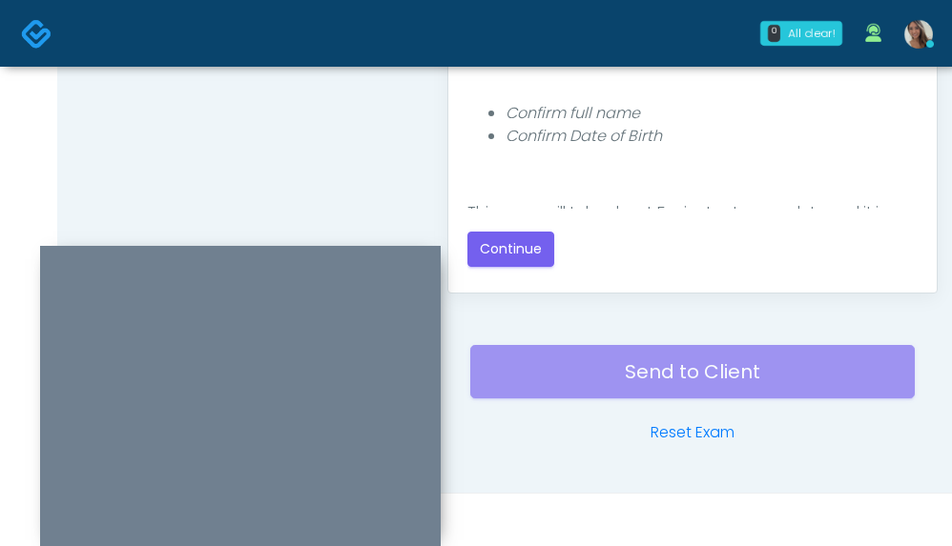
scroll to position [1161, 0]
click at [575, 278] on div "Responses Questions Chat The patient is here for the following: Wrinkle Relaxer…" at bounding box center [692, 16] width 488 height 555
click at [540, 255] on button "Continue" at bounding box center [510, 250] width 87 height 35
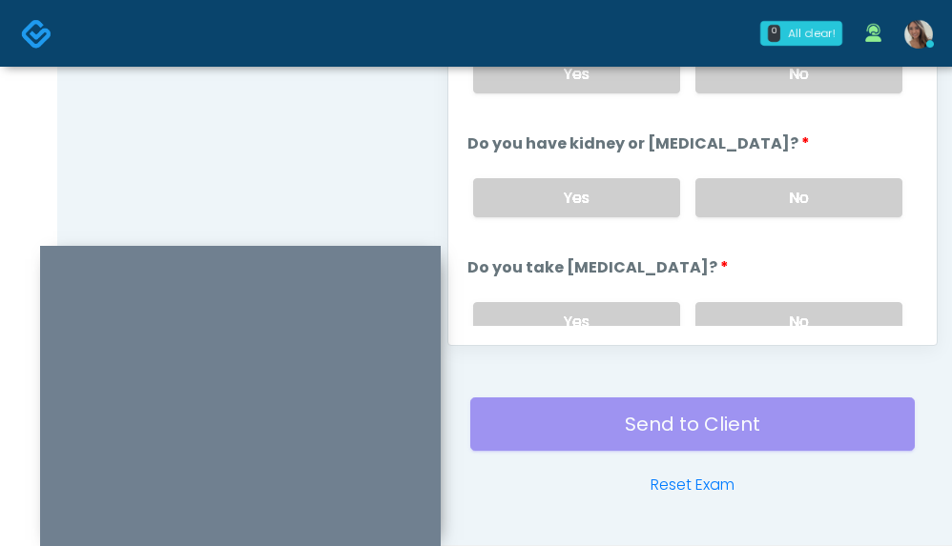
scroll to position [868, 0]
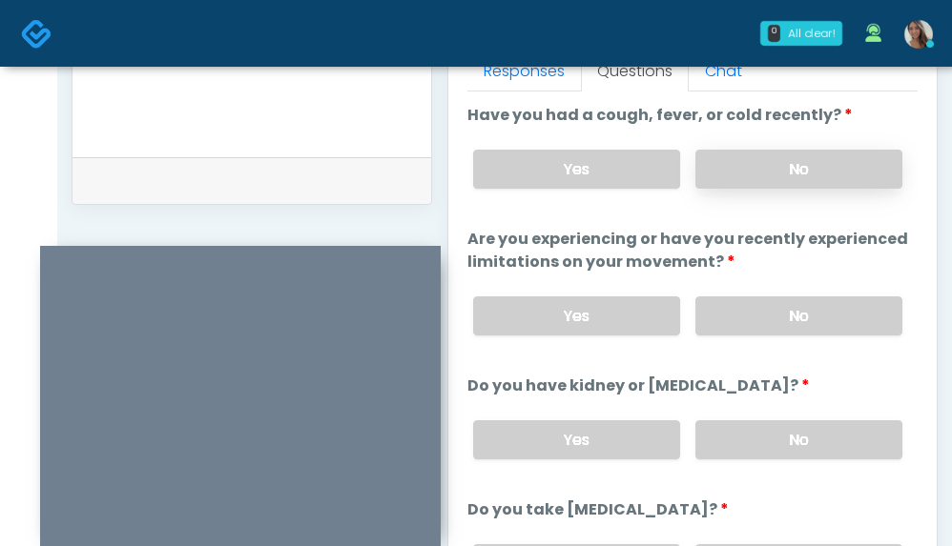
click at [762, 160] on label "No" at bounding box center [798, 169] width 207 height 39
click at [733, 325] on label "No" at bounding box center [798, 316] width 207 height 39
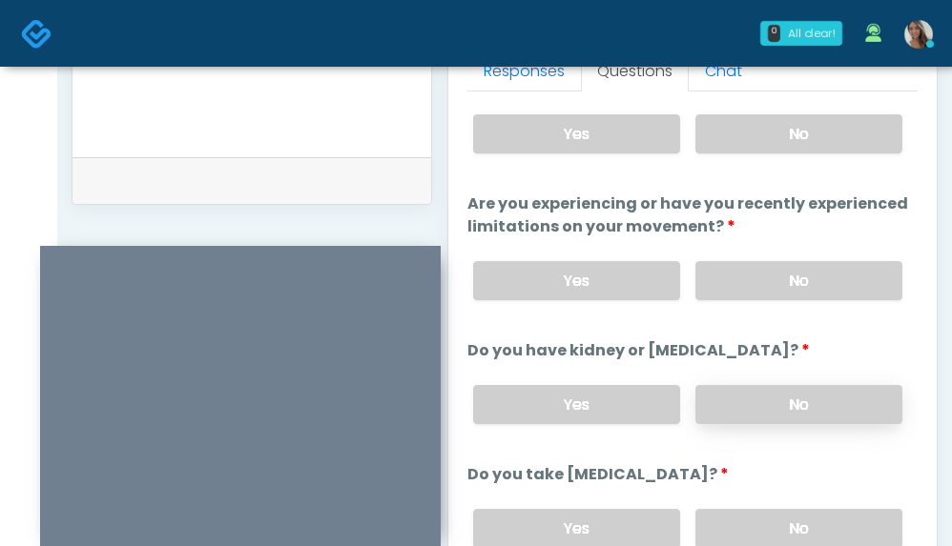
drag, startPoint x: 745, startPoint y: 395, endPoint x: 749, endPoint y: 385, distance: 10.3
click at [745, 395] on label "No" at bounding box center [798, 404] width 207 height 39
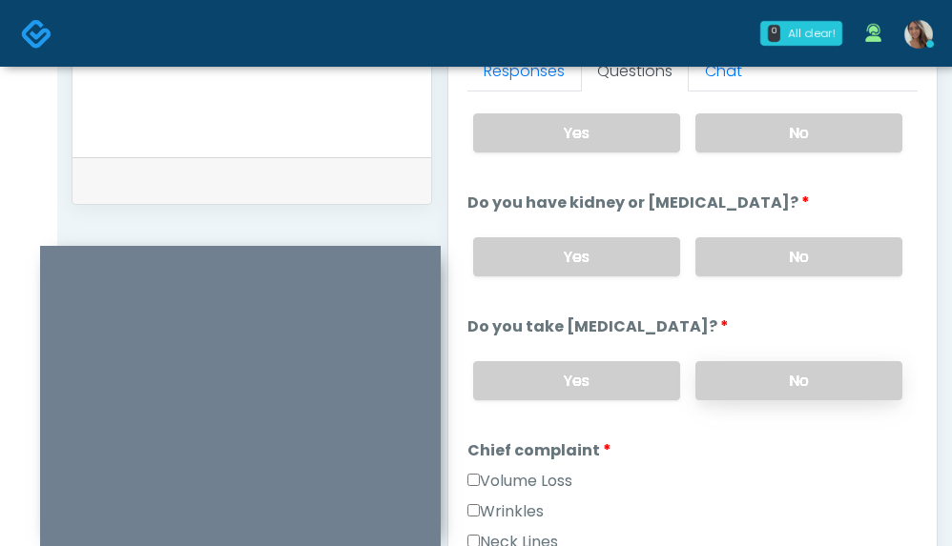
click at [754, 380] on label "No" at bounding box center [798, 380] width 207 height 39
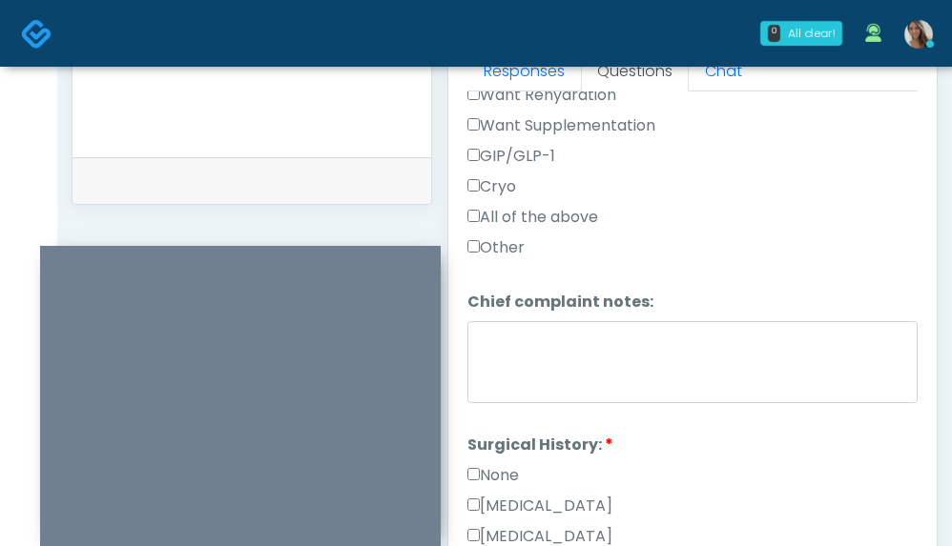
scroll to position [839, 0]
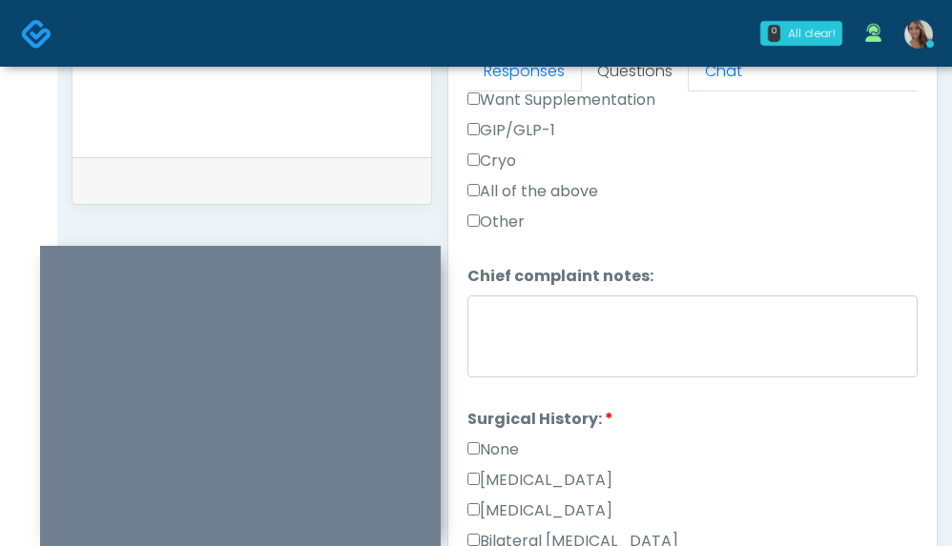
drag, startPoint x: 500, startPoint y: 441, endPoint x: 510, endPoint y: 441, distance: 10.5
click at [500, 442] on label "None" at bounding box center [492, 450] width 51 height 23
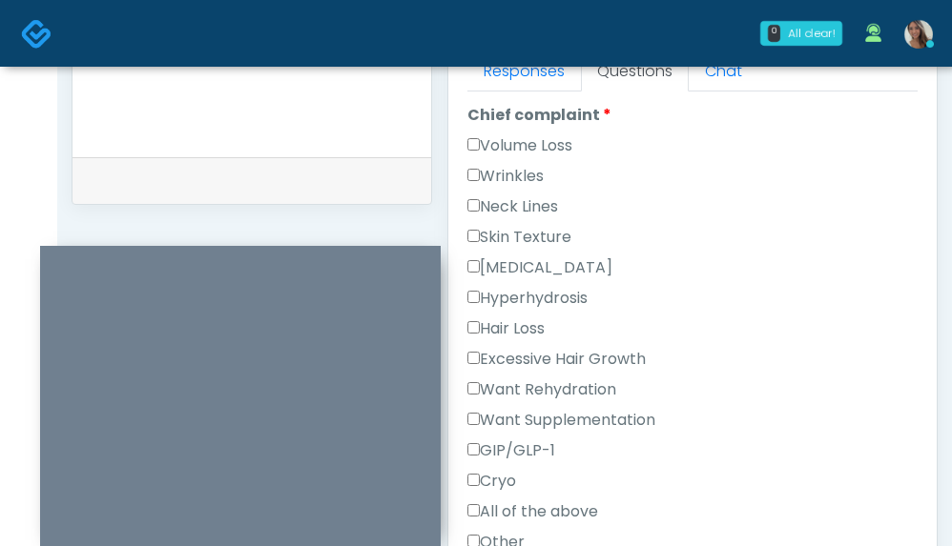
scroll to position [515, 0]
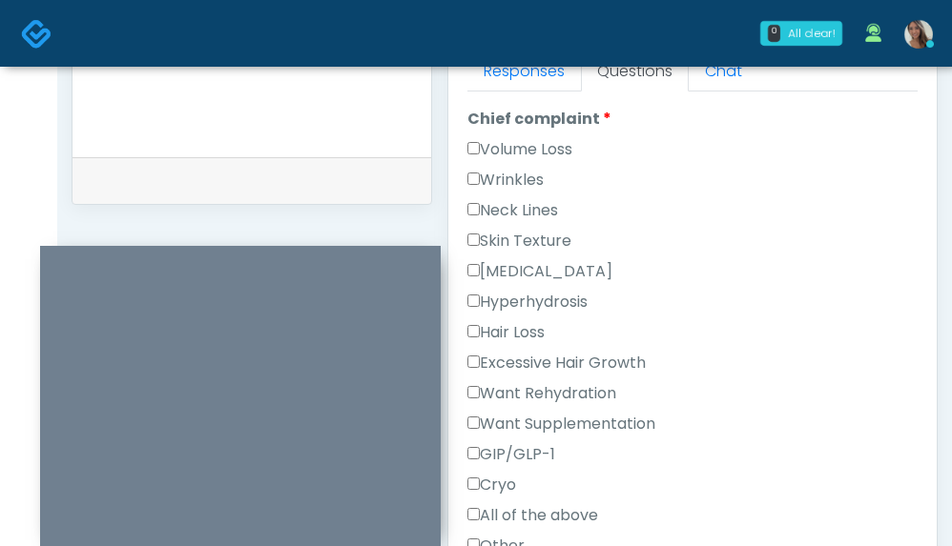
click at [522, 175] on label "Wrinkles" at bounding box center [505, 180] width 76 height 23
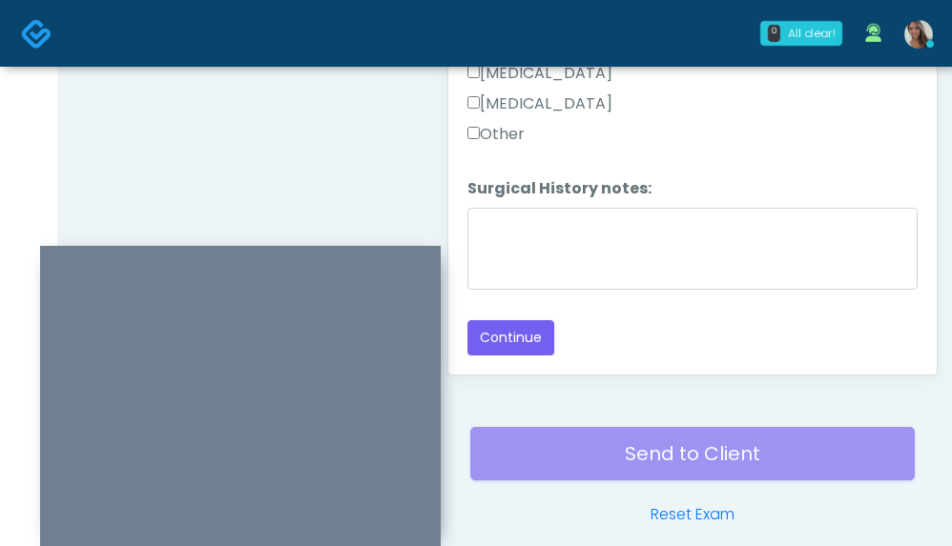
scroll to position [1116, 0]
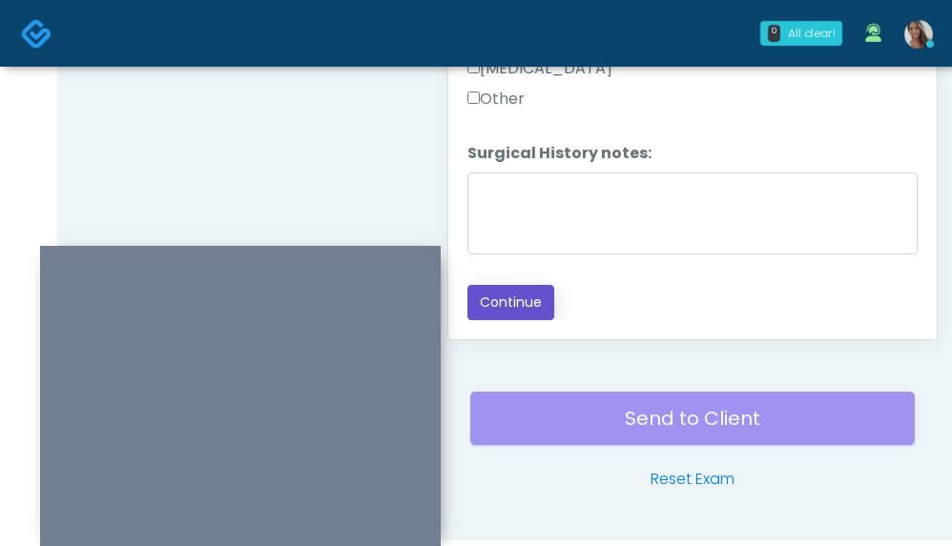
click at [524, 300] on button "Continue" at bounding box center [510, 302] width 87 height 35
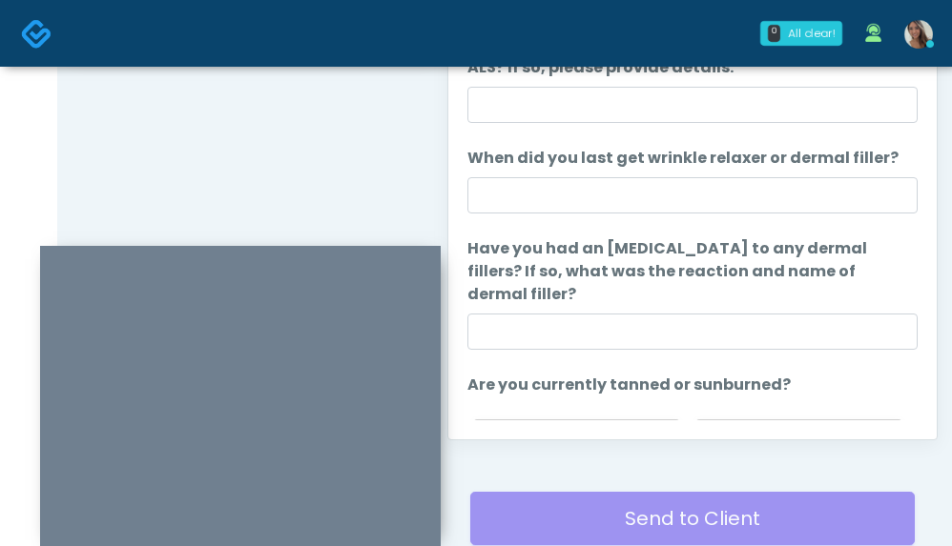
scroll to position [1012, 0]
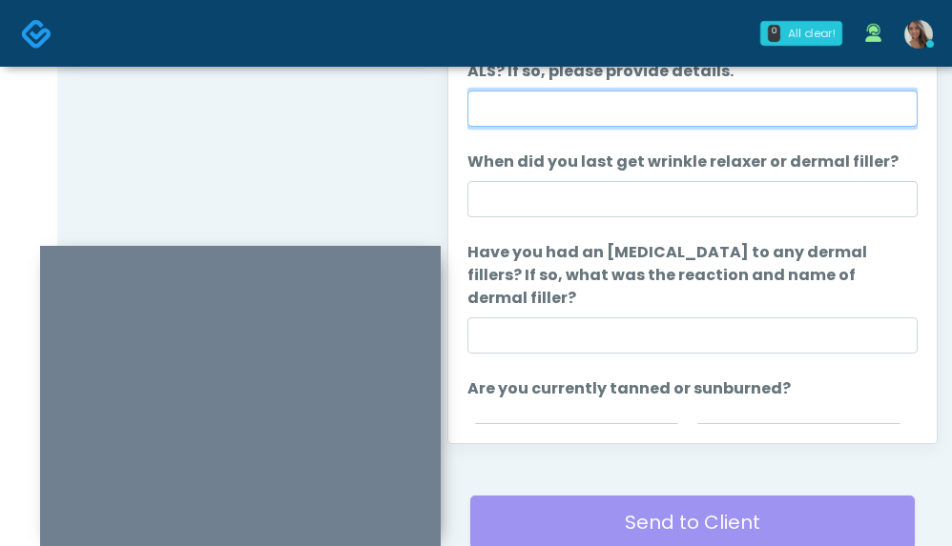
click at [616, 115] on input "Do you have a history of Guillain's barre or ALS? If so, please provide details." at bounding box center [692, 109] width 450 height 36
type input "**"
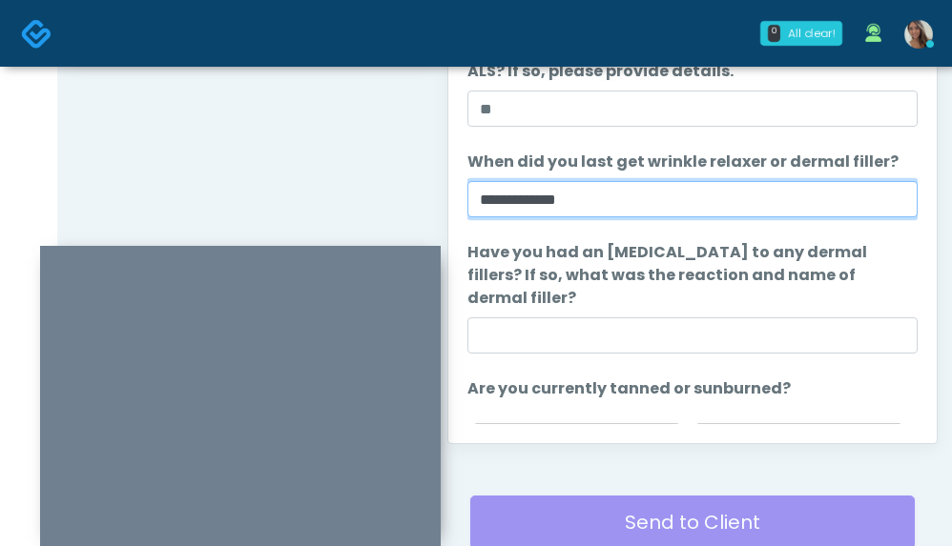
type input "**********"
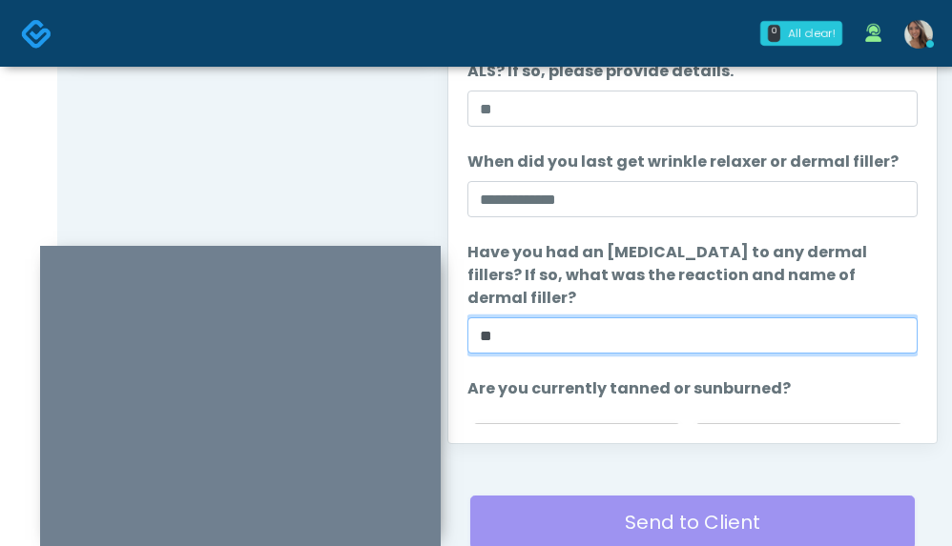
type input "**"
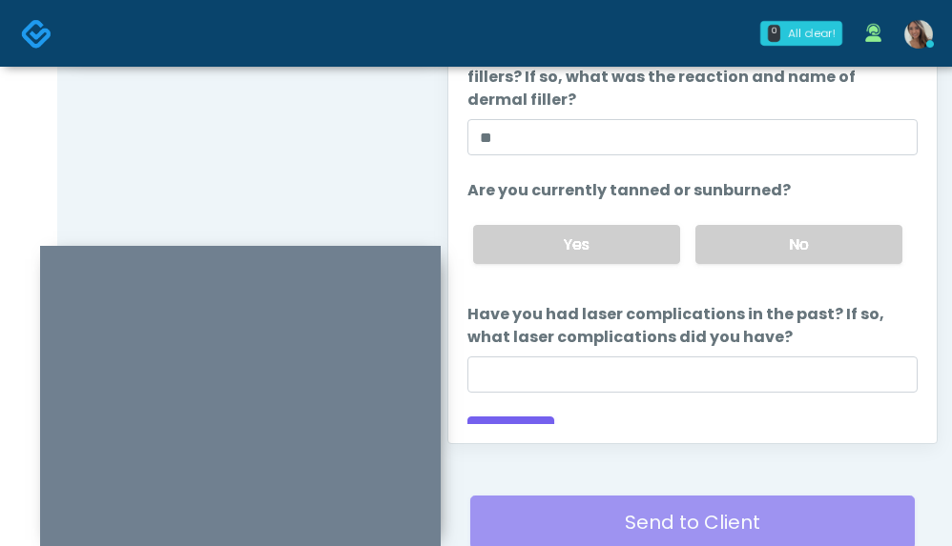
scroll to position [226, 0]
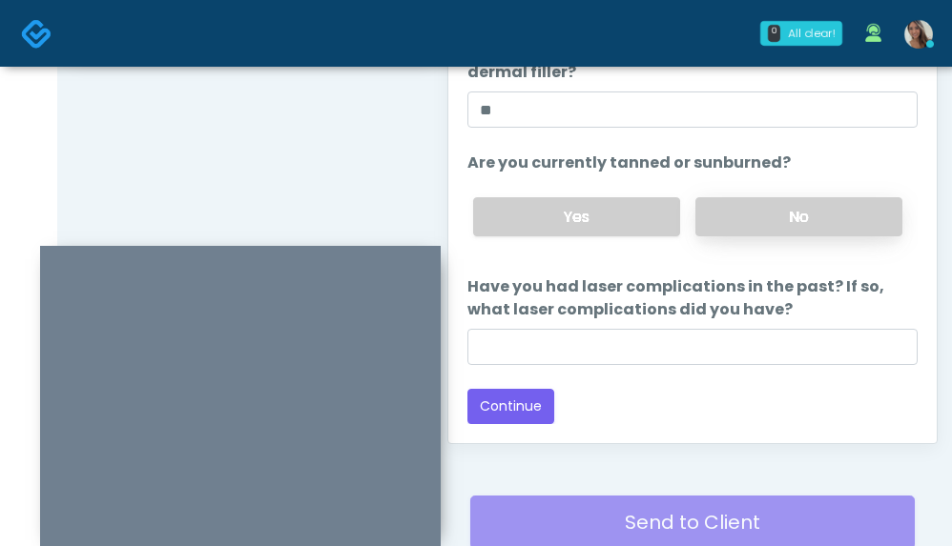
click at [791, 223] on label "No" at bounding box center [798, 216] width 207 height 39
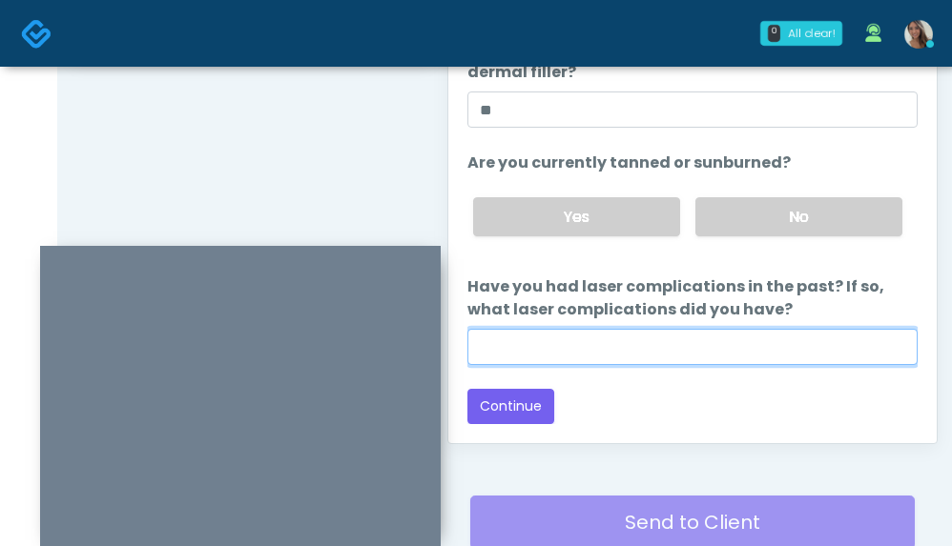
click at [699, 348] on input "Have you had laser complications in the past? If so, what laser complications d…" at bounding box center [692, 347] width 450 height 36
type input "**"
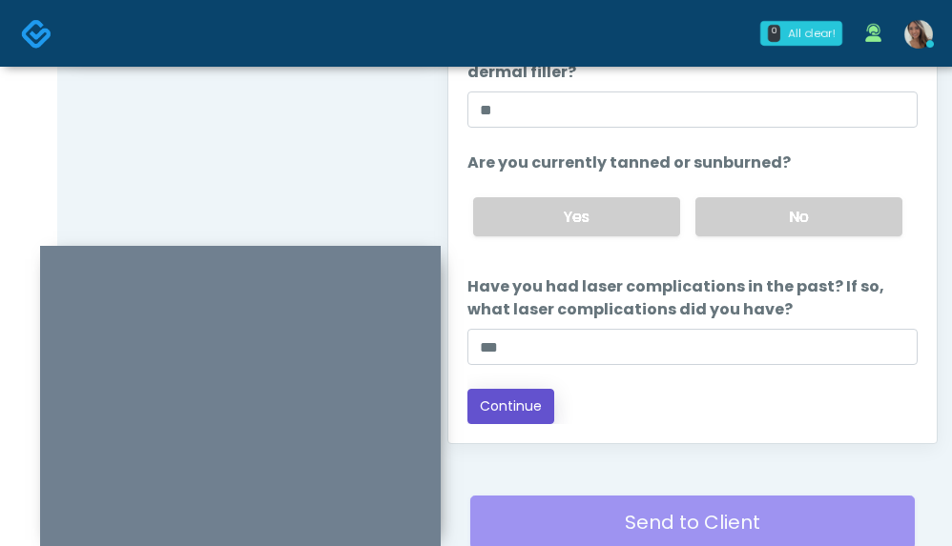
click at [524, 406] on button "Continue" at bounding box center [510, 406] width 87 height 35
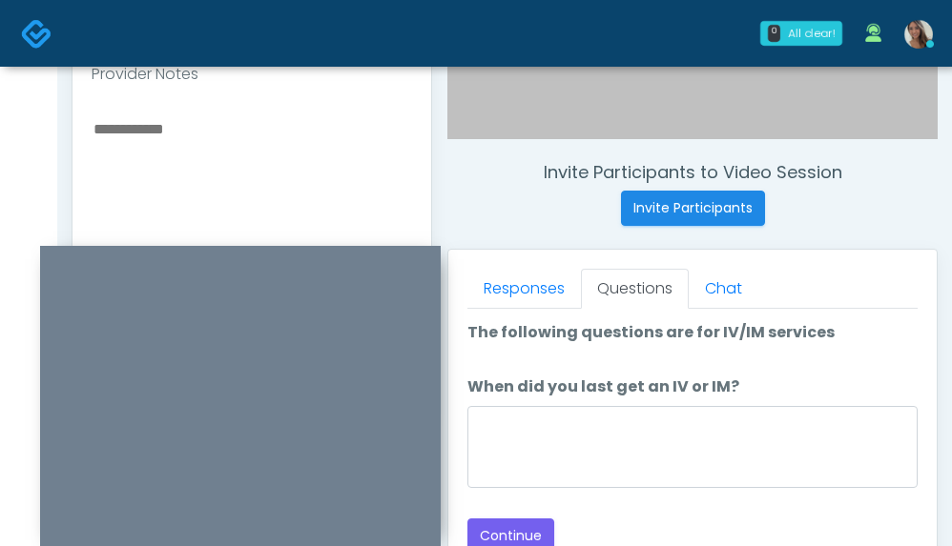
scroll to position [608, 0]
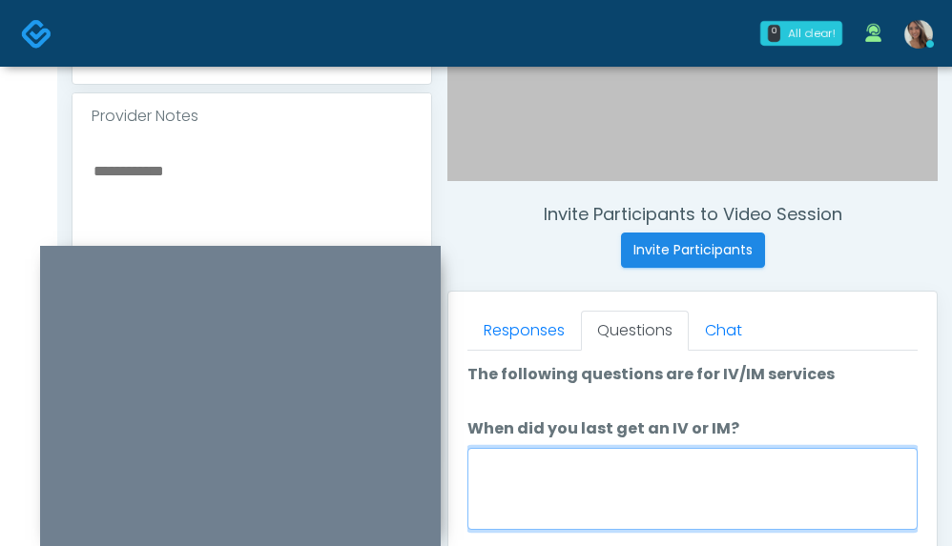
click at [550, 469] on textarea "When did you last get an IV or IM?" at bounding box center [692, 489] width 450 height 82
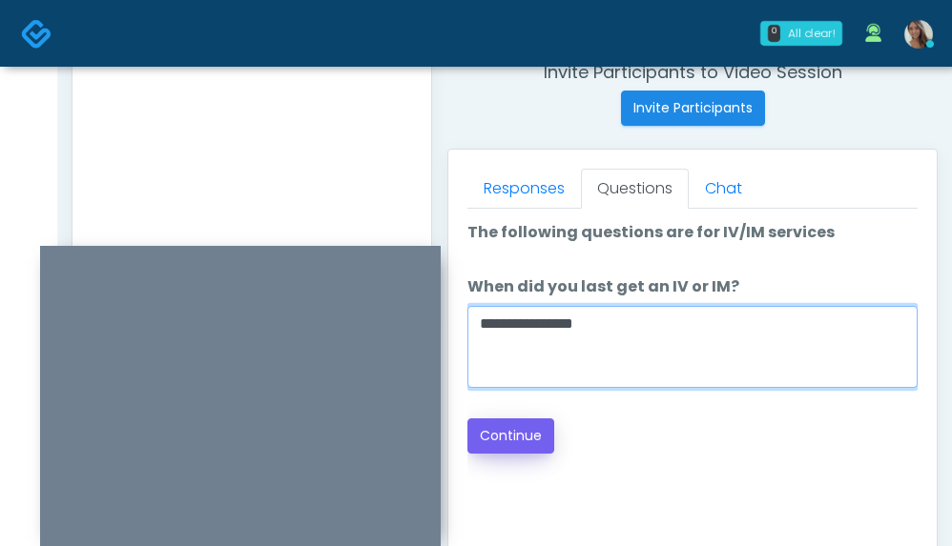
type textarea "**********"
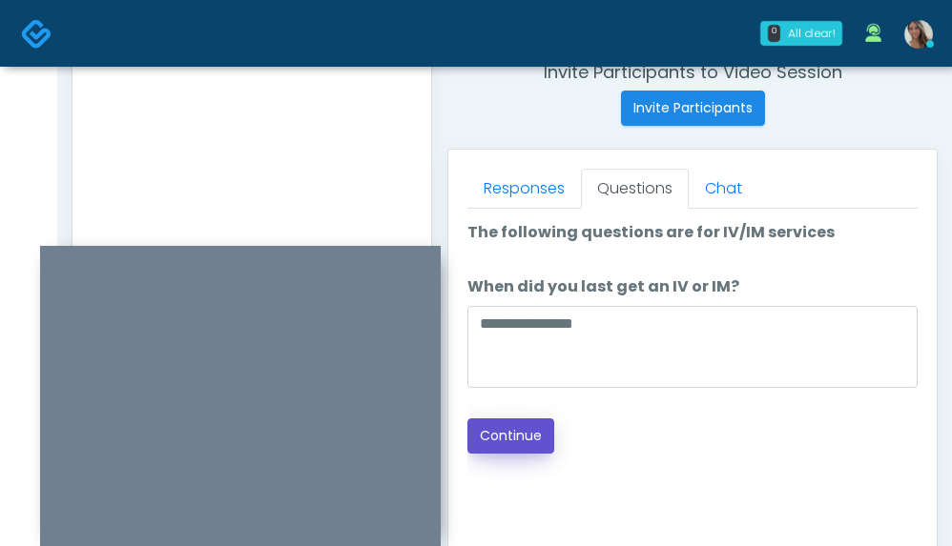
click at [541, 438] on button "Continue" at bounding box center [510, 436] width 87 height 35
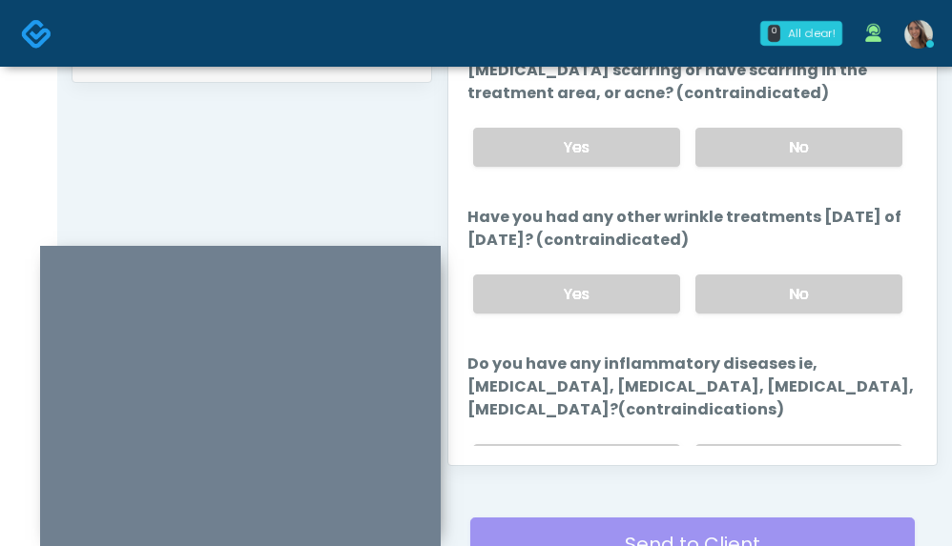
drag, startPoint x: 814, startPoint y: 238, endPoint x: 809, endPoint y: 337, distance: 98.4
click at [814, 238] on label "Have you had any other wrinkle treatments within 4 weeks of today? (contraindic…" at bounding box center [692, 229] width 450 height 46
click at [811, 298] on label "No" at bounding box center [798, 294] width 207 height 39
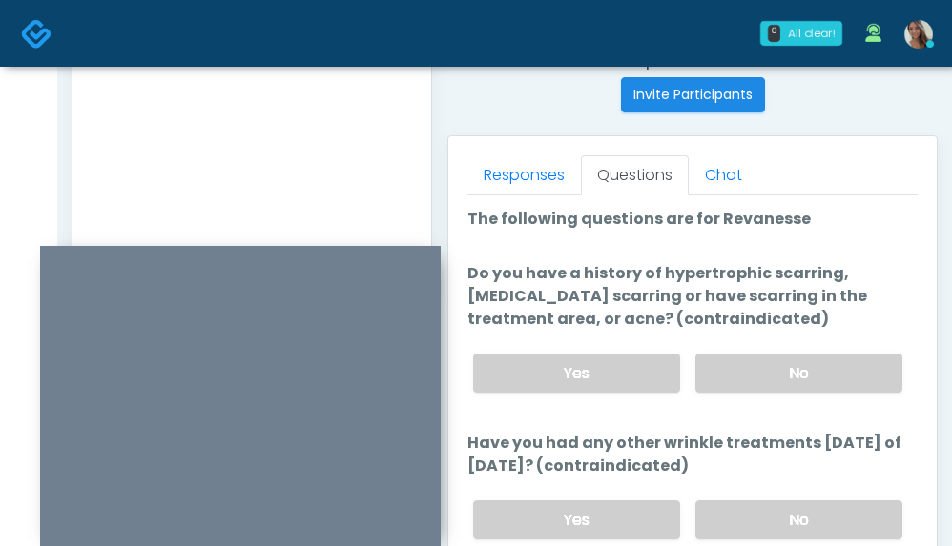
scroll to position [757, 0]
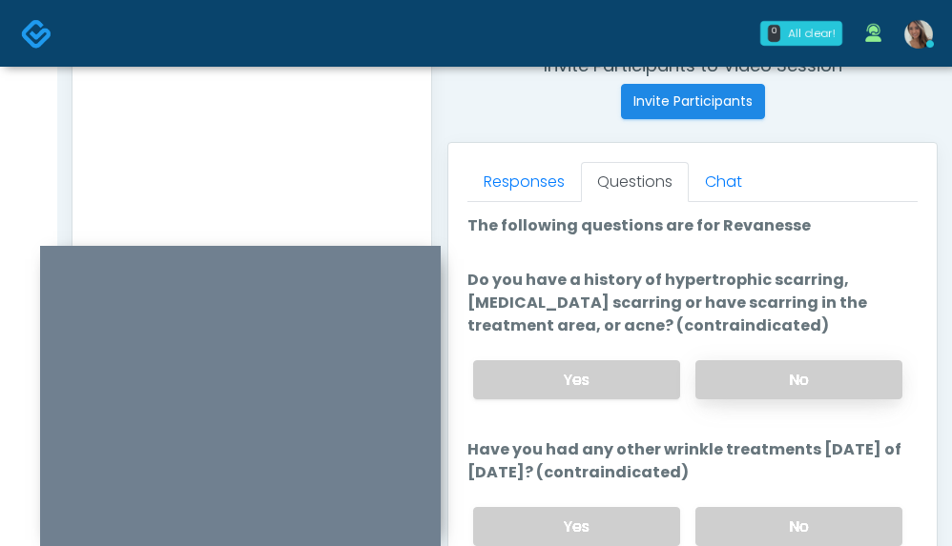
click at [770, 374] on label "No" at bounding box center [798, 379] width 207 height 39
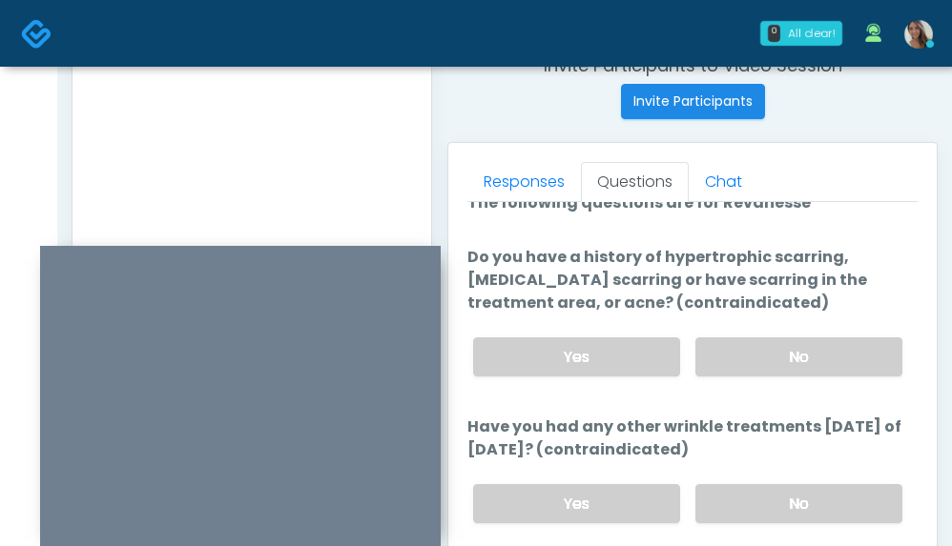
scroll to position [30, 0]
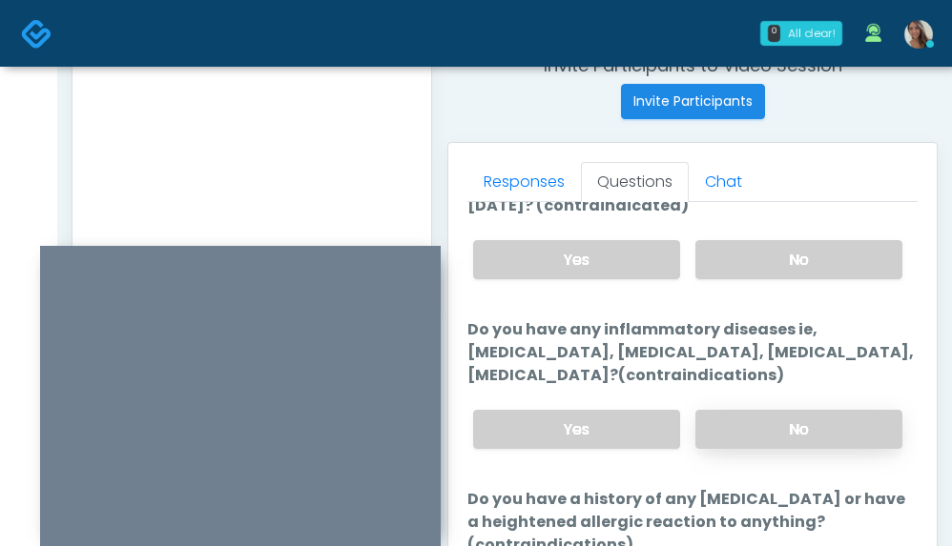
click at [750, 442] on label "No" at bounding box center [798, 429] width 207 height 39
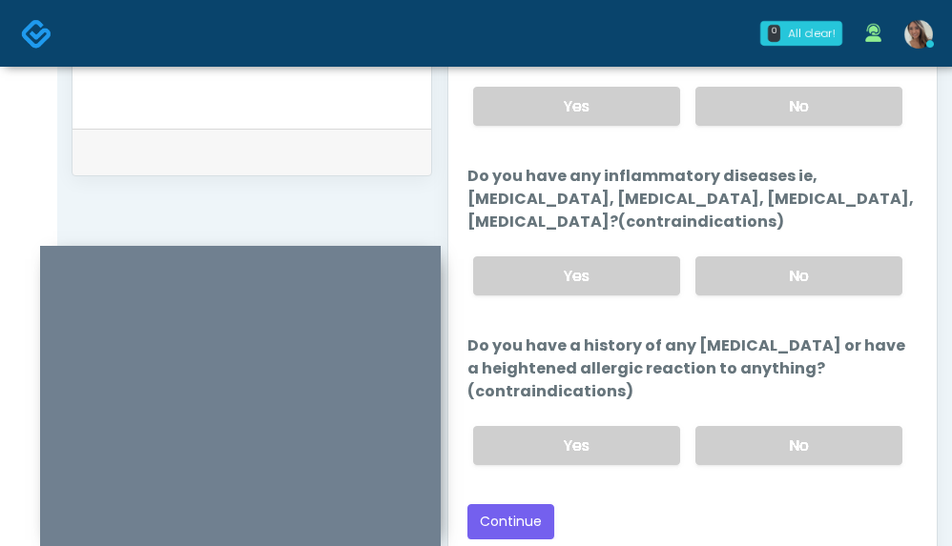
scroll to position [950, 0]
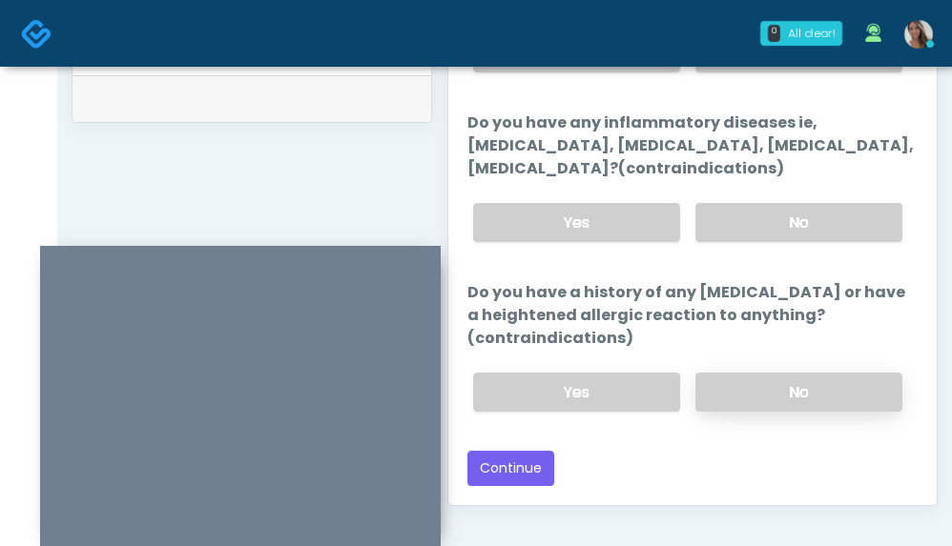
click at [772, 392] on label "No" at bounding box center [798, 392] width 207 height 39
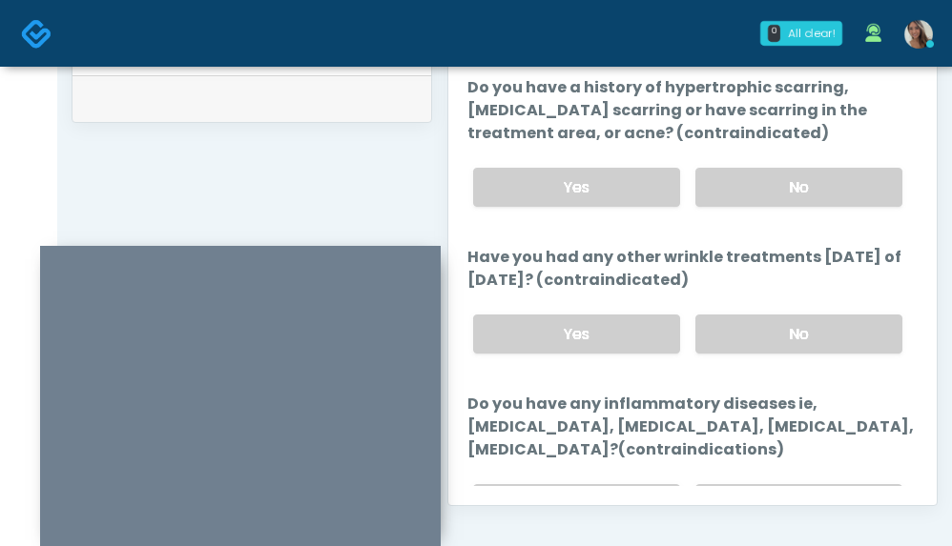
scroll to position [281, 0]
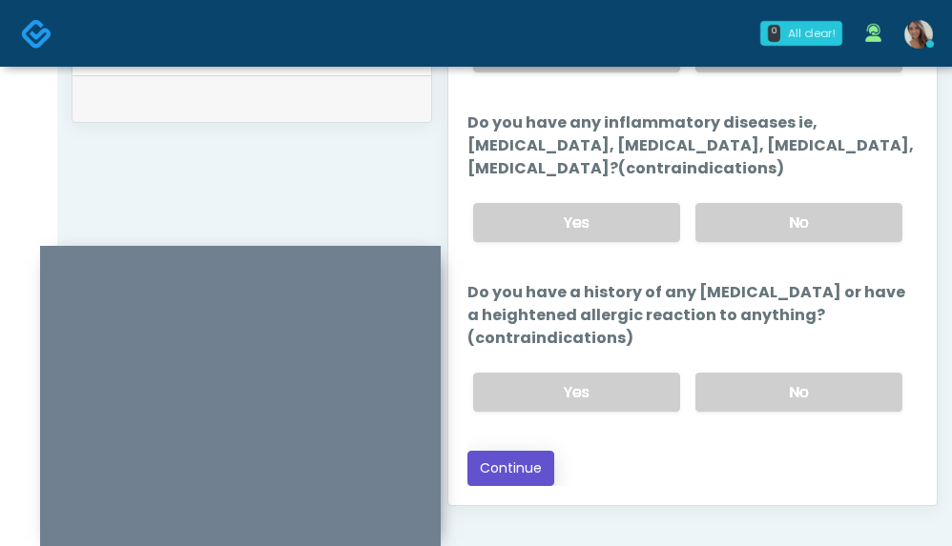
click at [527, 465] on button "Continue" at bounding box center [510, 468] width 87 height 35
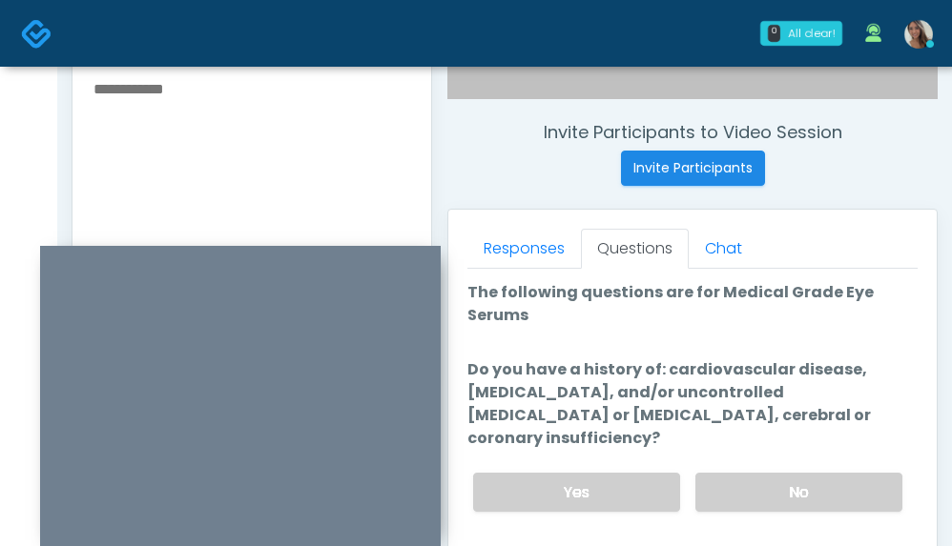
scroll to position [692, 0]
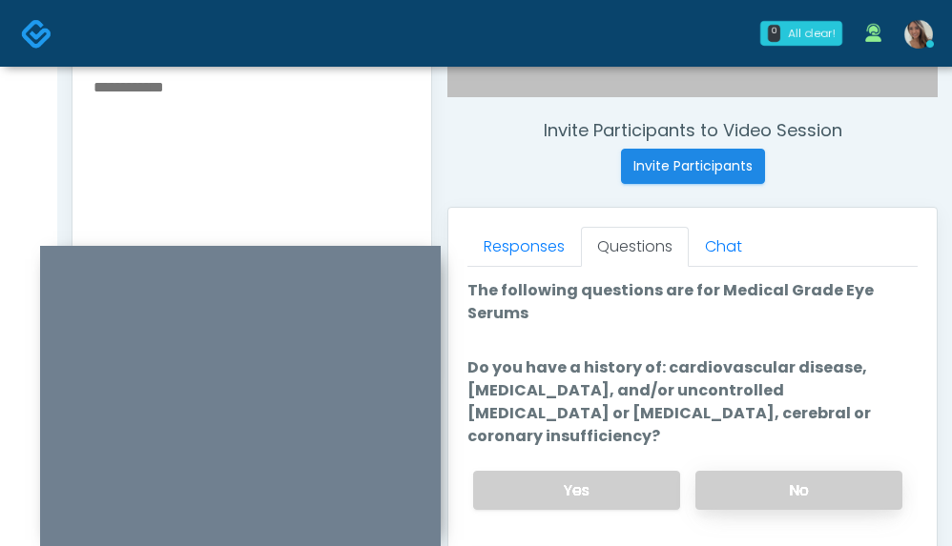
click at [744, 491] on label "No" at bounding box center [798, 490] width 207 height 39
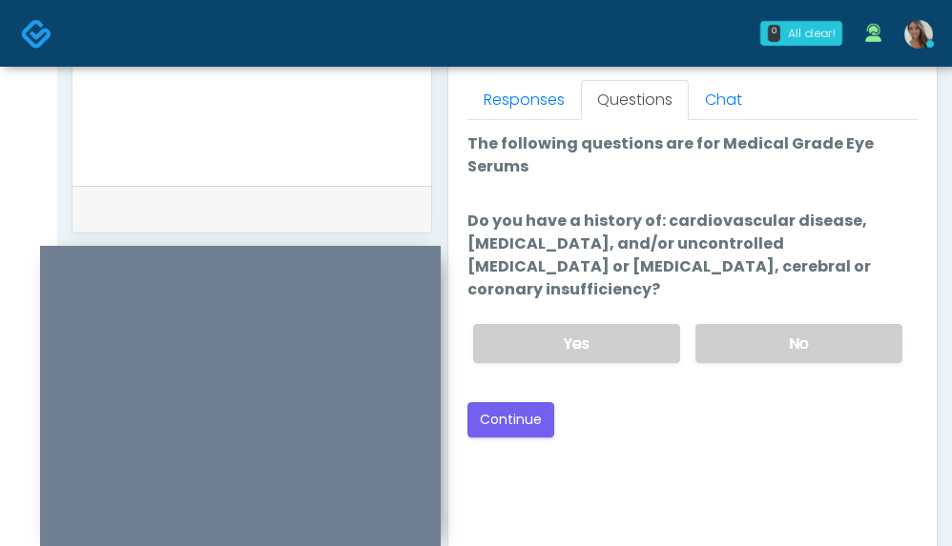
scroll to position [879, 0]
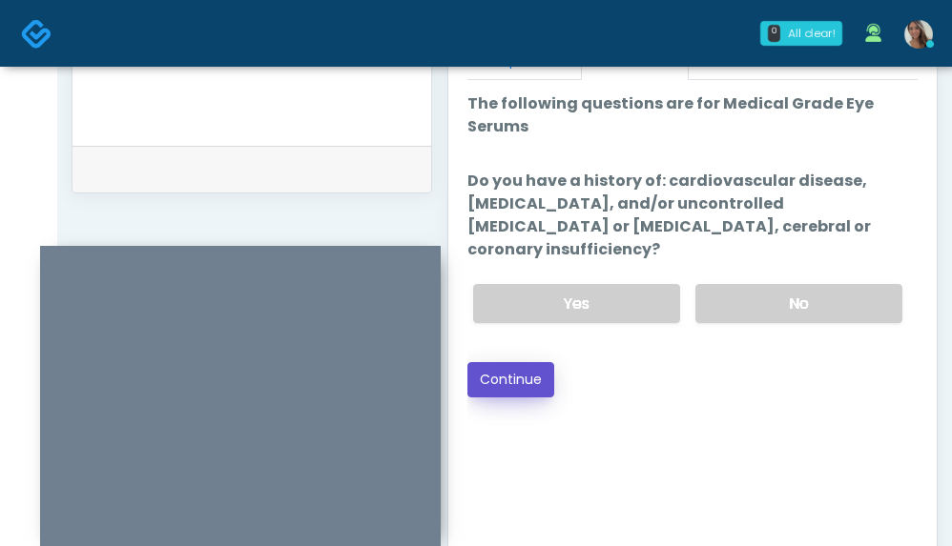
click at [535, 391] on button "Continue" at bounding box center [510, 379] width 87 height 35
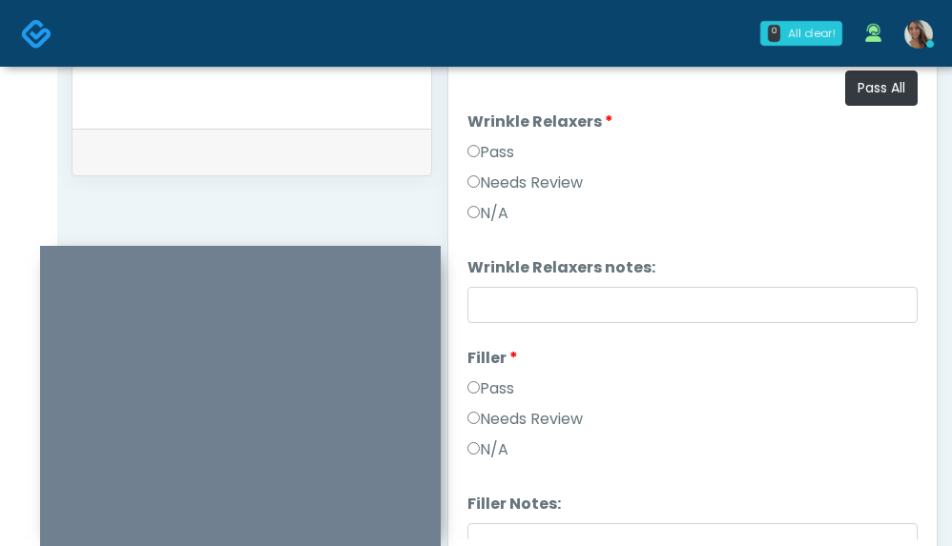
scroll to position [893, 0]
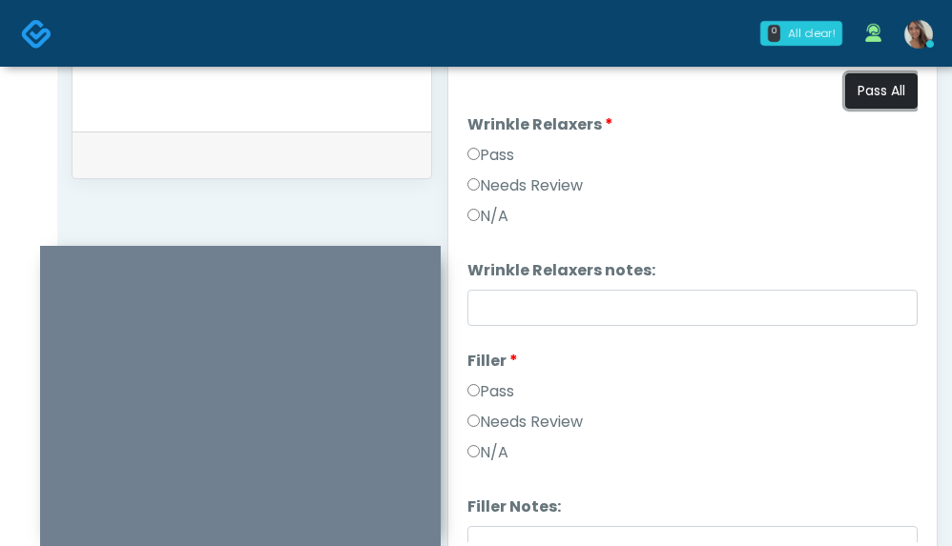
click at [863, 96] on button "Pass All" at bounding box center [881, 90] width 72 height 35
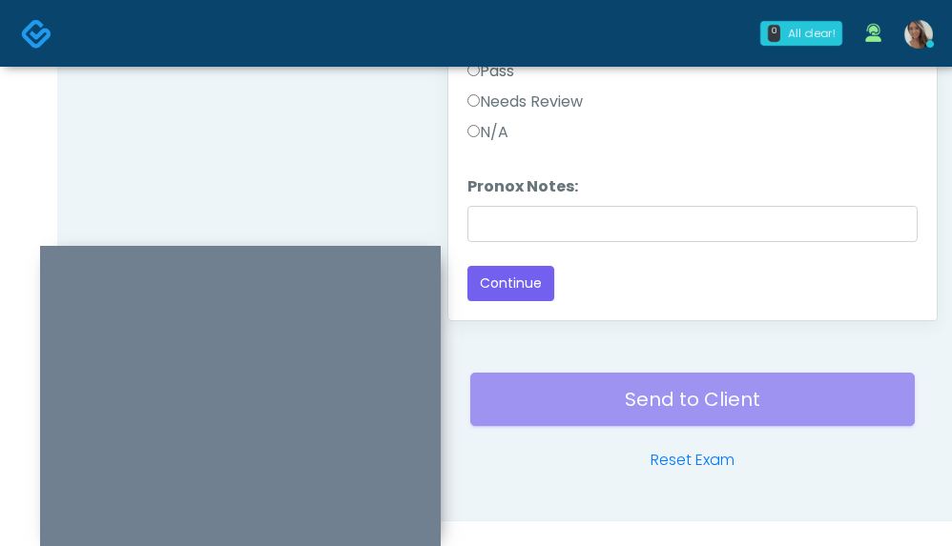
scroll to position [1138, 0]
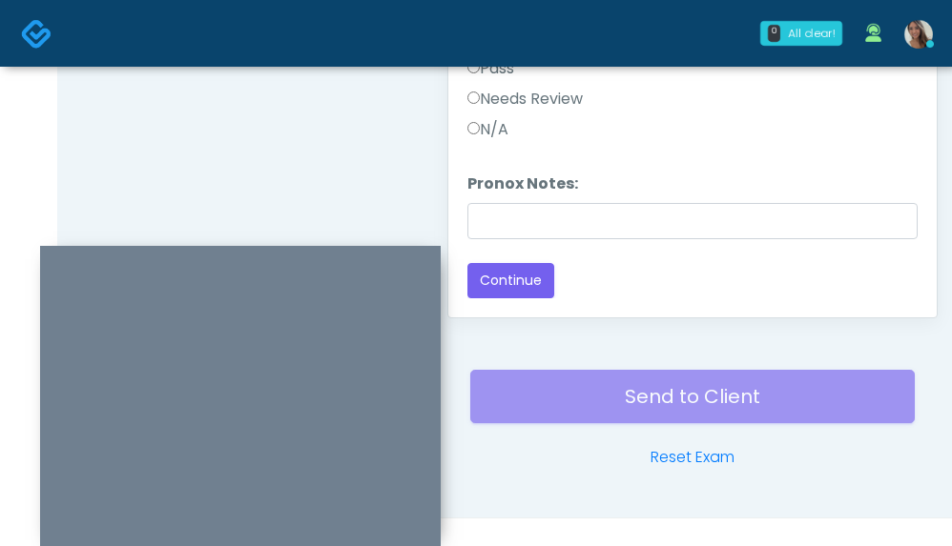
click at [335, 261] on div at bounding box center [240, 396] width 400 height 300
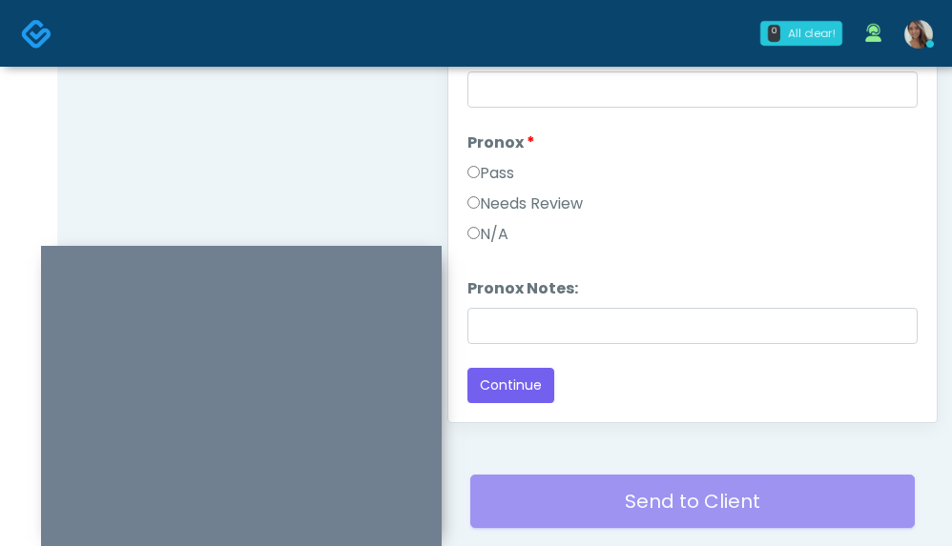
scroll to position [1098, 0]
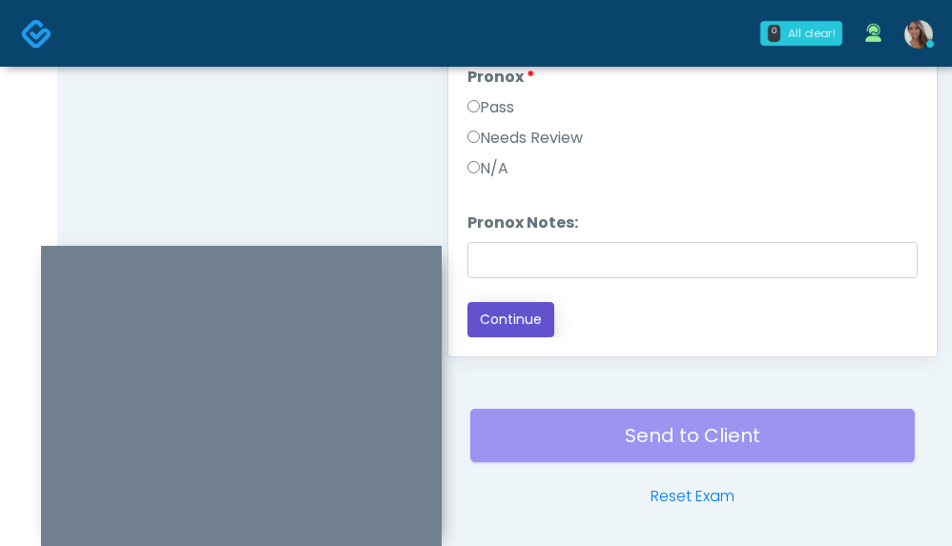
click at [530, 320] on button "Continue" at bounding box center [510, 319] width 87 height 35
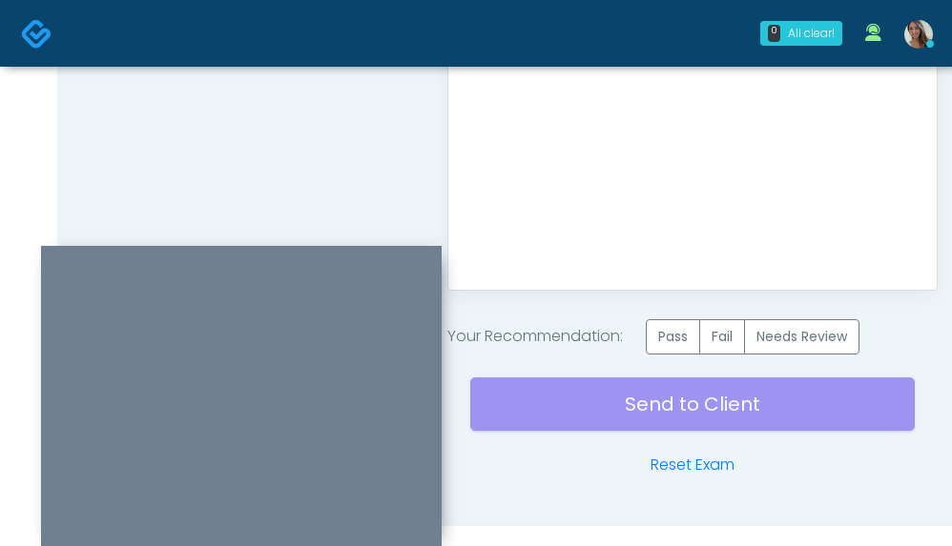
scroll to position [0, 0]
click at [680, 334] on label "Pass" at bounding box center [673, 336] width 54 height 35
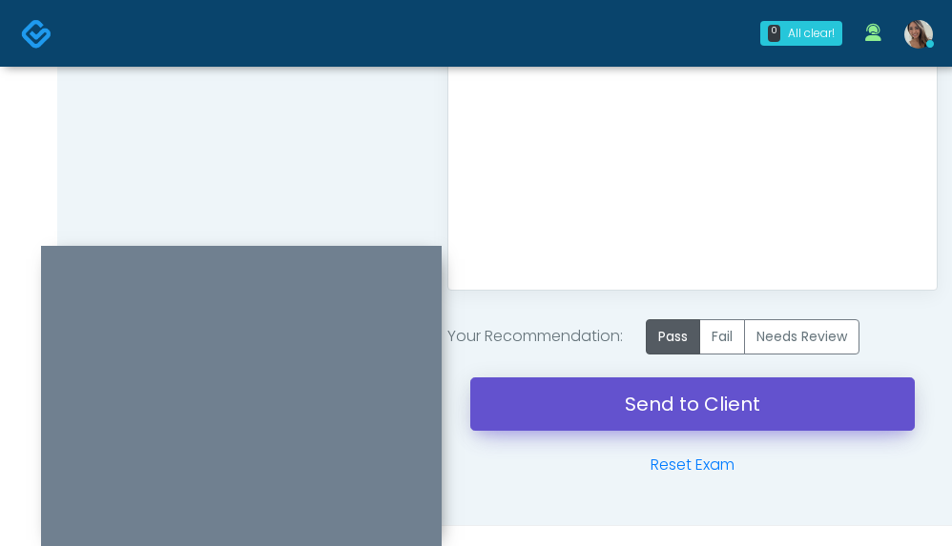
click at [647, 392] on link "Send to Client" at bounding box center [692, 404] width 444 height 53
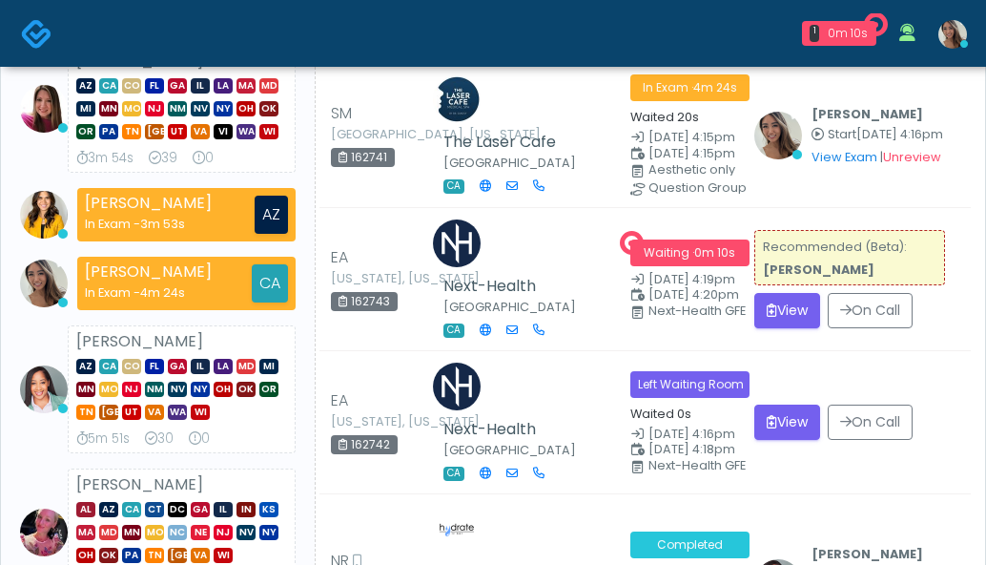
scroll to position [207, 0]
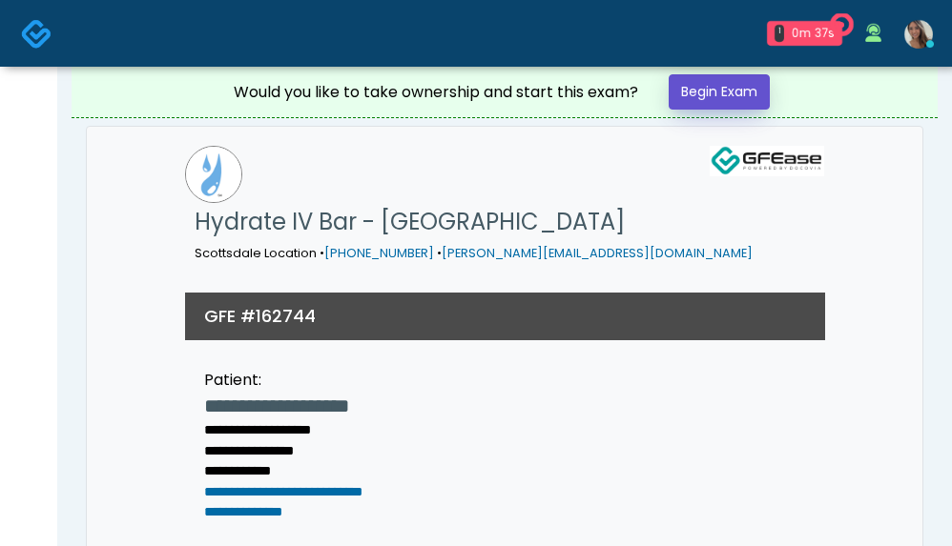
click at [746, 103] on link "Begin Exam" at bounding box center [718, 91] width 101 height 35
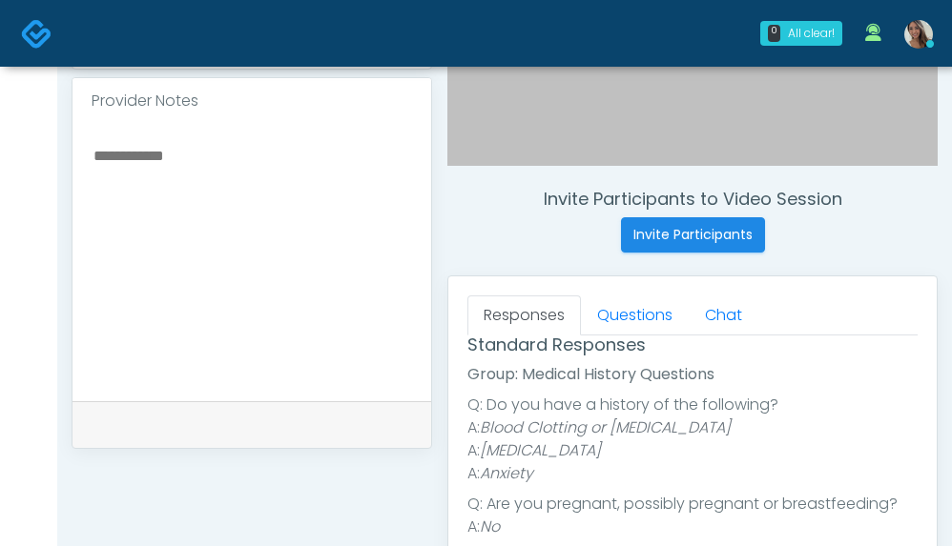
scroll to position [139, 0]
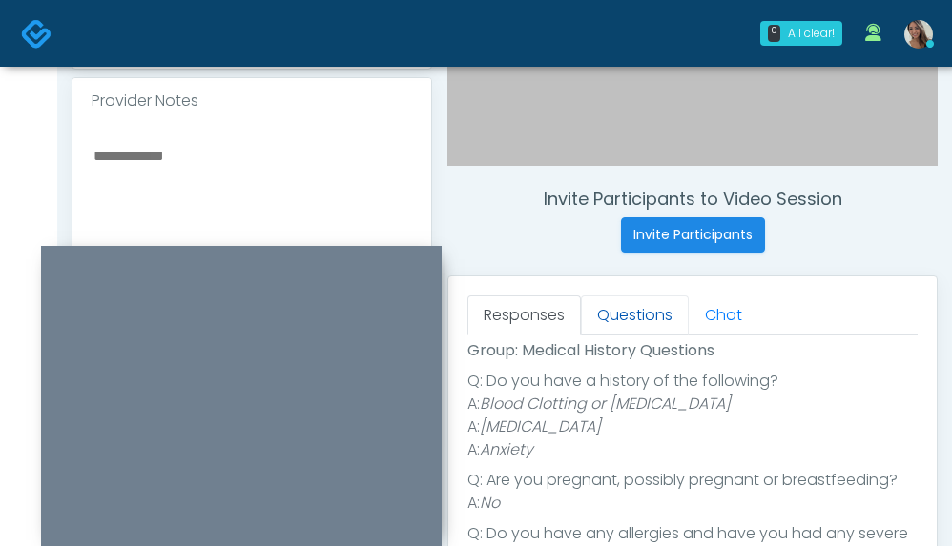
click at [658, 311] on link "Questions" at bounding box center [635, 316] width 108 height 40
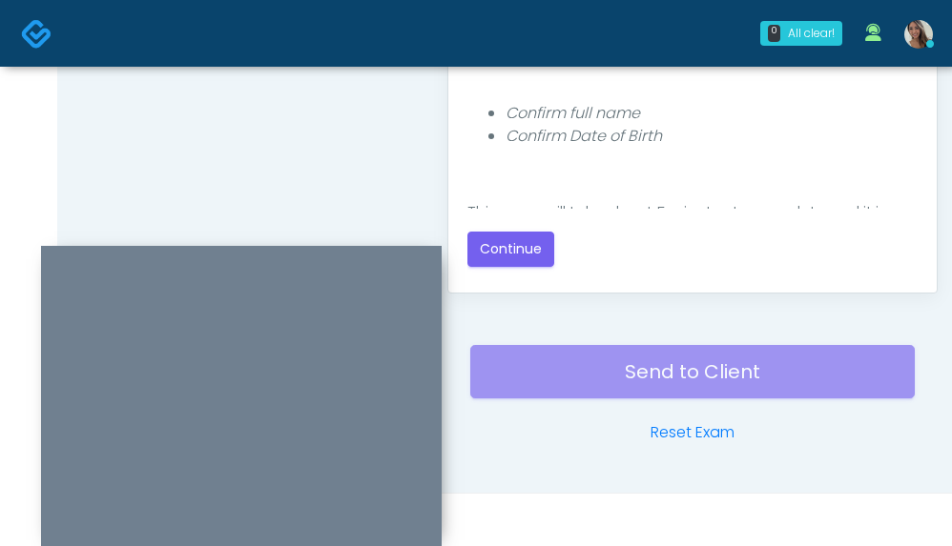
scroll to position [622, 0]
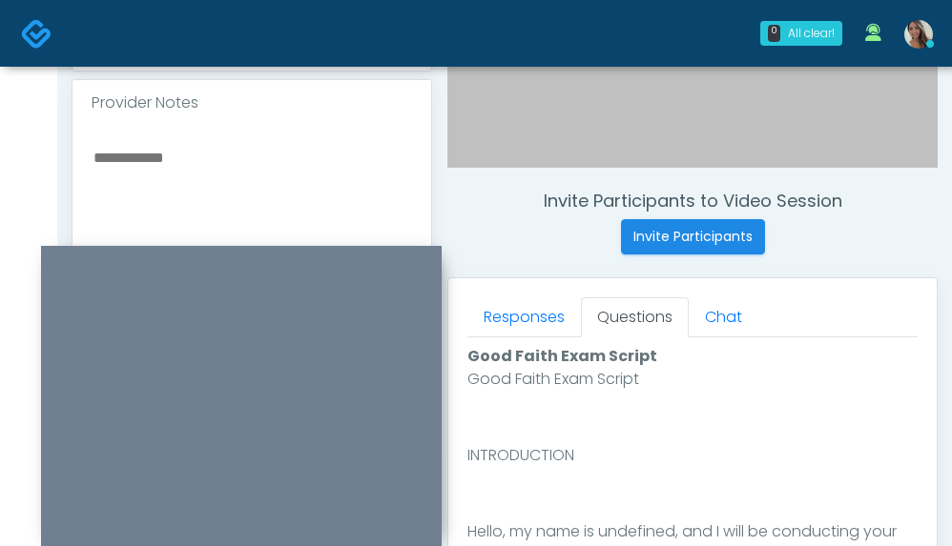
drag, startPoint x: 524, startPoint y: 325, endPoint x: 540, endPoint y: 356, distance: 34.1
click at [524, 325] on link "Responses" at bounding box center [523, 318] width 113 height 40
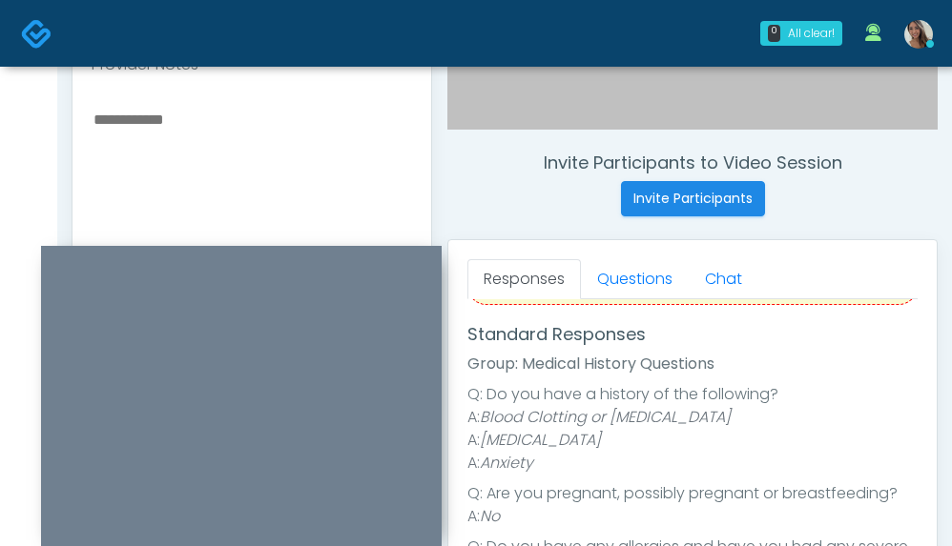
scroll to position [117, 0]
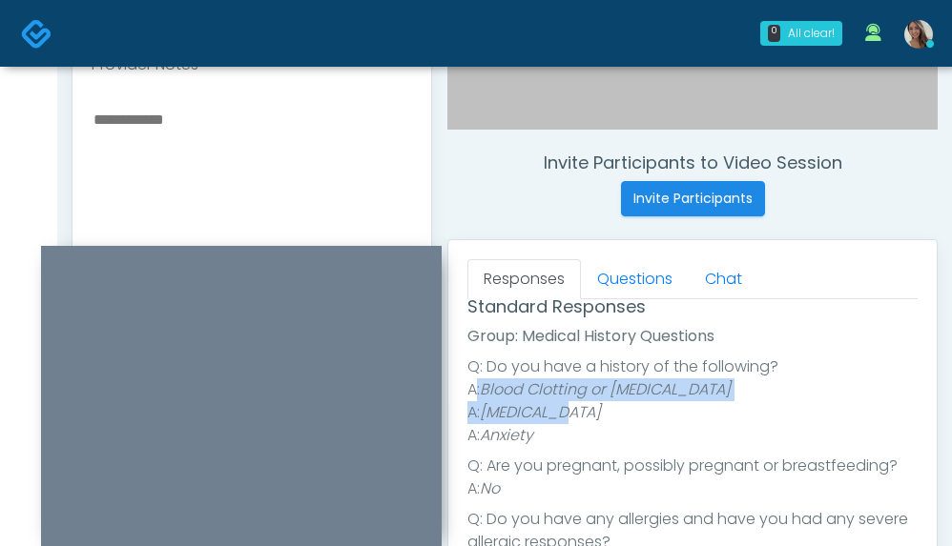
drag, startPoint x: 761, startPoint y: 400, endPoint x: 475, endPoint y: 396, distance: 286.1
click at [475, 396] on ul "A: Blood Clotting or [MEDICAL_DATA] A: [MEDICAL_DATA] A: Anxiety" at bounding box center [692, 413] width 450 height 69
click at [494, 390] on em "Blood Clotting or [MEDICAL_DATA]" at bounding box center [605, 390] width 251 height 22
drag, startPoint x: 599, startPoint y: 414, endPoint x: 487, endPoint y: 397, distance: 112.9
click at [487, 397] on ul "A: Blood Clotting or [MEDICAL_DATA] A: [MEDICAL_DATA] A: Anxiety" at bounding box center [692, 413] width 450 height 69
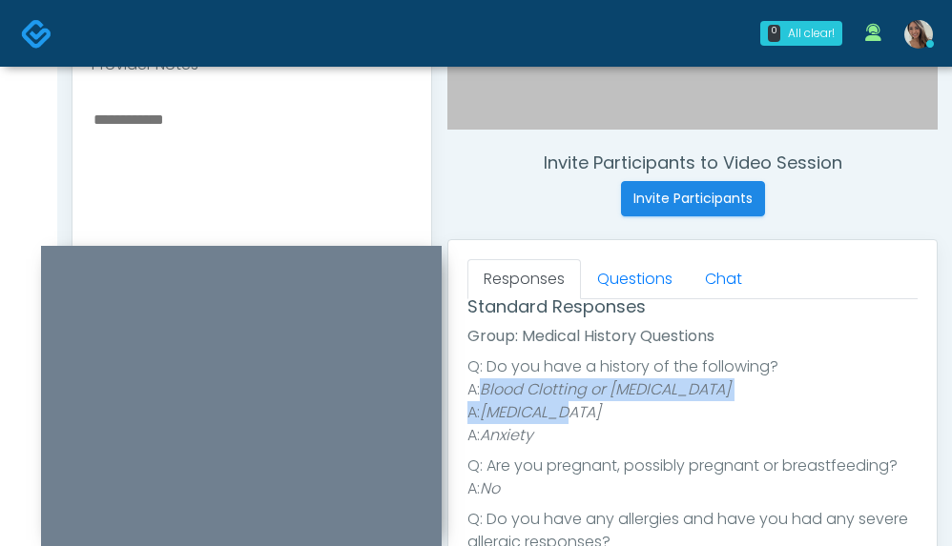
copy ul "Blood Clotting or [MEDICAL_DATA] A: [MEDICAL_DATA]"
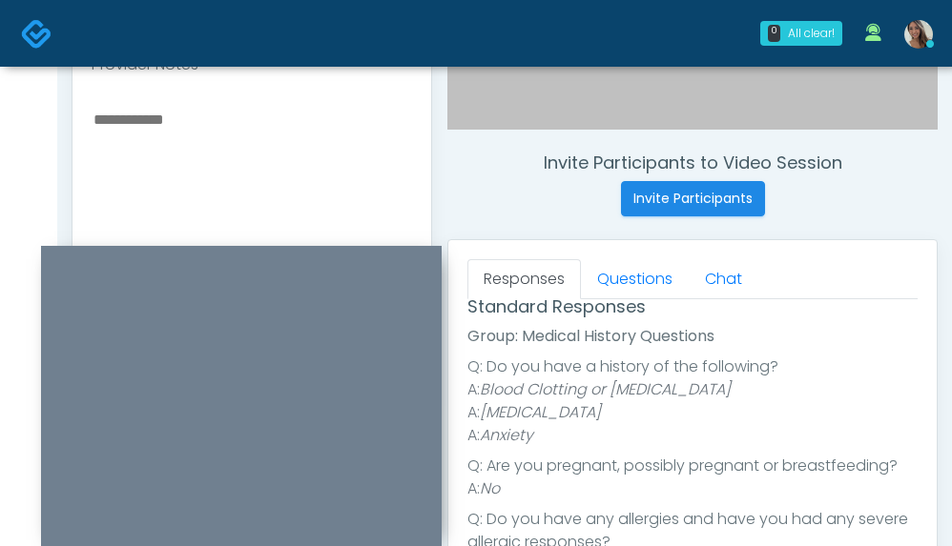
click at [207, 164] on textarea at bounding box center [252, 223] width 320 height 233
type textarea "*"
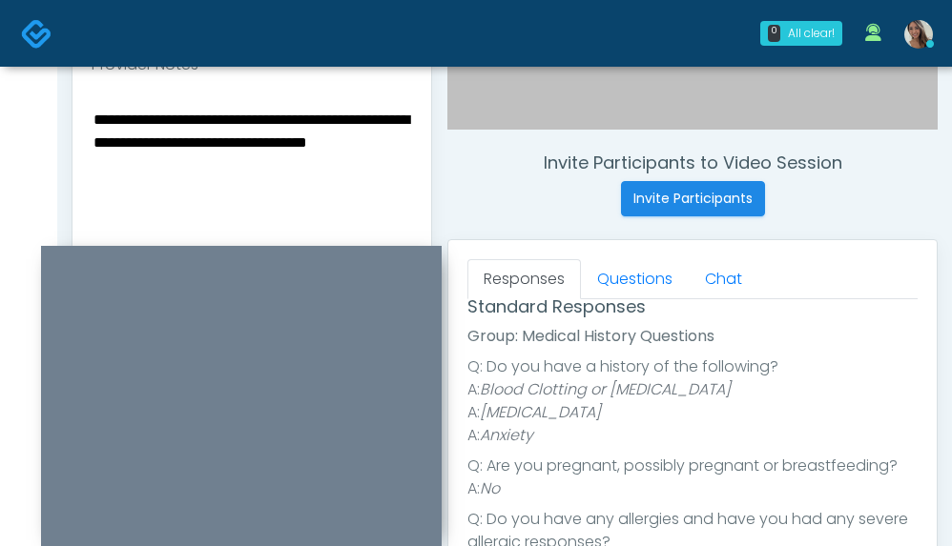
click at [97, 146] on textarea "**********" at bounding box center [252, 223] width 320 height 233
click at [93, 143] on textarea "**********" at bounding box center [252, 223] width 320 height 233
click at [342, 137] on textarea "**********" at bounding box center [252, 223] width 320 height 233
click at [404, 142] on textarea "**********" at bounding box center [252, 223] width 320 height 233
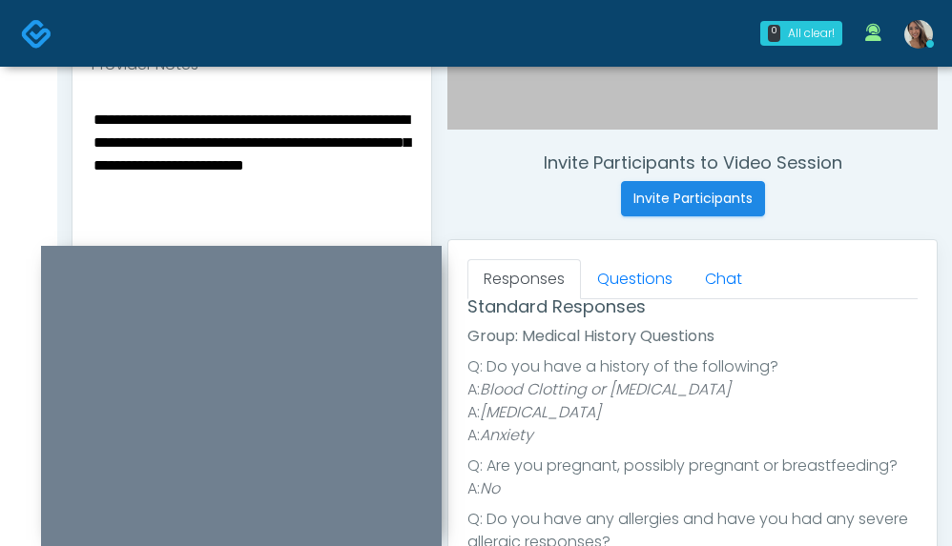
click at [274, 215] on textarea "**********" at bounding box center [252, 223] width 320 height 233
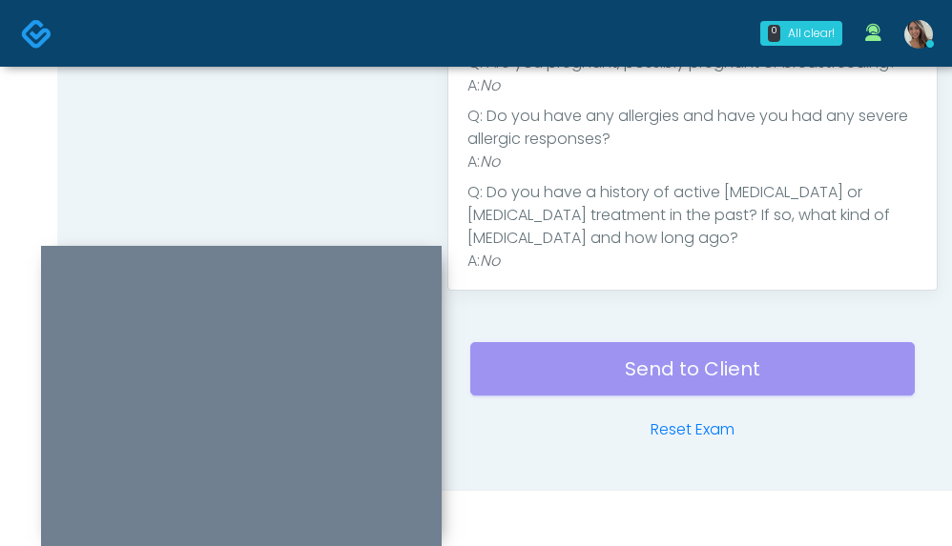
scroll to position [0, 0]
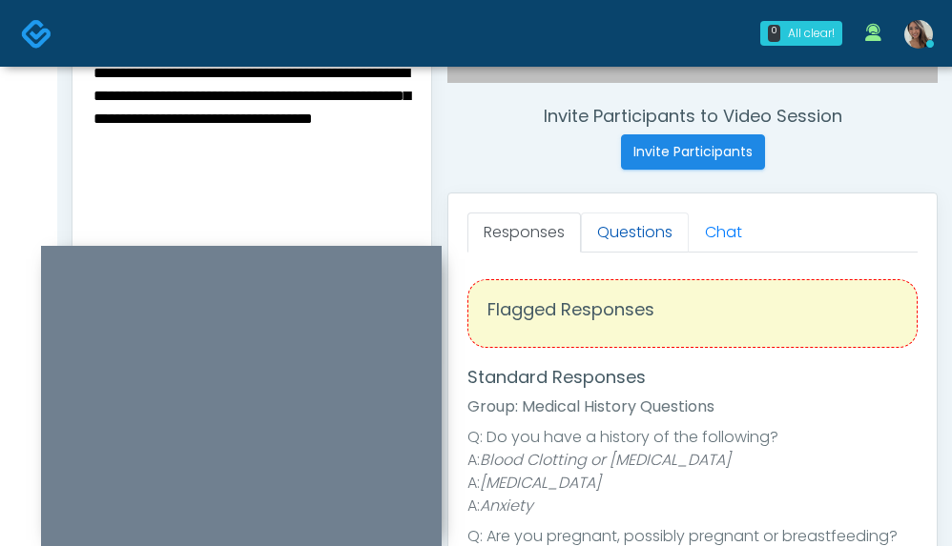
type textarea "**********"
click at [622, 216] on link "Questions" at bounding box center [635, 233] width 108 height 40
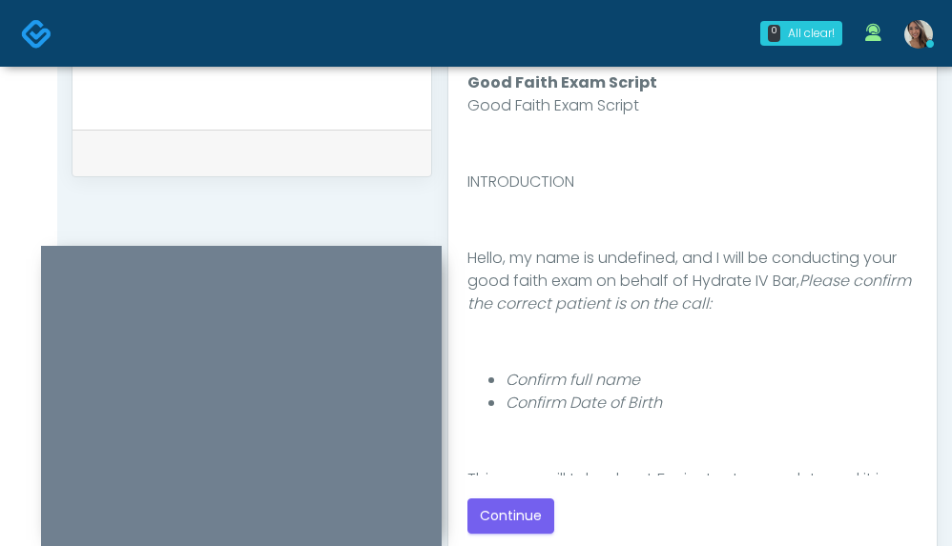
scroll to position [1165, 0]
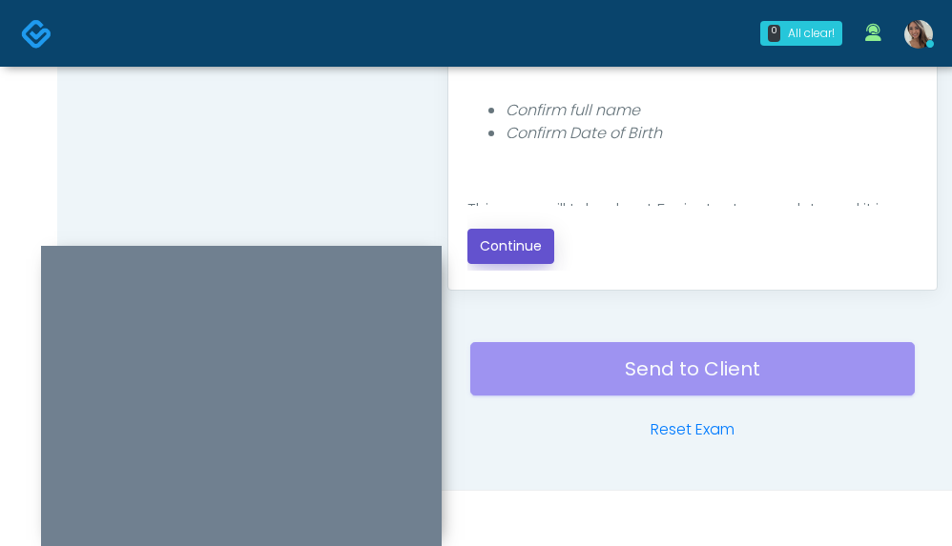
click at [508, 252] on button "Continue" at bounding box center [510, 246] width 87 height 35
drag, startPoint x: 351, startPoint y: 163, endPoint x: 700, endPoint y: 292, distance: 372.0
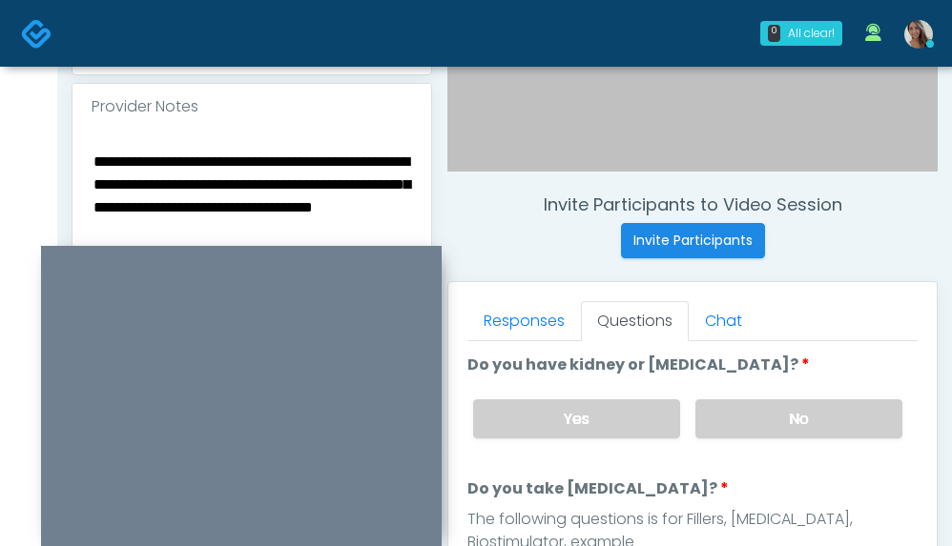
drag, startPoint x: 779, startPoint y: 421, endPoint x: 815, endPoint y: 299, distance: 126.4
click at [779, 421] on label "No" at bounding box center [798, 419] width 207 height 39
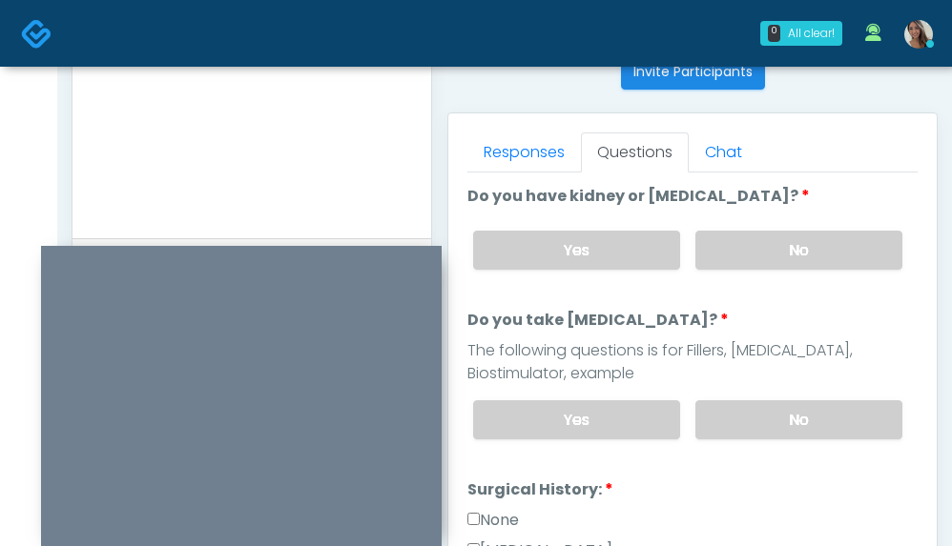
scroll to position [818, 0]
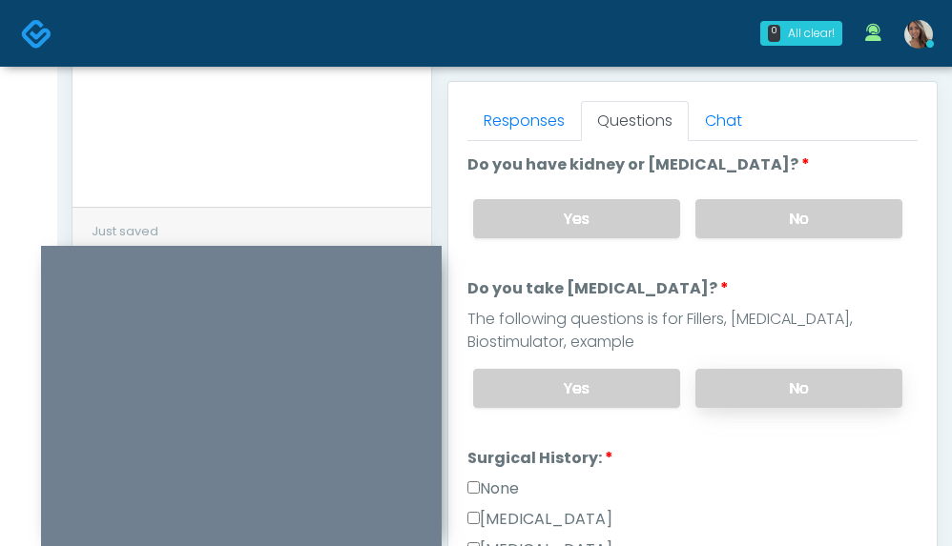
click at [790, 384] on label "No" at bounding box center [798, 388] width 207 height 39
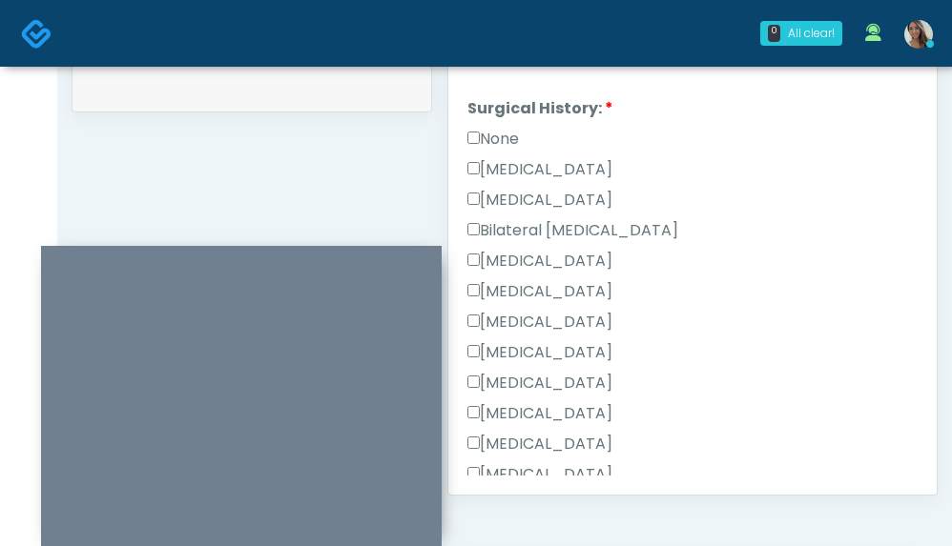
scroll to position [411, 0]
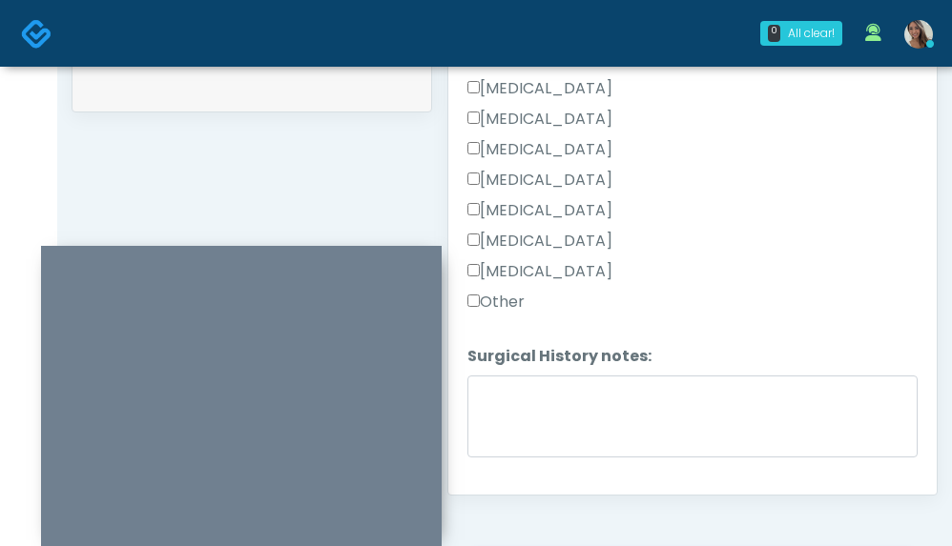
click at [519, 300] on label "Other" at bounding box center [495, 302] width 57 height 23
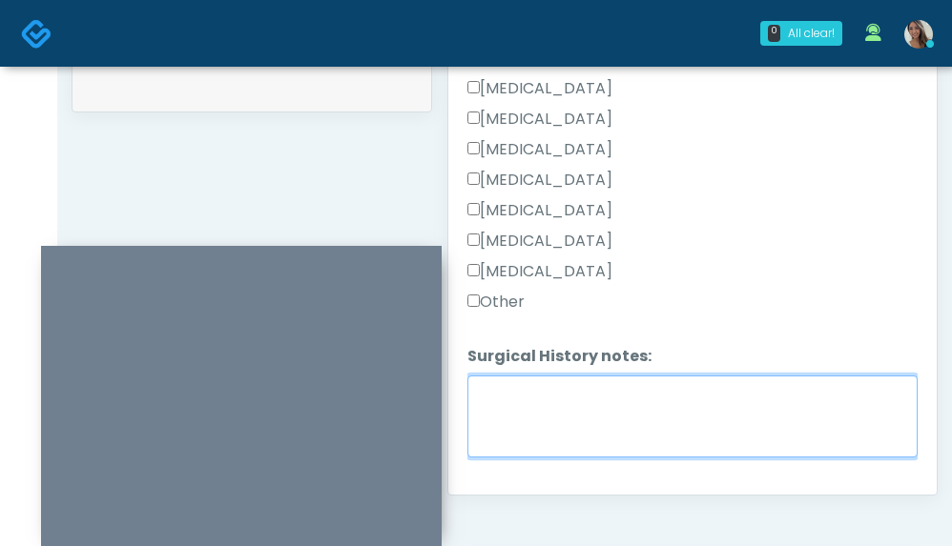
click at [585, 409] on textarea "Surgical History notes:" at bounding box center [692, 417] width 450 height 82
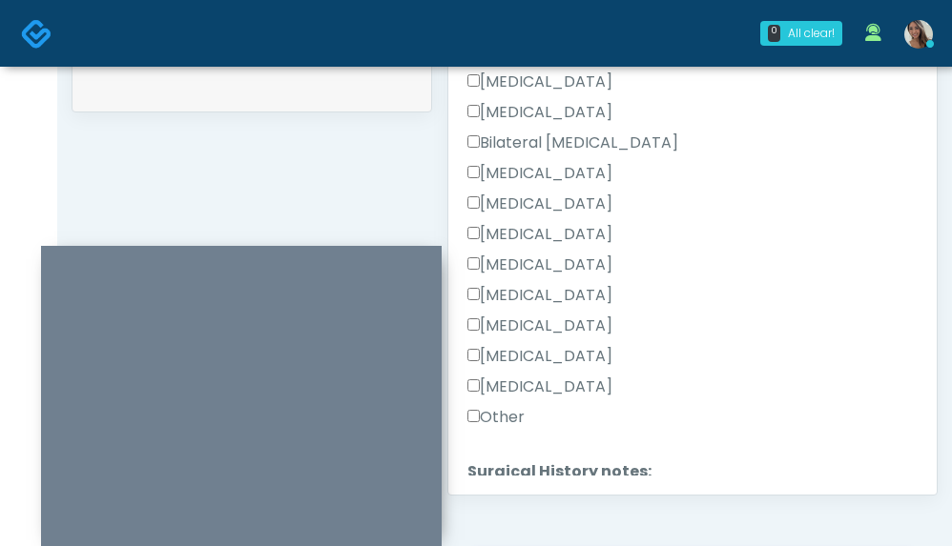
click at [590, 169] on label "Breast Augmentation" at bounding box center [539, 173] width 145 height 23
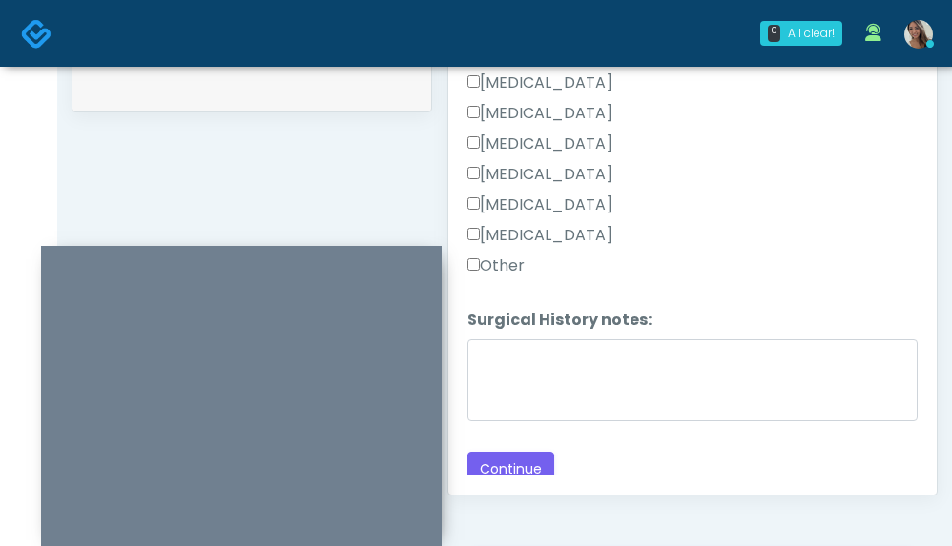
scroll to position [459, 0]
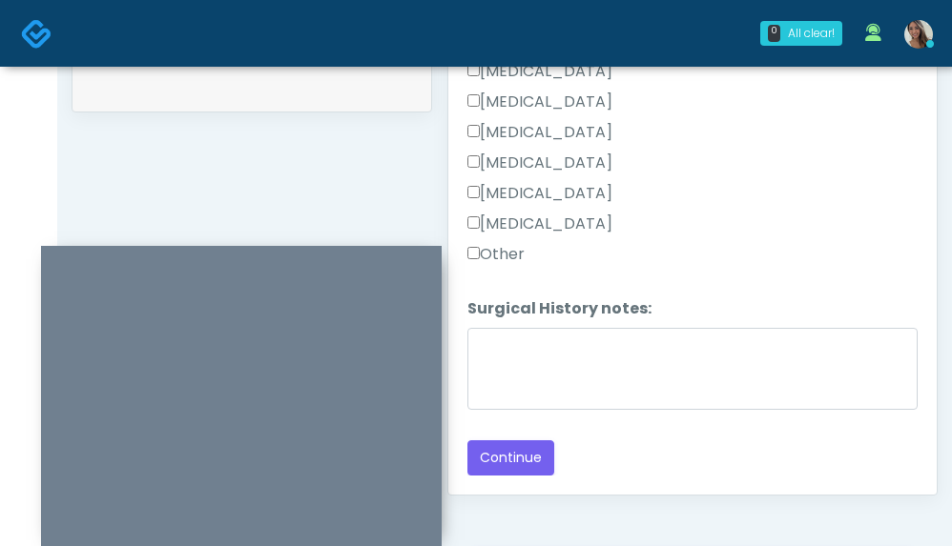
click at [578, 203] on label "Appendectomy" at bounding box center [539, 193] width 145 height 23
click at [501, 256] on label "Other" at bounding box center [495, 254] width 57 height 23
click at [538, 447] on button "Continue" at bounding box center [510, 458] width 87 height 35
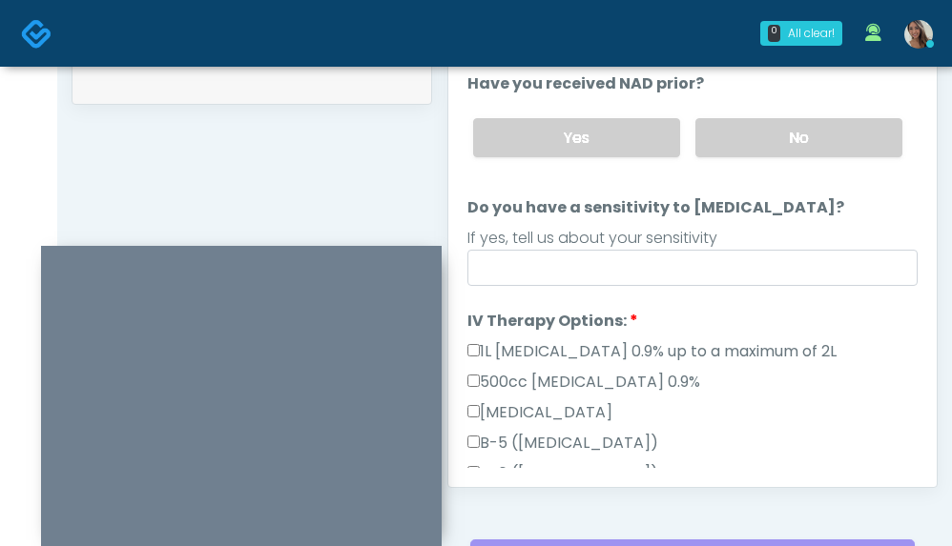
scroll to position [0, 0]
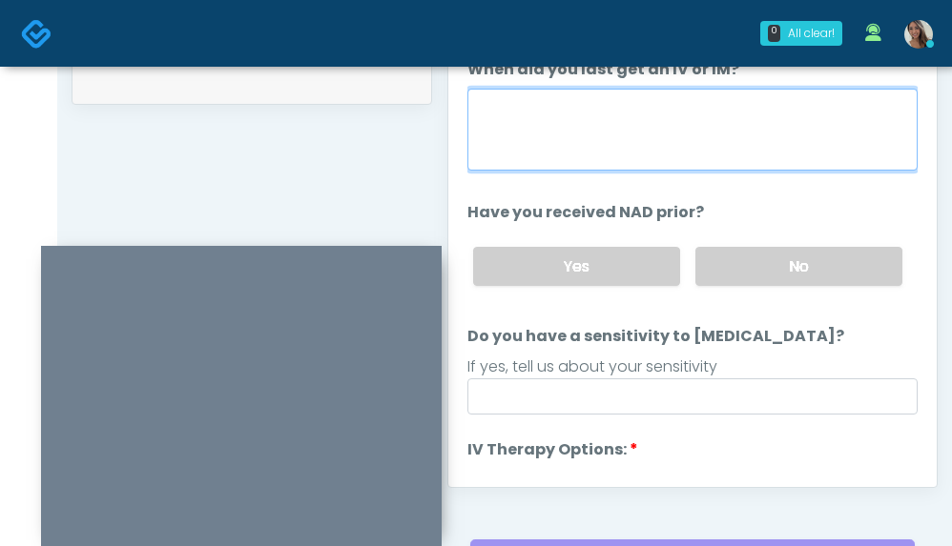
click at [714, 146] on textarea "When did you last get an IV or IM?" at bounding box center [692, 130] width 450 height 82
type textarea "********"
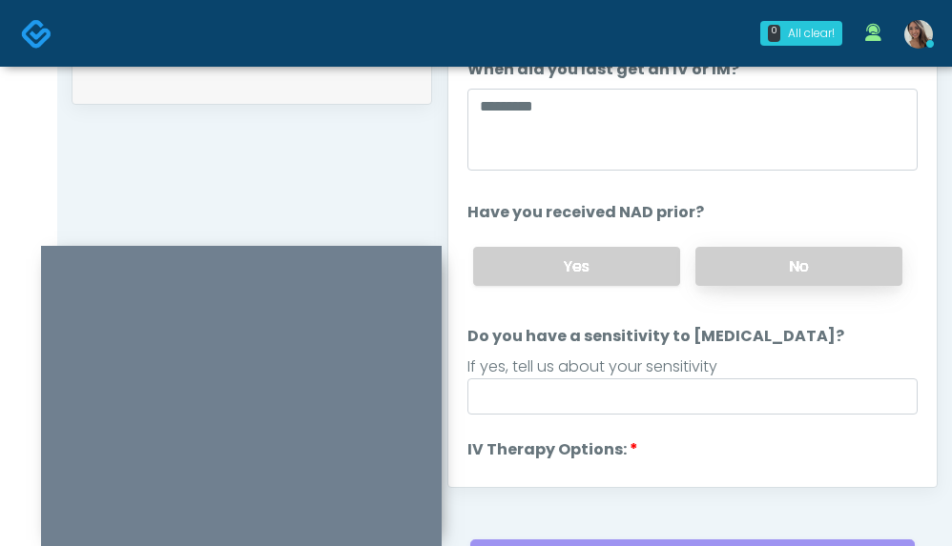
click at [746, 271] on label "No" at bounding box center [798, 266] width 207 height 39
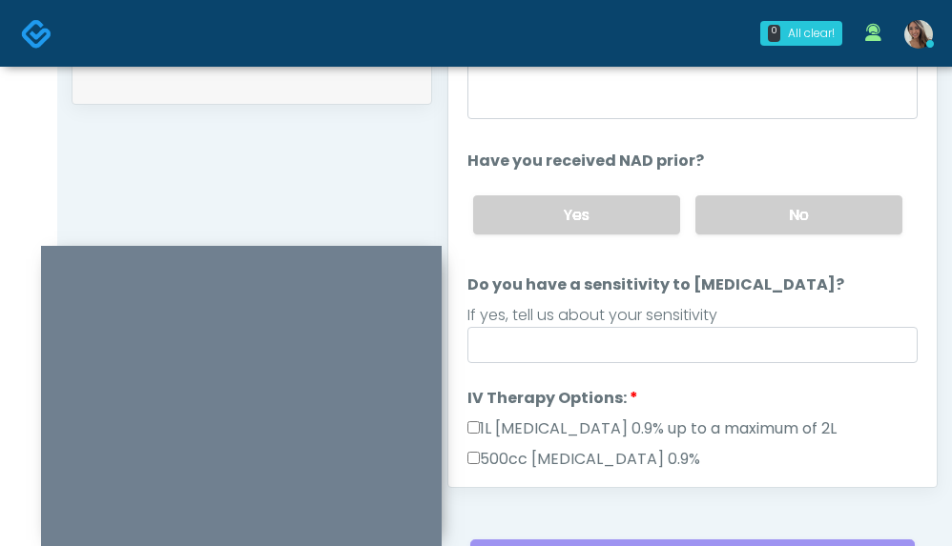
scroll to position [53, 0]
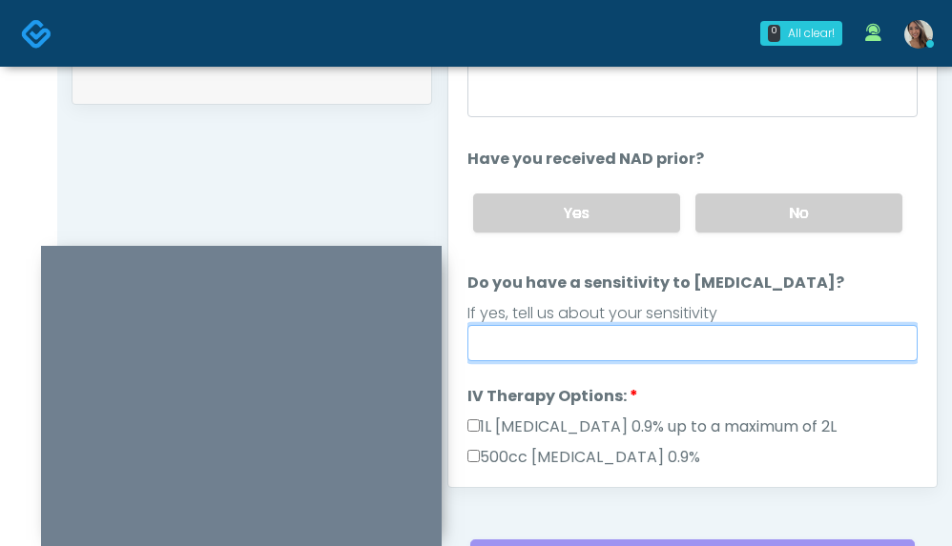
click at [619, 344] on input "Do you have a sensitivity to Niacin?" at bounding box center [692, 343] width 450 height 36
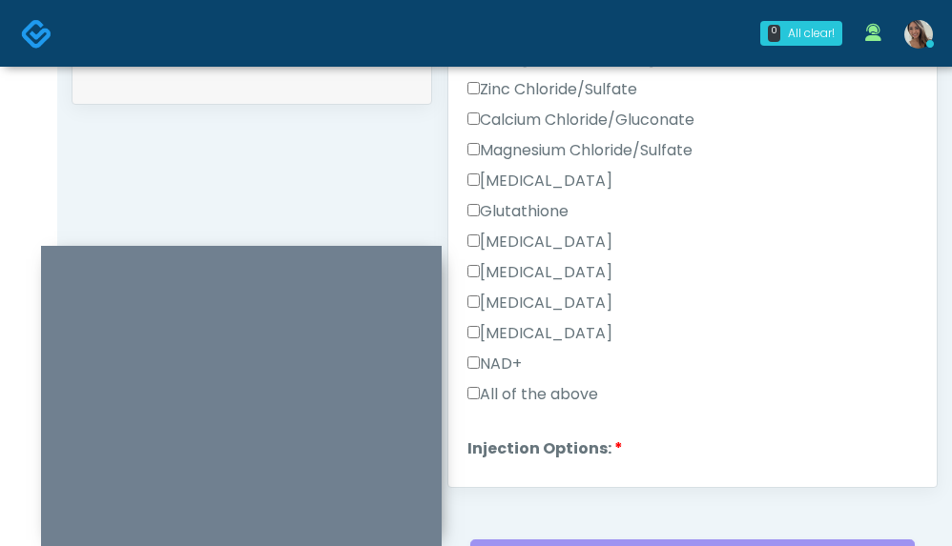
scroll to position [578, 0]
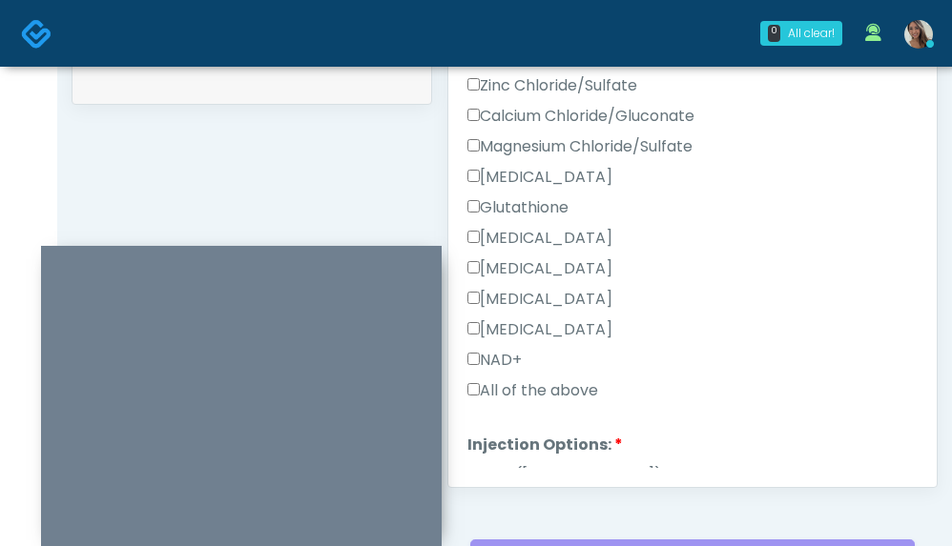
type input "**"
click at [540, 376] on div "NAD+" at bounding box center [692, 364] width 450 height 31
click at [535, 395] on label "All of the above" at bounding box center [532, 391] width 131 height 23
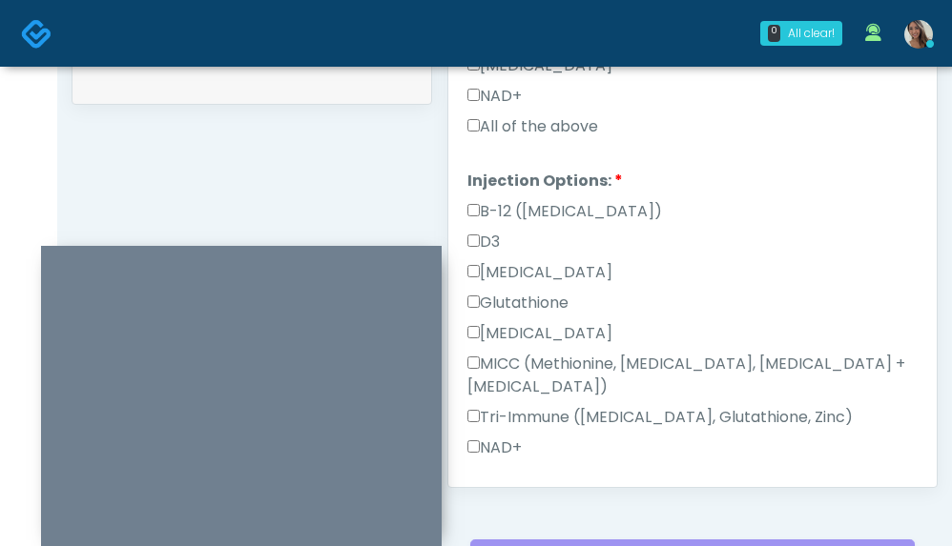
scroll to position [992, 0]
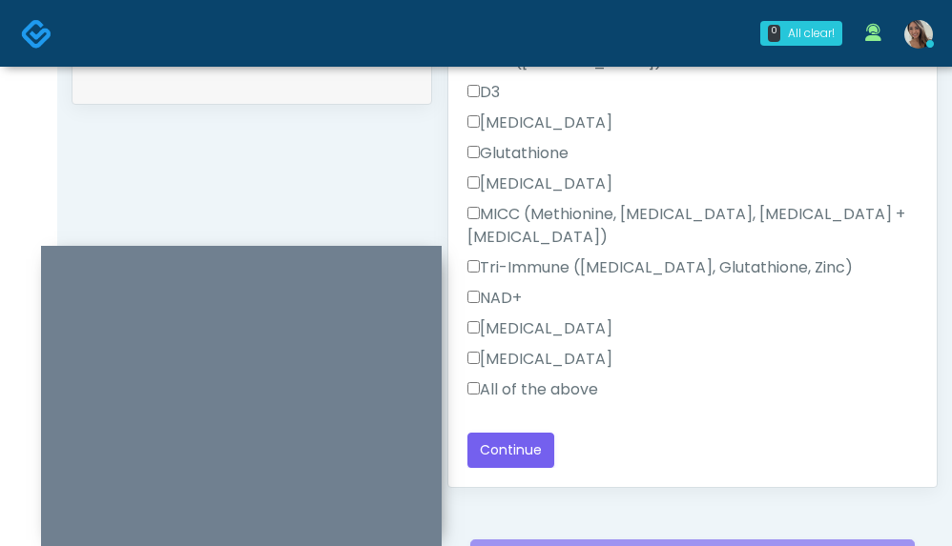
click at [568, 391] on label "All of the above" at bounding box center [532, 390] width 131 height 23
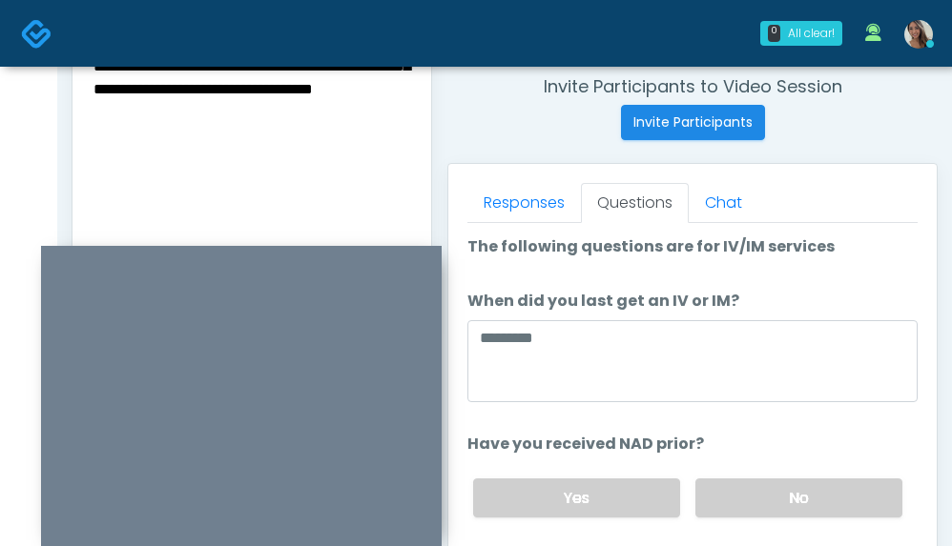
scroll to position [769, 0]
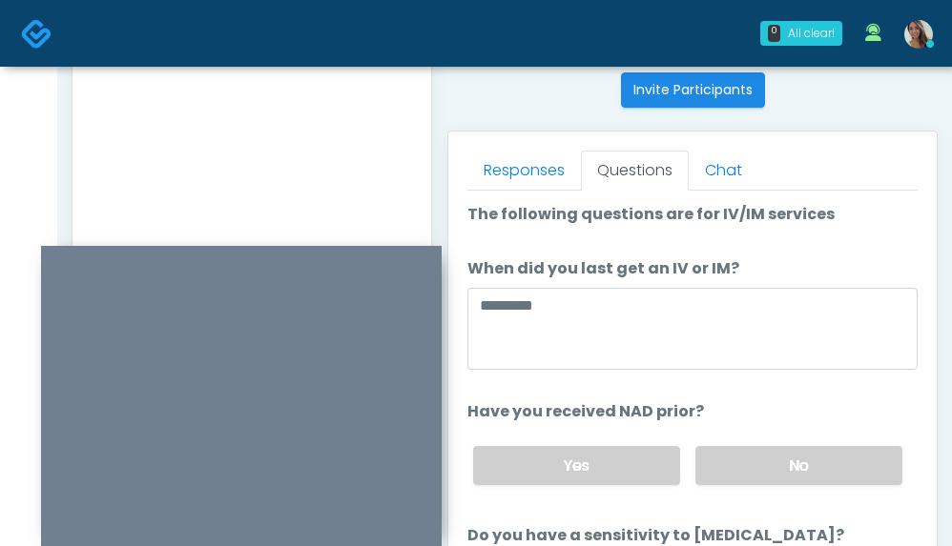
click at [283, 140] on textarea "**********" at bounding box center [252, 114] width 320 height 233
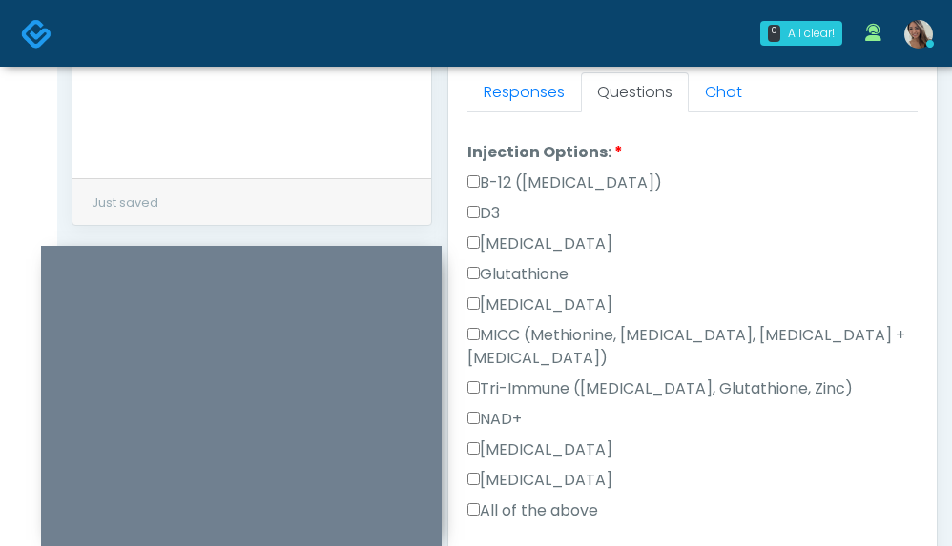
scroll to position [1165, 0]
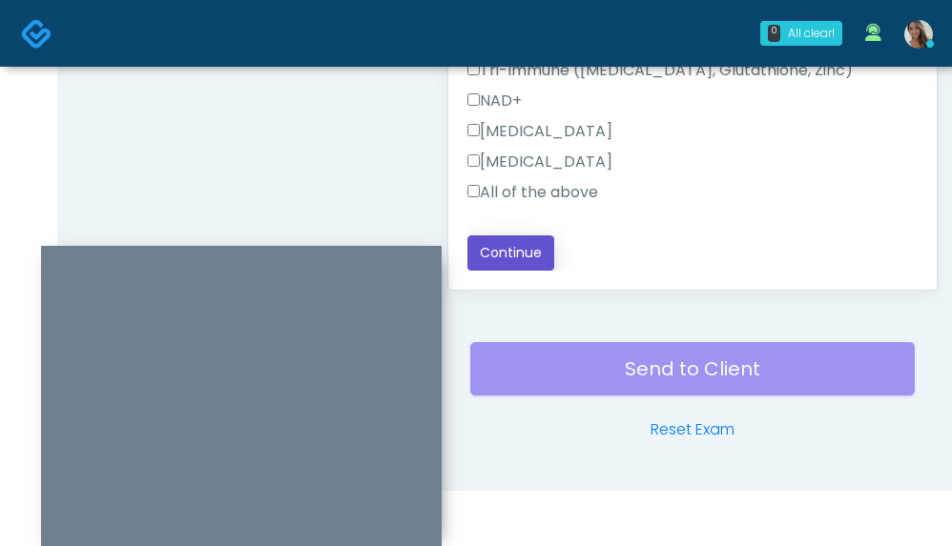
click at [528, 265] on button "Continue" at bounding box center [510, 253] width 87 height 35
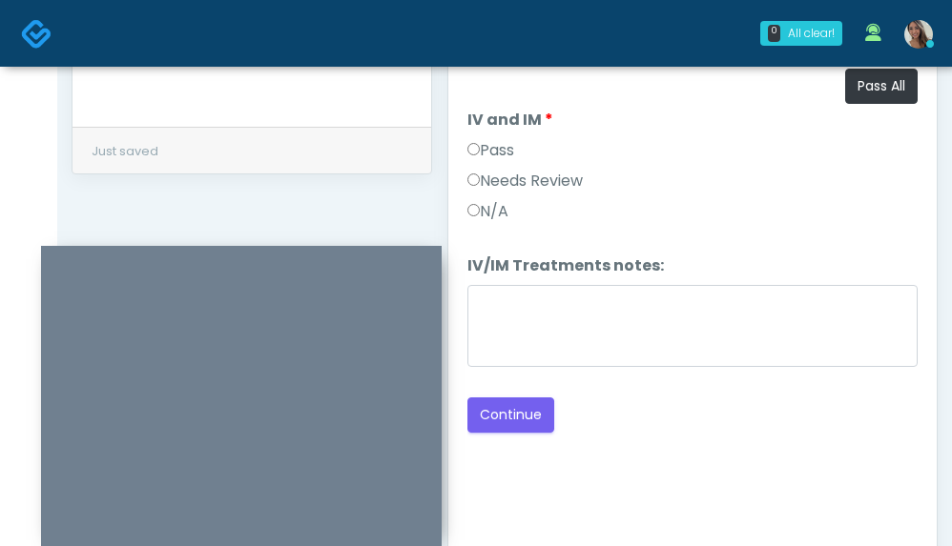
scroll to position [860, 0]
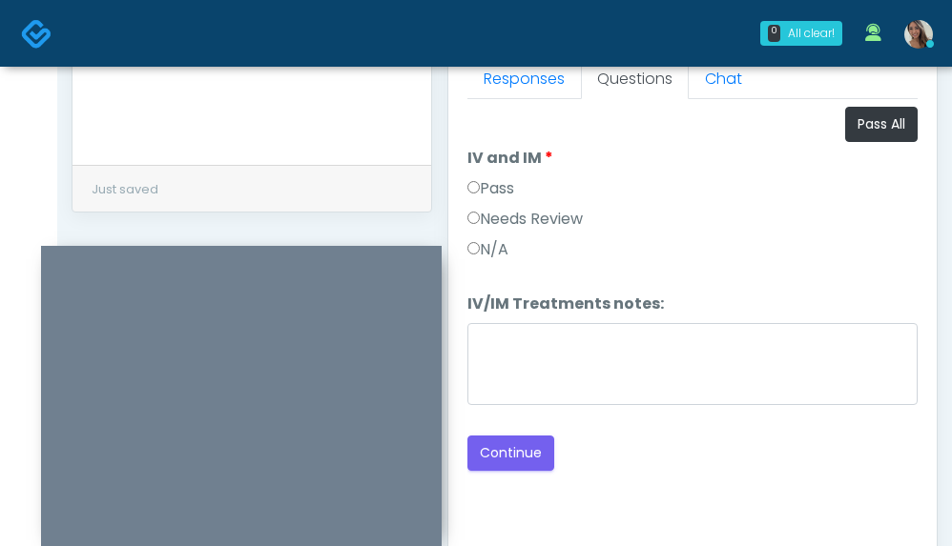
click at [512, 189] on label "Pass" at bounding box center [490, 188] width 47 height 23
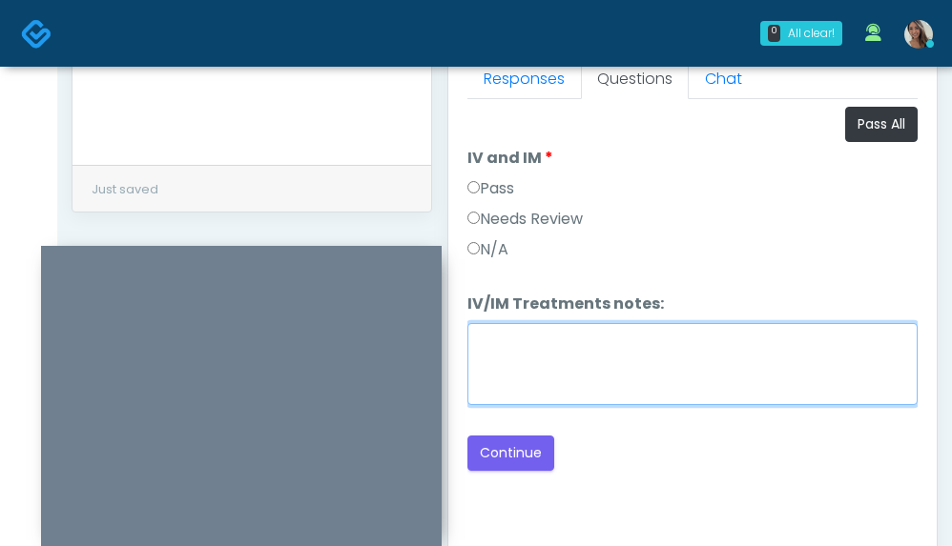
click at [546, 379] on textarea "IV/IM Treatments notes:" at bounding box center [692, 364] width 450 height 82
paste textarea "**********"
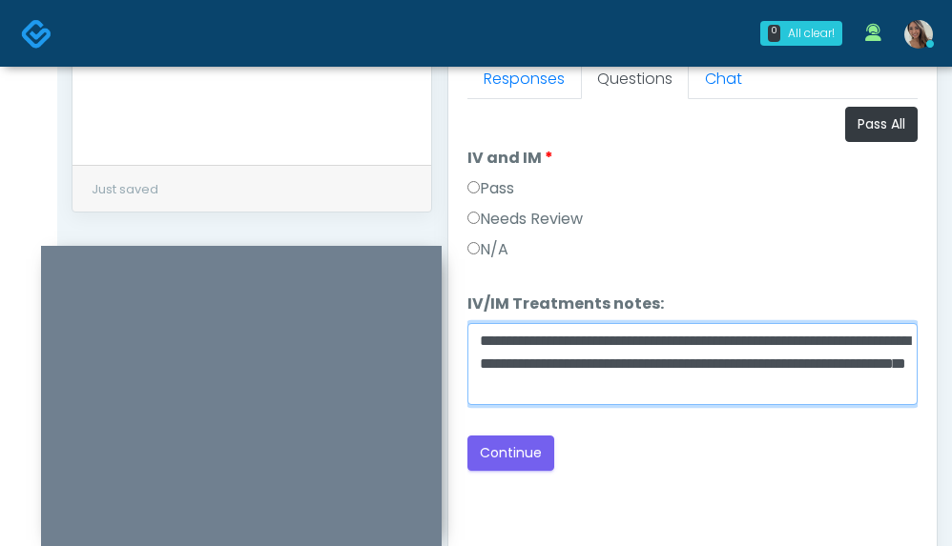
type textarea "**********"
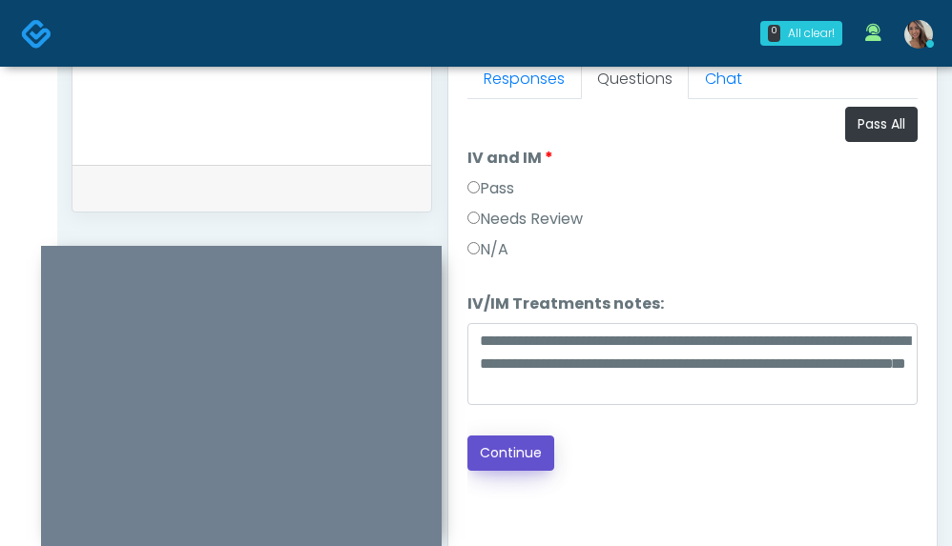
click at [540, 445] on button "Continue" at bounding box center [510, 453] width 87 height 35
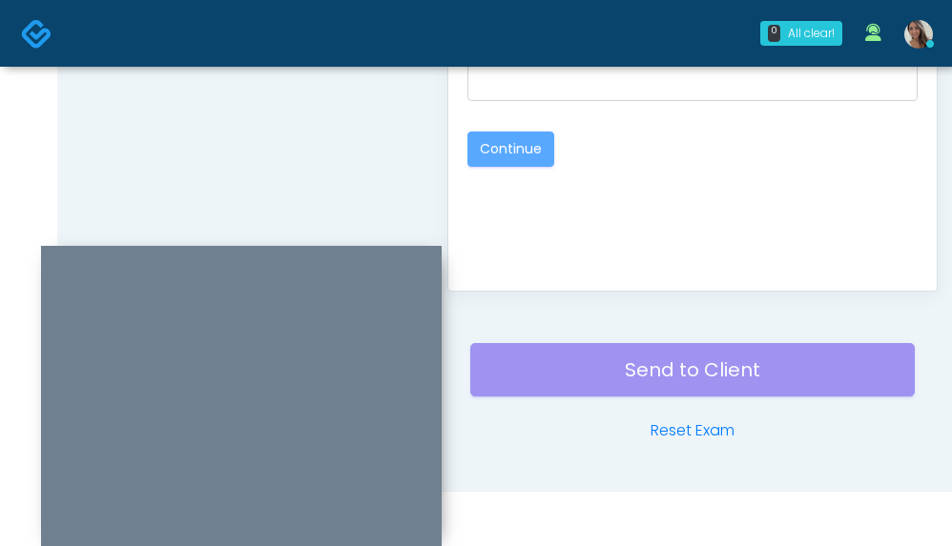
scroll to position [1165, 0]
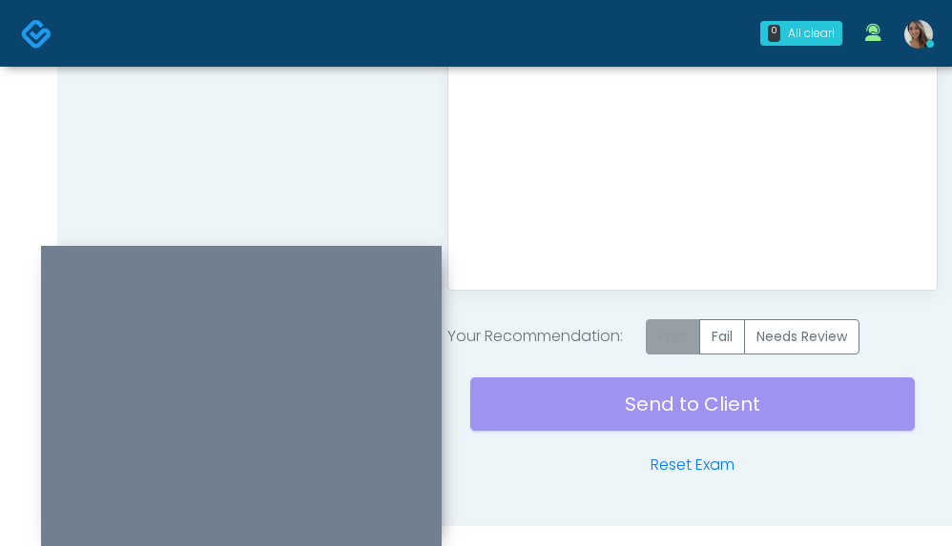
click at [692, 339] on label "Pass" at bounding box center [673, 336] width 54 height 35
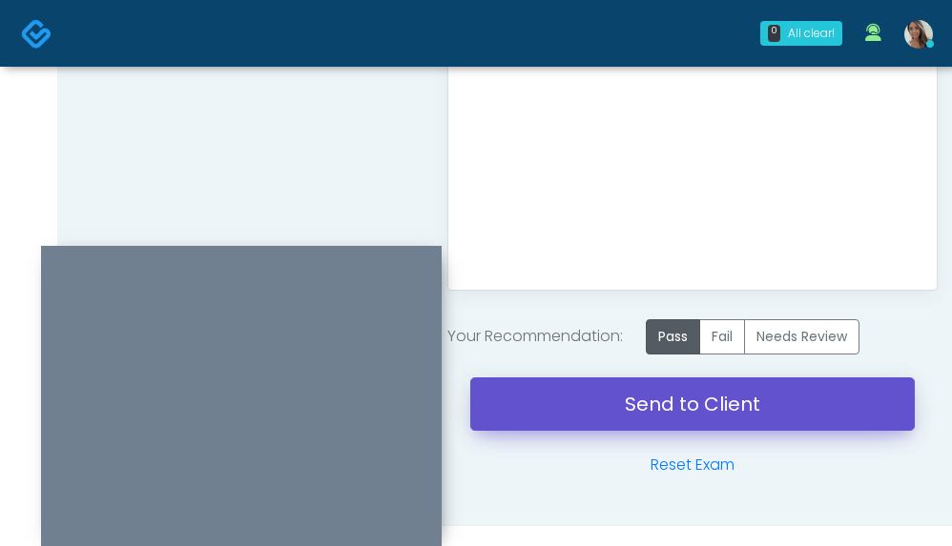
click at [631, 400] on link "Send to Client" at bounding box center [692, 404] width 444 height 53
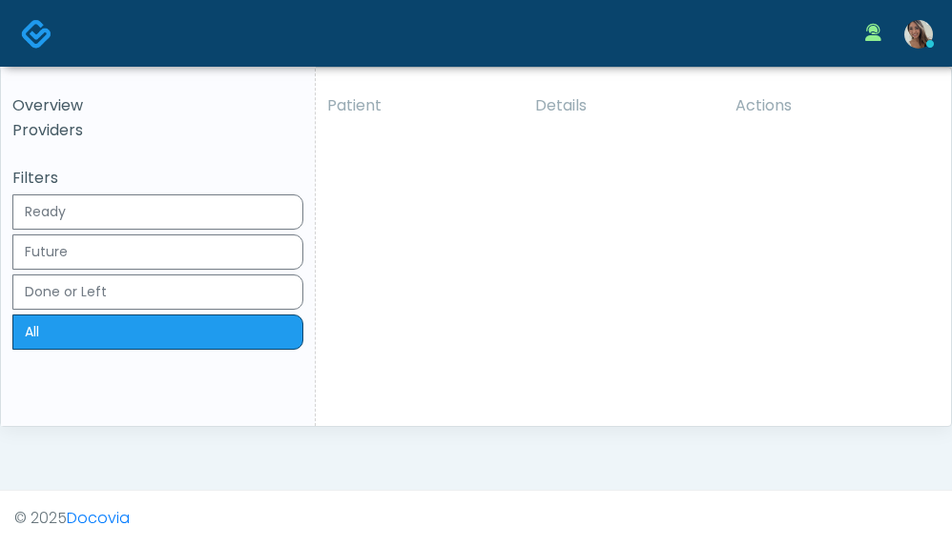
drag, startPoint x: 762, startPoint y: 213, endPoint x: 751, endPoint y: 229, distance: 19.3
click strong "[PERSON_NAME]"
click button "View"
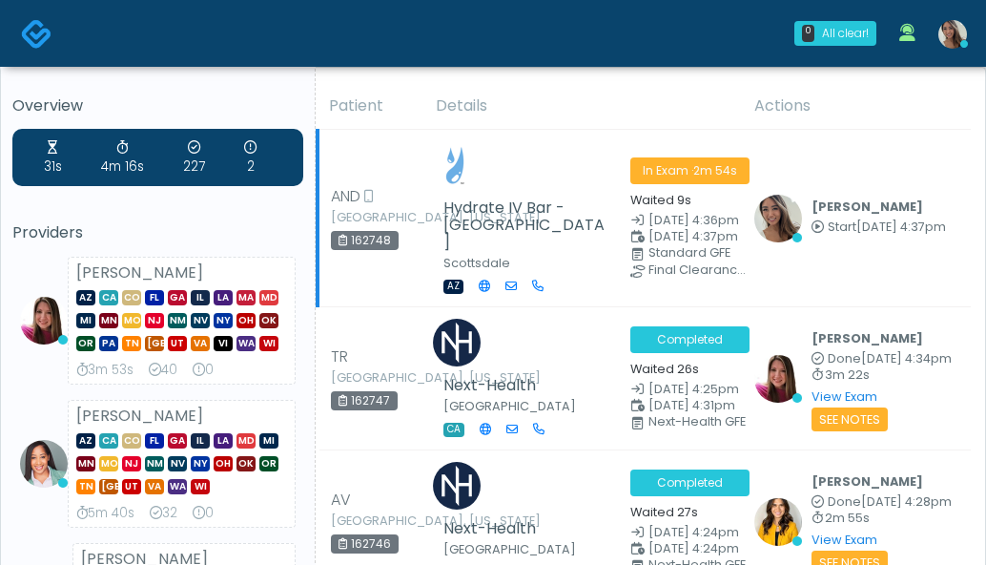
scroll to position [23, 0]
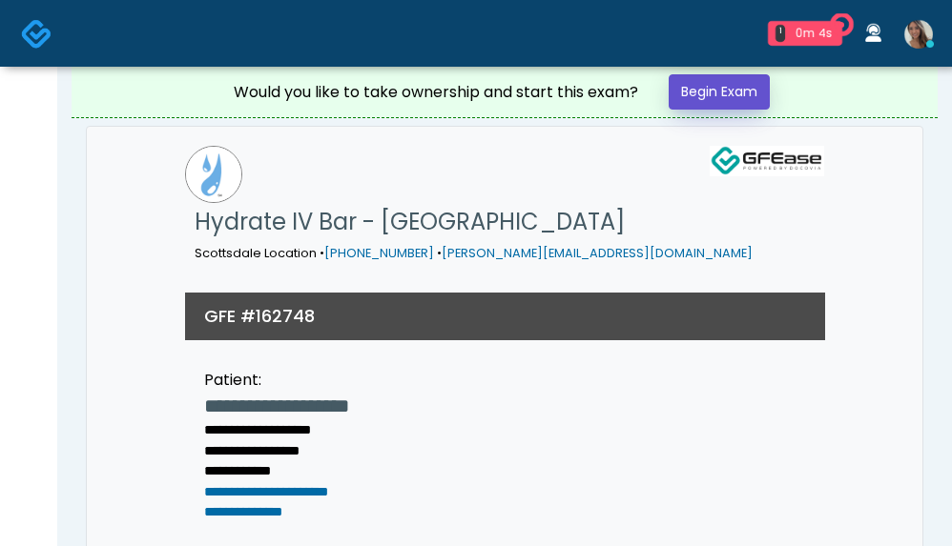
click at [735, 96] on link "Begin Exam" at bounding box center [718, 91] width 101 height 35
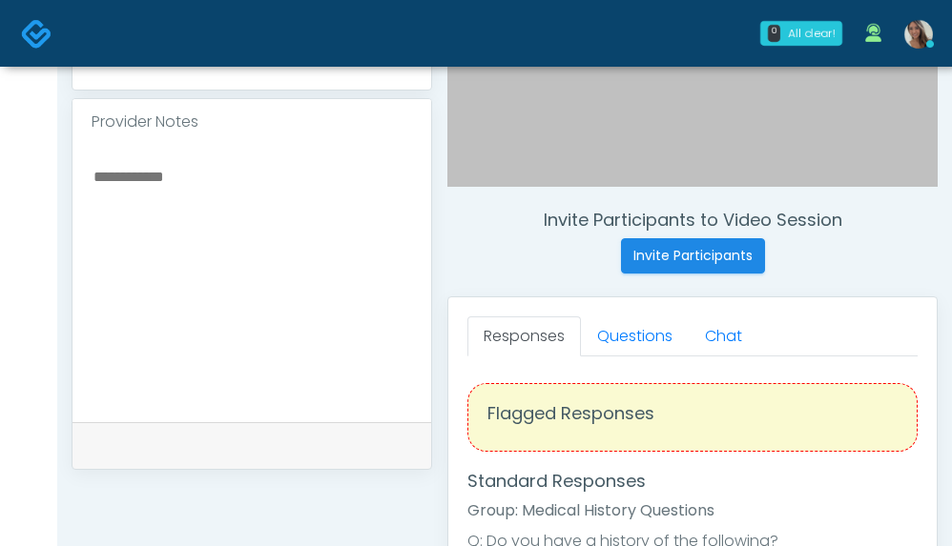
scroll to position [720, 0]
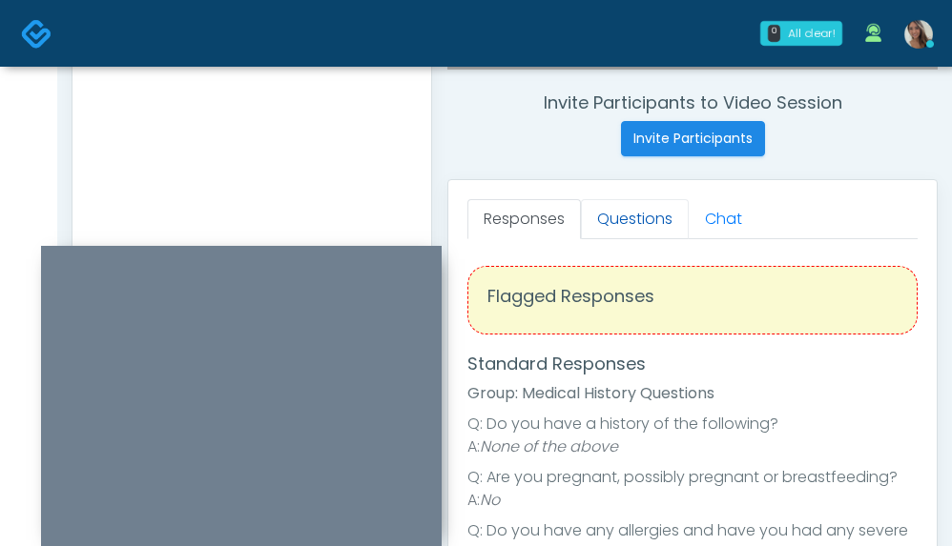
click at [651, 222] on link "Questions" at bounding box center [635, 219] width 108 height 40
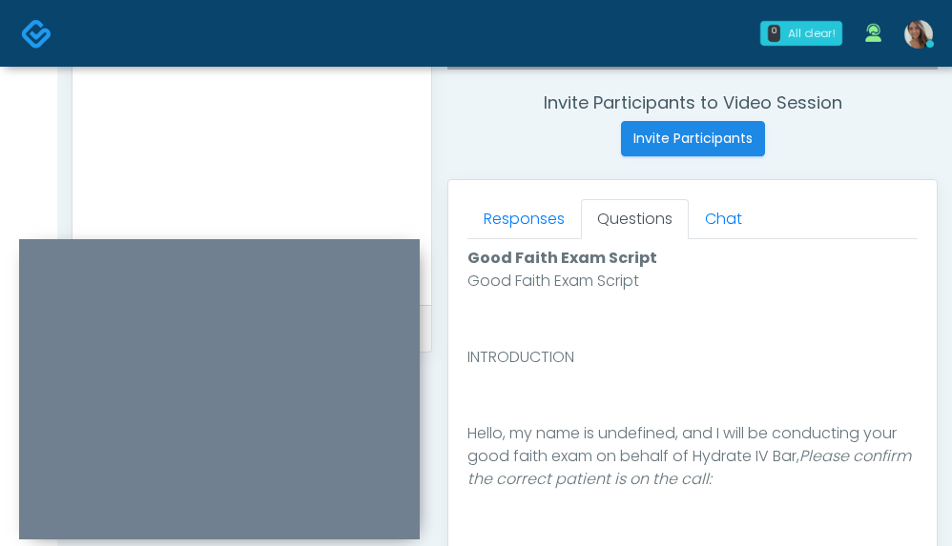
drag, startPoint x: 205, startPoint y: 280, endPoint x: 496, endPoint y: 282, distance: 290.8
click at [347, 249] on div at bounding box center [219, 389] width 400 height 300
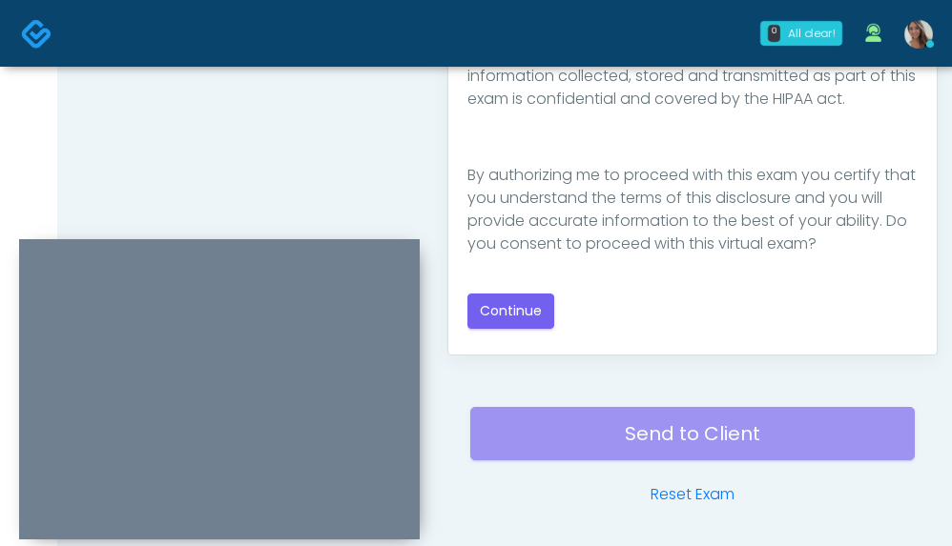
scroll to position [1165, 0]
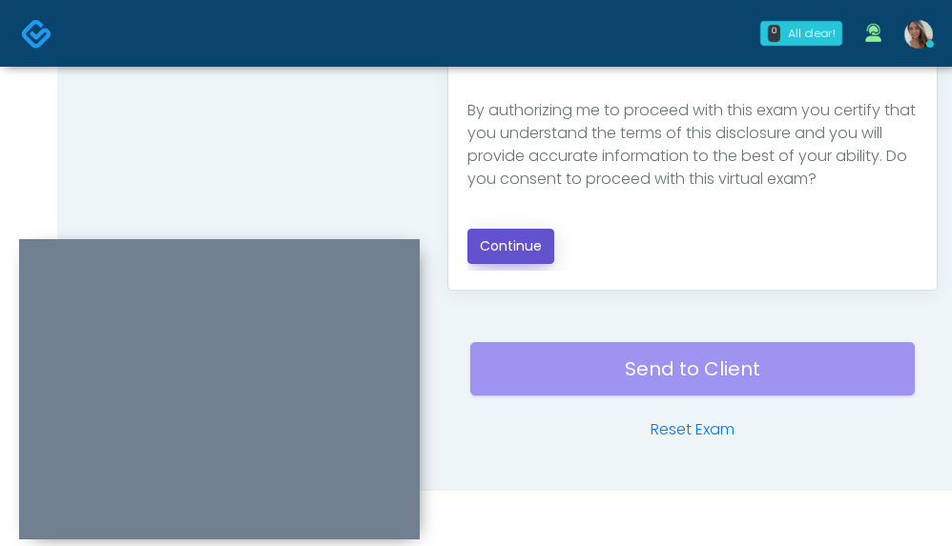
click at [537, 255] on button "Continue" at bounding box center [510, 246] width 87 height 35
drag, startPoint x: 370, startPoint y: 150, endPoint x: 436, endPoint y: 158, distance: 66.4
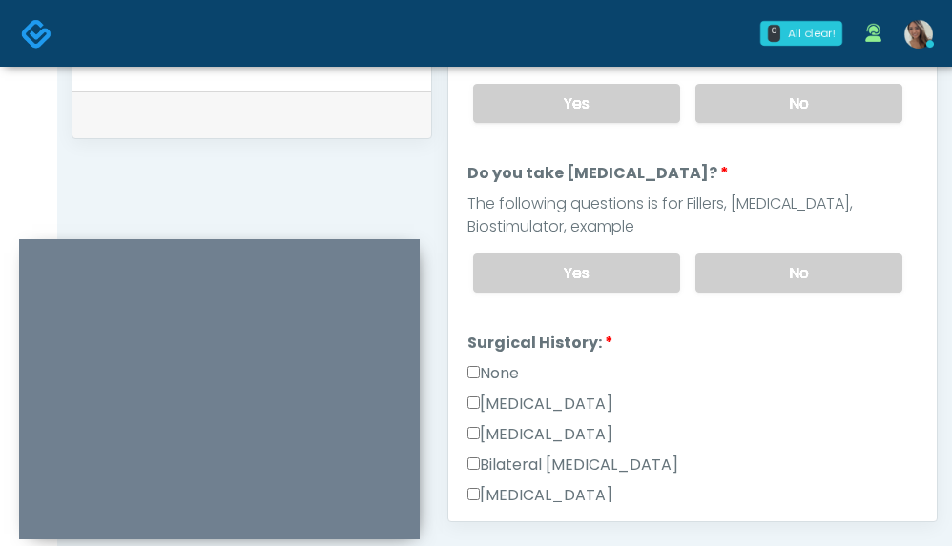
scroll to position [933, 0]
click at [768, 230] on div "The following questions is for Fillers, [MEDICAL_DATA], Biostimulator, example" at bounding box center [692, 217] width 450 height 46
click at [758, 270] on div "Yes No" at bounding box center [688, 274] width 460 height 70
click at [803, 104] on label "No" at bounding box center [798, 104] width 207 height 39
drag, startPoint x: 751, startPoint y: 266, endPoint x: 742, endPoint y: 273, distance: 11.6
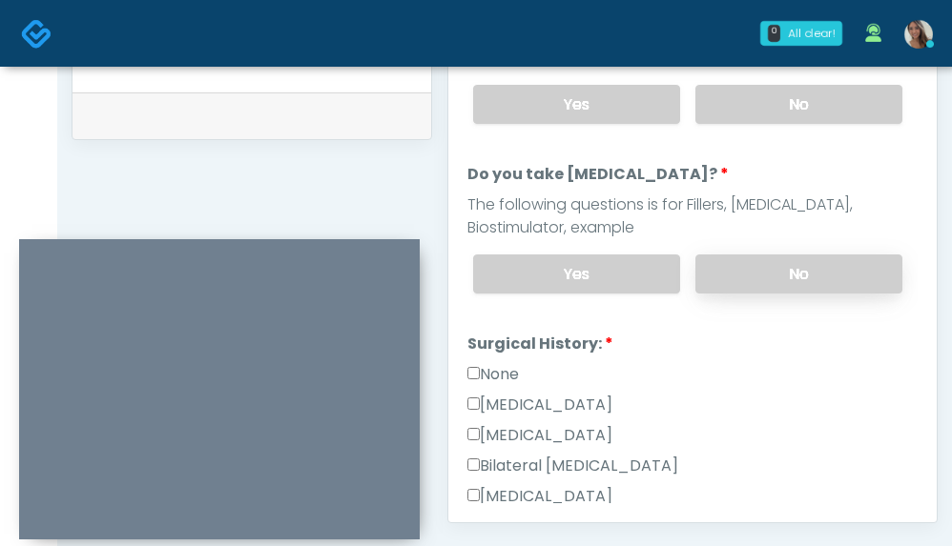
click at [751, 266] on label "No" at bounding box center [798, 274] width 207 height 39
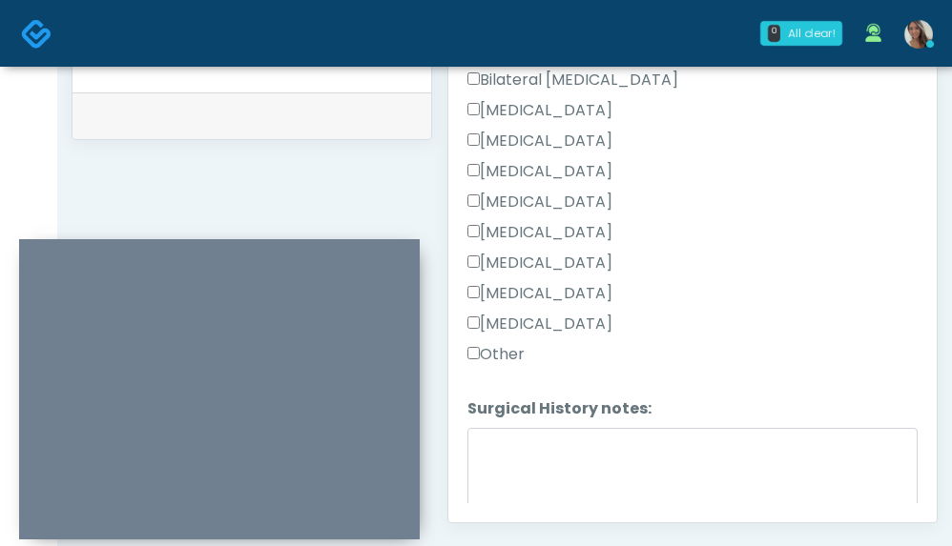
click at [493, 361] on label "Other" at bounding box center [495, 354] width 57 height 23
click at [499, 346] on label "Other" at bounding box center [495, 354] width 57 height 23
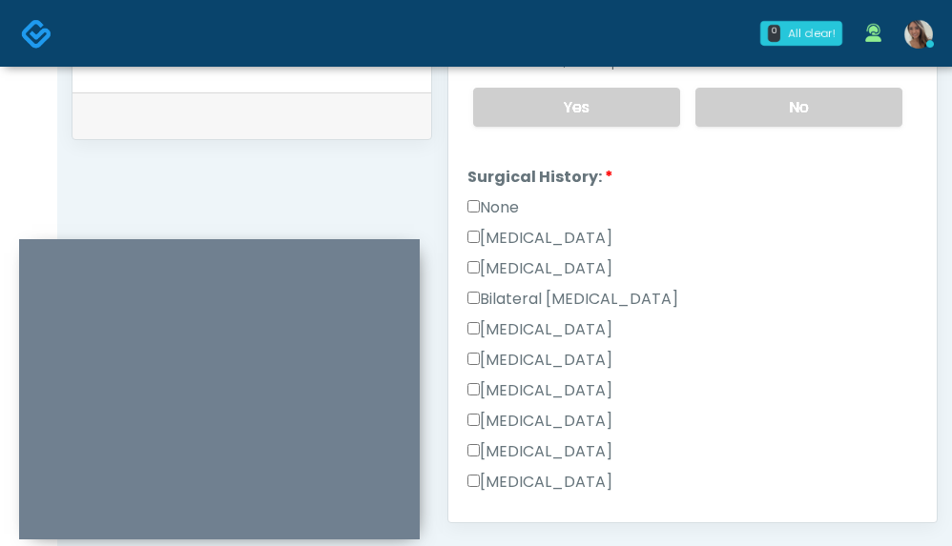
click at [501, 215] on label "None" at bounding box center [492, 207] width 51 height 23
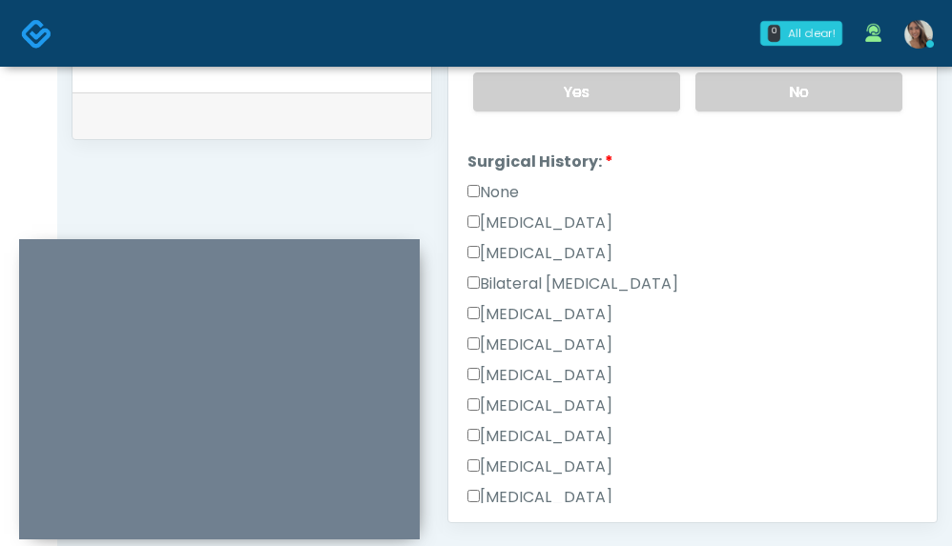
scroll to position [459, 0]
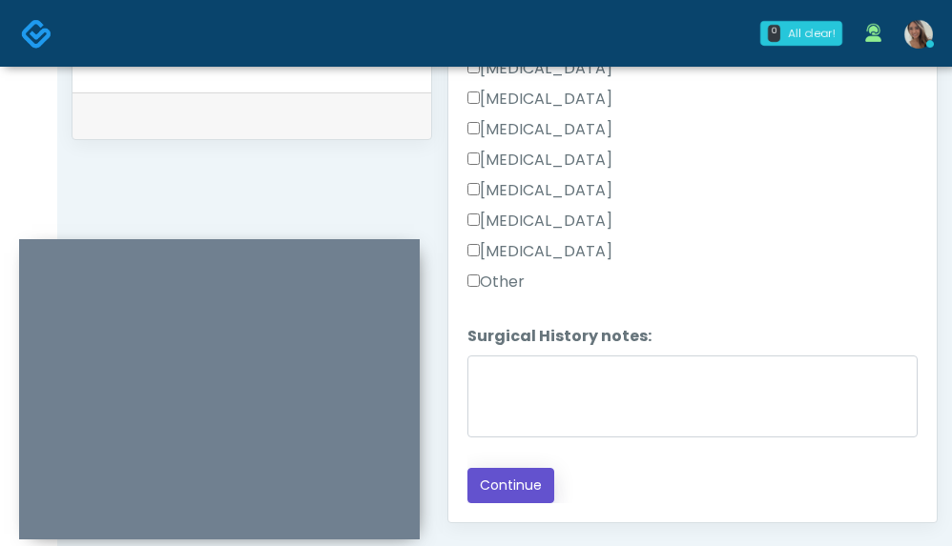
click at [482, 499] on button "Continue" at bounding box center [510, 485] width 87 height 35
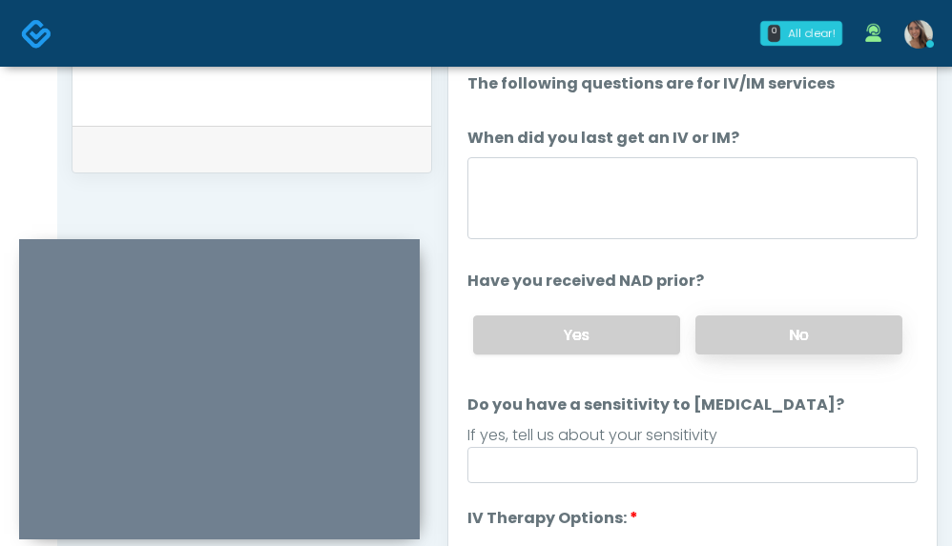
scroll to position [677, 0]
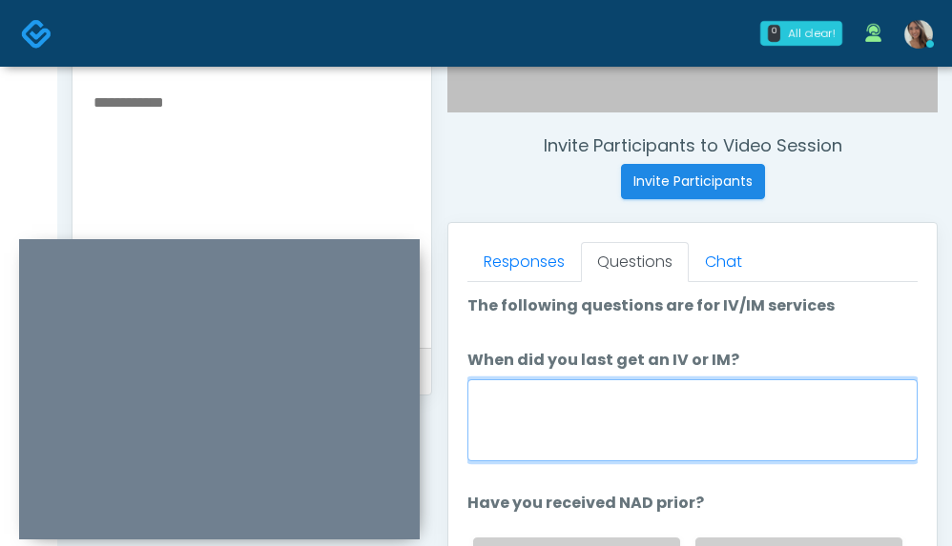
click at [615, 419] on textarea "When did you last get an IV or IM?" at bounding box center [692, 421] width 450 height 82
type textarea "**********"
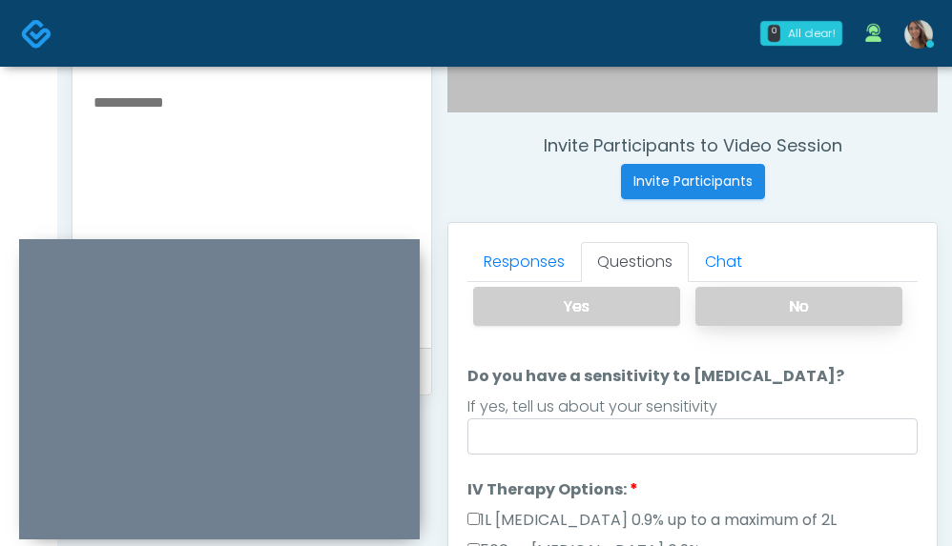
click at [759, 310] on label "No" at bounding box center [798, 306] width 207 height 39
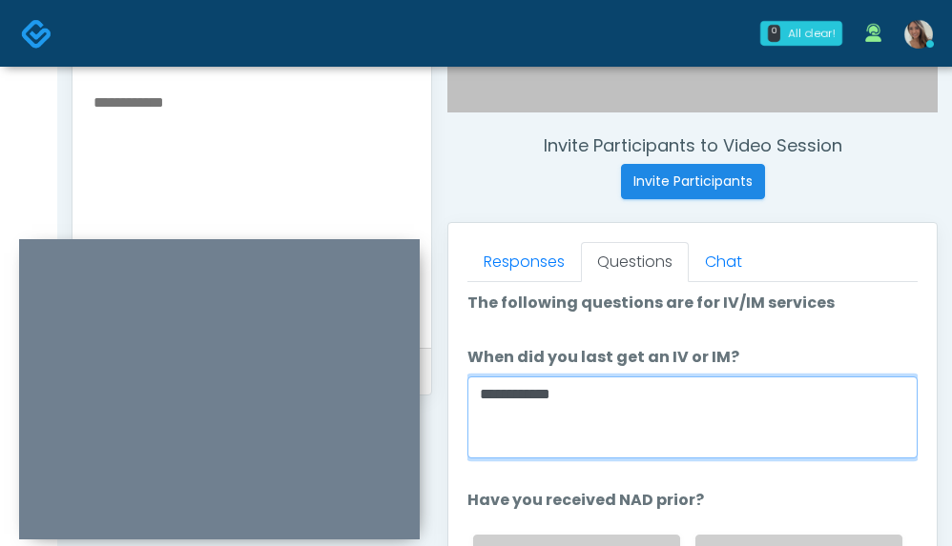
click at [683, 421] on textarea "**********" at bounding box center [692, 418] width 450 height 82
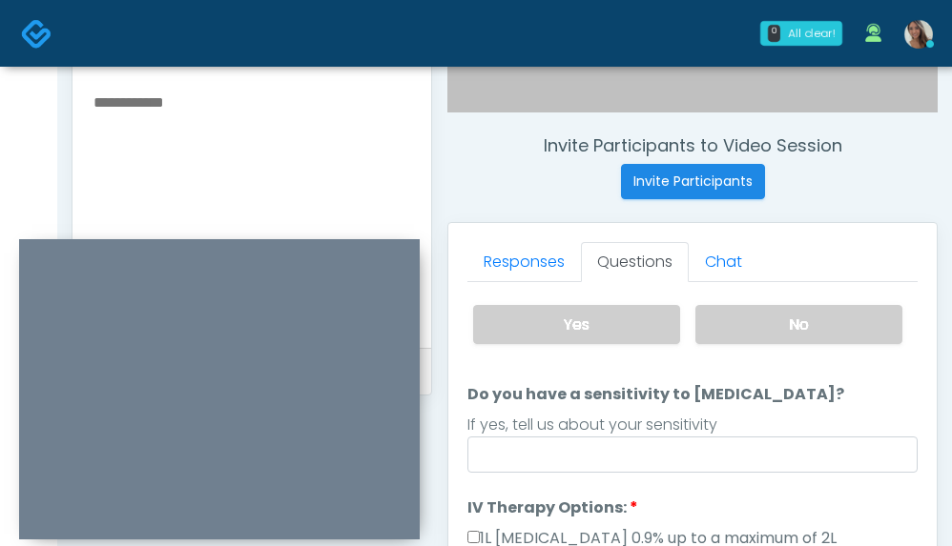
scroll to position [298, 0]
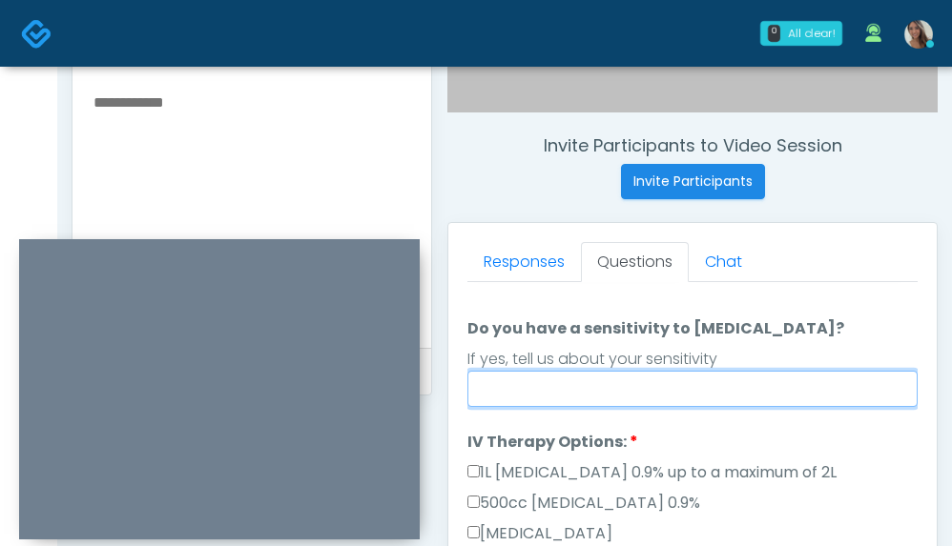
click at [591, 397] on input "Do you have a sensitivity to Niacin?" at bounding box center [692, 389] width 450 height 36
type input "**"
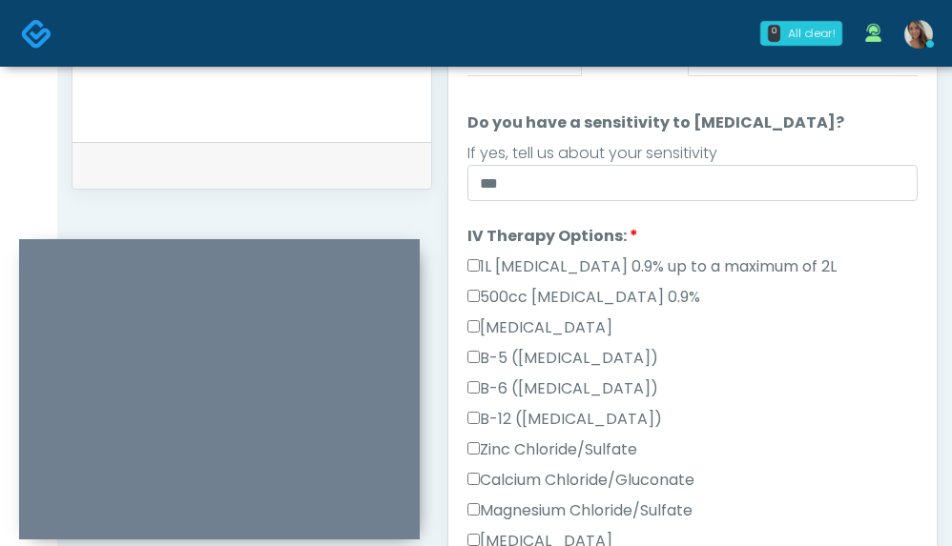
scroll to position [900, 0]
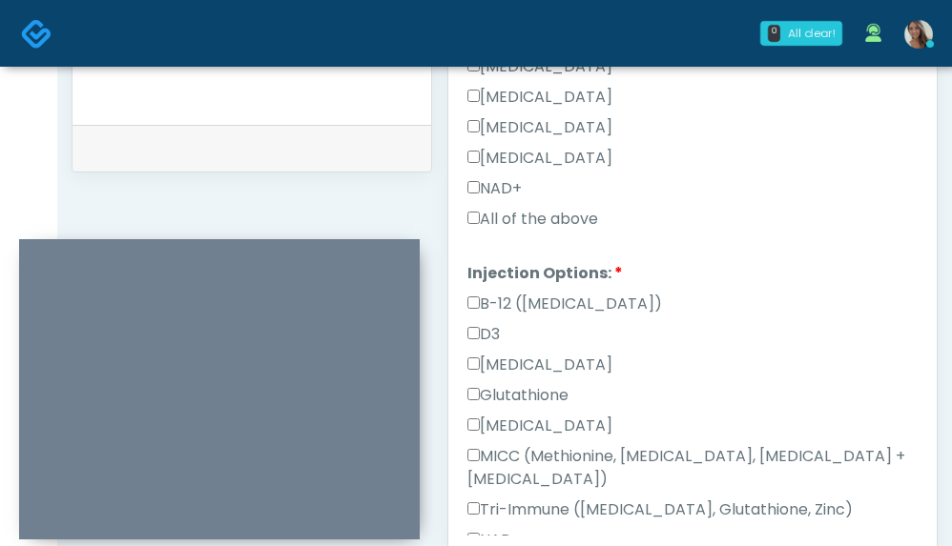
click at [532, 219] on label "All of the above" at bounding box center [532, 219] width 131 height 23
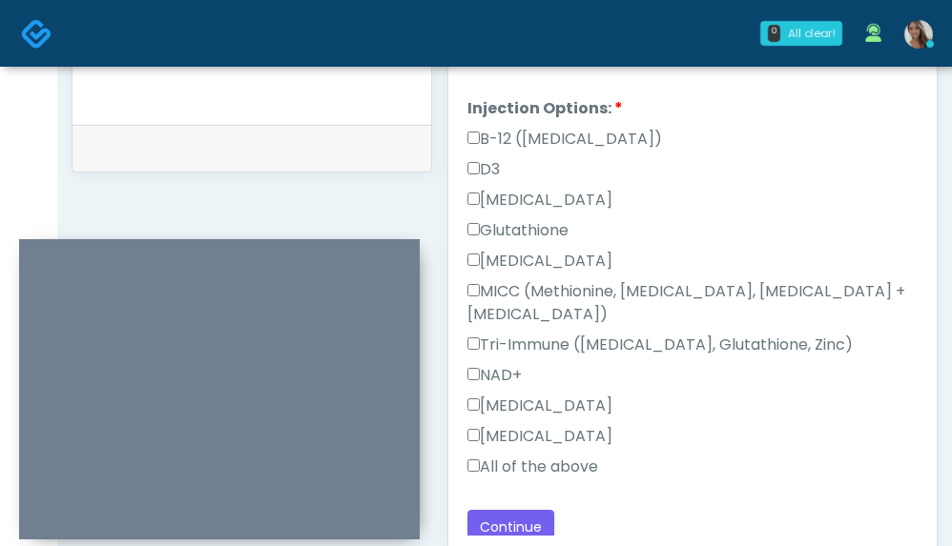
scroll to position [992, 0]
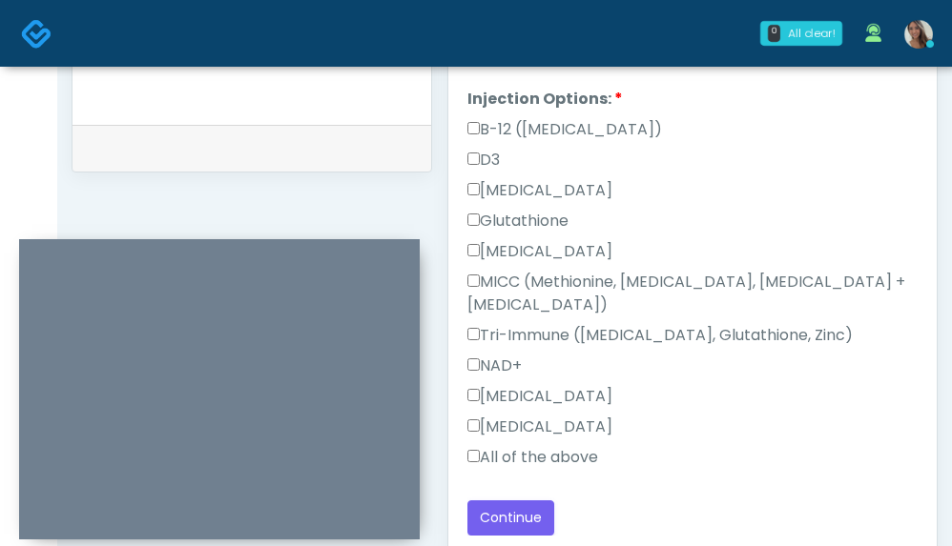
click at [497, 460] on label "All of the above" at bounding box center [532, 457] width 131 height 23
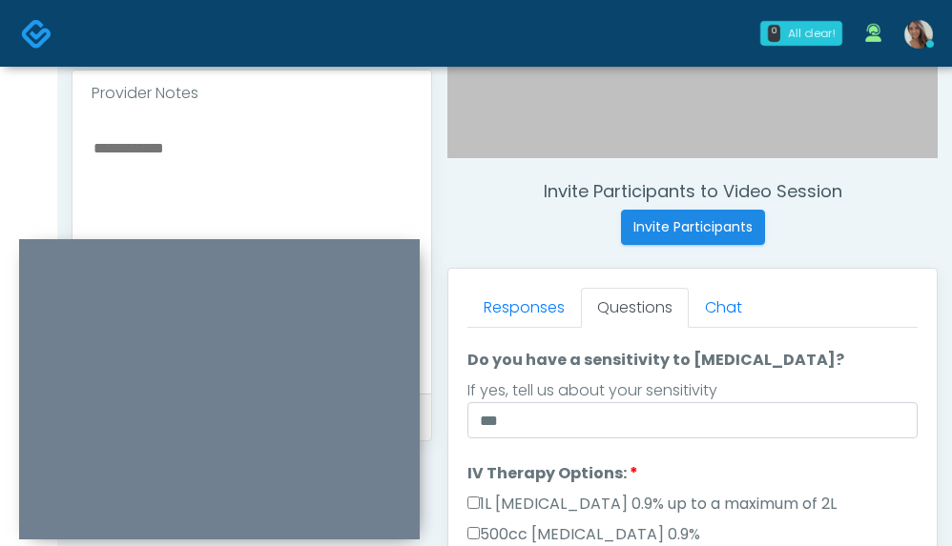
scroll to position [632, 0]
click at [288, 191] on textarea at bounding box center [252, 250] width 320 height 233
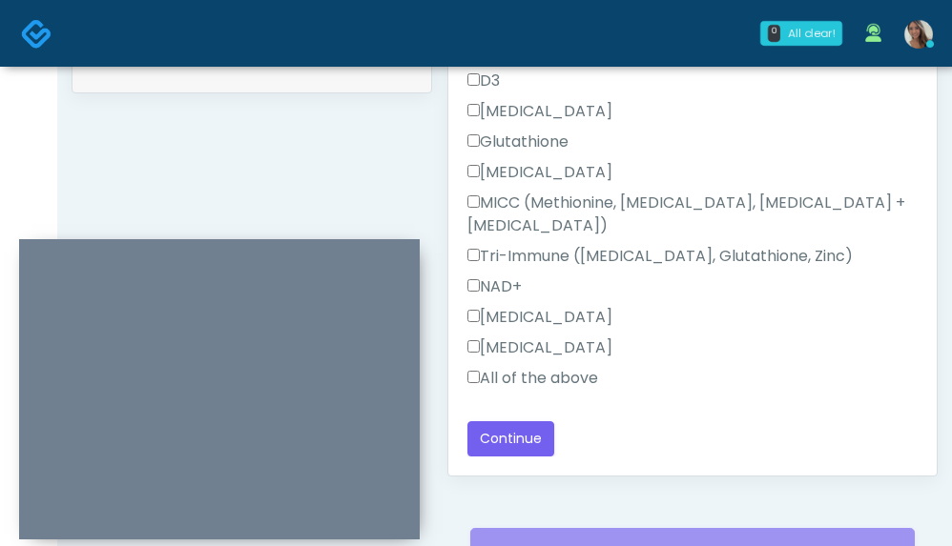
scroll to position [1165, 0]
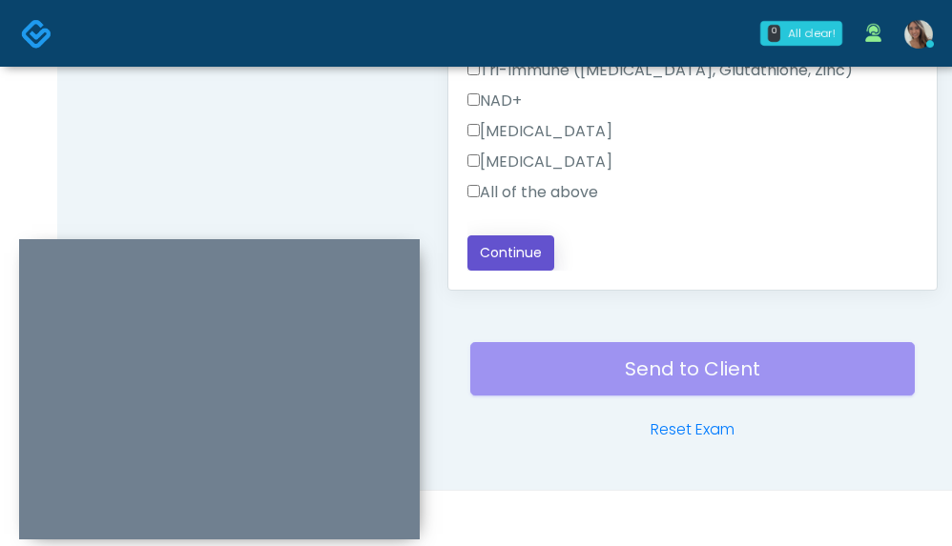
click at [530, 257] on button "Continue" at bounding box center [510, 253] width 87 height 35
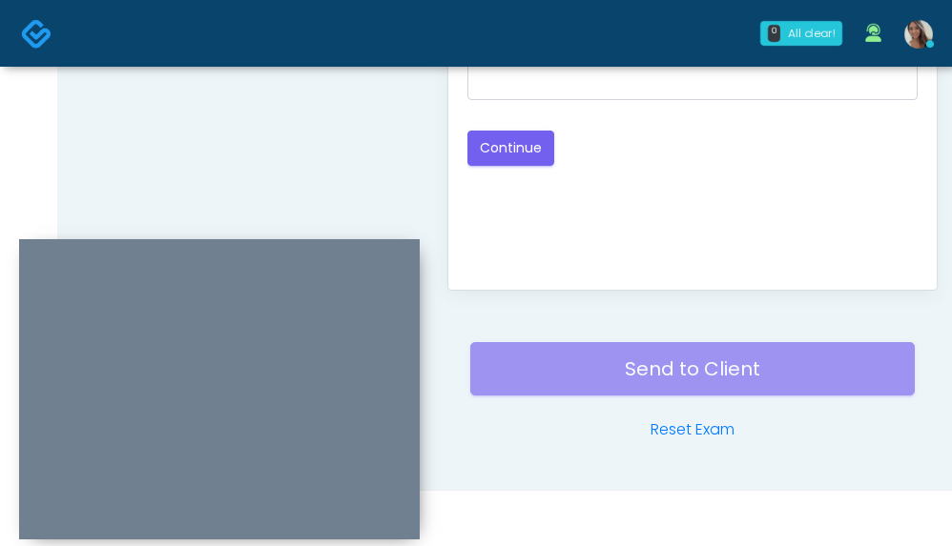
scroll to position [0, 0]
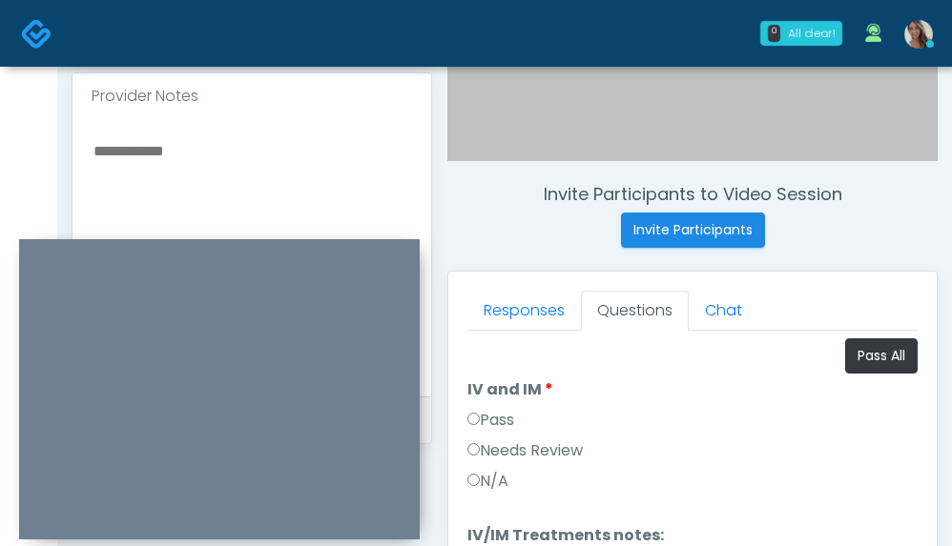
click at [510, 413] on label "Pass" at bounding box center [490, 420] width 47 height 23
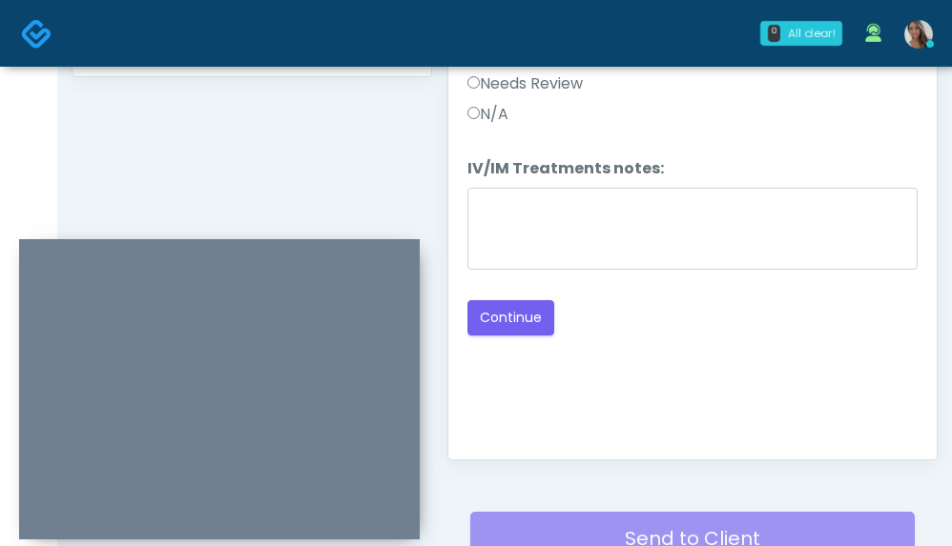
scroll to position [1110, 0]
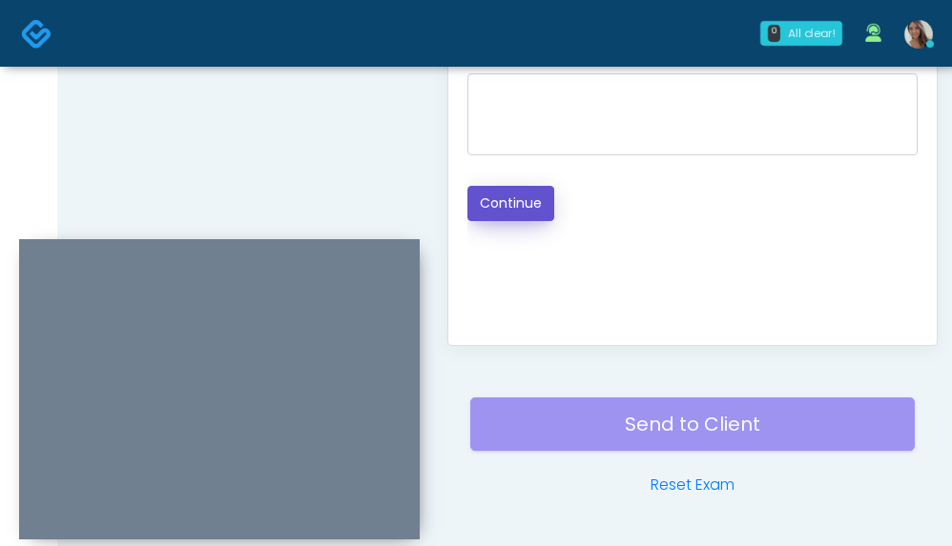
click at [520, 216] on button "Continue" at bounding box center [510, 203] width 87 height 35
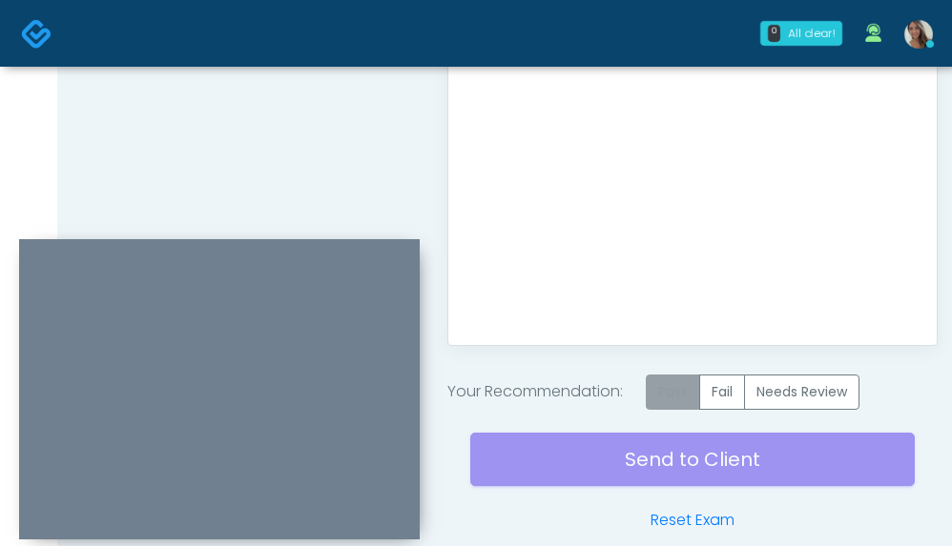
click at [668, 389] on label "Pass" at bounding box center [673, 392] width 54 height 35
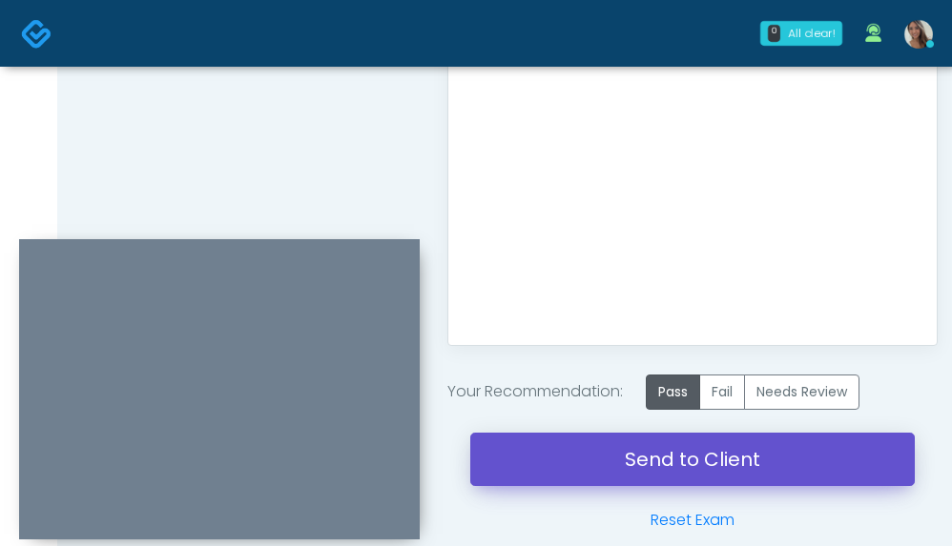
click at [643, 454] on link "Send to Client" at bounding box center [692, 459] width 444 height 53
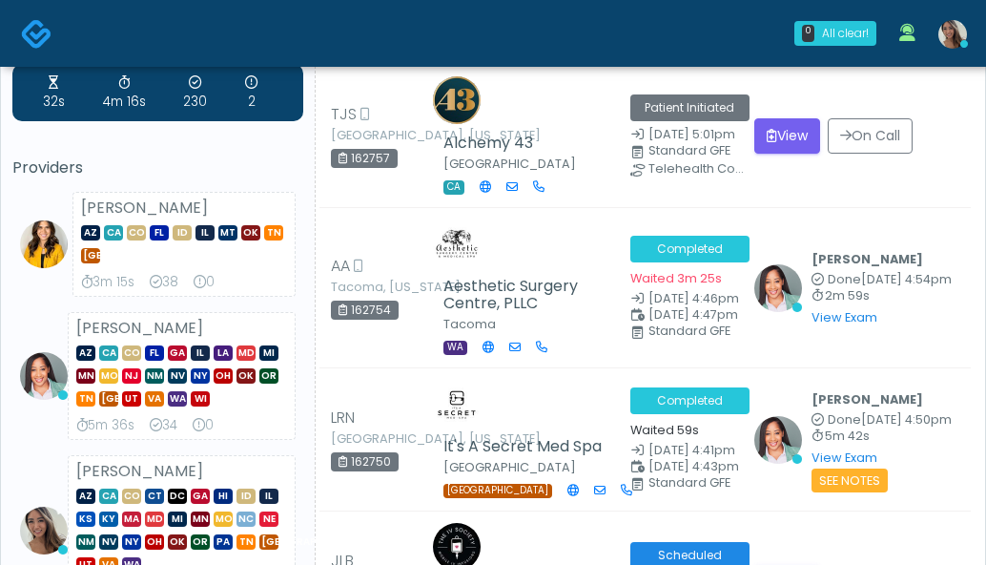
scroll to position [23, 0]
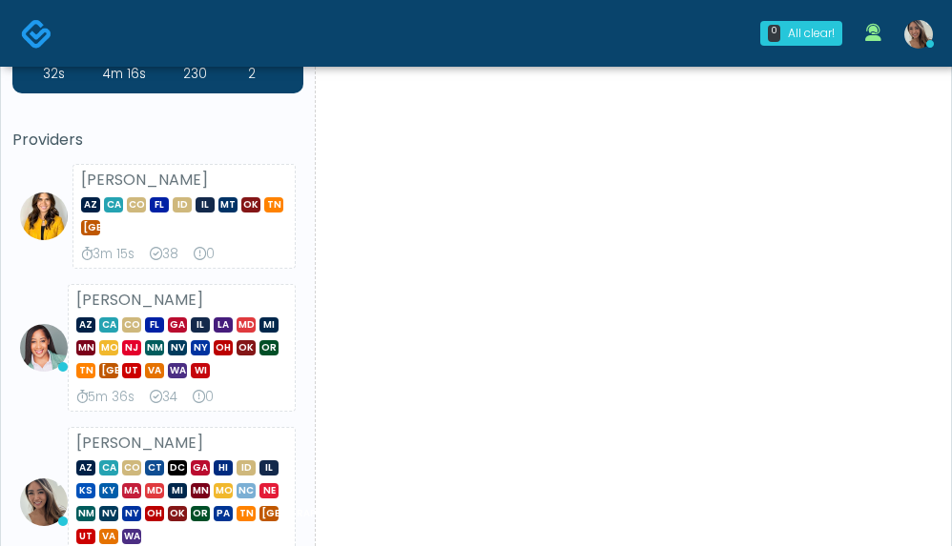
scroll to position [16, 0]
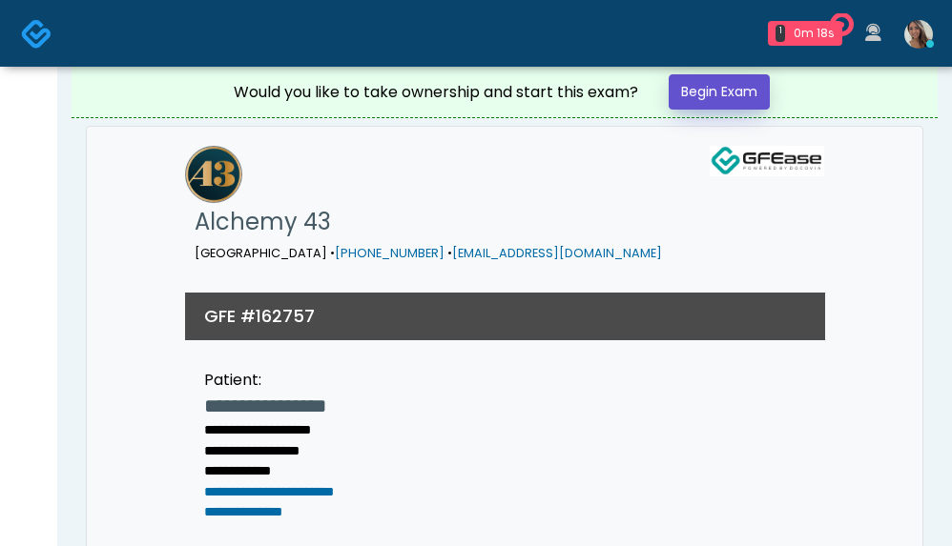
click at [740, 97] on link "Begin Exam" at bounding box center [718, 91] width 101 height 35
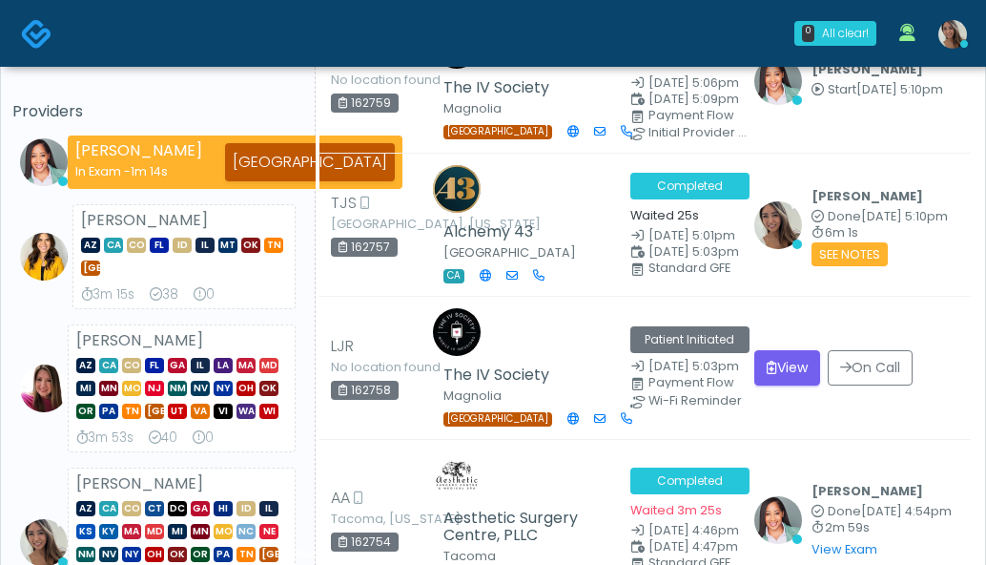
scroll to position [79, 0]
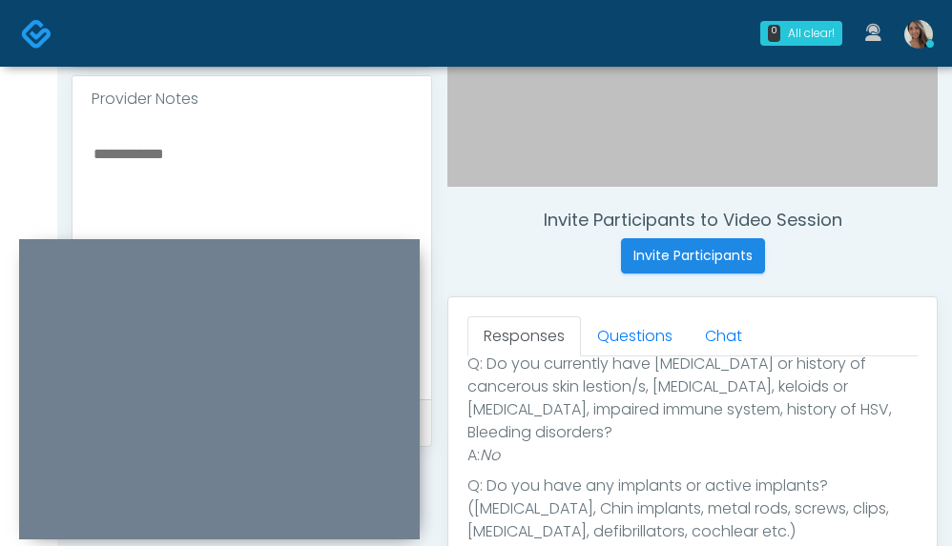
scroll to position [599, 0]
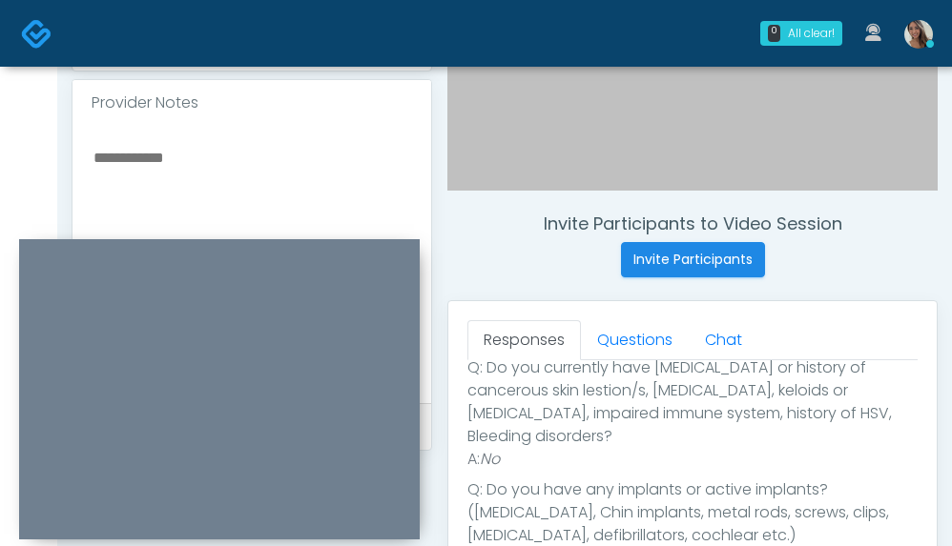
click at [250, 202] on textarea at bounding box center [252, 261] width 320 height 233
click at [122, 154] on textarea "**********" at bounding box center [252, 261] width 320 height 233
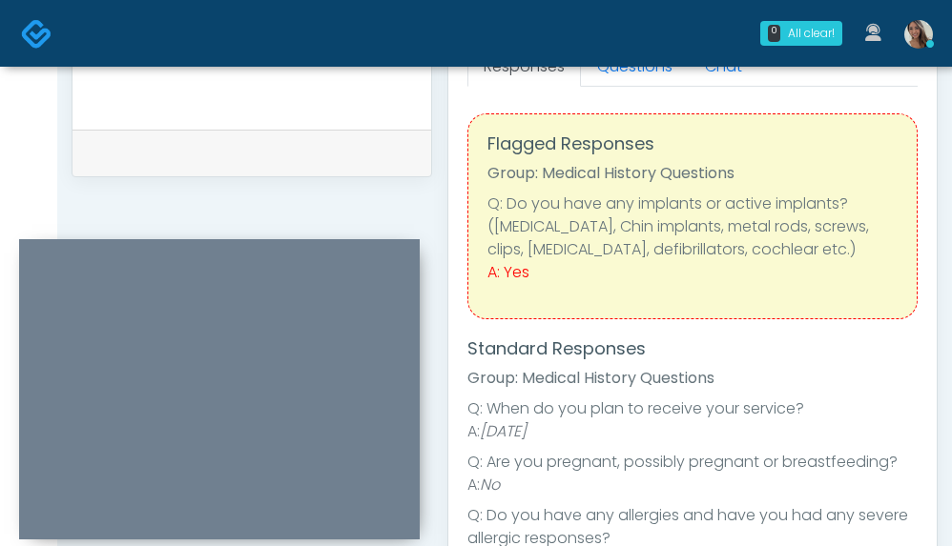
scroll to position [869, 0]
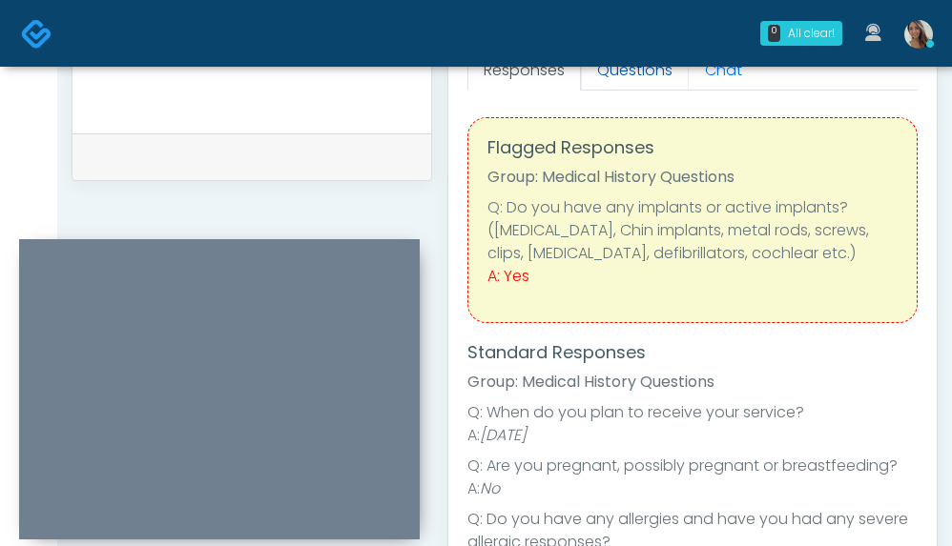
type textarea "**********"
drag, startPoint x: 647, startPoint y: 77, endPoint x: 632, endPoint y: 113, distance: 38.1
click at [647, 77] on link "Questions" at bounding box center [635, 71] width 108 height 40
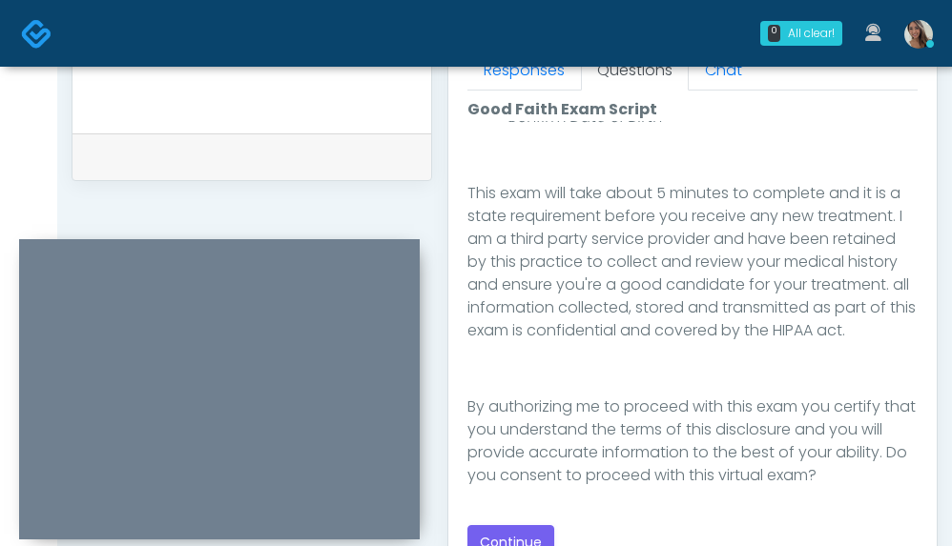
scroll to position [336, 0]
click at [531, 526] on button "Continue" at bounding box center [510, 542] width 87 height 35
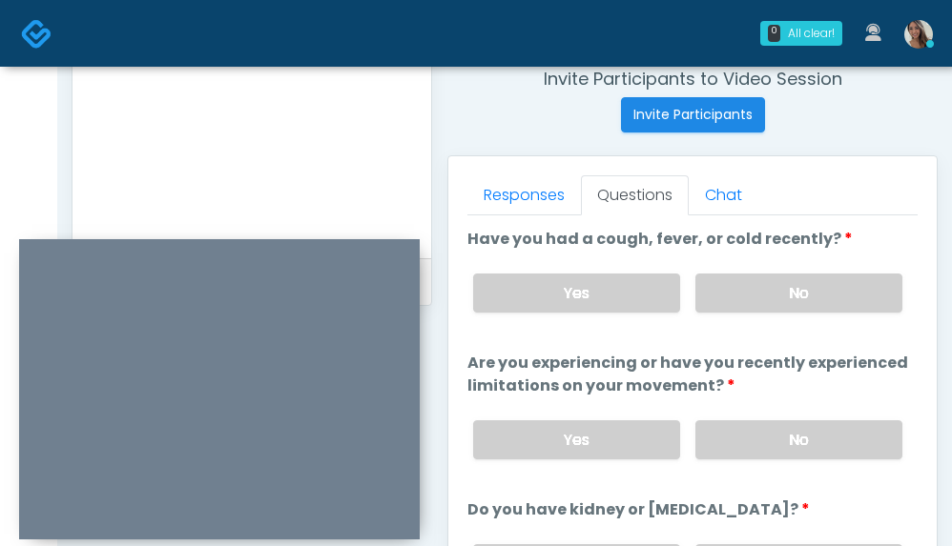
scroll to position [722, 0]
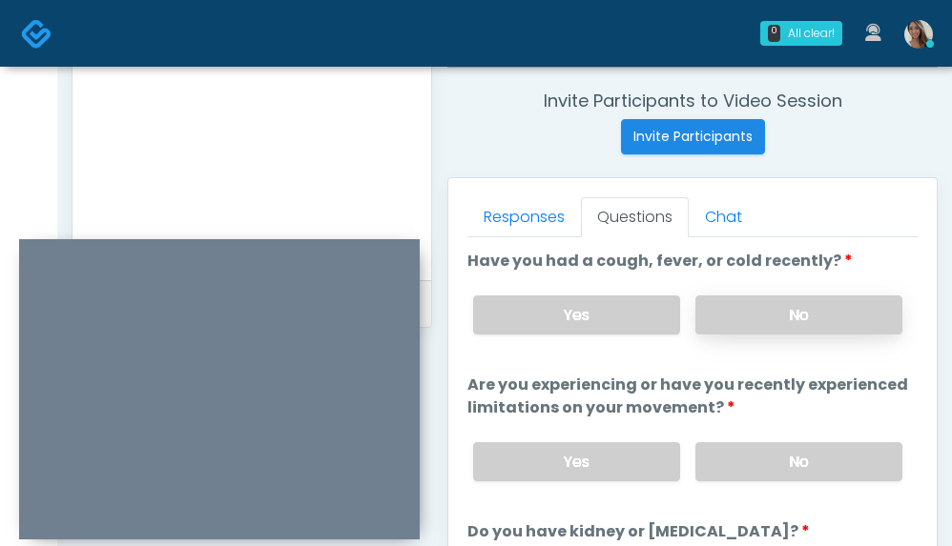
click at [787, 322] on label "No" at bounding box center [798, 315] width 207 height 39
click at [776, 452] on label "No" at bounding box center [798, 461] width 207 height 39
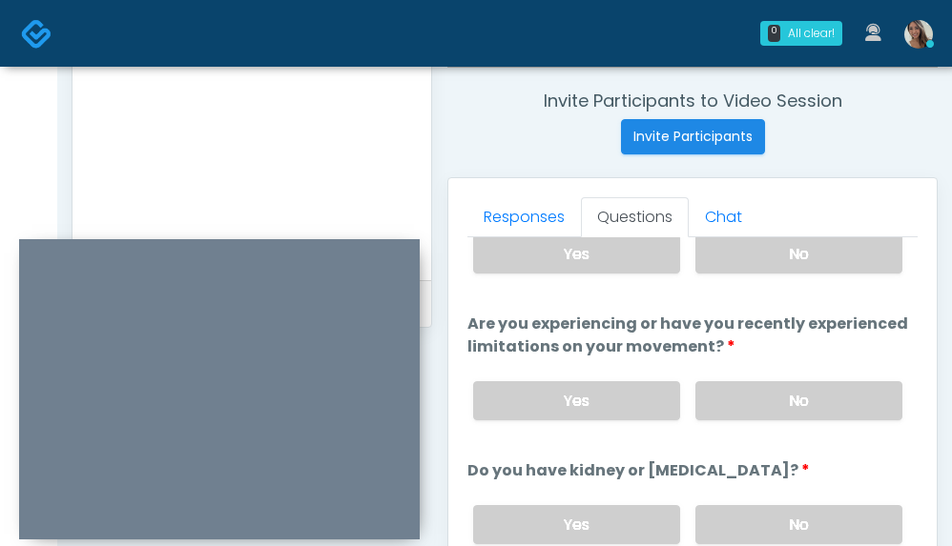
scroll to position [242, 0]
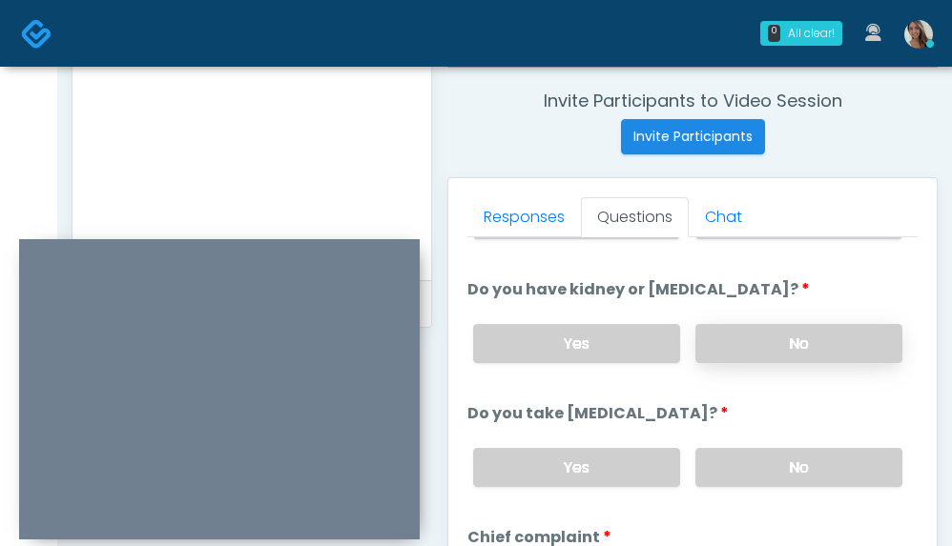
click at [780, 331] on label "No" at bounding box center [798, 343] width 207 height 39
click at [763, 480] on label "No" at bounding box center [798, 467] width 207 height 39
click at [521, 225] on link "Responses" at bounding box center [523, 217] width 113 height 40
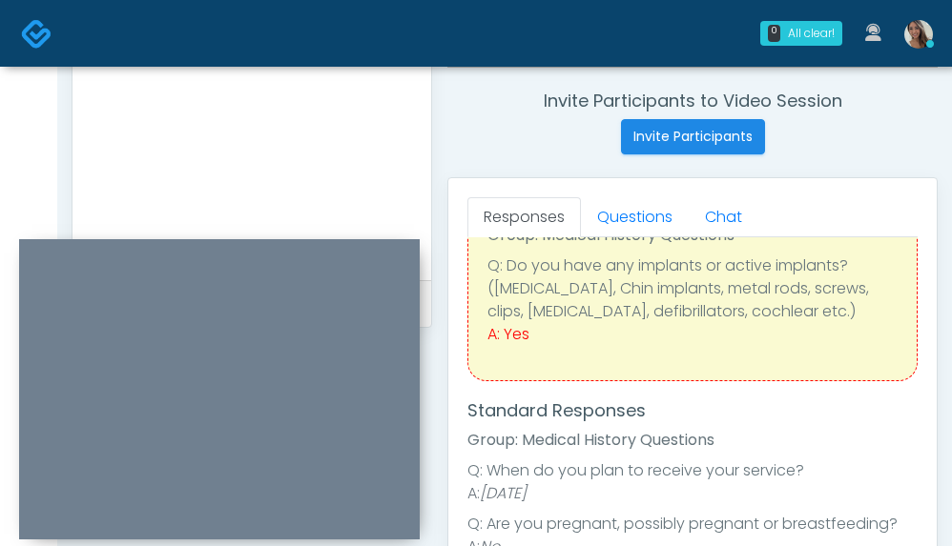
scroll to position [88, 0]
click at [654, 214] on link "Questions" at bounding box center [635, 217] width 108 height 40
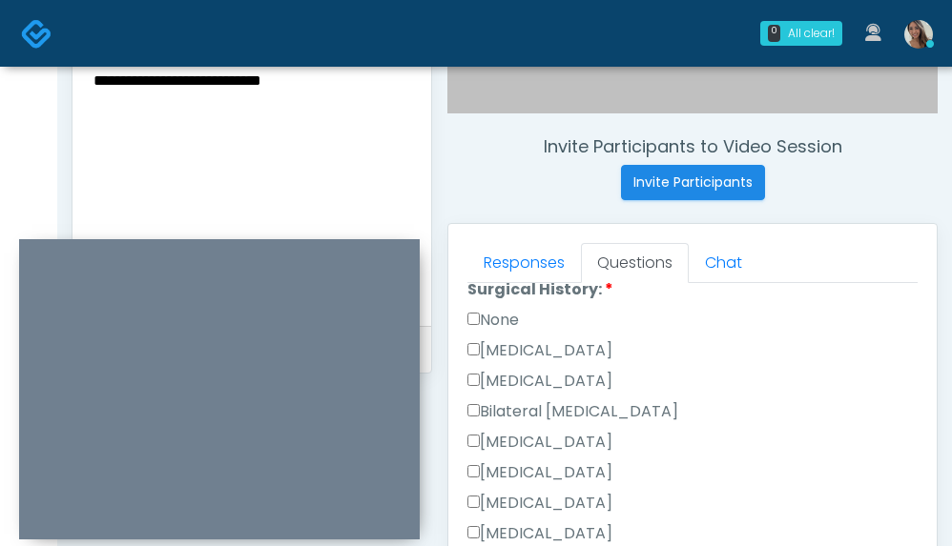
scroll to position [1050, 0]
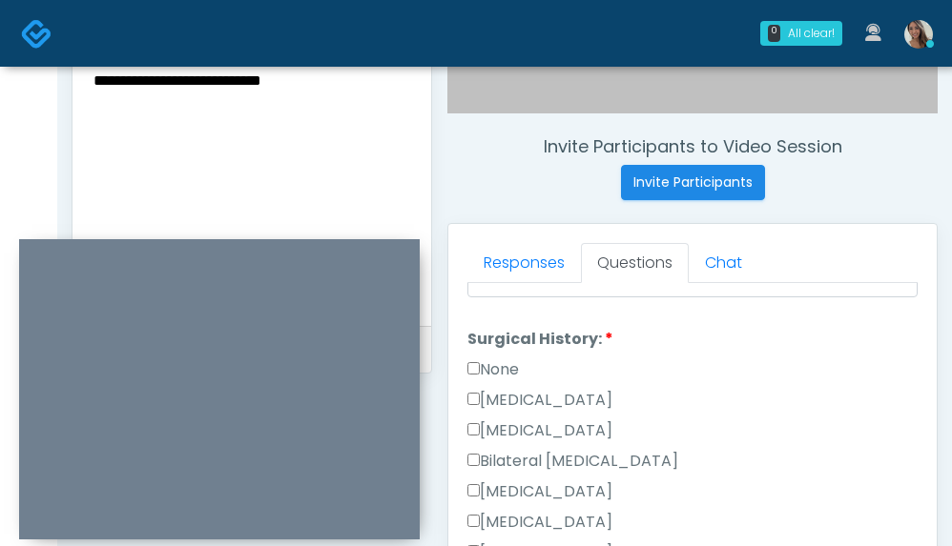
drag, startPoint x: 526, startPoint y: 487, endPoint x: 602, endPoint y: 482, distance: 75.5
click at [527, 488] on label "Breast Augmentation" at bounding box center [539, 492] width 145 height 23
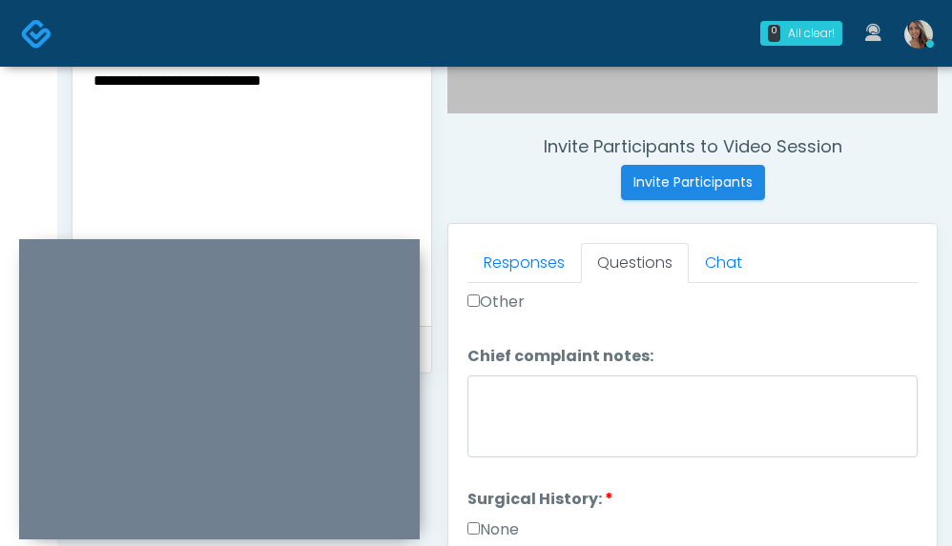
scroll to position [841, 0]
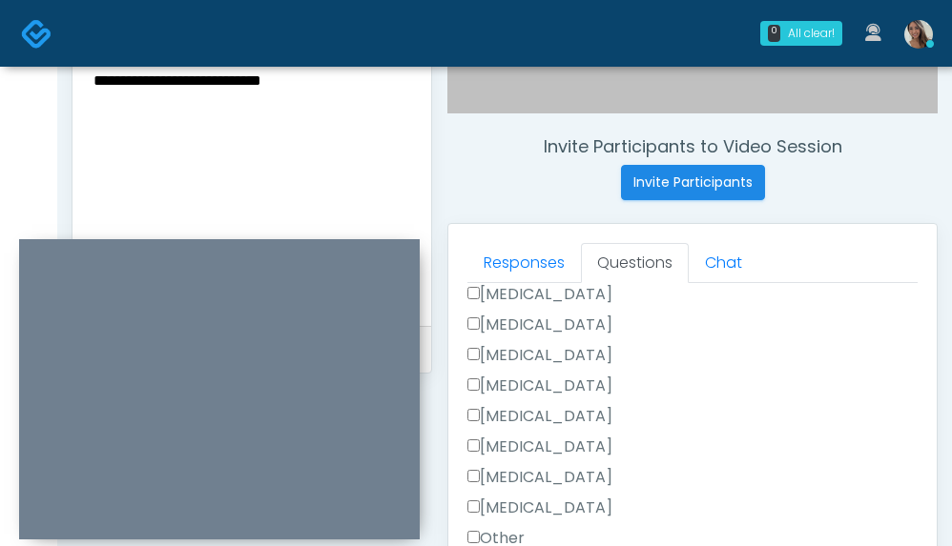
click at [573, 447] on label "Cholecystectomy" at bounding box center [539, 447] width 145 height 23
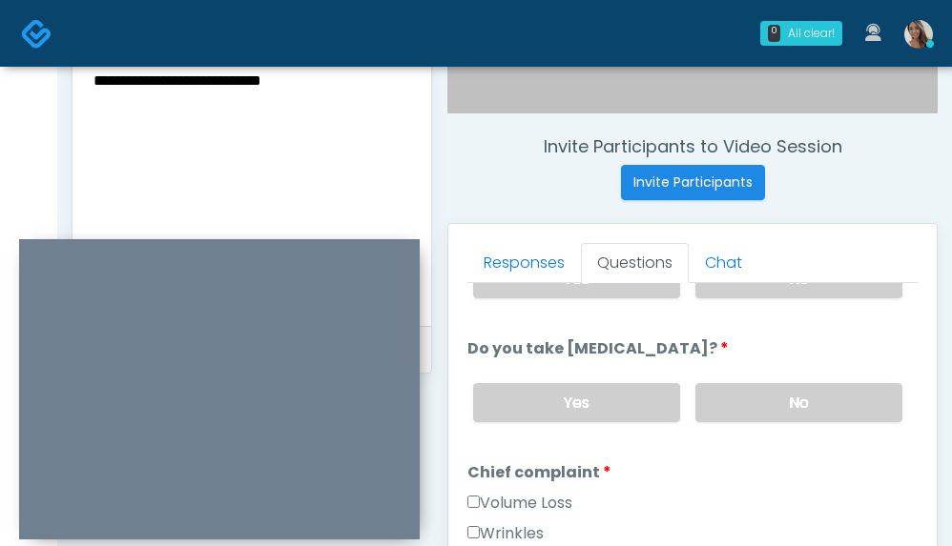
scroll to position [526, 0]
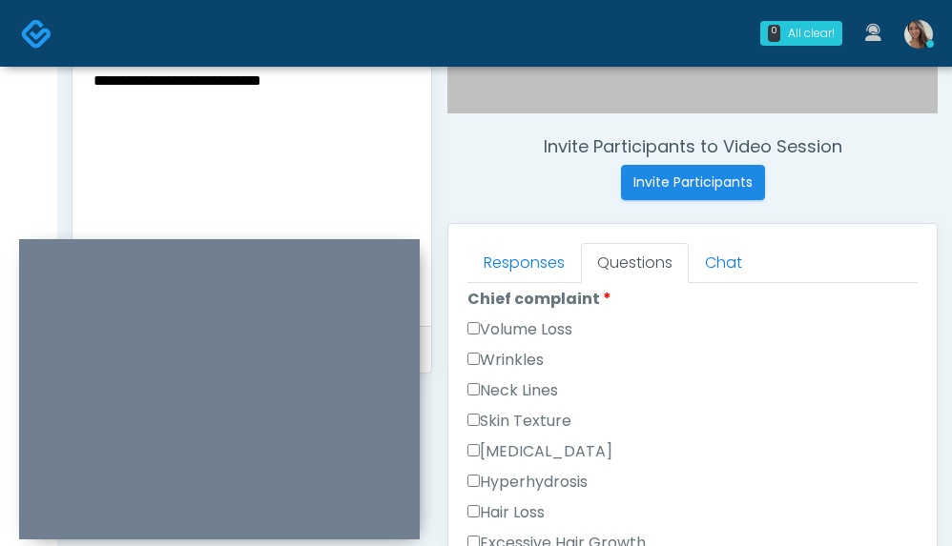
click at [517, 344] on div "Volume Loss" at bounding box center [692, 333] width 450 height 31
click at [517, 354] on label "Wrinkles" at bounding box center [505, 360] width 76 height 23
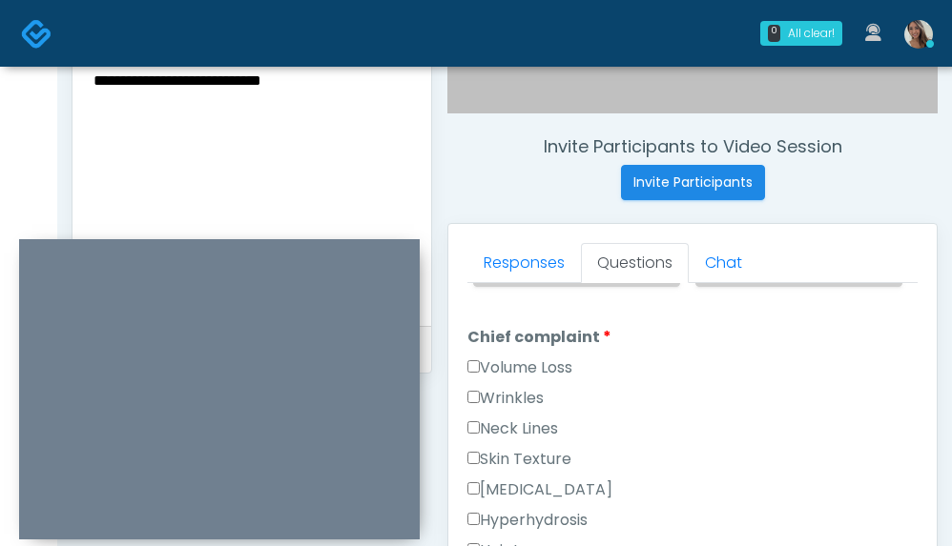
scroll to position [480, 0]
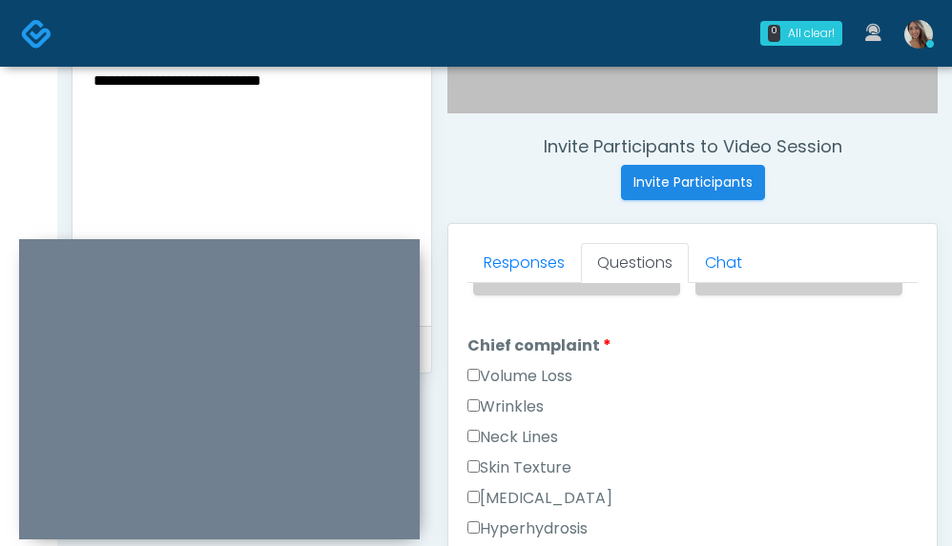
click at [547, 385] on label "Volume Loss" at bounding box center [519, 376] width 105 height 23
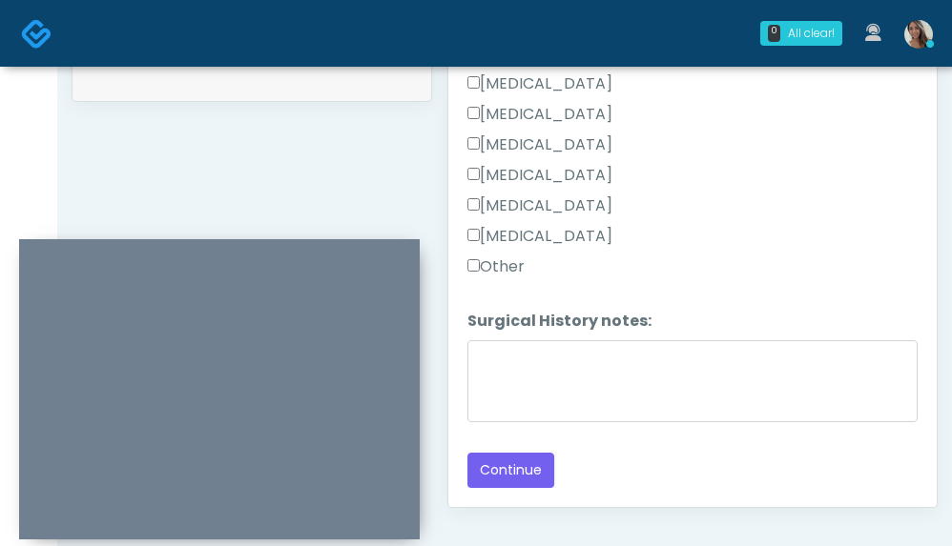
scroll to position [1165, 0]
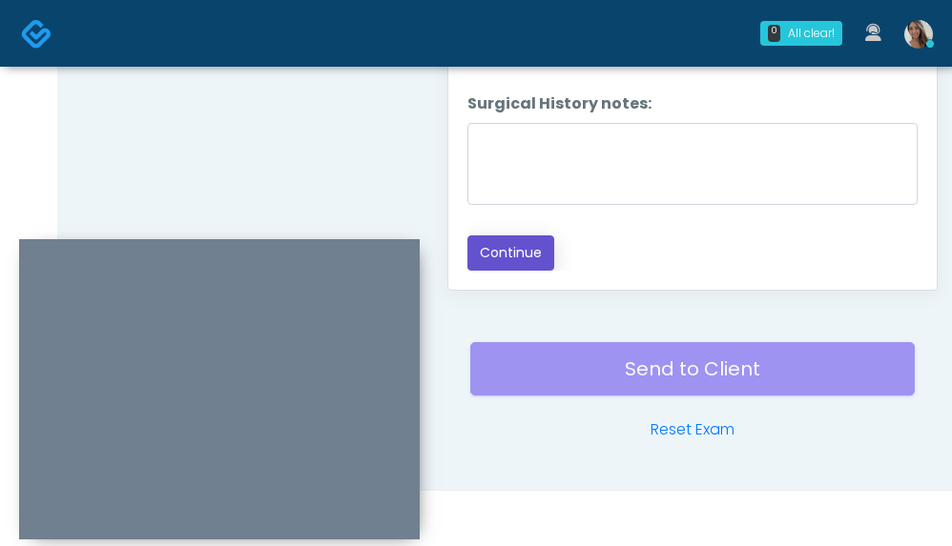
click at [544, 260] on button "Continue" at bounding box center [510, 253] width 87 height 35
drag, startPoint x: 404, startPoint y: 169, endPoint x: 528, endPoint y: 258, distance: 153.0
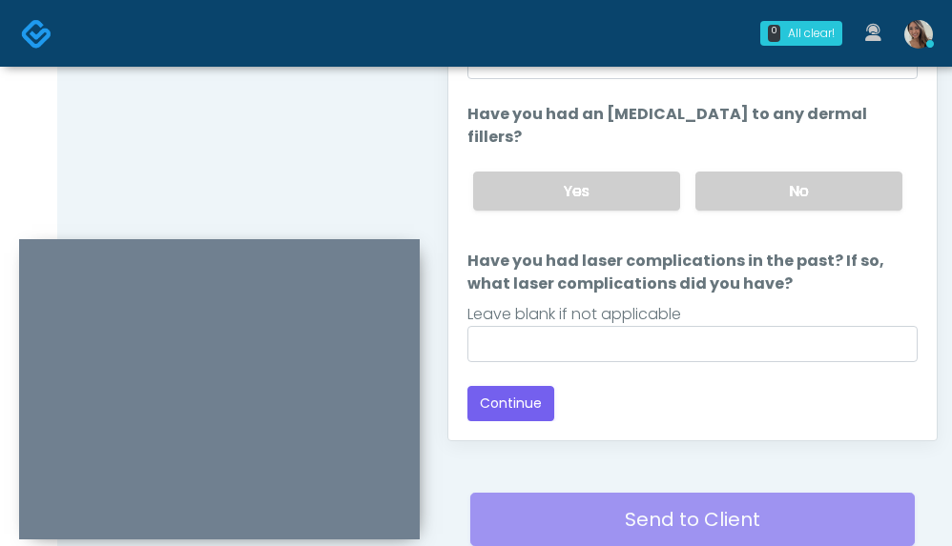
scroll to position [900, 0]
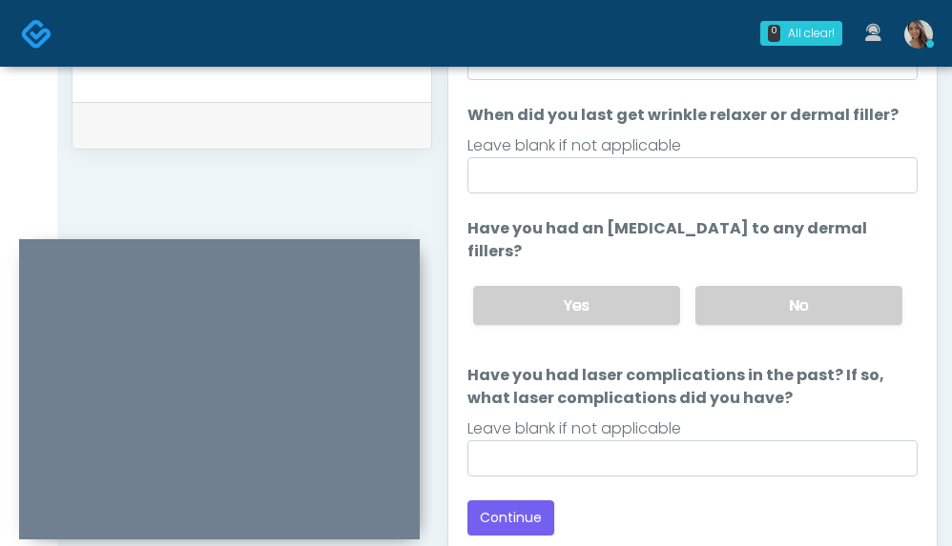
click at [681, 151] on div "Leave blank if not applicable" at bounding box center [692, 145] width 450 height 23
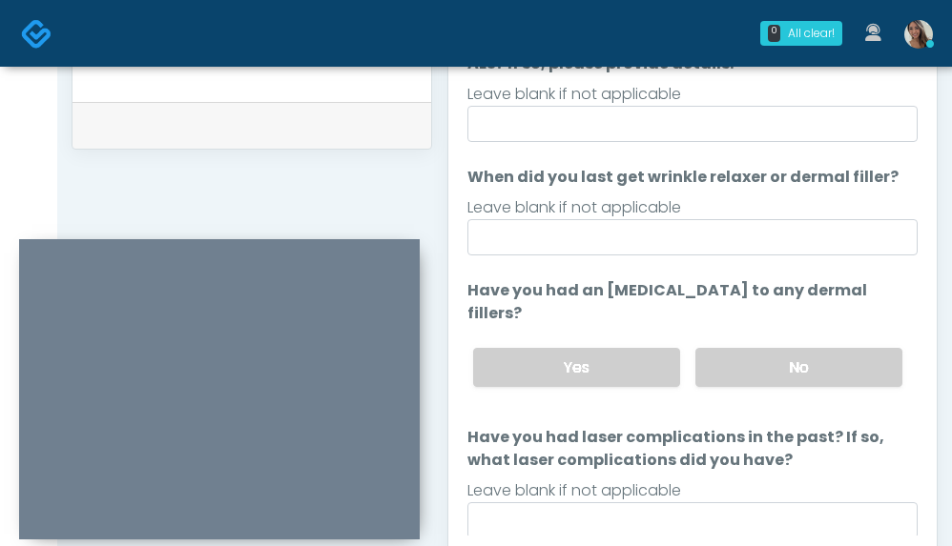
scroll to position [0, 0]
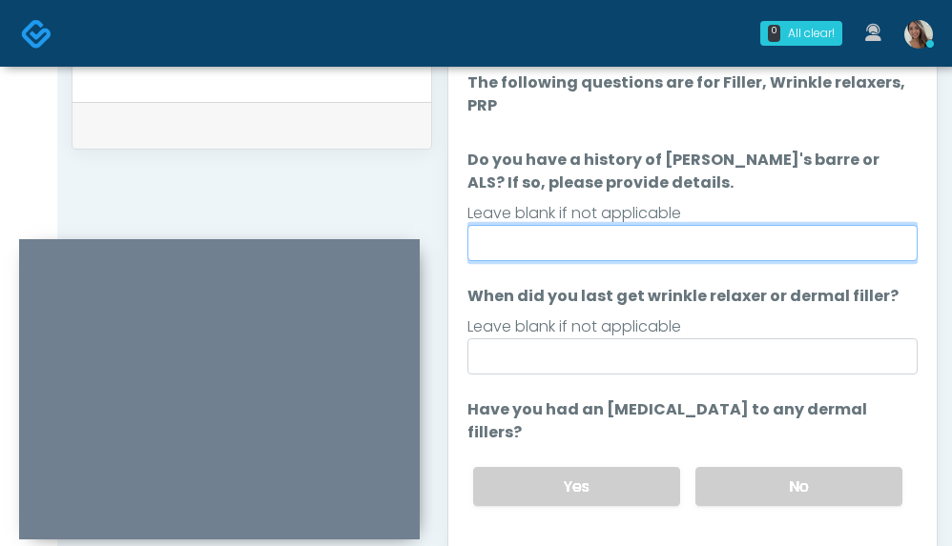
click at [639, 248] on input "Do you have a history of Guillain's barre or ALS? If so, please provide details." at bounding box center [692, 243] width 450 height 36
type input "**"
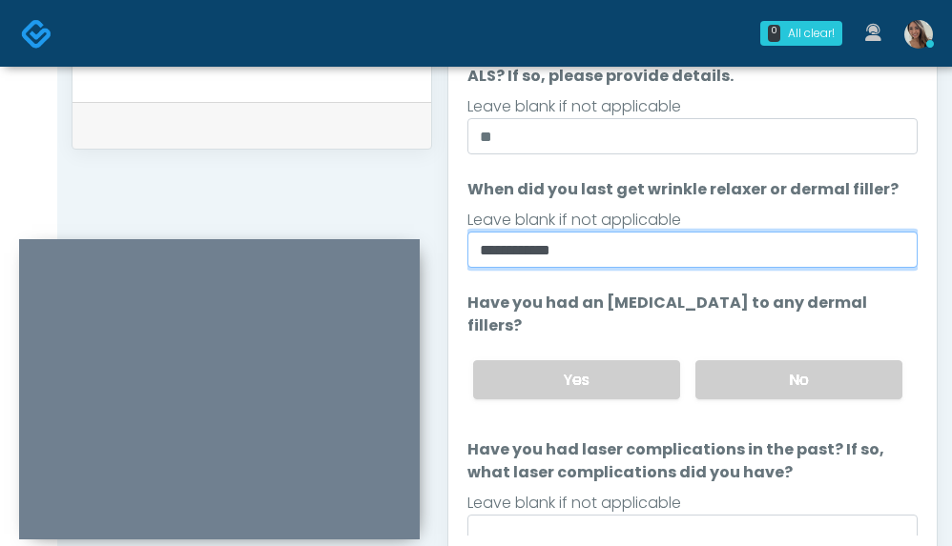
scroll to position [180, 0]
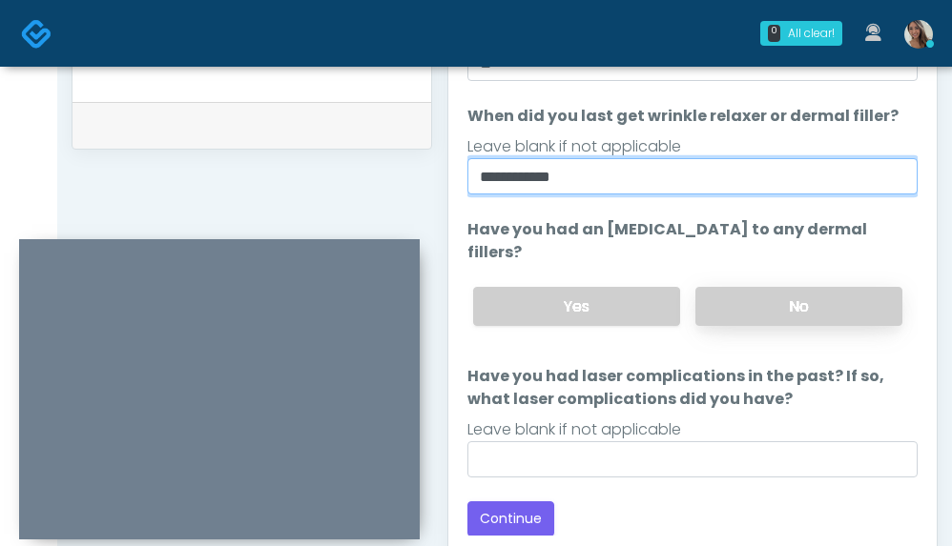
type input "**********"
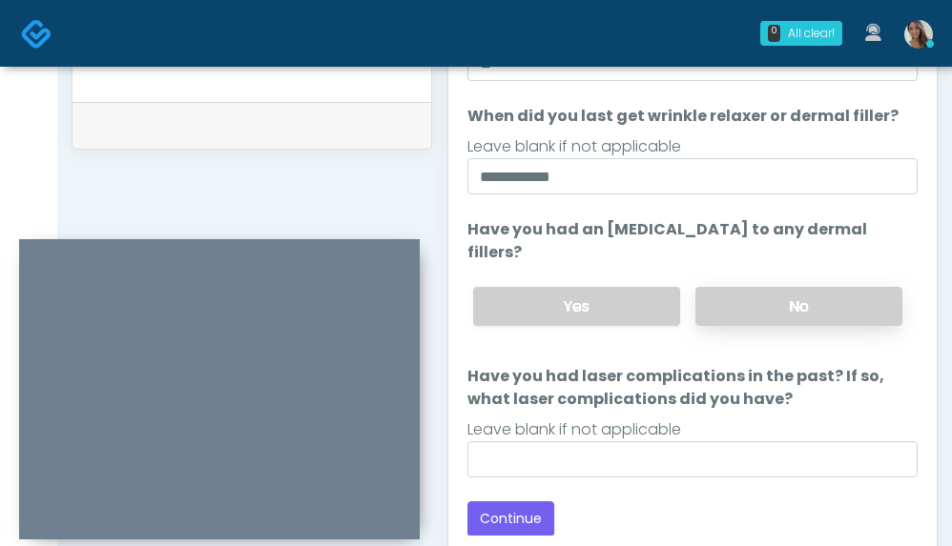
click at [770, 291] on label "No" at bounding box center [798, 306] width 207 height 39
click at [582, 481] on div "**********" at bounding box center [692, 214] width 450 height 646
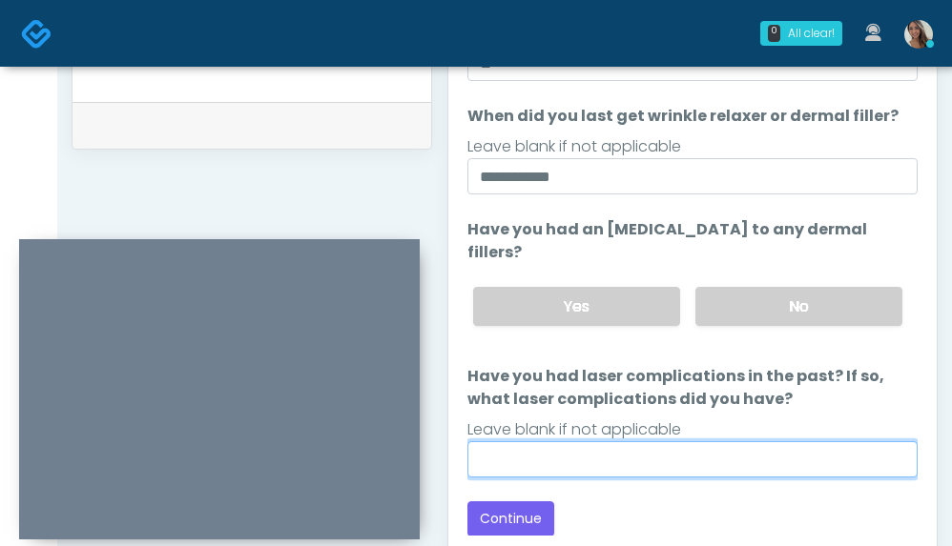
click at [594, 458] on input "Have you had laser complications in the past? If so, what laser complications d…" at bounding box center [692, 459] width 450 height 36
type input "**"
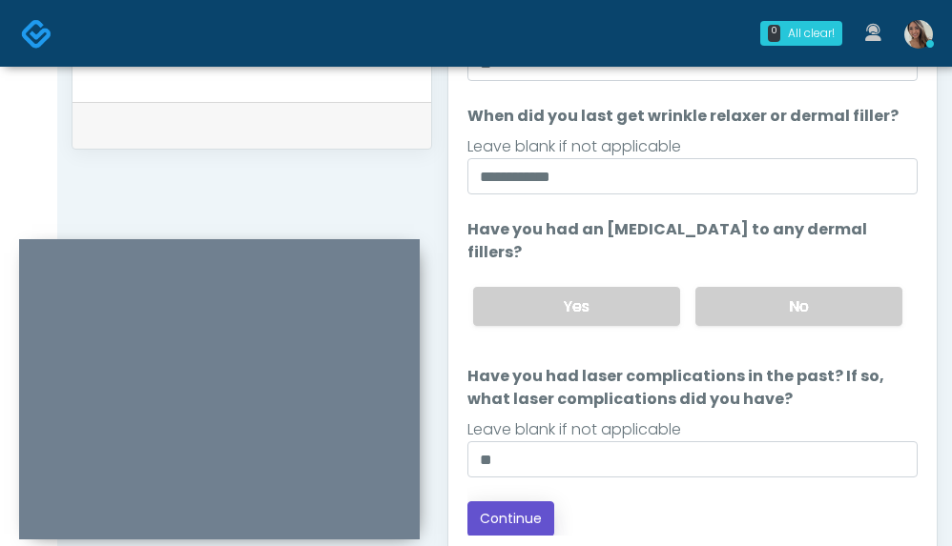
click at [527, 512] on button "Continue" at bounding box center [510, 519] width 87 height 35
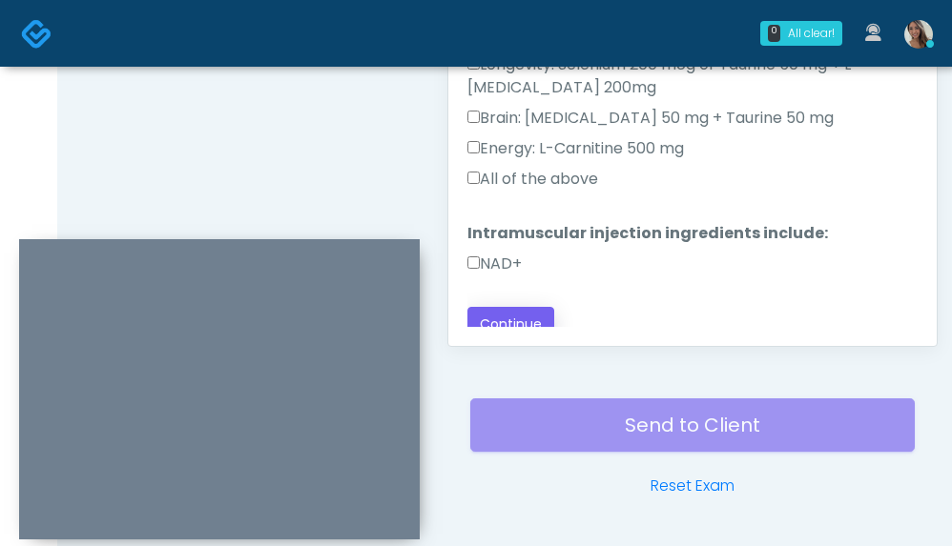
scroll to position [98, 0]
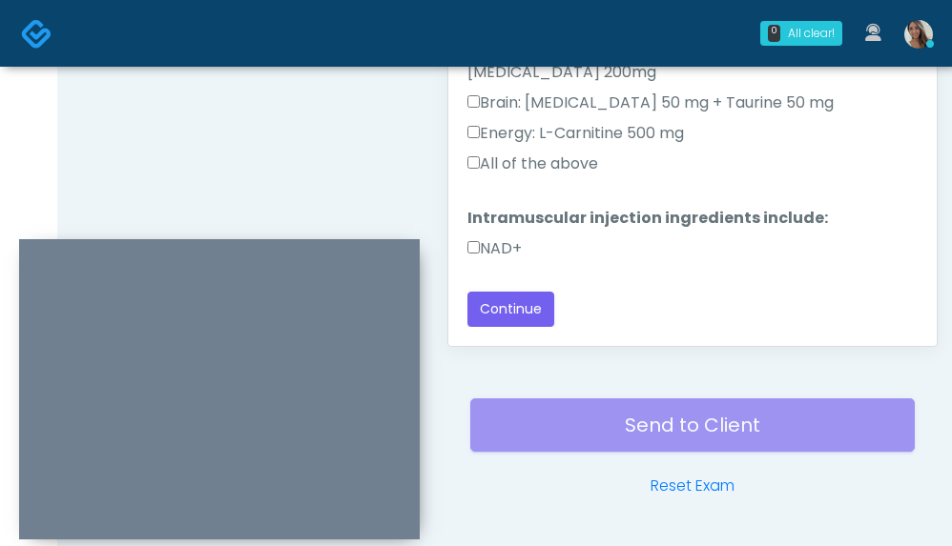
drag, startPoint x: 488, startPoint y: 239, endPoint x: 508, endPoint y: 208, distance: 37.3
click at [488, 238] on label "NAD+" at bounding box center [494, 248] width 54 height 23
click at [554, 154] on label "All of the above" at bounding box center [532, 164] width 131 height 23
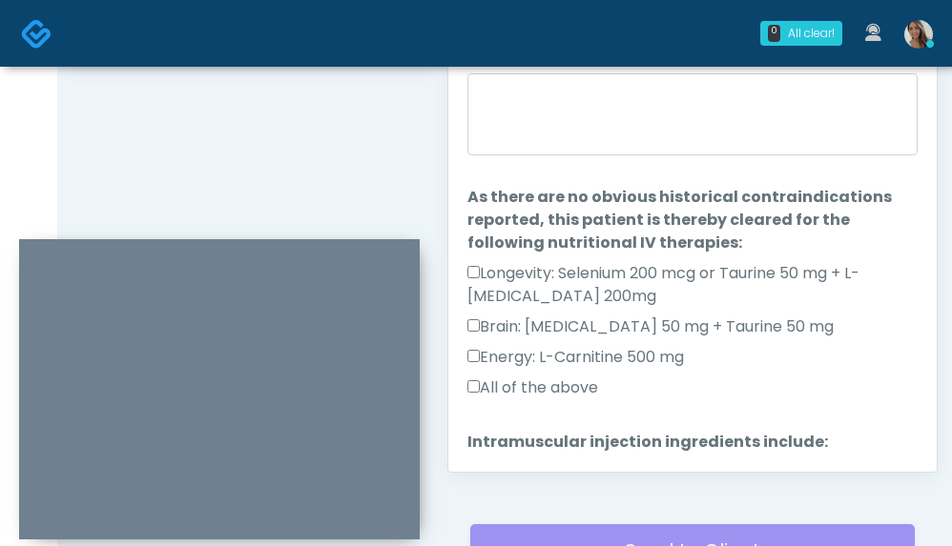
scroll to position [820, 0]
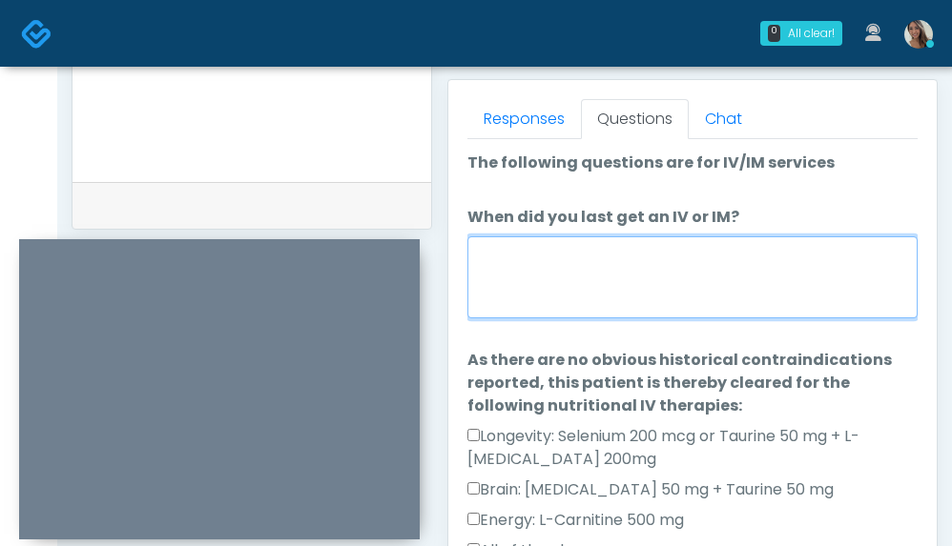
click at [591, 295] on textarea "When did you last get an IV or IM?" at bounding box center [692, 277] width 450 height 82
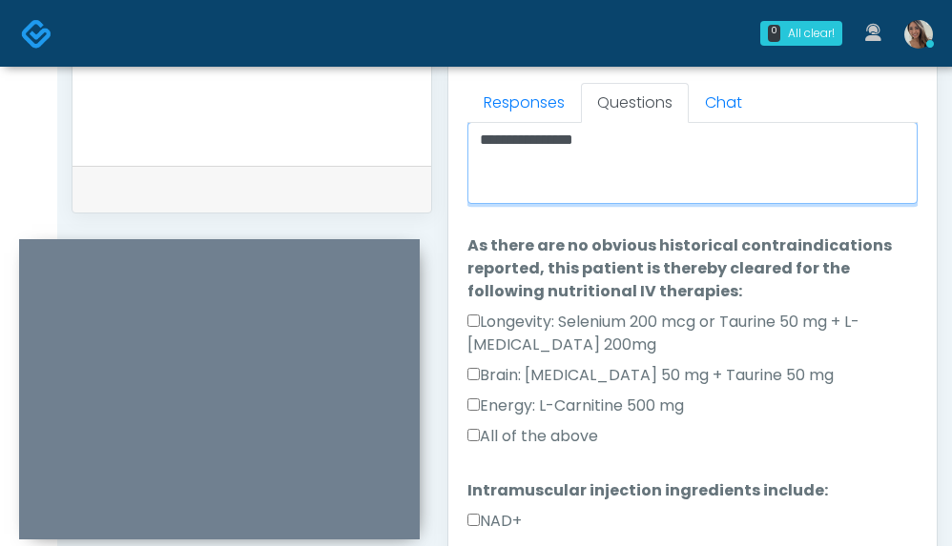
scroll to position [1027, 0]
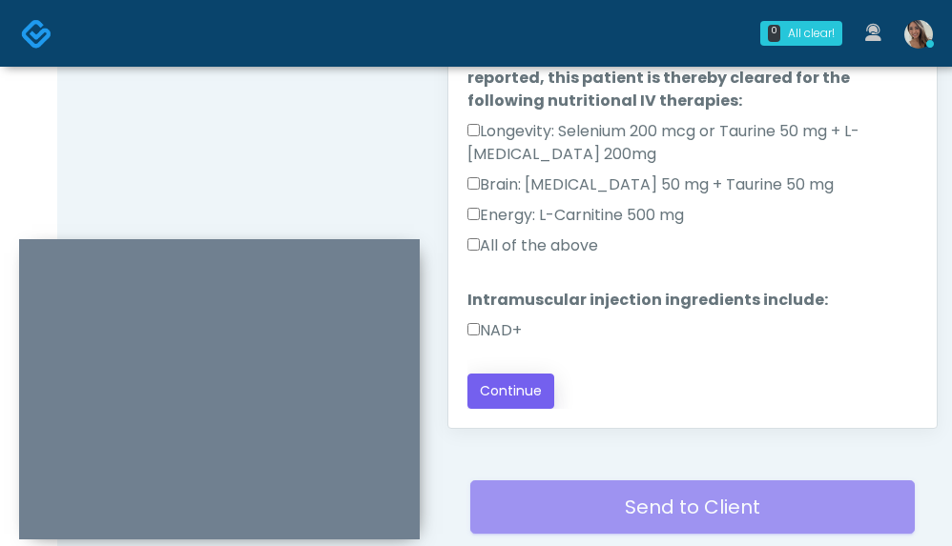
type textarea "**********"
click at [512, 388] on button "Continue" at bounding box center [510, 391] width 87 height 35
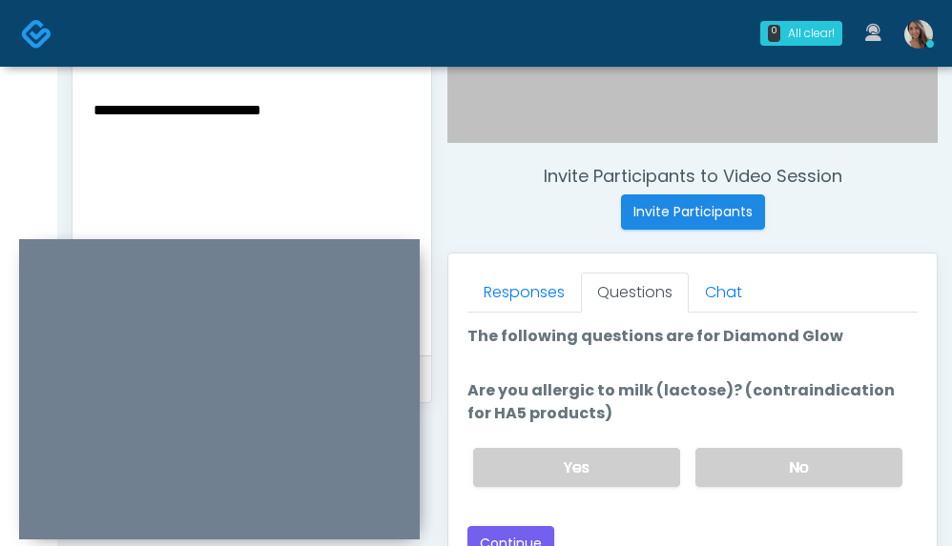
scroll to position [0, 0]
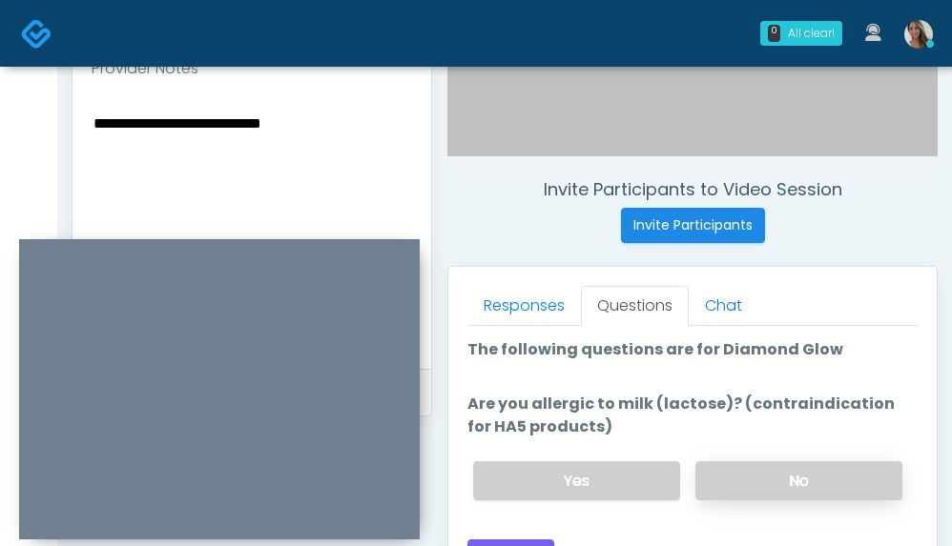
click at [738, 491] on label "No" at bounding box center [798, 481] width 207 height 39
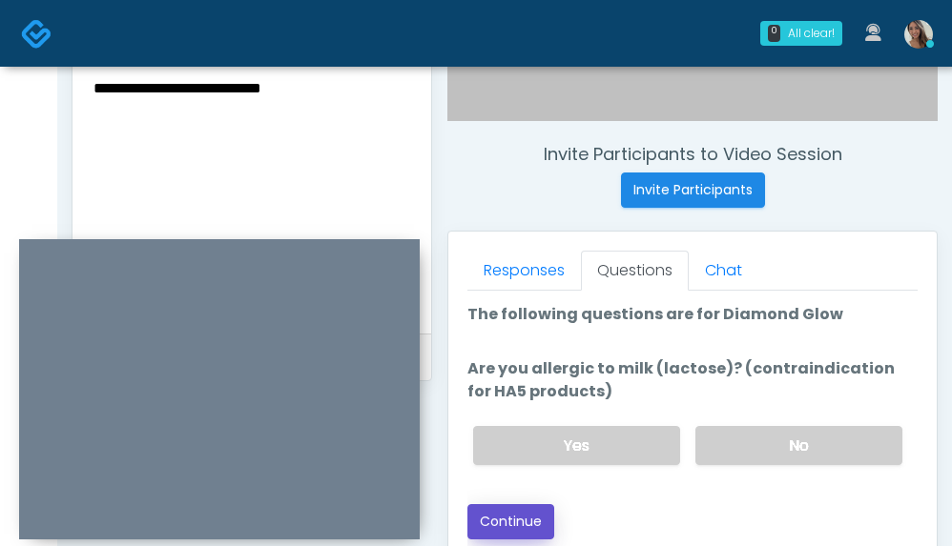
click at [524, 523] on button "Continue" at bounding box center [510, 521] width 87 height 35
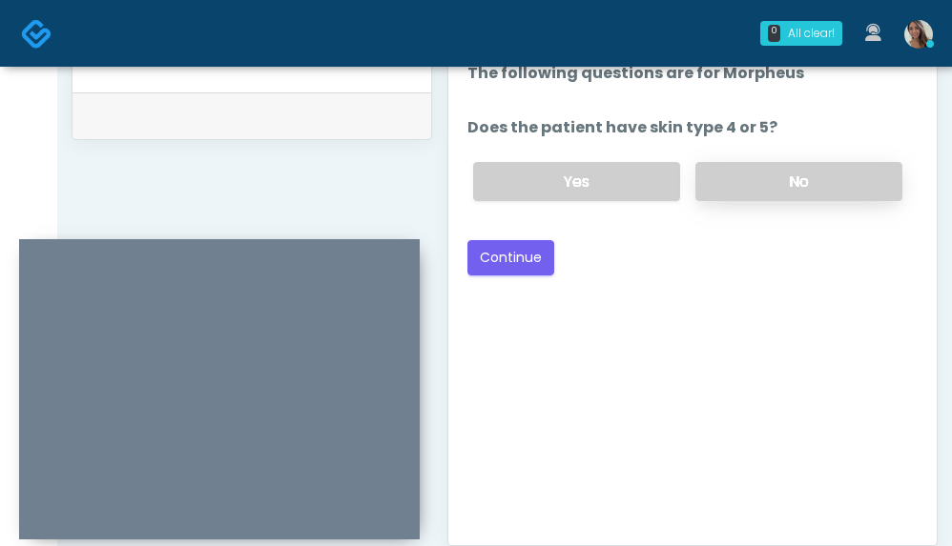
click at [792, 188] on label "No" at bounding box center [798, 181] width 207 height 39
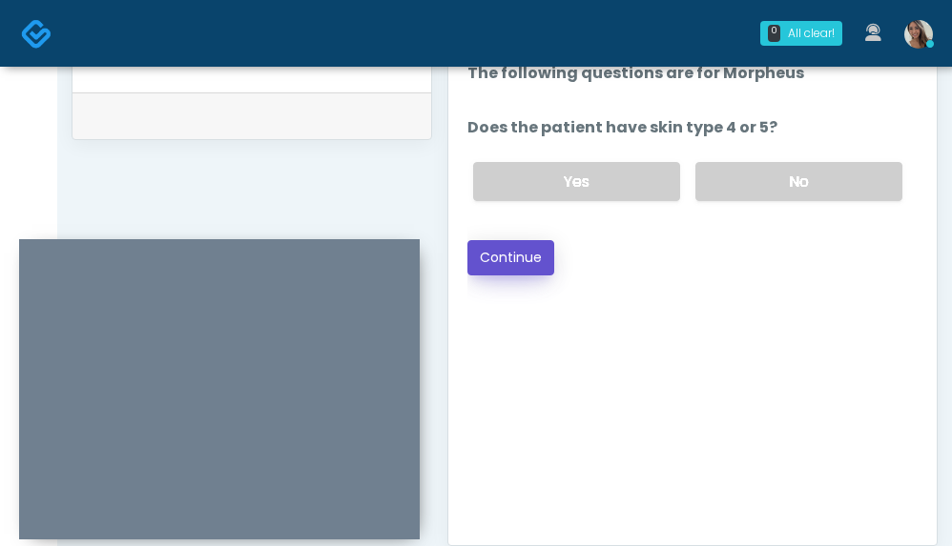
click at [523, 261] on button "Continue" at bounding box center [510, 257] width 87 height 35
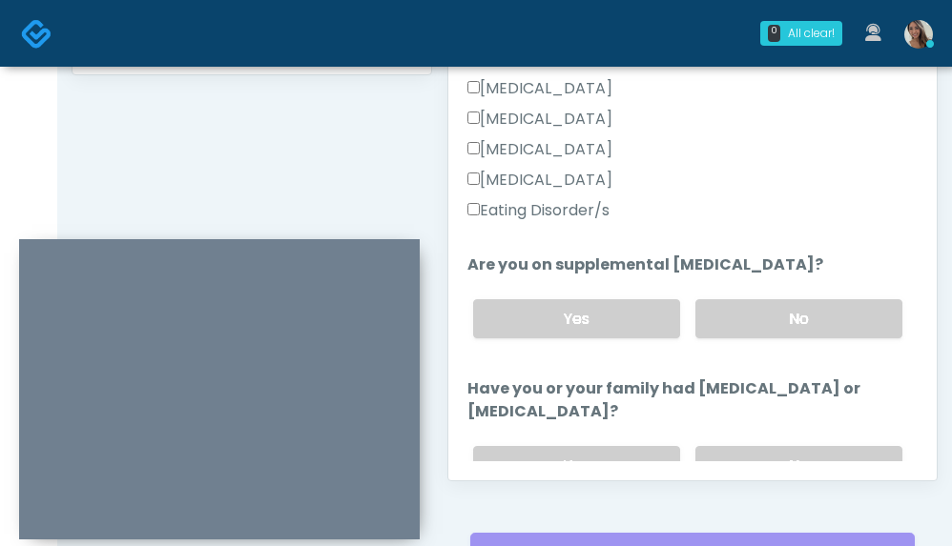
click at [555, 222] on label "Eating Disorder/s" at bounding box center [538, 210] width 142 height 23
click at [572, 222] on label "Eating Disorder/s" at bounding box center [538, 210] width 142 height 23
click at [745, 309] on div "Yes No" at bounding box center [688, 319] width 460 height 70
click at [758, 339] on label "No" at bounding box center [798, 318] width 207 height 39
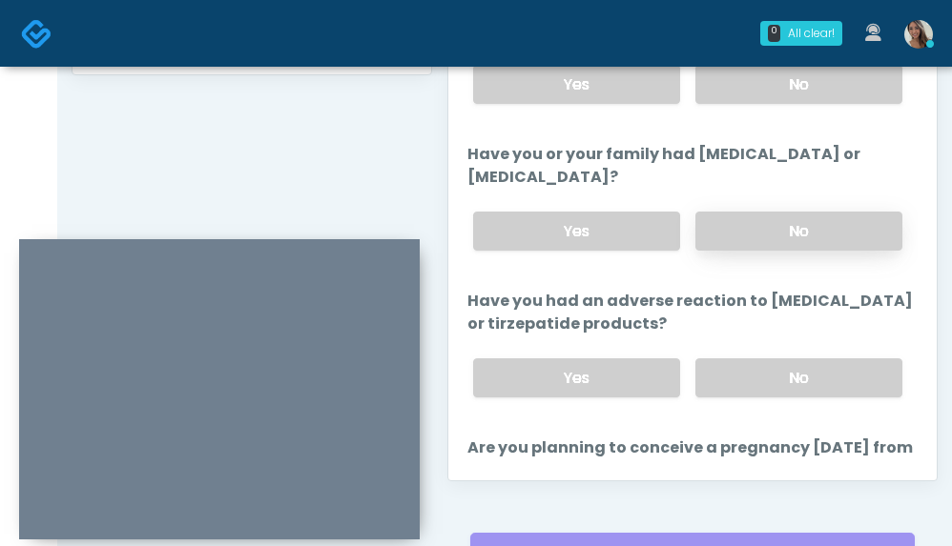
click at [799, 251] on label "No" at bounding box center [798, 231] width 207 height 39
click at [768, 398] on label "No" at bounding box center [798, 378] width 207 height 39
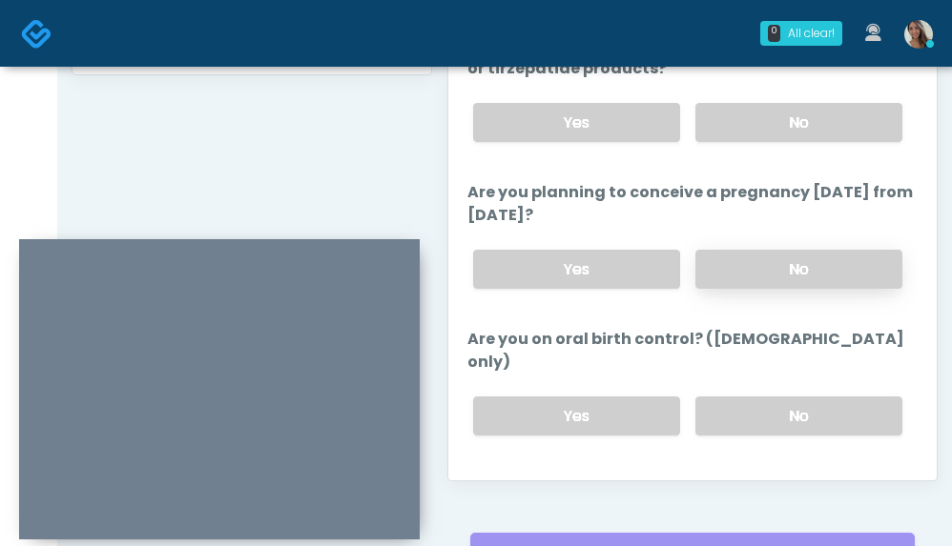
click at [783, 289] on label "No" at bounding box center [798, 269] width 207 height 39
click at [762, 403] on label "No" at bounding box center [798, 416] width 207 height 39
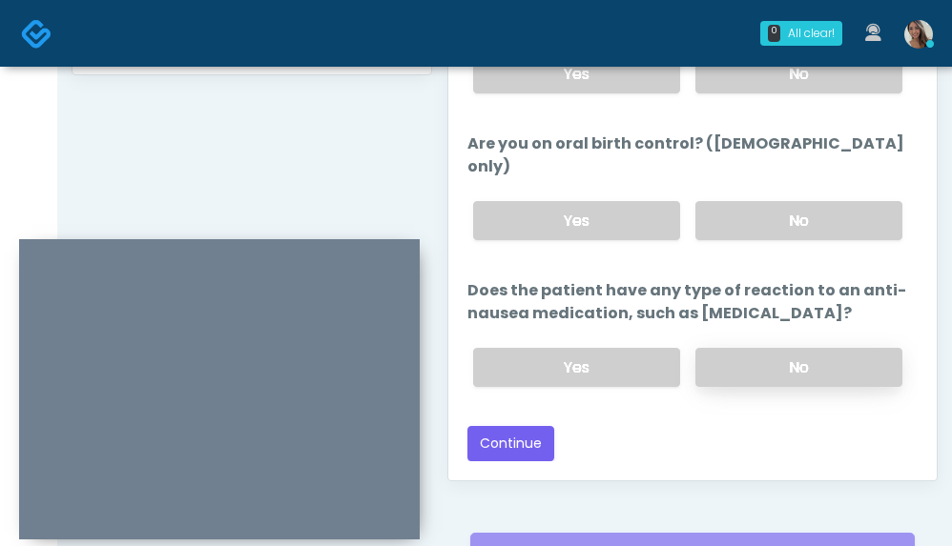
click at [750, 381] on label "No" at bounding box center [798, 367] width 207 height 39
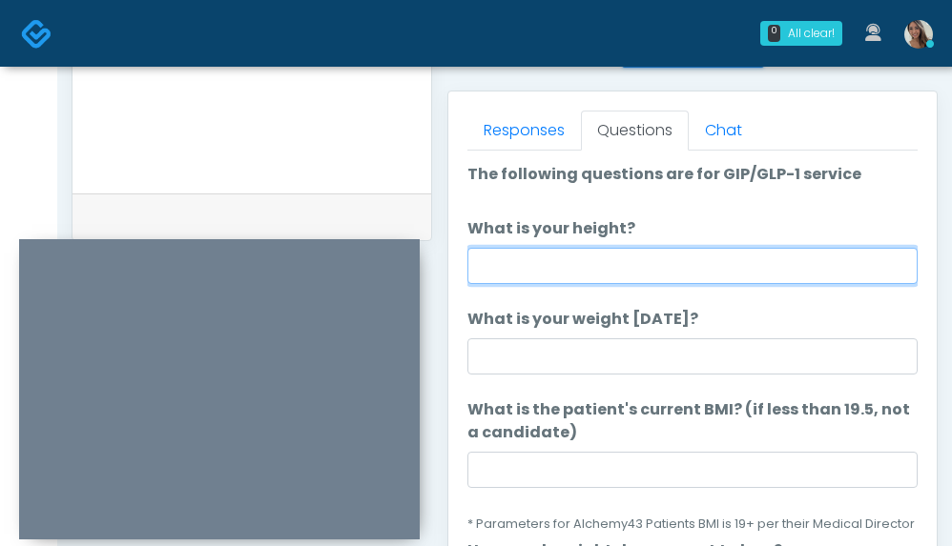
click at [626, 253] on input "What is your height?" at bounding box center [692, 266] width 450 height 36
type input "*****"
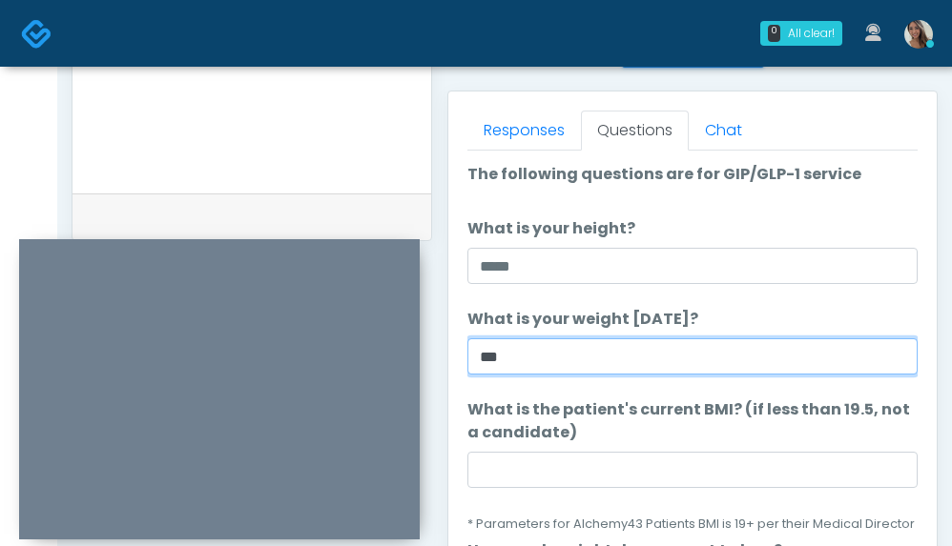
type input "***"
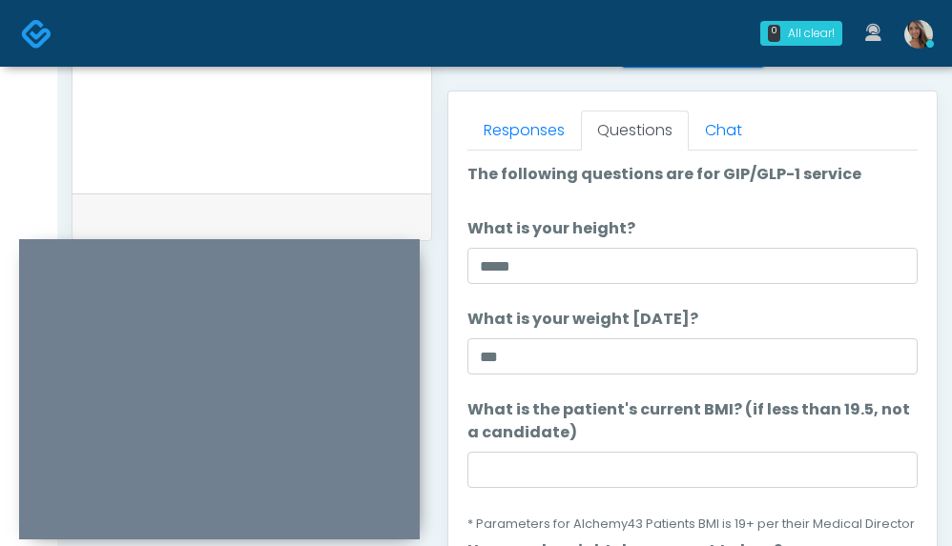
click at [522, 442] on label "What is the patient's current BMI? (if less than 19.5, not a candidate)" at bounding box center [692, 422] width 450 height 46
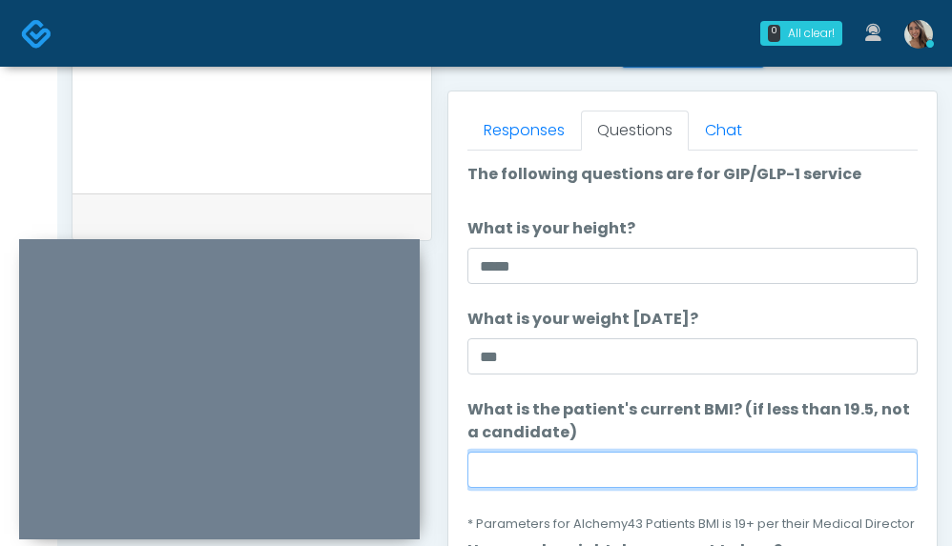
click at [522, 452] on input "What is the patient's current BMI? (if less than 19.5, not a candidate)" at bounding box center [692, 470] width 450 height 36
paste input "****"
click at [527, 473] on input "****" at bounding box center [692, 470] width 450 height 36
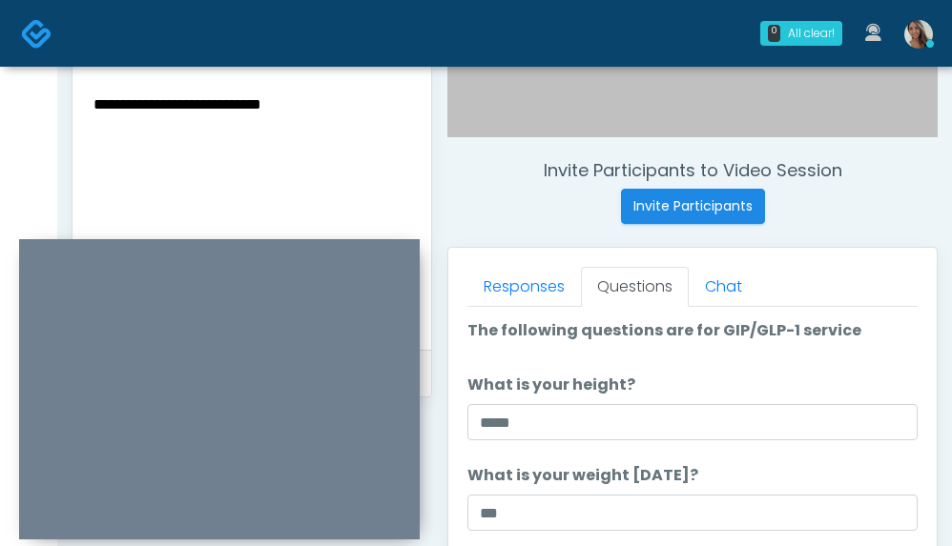
scroll to position [645, 0]
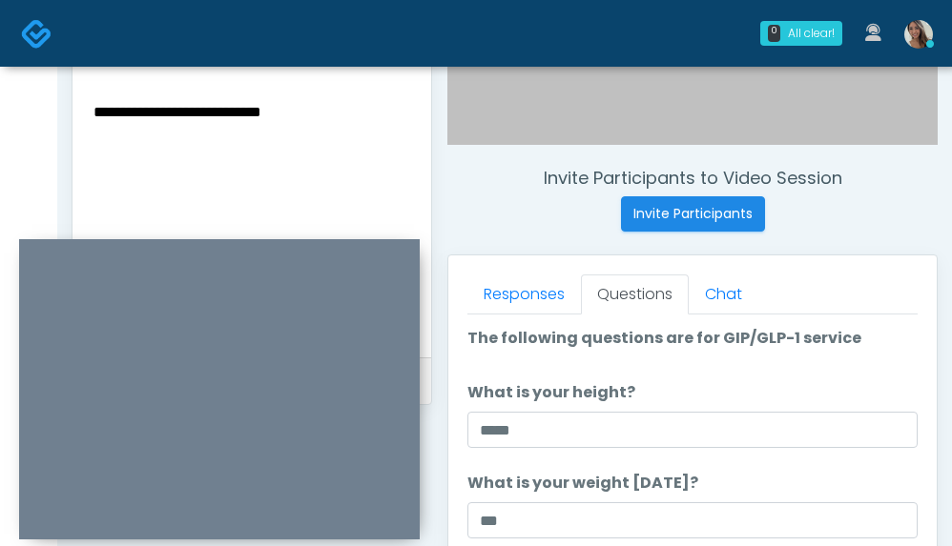
type input "****"
click at [337, 128] on textarea "**********" at bounding box center [252, 215] width 320 height 233
paste textarea "*****"
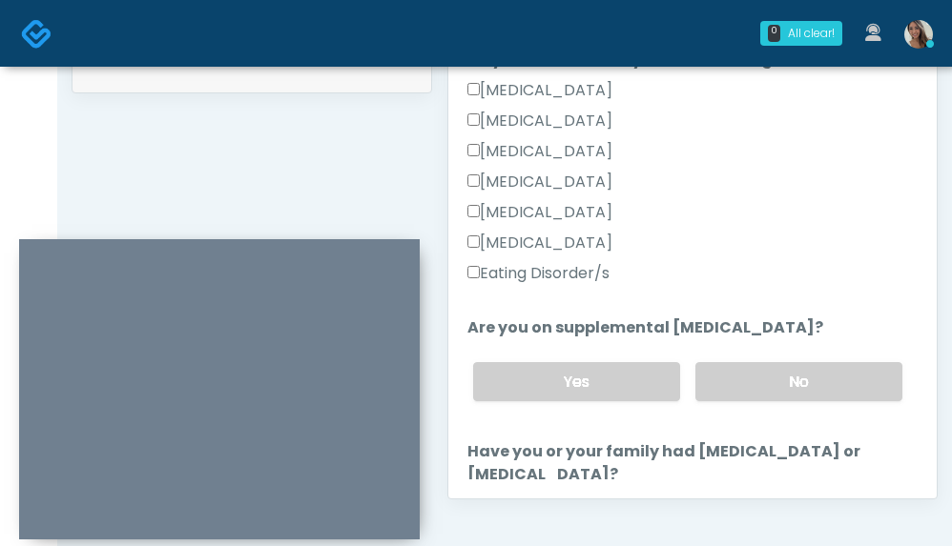
scroll to position [946, 0]
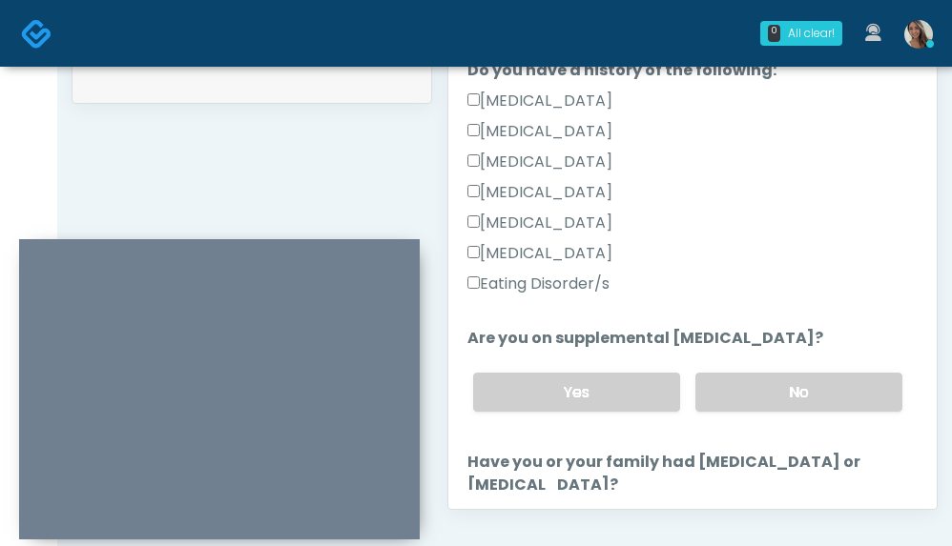
type textarea "**********"
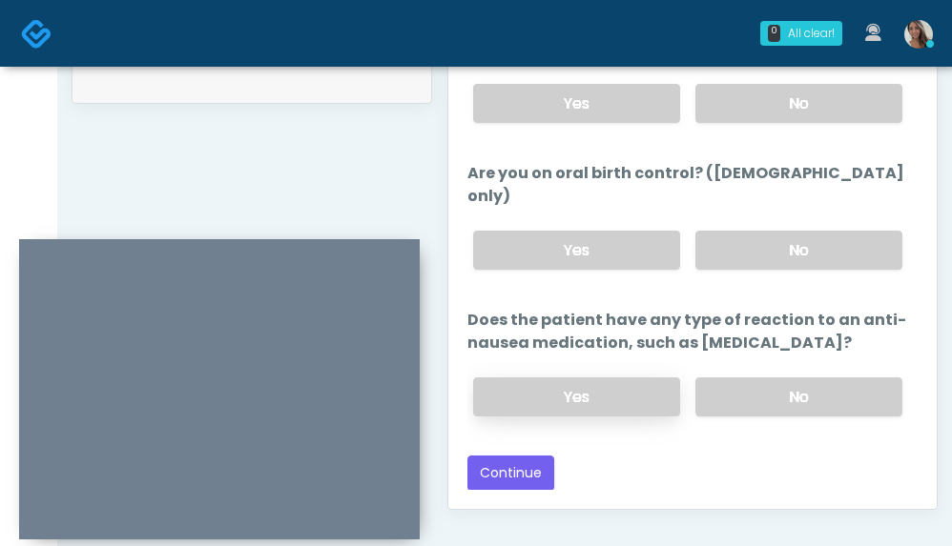
scroll to position [1164, 0]
click at [516, 463] on button "Continue" at bounding box center [510, 472] width 87 height 35
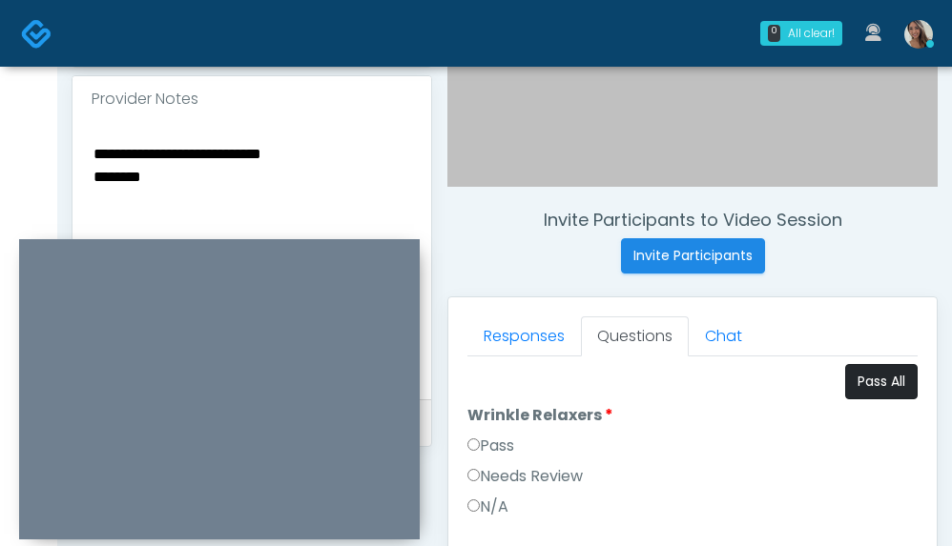
scroll to position [613, 0]
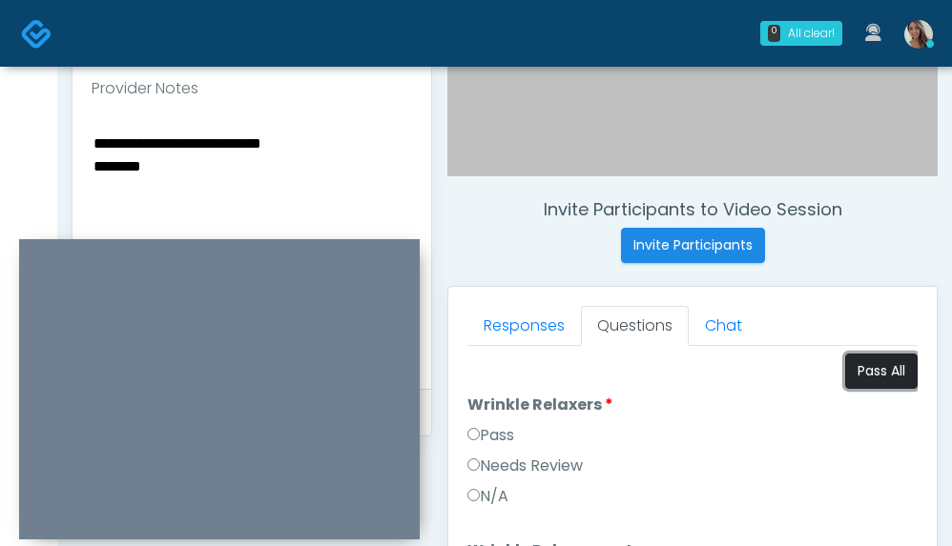
click at [854, 360] on button "Pass All" at bounding box center [881, 371] width 72 height 35
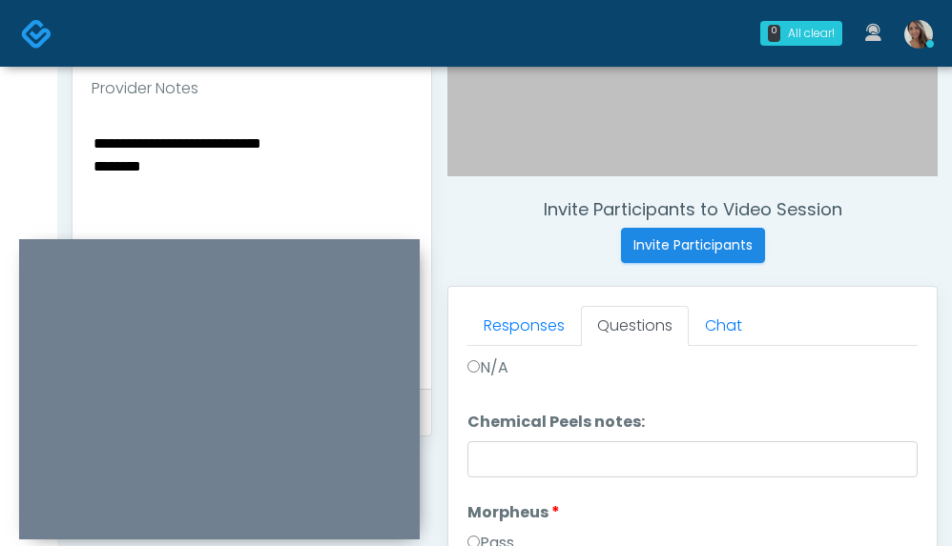
scroll to position [1165, 0]
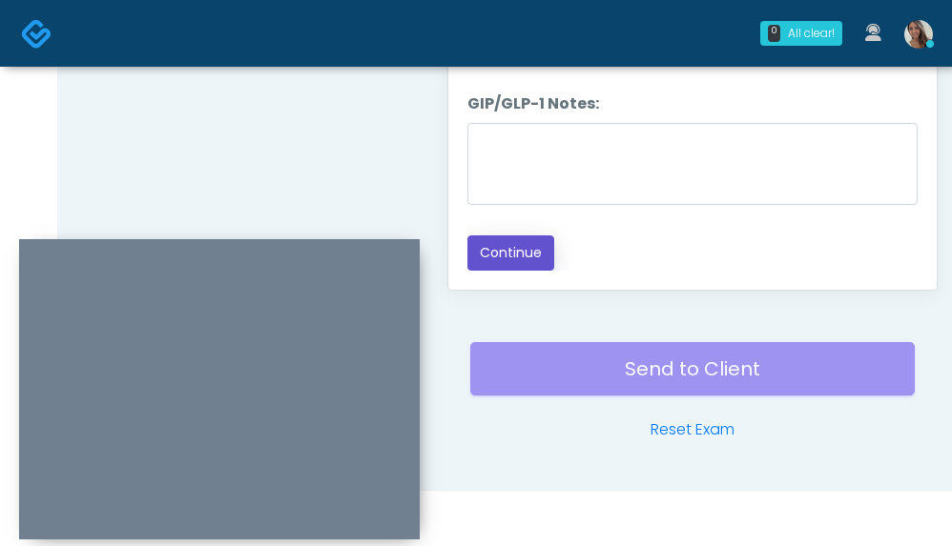
click at [522, 263] on button "Continue" at bounding box center [510, 253] width 87 height 35
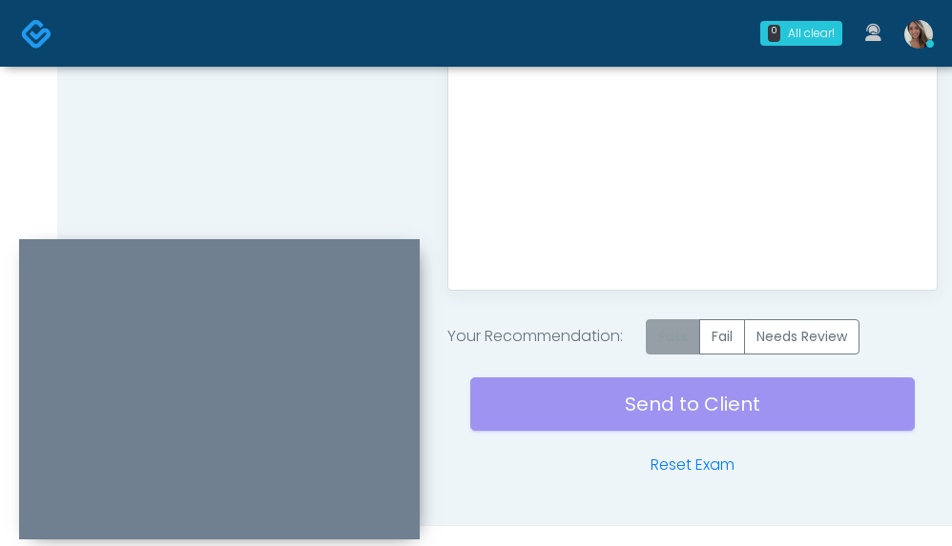
click at [666, 345] on label "Pass" at bounding box center [673, 336] width 54 height 35
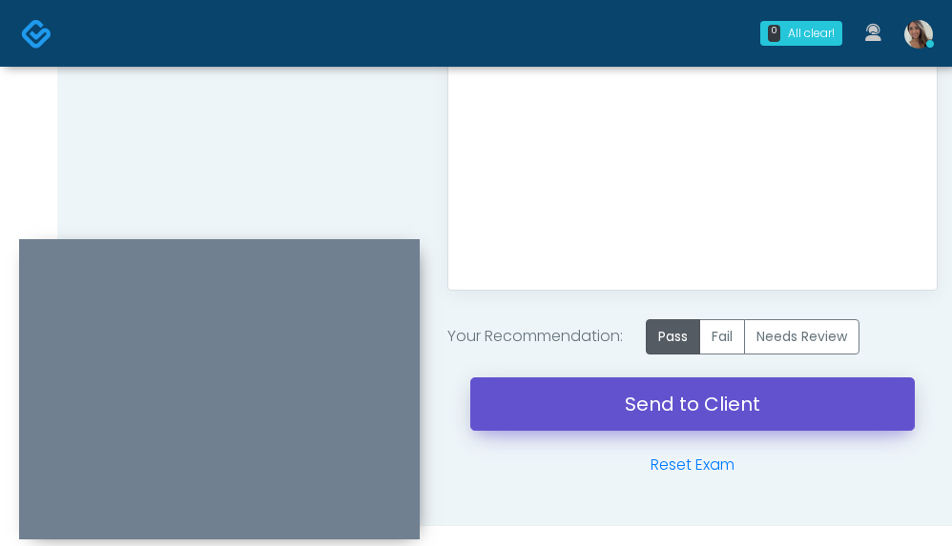
click at [655, 416] on link "Send to Client" at bounding box center [692, 404] width 444 height 53
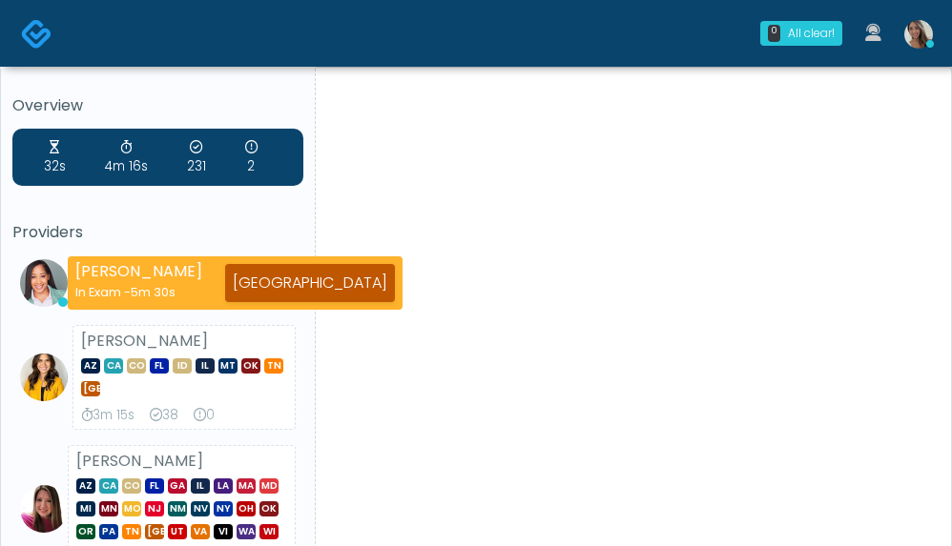
click at [21, 43] on img at bounding box center [36, 33] width 31 height 31
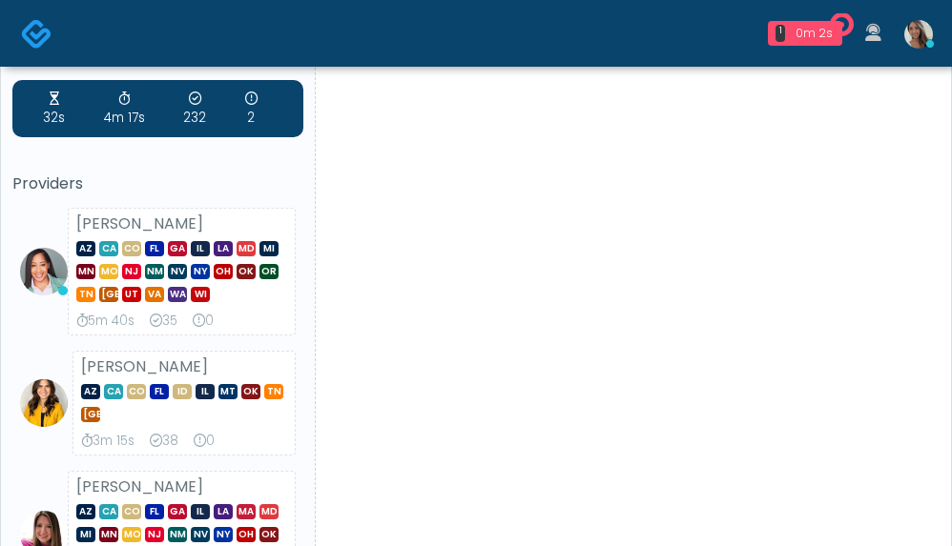
scroll to position [50, 0]
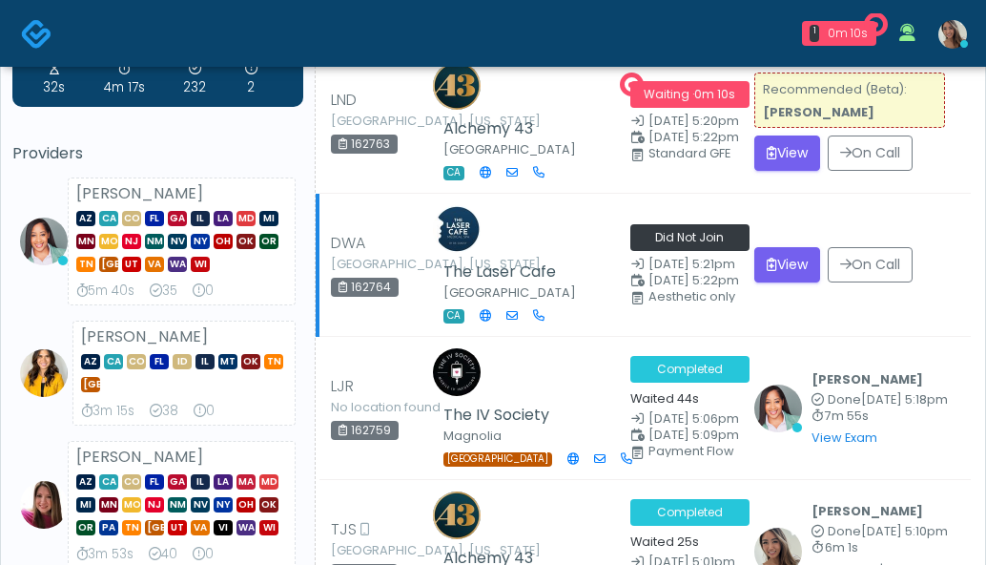
click at [958, 230] on td "View On Call" at bounding box center [857, 265] width 228 height 143
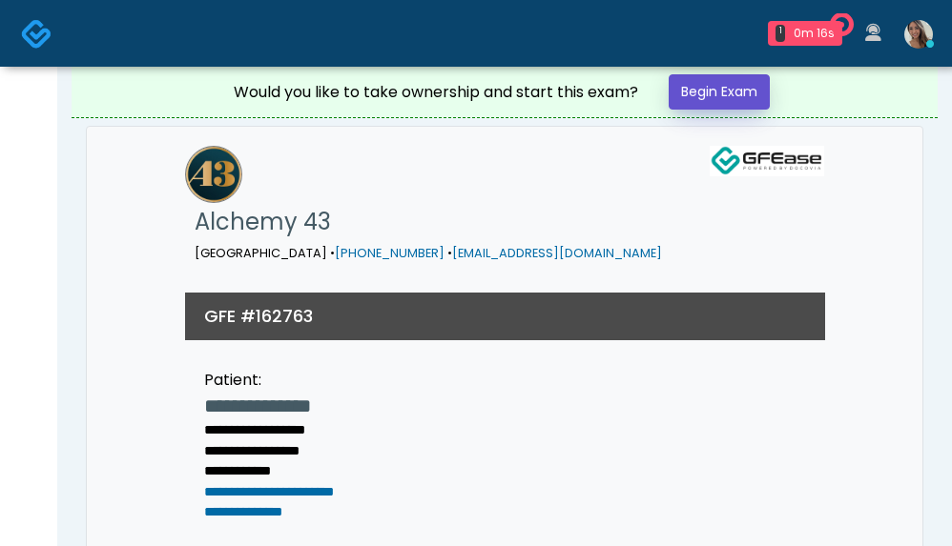
click at [703, 87] on link "Begin Exam" at bounding box center [718, 91] width 101 height 35
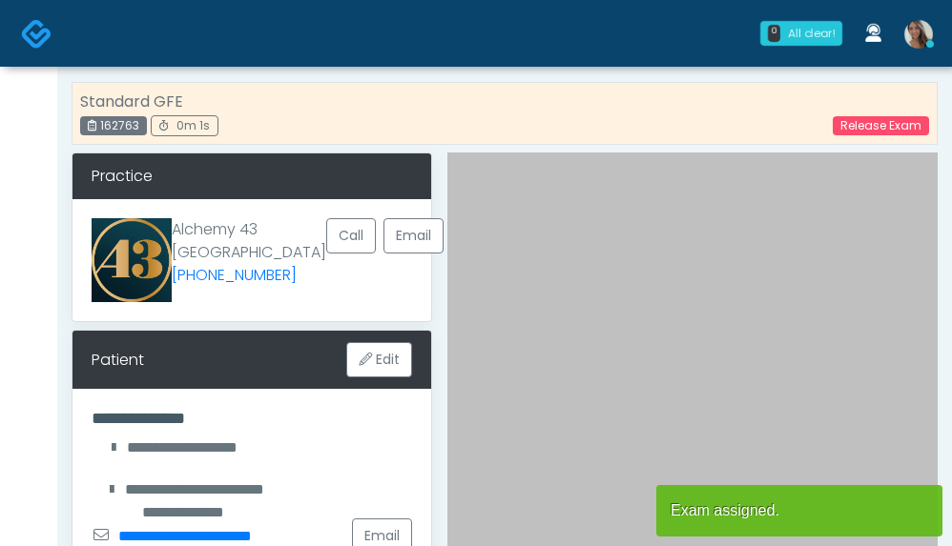
click at [808, 190] on div at bounding box center [692, 478] width 490 height 651
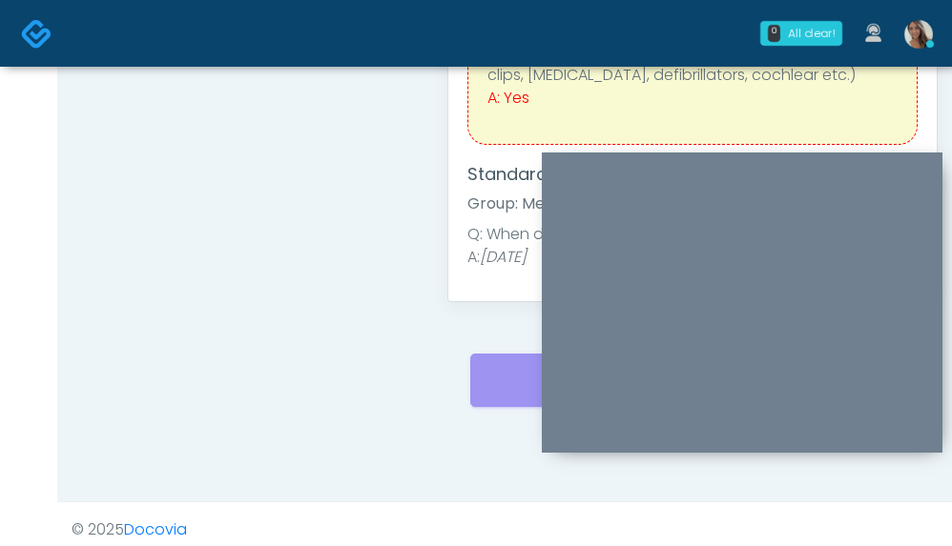
scroll to position [1165, 0]
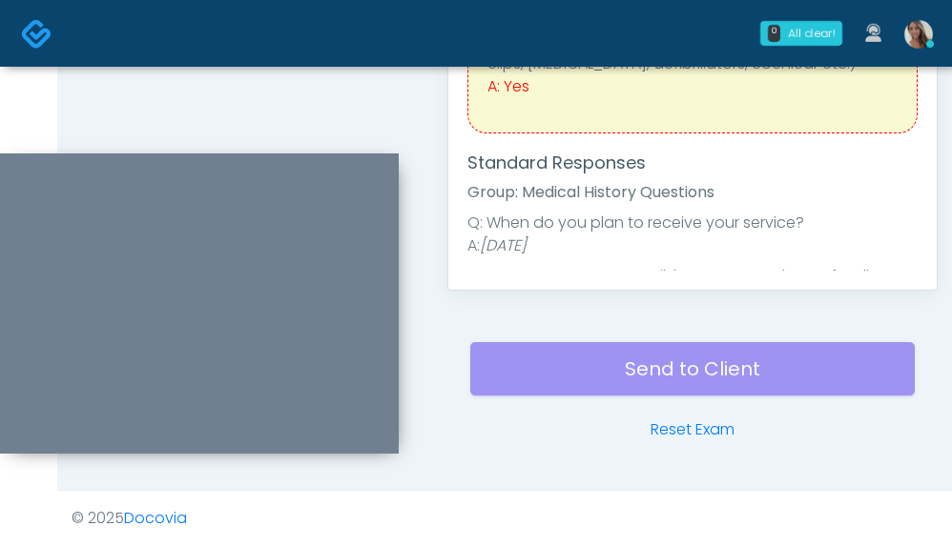
drag, startPoint x: 742, startPoint y: 166, endPoint x: 198, endPoint y: 167, distance: 543.5
click at [198, 167] on div at bounding box center [198, 304] width 400 height 300
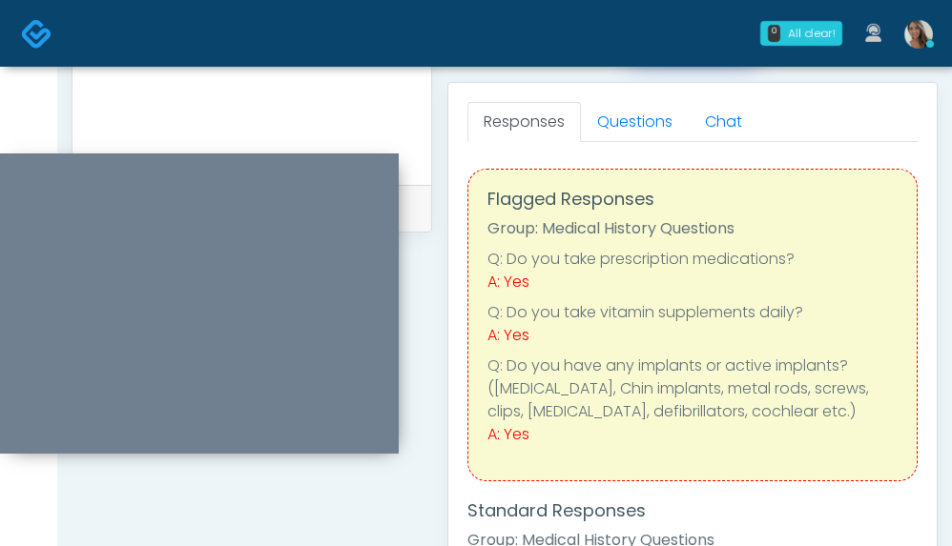
scroll to position [648, 0]
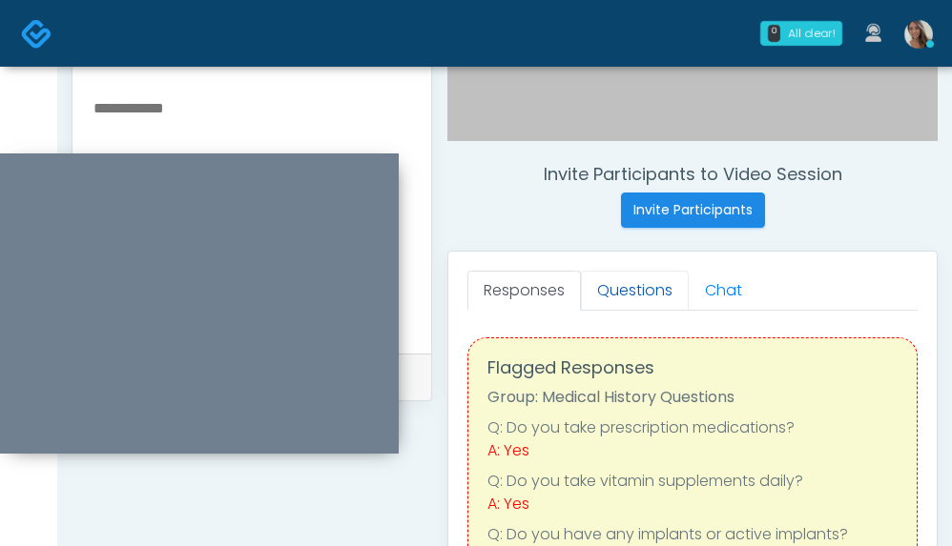
drag, startPoint x: 644, startPoint y: 296, endPoint x: 639, endPoint y: 306, distance: 11.5
click at [644, 296] on link "Questions" at bounding box center [635, 291] width 108 height 40
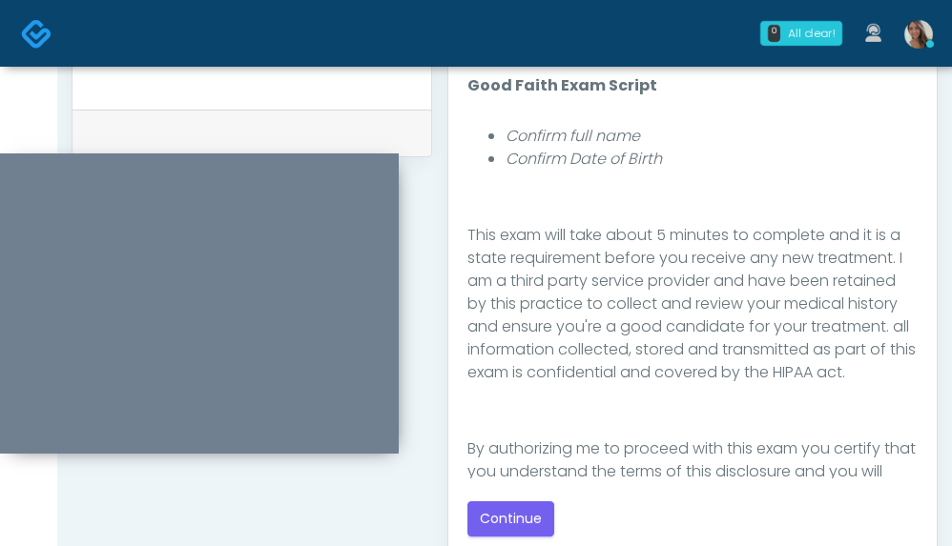
scroll to position [249, 0]
click at [527, 535] on button "Continue" at bounding box center [510, 519] width 87 height 35
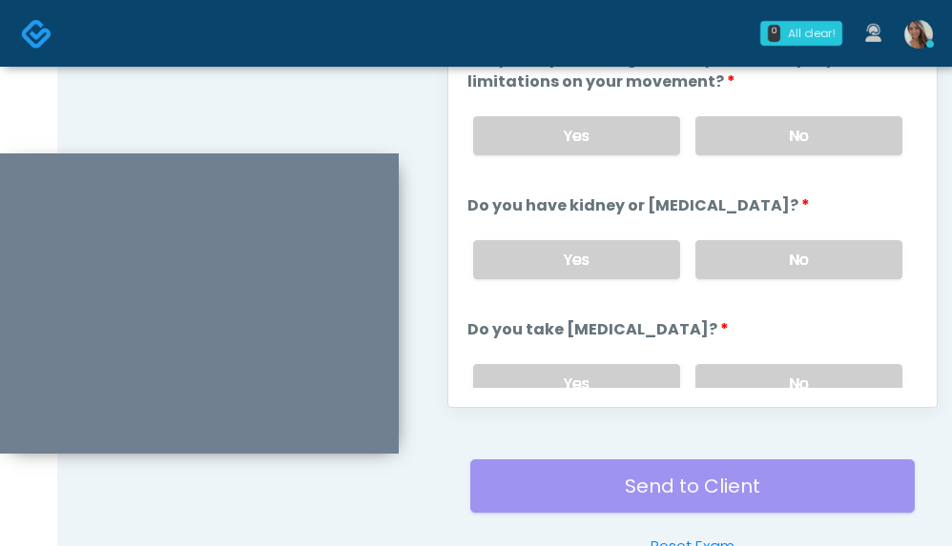
scroll to position [966, 0]
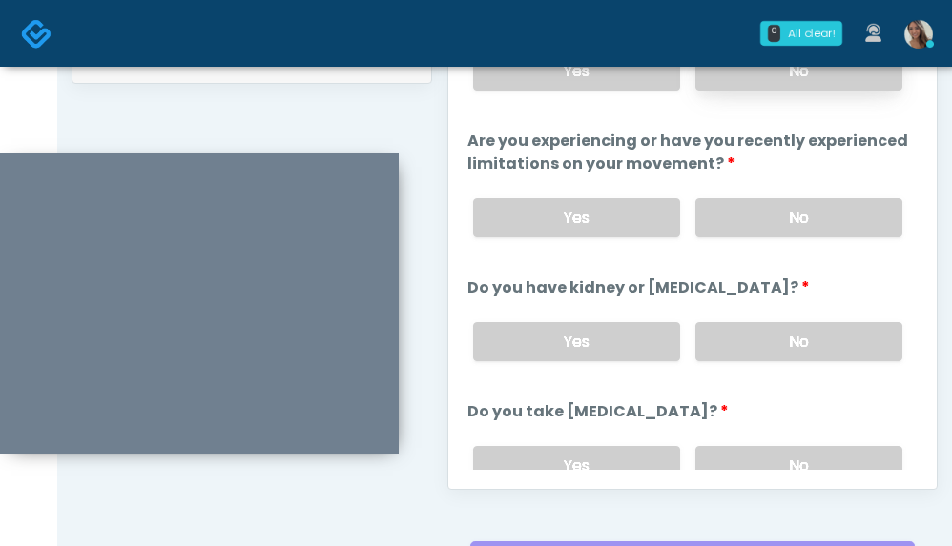
click at [848, 80] on label "No" at bounding box center [798, 70] width 207 height 39
click at [821, 223] on label "No" at bounding box center [798, 217] width 207 height 39
click at [823, 345] on label "No" at bounding box center [798, 341] width 207 height 39
click at [815, 446] on label "No" at bounding box center [798, 465] width 207 height 39
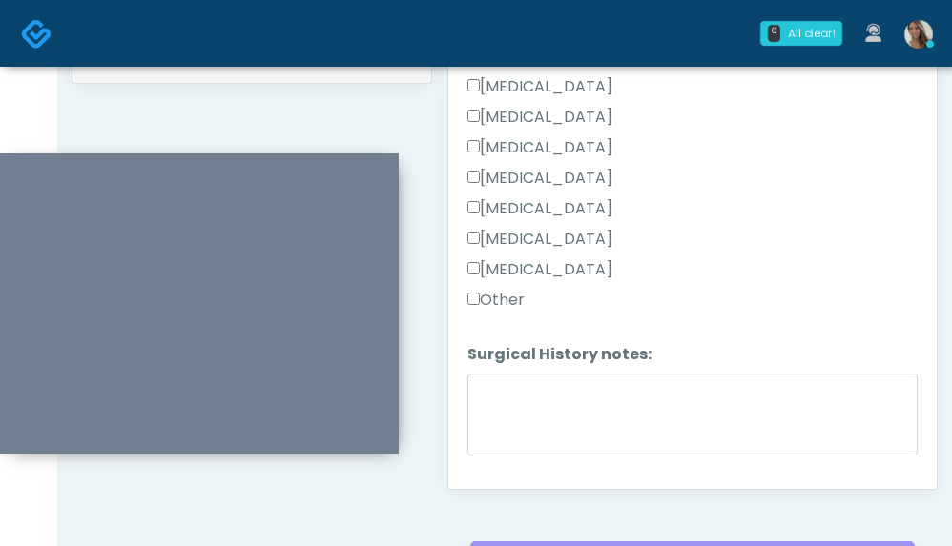
scroll to position [1199, 0]
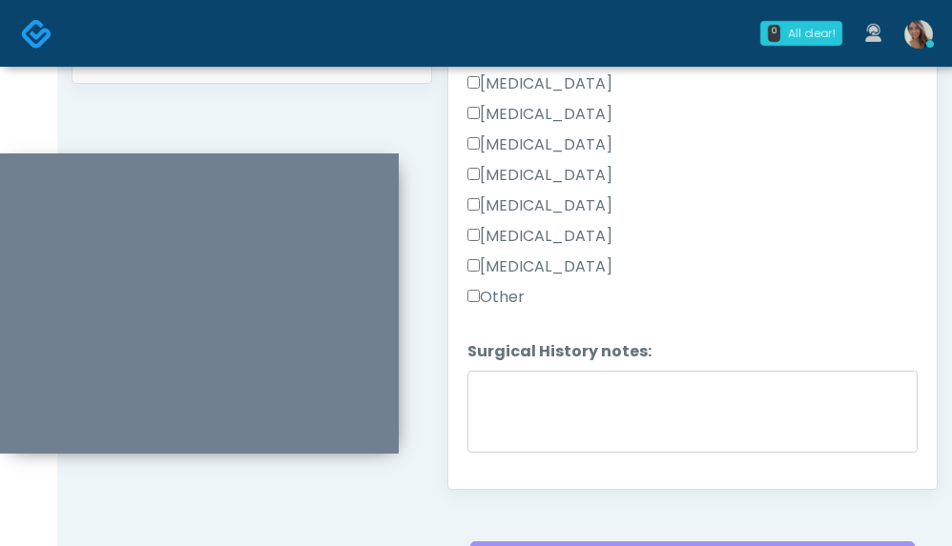
click at [501, 286] on label "Other" at bounding box center [495, 297] width 57 height 23
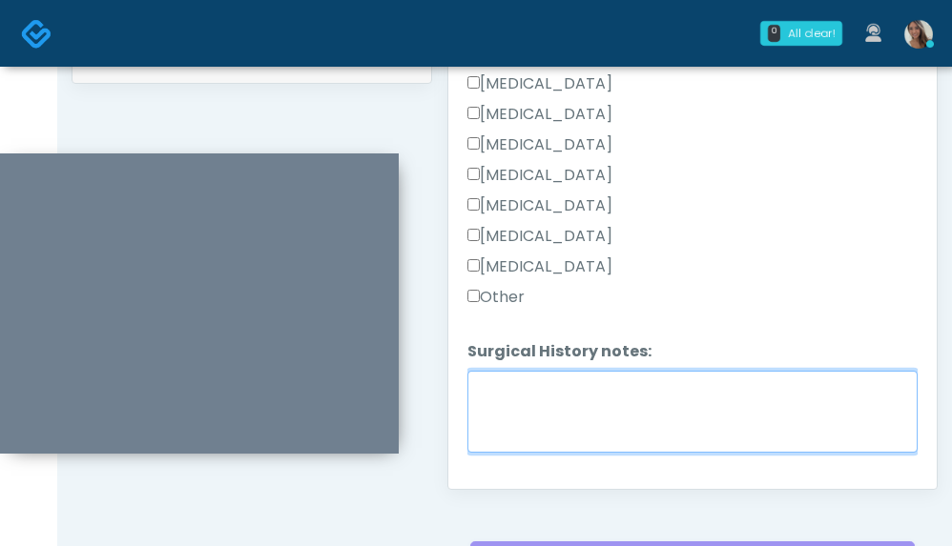
click at [544, 419] on textarea "Surgical History notes:" at bounding box center [692, 412] width 450 height 82
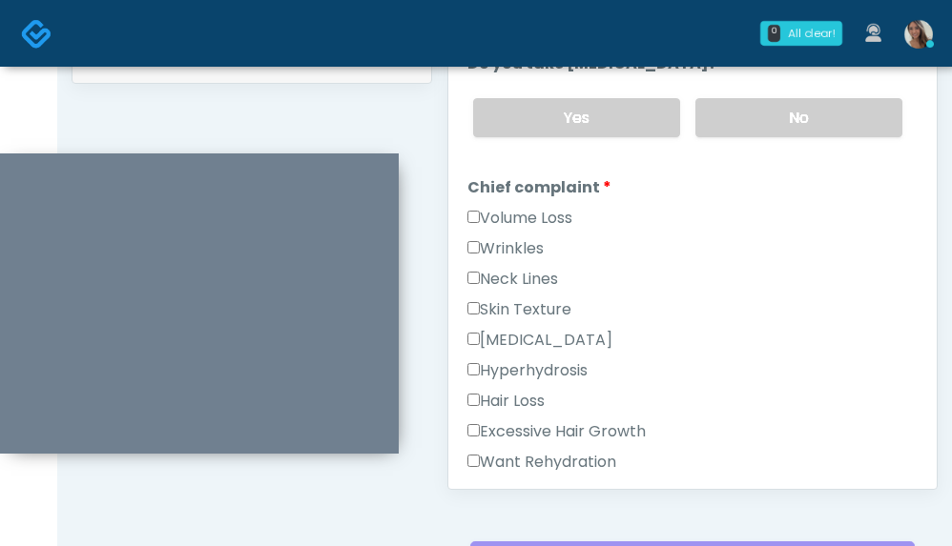
scroll to position [431, 0]
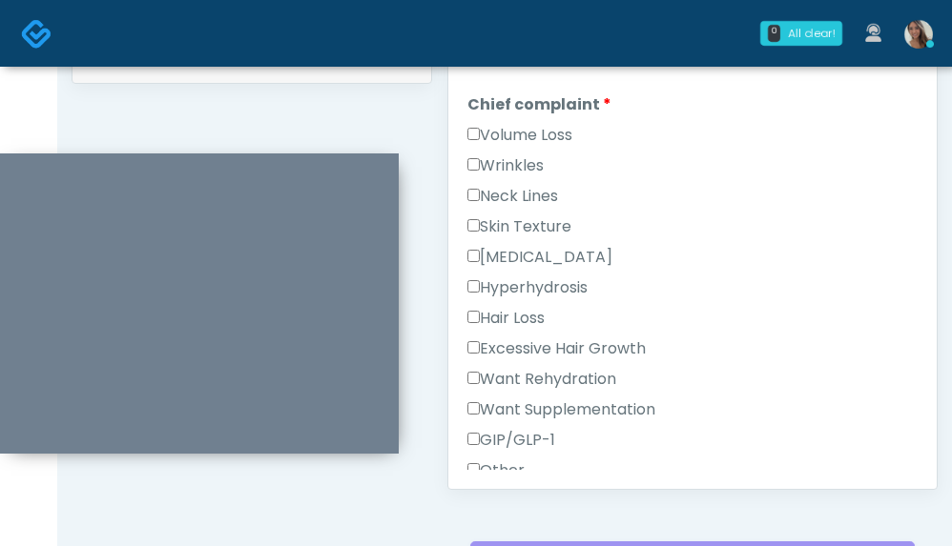
type textarea "*****"
click at [551, 219] on label "Skin Texture" at bounding box center [519, 227] width 104 height 23
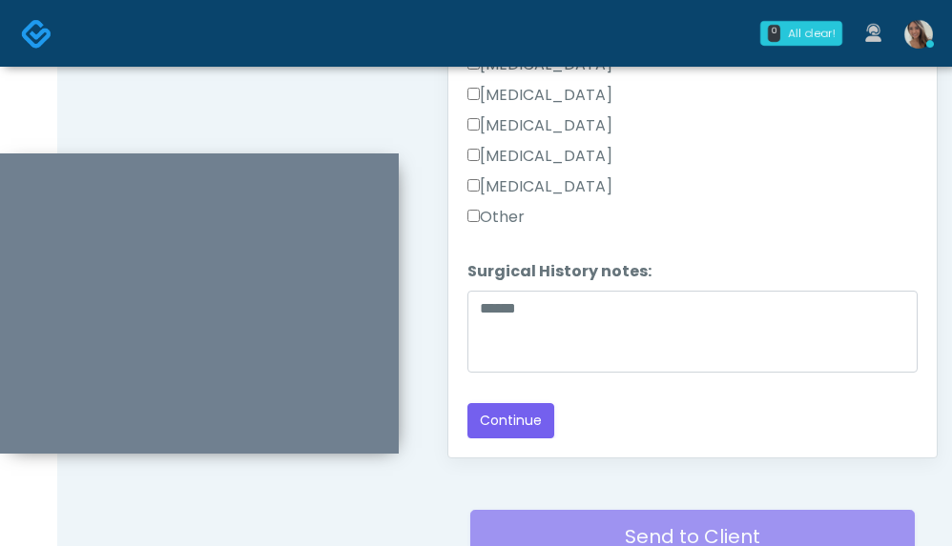
scroll to position [1155, 0]
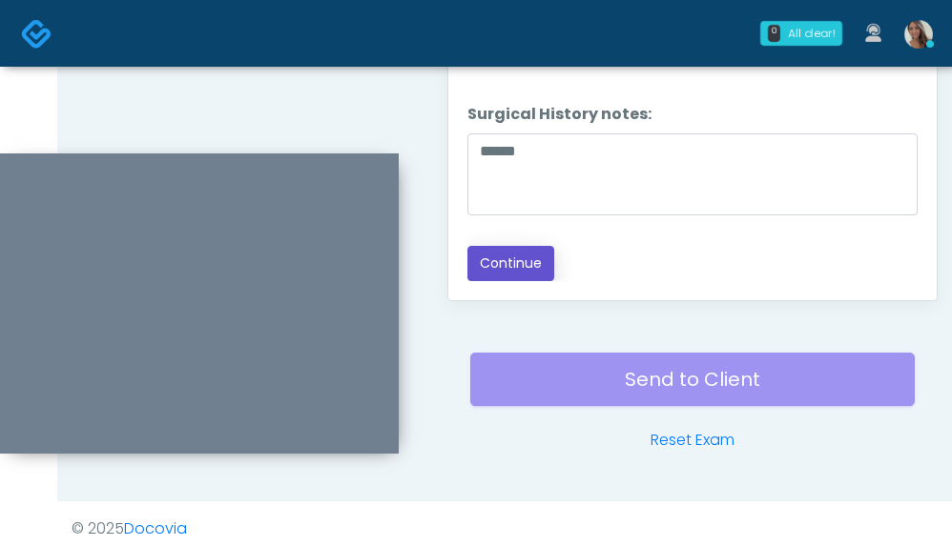
click at [538, 254] on button "Continue" at bounding box center [510, 263] width 87 height 35
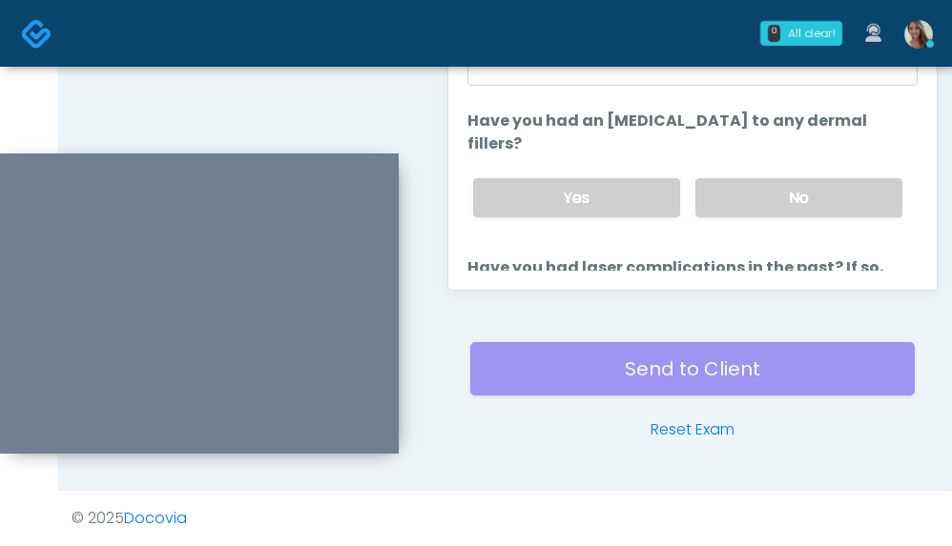
scroll to position [0, 0]
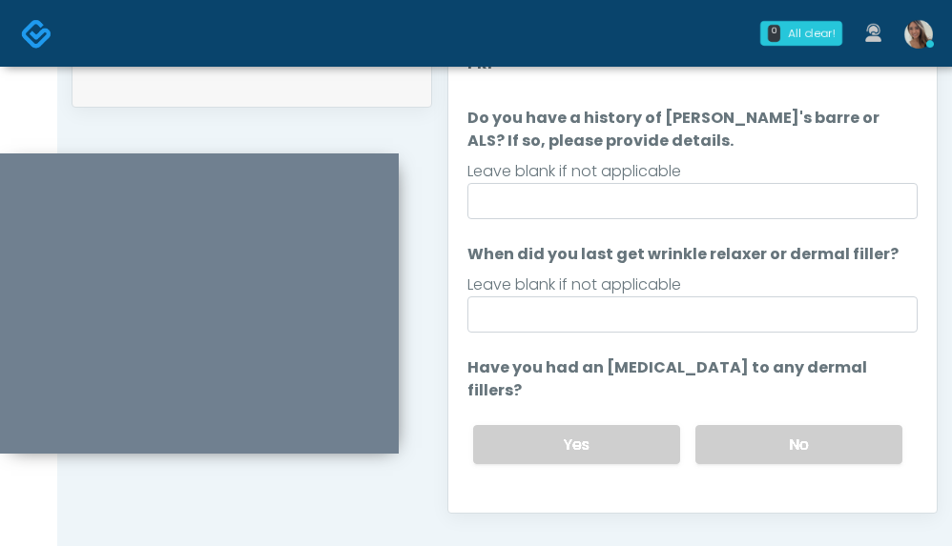
click at [718, 218] on ol "The following questions are for Filler, Wrinkle relaxers, PRP The following que…" at bounding box center [692, 323] width 450 height 586
click at [722, 211] on input "Do you have a history of Guillain's barre or ALS? If so, please provide details." at bounding box center [692, 201] width 450 height 36
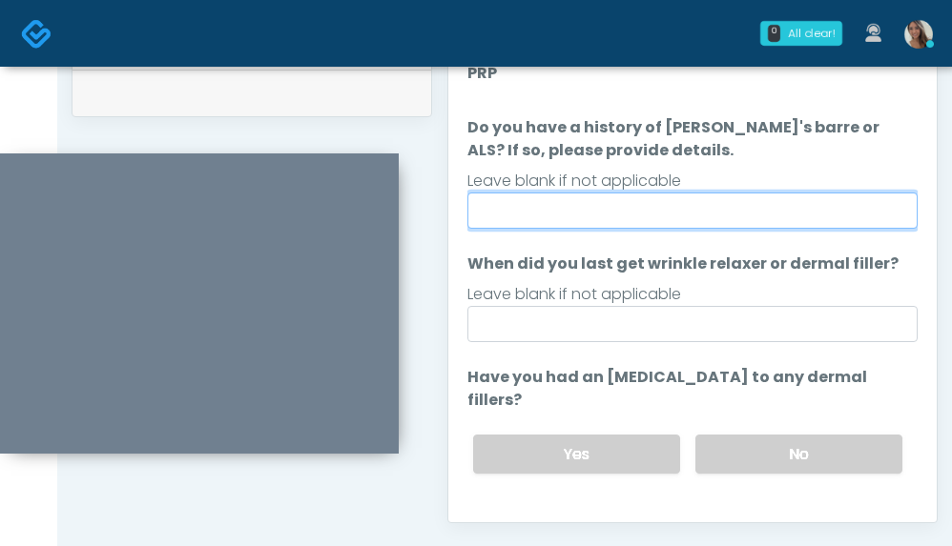
scroll to position [899, 0]
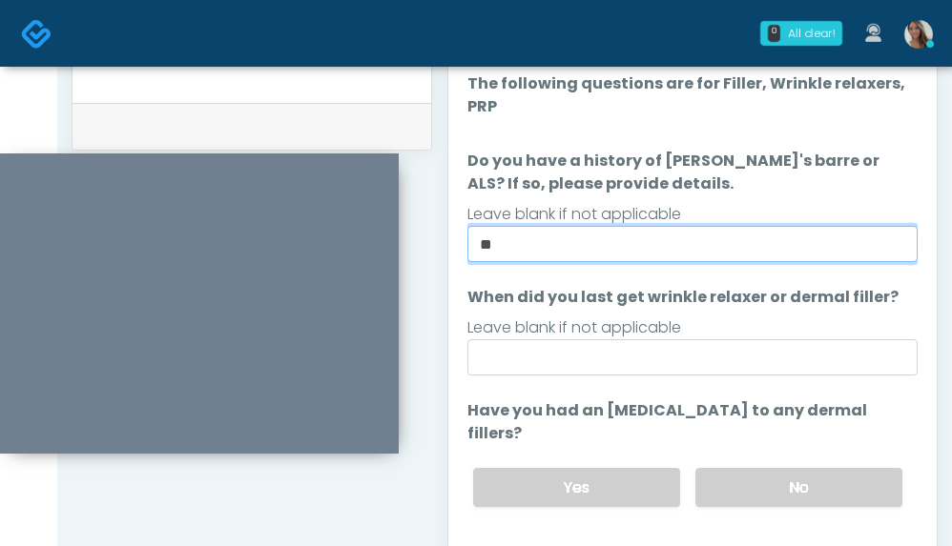
type input "**"
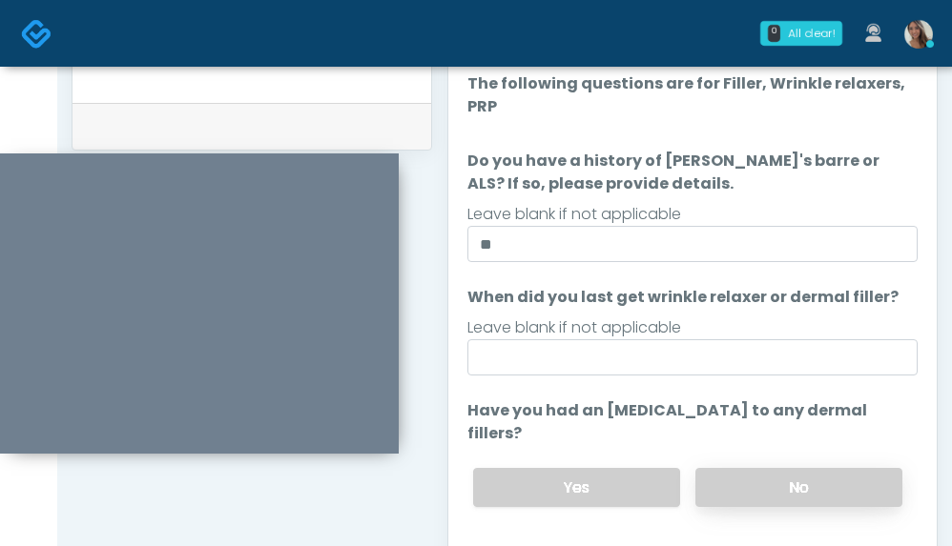
click at [800, 485] on label "No" at bounding box center [798, 487] width 207 height 39
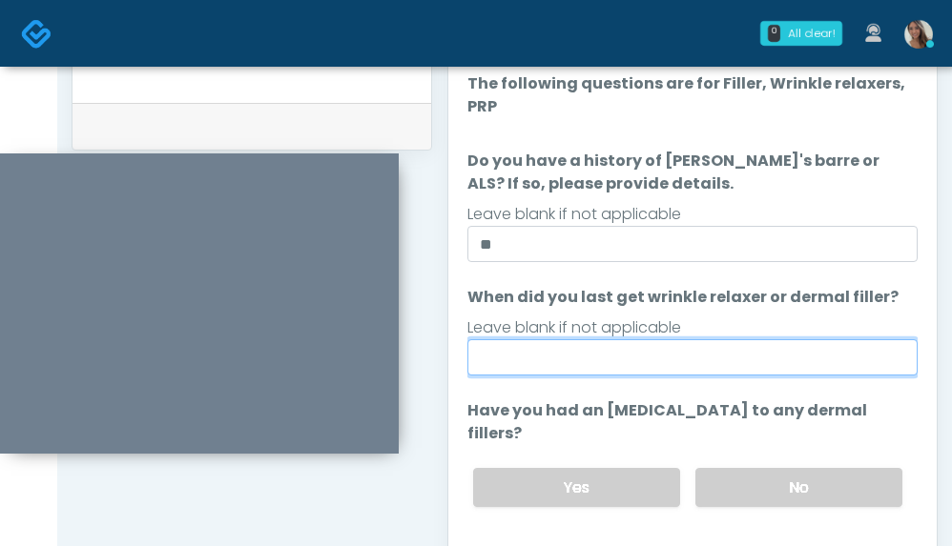
click at [723, 356] on input "When did you last get wrinkle relaxer or dermal filler?" at bounding box center [692, 357] width 450 height 36
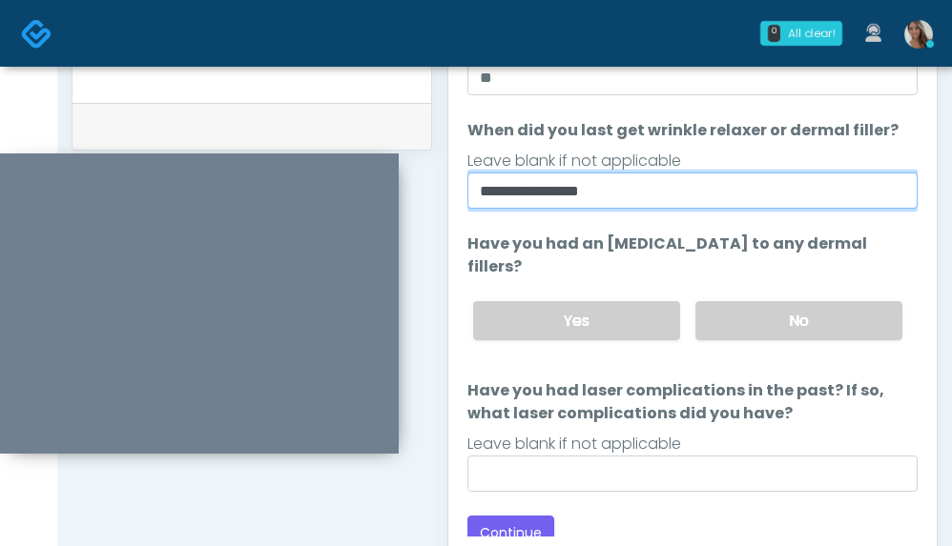
scroll to position [181, 0]
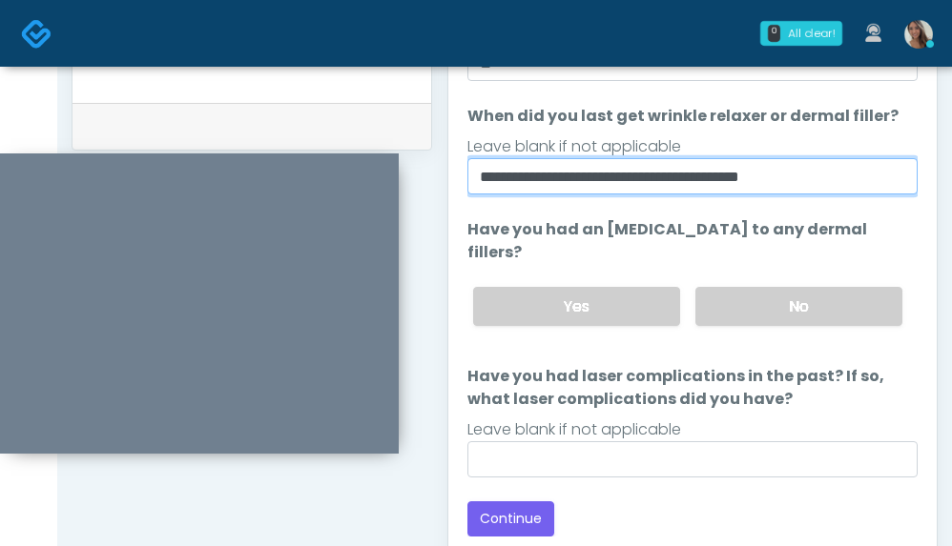
type input "**********"
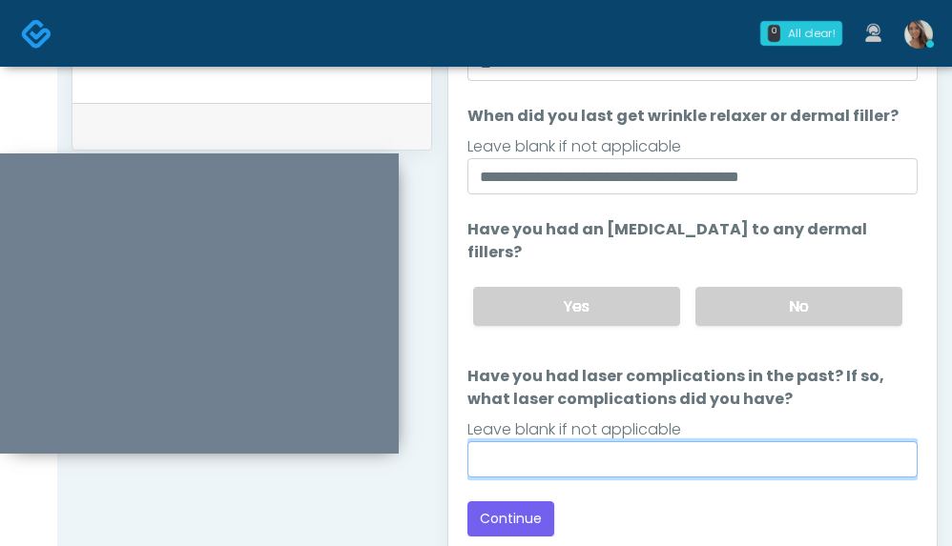
click at [665, 455] on input "Have you had laser complications in the past? If so, what laser complications d…" at bounding box center [692, 459] width 450 height 36
type input "**"
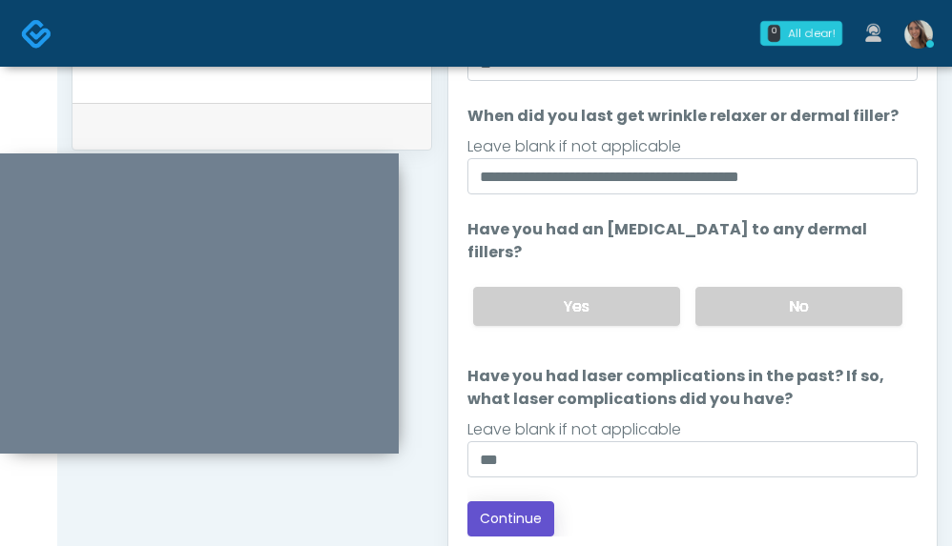
click at [526, 524] on button "Continue" at bounding box center [510, 519] width 87 height 35
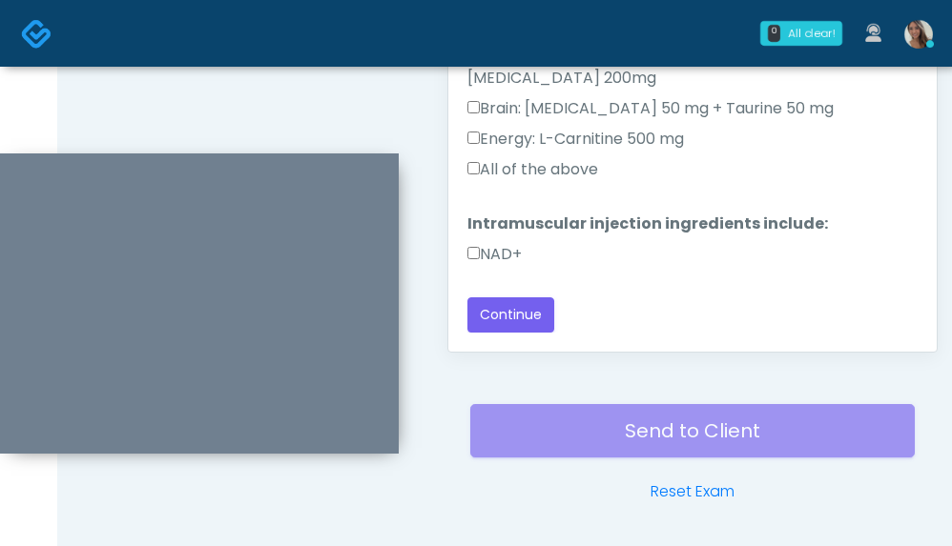
scroll to position [914, 0]
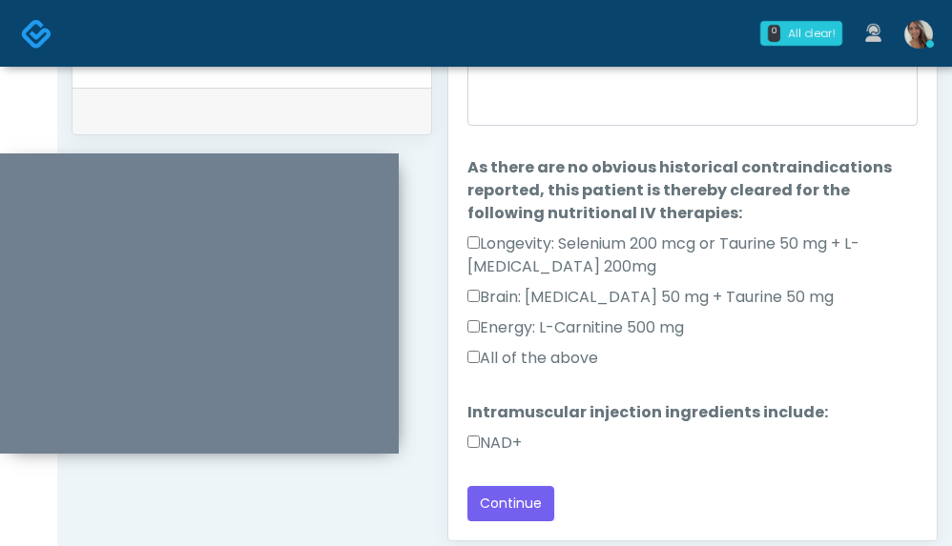
drag, startPoint x: 509, startPoint y: 445, endPoint x: 531, endPoint y: 370, distance: 78.5
click at [509, 445] on label "NAD+" at bounding box center [494, 443] width 54 height 23
click at [544, 350] on label "All of the above" at bounding box center [532, 358] width 131 height 23
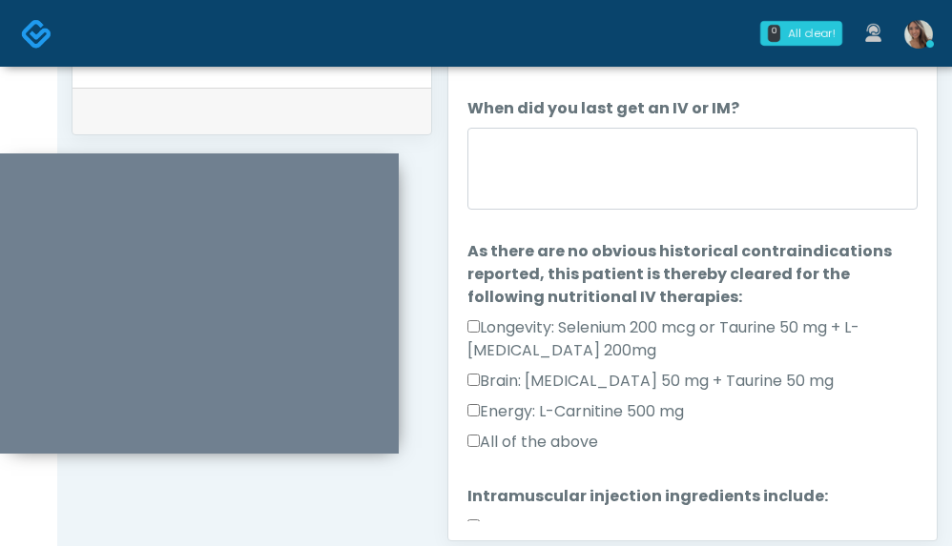
scroll to position [0, 0]
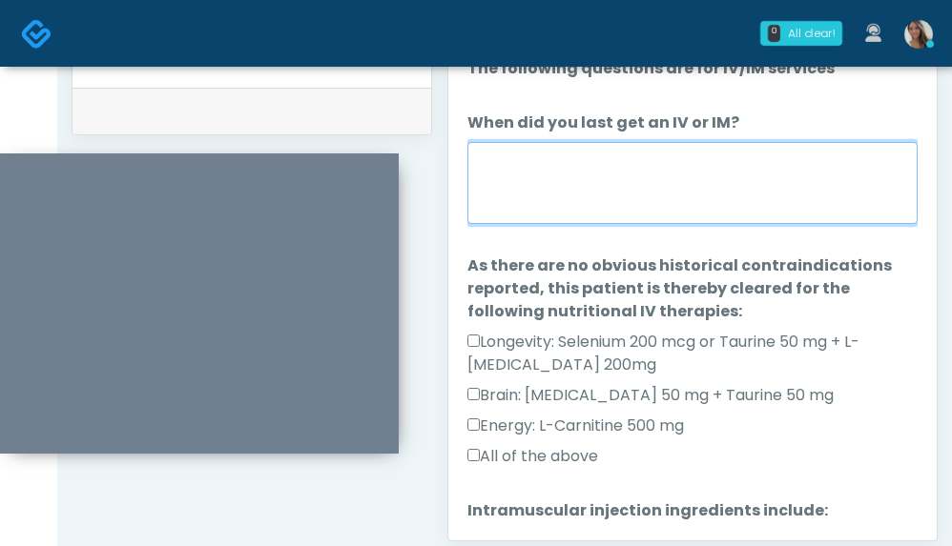
click at [667, 211] on textarea "When did you last get an IV or IM?" at bounding box center [692, 183] width 450 height 82
click at [679, 182] on textarea "When did you last get an IV or IM?" at bounding box center [692, 183] width 450 height 82
type textarea "**********"
drag, startPoint x: 694, startPoint y: 170, endPoint x: 400, endPoint y: 149, distance: 295.4
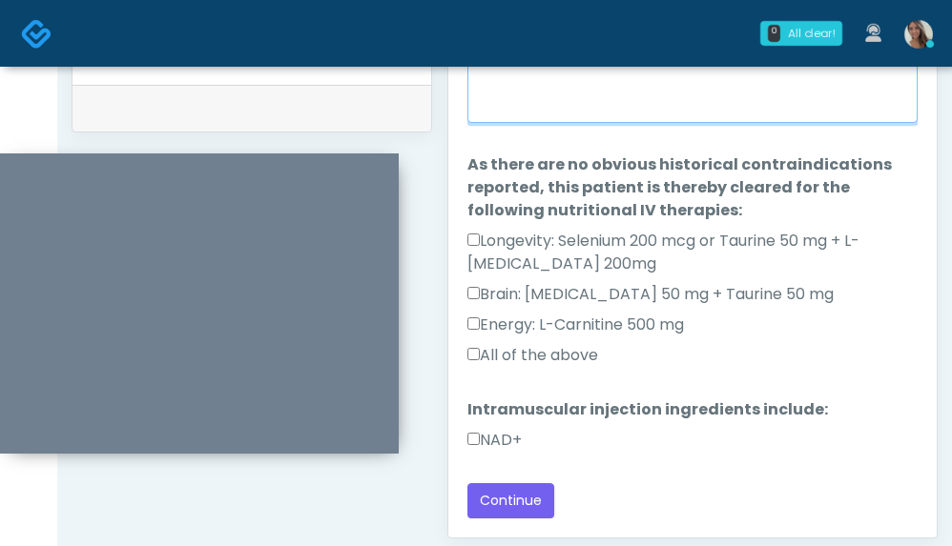
scroll to position [918, 0]
type textarea "**********"
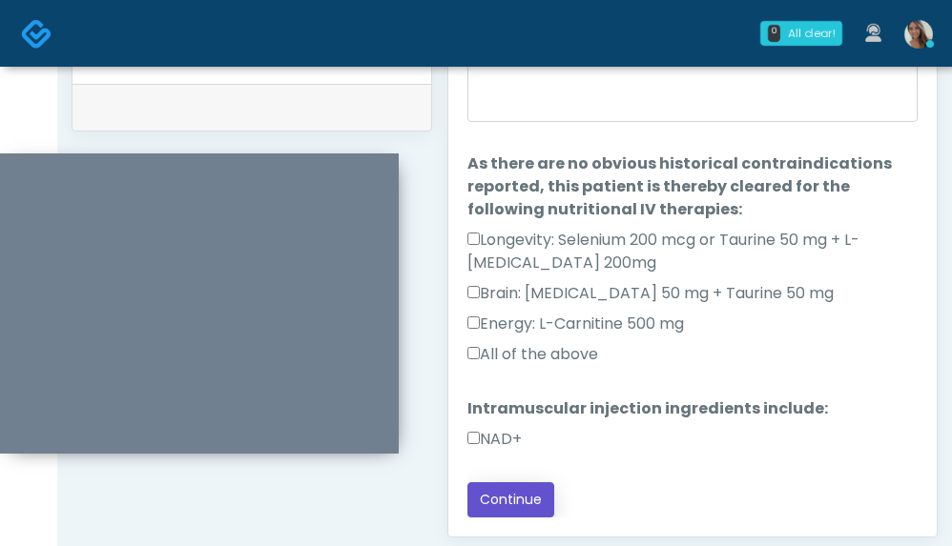
click at [524, 486] on button "Continue" at bounding box center [510, 499] width 87 height 35
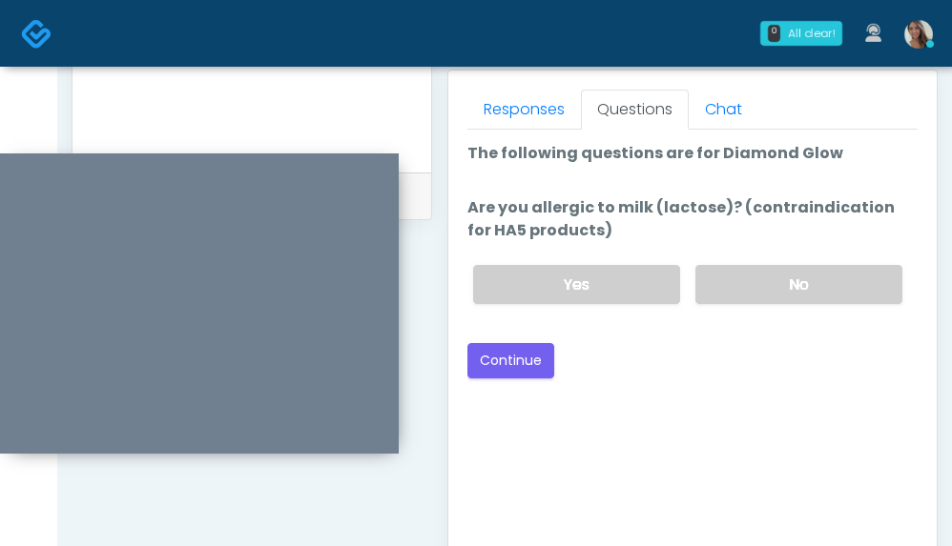
scroll to position [829, 0]
drag, startPoint x: 811, startPoint y: 300, endPoint x: 727, endPoint y: 318, distance: 86.6
click at [810, 301] on label "No" at bounding box center [798, 285] width 207 height 39
click at [551, 356] on button "Continue" at bounding box center [510, 361] width 87 height 35
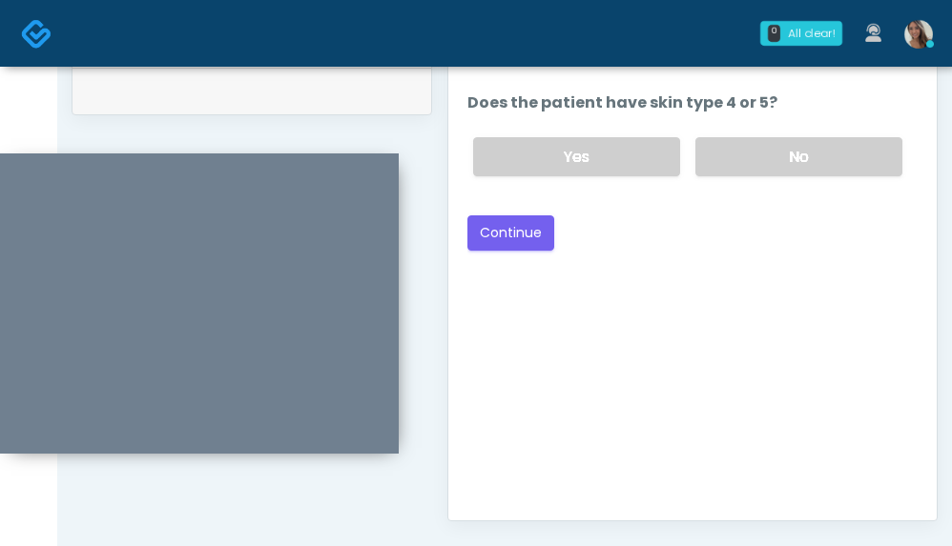
scroll to position [931, 0]
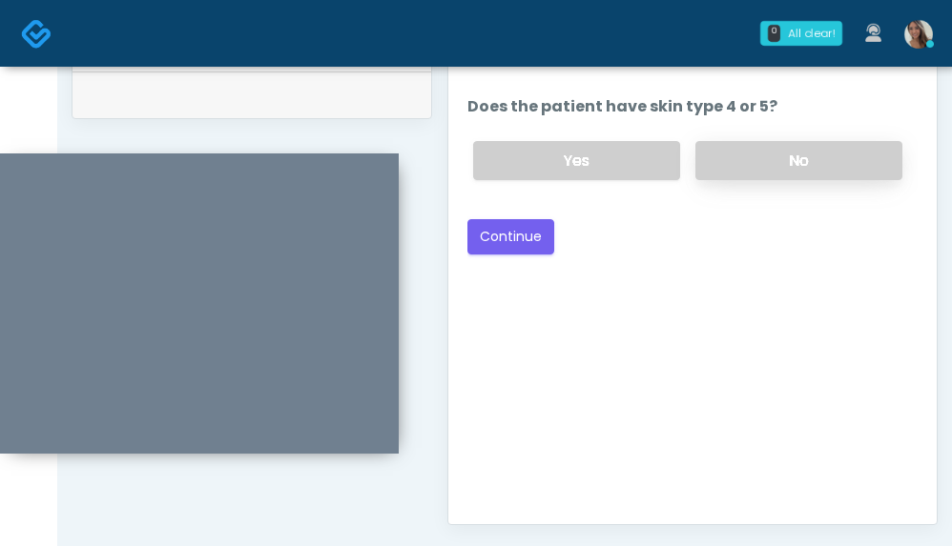
drag, startPoint x: 743, startPoint y: 132, endPoint x: 702, endPoint y: 159, distance: 49.5
click at [743, 132] on div "Yes No" at bounding box center [688, 161] width 460 height 70
click at [774, 155] on label "No" at bounding box center [798, 160] width 207 height 39
click at [534, 221] on button "Continue" at bounding box center [510, 236] width 87 height 35
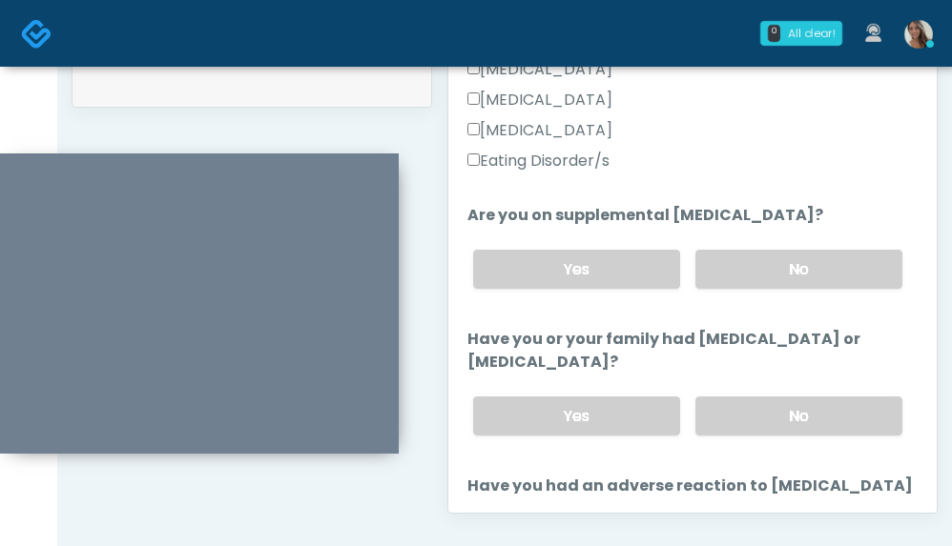
scroll to position [557, 0]
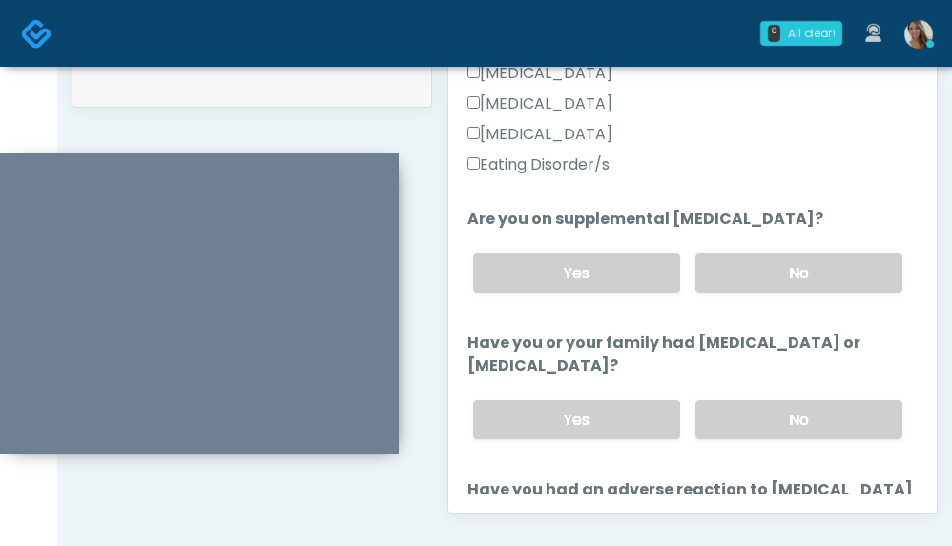
click at [770, 266] on div "Yes No" at bounding box center [688, 273] width 460 height 70
drag, startPoint x: 794, startPoint y: 290, endPoint x: 801, endPoint y: 350, distance: 60.4
click at [794, 293] on label "No" at bounding box center [798, 273] width 207 height 39
click at [822, 426] on label "No" at bounding box center [798, 419] width 207 height 39
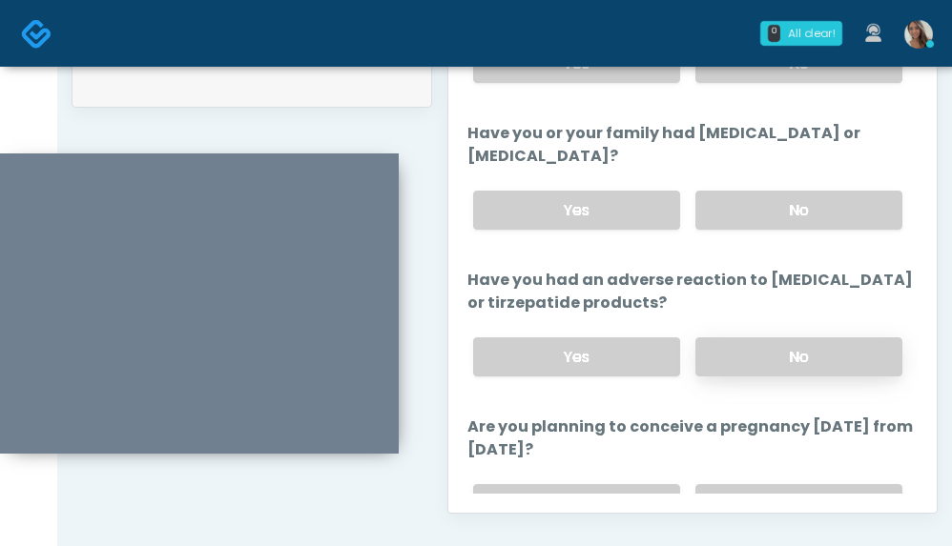
click at [753, 375] on label "No" at bounding box center [798, 357] width 207 height 39
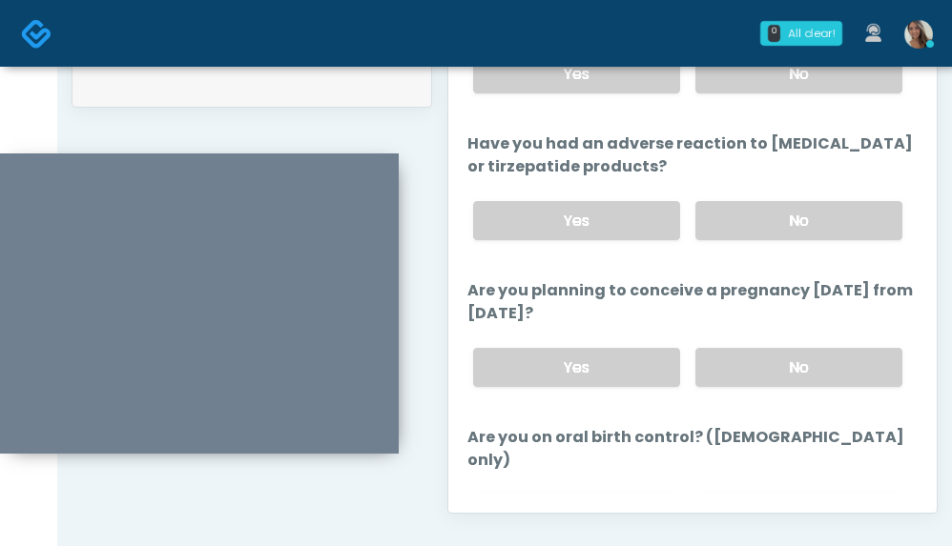
scroll to position [956, 0]
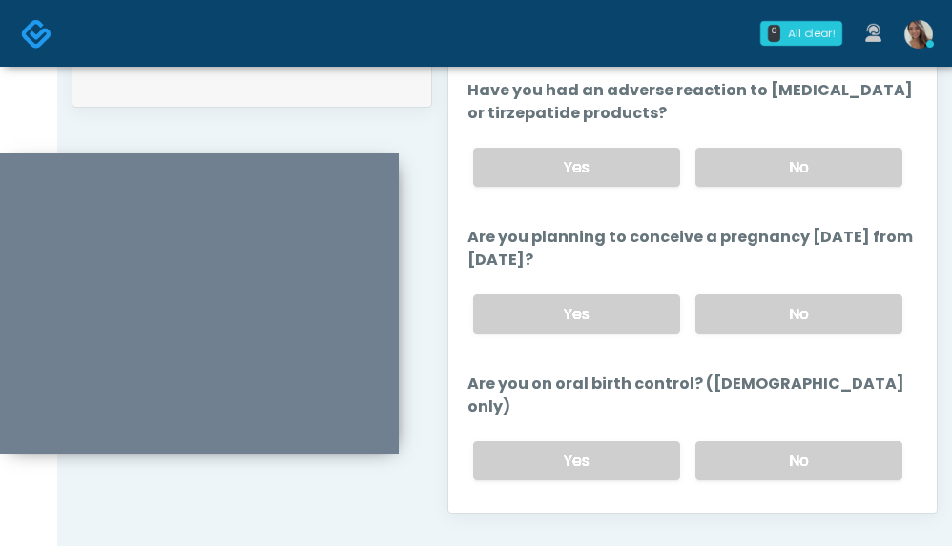
drag, startPoint x: 820, startPoint y: 347, endPoint x: 815, endPoint y: 368, distance: 21.5
click at [820, 334] on label "No" at bounding box center [798, 314] width 207 height 39
click at [792, 437] on div "Yes No" at bounding box center [688, 461] width 460 height 70
click at [746, 486] on div "Yes No" at bounding box center [688, 461] width 460 height 70
click at [776, 457] on label "No" at bounding box center [798, 460] width 207 height 39
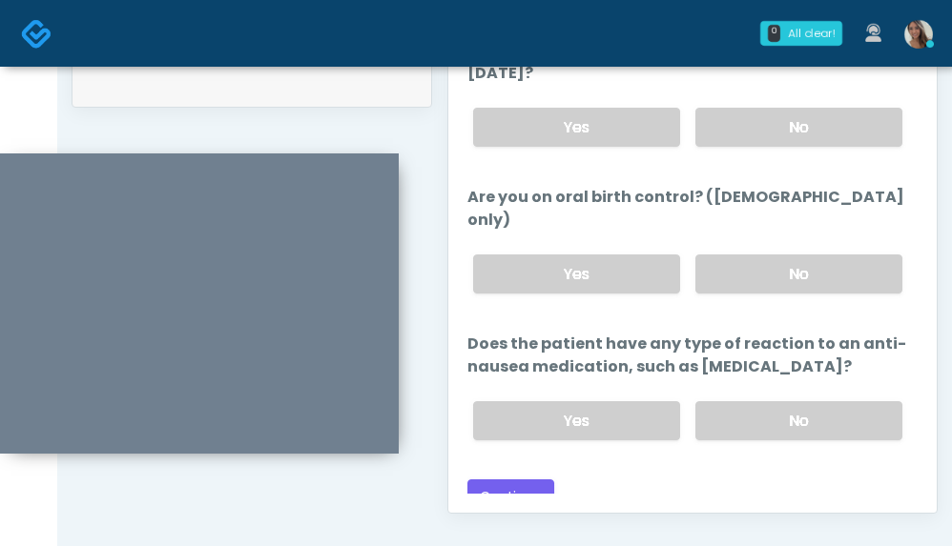
click at [775, 405] on label "No" at bounding box center [798, 420] width 207 height 39
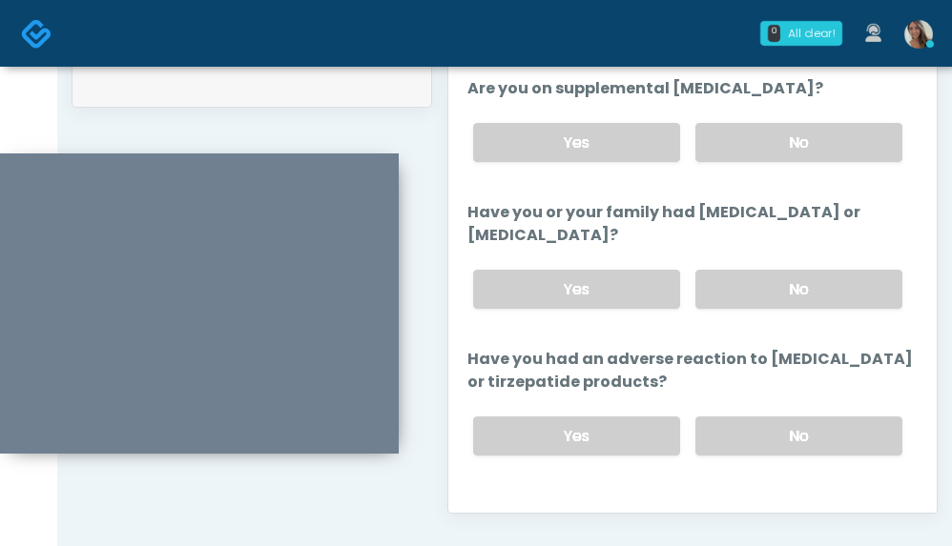
scroll to position [731, 0]
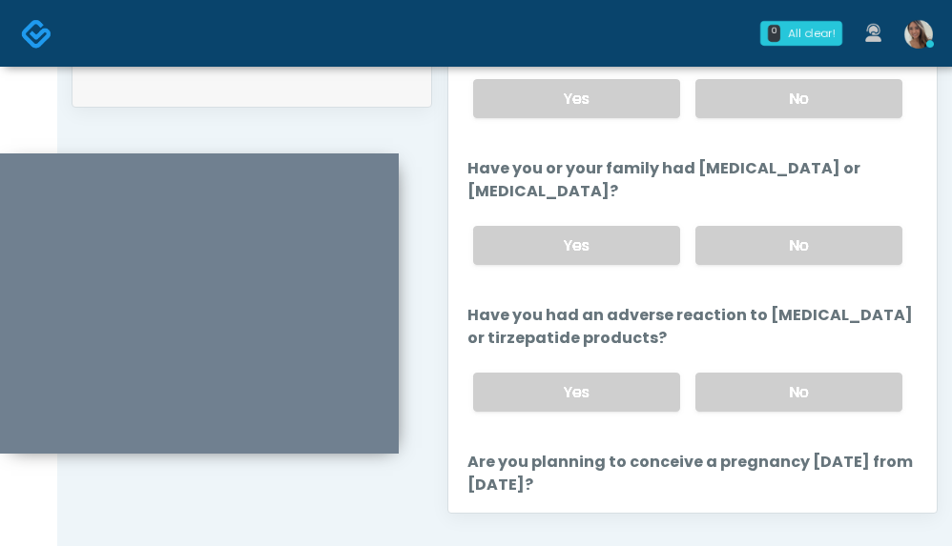
click at [648, 240] on div "Yes No" at bounding box center [688, 246] width 460 height 70
drag, startPoint x: 621, startPoint y: 270, endPoint x: 608, endPoint y: 250, distance: 23.6
click at [621, 265] on label "Yes" at bounding box center [576, 245] width 207 height 39
drag, startPoint x: 718, startPoint y: 225, endPoint x: 586, endPoint y: 206, distance: 133.0
click at [587, 203] on label "Have you or your family had thyroid cancer or medullary thyroid cancer?" at bounding box center [692, 180] width 450 height 46
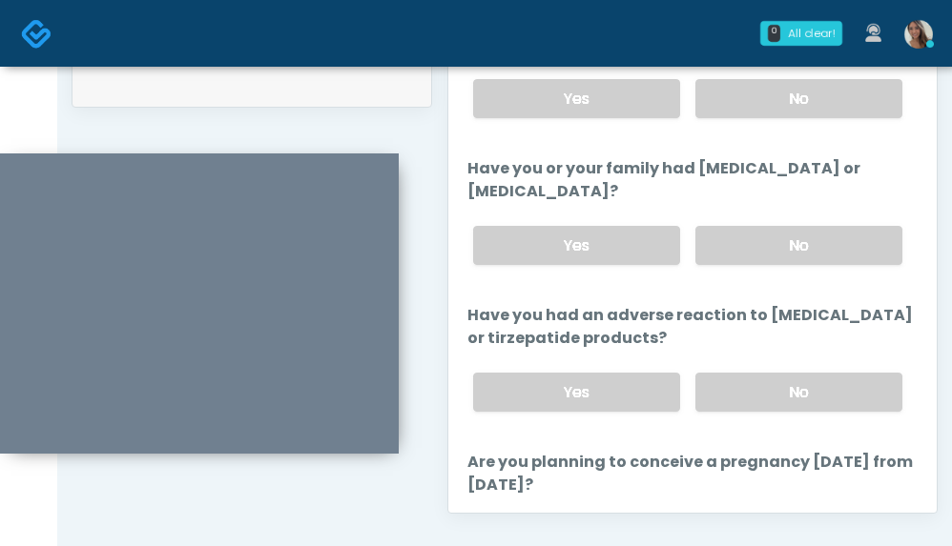
click at [590, 203] on label "Have you or your family had thyroid cancer or medullary thyroid cancer?" at bounding box center [692, 180] width 450 height 46
drag, startPoint x: 689, startPoint y: 188, endPoint x: 792, endPoint y: 189, distance: 103.0
click at [791, 189] on label "Have you or your family had thyroid cancer or medullary thyroid cancer?" at bounding box center [692, 180] width 450 height 46
drag, startPoint x: 804, startPoint y: 190, endPoint x: 684, endPoint y: 191, distance: 120.2
click at [690, 191] on label "Have you or your family had thyroid cancer or medullary thyroid cancer?" at bounding box center [692, 180] width 450 height 46
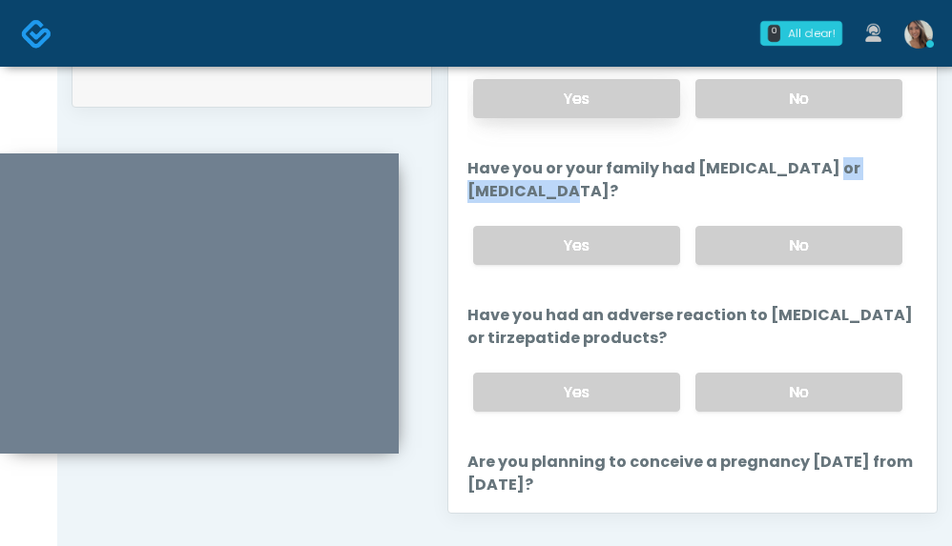
copy label "thyroid cancer"
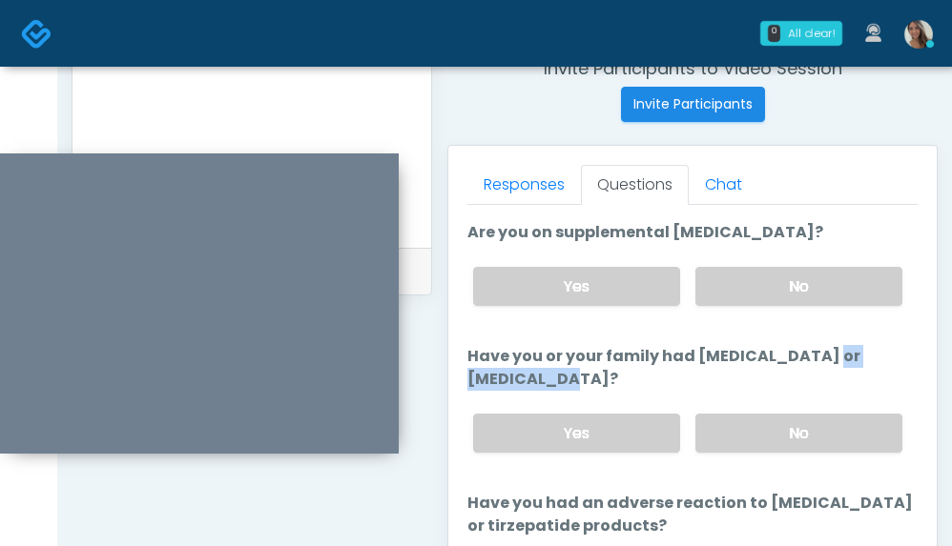
scroll to position [678, 0]
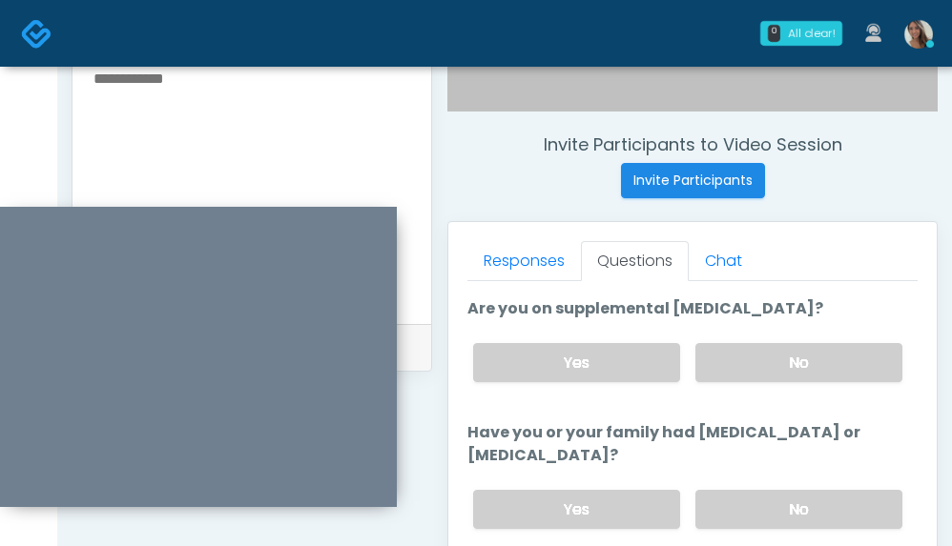
drag, startPoint x: 202, startPoint y: 160, endPoint x: 237, endPoint y: 175, distance: 38.4
click at [203, 249] on div at bounding box center [196, 357] width 400 height 300
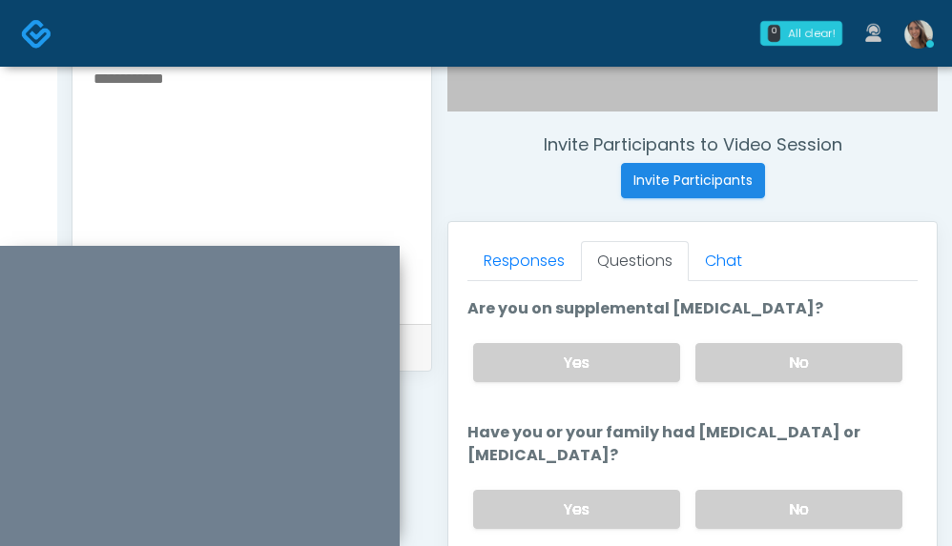
click at [261, 123] on textarea at bounding box center [252, 182] width 320 height 233
paste textarea "**********"
click at [94, 81] on textarea "**********" at bounding box center [252, 182] width 320 height 233
type textarea "**********"
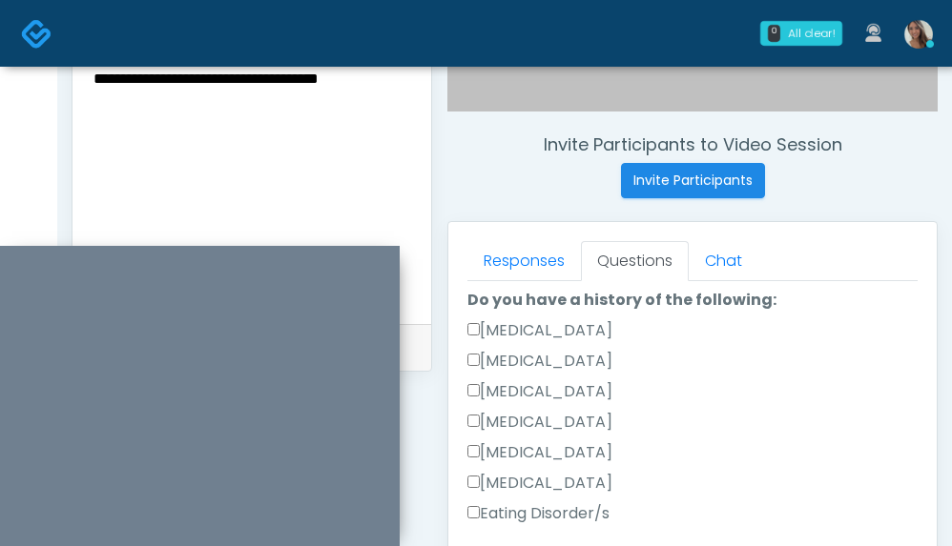
scroll to position [0, 0]
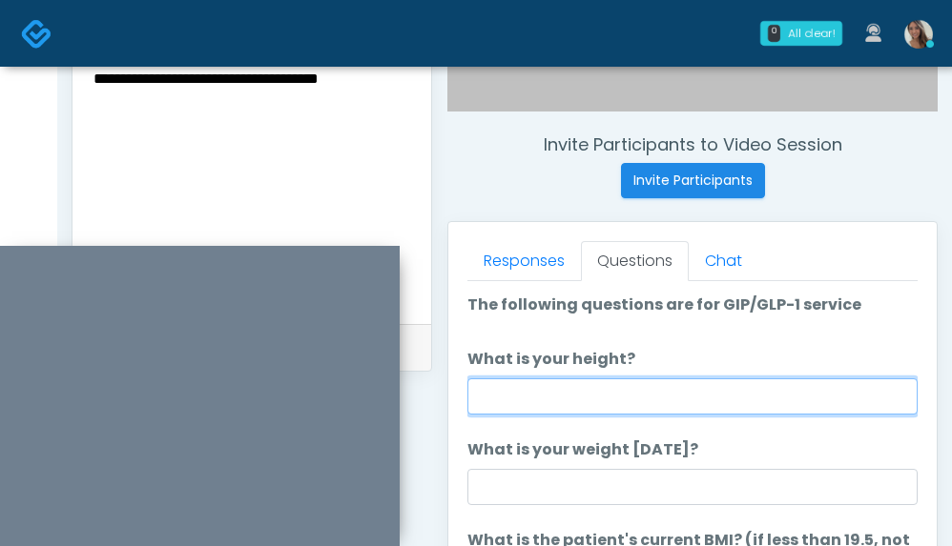
click at [617, 394] on input "What is your height?" at bounding box center [692, 397] width 450 height 36
type input "*****"
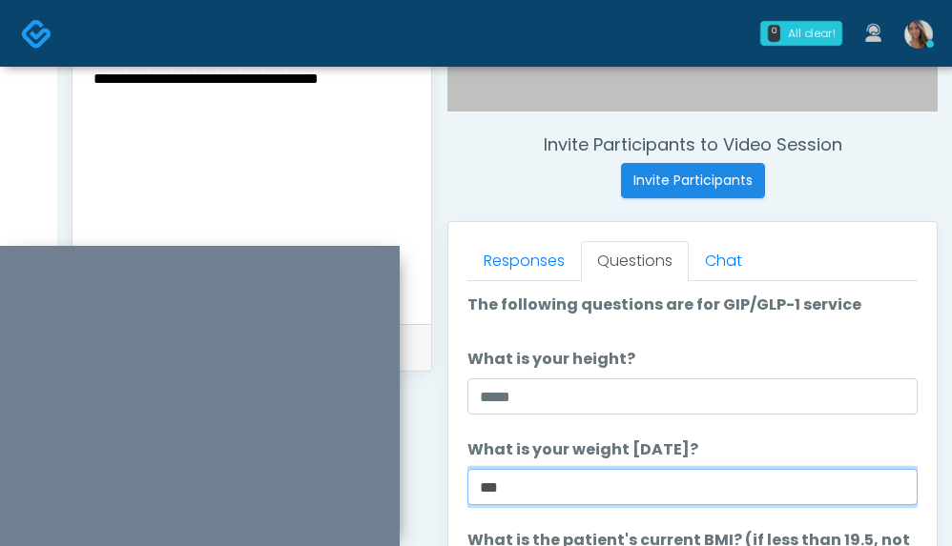
type input "***"
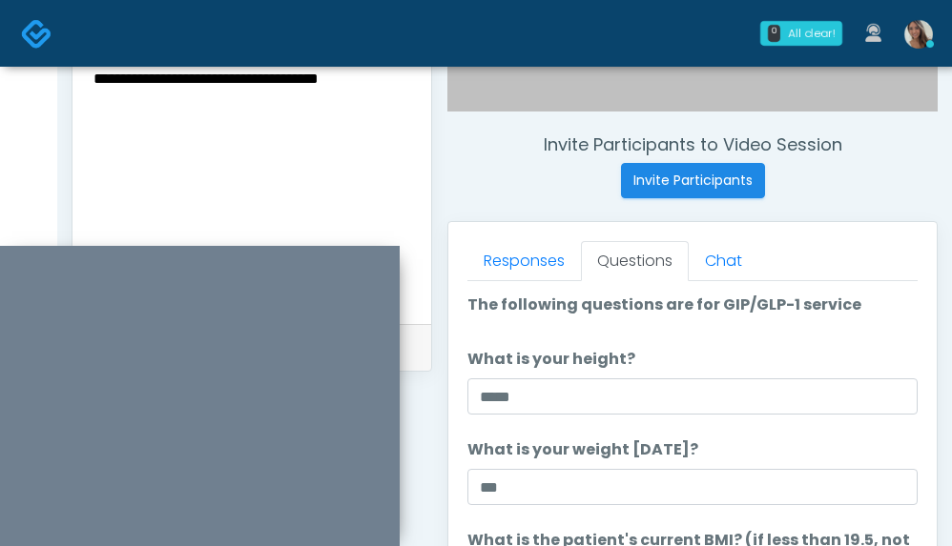
scroll to position [1006, 0]
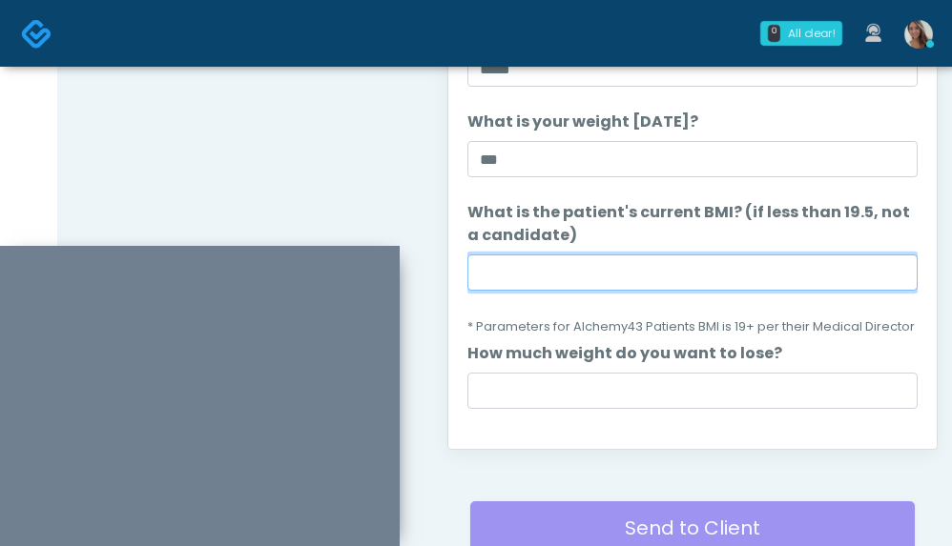
paste input "****"
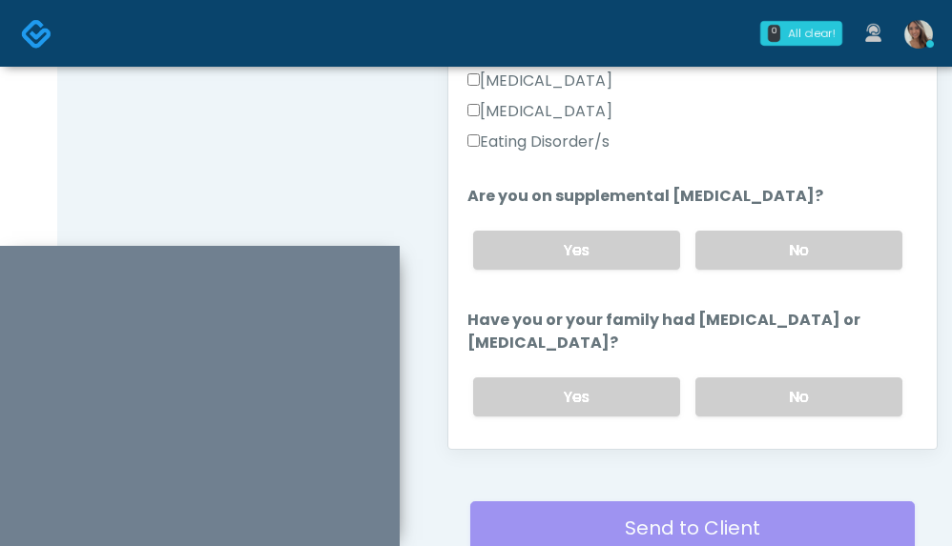
scroll to position [1164, 0]
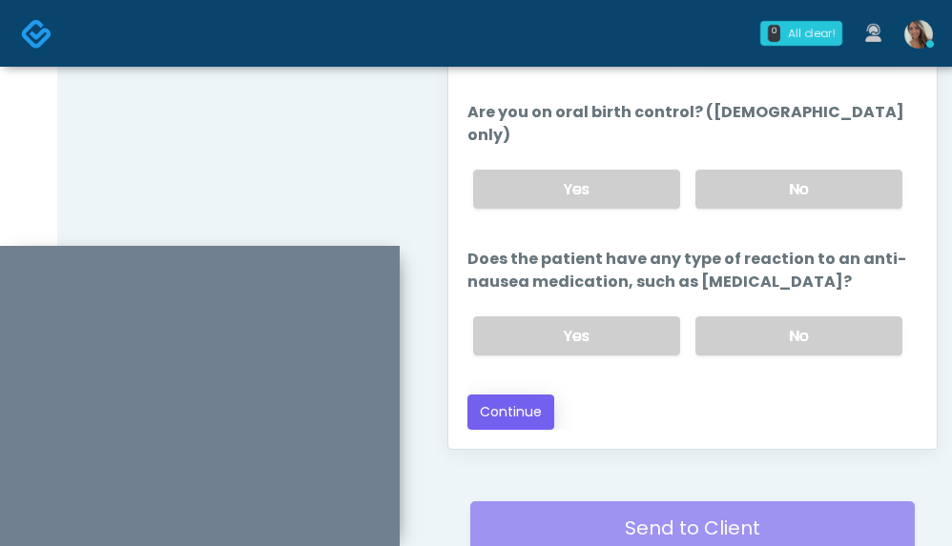
type input "****"
click at [535, 402] on button "Continue" at bounding box center [510, 412] width 87 height 35
drag, startPoint x: 317, startPoint y: 127, endPoint x: 339, endPoint y: 150, distance: 31.7
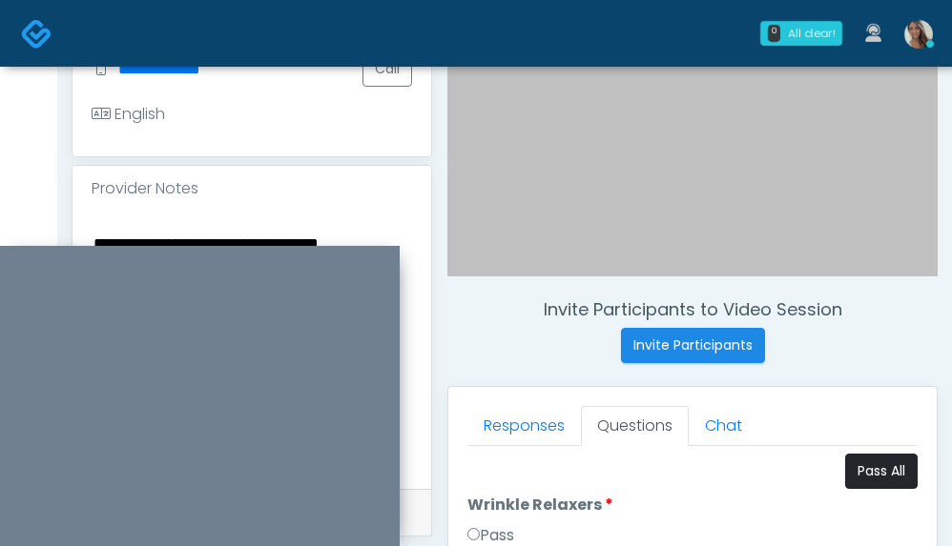
scroll to position [793, 0]
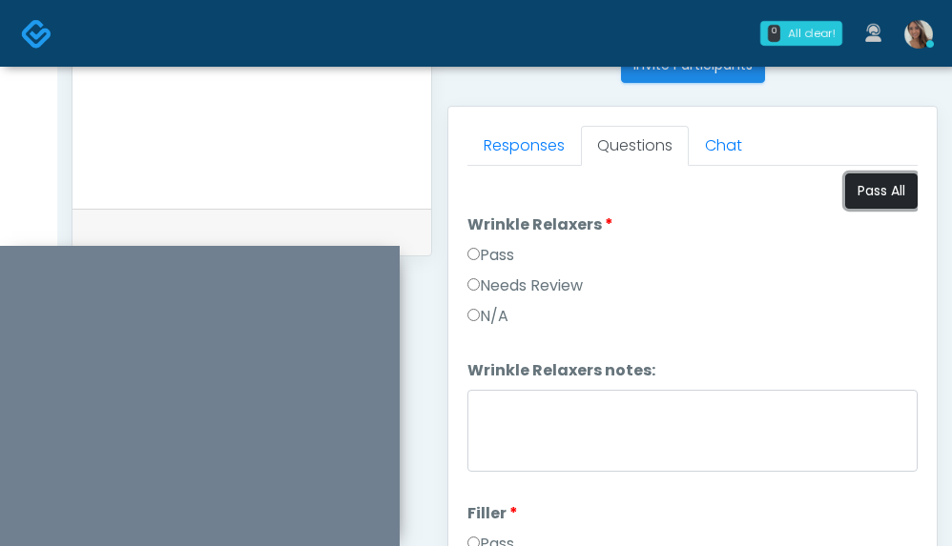
click at [893, 177] on button "Pass All" at bounding box center [881, 191] width 72 height 35
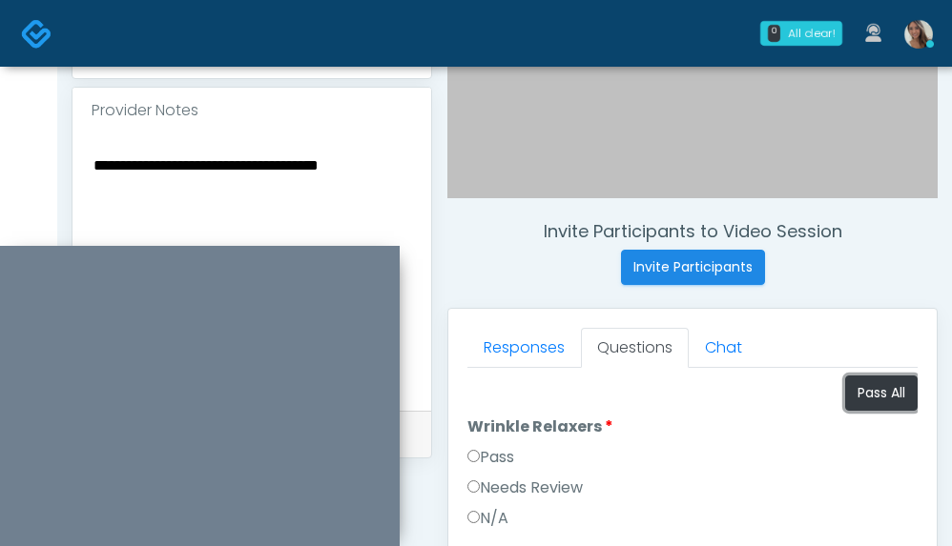
scroll to position [572, 0]
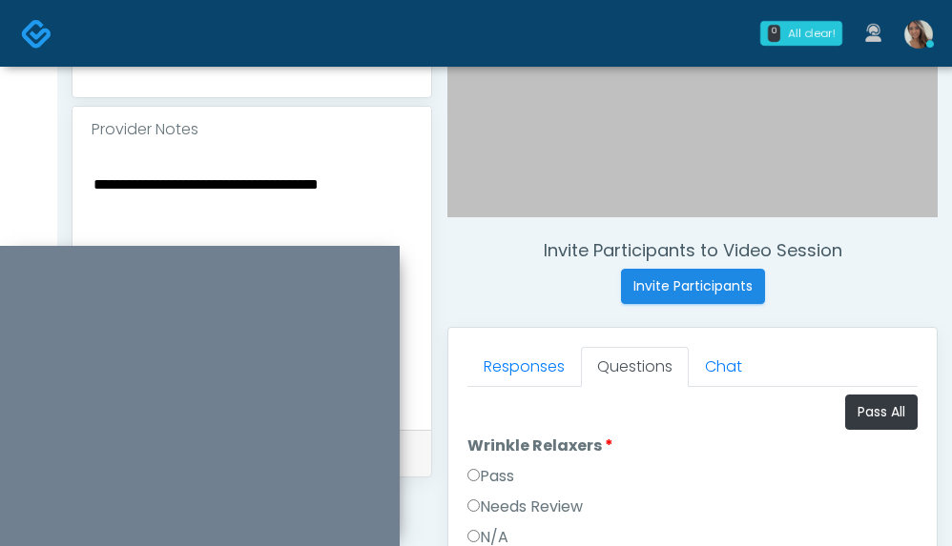
click at [313, 189] on textarea "**********" at bounding box center [252, 288] width 320 height 233
click at [313, 188] on textarea "**********" at bounding box center [252, 288] width 320 height 233
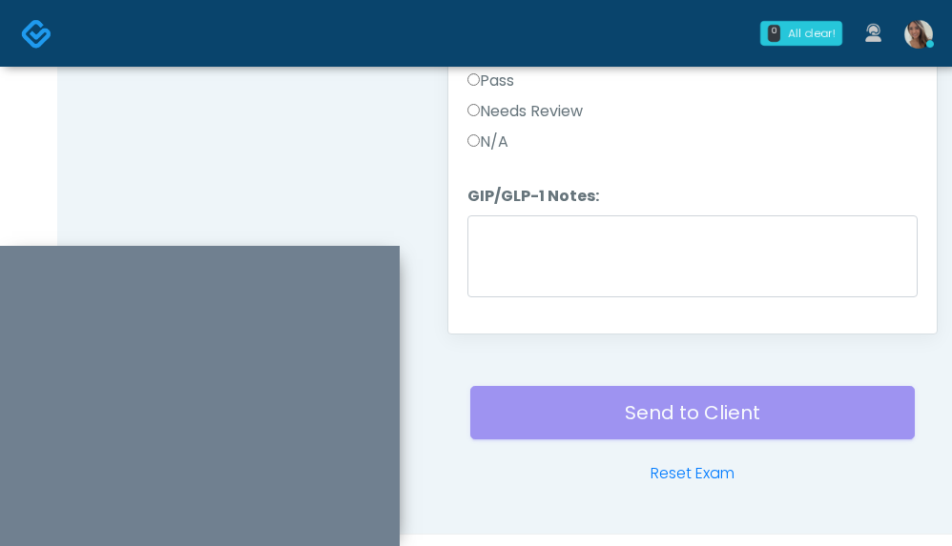
scroll to position [3228, 0]
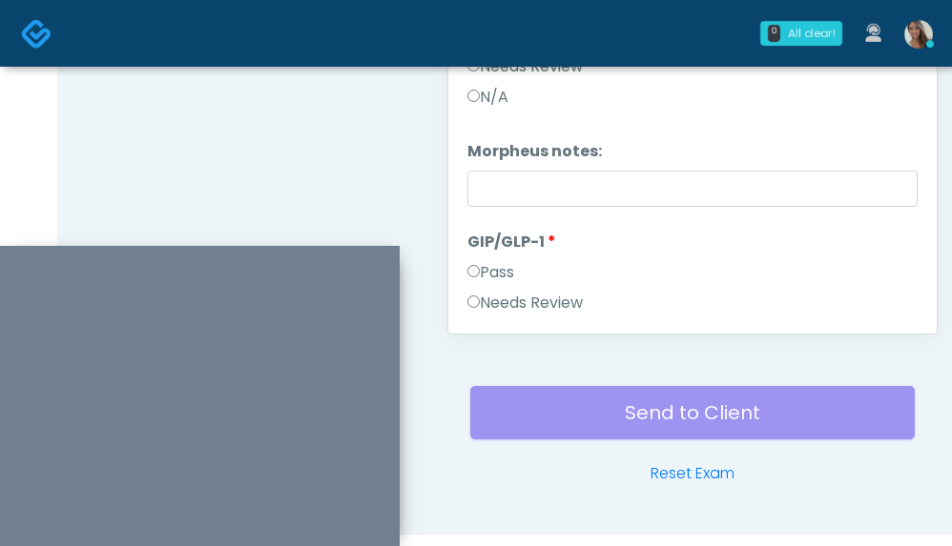
click at [535, 311] on label "Needs Review" at bounding box center [524, 303] width 115 height 23
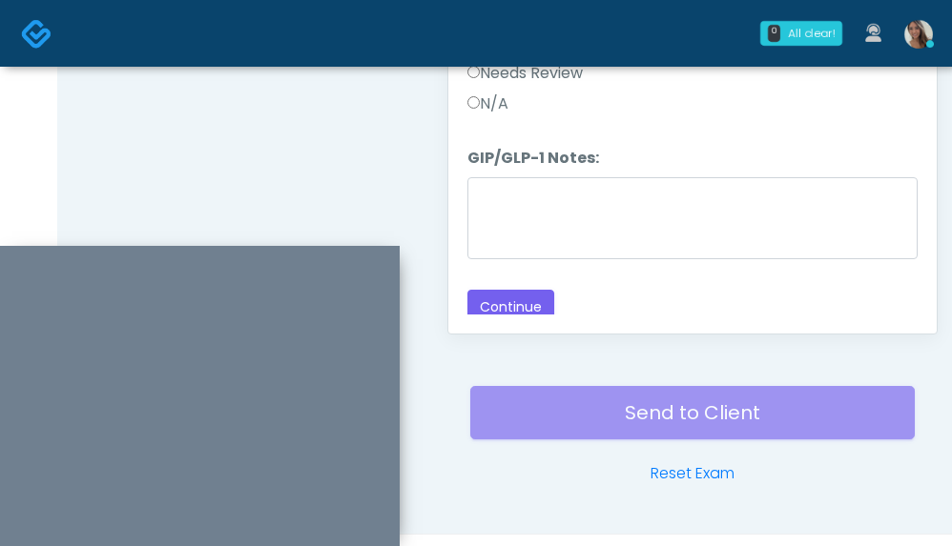
scroll to position [3468, 0]
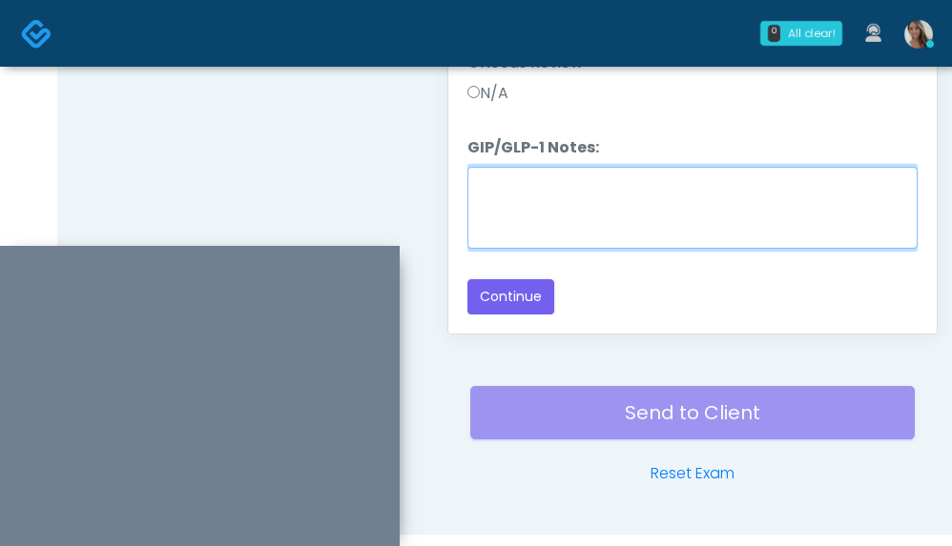
click at [662, 214] on textarea "GIP/GLP-1 Notes:" at bounding box center [692, 208] width 450 height 82
paste textarea "**********"
type textarea "**********"
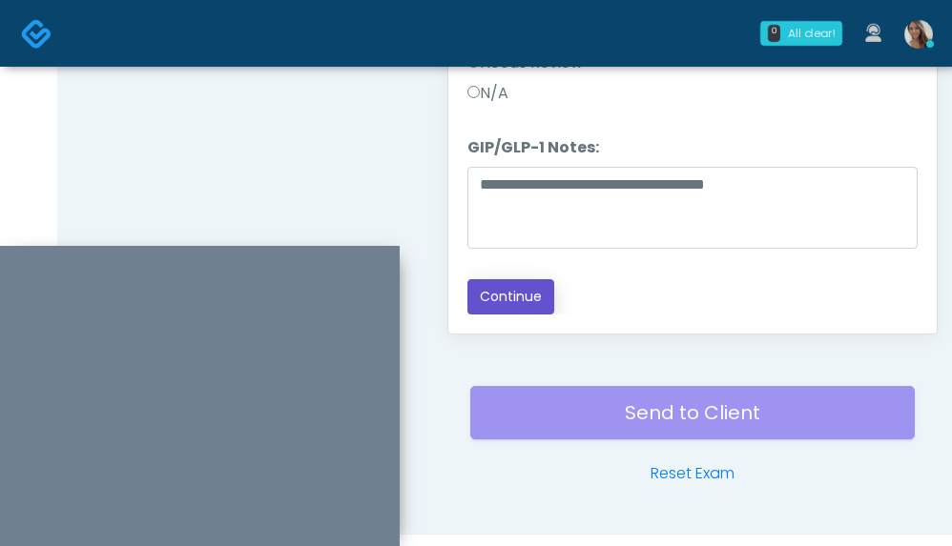
click at [517, 297] on button "Continue" at bounding box center [510, 296] width 87 height 35
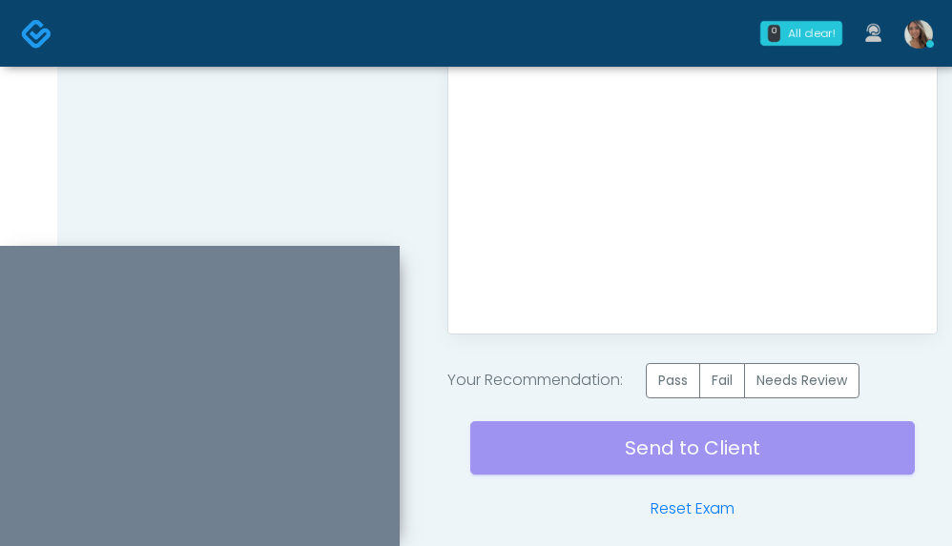
scroll to position [0, 0]
click at [668, 385] on label "Pass" at bounding box center [673, 380] width 54 height 35
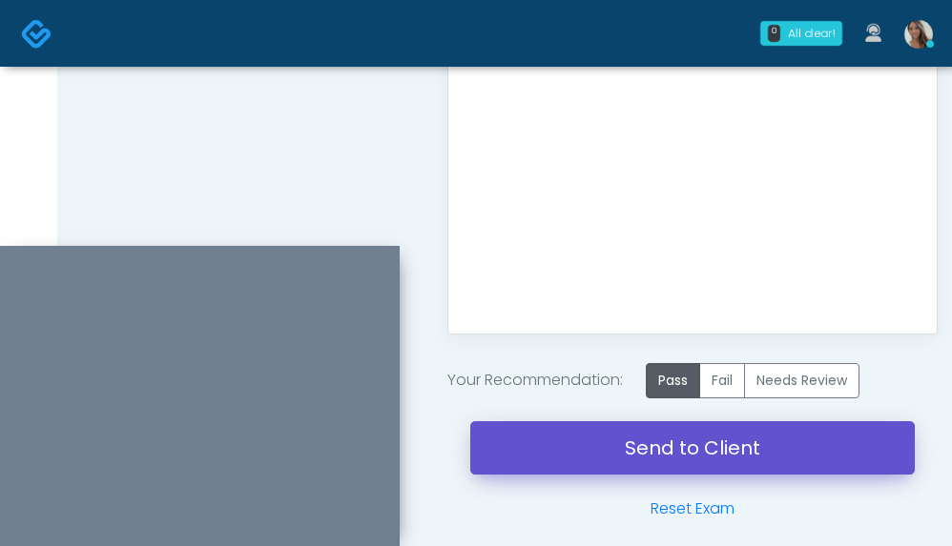
click at [700, 461] on link "Send to Client" at bounding box center [692, 447] width 444 height 53
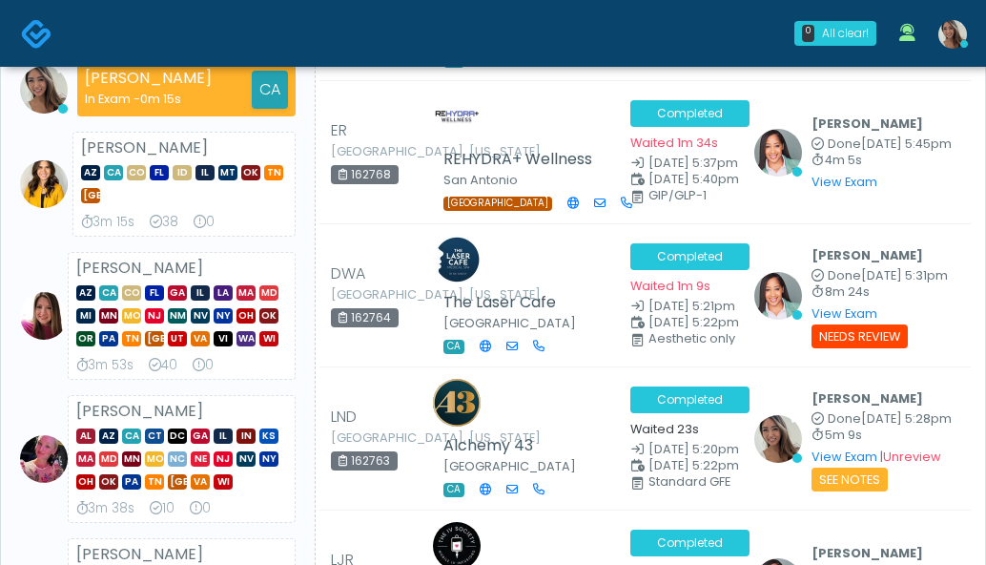
scroll to position [350, 0]
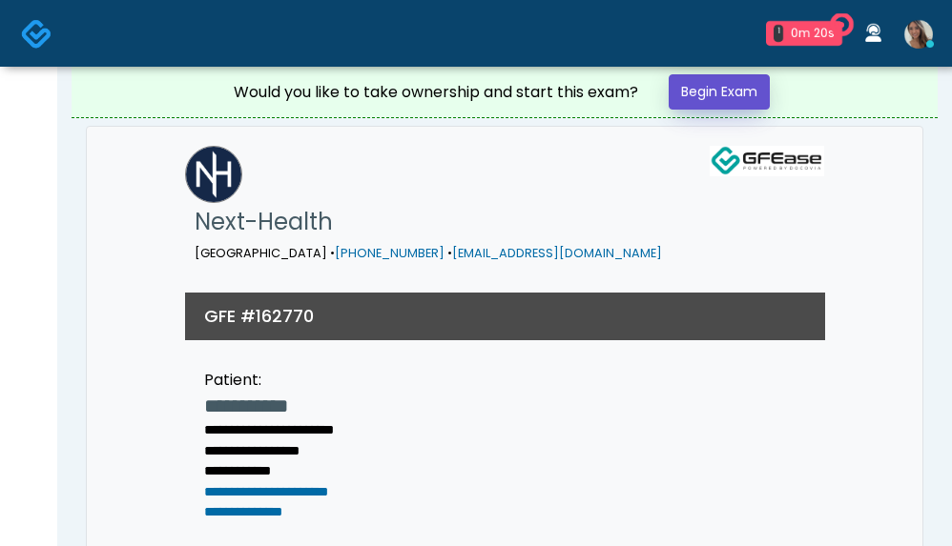
click at [753, 98] on link "Begin Exam" at bounding box center [718, 91] width 101 height 35
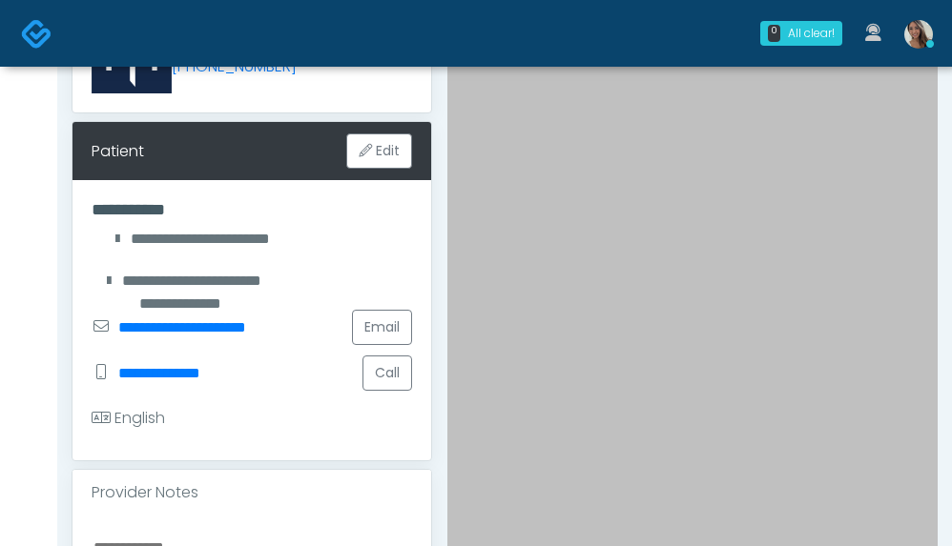
click at [255, 396] on div "English" at bounding box center [252, 419] width 320 height 46
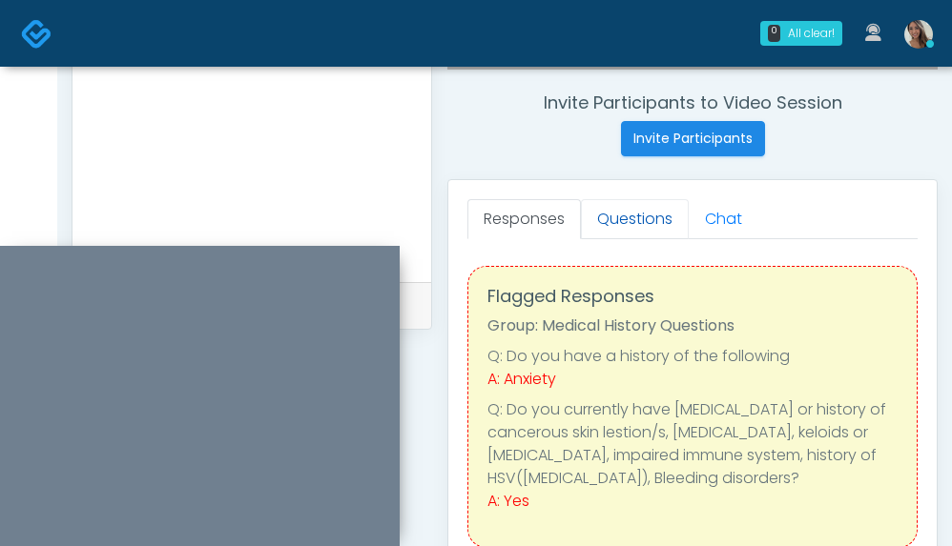
click at [648, 221] on link "Questions" at bounding box center [635, 219] width 108 height 40
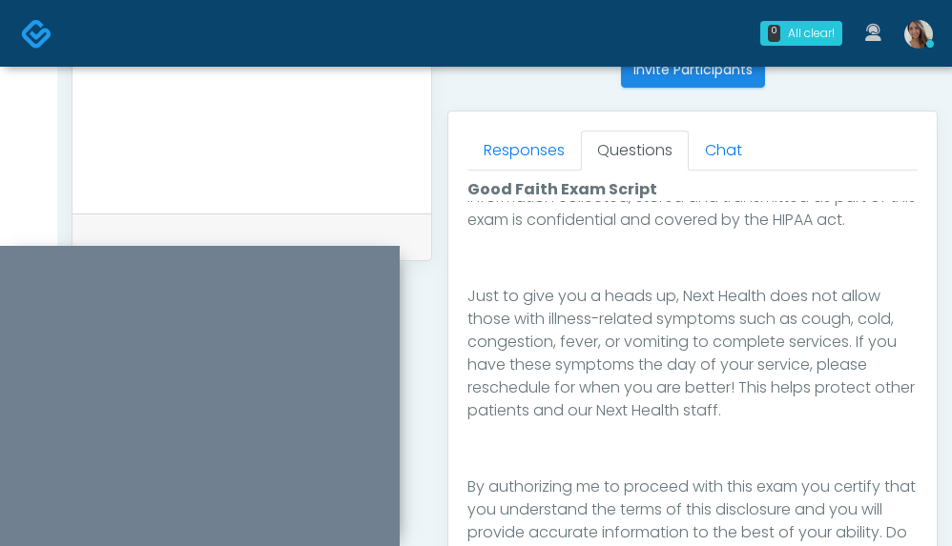
scroll to position [955, 0]
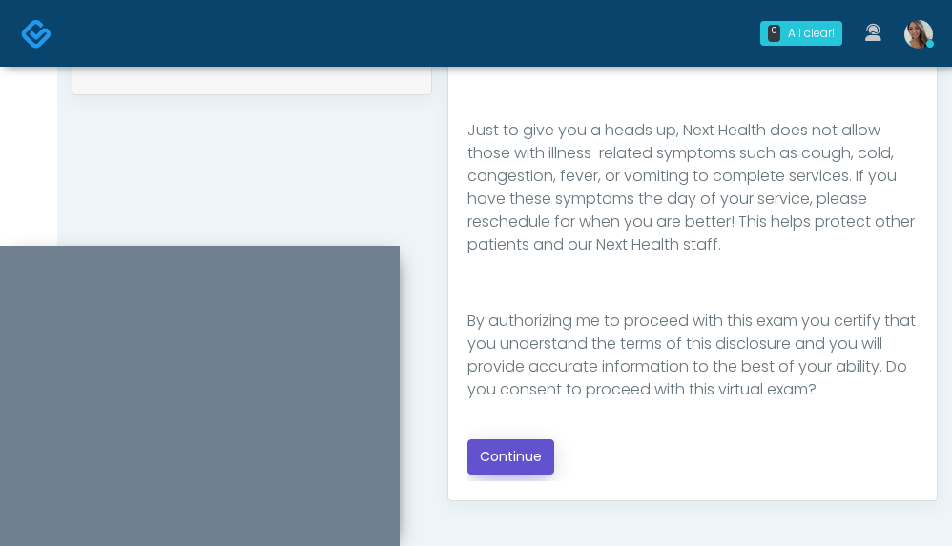
drag, startPoint x: 512, startPoint y: 457, endPoint x: 505, endPoint y: 442, distance: 15.8
click at [511, 457] on button "Continue" at bounding box center [510, 457] width 87 height 35
drag, startPoint x: 381, startPoint y: 159, endPoint x: 500, endPoint y: 200, distance: 125.1
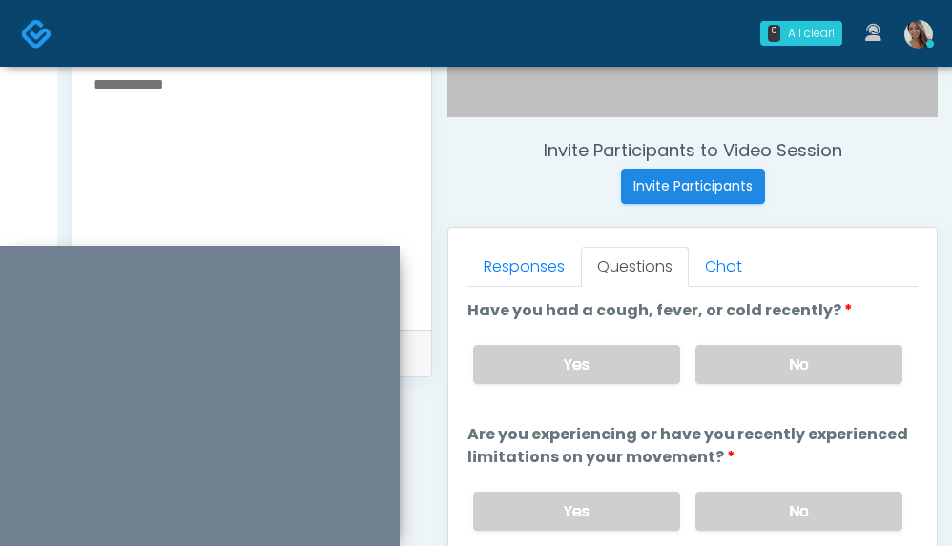
scroll to position [537, 0]
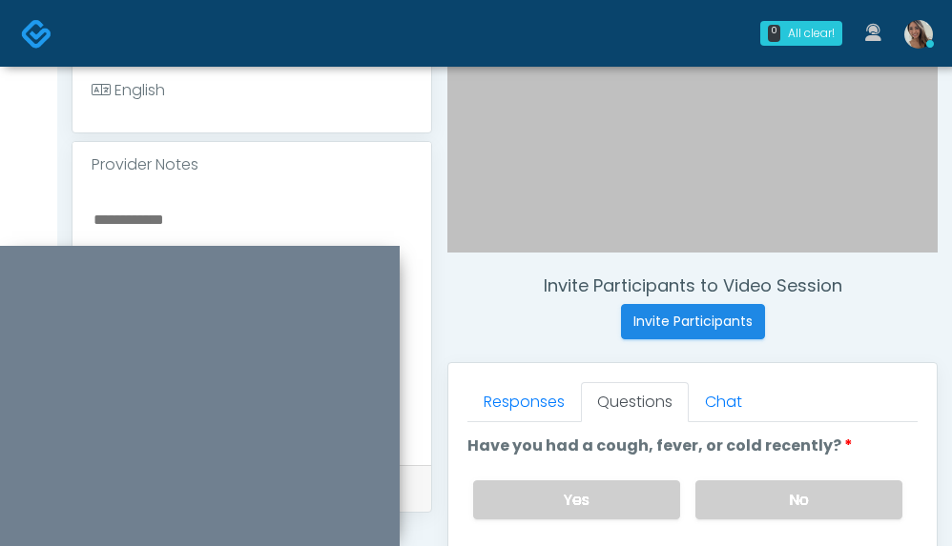
click at [194, 224] on textarea at bounding box center [252, 323] width 320 height 233
type textarea "**********"
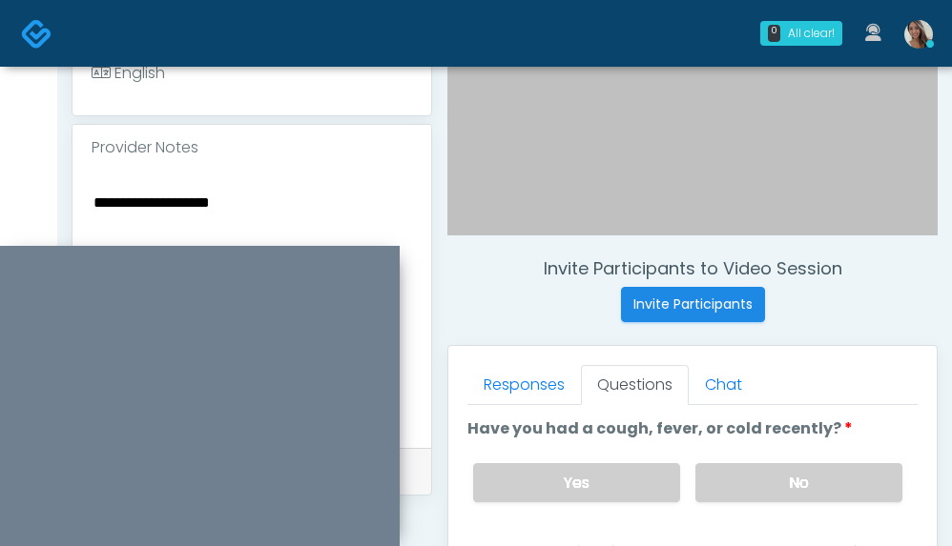
drag, startPoint x: 753, startPoint y: 489, endPoint x: 800, endPoint y: 368, distance: 129.8
click at [752, 488] on label "No" at bounding box center [798, 482] width 207 height 39
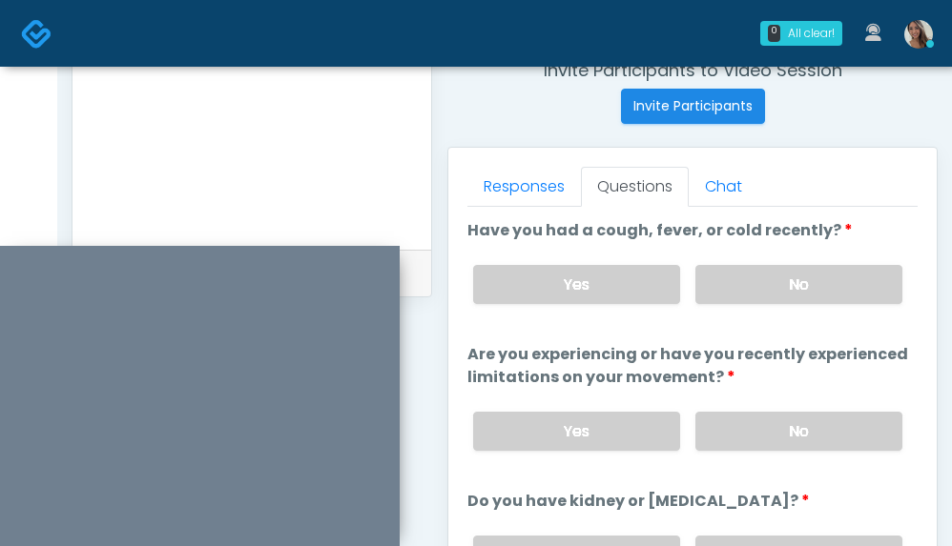
scroll to position [753, 0]
drag, startPoint x: 774, startPoint y: 422, endPoint x: 776, endPoint y: 413, distance: 9.7
click at [774, 422] on label "No" at bounding box center [798, 430] width 207 height 39
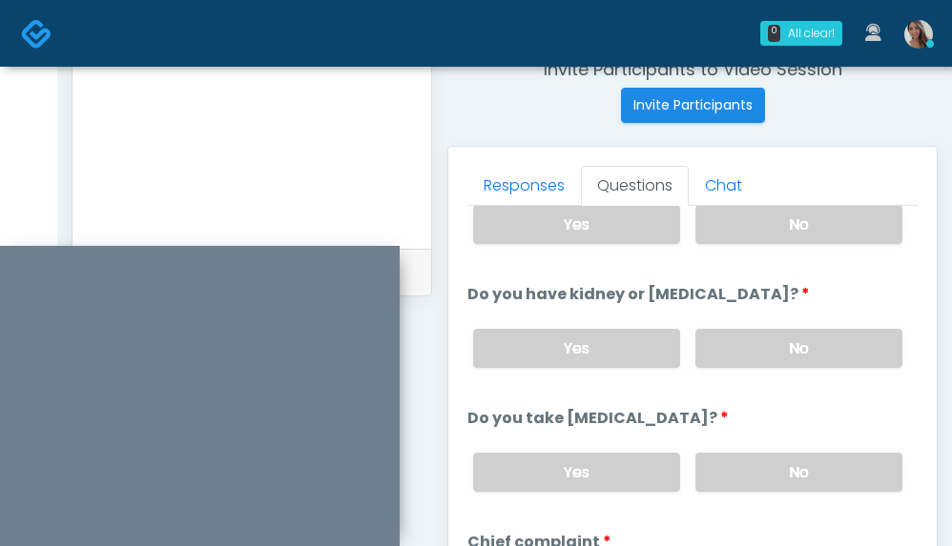
scroll to position [219, 0]
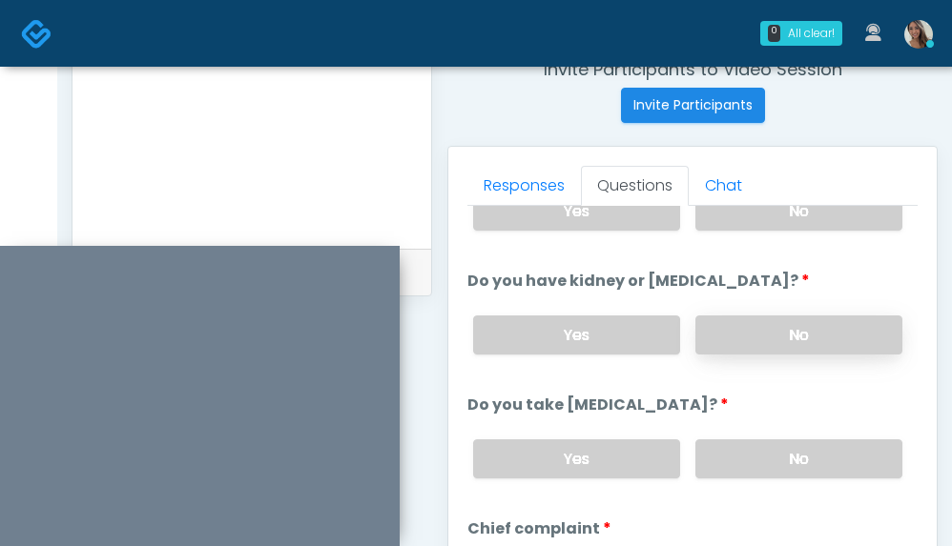
click at [796, 335] on label "No" at bounding box center [798, 335] width 207 height 39
click at [770, 487] on div "Yes No" at bounding box center [688, 459] width 460 height 70
click at [772, 468] on label "No" at bounding box center [798, 459] width 207 height 39
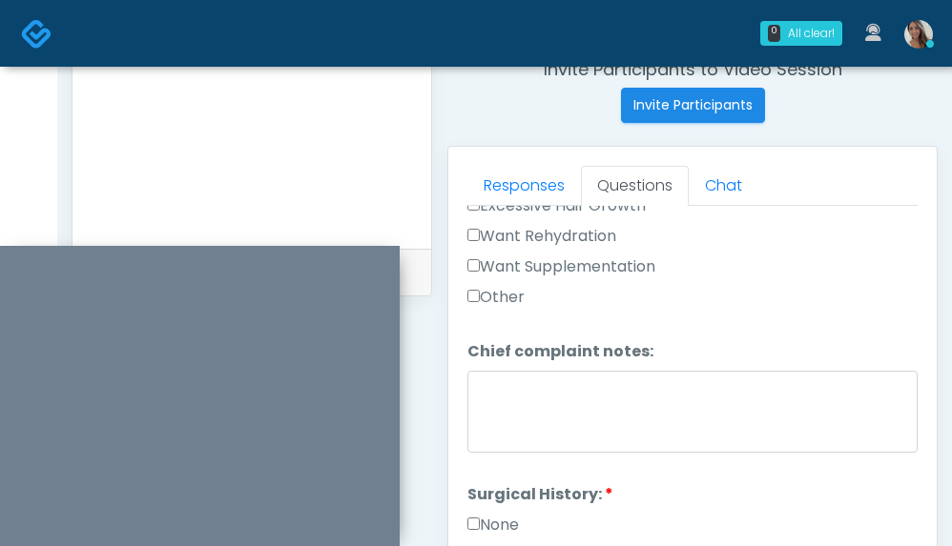
scroll to position [792, 0]
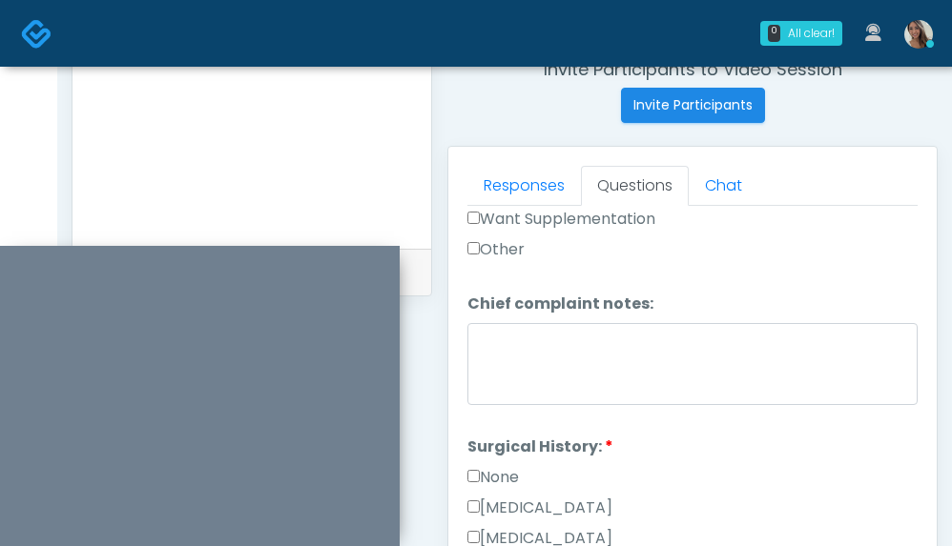
click at [509, 471] on label "None" at bounding box center [492, 477] width 51 height 23
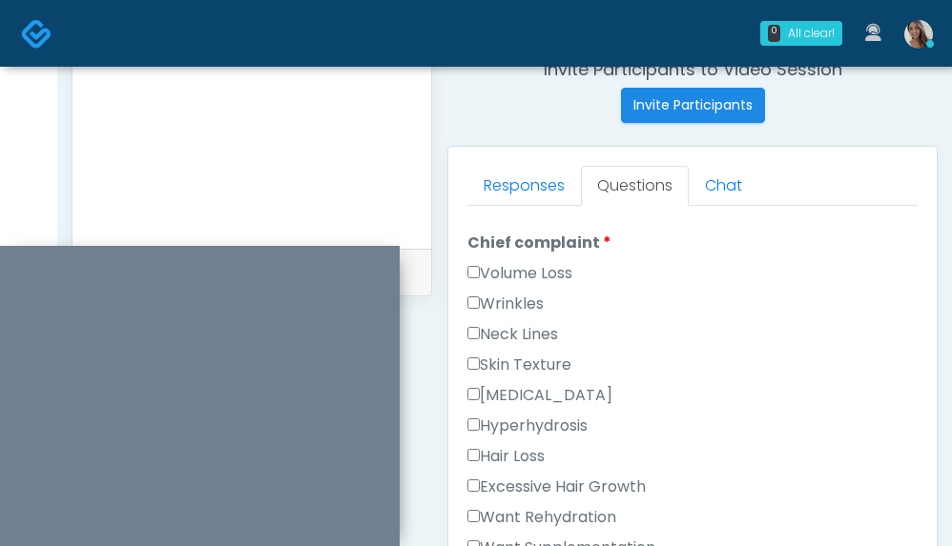
scroll to position [516, 0]
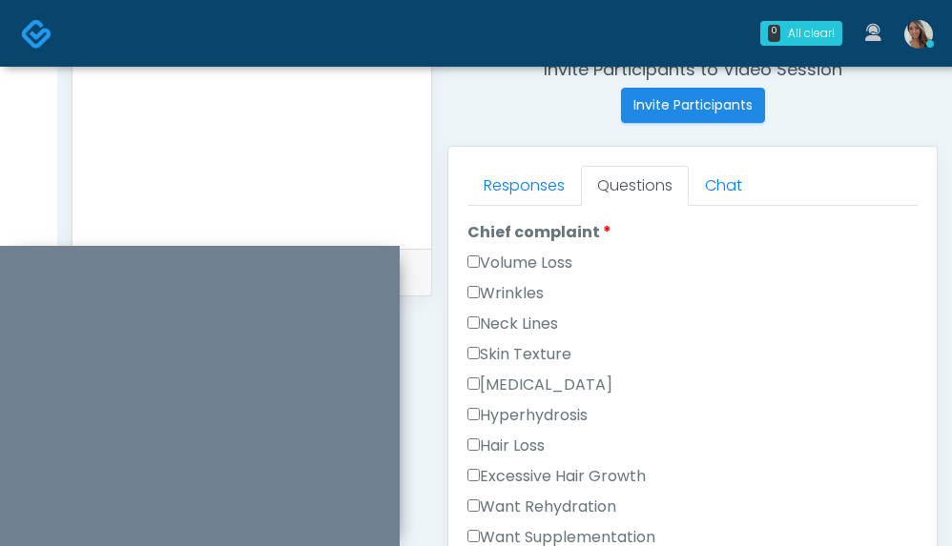
click at [525, 285] on label "Wrinkles" at bounding box center [505, 293] width 76 height 23
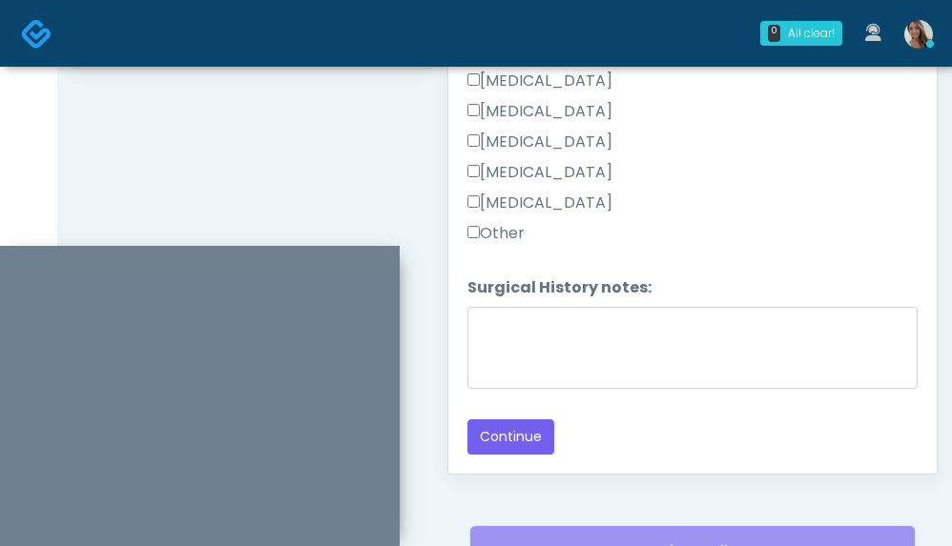
scroll to position [1165, 0]
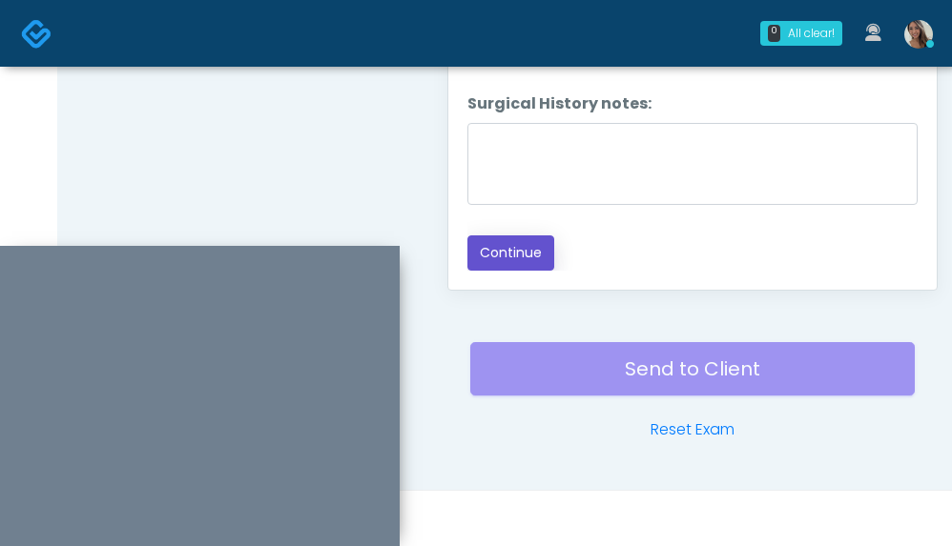
click at [529, 267] on button "Continue" at bounding box center [510, 253] width 87 height 35
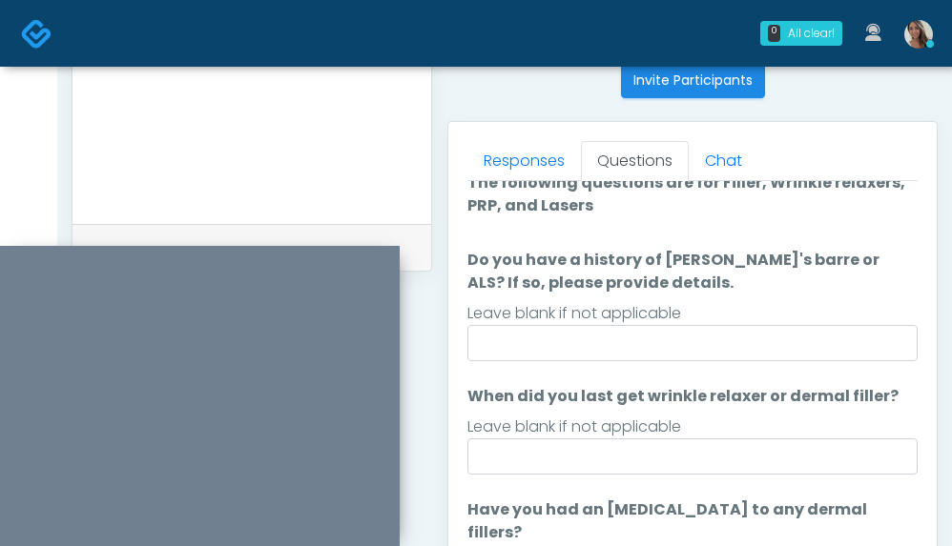
scroll to position [0, 0]
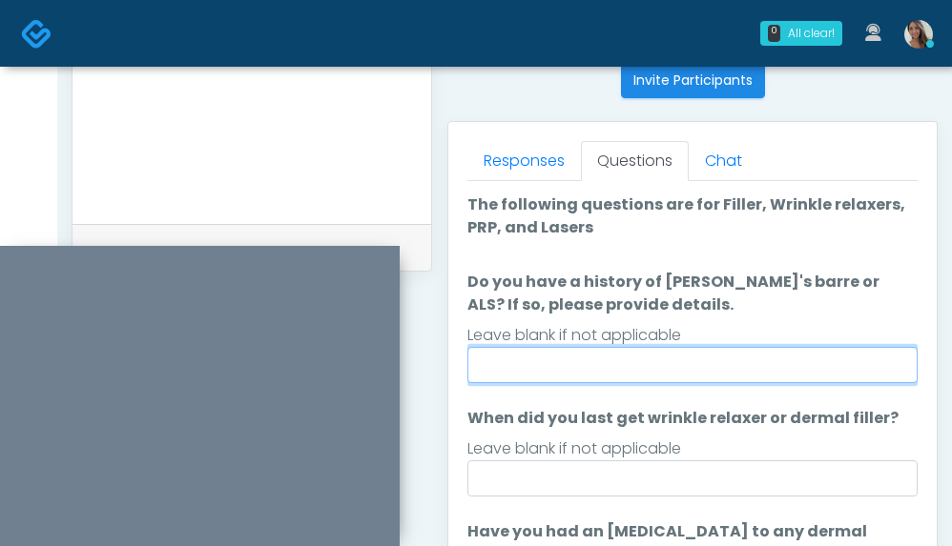
click at [664, 377] on input "Do you have a history of Guillain's barre or ALS? If so, please provide details." at bounding box center [692, 365] width 450 height 36
type input "**"
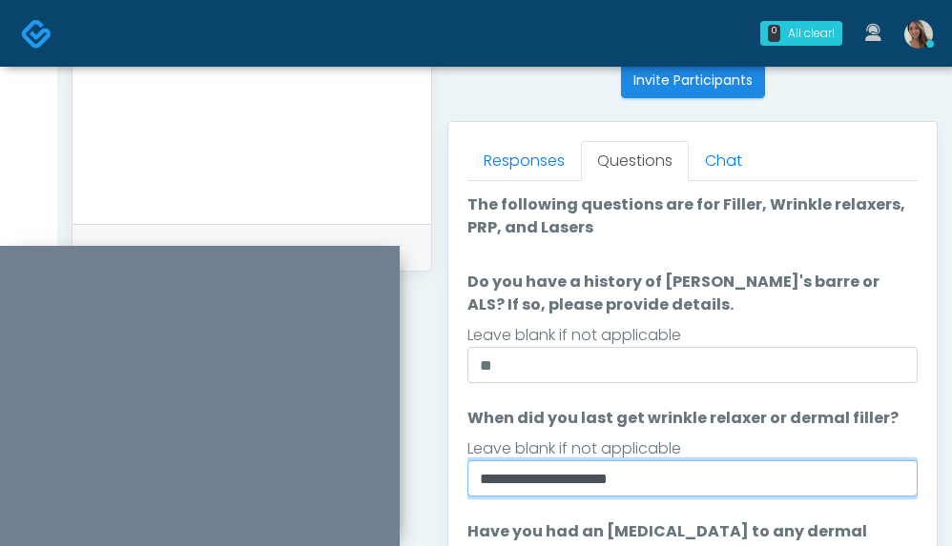
type input "**********"
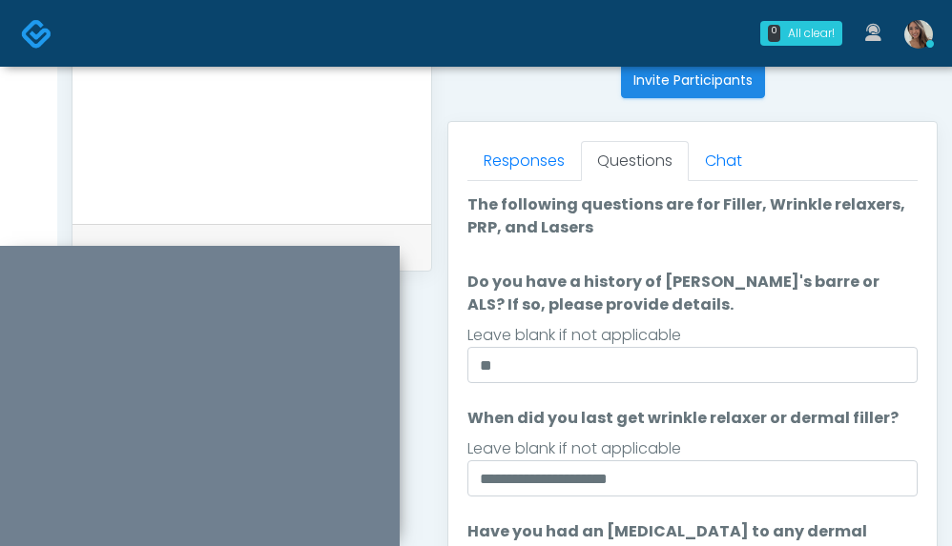
scroll to position [1079, 0]
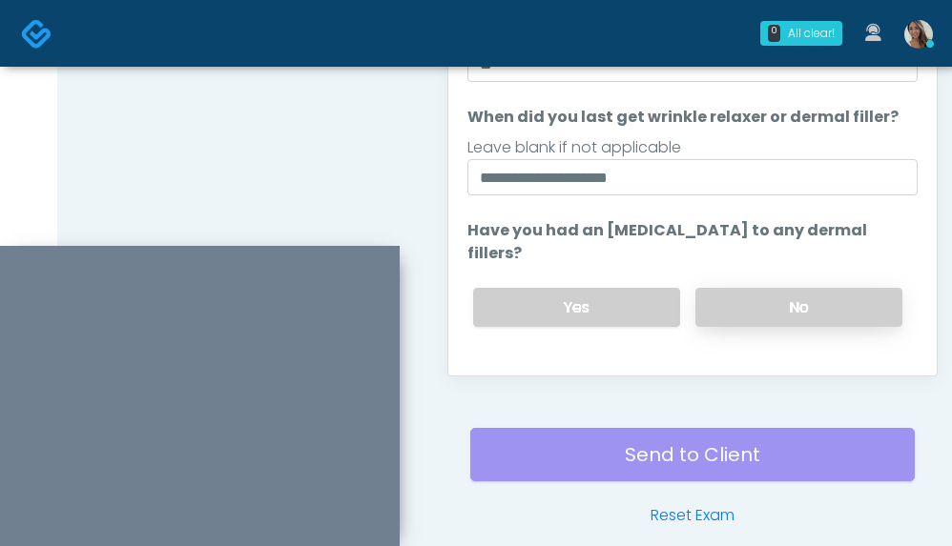
click at [832, 318] on label "No" at bounding box center [798, 307] width 207 height 39
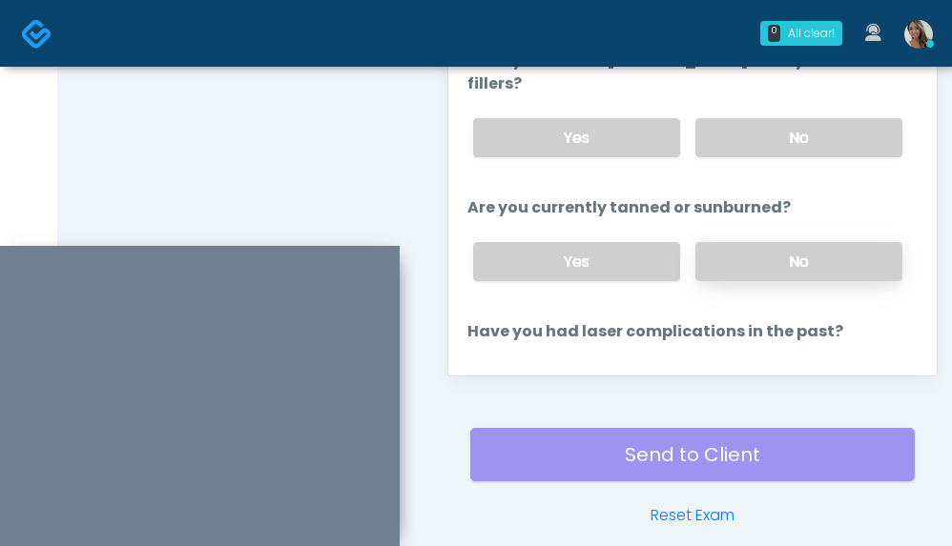
click at [739, 255] on label "No" at bounding box center [798, 261] width 207 height 39
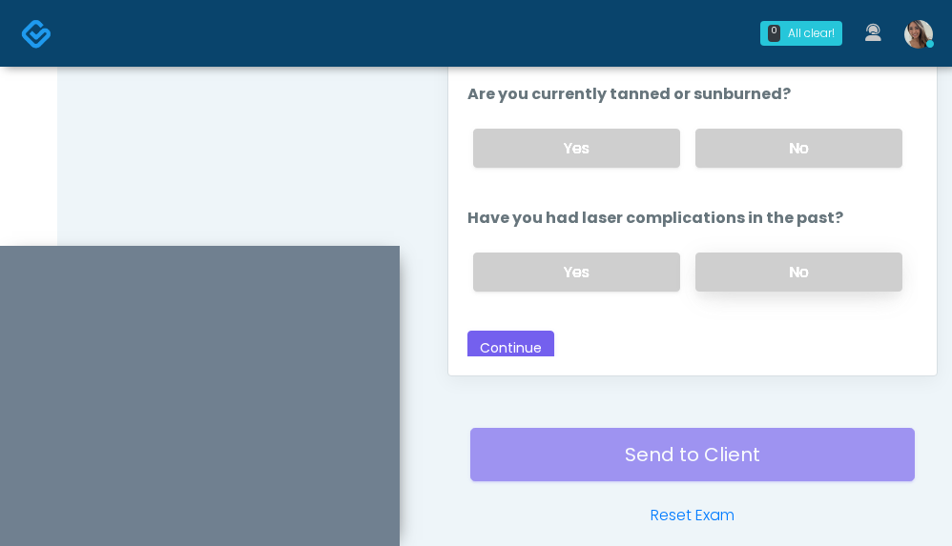
scroll to position [293, 0]
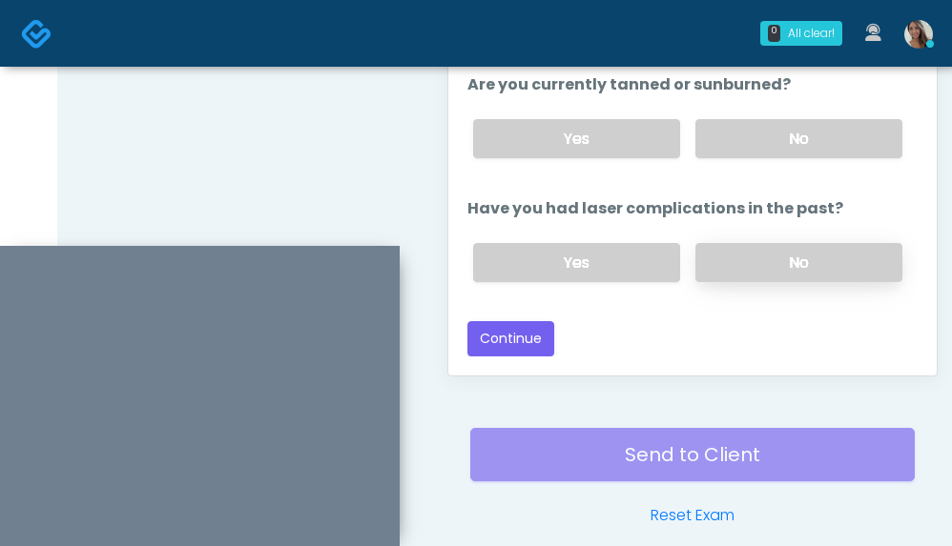
drag, startPoint x: 741, startPoint y: 260, endPoint x: 734, endPoint y: 271, distance: 12.4
click at [742, 260] on label "No" at bounding box center [798, 262] width 207 height 39
click at [522, 340] on button "Continue" at bounding box center [510, 338] width 87 height 35
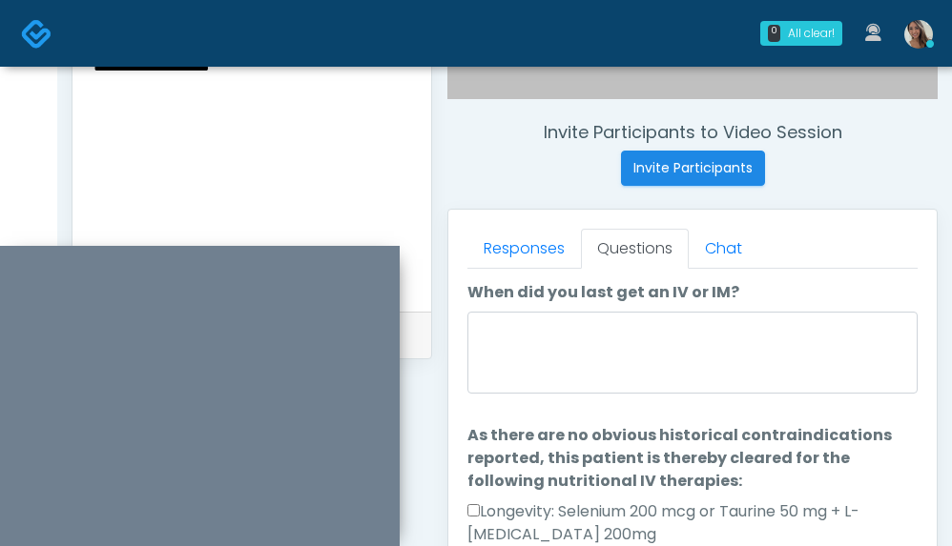
scroll to position [714, 0]
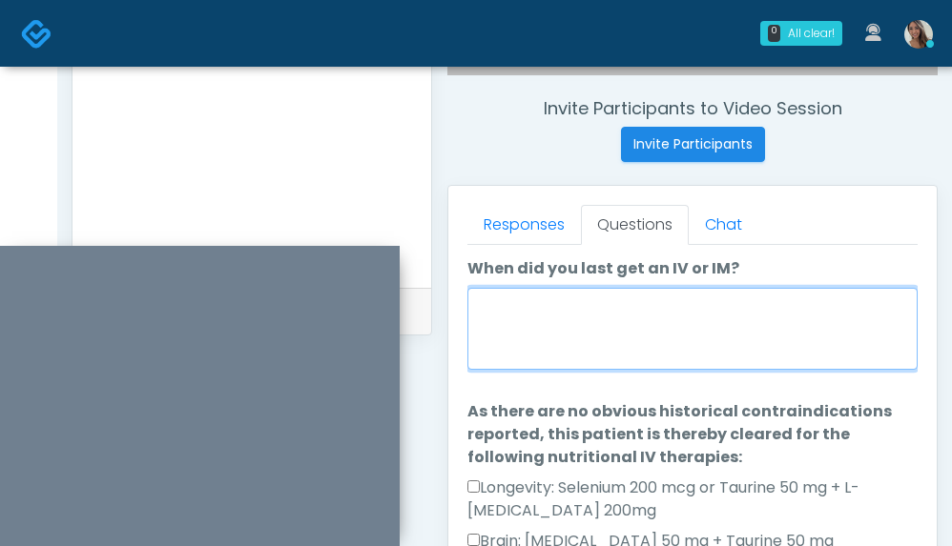
click at [702, 332] on textarea "When did you last get an IV or IM?" at bounding box center [692, 329] width 450 height 82
type textarea "**********"
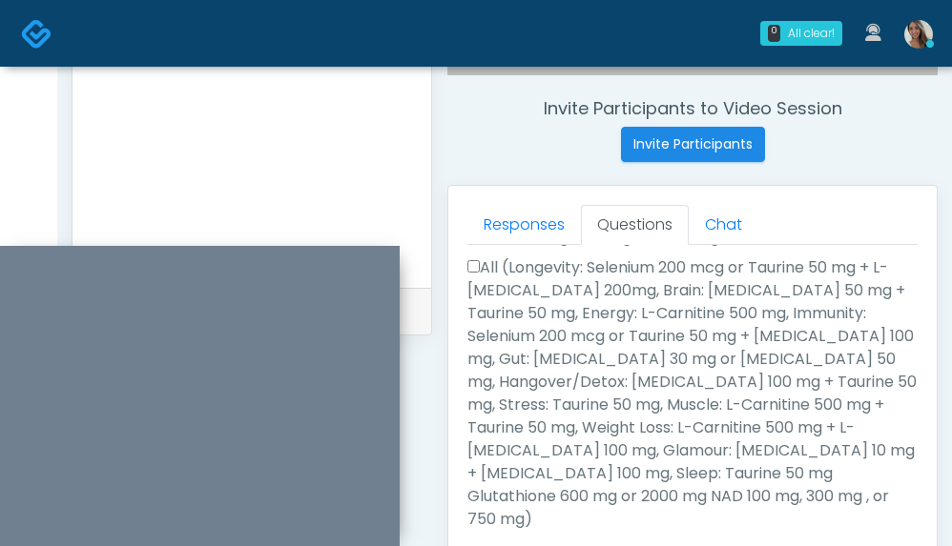
click at [589, 388] on label "All (Longevity: Selenium 200 mcg or Taurine 50 mg + L-Arginine 200mg, Brain: Gl…" at bounding box center [692, 394] width 450 height 275
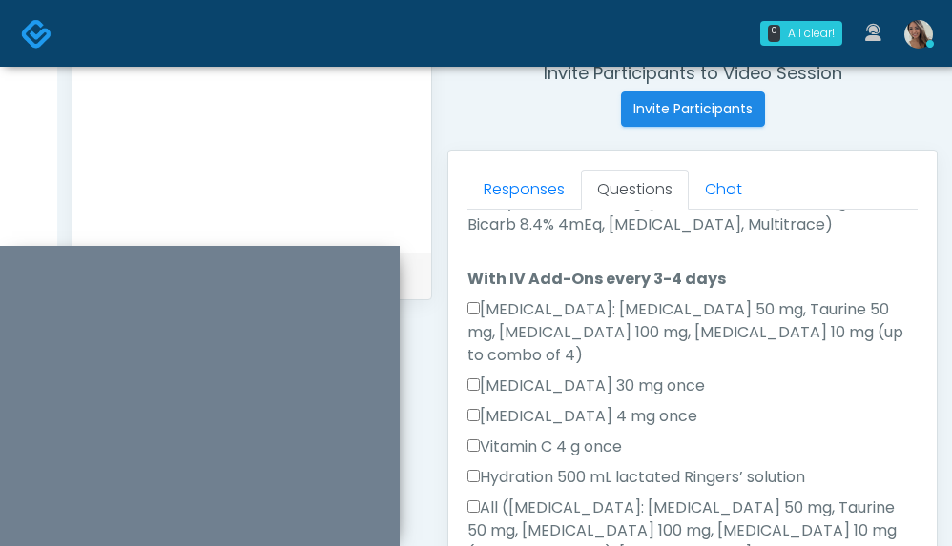
scroll to position [904, 0]
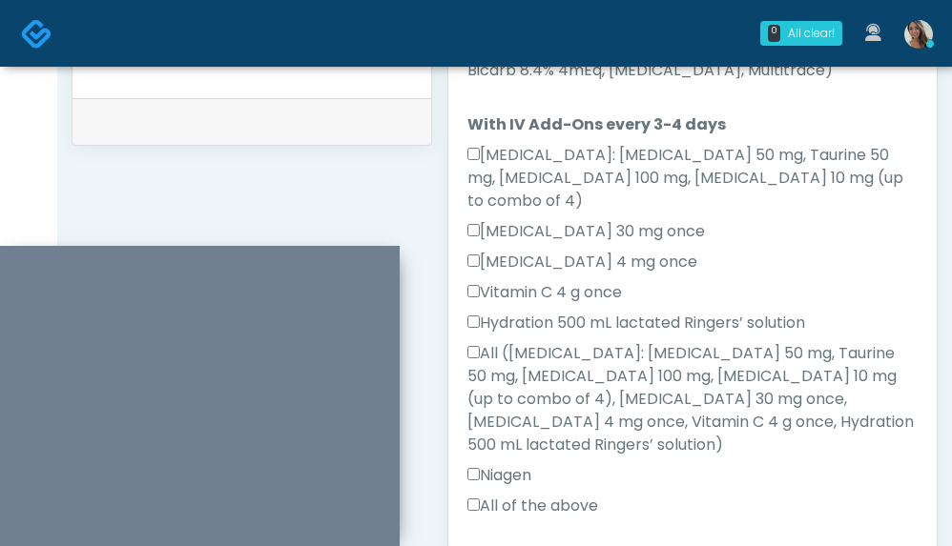
click at [585, 495] on label "All of the above" at bounding box center [532, 506] width 131 height 23
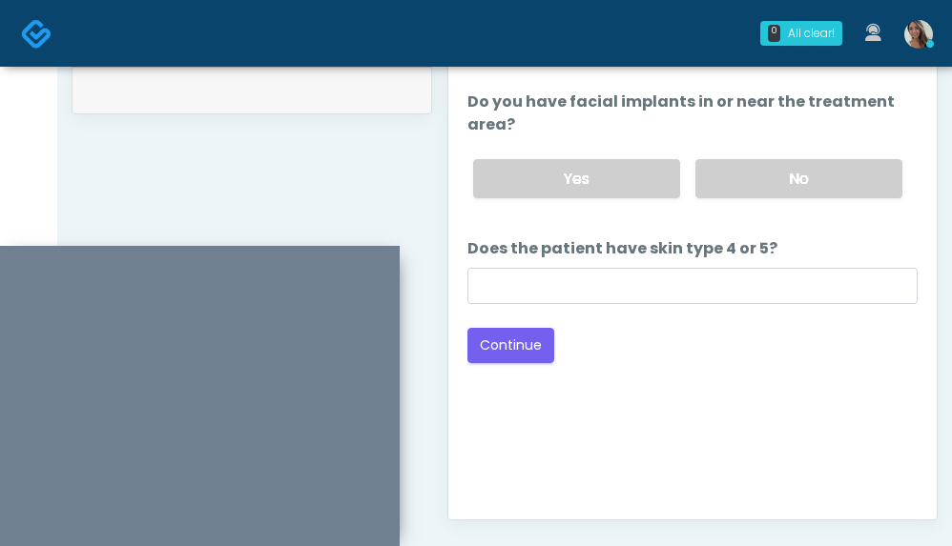
scroll to position [732, 0]
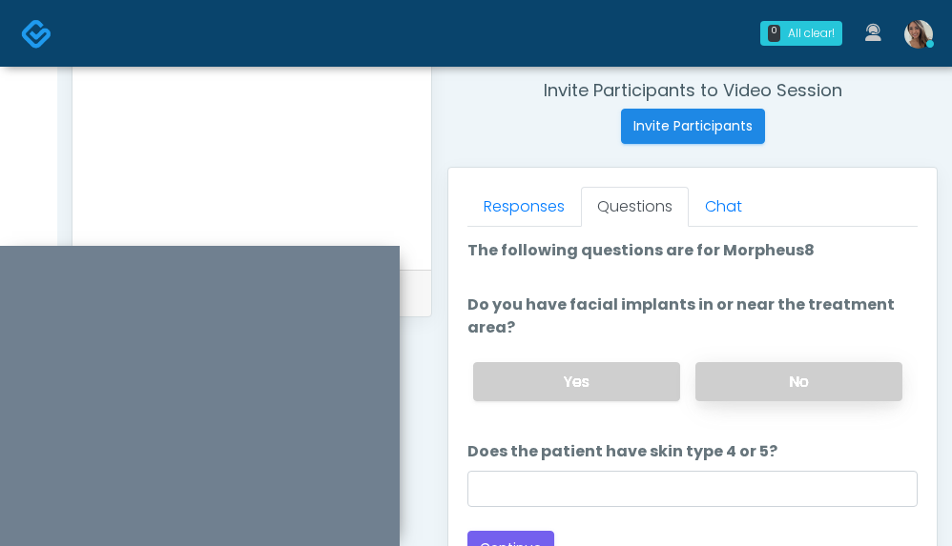
click at [757, 384] on label "No" at bounding box center [798, 381] width 207 height 39
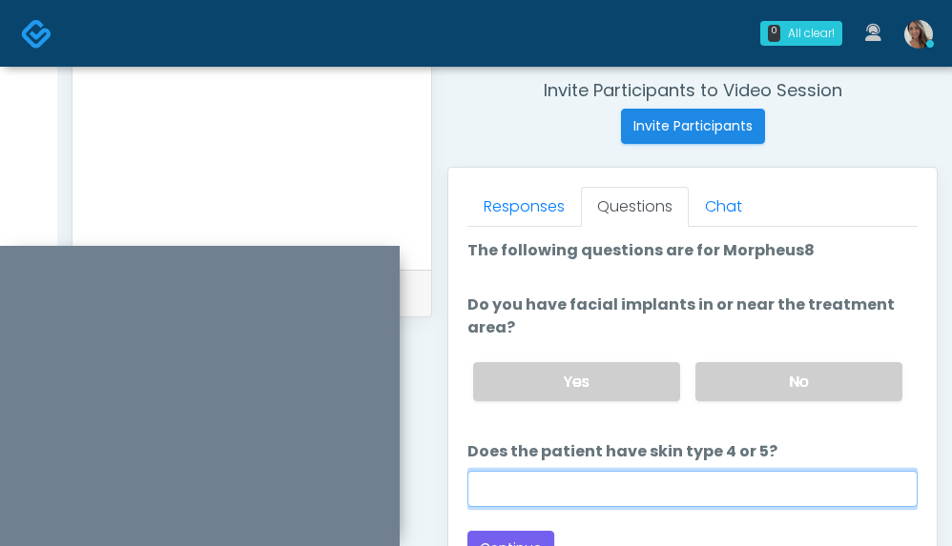
click at [644, 478] on input "Does the patient have skin type 4 or 5?" at bounding box center [692, 489] width 450 height 36
type input "**"
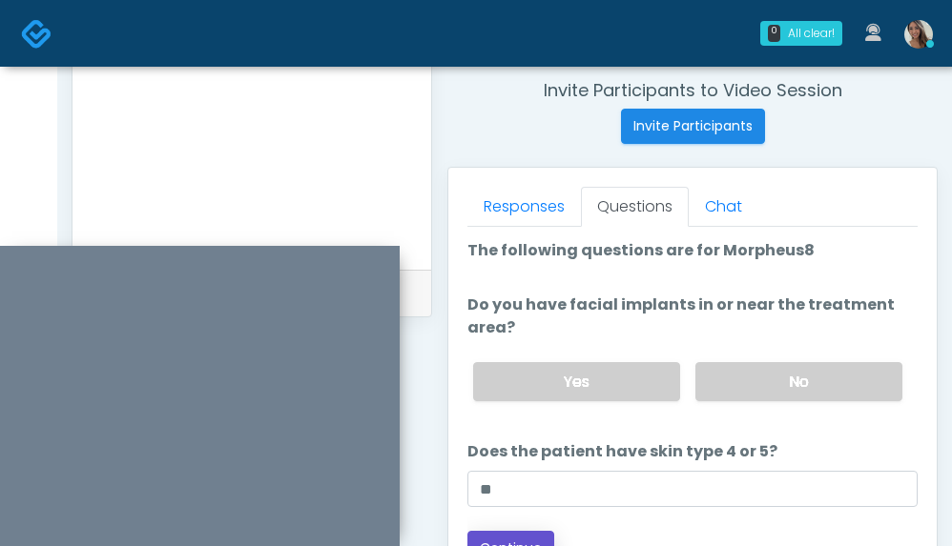
click at [502, 541] on button "Continue" at bounding box center [510, 548] width 87 height 35
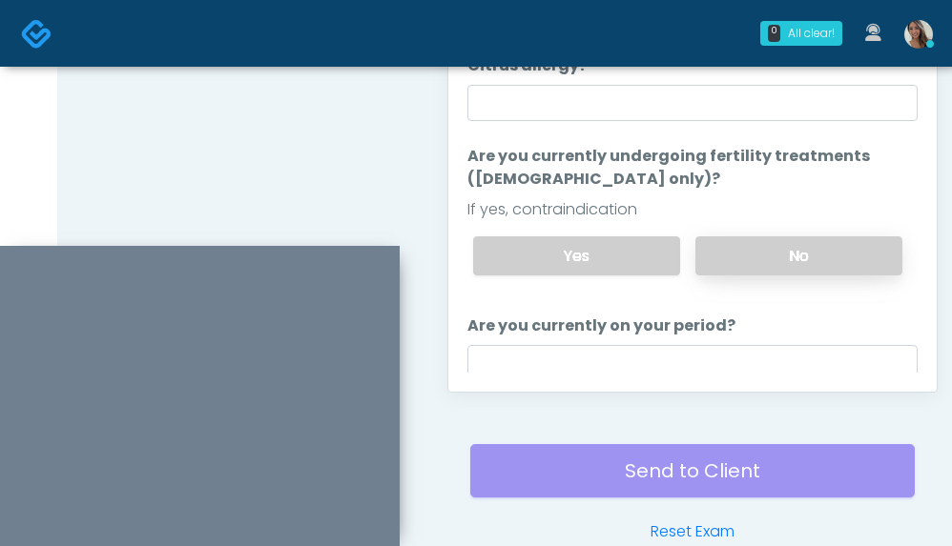
drag, startPoint x: 798, startPoint y: 237, endPoint x: 796, endPoint y: 247, distance: 9.7
click at [798, 237] on label "No" at bounding box center [798, 255] width 207 height 39
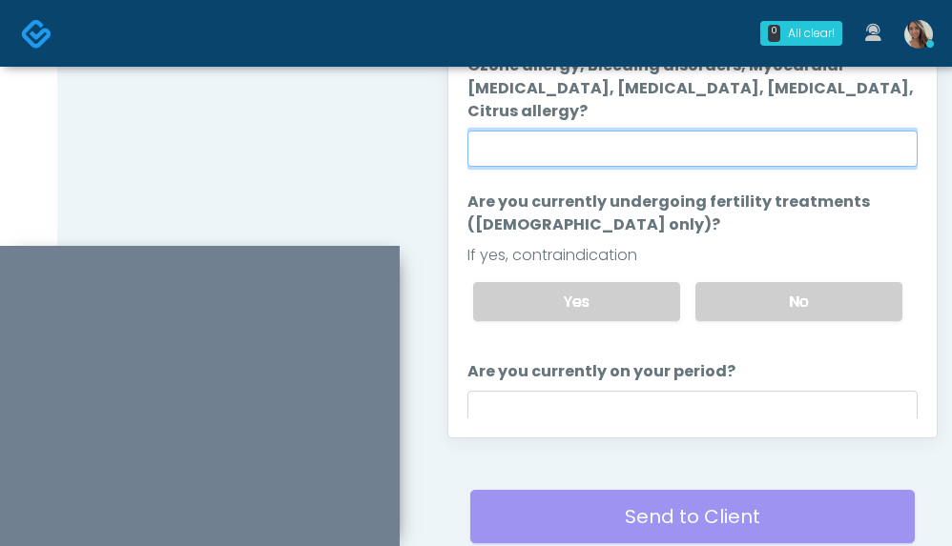
drag, startPoint x: 677, startPoint y: 139, endPoint x: 400, endPoint y: 127, distance: 277.8
click at [672, 137] on input "Do you have a history of Hyperthyroidism, Hypotension, Hypocalcemia, Hypoglycem…" at bounding box center [692, 149] width 450 height 36
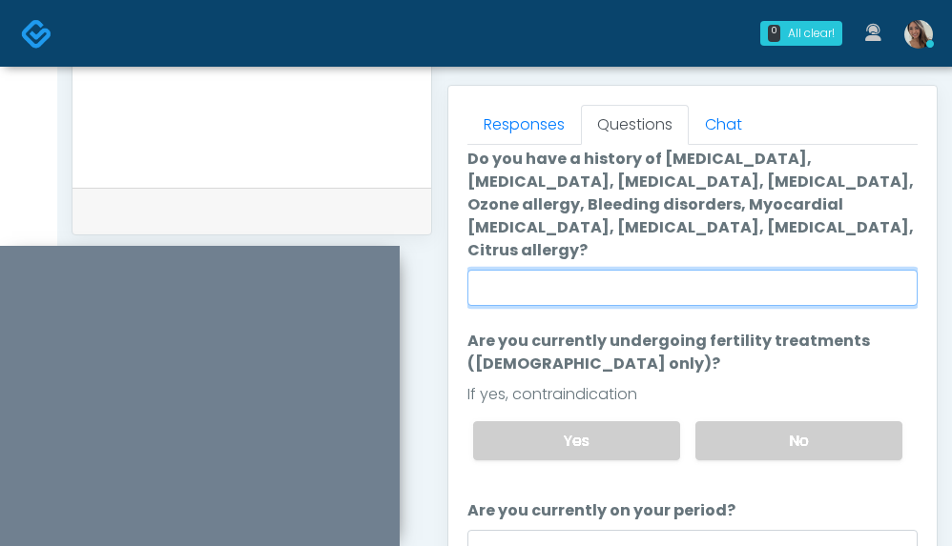
scroll to position [192, 0]
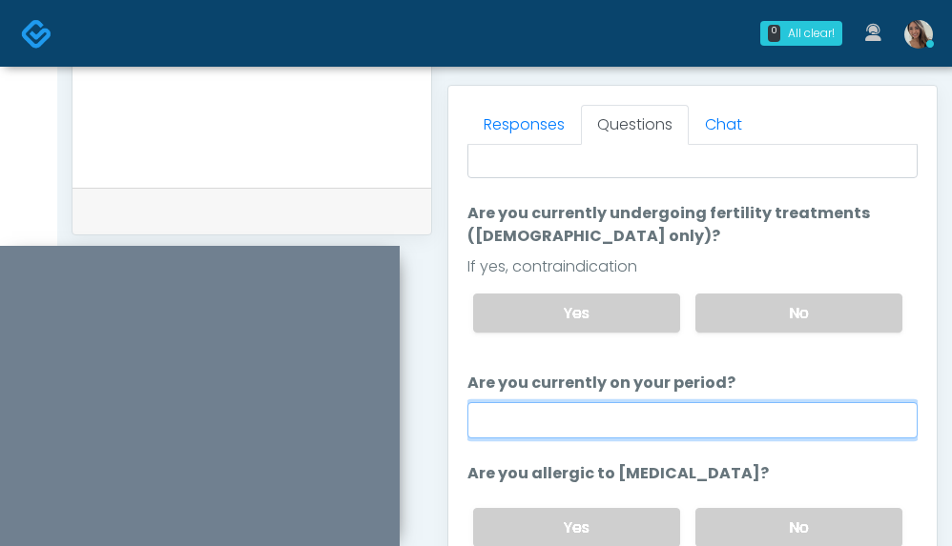
click at [721, 419] on input "Are you currently on your period?" at bounding box center [692, 420] width 450 height 36
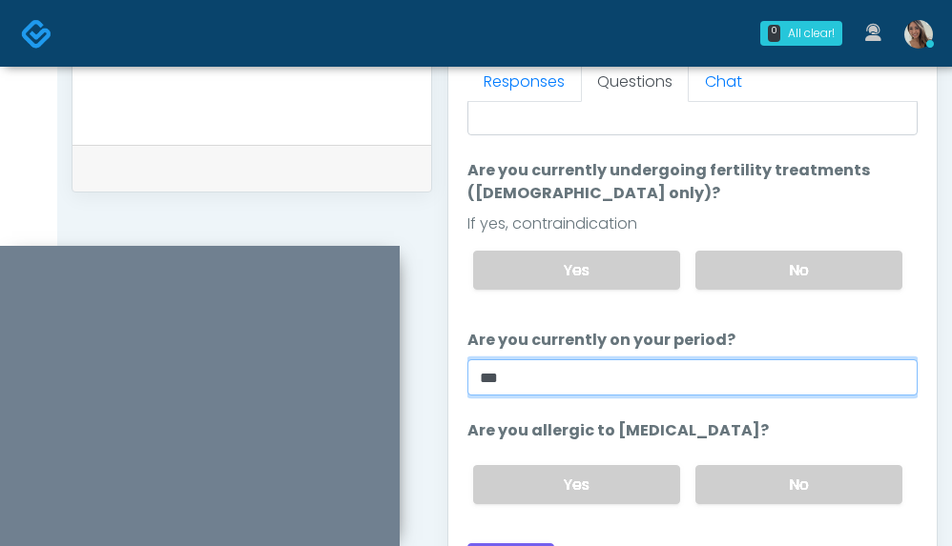
scroll to position [1011, 0]
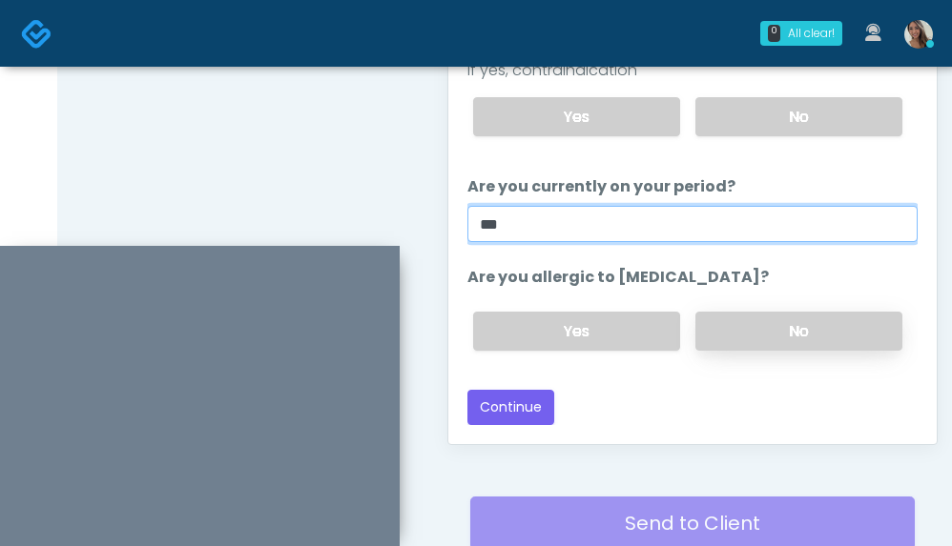
type input "**"
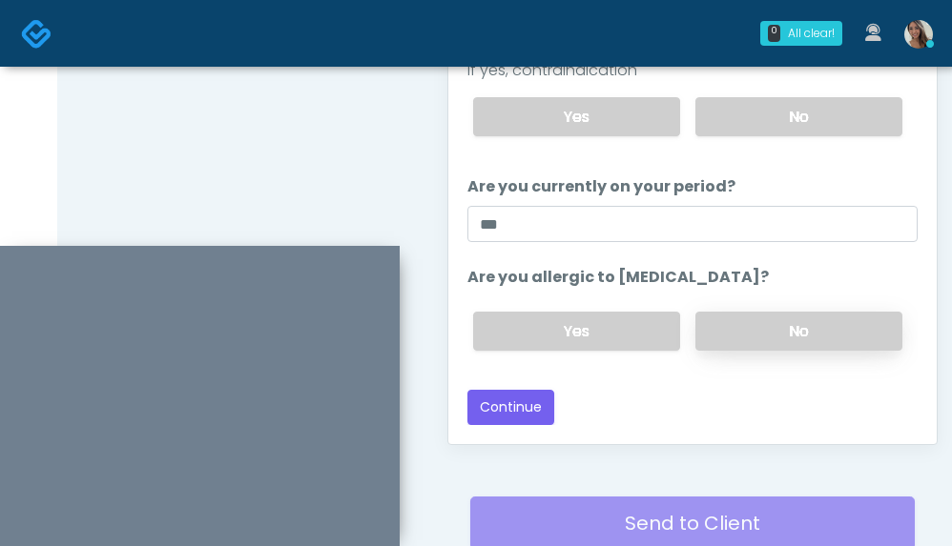
click at [836, 329] on label "No" at bounding box center [798, 331] width 207 height 39
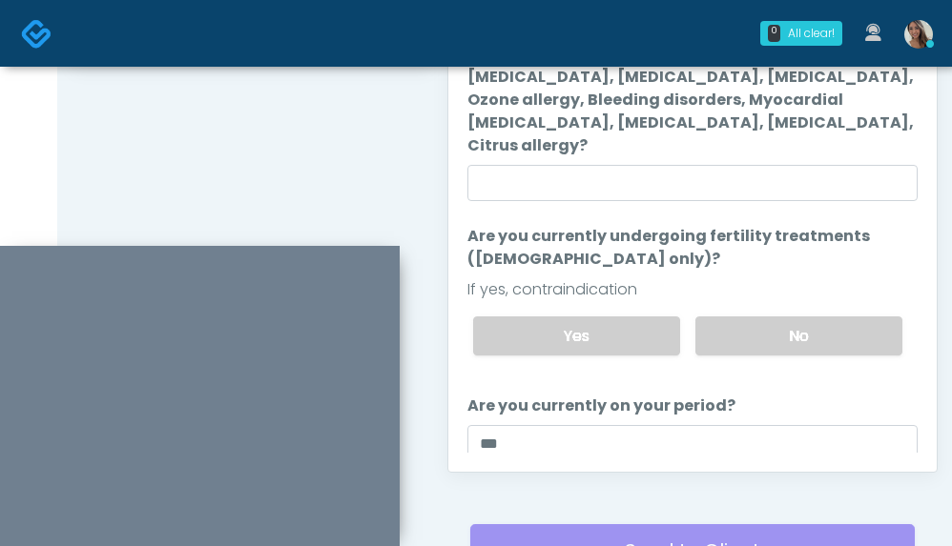
scroll to position [776, 0]
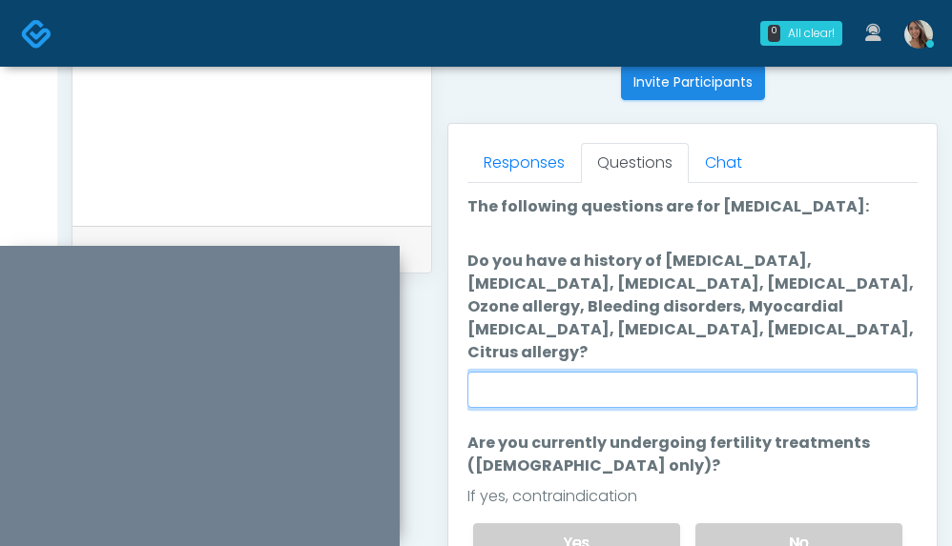
click at [610, 403] on input "Do you have a history of Hyperthyroidism, Hypotension, Hypocalcemia, Hypoglycem…" at bounding box center [692, 390] width 450 height 36
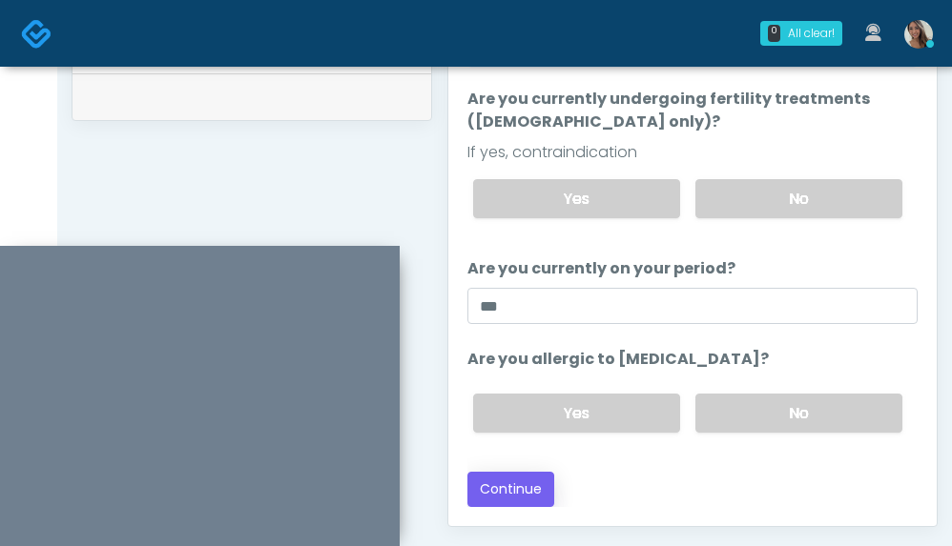
scroll to position [930, 0]
click at [527, 498] on button "Continue" at bounding box center [510, 488] width 87 height 35
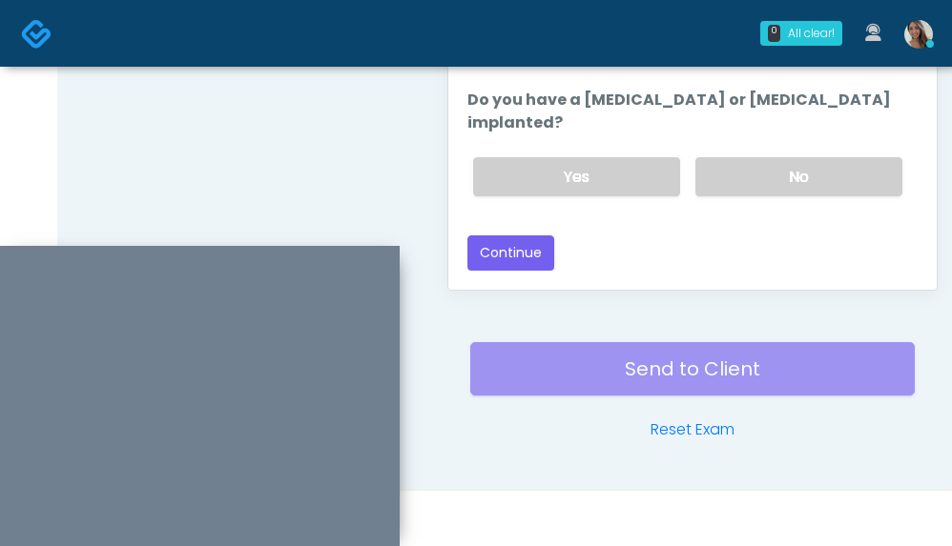
scroll to position [0, 0]
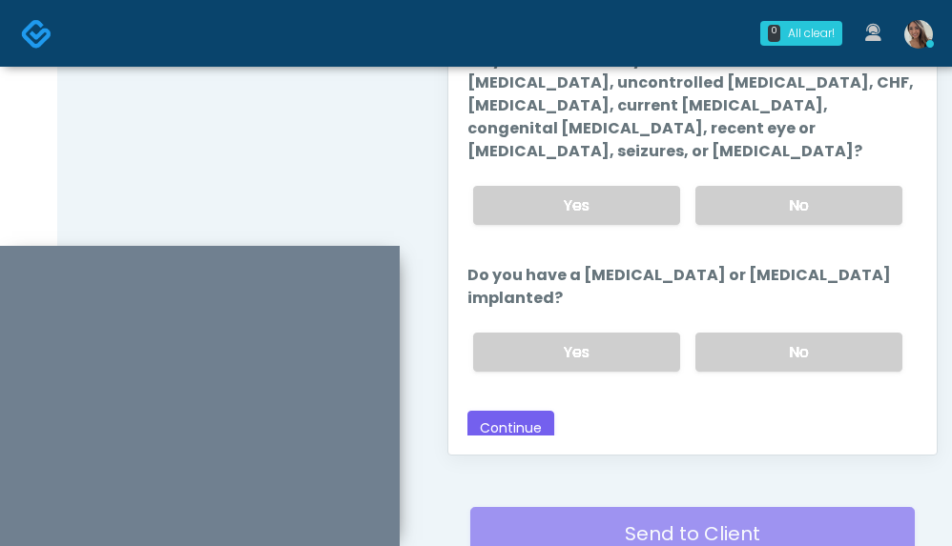
drag, startPoint x: 801, startPoint y: 285, endPoint x: 817, endPoint y: 197, distance: 89.2
click at [801, 333] on label "No" at bounding box center [798, 352] width 207 height 39
click at [828, 186] on label "No" at bounding box center [798, 205] width 207 height 39
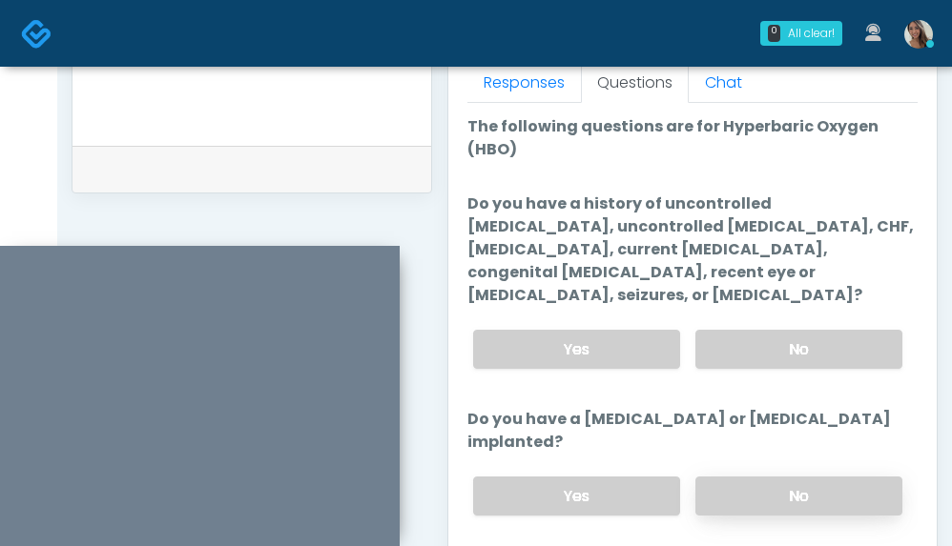
scroll to position [874, 0]
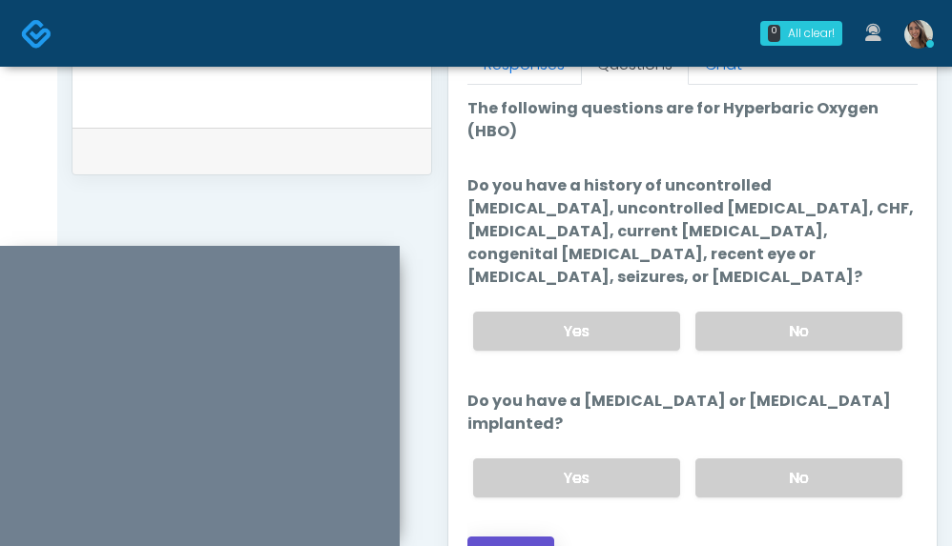
click at [531, 537] on button "Continue" at bounding box center [510, 554] width 87 height 35
click at [389, 151] on div "Just saved" at bounding box center [251, 151] width 359 height 47
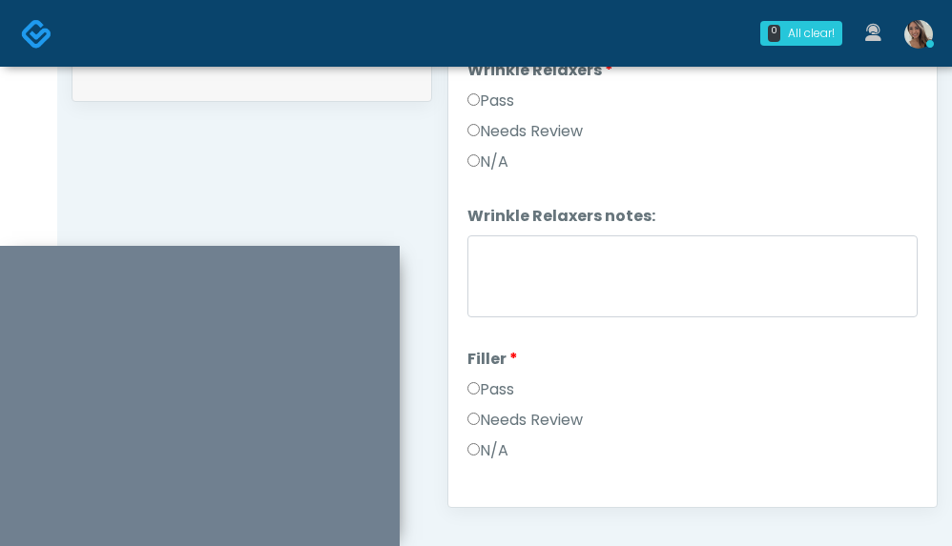
scroll to position [743, 0]
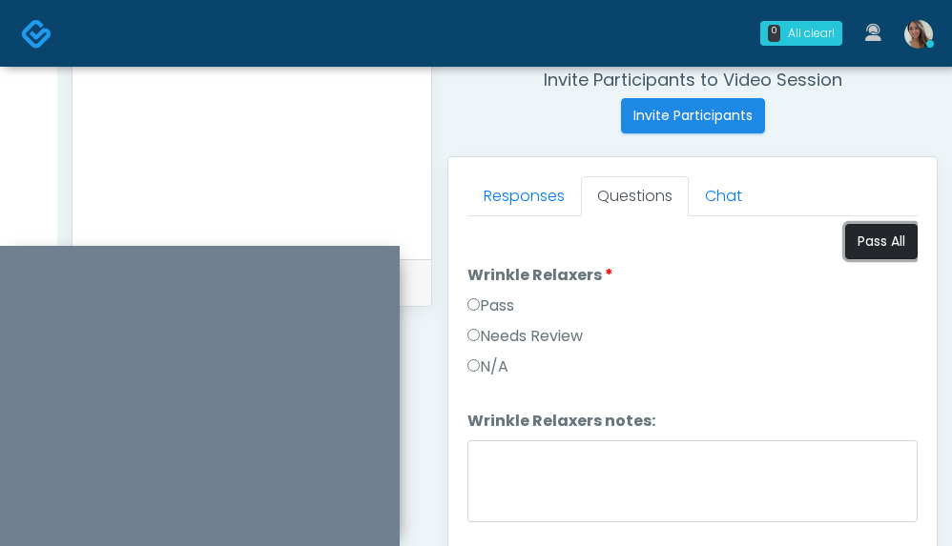
click at [863, 236] on button "Pass All" at bounding box center [881, 241] width 72 height 35
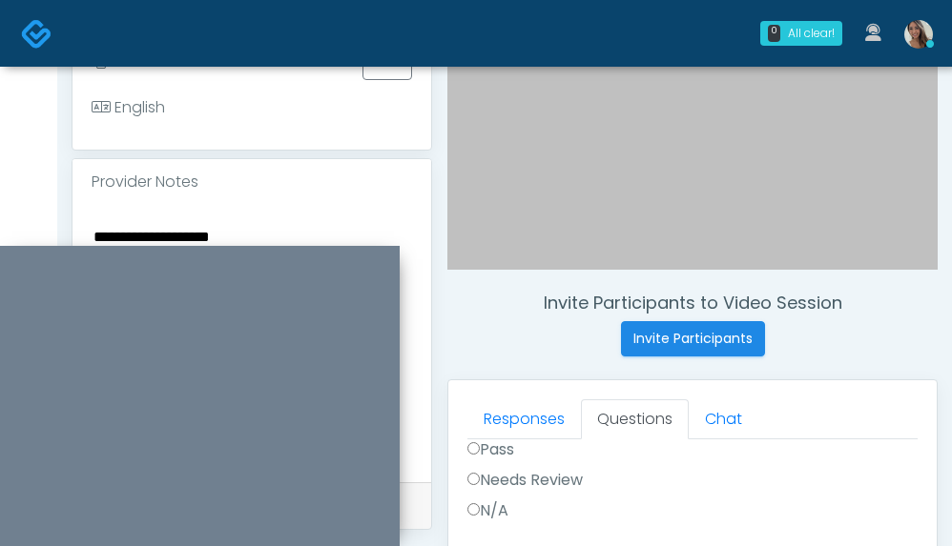
scroll to position [544, 0]
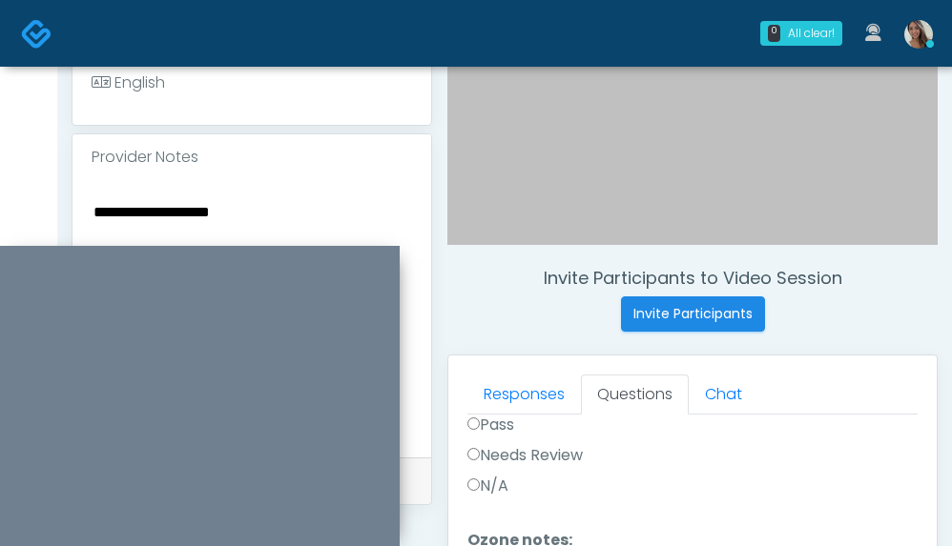
click at [297, 220] on textarea "**********" at bounding box center [252, 315] width 320 height 233
drag, startPoint x: 220, startPoint y: 232, endPoint x: 57, endPoint y: 226, distance: 163.2
click at [57, 226] on div "**********" at bounding box center [504, 316] width 894 height 1588
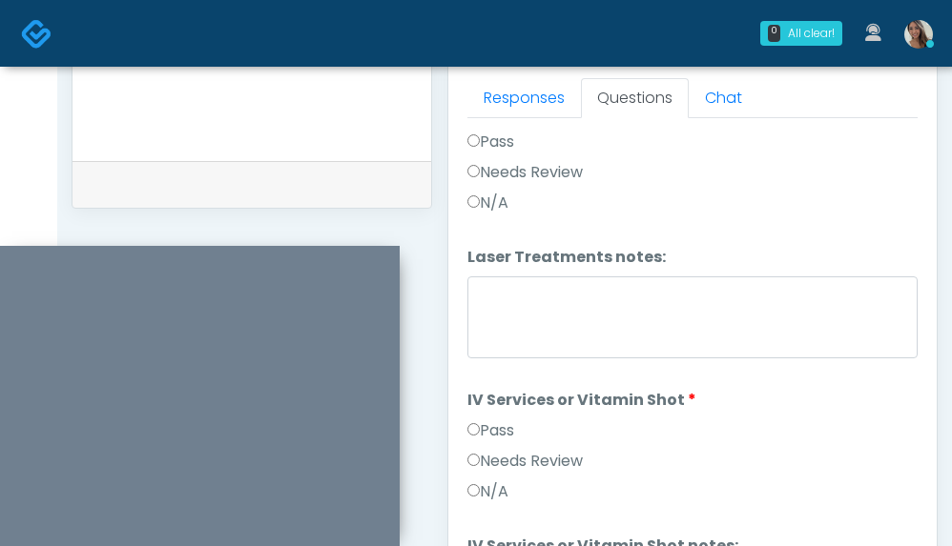
scroll to position [926, 0]
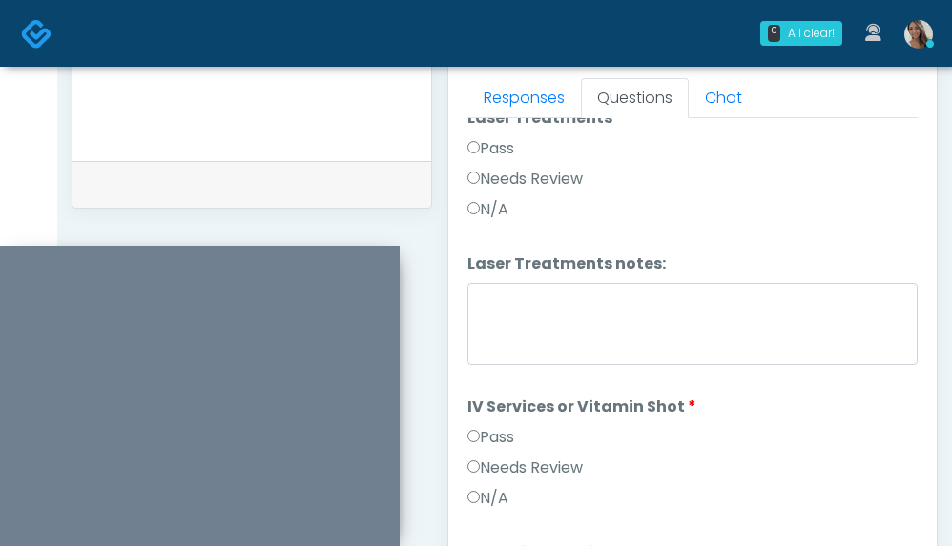
type textarea "**********"
click at [546, 163] on div "Pass" at bounding box center [692, 152] width 450 height 31
click at [562, 182] on label "Needs Review" at bounding box center [524, 179] width 115 height 23
click at [544, 370] on div at bounding box center [692, 327] width 450 height 89
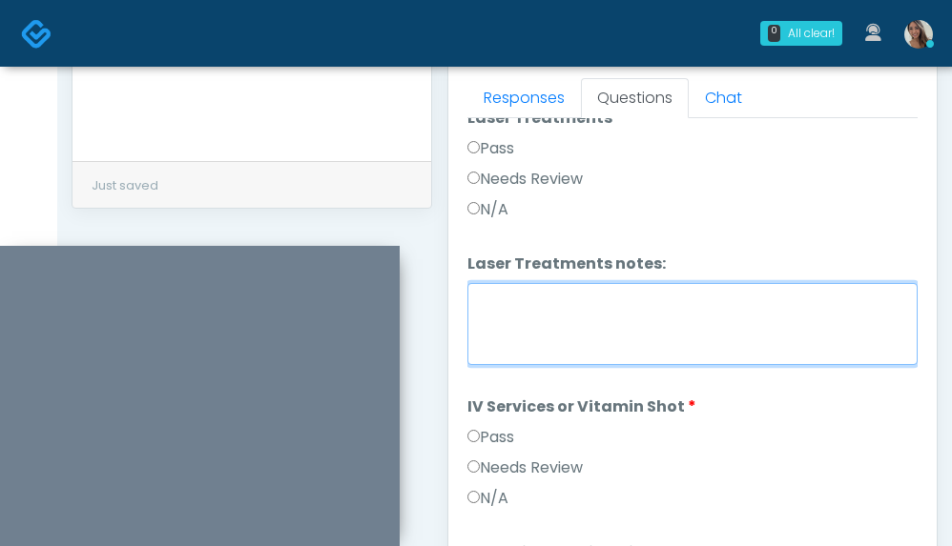
click at [704, 327] on textarea "Laser Treatments notes:" at bounding box center [692, 324] width 450 height 82
paste textarea "**********"
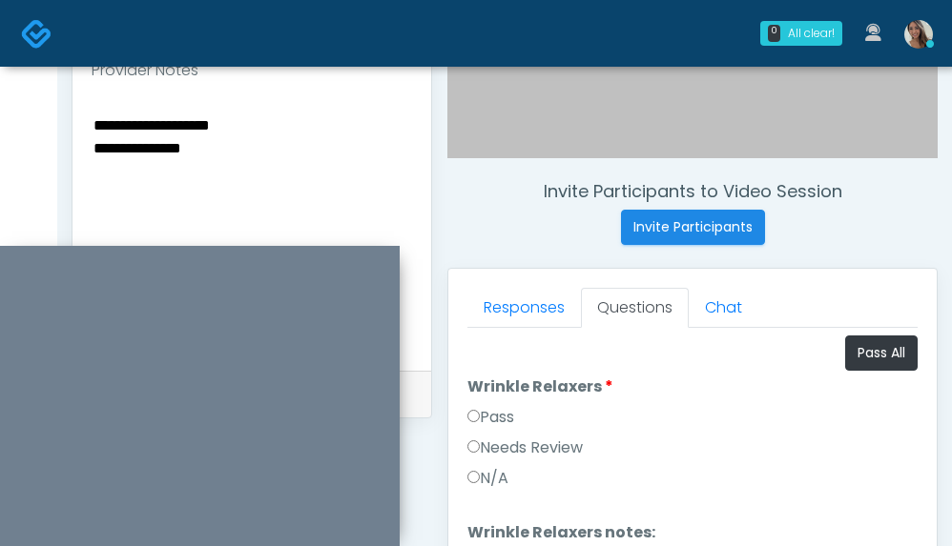
scroll to position [622, 0]
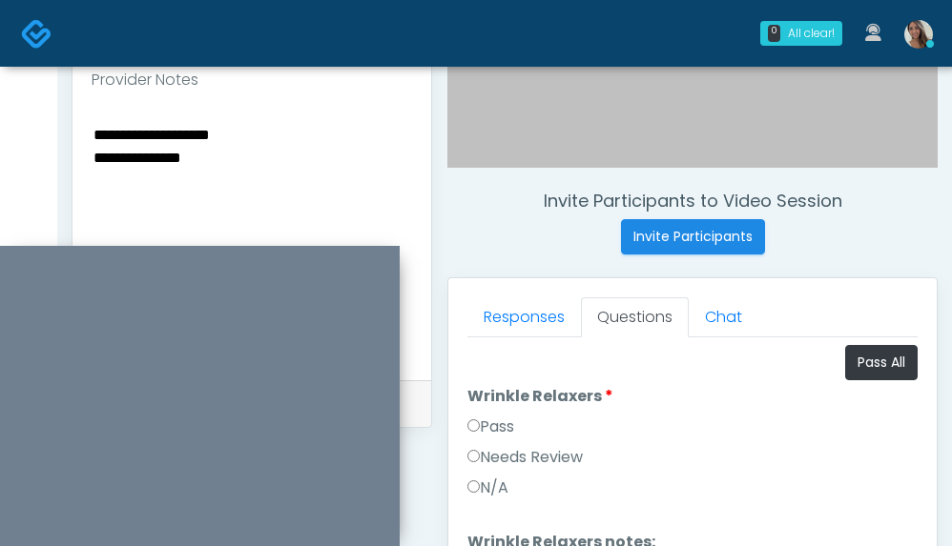
type textarea "**********"
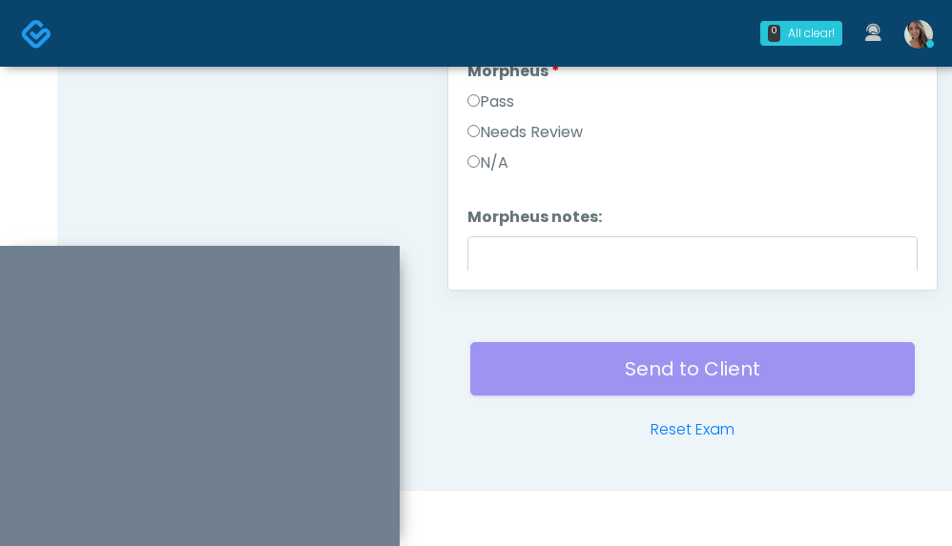
scroll to position [2391, 0]
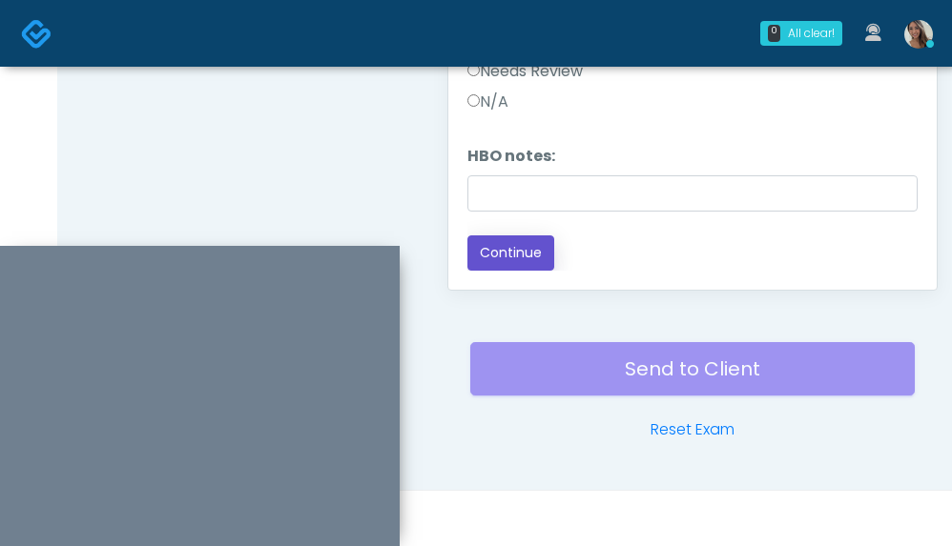
click at [528, 244] on button "Continue" at bounding box center [510, 253] width 87 height 35
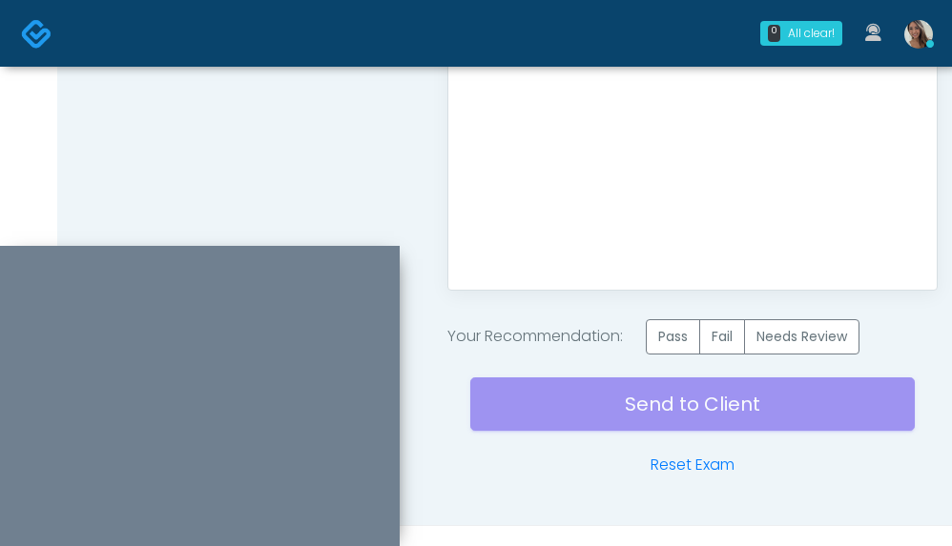
scroll to position [0, 0]
click at [680, 339] on label "Pass" at bounding box center [673, 336] width 54 height 35
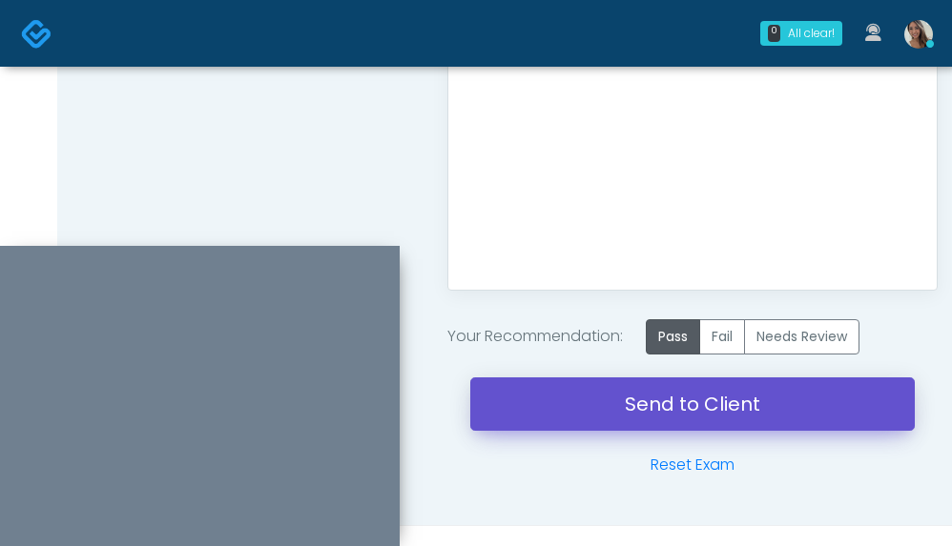
click at [636, 401] on link "Send to Client" at bounding box center [692, 404] width 444 height 53
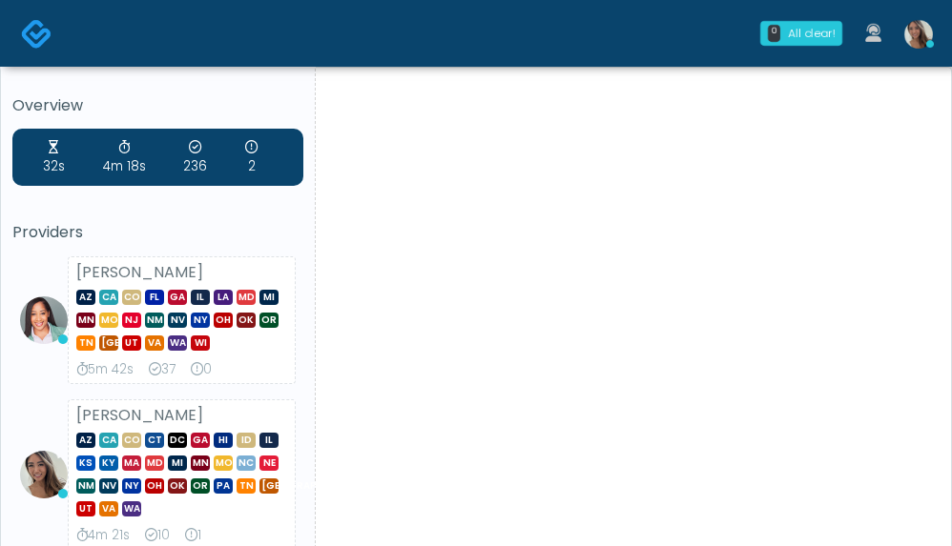
click at [923, 29] on img at bounding box center [918, 34] width 29 height 29
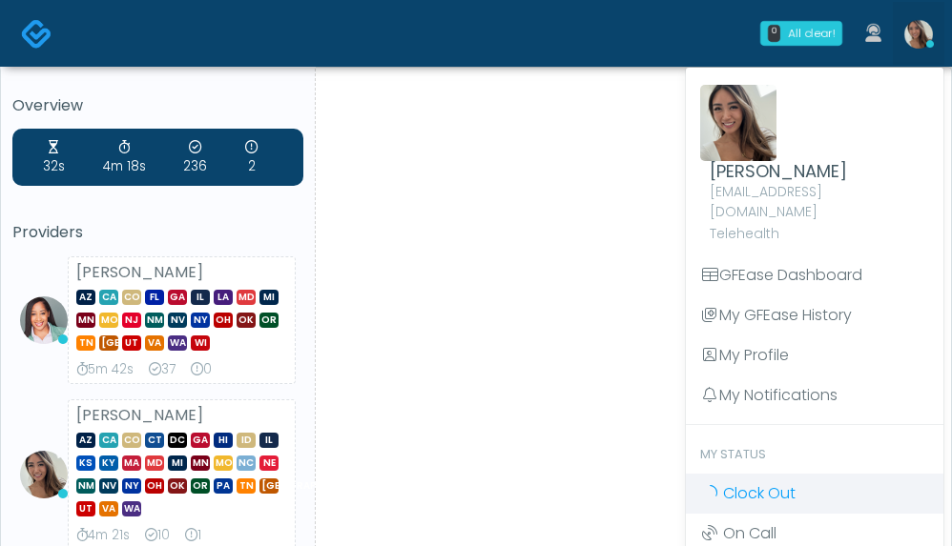
click at [758, 482] on span "Clock Out" at bounding box center [759, 493] width 72 height 22
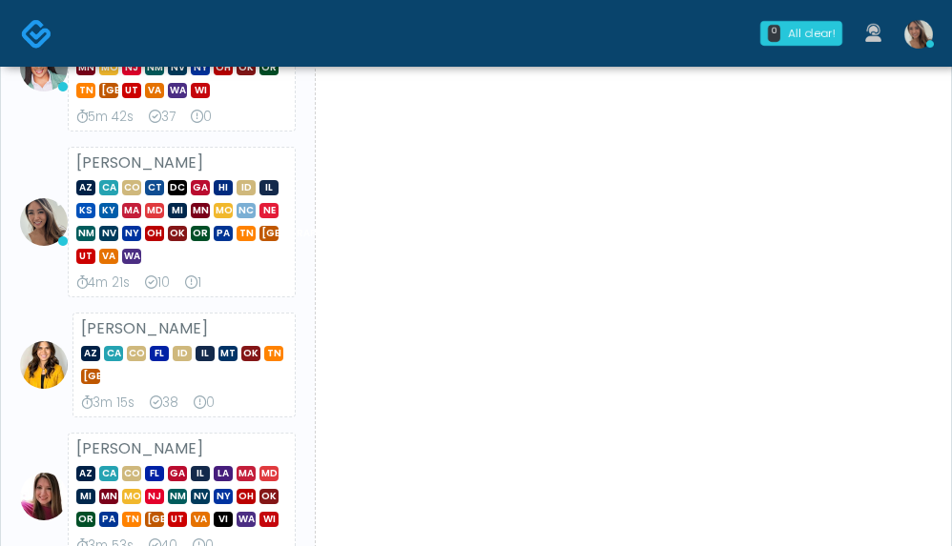
scroll to position [247, 0]
